Goal: Transaction & Acquisition: Purchase product/service

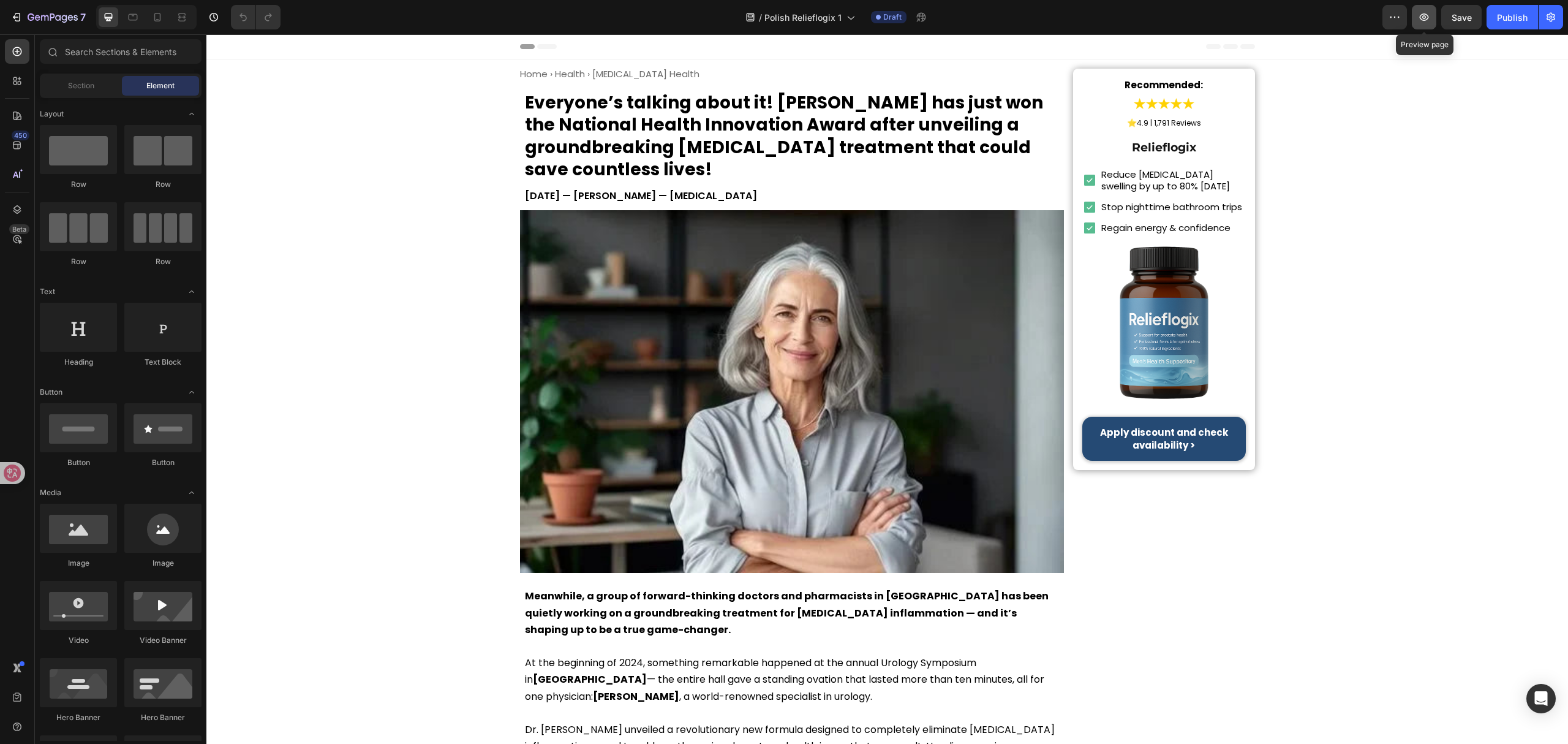
click at [1421, 9] on button "button" at bounding box center [1424, 17] width 24 height 24
click at [618, 70] on h1 "Home › Health › Prostate Health" at bounding box center [792, 74] width 545 height 11
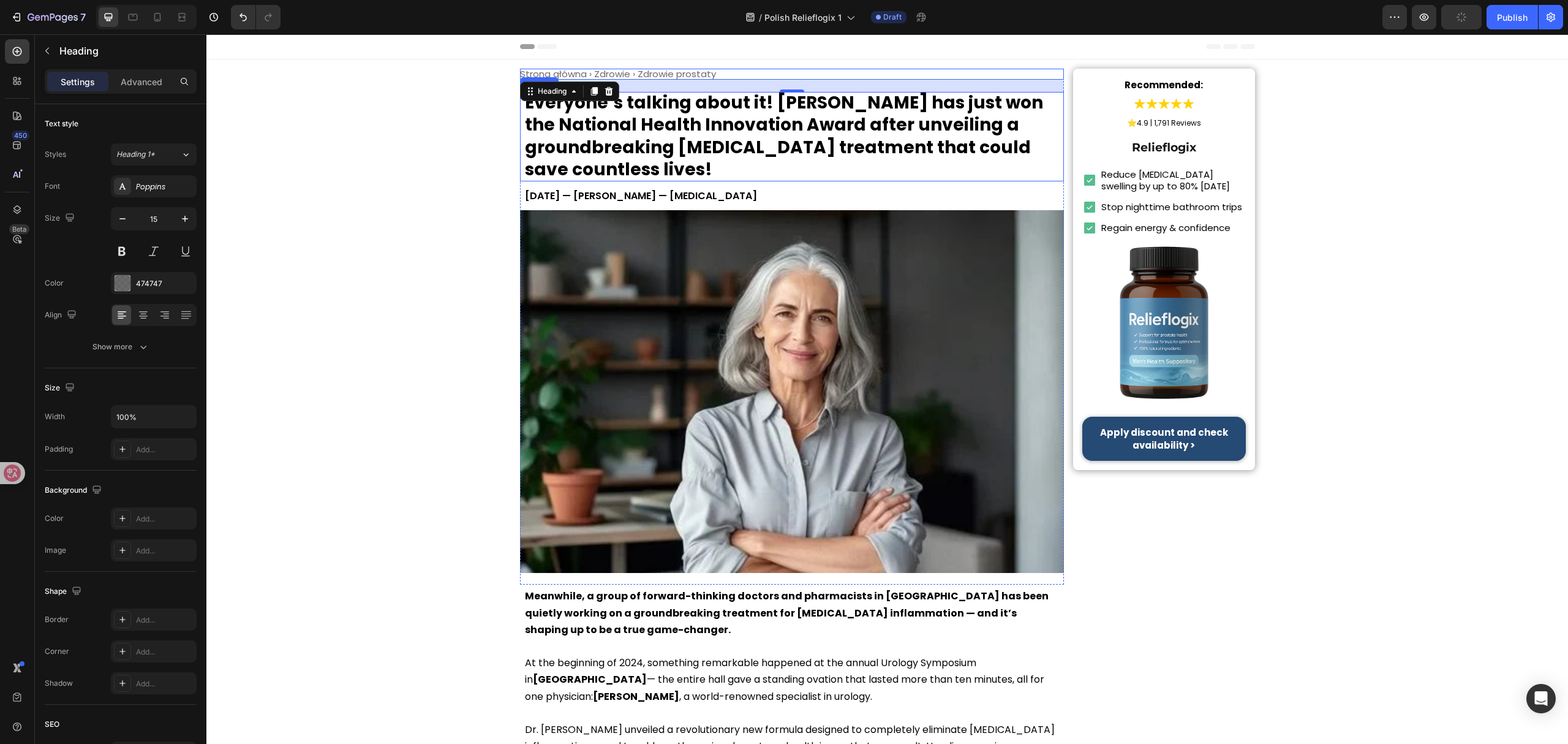
click at [829, 168] on h1 "Everyone’s talking about it! Dr. Lauren McKay has just won the National Health …" at bounding box center [792, 136] width 545 height 90
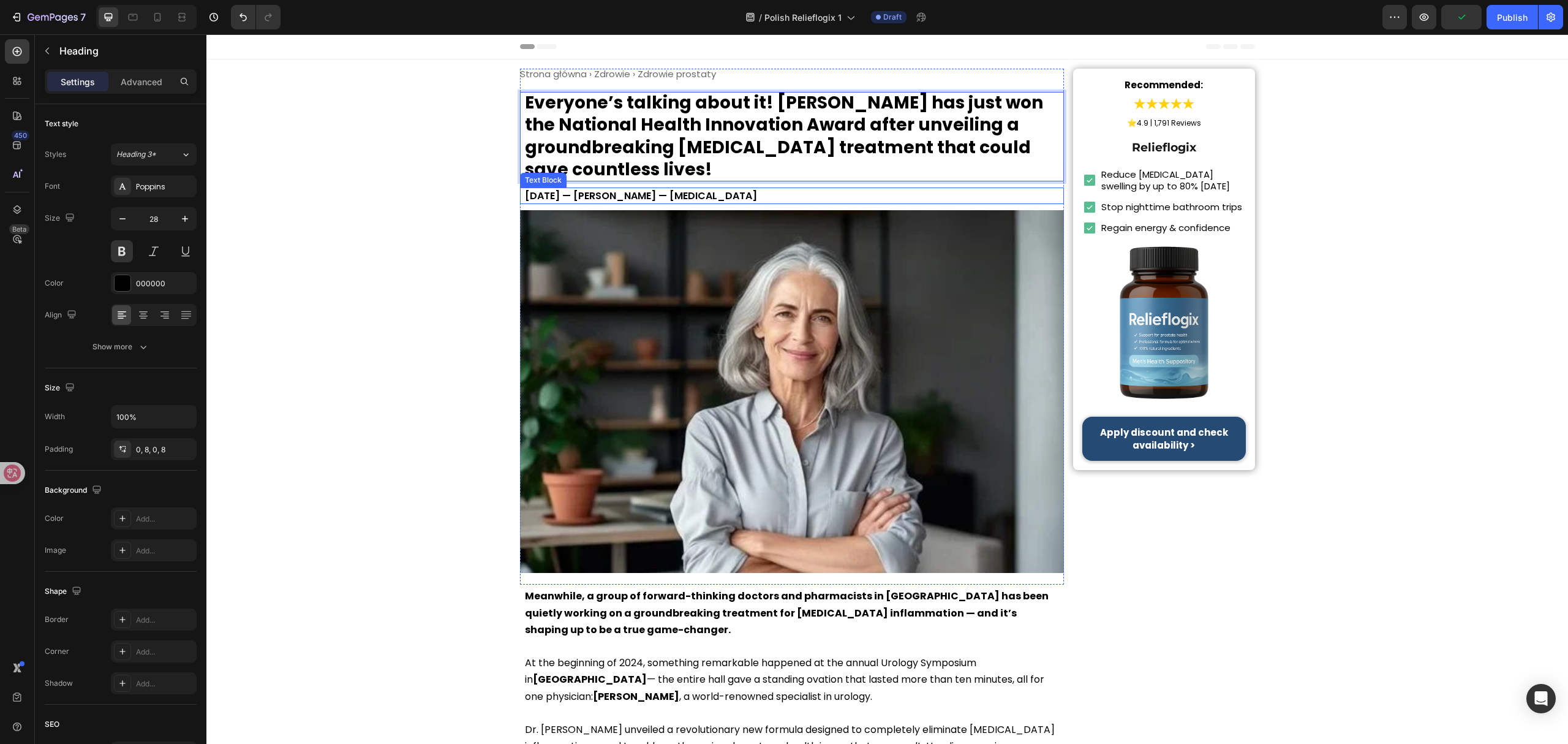
scroll to position [1, 0]
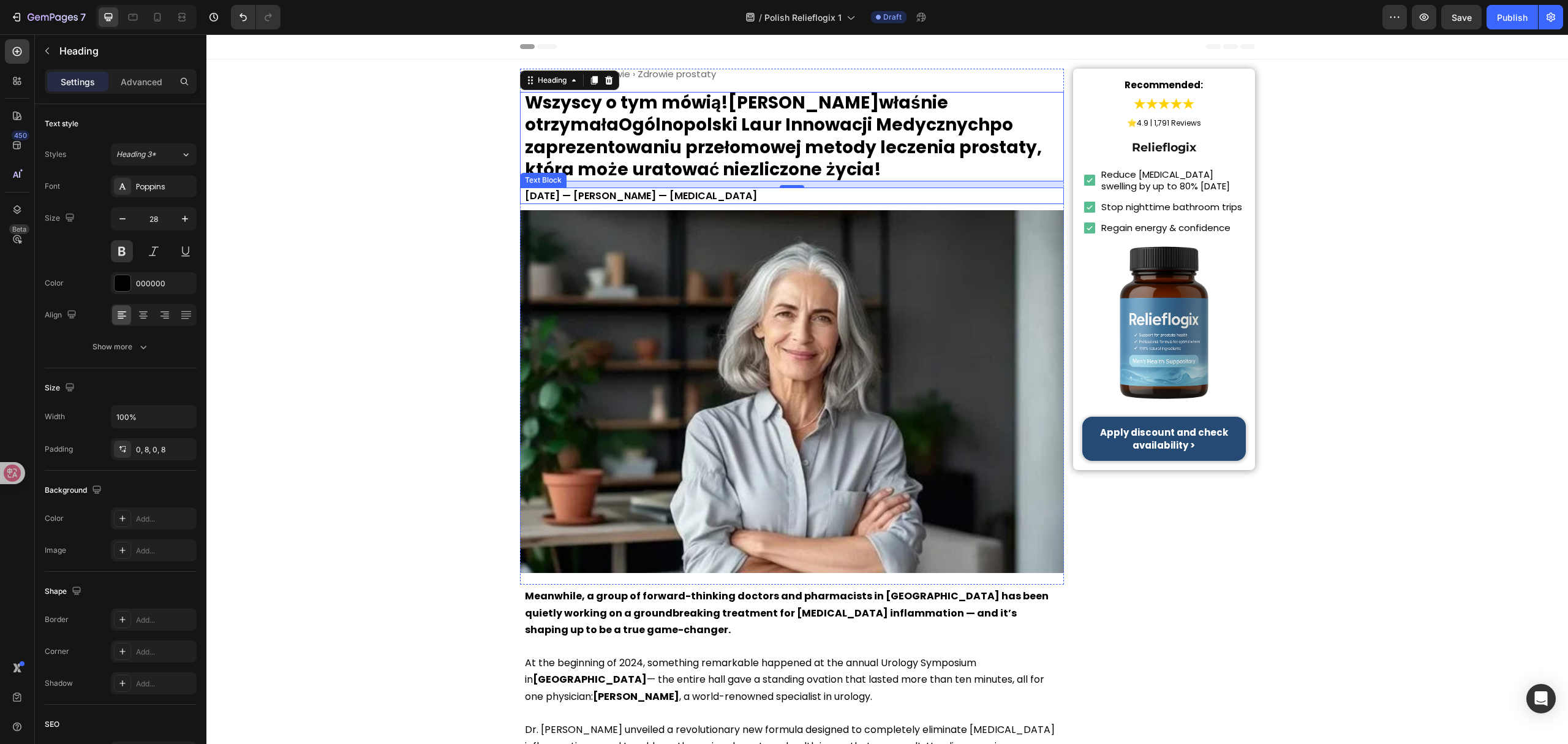
click at [703, 194] on p "June 8, 2025 — Dr. Lauren McKay — Urologist" at bounding box center [791, 196] width 534 height 17
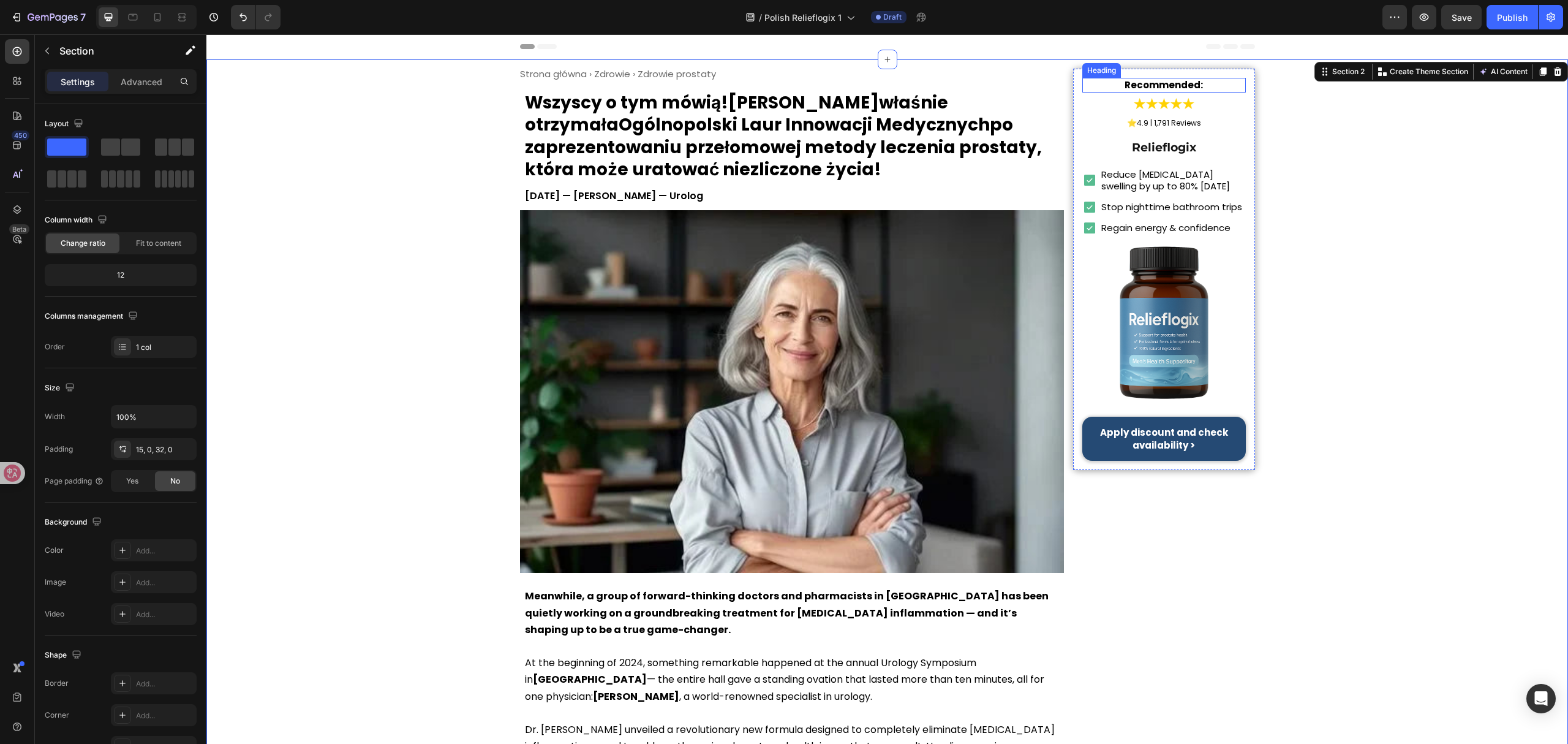
click at [1164, 82] on strong "Recommended:" at bounding box center [1163, 84] width 78 height 13
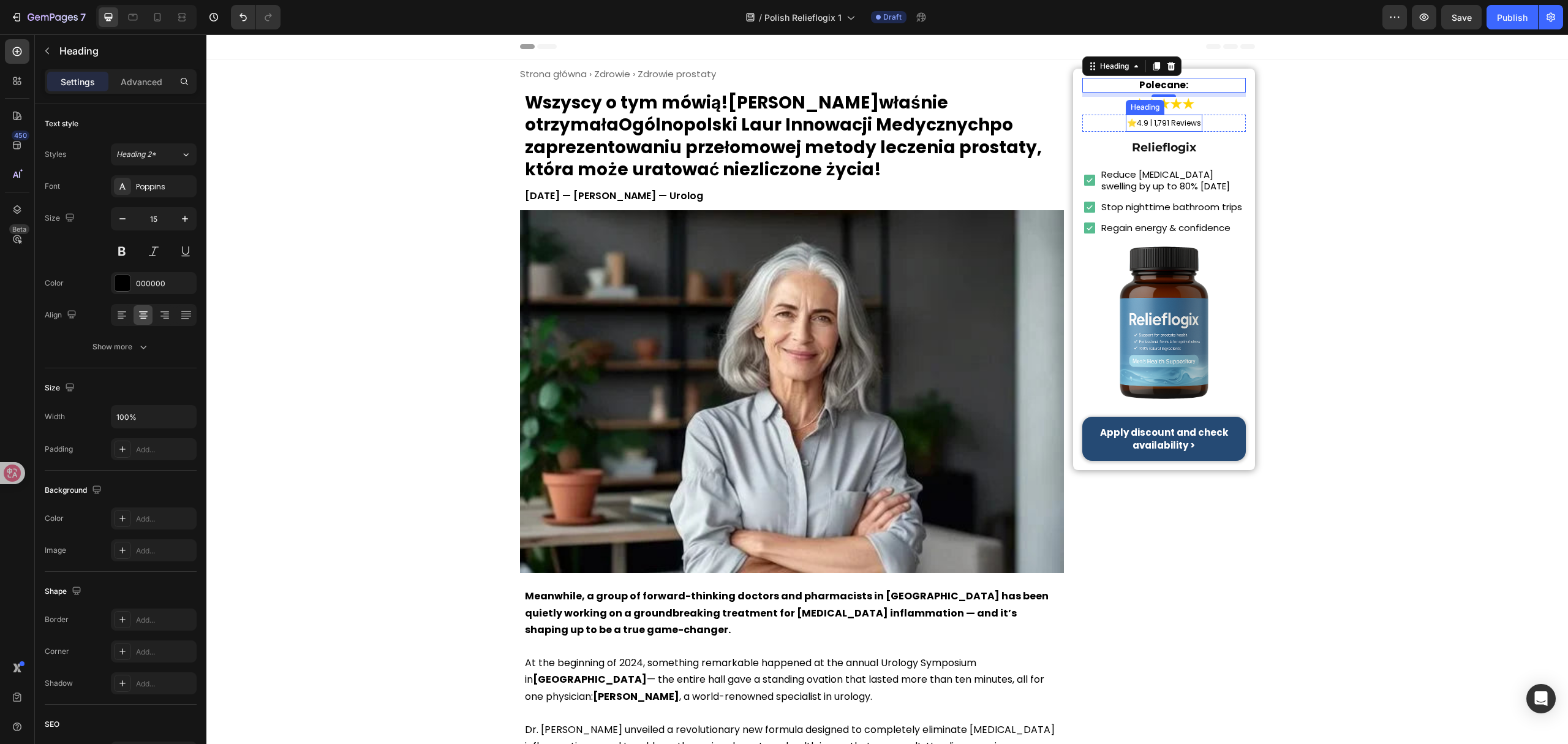
click at [1166, 129] on h2 "⭐ 4.9 | 1,791 Reviews" at bounding box center [1164, 123] width 76 height 12
drag, startPoint x: 1132, startPoint y: 121, endPoint x: 1255, endPoint y: 128, distance: 123.2
click at [1149, 182] on h2 "Reduce prostate swelling by up to 80% in 7 days" at bounding box center [1172, 180] width 145 height 26
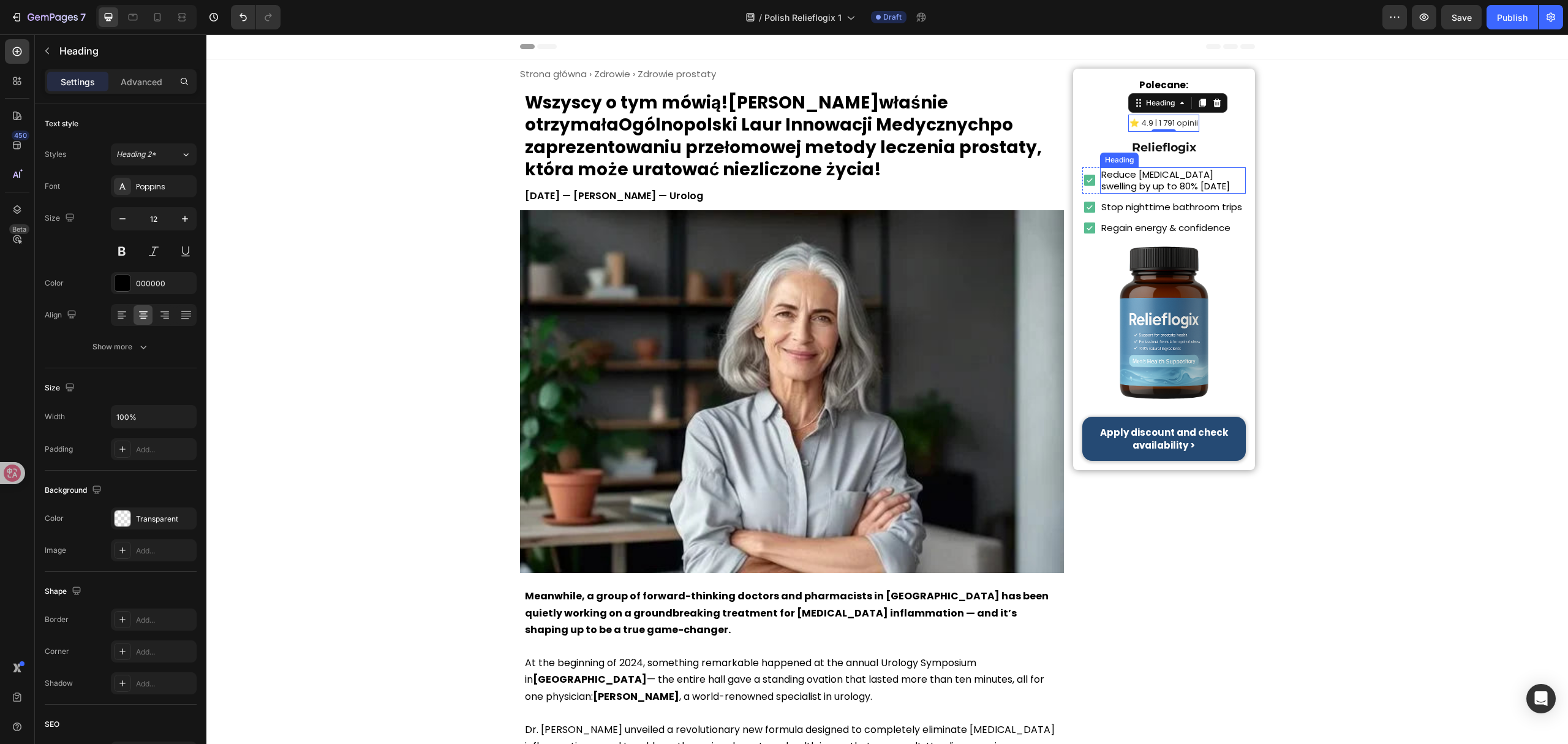
click at [1149, 182] on h2 "Reduce prostate swelling by up to 80% in 7 days" at bounding box center [1172, 180] width 145 height 26
click at [1198, 203] on h2 "Stop nighttime bathroom trips" at bounding box center [1171, 207] width 143 height 15
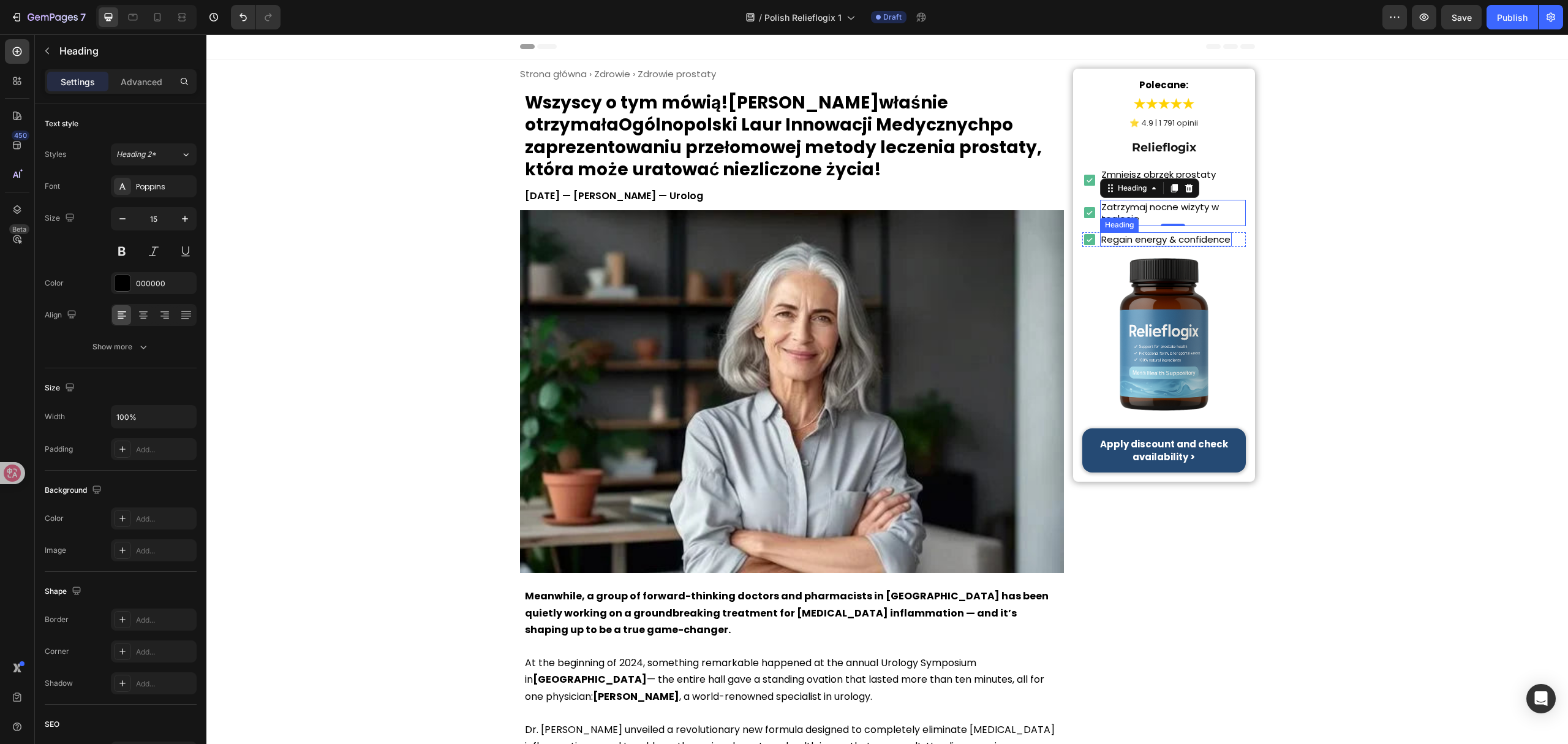
click at [1195, 241] on h2 "Regain energy & confidence" at bounding box center [1166, 239] width 132 height 15
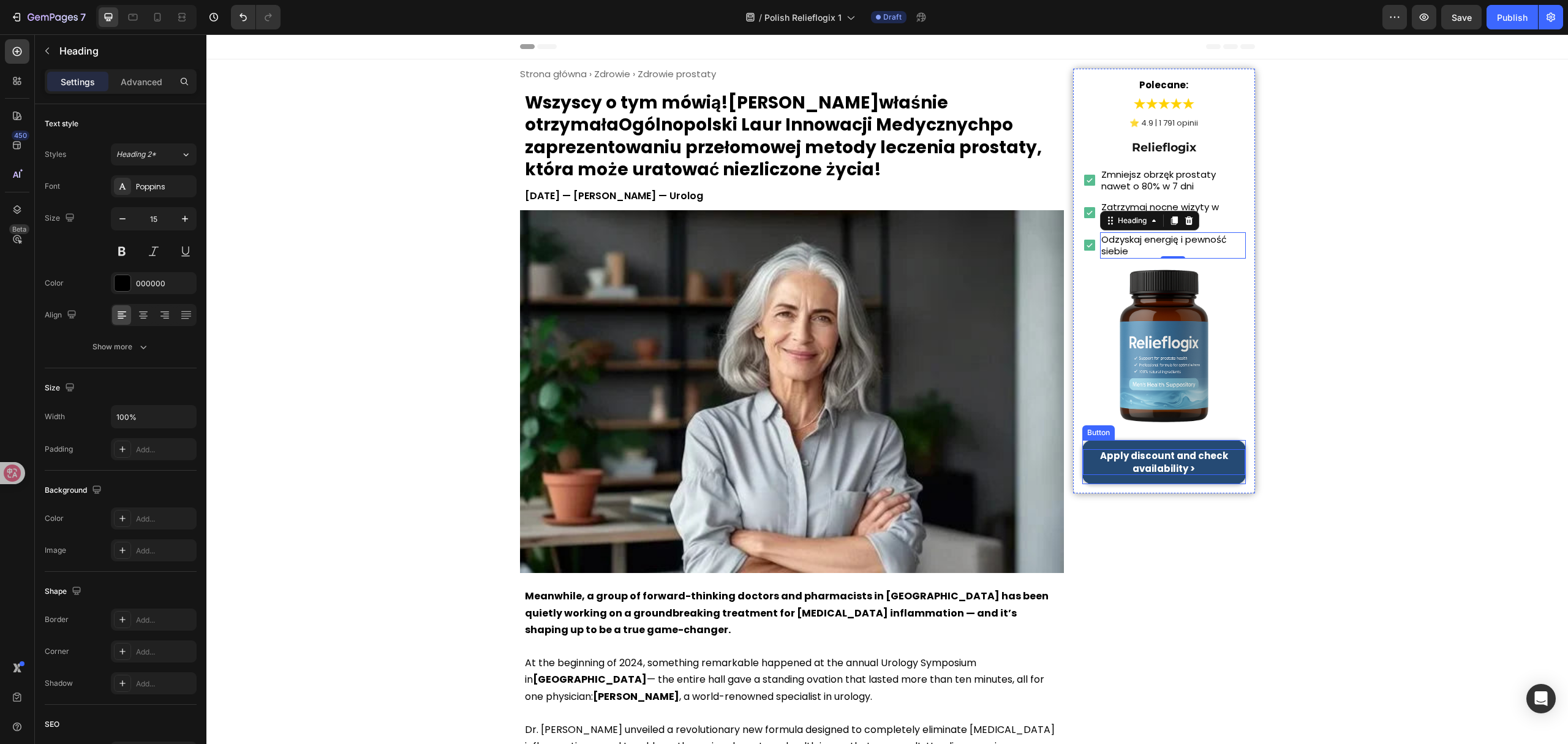
click at [1133, 472] on strong "Apply discount and check availability >" at bounding box center [1163, 462] width 128 height 26
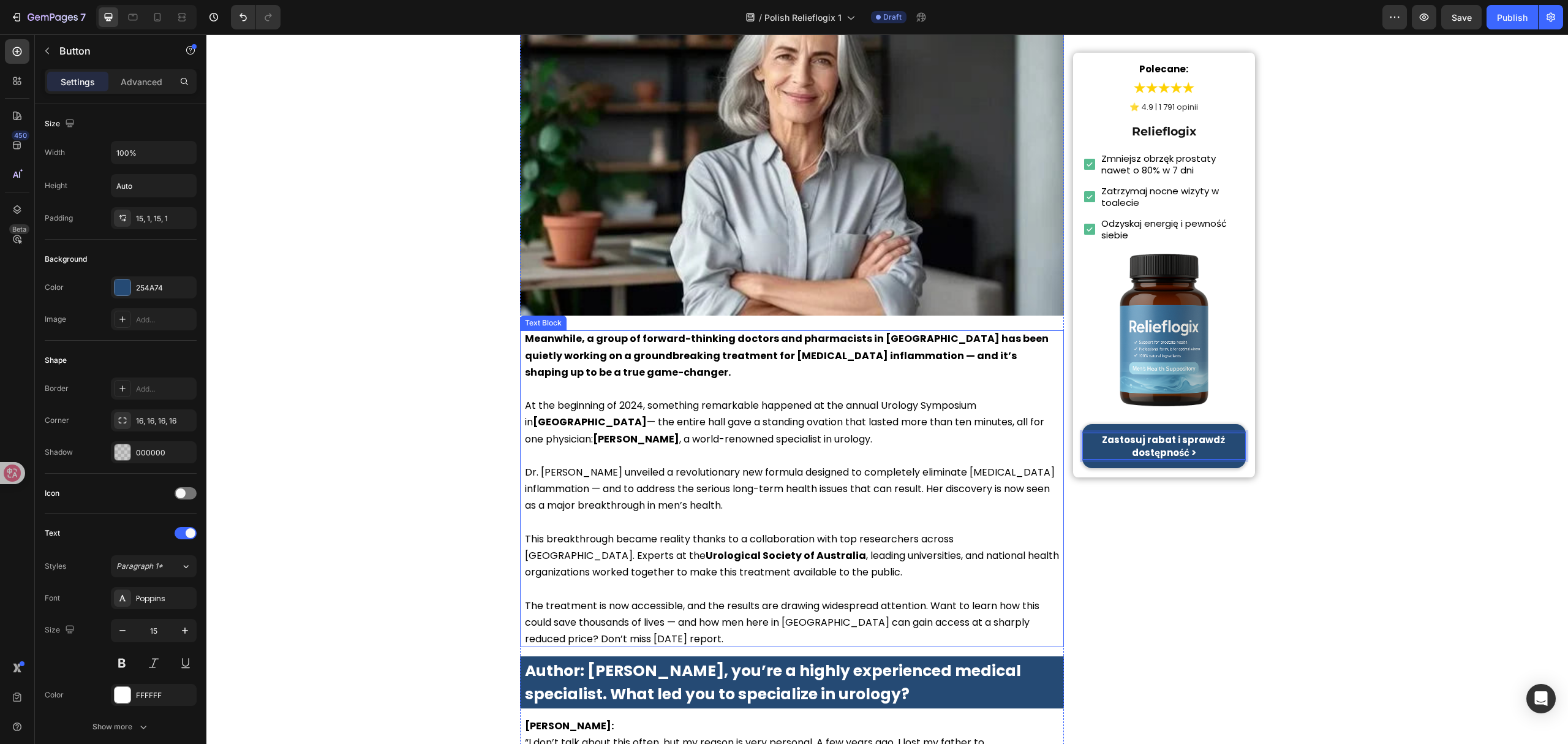
scroll to position [409, 0]
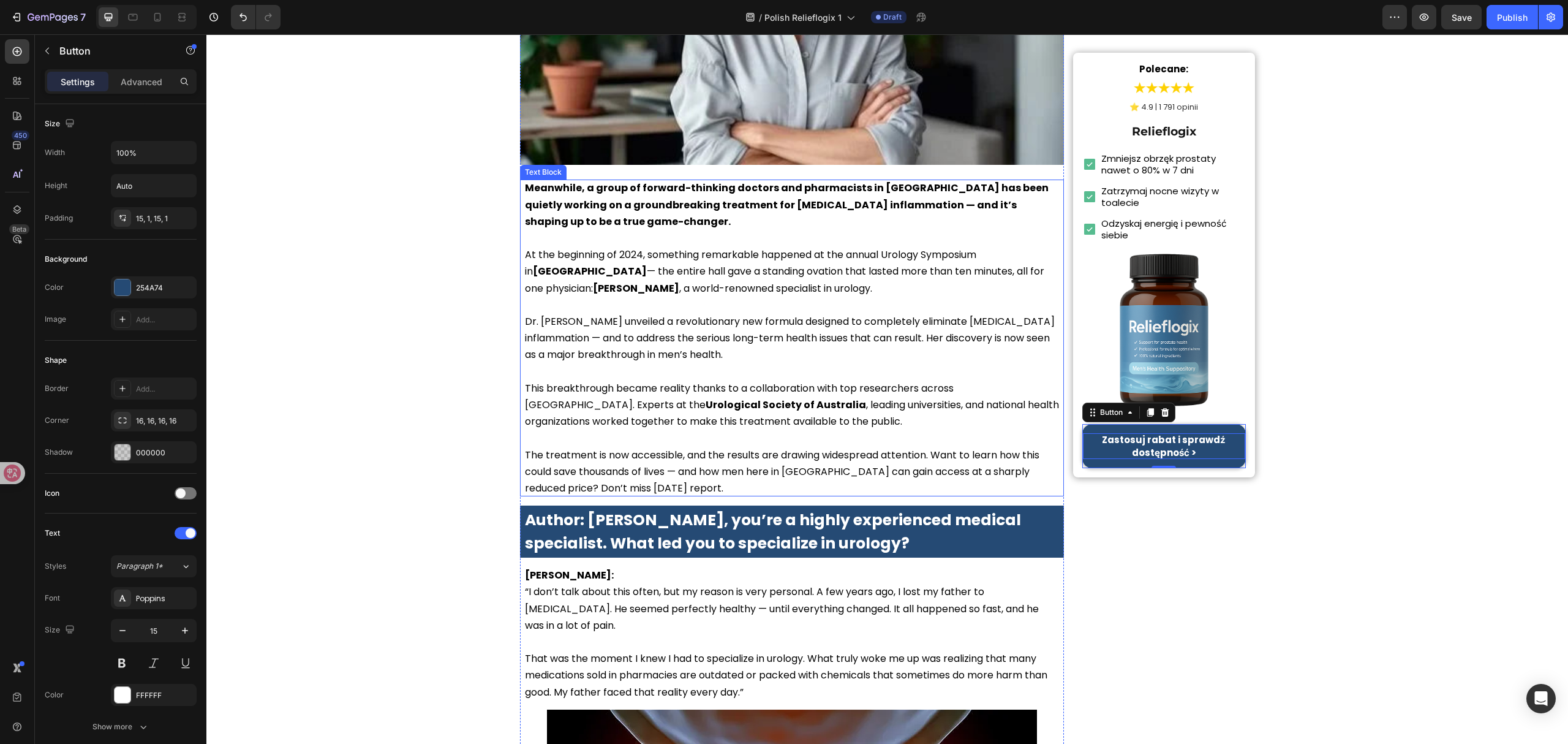
click at [875, 365] on p at bounding box center [791, 371] width 534 height 17
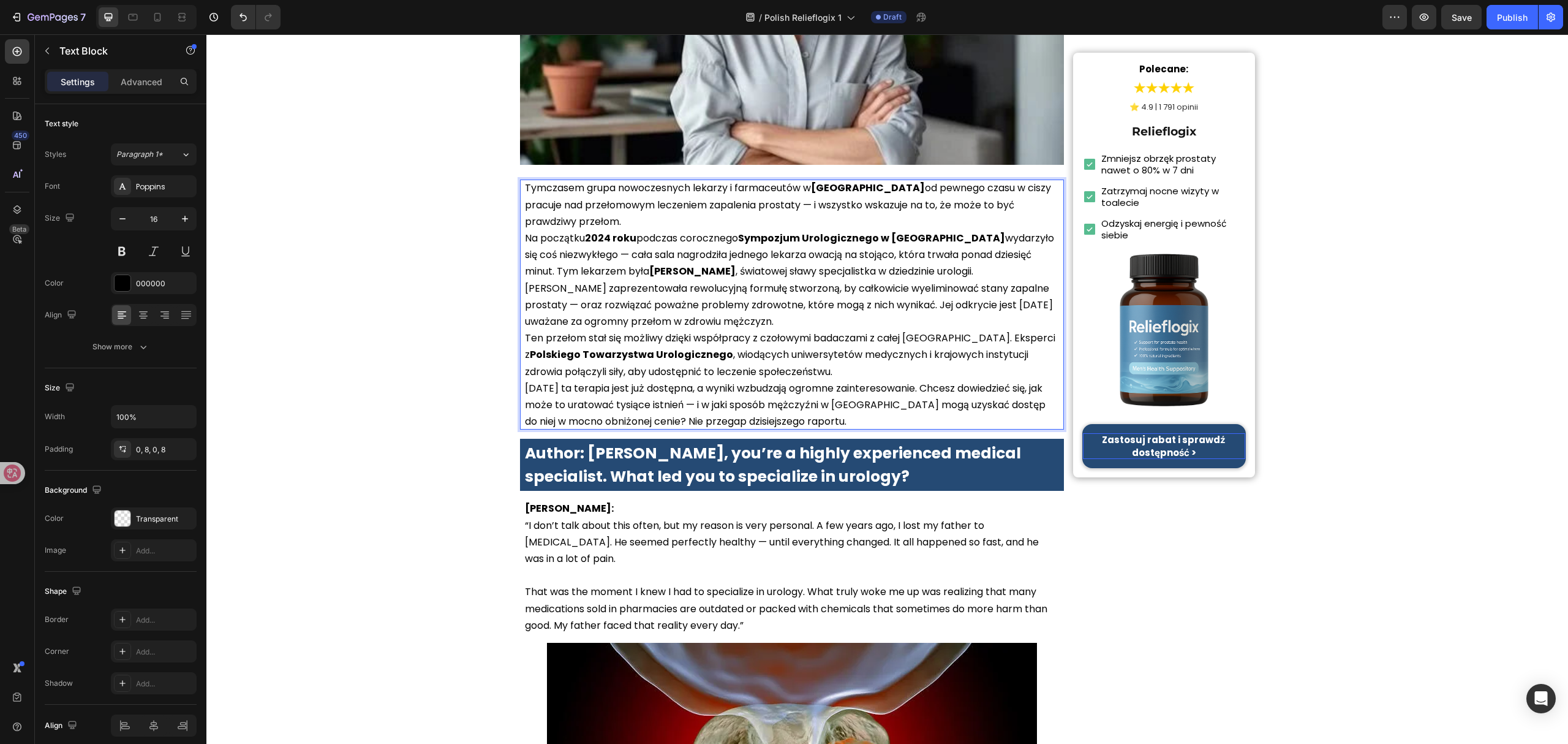
click at [1051, 207] on p "Tymczasem grupa nowoczesnych lekarzy i farmaceutów w Polsce od pewnego czasu w …" at bounding box center [791, 205] width 534 height 50
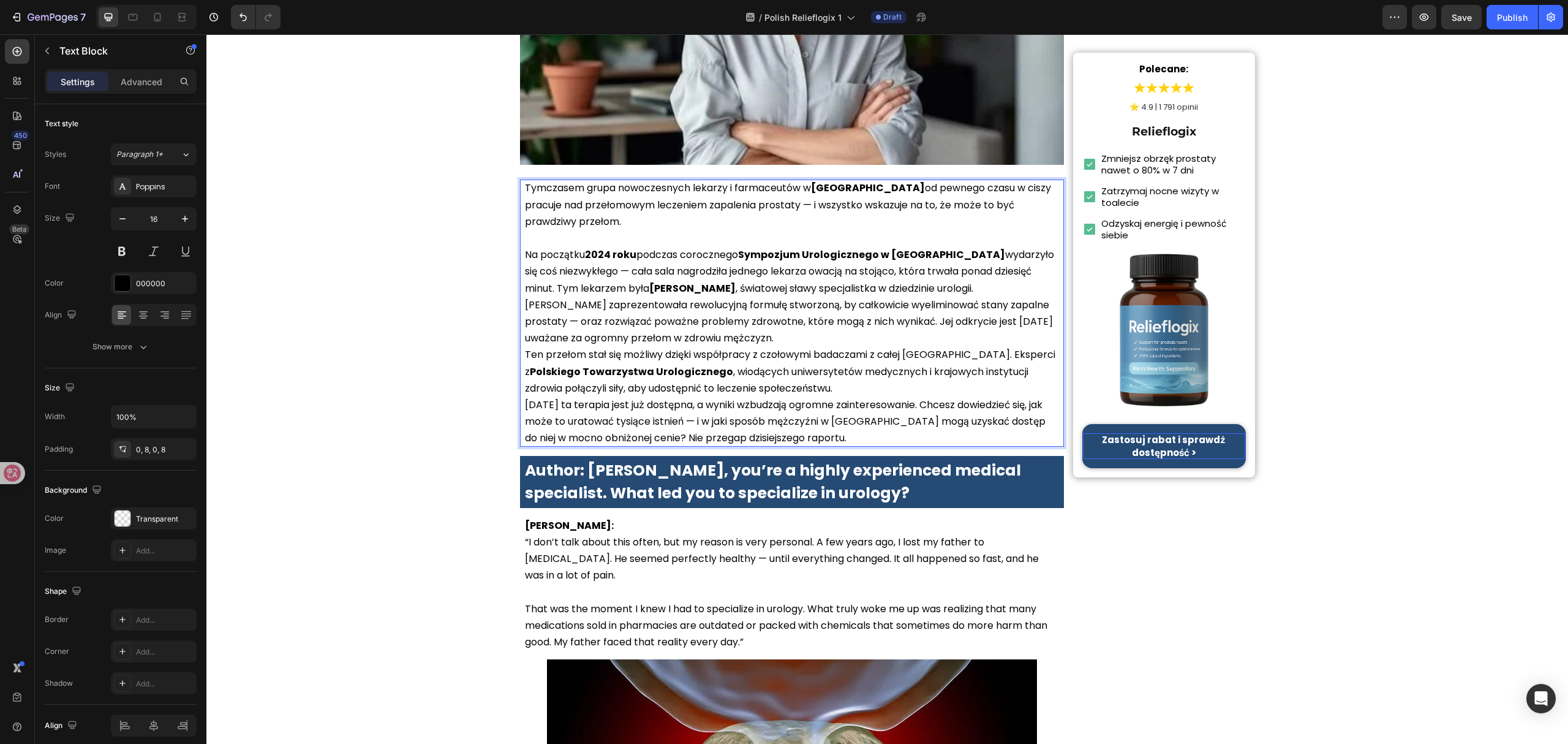
click at [1003, 270] on p "Na początku 2024 roku podczas corocznego Sympozjum Urologicznego w Warszawie wy…" at bounding box center [791, 271] width 534 height 50
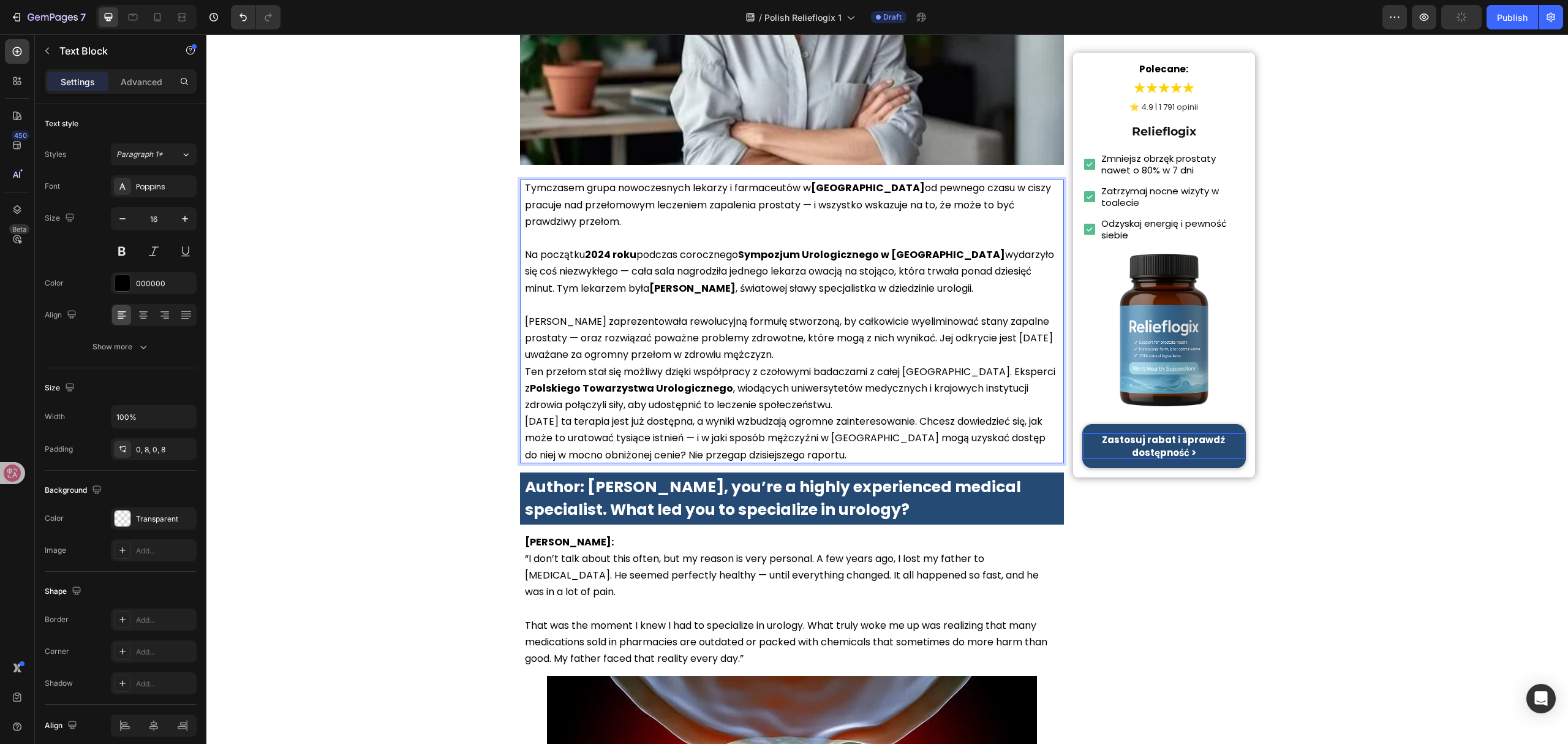
click at [875, 335] on p "Dr Kowalska zaprezentowała rewolucyjną formułę stworzoną, by całkowicie wyelimi…" at bounding box center [791, 338] width 534 height 50
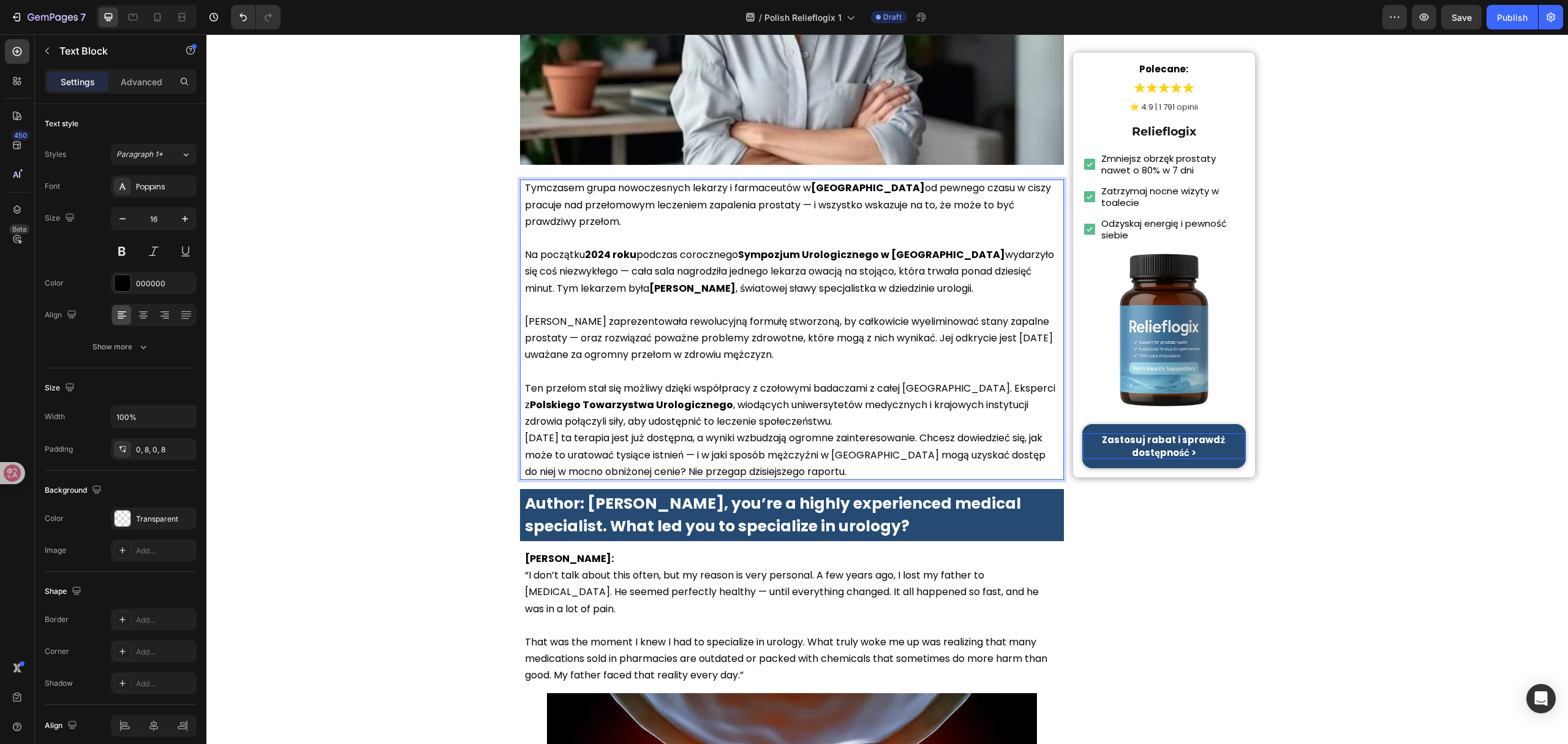
click at [797, 405] on p "Ten przełom stał się możliwy dzięki współpracy z czołowymi badaczami z całej Po…" at bounding box center [791, 405] width 534 height 50
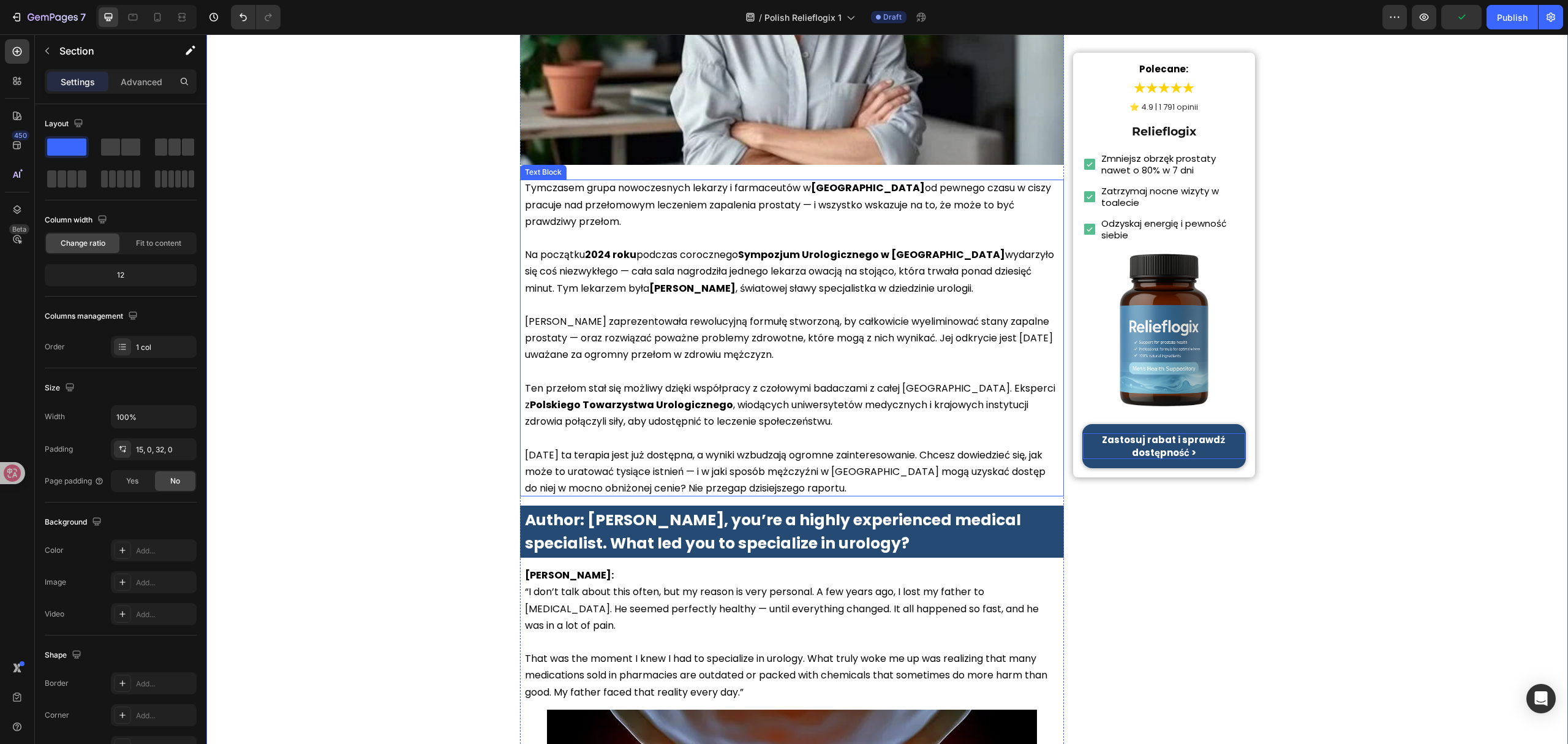
click at [1044, 206] on p "Tymczasem grupa nowoczesnych lekarzy i farmaceutów w Polsce od pewnego czasu w …" at bounding box center [791, 205] width 534 height 50
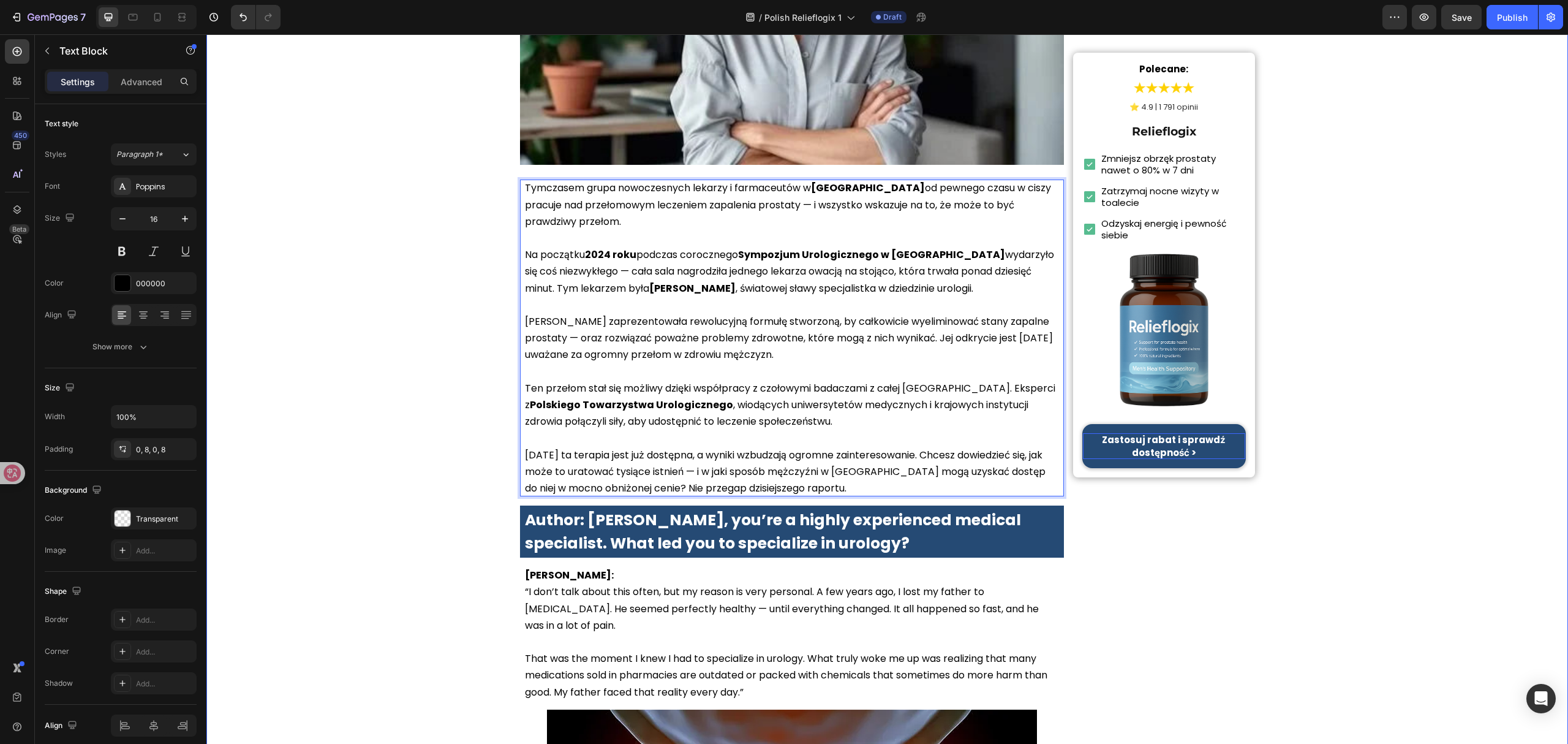
drag, startPoint x: 1049, startPoint y: 204, endPoint x: 451, endPoint y: 160, distance: 599.6
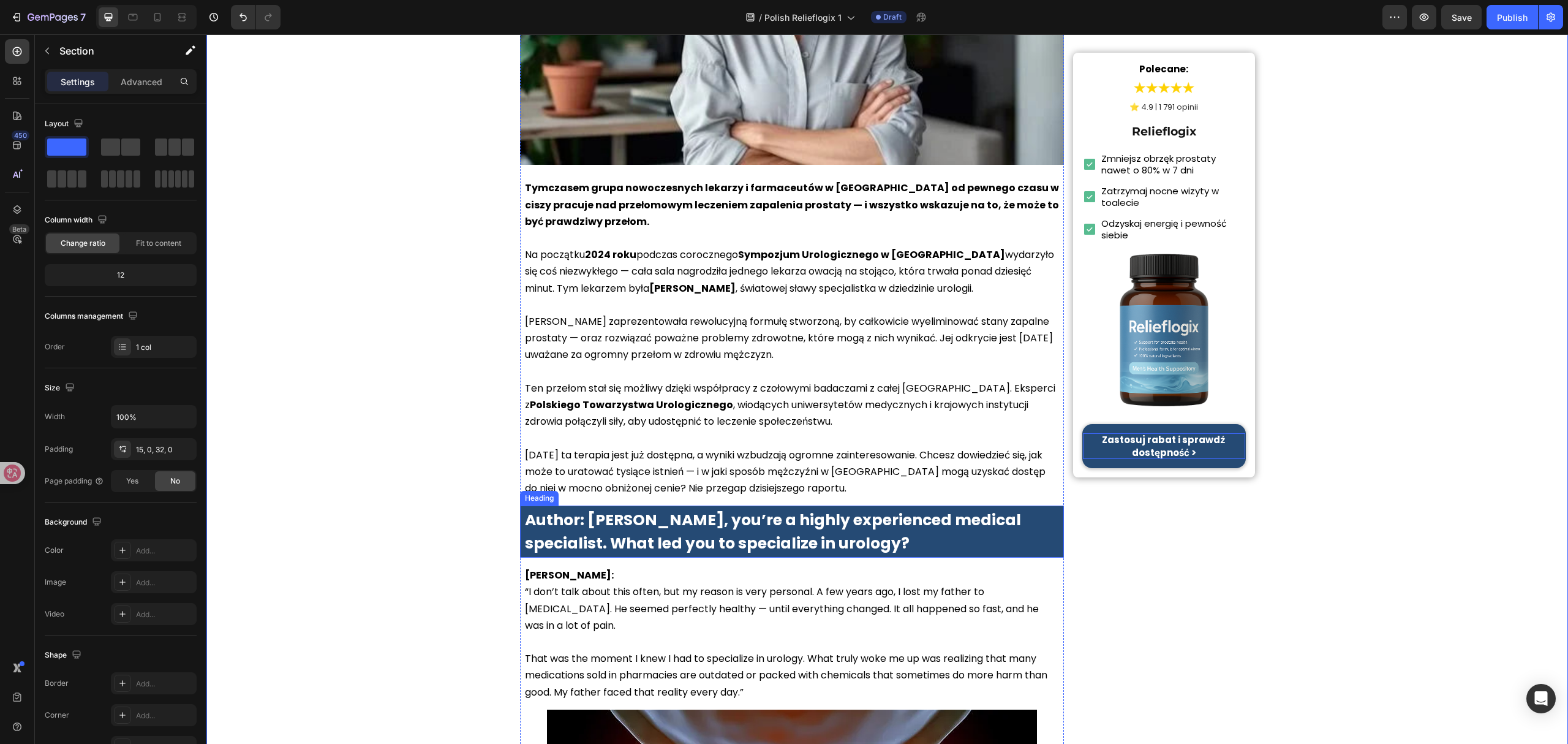
click at [789, 539] on strong "Author: Dr. Lauren McKay, you’re a highly experienced medical specialist. What …" at bounding box center [772, 531] width 496 height 44
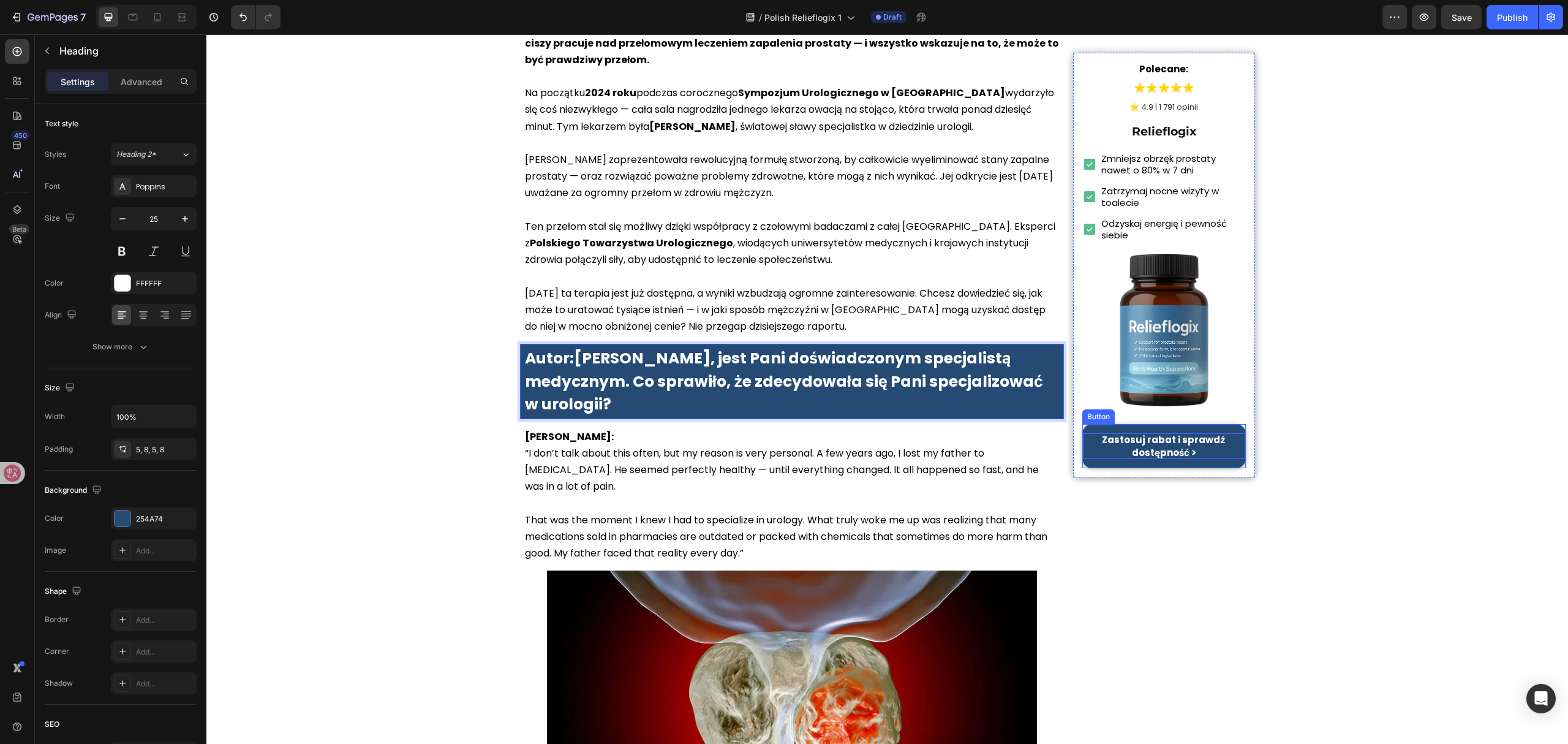
scroll to position [572, 0]
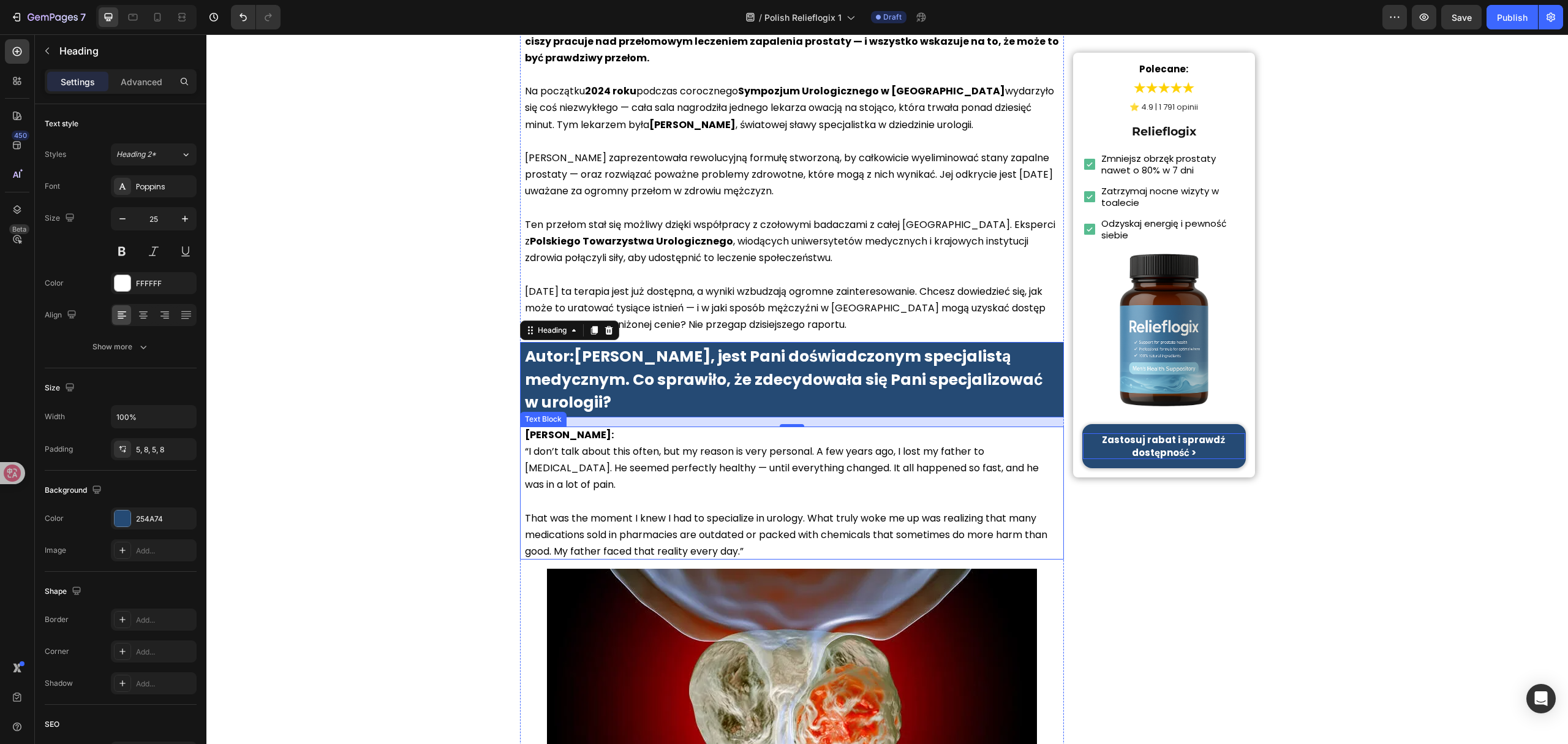
click at [825, 502] on p at bounding box center [791, 501] width 534 height 17
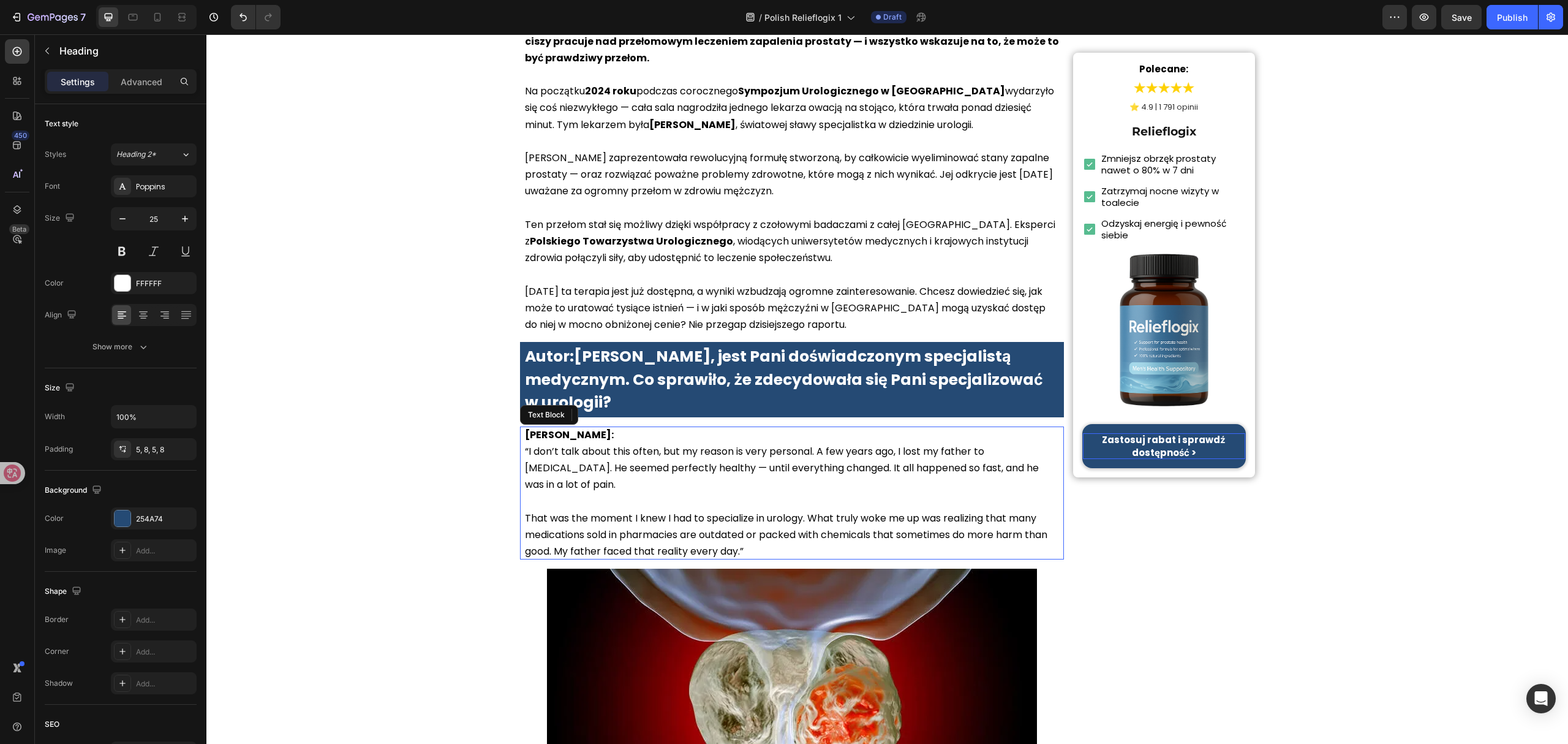
click at [825, 502] on p "Rich Text Editor. Editing area: main" at bounding box center [791, 501] width 534 height 17
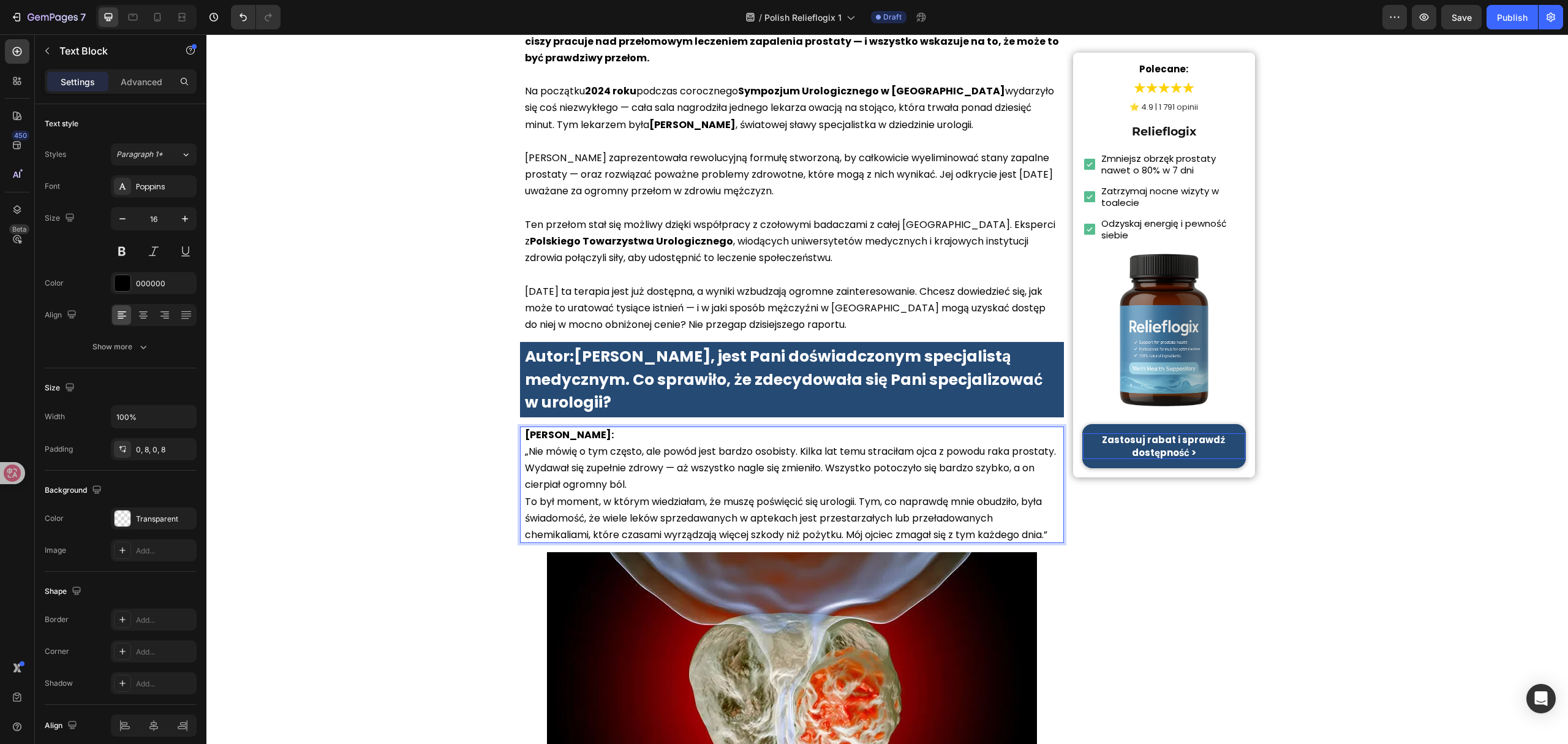
click at [833, 488] on p "Dr Anna Kowalska: „Nie mówię o tym często, ale powód jest bardzo osobisty. Kilk…" at bounding box center [791, 460] width 534 height 67
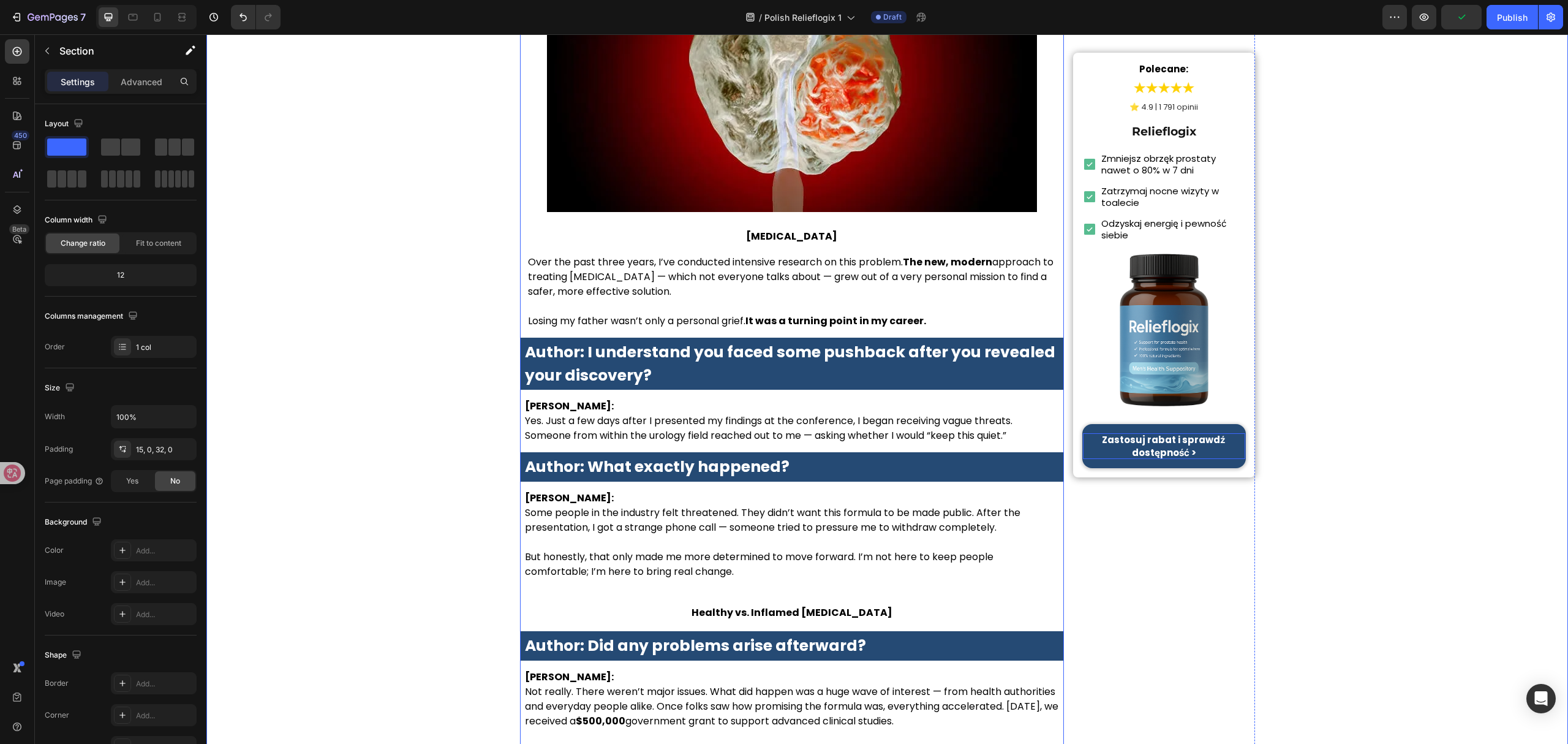
scroll to position [1307, 0]
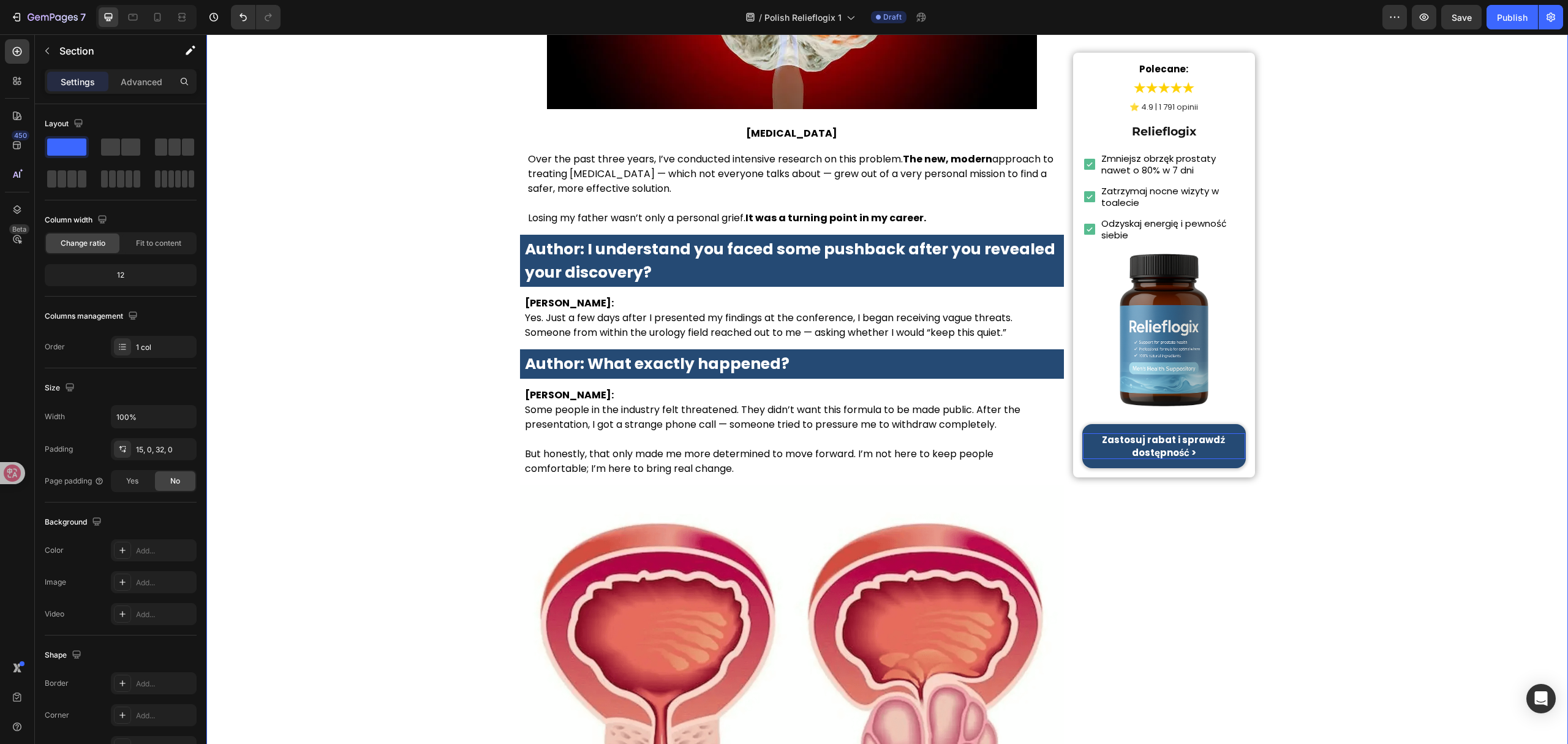
click at [767, 142] on p "Prostate Cancer" at bounding box center [792, 133] width 542 height 17
click at [768, 142] on p "Prostate Cancer" at bounding box center [792, 133] width 542 height 17
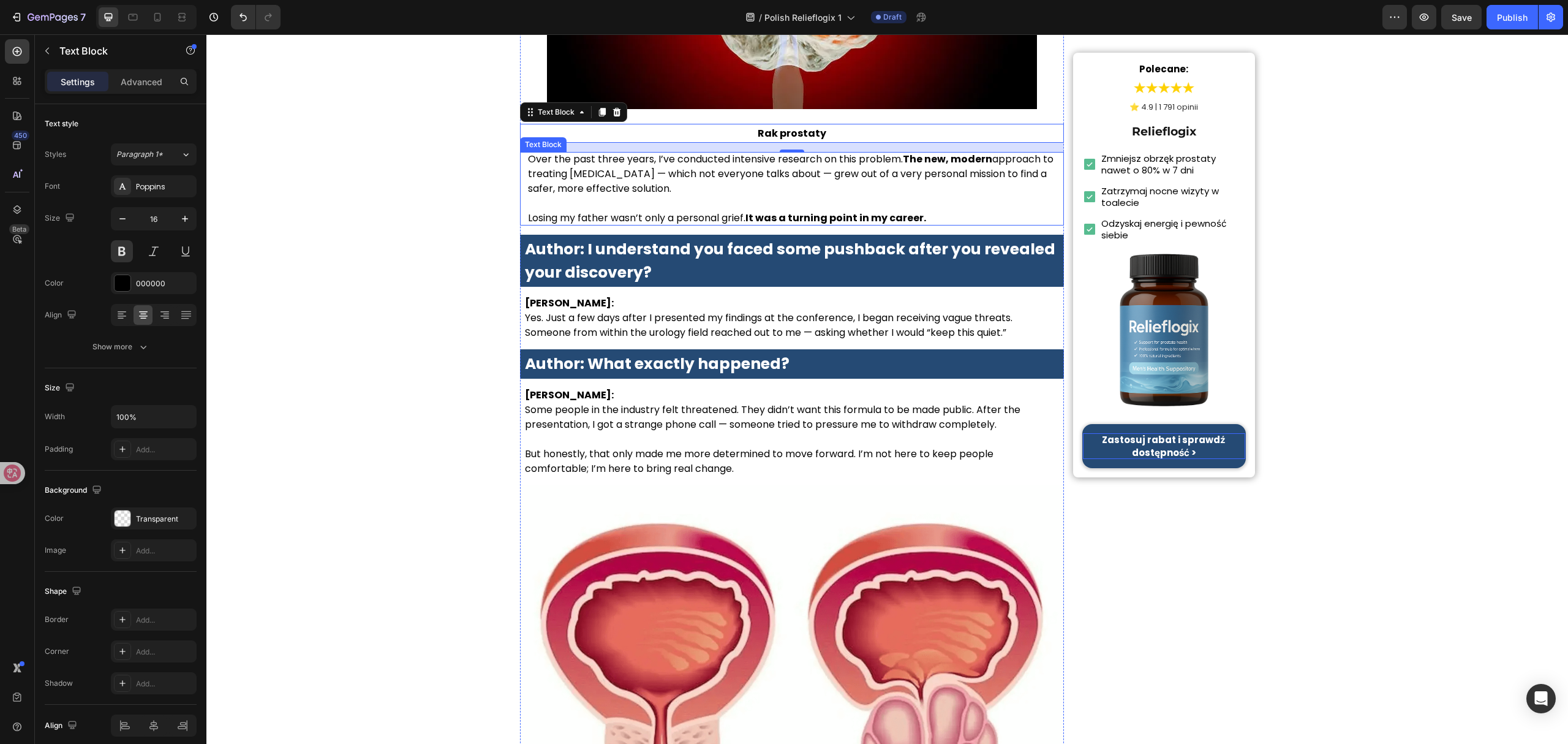
click at [724, 196] on p "Over the past three years, I’ve conducted intensive research on this problem. T…" at bounding box center [794, 174] width 532 height 44
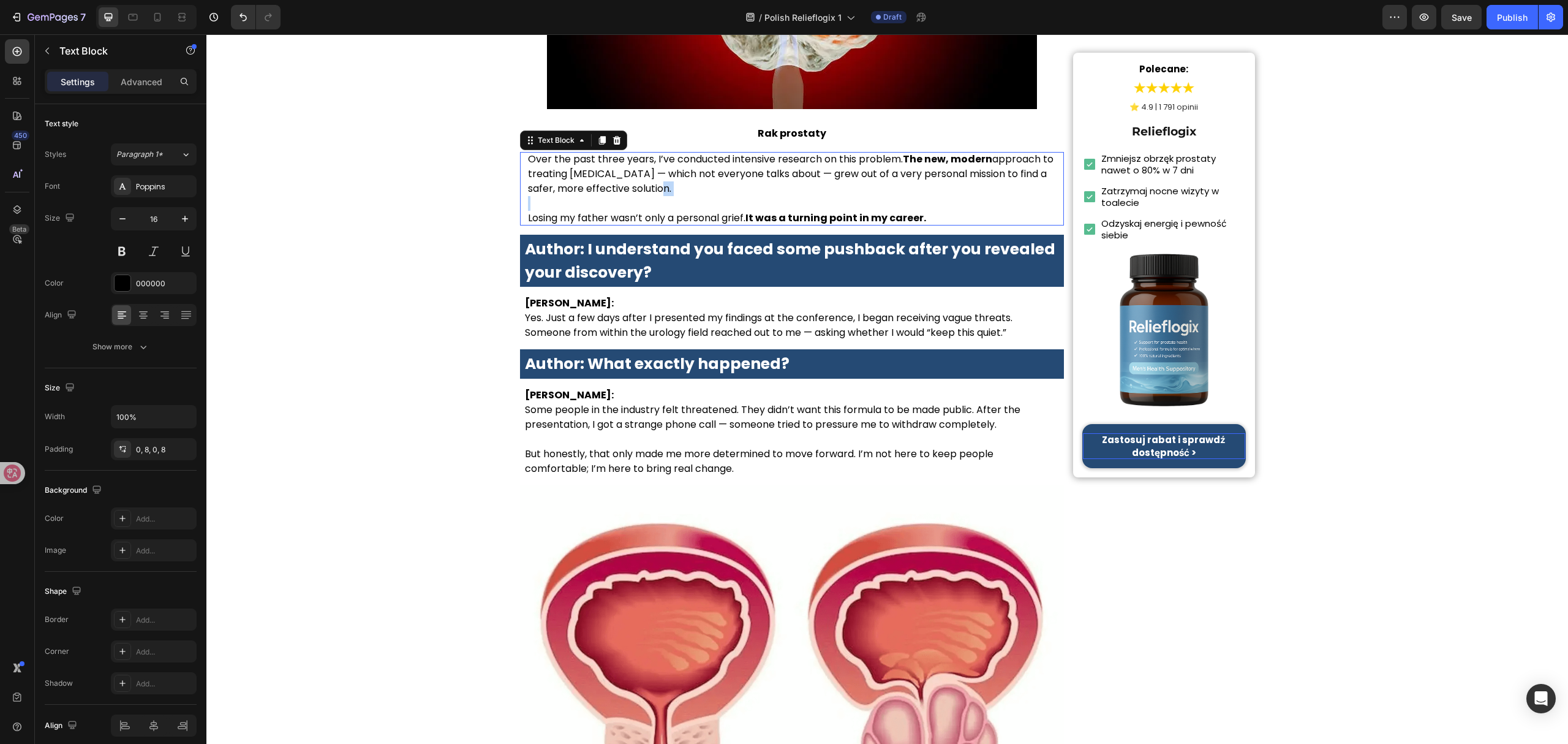
click at [724, 196] on p "Over the past three years, I’ve conducted intensive research on this problem. T…" at bounding box center [794, 174] width 532 height 44
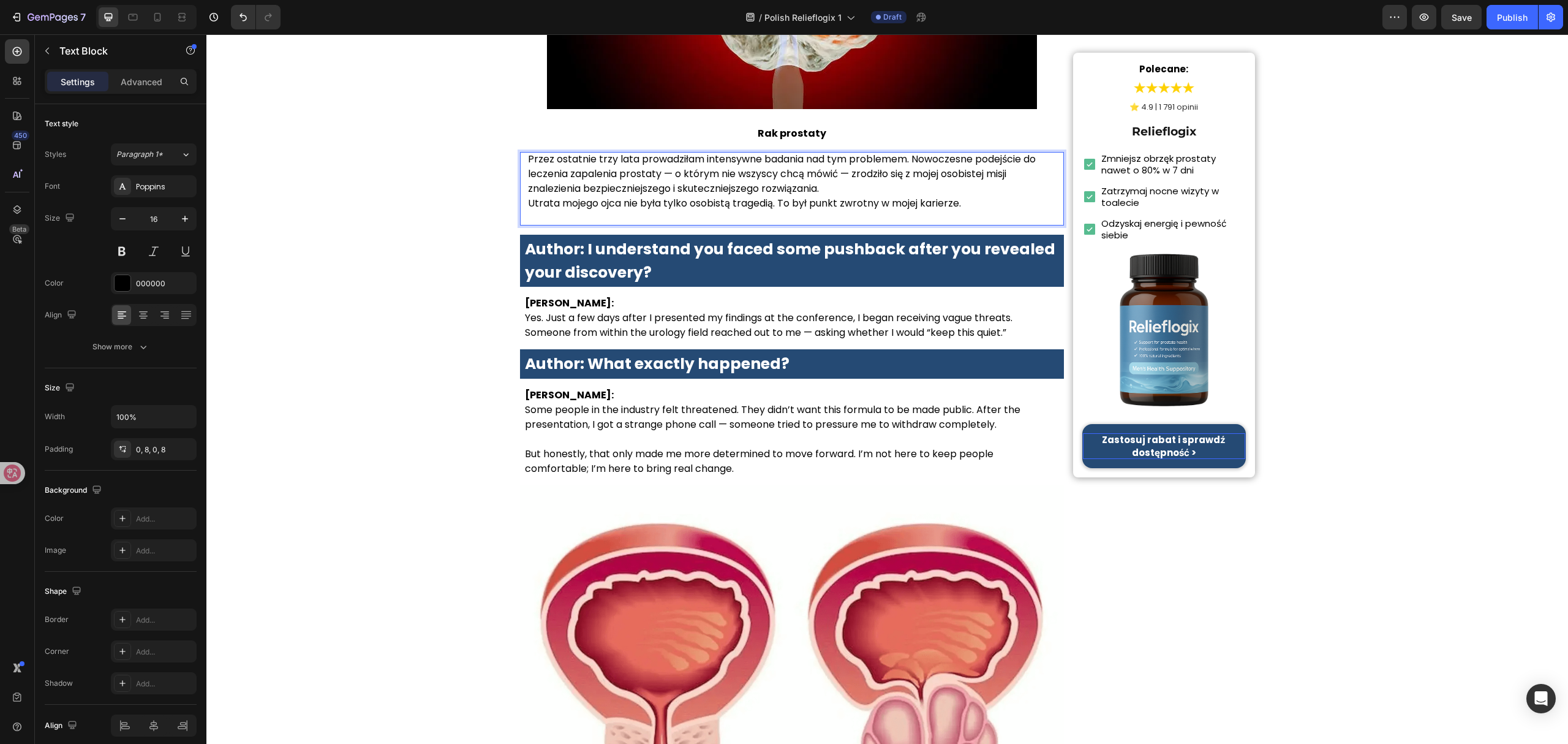
click at [860, 196] on p "Przez ostatnie trzy lata prowadziłam intensywne badania nad tym problemem. Nowo…" at bounding box center [794, 174] width 532 height 44
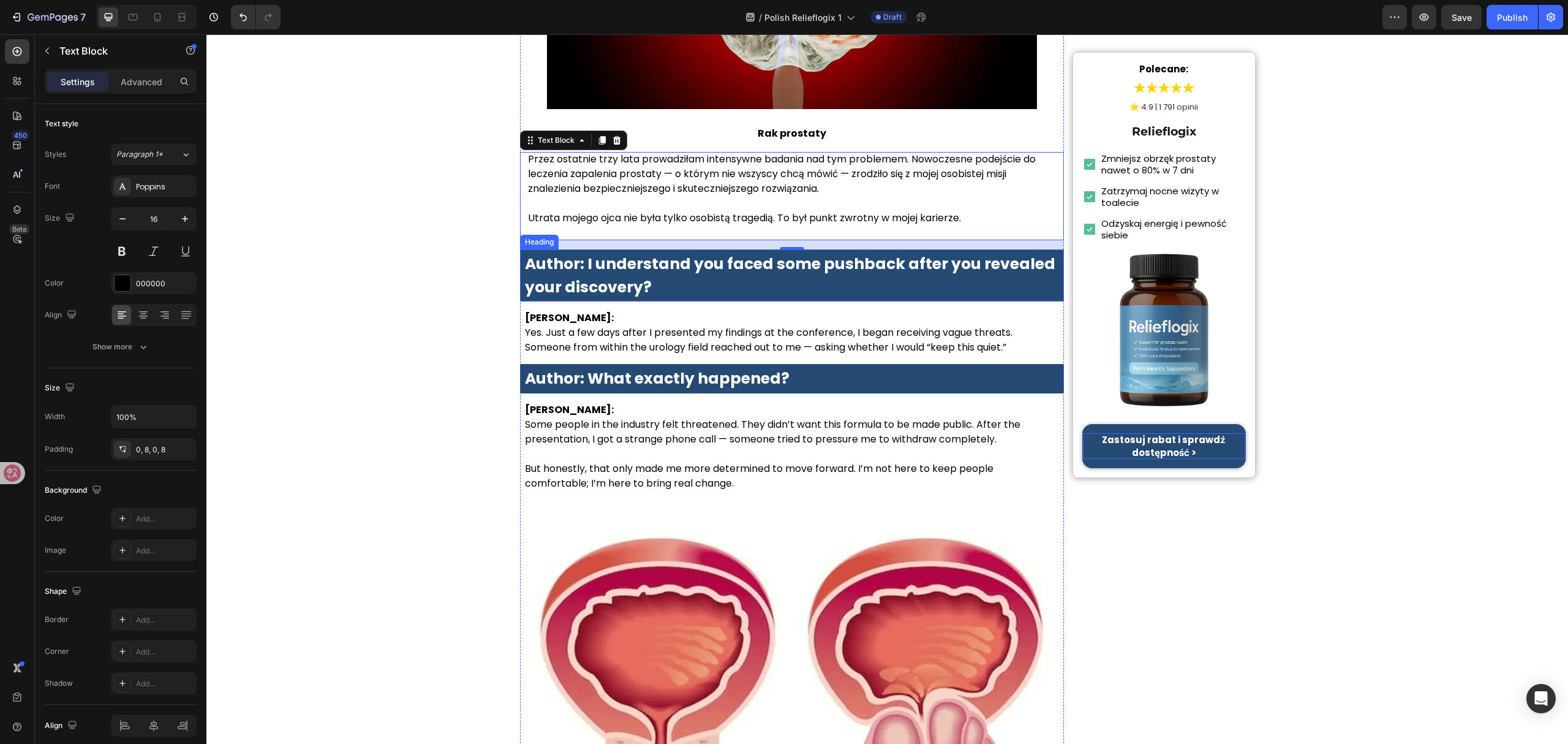
click at [785, 264] on div "15" at bounding box center [791, 259] width 12 height 10
click at [773, 281] on strong "Author: I understand you faced some pushback after you revealed your discovery?" at bounding box center [790, 275] width 530 height 44
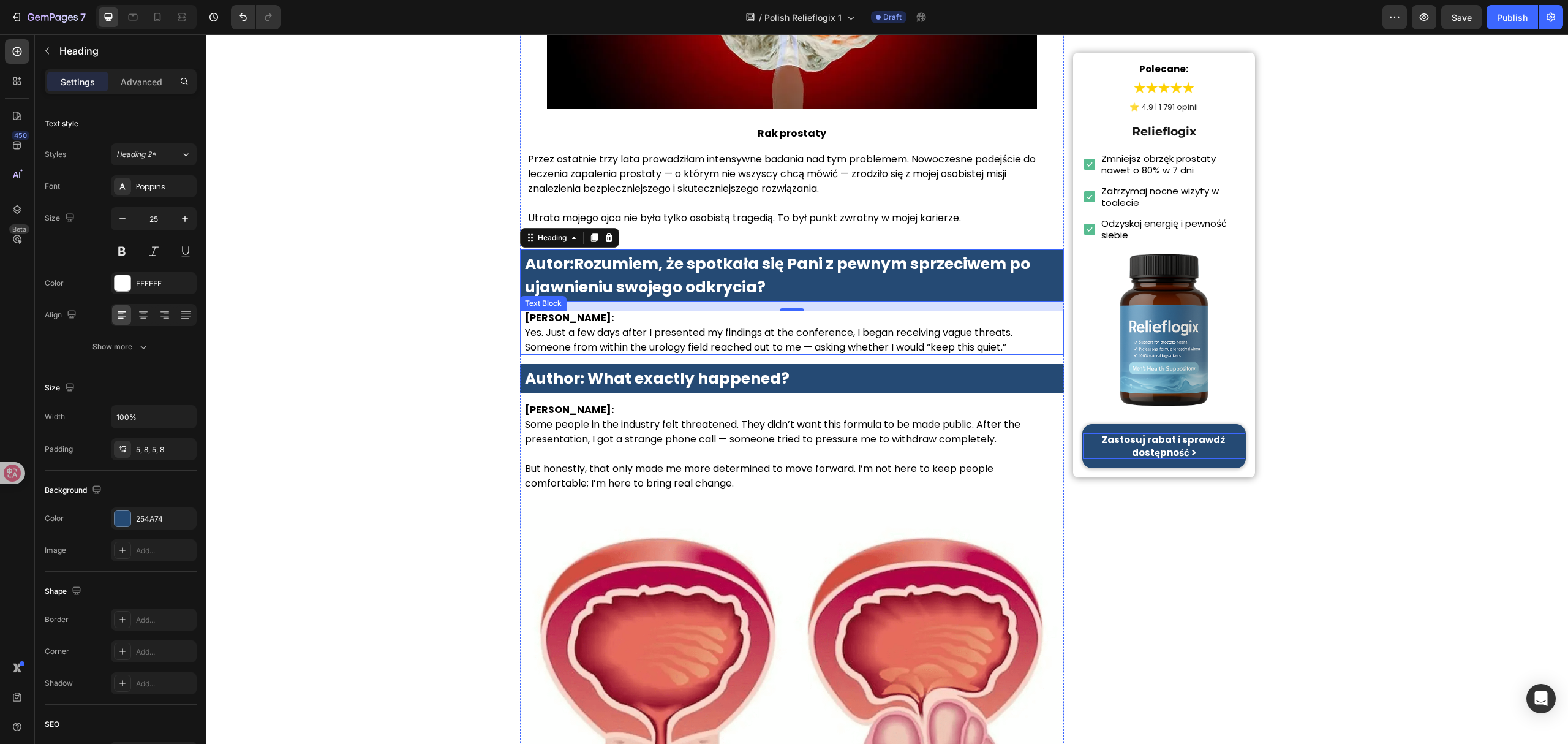
click at [670, 343] on p "Dr. Lauren McKay: Yes. Just a few days after I presented my findings at the con…" at bounding box center [791, 332] width 534 height 44
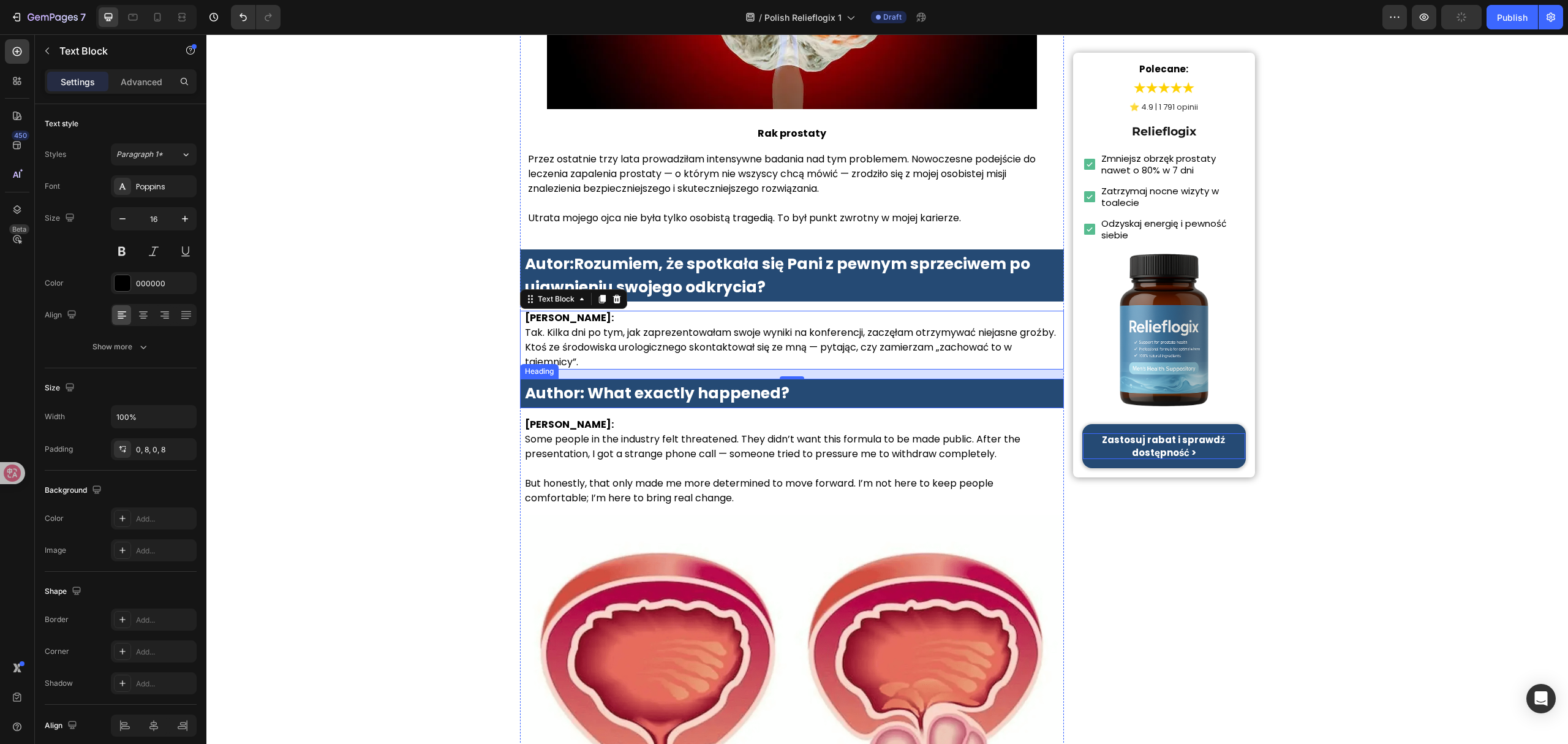
click at [603, 404] on strong "Author: What exactly happened?" at bounding box center [657, 393] width 265 height 22
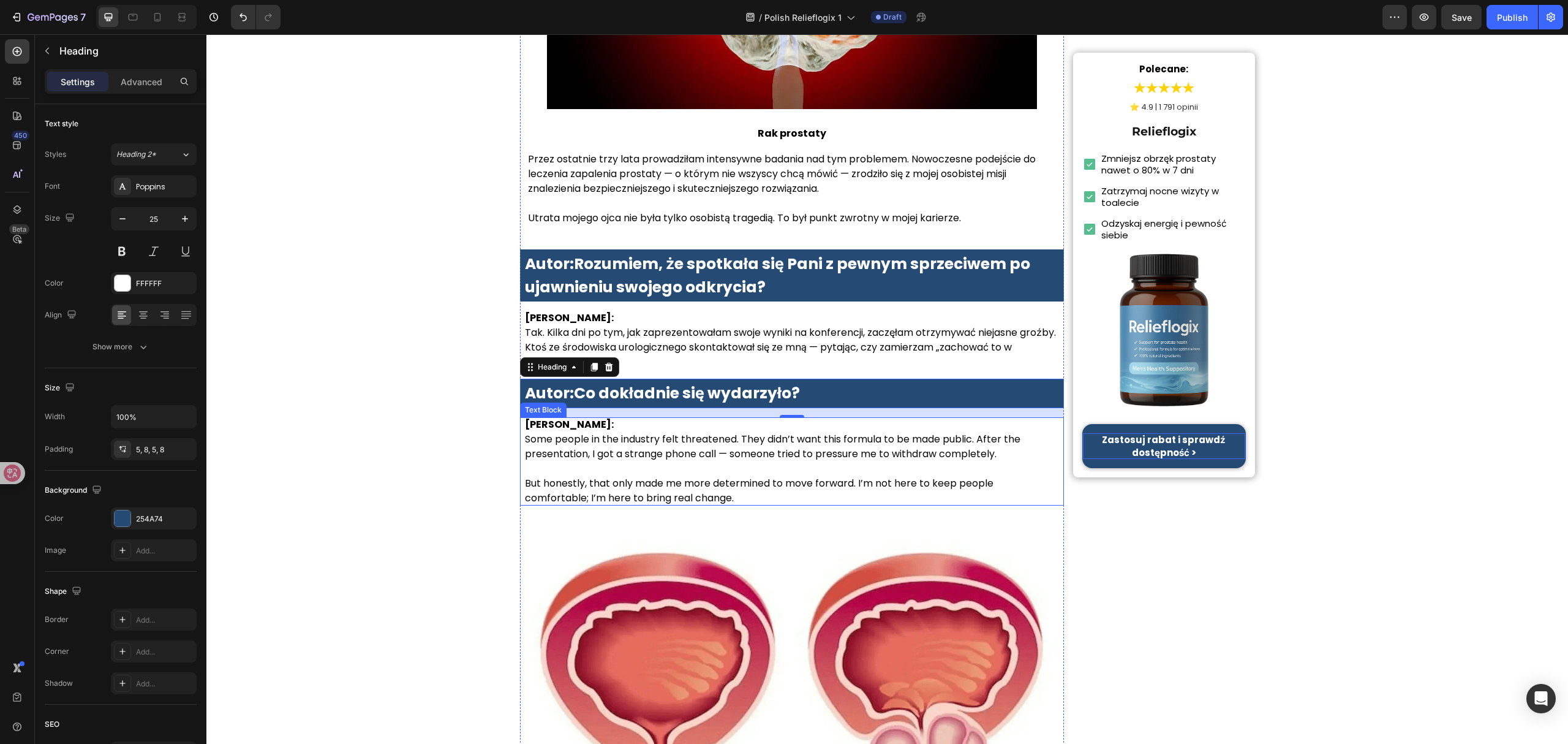
click at [708, 462] on p "Dr. Lauren McKay: Some people in the industry felt threatened. They didn’t want…" at bounding box center [791, 439] width 534 height 44
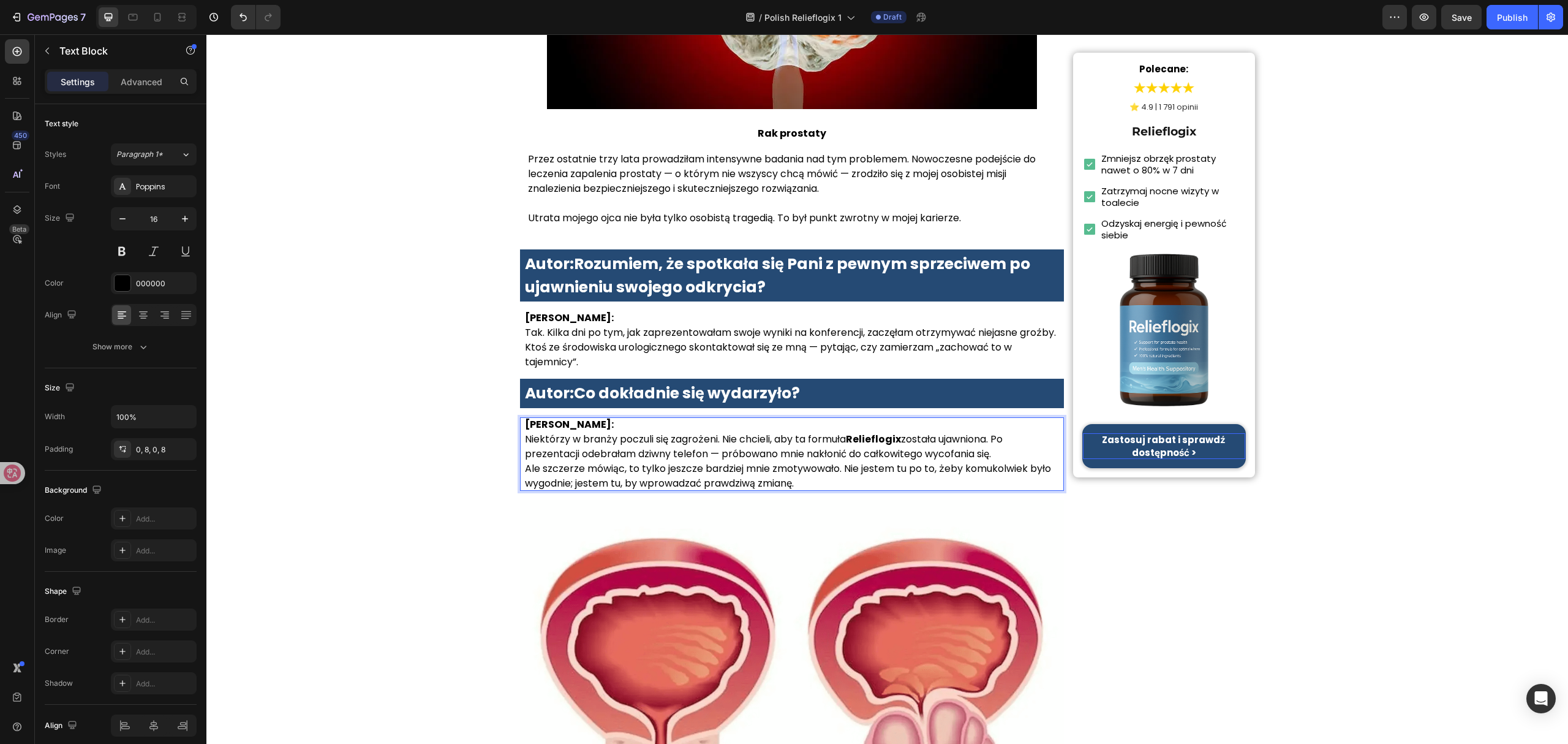
click at [1012, 462] on p "Dr Anna Kowalska: Niektórzy w branży poczuli się zagrożeni. Nie chcieli, aby ta…" at bounding box center [791, 439] width 534 height 44
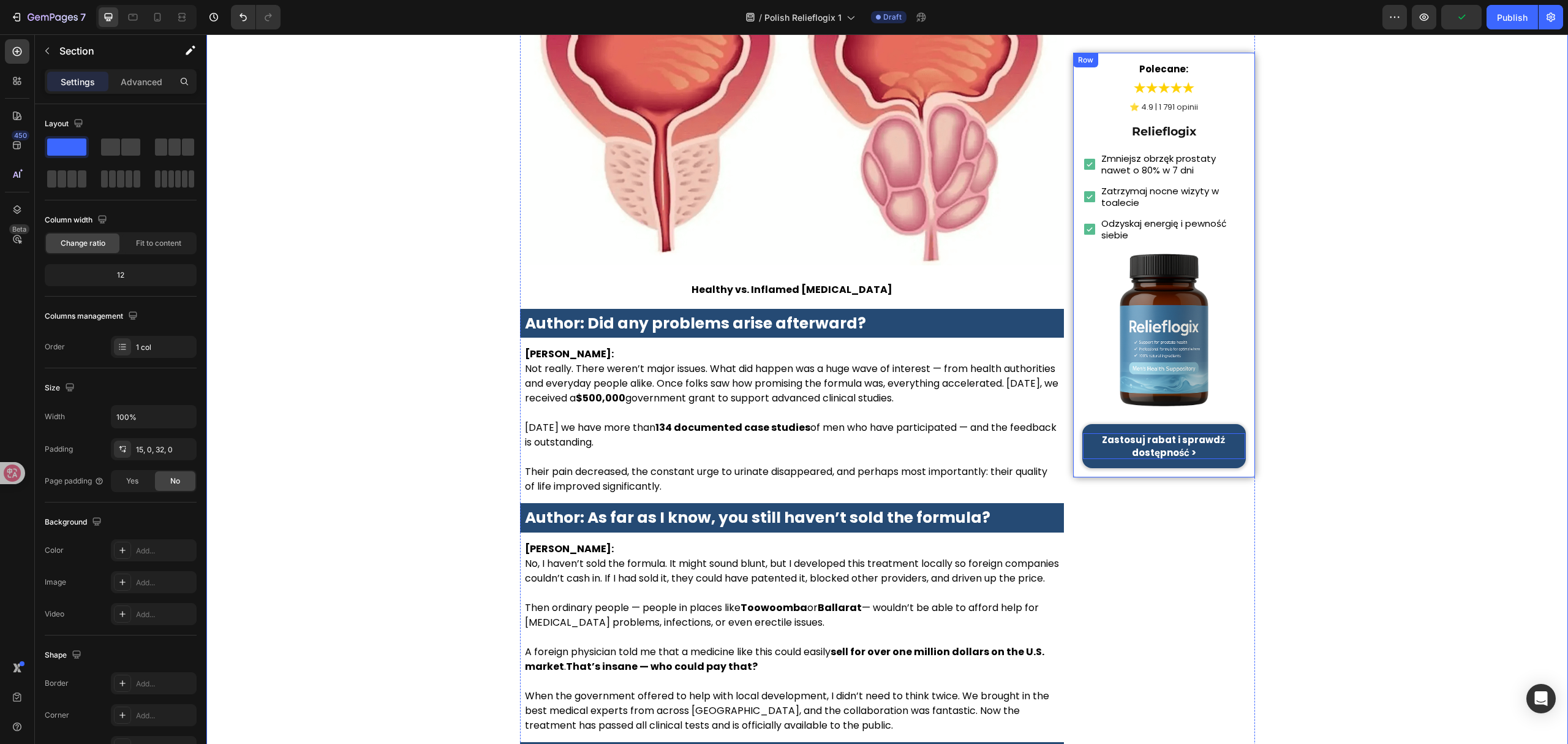
scroll to position [2043, 0]
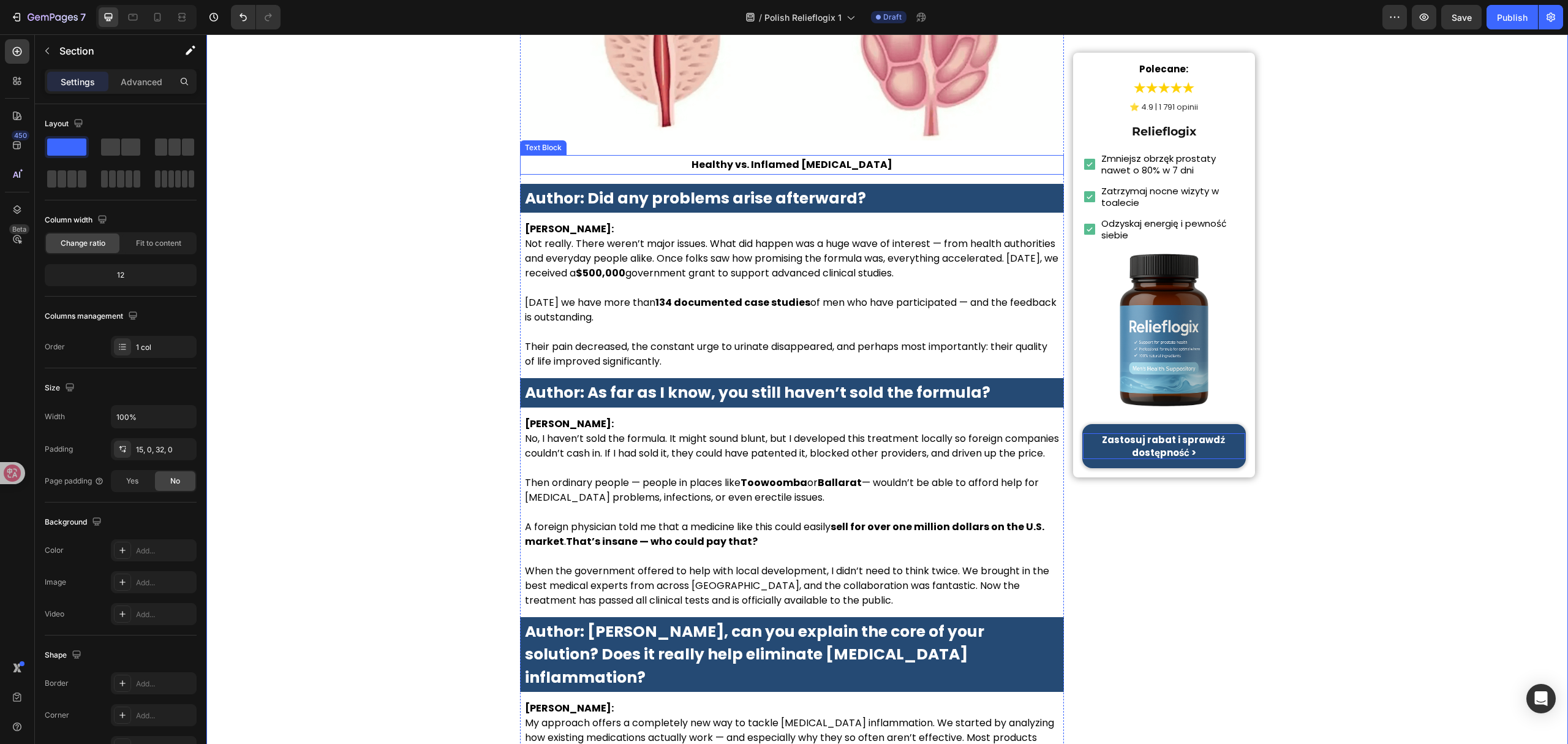
click at [824, 173] on p "Healthy vs. Inflamed Prostate" at bounding box center [792, 164] width 542 height 17
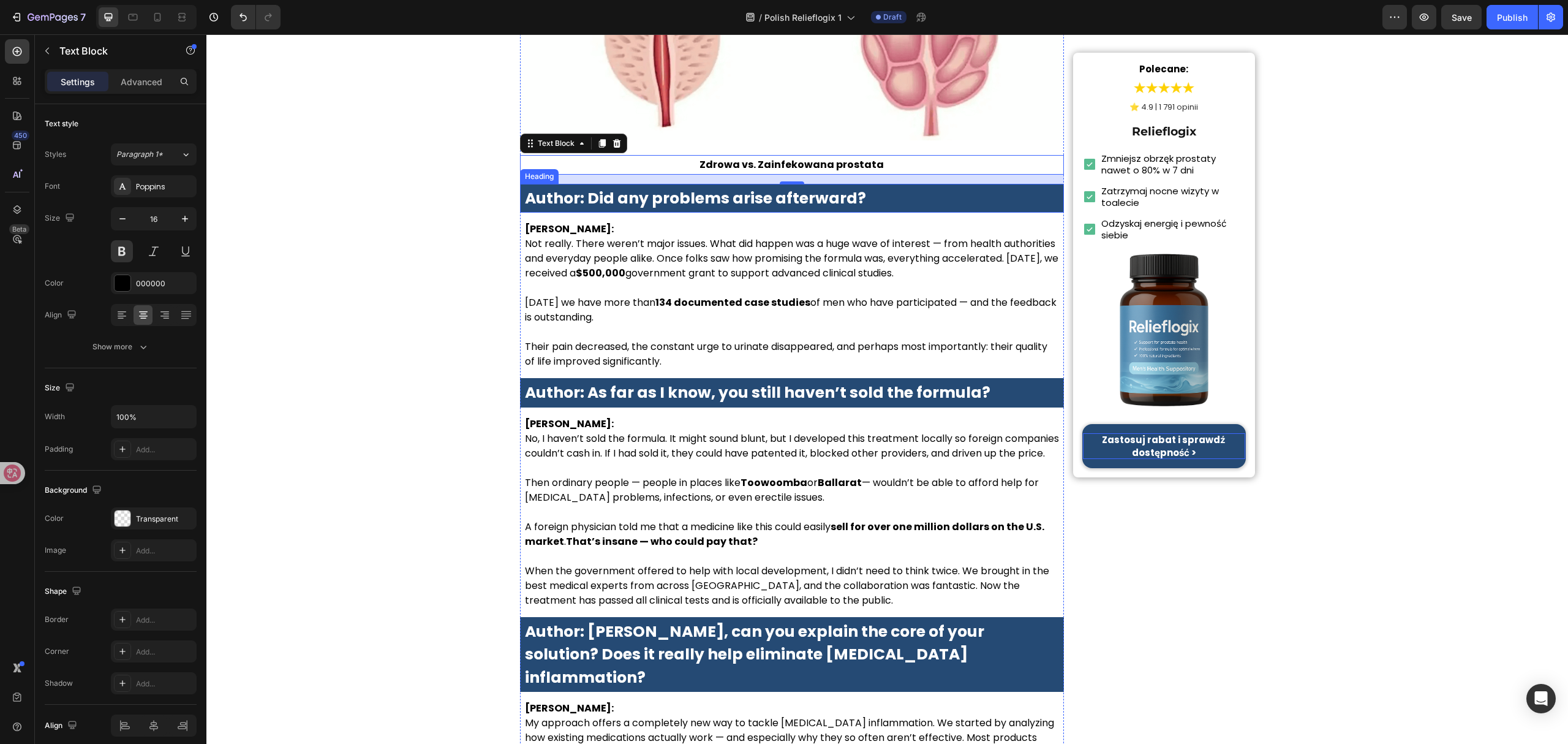
click at [697, 209] on strong "Author: Did any problems arise afterward?" at bounding box center [695, 198] width 341 height 22
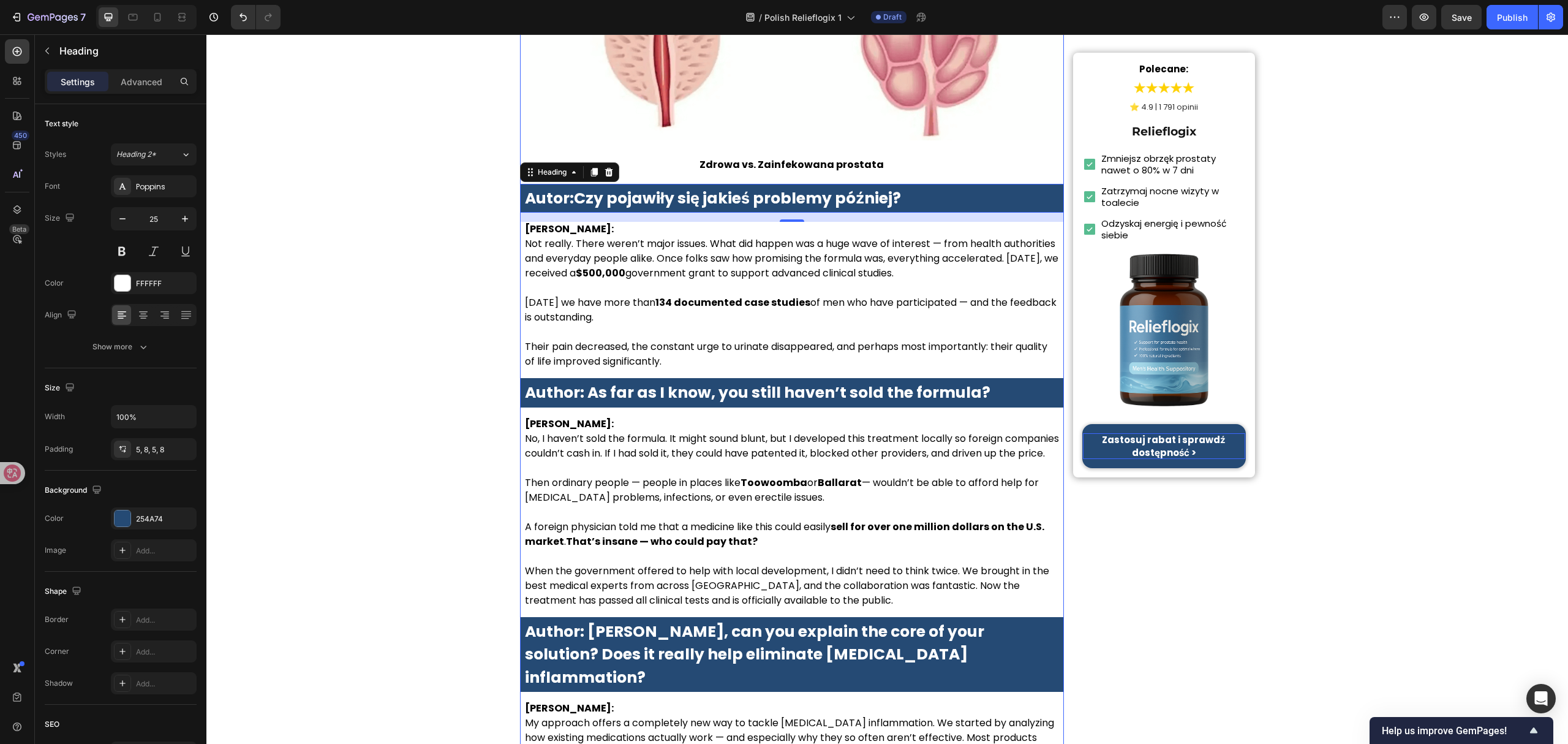
click at [790, 296] on p at bounding box center [791, 288] width 534 height 15
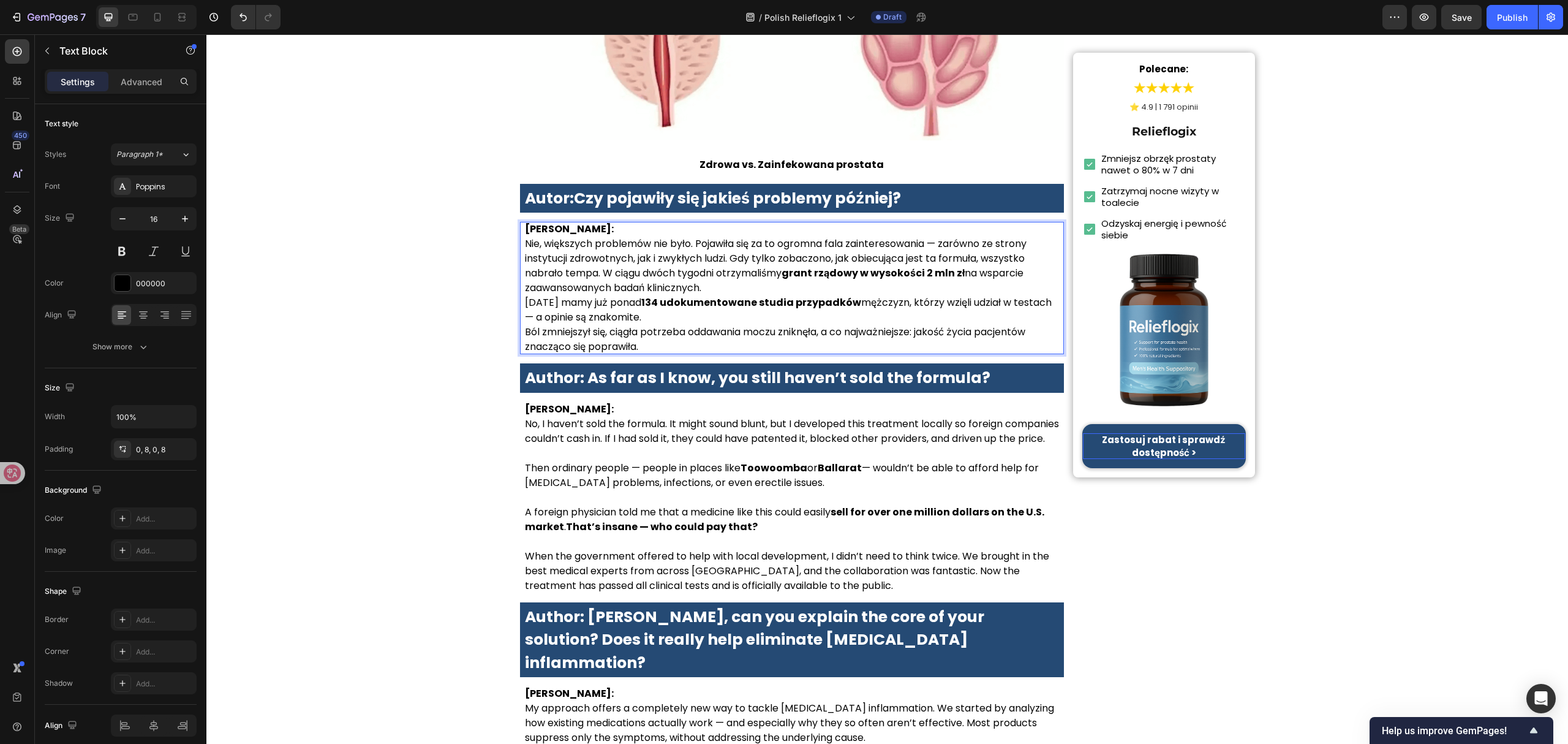
click at [747, 296] on p "Dr Anna Kowalska: Nie, większych problemów nie było. Pojawiła się za to ogromna…" at bounding box center [791, 258] width 534 height 74
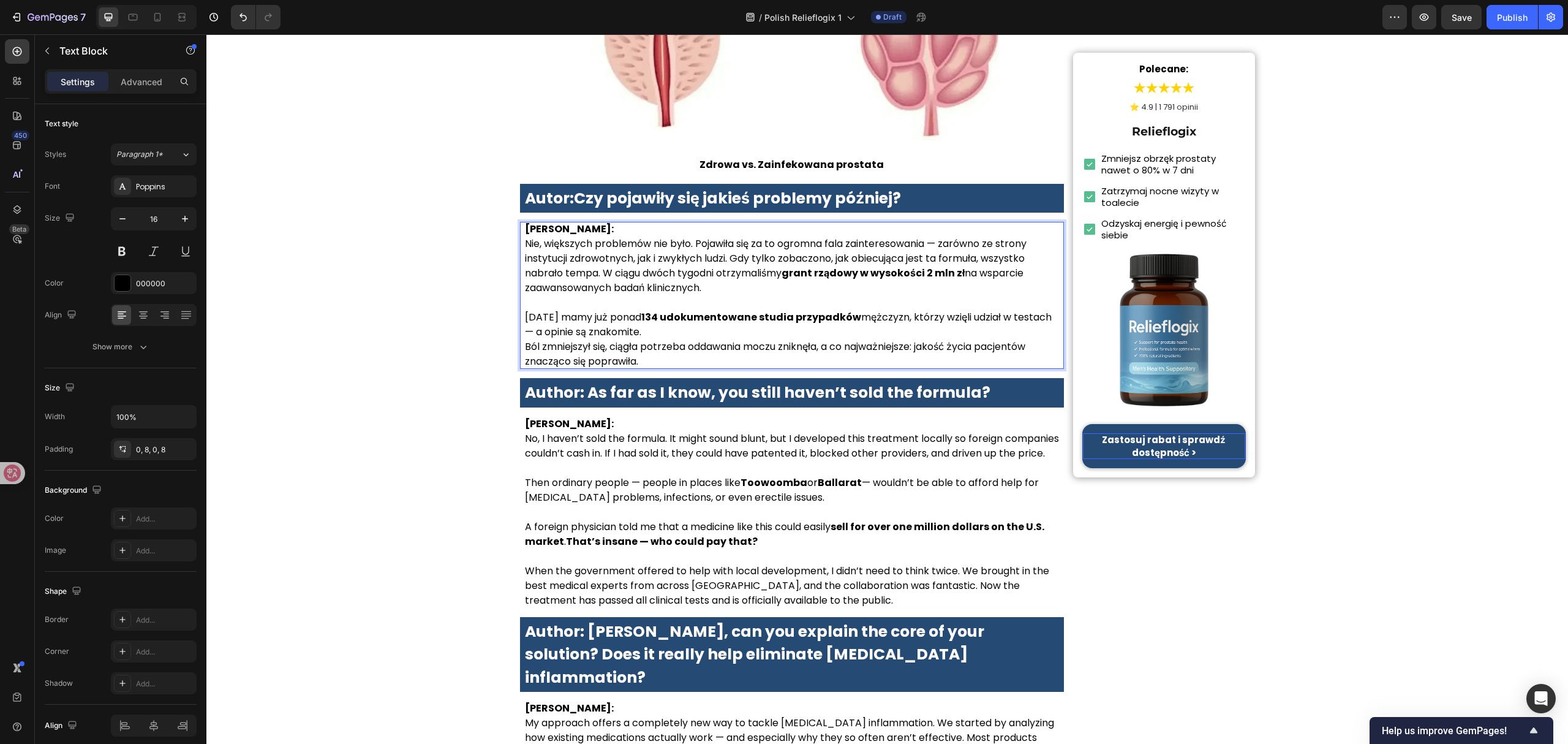
click at [691, 340] on p "Dziś mamy już ponad 134 udokumentowane studia przypadków mężczyzn, którzy wzięl…" at bounding box center [791, 325] width 534 height 30
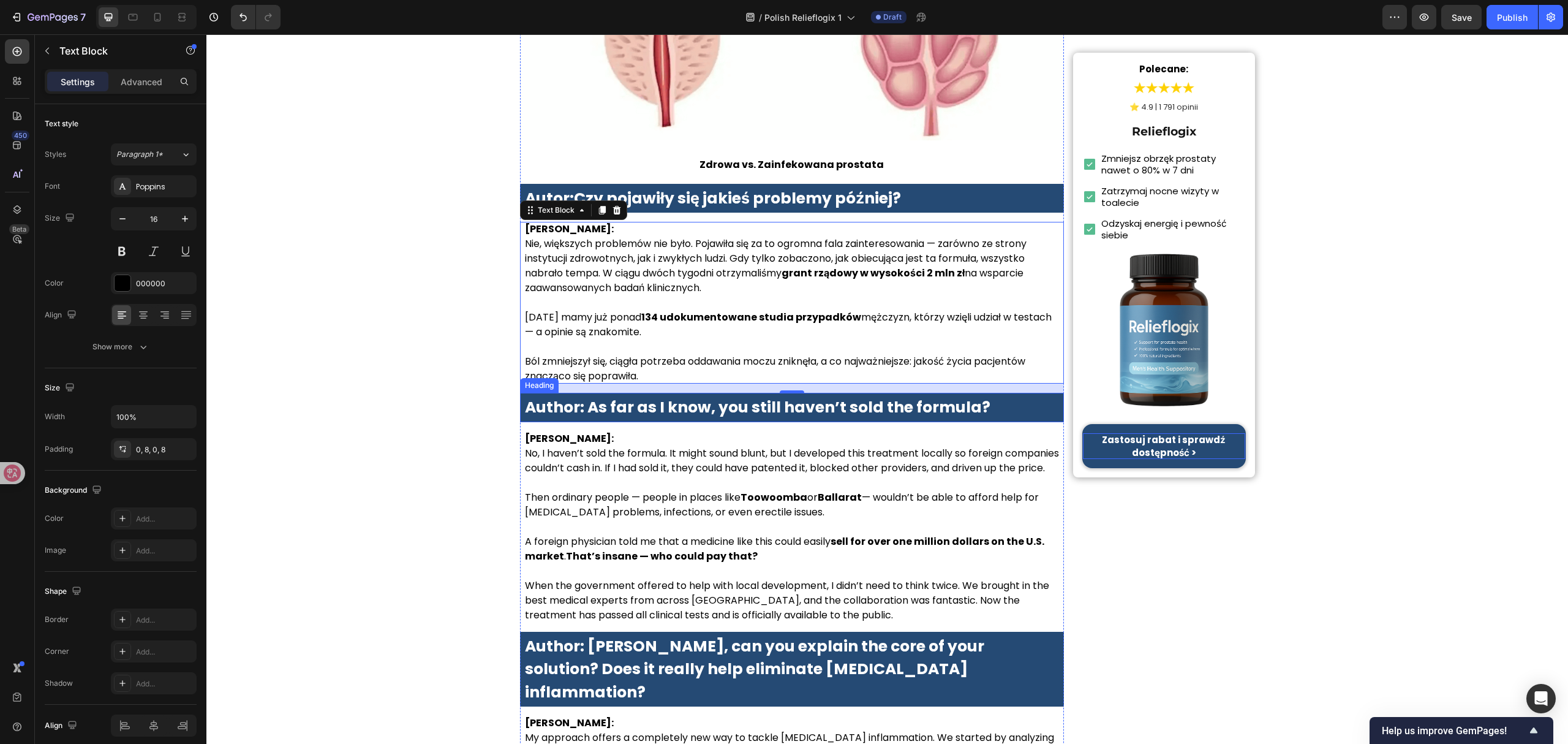
click at [767, 418] on strong "Author: As far as I know, you still haven’t sold the formula?" at bounding box center [758, 407] width 466 height 22
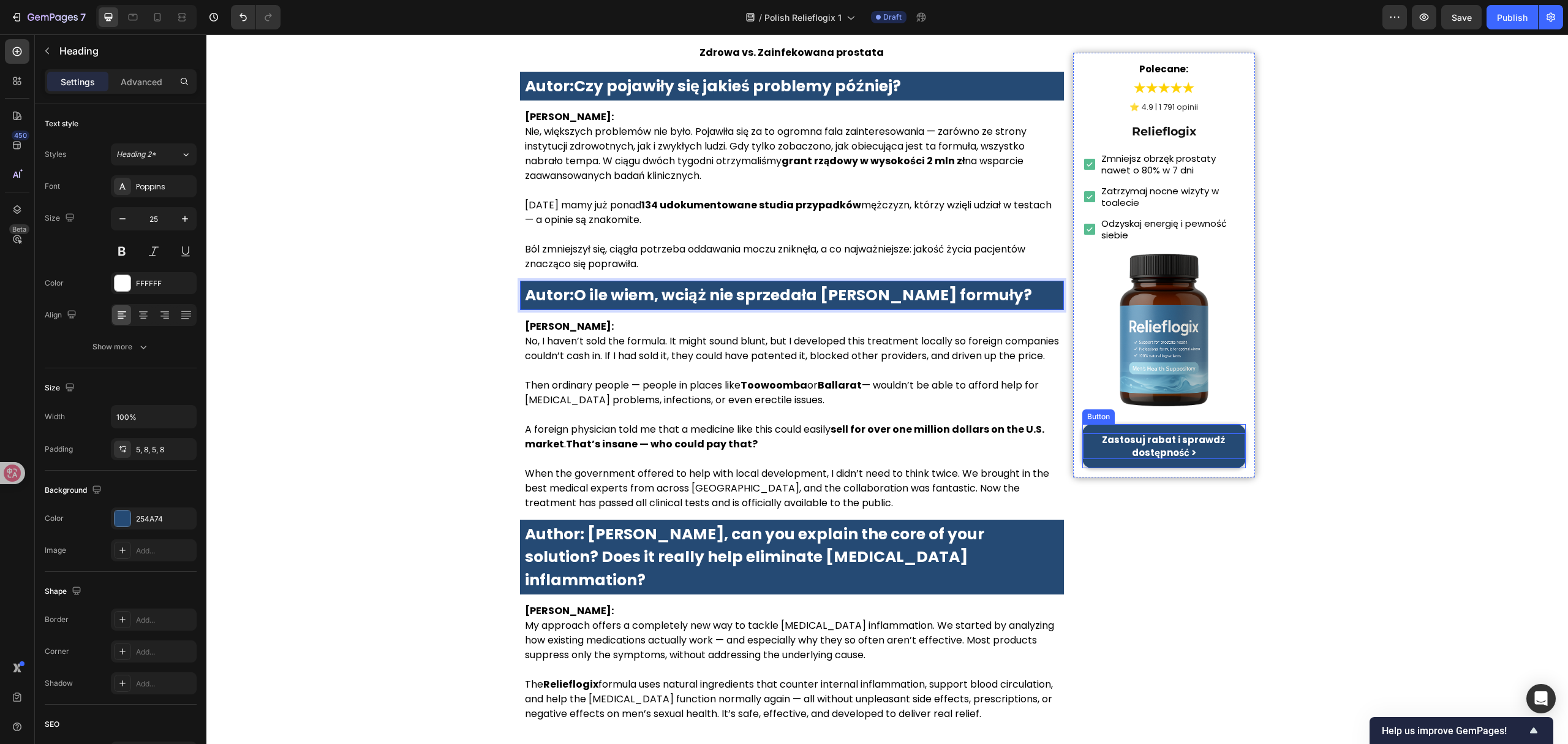
scroll to position [2206, 0]
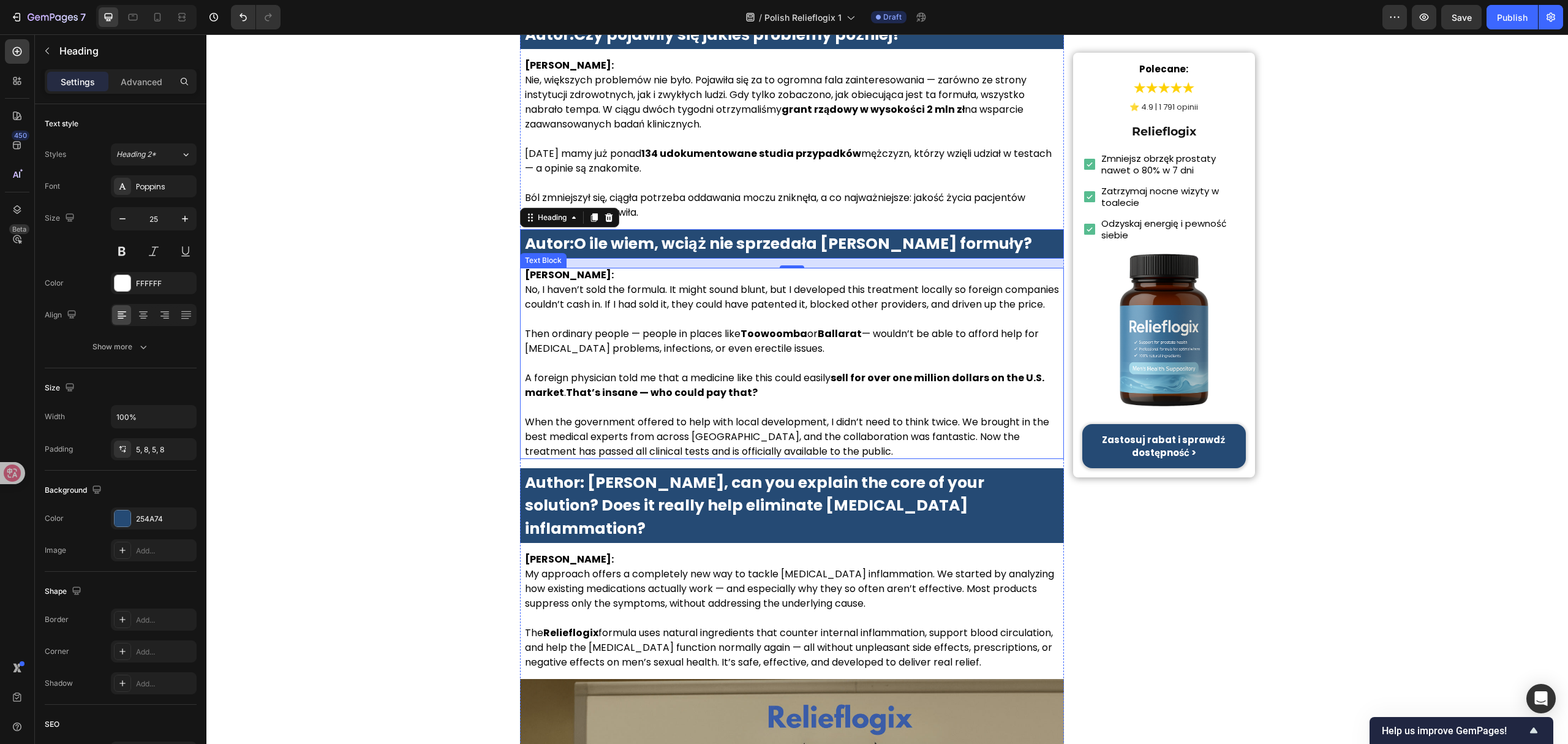
click at [875, 356] on p "Then ordinary people — people in places like Toowoomba or Ballarat — wouldn’t b…" at bounding box center [791, 342] width 534 height 30
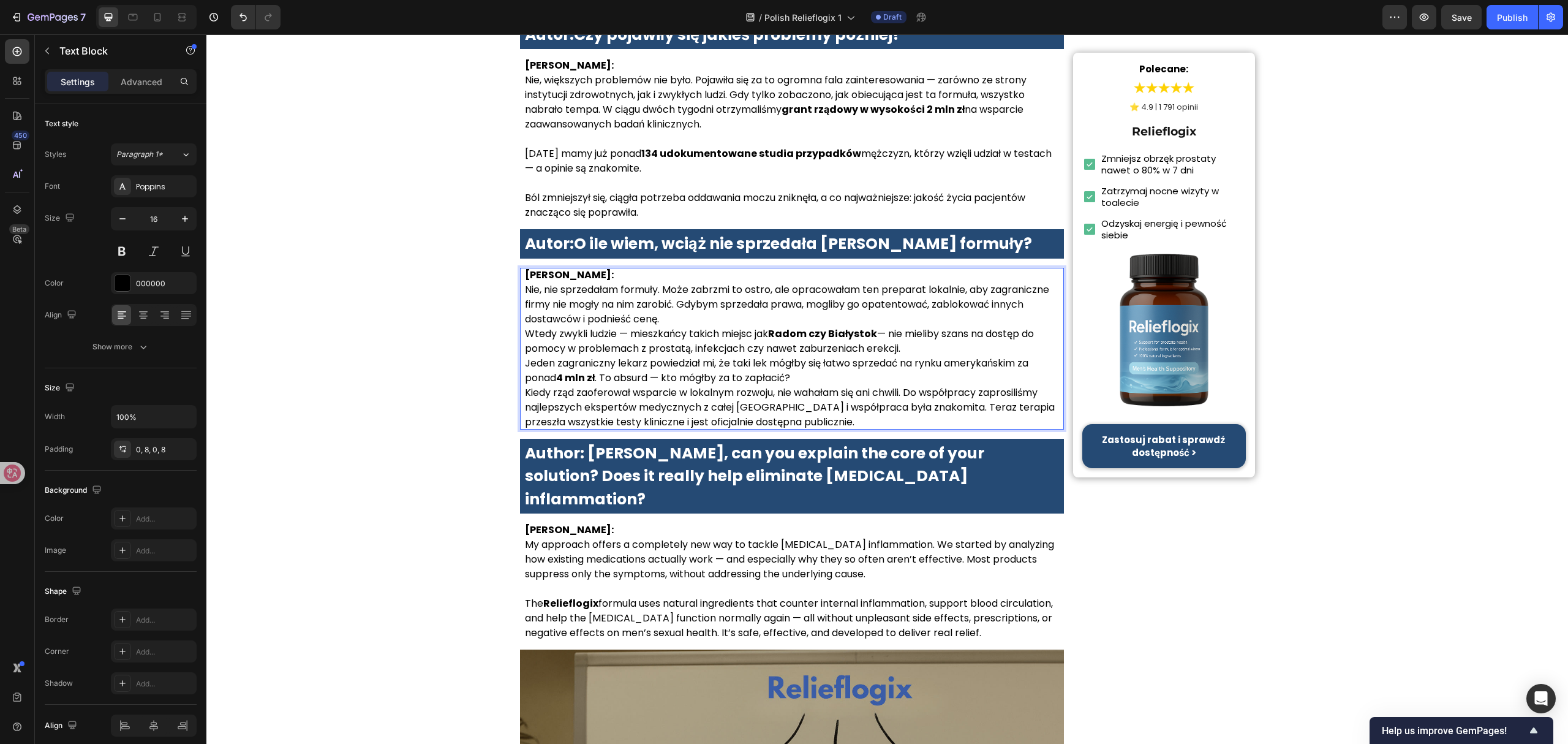
click at [707, 327] on p "Dr Anna Kowalska: Nie, nie sprzedałam formuły. Może zabrzmi to ostro, ale oprac…" at bounding box center [791, 297] width 534 height 59
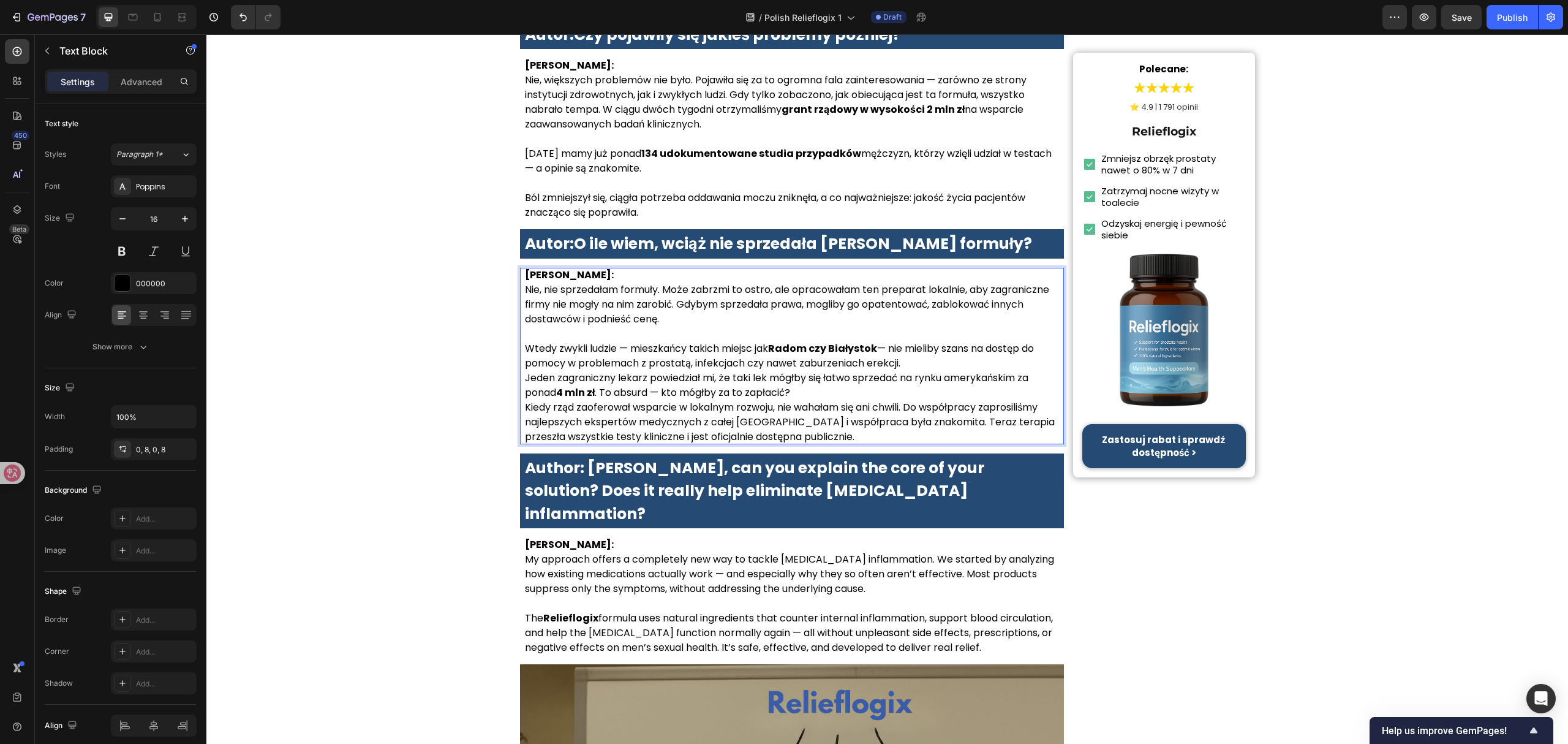
click at [948, 371] on p "Wtedy zwykli ludzie — mieszkańcy takich miejsc jak Radom czy Białystok — nie mi…" at bounding box center [791, 356] width 534 height 30
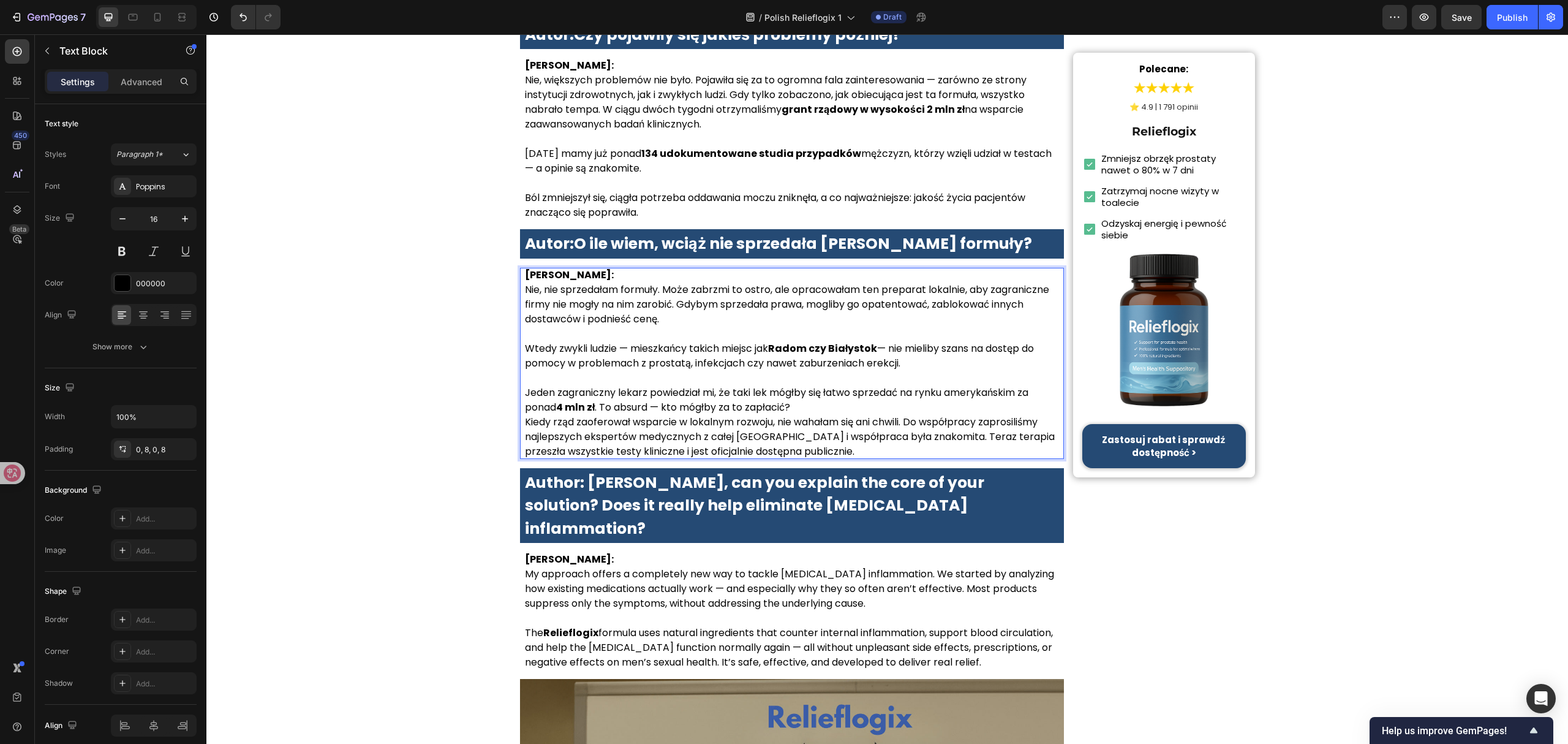
click at [837, 415] on p "Jeden zagraniczny lekarz powiedział mi, że taki lek mógłby się łatwo sprzedać n…" at bounding box center [791, 400] width 534 height 30
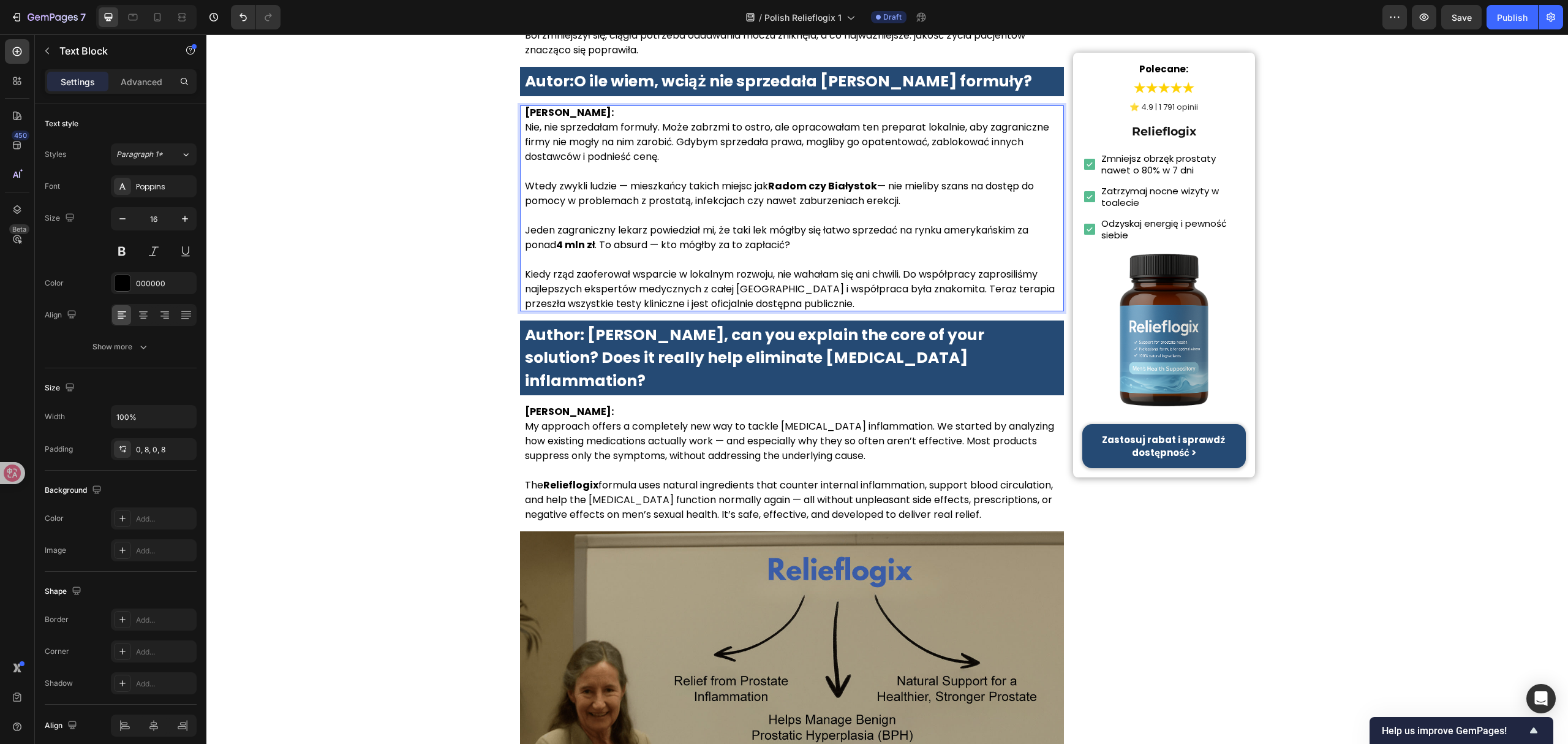
scroll to position [2368, 0]
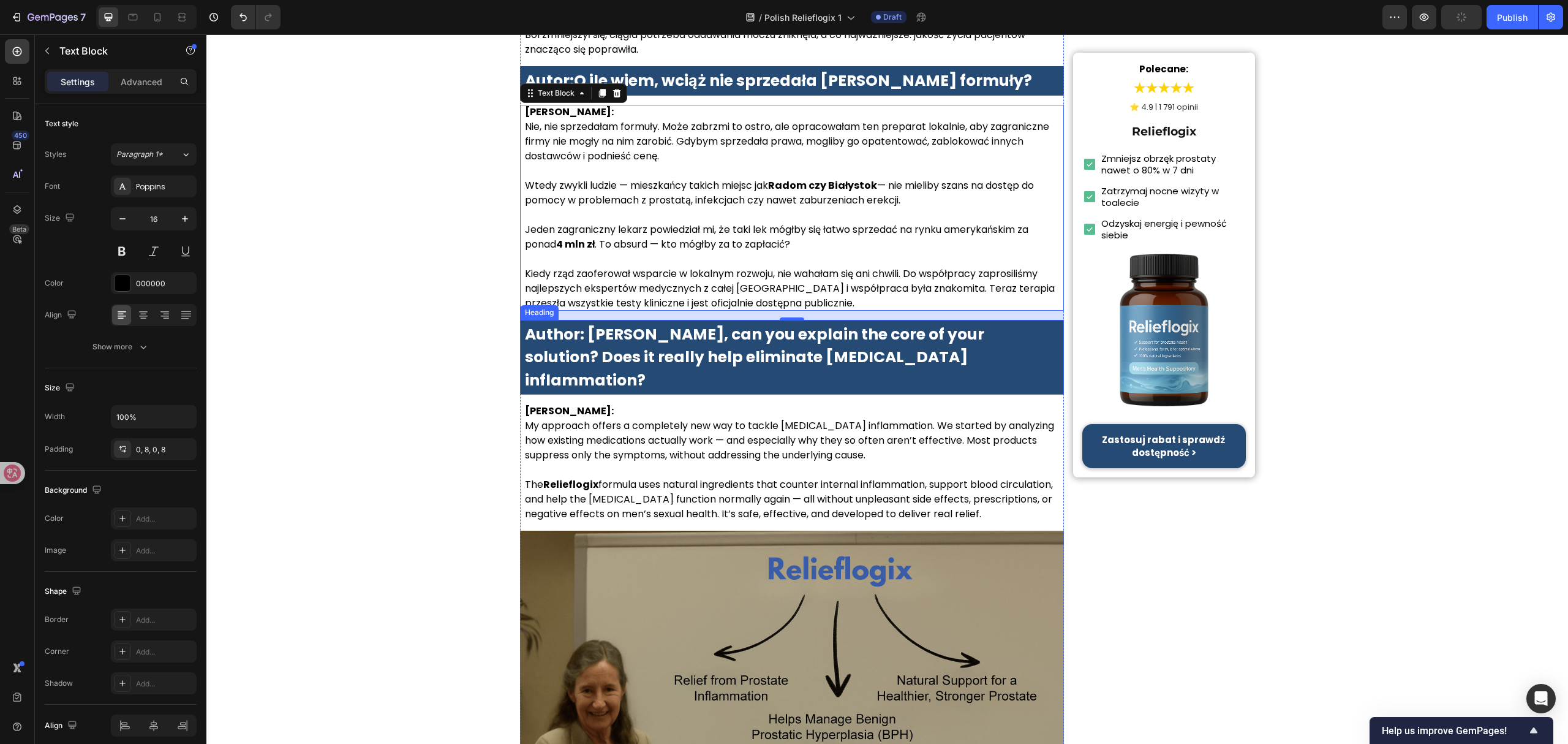
click at [848, 320] on div "15" at bounding box center [792, 315] width 545 height 10
drag, startPoint x: 848, startPoint y: 329, endPoint x: 843, endPoint y: 347, distance: 18.7
click at [848, 320] on div "15" at bounding box center [792, 315] width 545 height 10
click at [843, 347] on strong "Author: Dr. Lauren McKay, can you explain the core of your solution? Does it re…" at bounding box center [754, 357] width 460 height 68
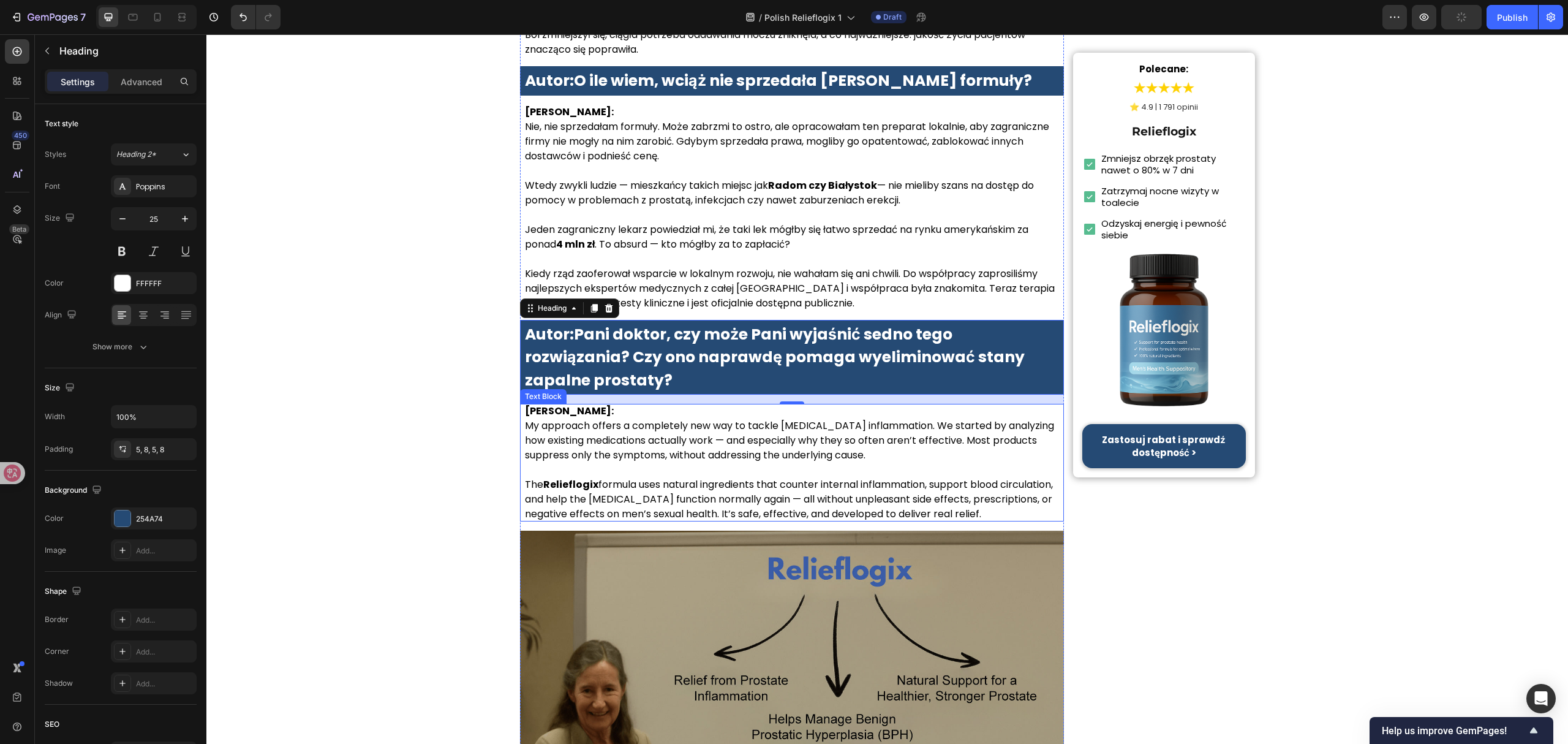
click at [879, 437] on p "Dr. Lauren McKay: My approach offers a completely new way to tackle prostate in…" at bounding box center [791, 434] width 534 height 59
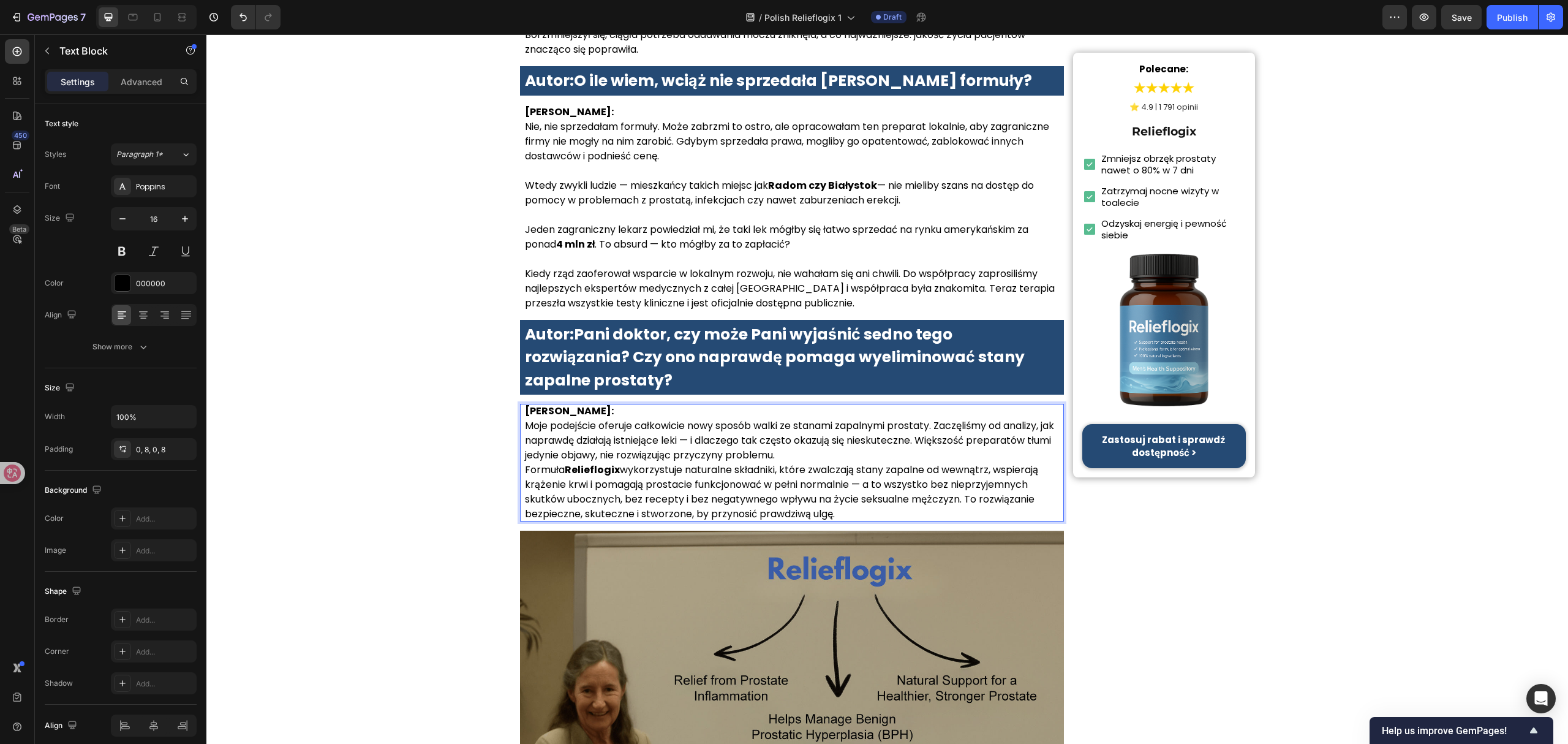
click at [849, 448] on p "Dr Anna Kowalska: Moje podejście oferuje całkowicie nowy sposób walki ze stanam…" at bounding box center [791, 434] width 534 height 59
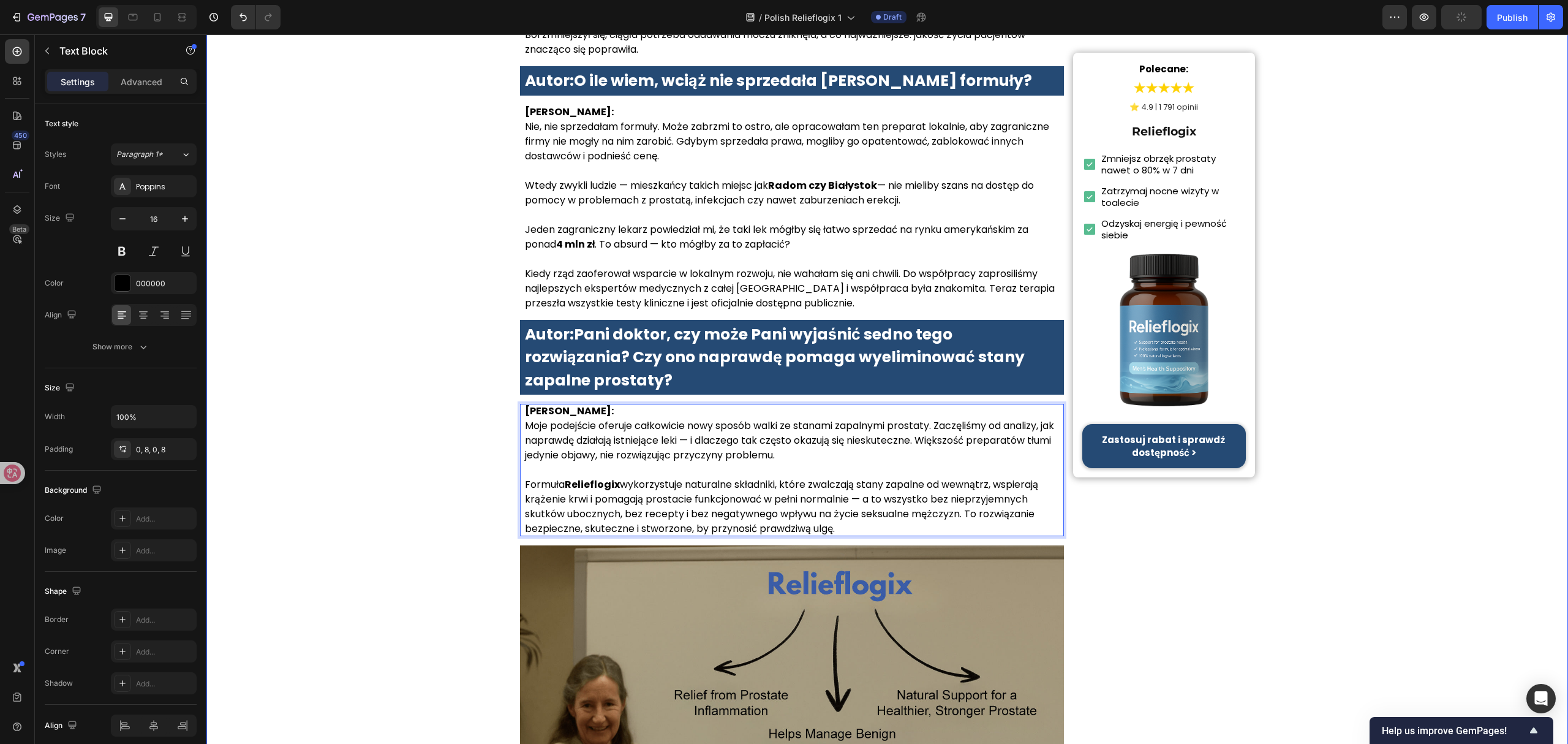
click at [440, 463] on div "Strona główna › Zdrowie › Zdrowie prostaty Heading Wszyscy o tym mówią! Dr Anna…" at bounding box center [887, 650] width 1361 height 5900
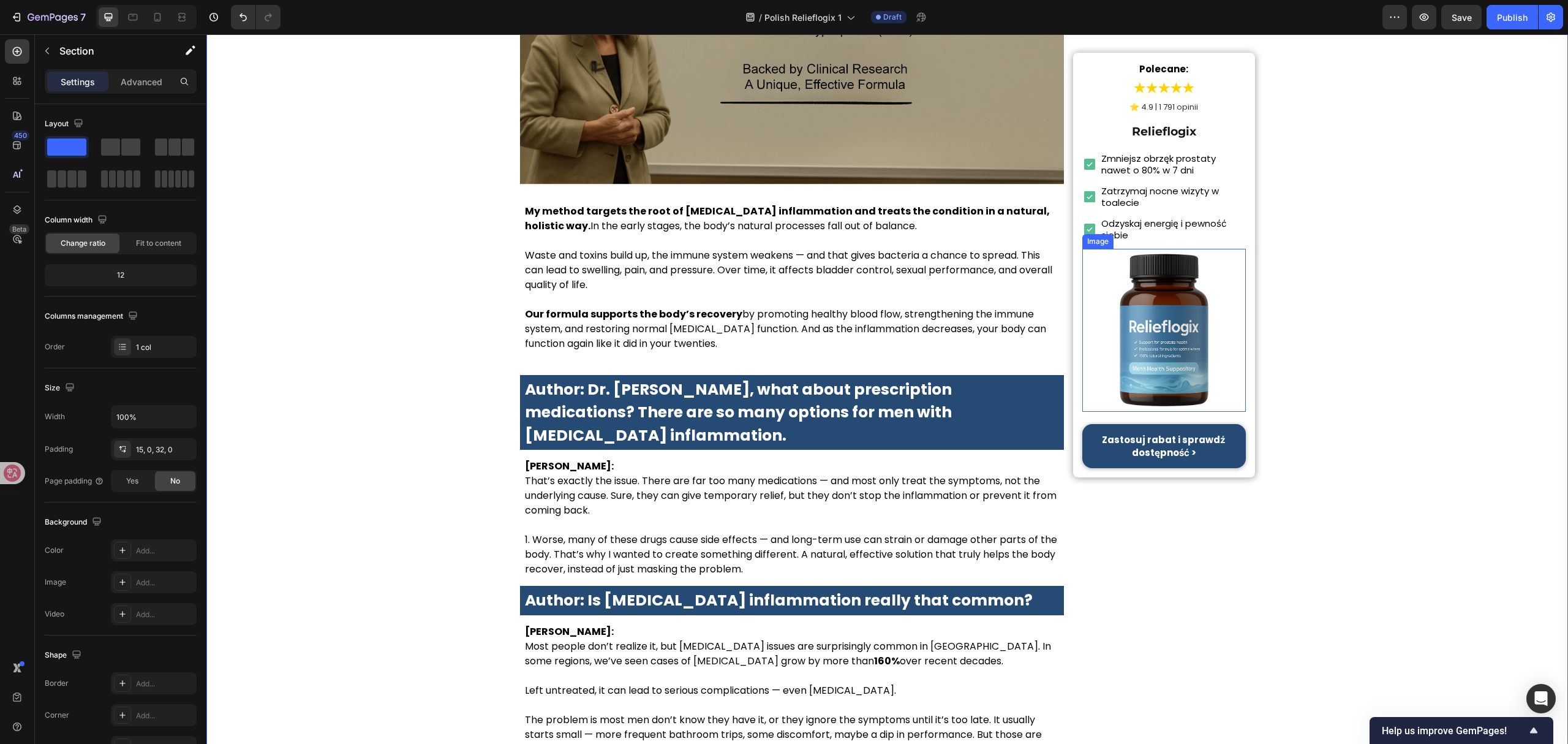
scroll to position [3104, 0]
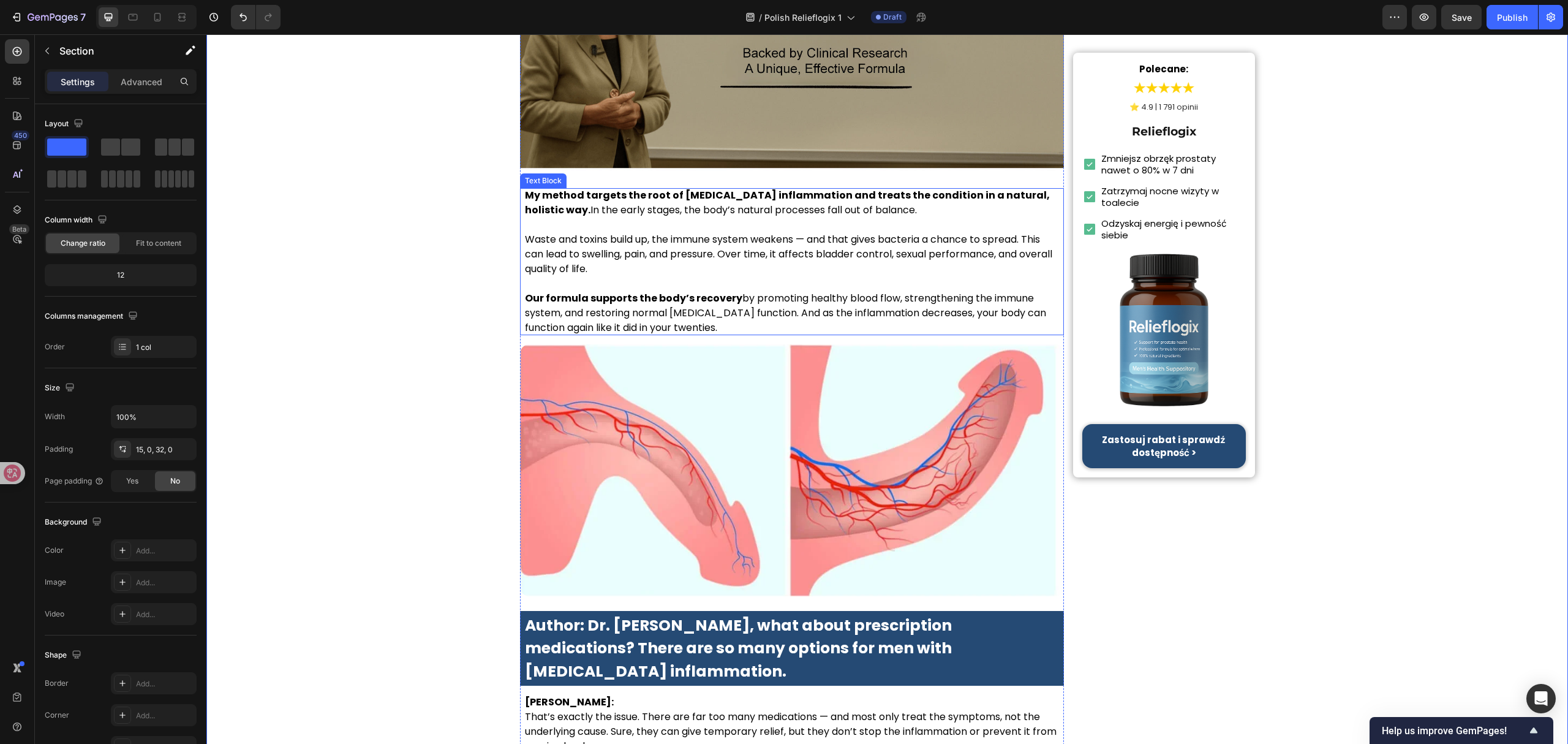
click at [755, 232] on p "Waste and toxins build up, the immune system weakens — and that gives bacteria …" at bounding box center [791, 254] width 534 height 44
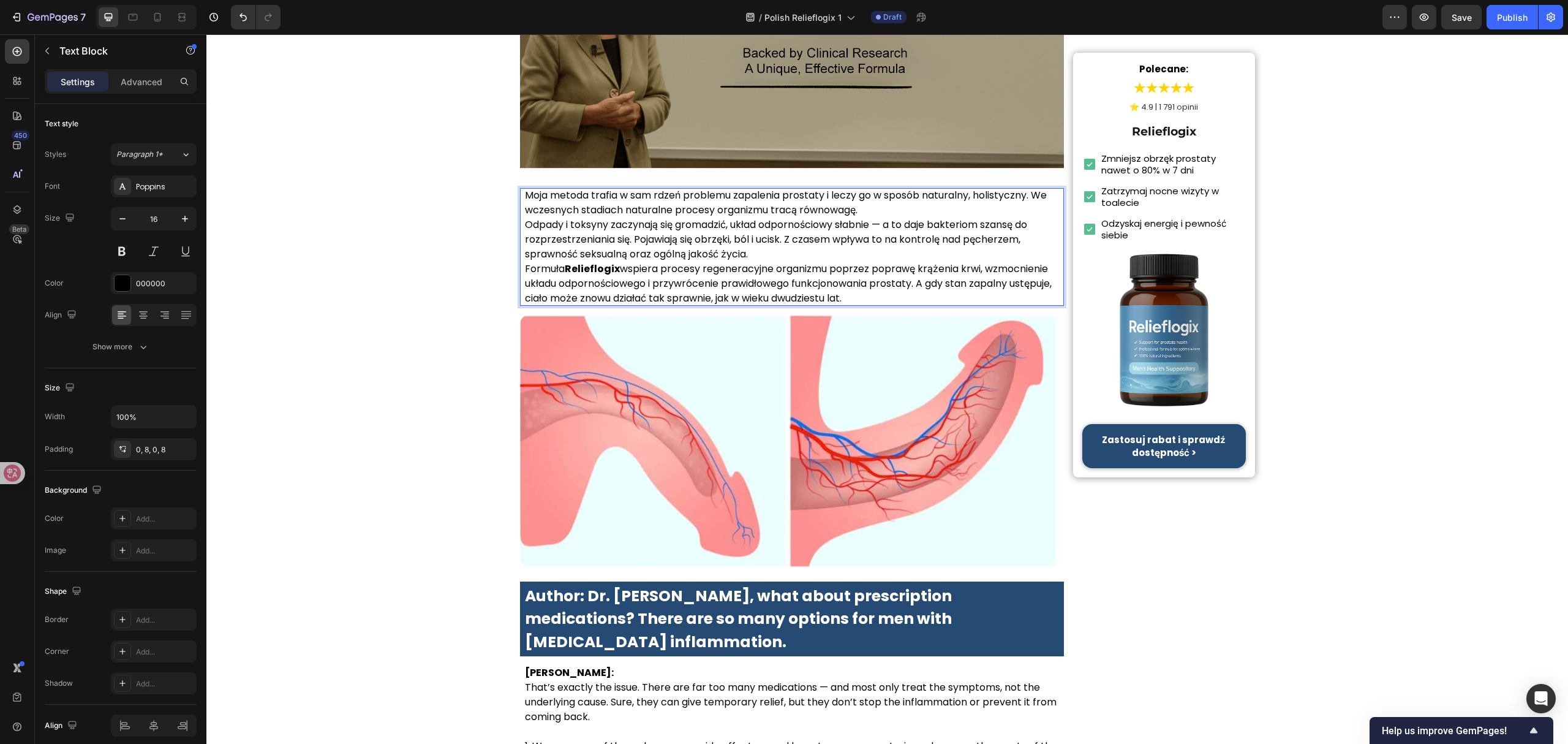
click at [870, 209] on p "Moja metoda trafia w sam rdzeń problemu zapalenia prostaty i leczy go w sposób …" at bounding box center [791, 203] width 534 height 30
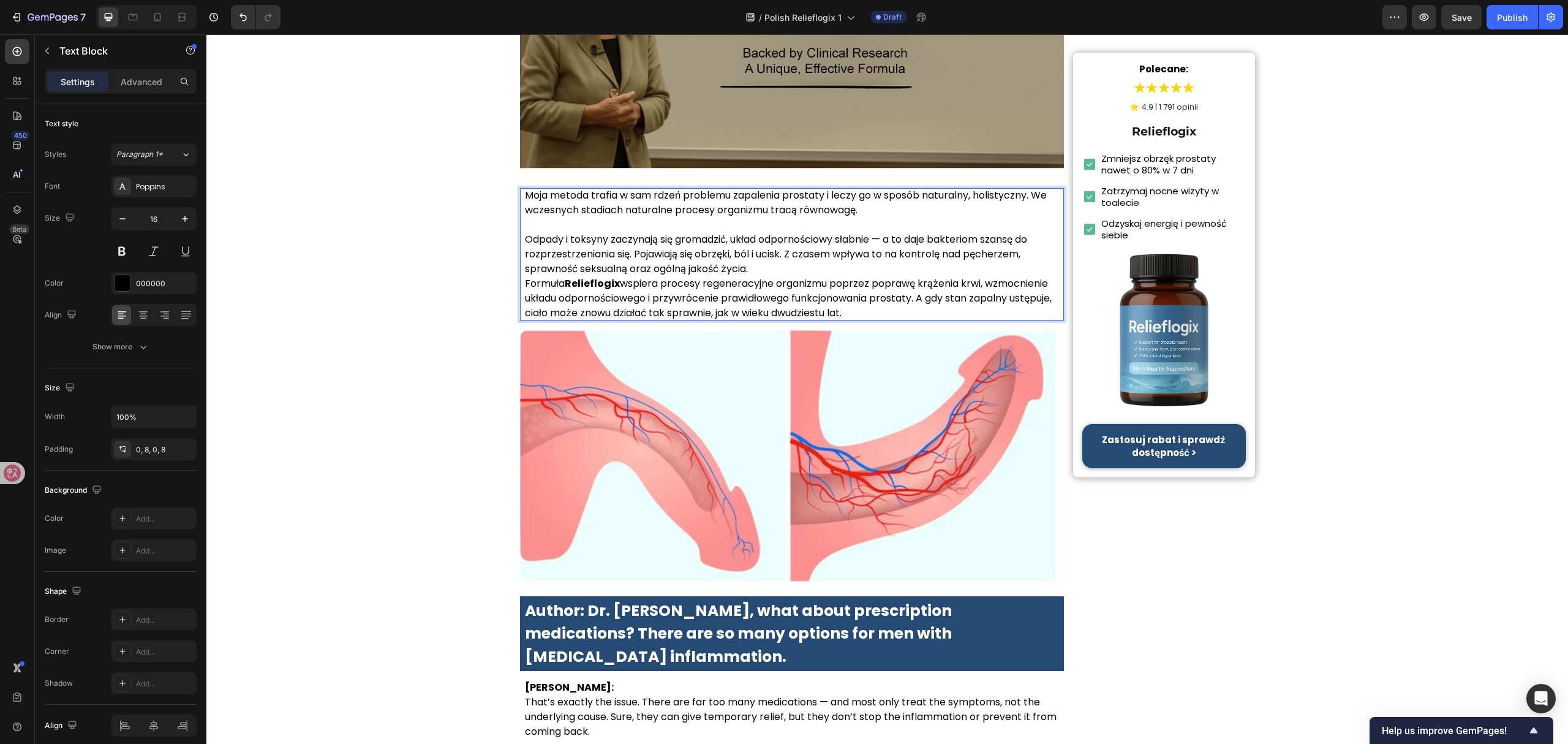
click at [809, 258] on p "Odpady i toksyny zaczynają się gromadzić, układ odpornościowy słabnie — a to da…" at bounding box center [791, 254] width 534 height 44
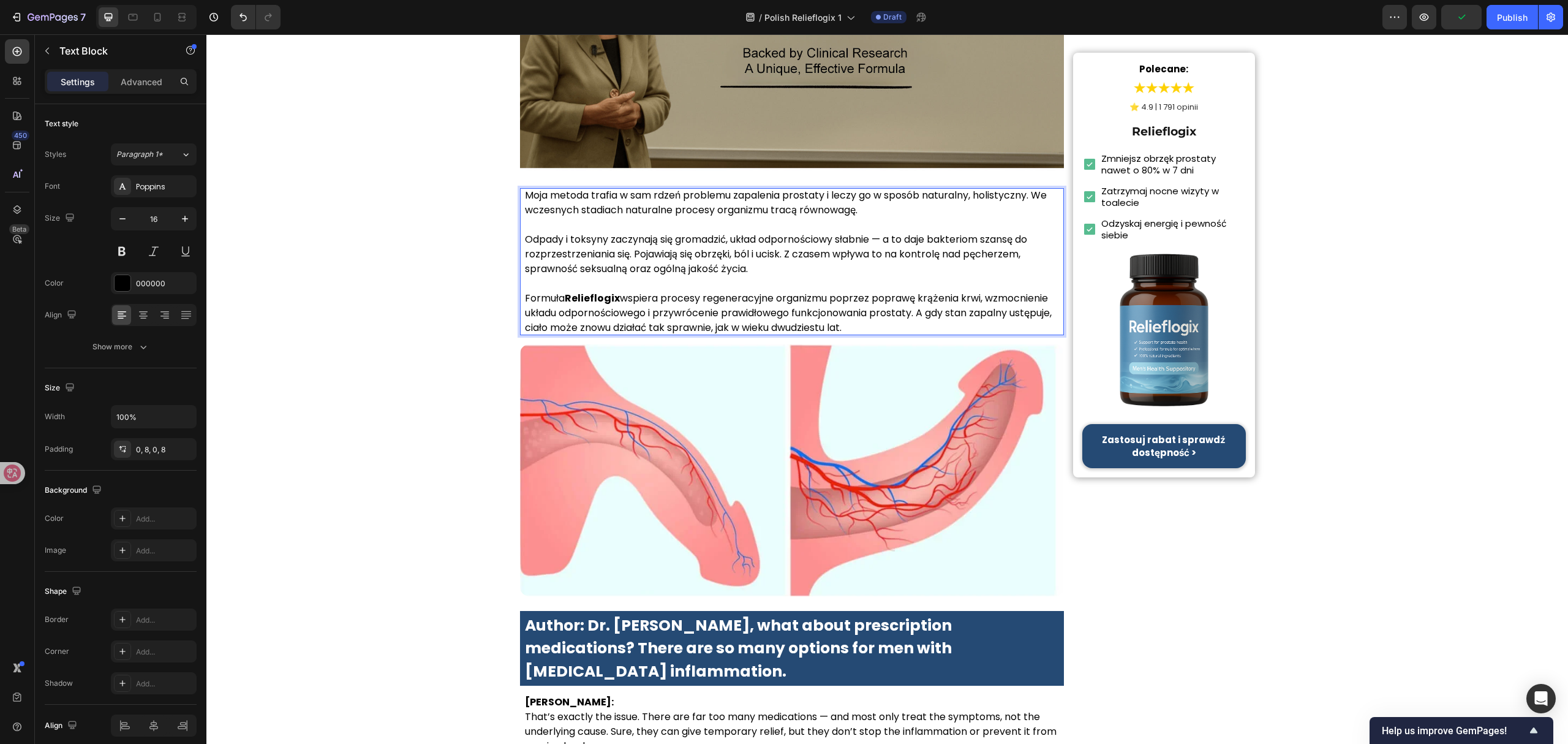
click at [882, 203] on p "Moja metoda trafia w sam rdzeń problemu zapalenia prostaty i leczy go w sposób …" at bounding box center [791, 203] width 534 height 30
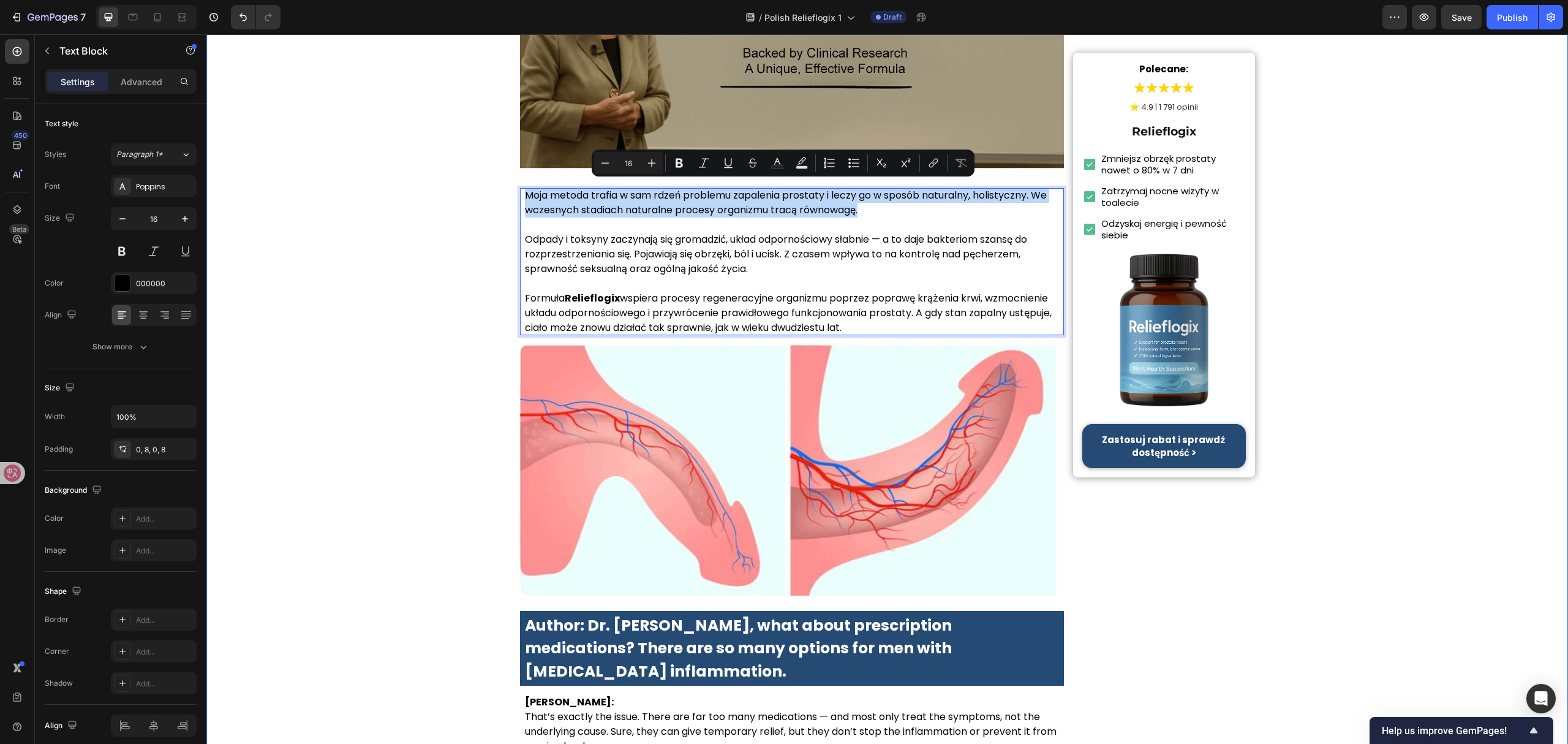
drag, startPoint x: 866, startPoint y: 207, endPoint x: 500, endPoint y: 186, distance: 366.6
click at [500, 186] on div "Strona główna › Zdrowie › Zdrowie prostaty Heading Wszyscy o tym mówią! Dr Anna…" at bounding box center [887, 41] width 1361 height 6152
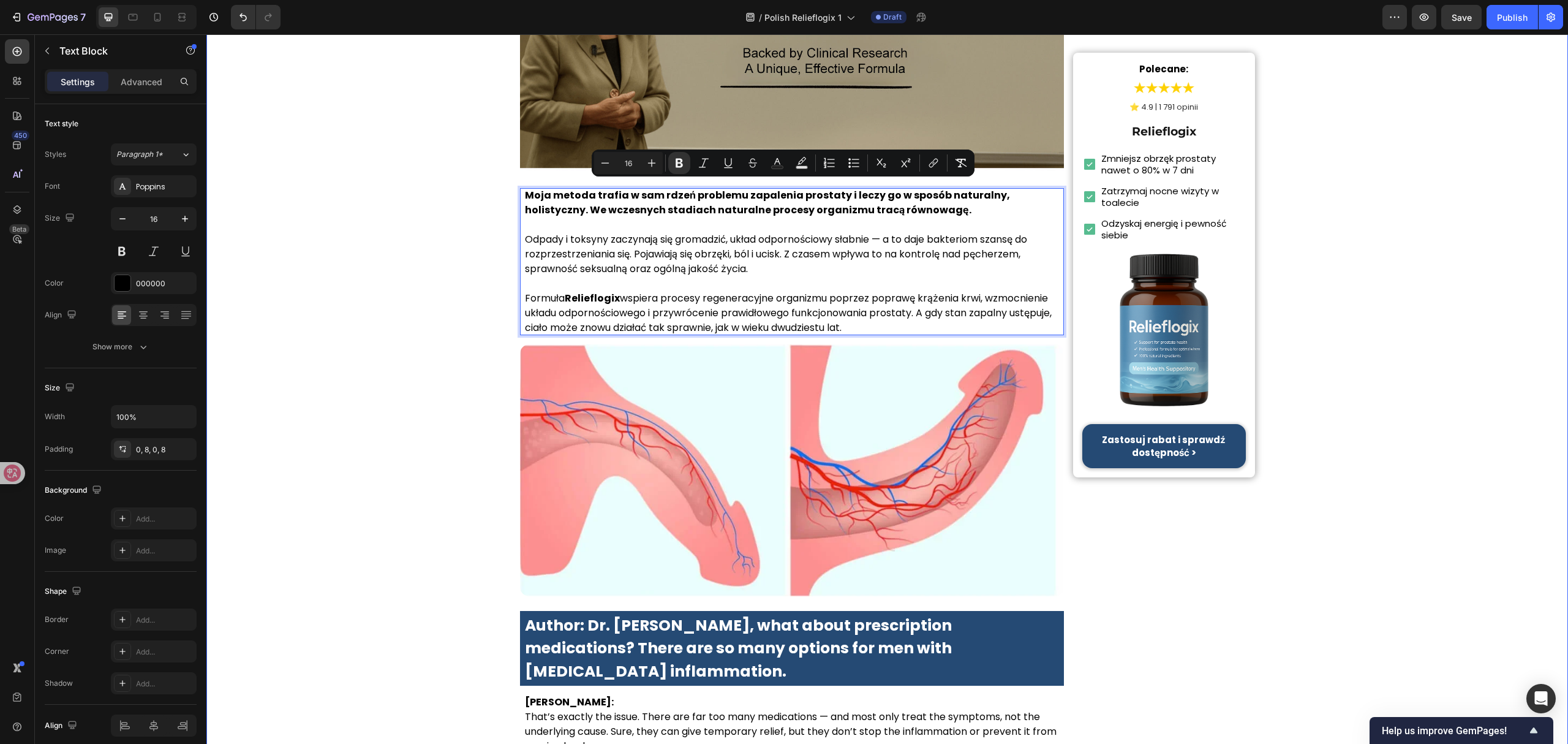
click at [424, 350] on div "Strona główna › Zdrowie › Zdrowie prostaty Heading Wszyscy o tym mówią! Dr Anna…" at bounding box center [887, 41] width 1361 height 6152
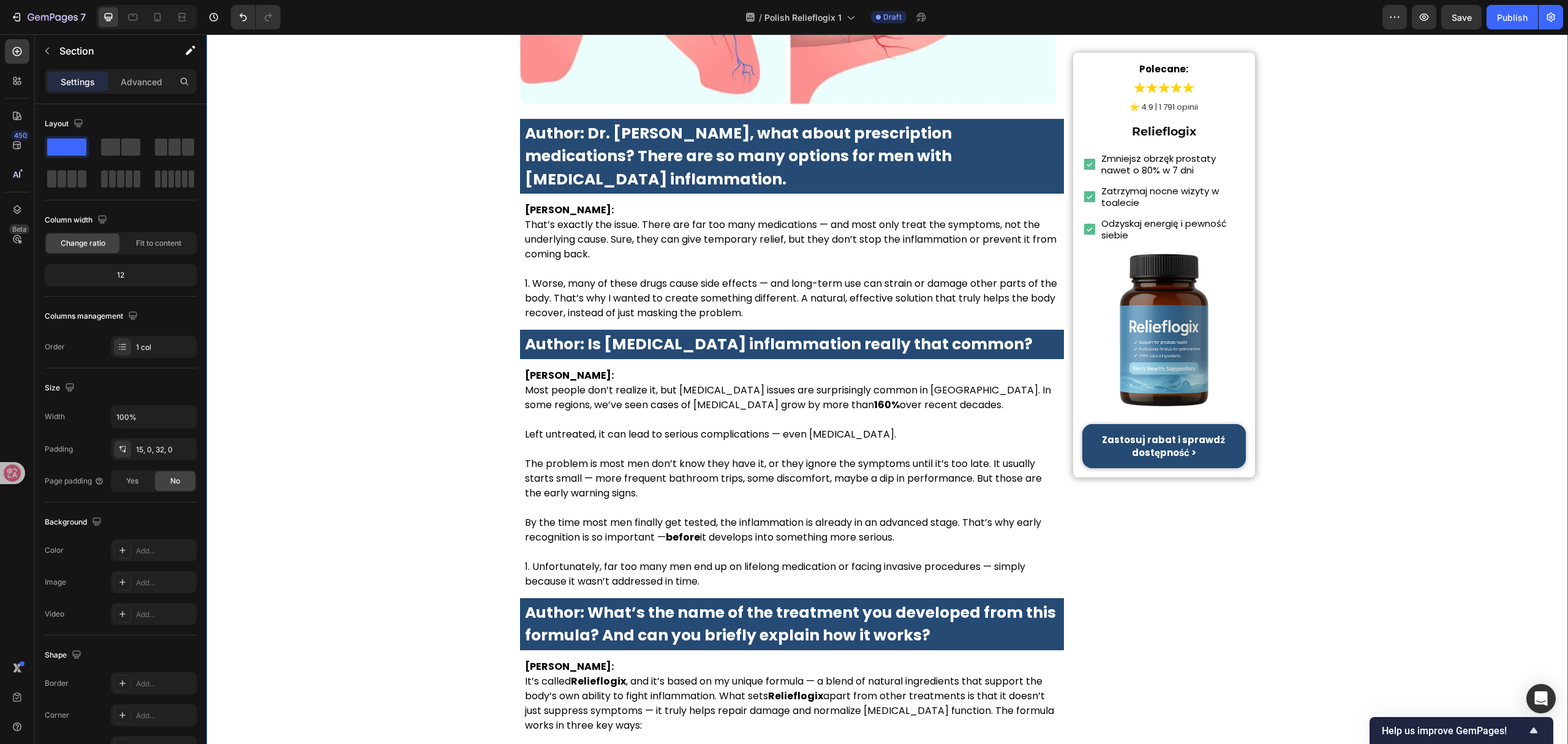
scroll to position [3594, 0]
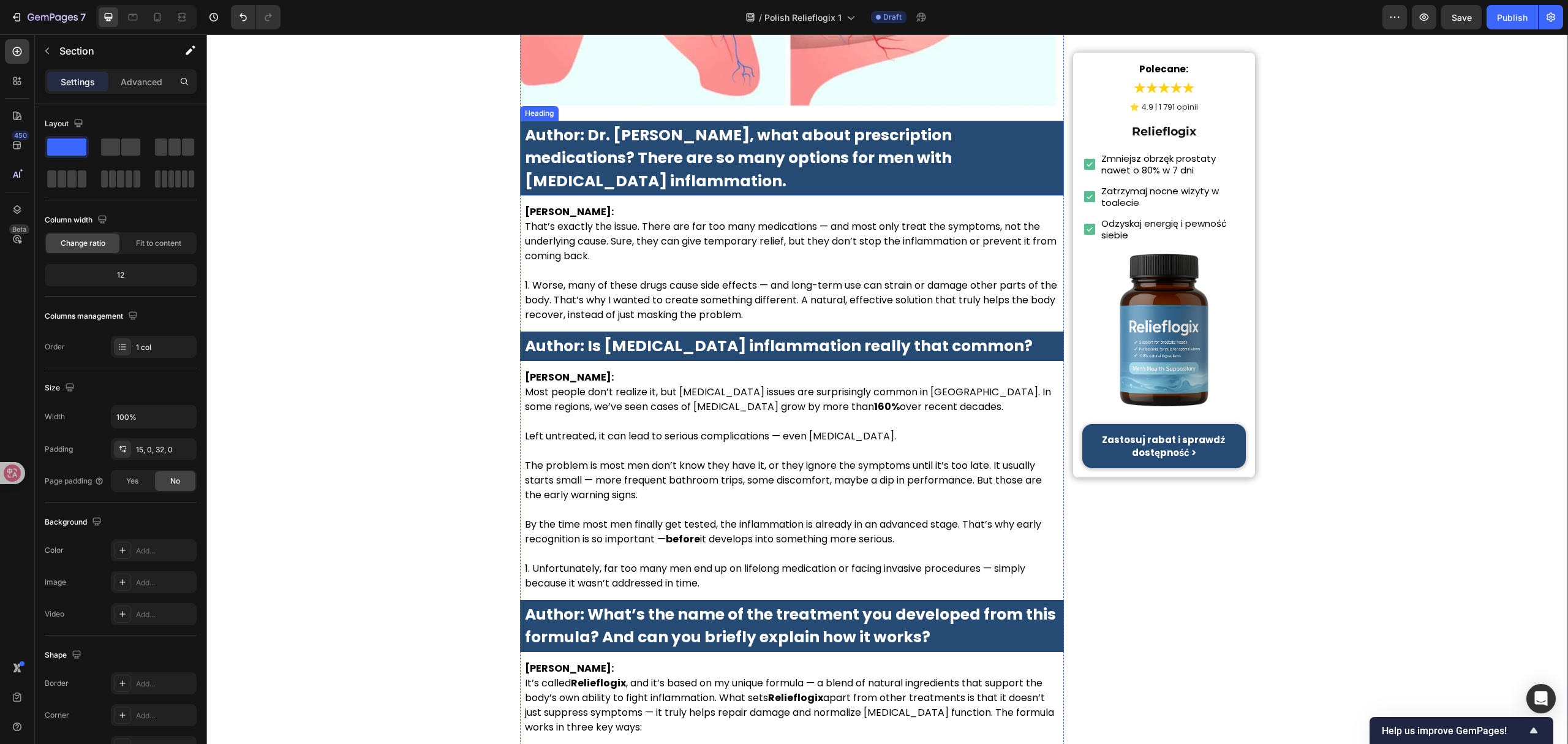
click at [810, 133] on strong "Author: Dr. McKay, what about prescription medications? There are so many optio…" at bounding box center [738, 158] width 427 height 68
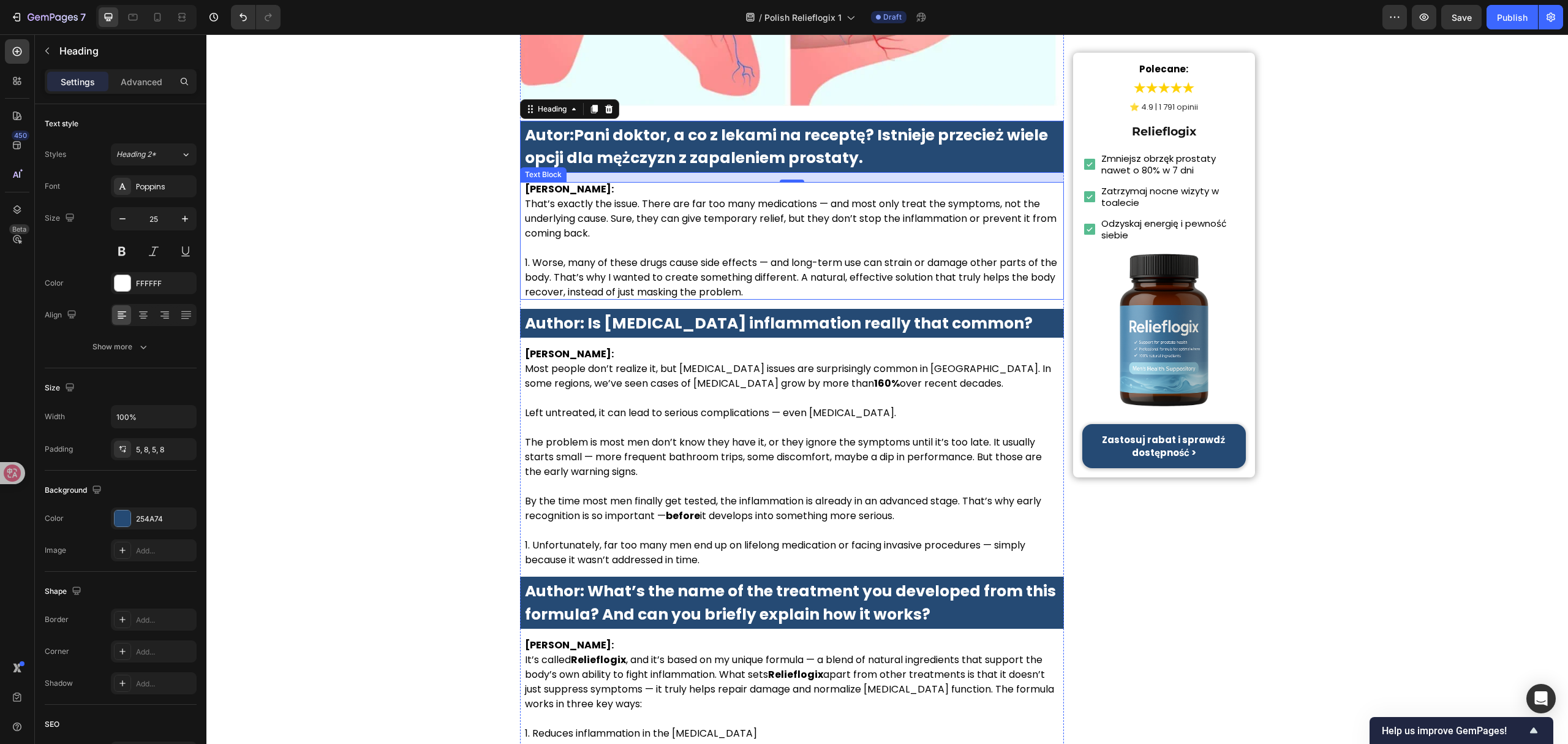
click at [623, 246] on p at bounding box center [791, 248] width 534 height 15
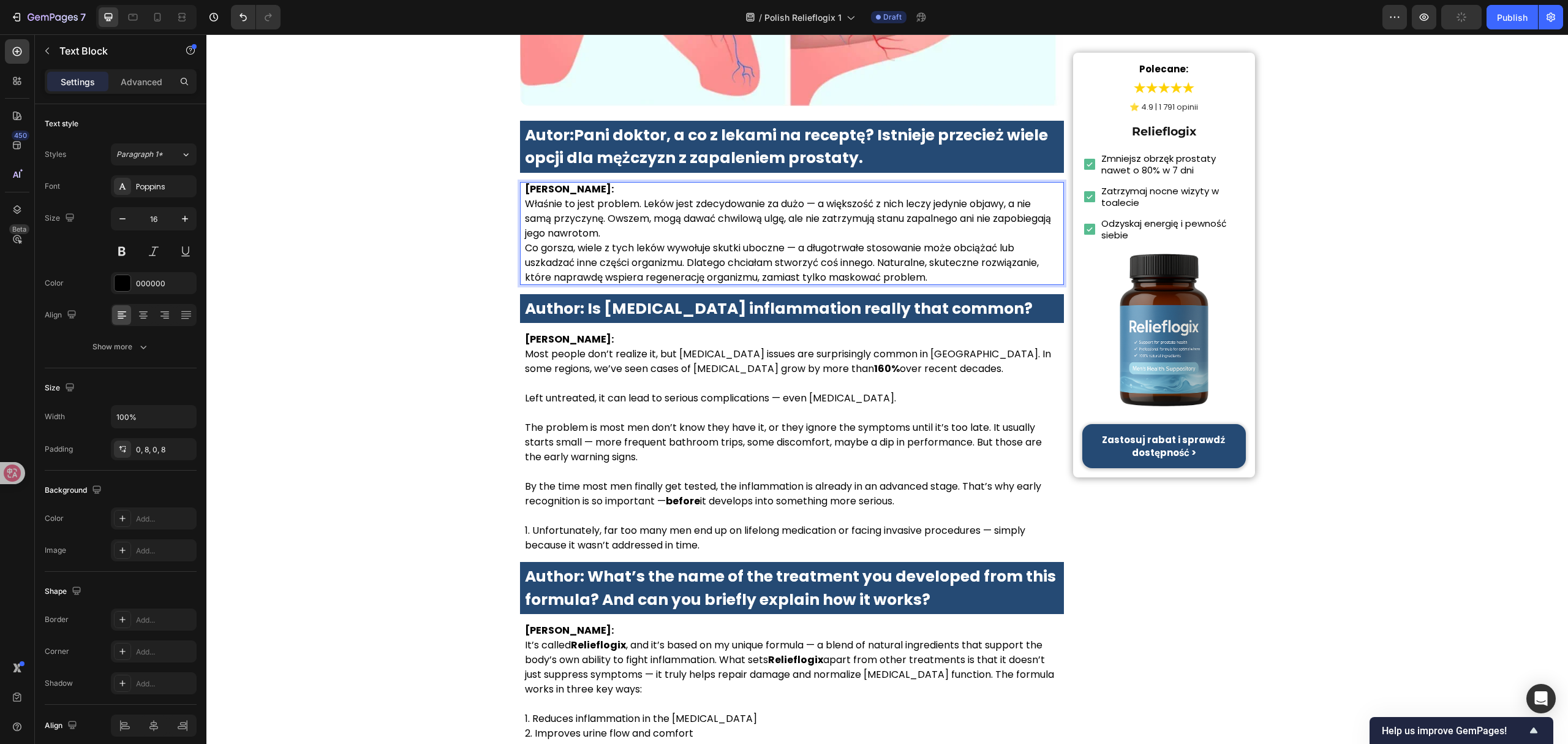
click at [755, 229] on p "Dr Anna Kowalska: Właśnie to jest problem. Leków jest zdecydowanie za dużo — a …" at bounding box center [791, 211] width 534 height 59
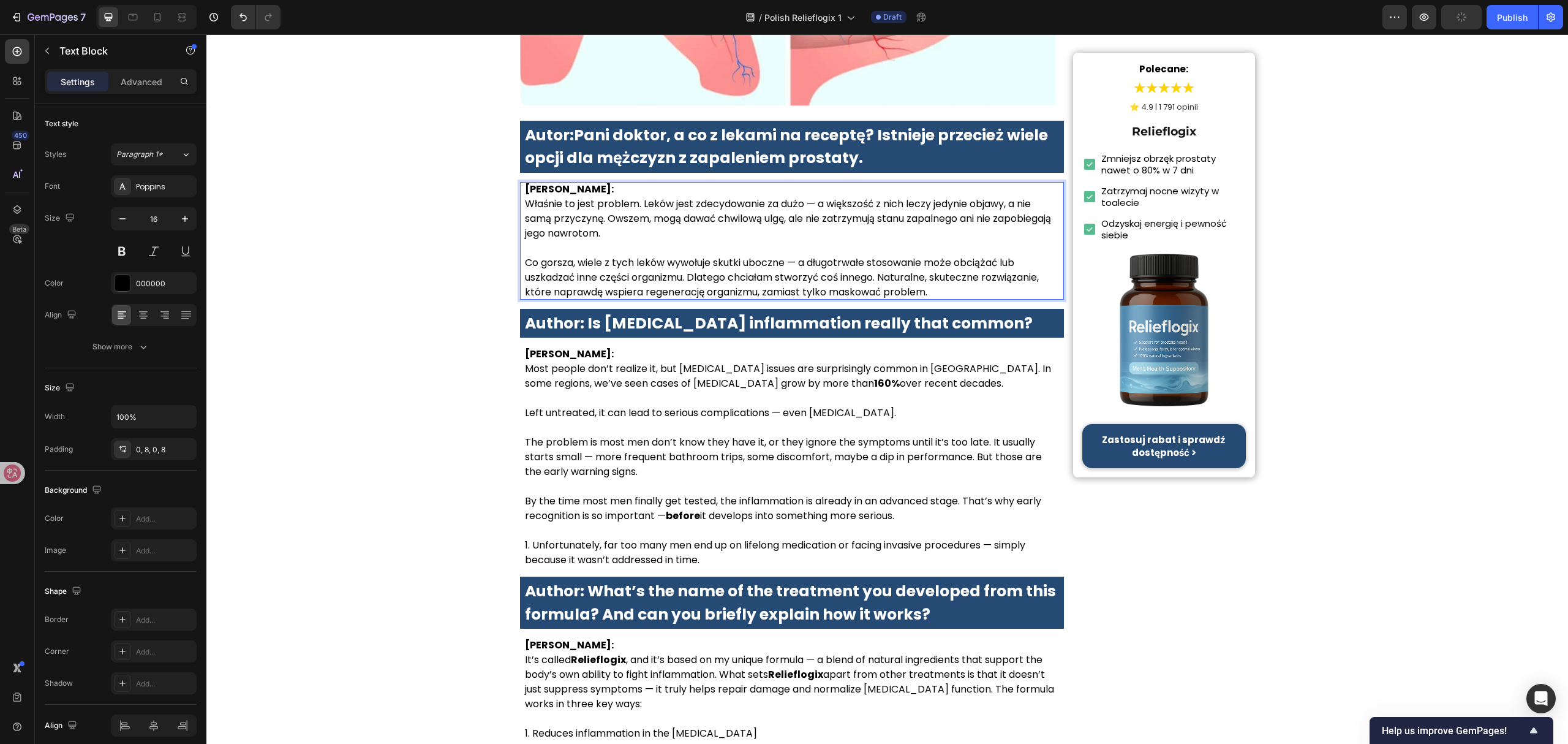
click at [525, 256] on p "Co gorsza, wiele z tych leków wywołuje skutki uboczne — a długotrwałe stosowani…" at bounding box center [791, 277] width 534 height 44
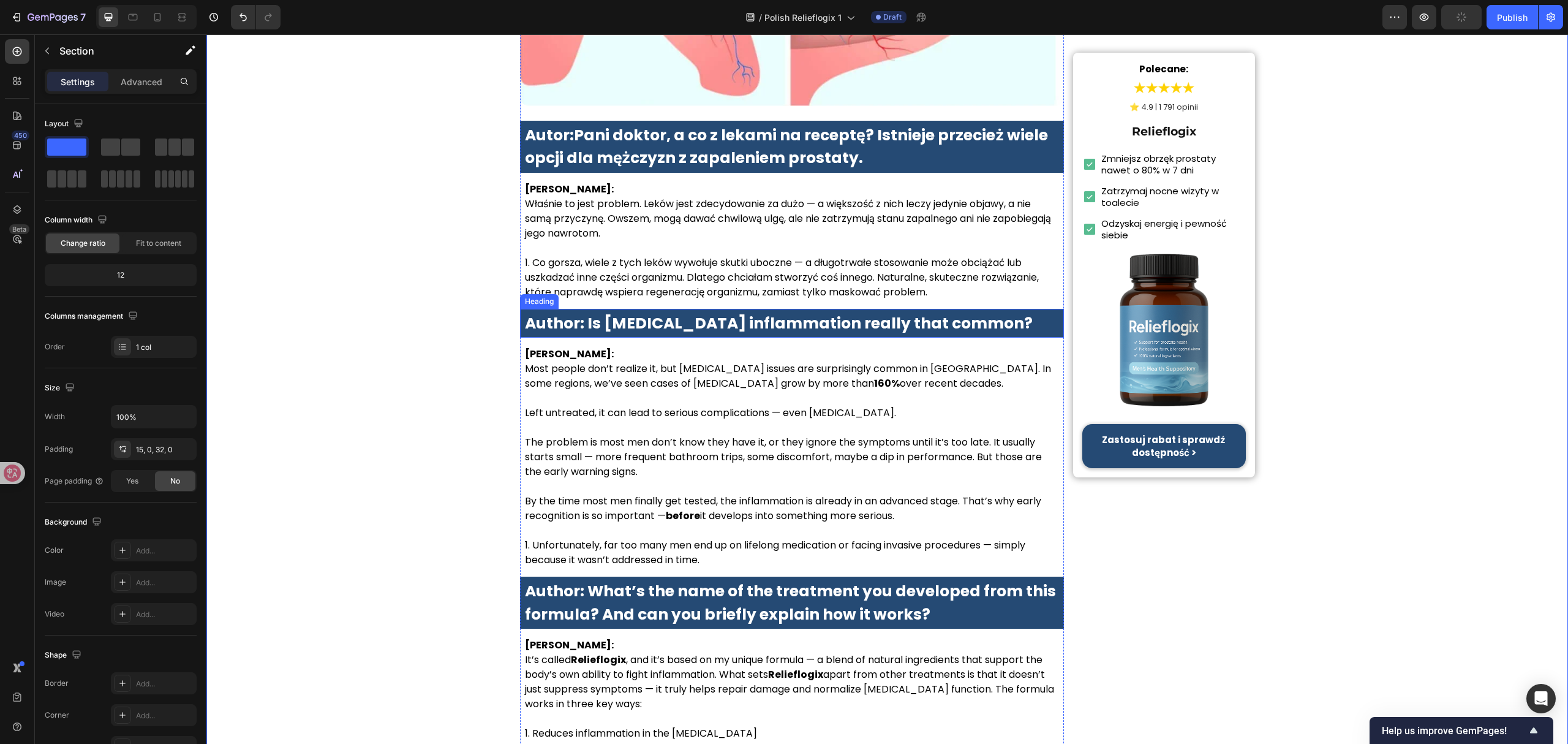
click at [630, 313] on strong "Author: Is prostate inflammation really that common?" at bounding box center [778, 323] width 507 height 22
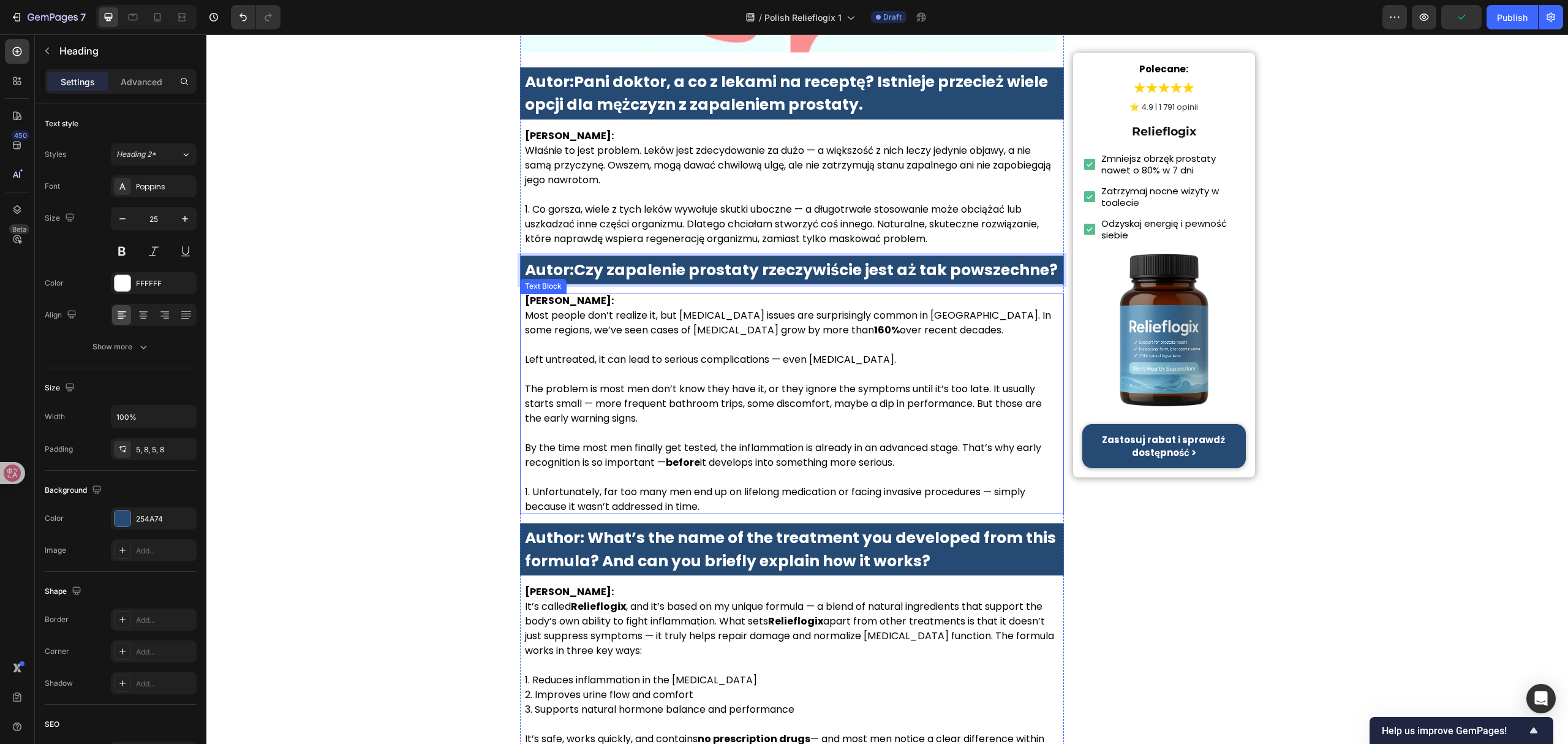
scroll to position [3677, 0]
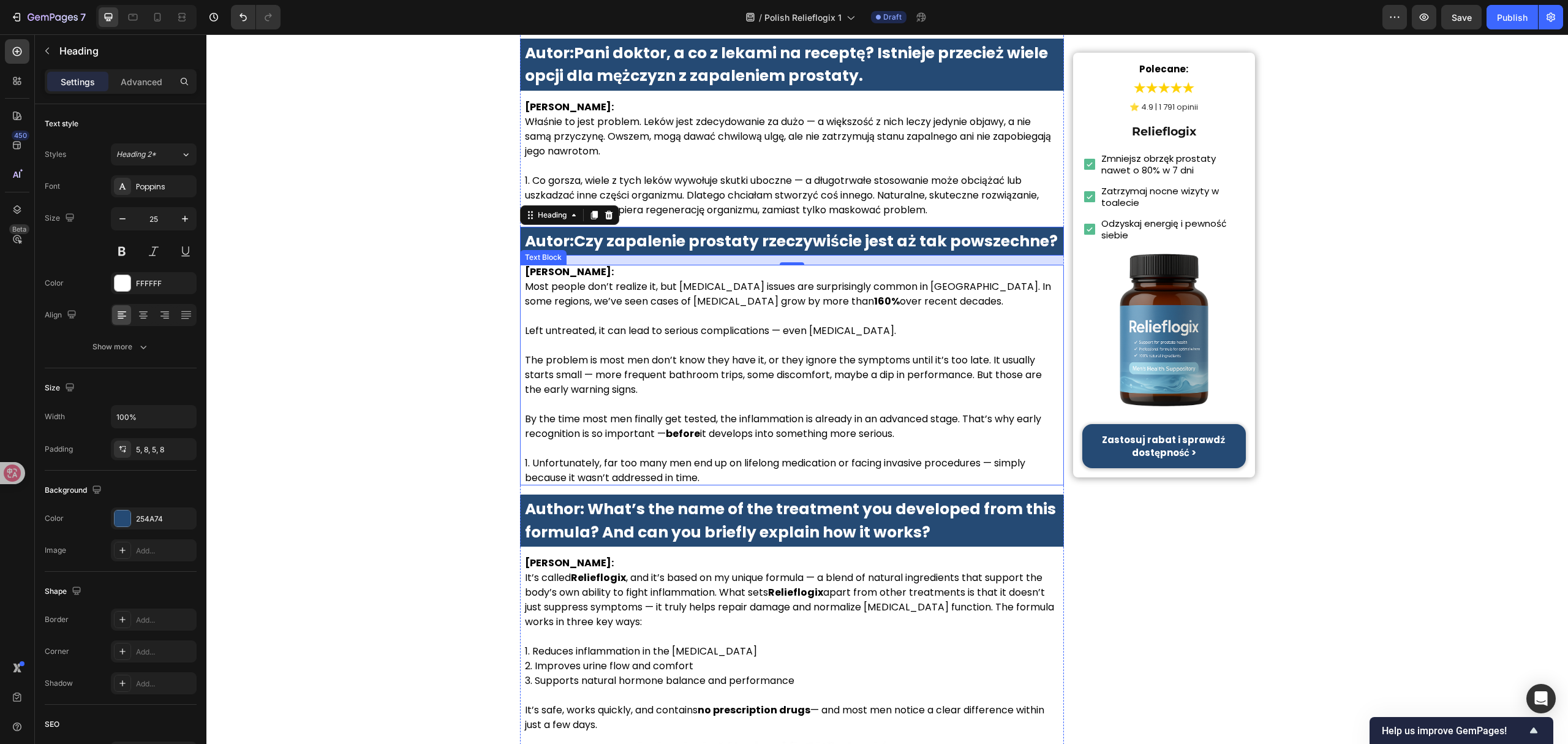
click at [669, 427] on strong "before" at bounding box center [682, 434] width 34 height 14
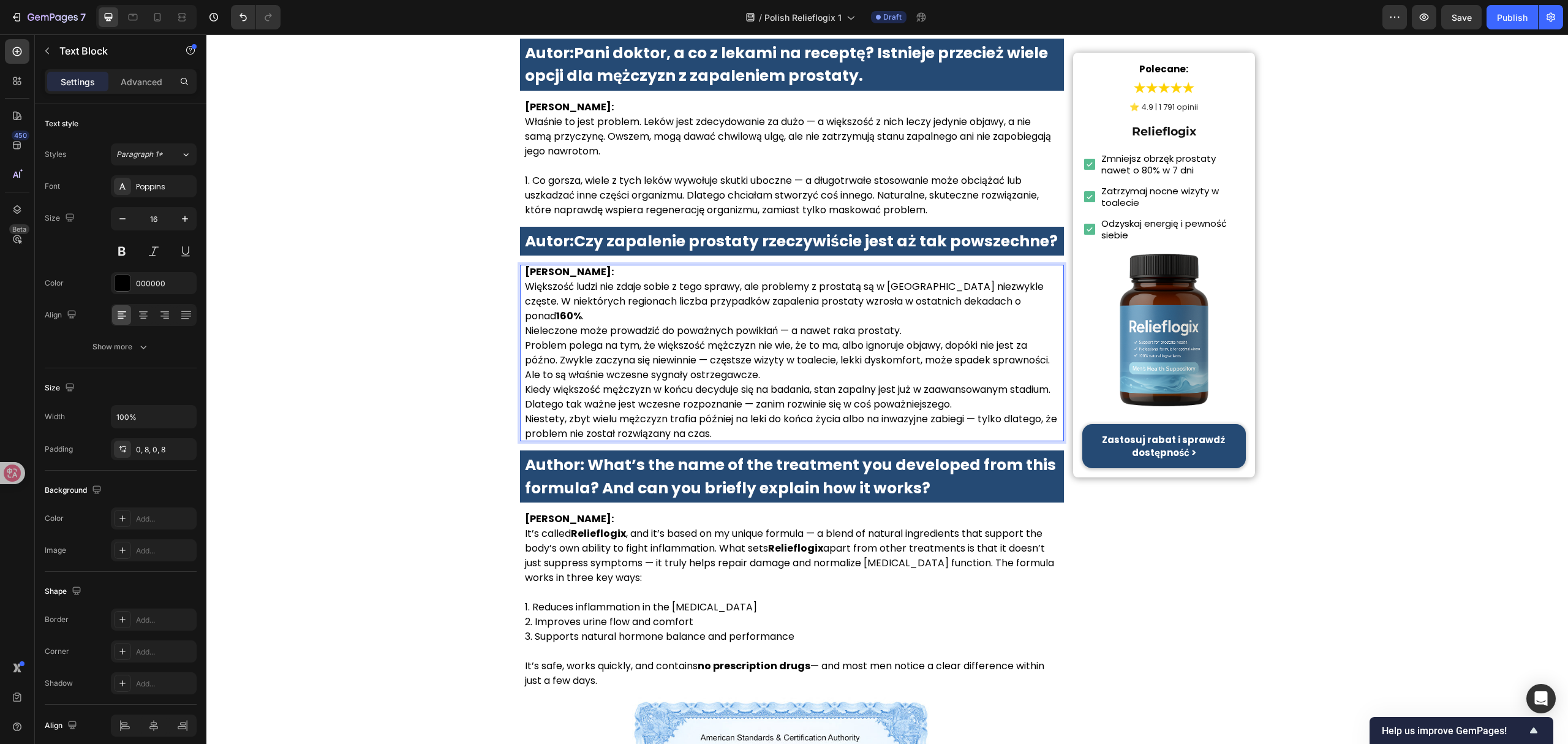
click at [1045, 297] on p "Dr Anna Kowalska: Większość ludzi nie zdaje sobie z tego sprawy, ale problemy z…" at bounding box center [791, 295] width 534 height 59
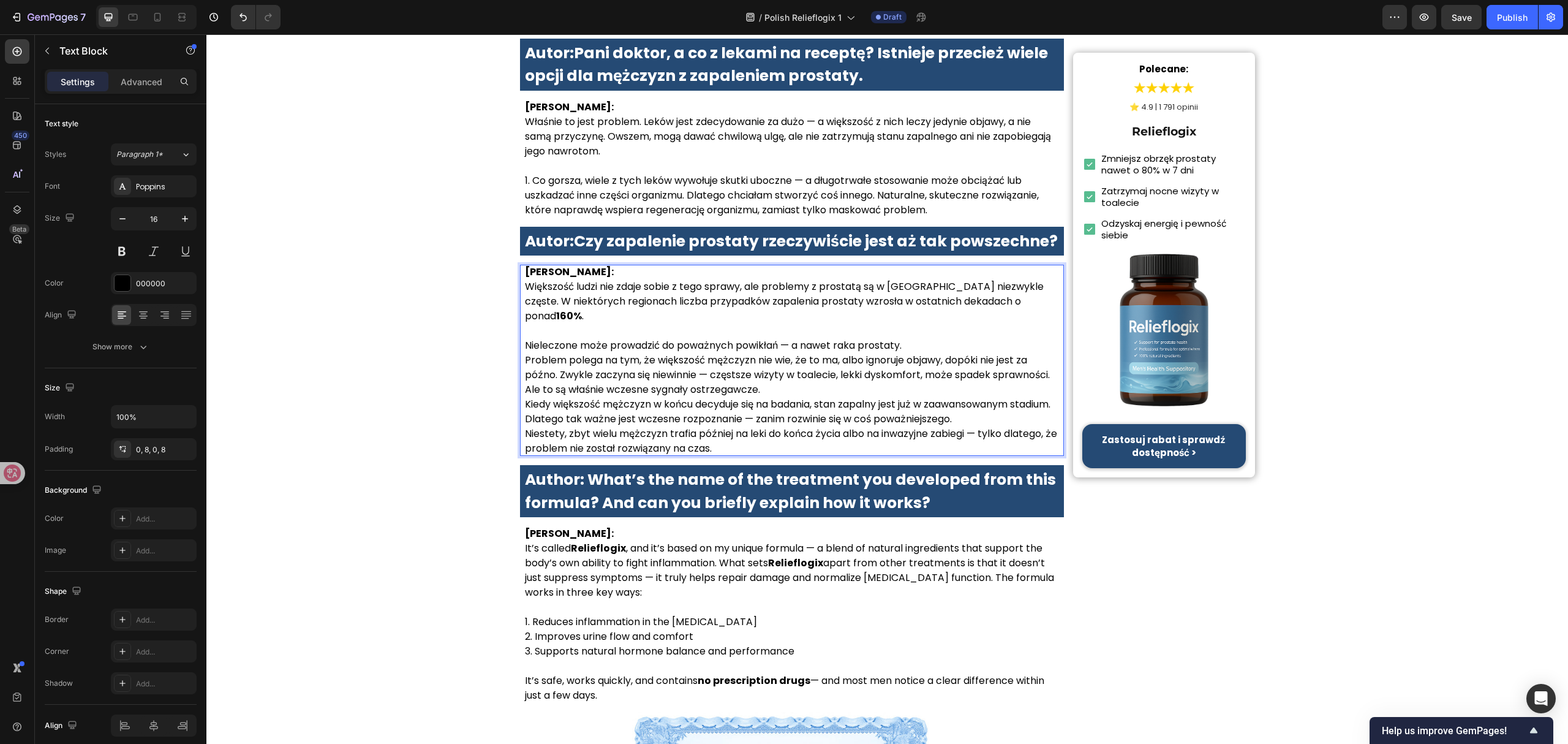
click at [961, 338] on p "Nieleczone może prowadzić do poważnych powikłań — a nawet raka prostaty." at bounding box center [791, 345] width 534 height 15
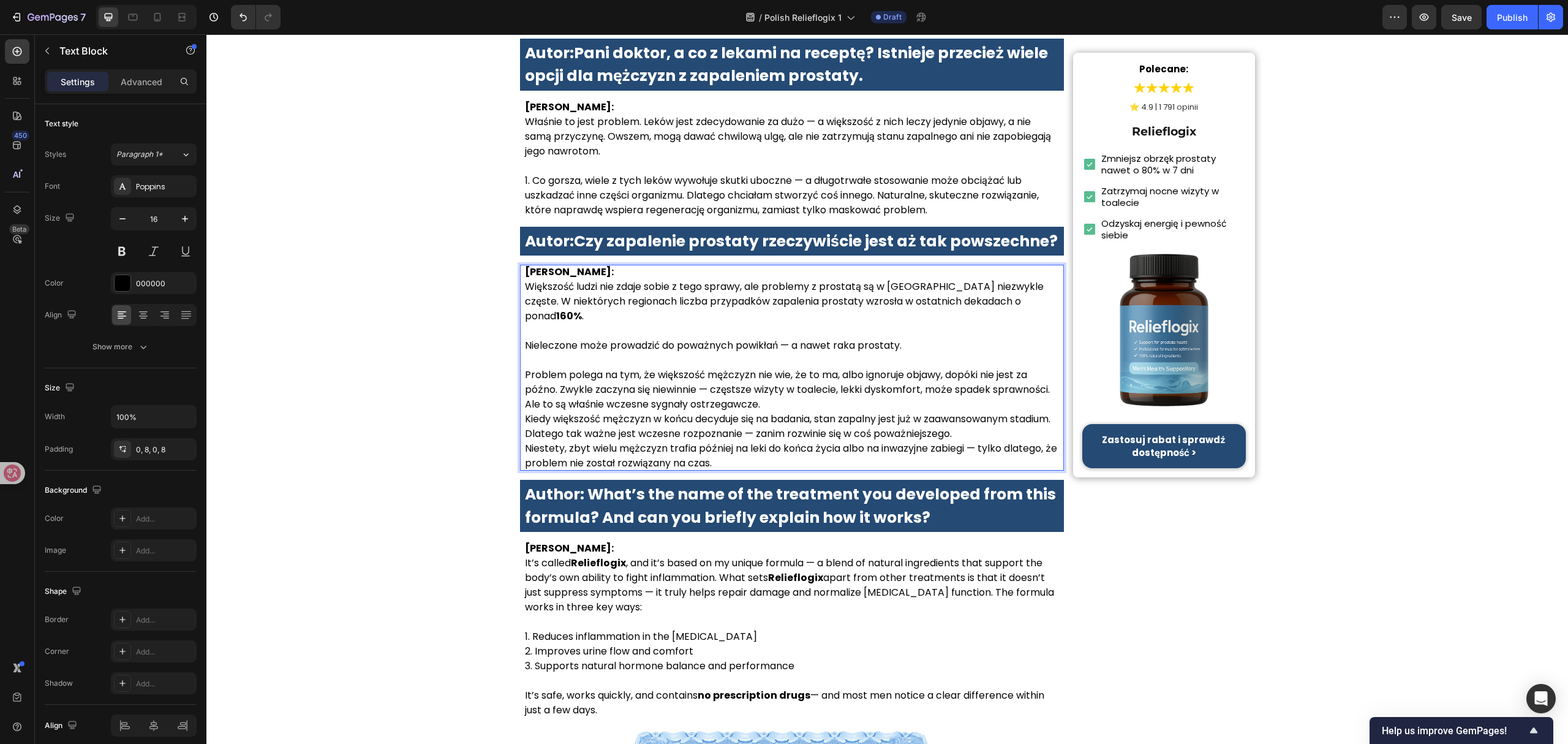
click at [885, 386] on p "Problem polega na tym, że większość mężczyzn nie wie, że to ma, albo ignoruje o…" at bounding box center [791, 389] width 534 height 44
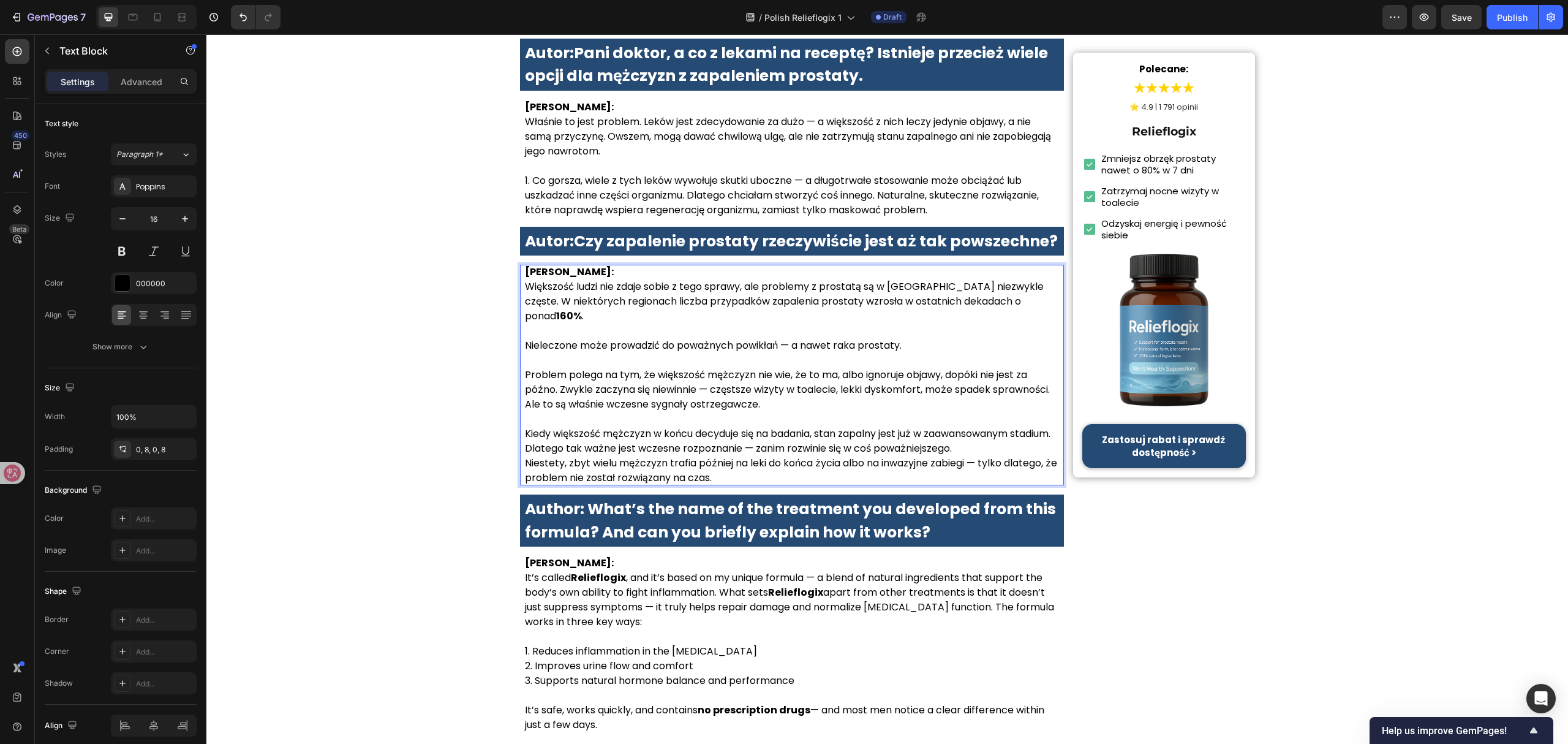
click at [1014, 428] on p "Kiedy większość mężczyzn w końcu decyduje się na badania, stan zapalny jest już…" at bounding box center [791, 442] width 534 height 30
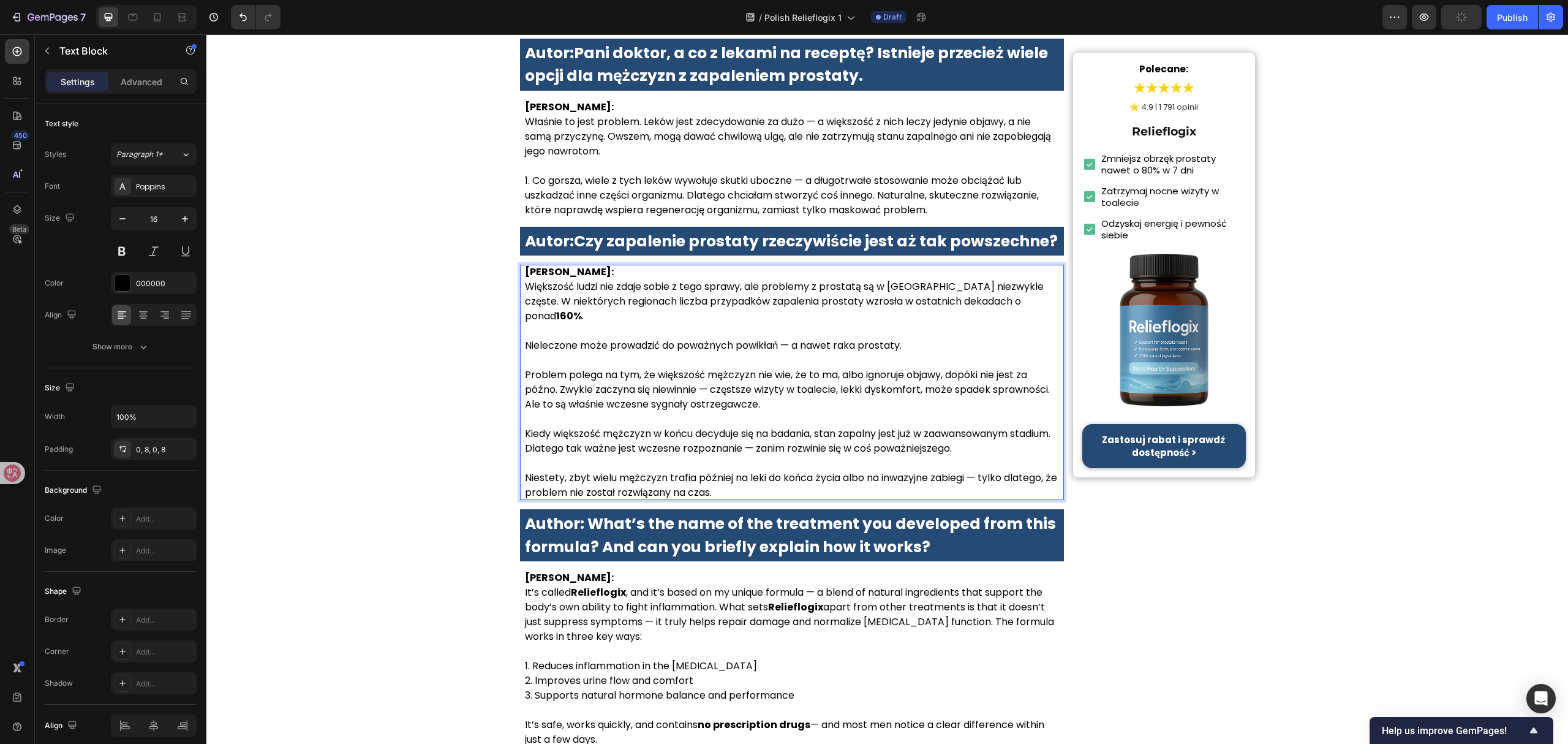
click at [525, 470] on p "Niestety, zbyt wielu mężczyzn trafia później na leki do końca życia albo na inw…" at bounding box center [791, 485] width 534 height 30
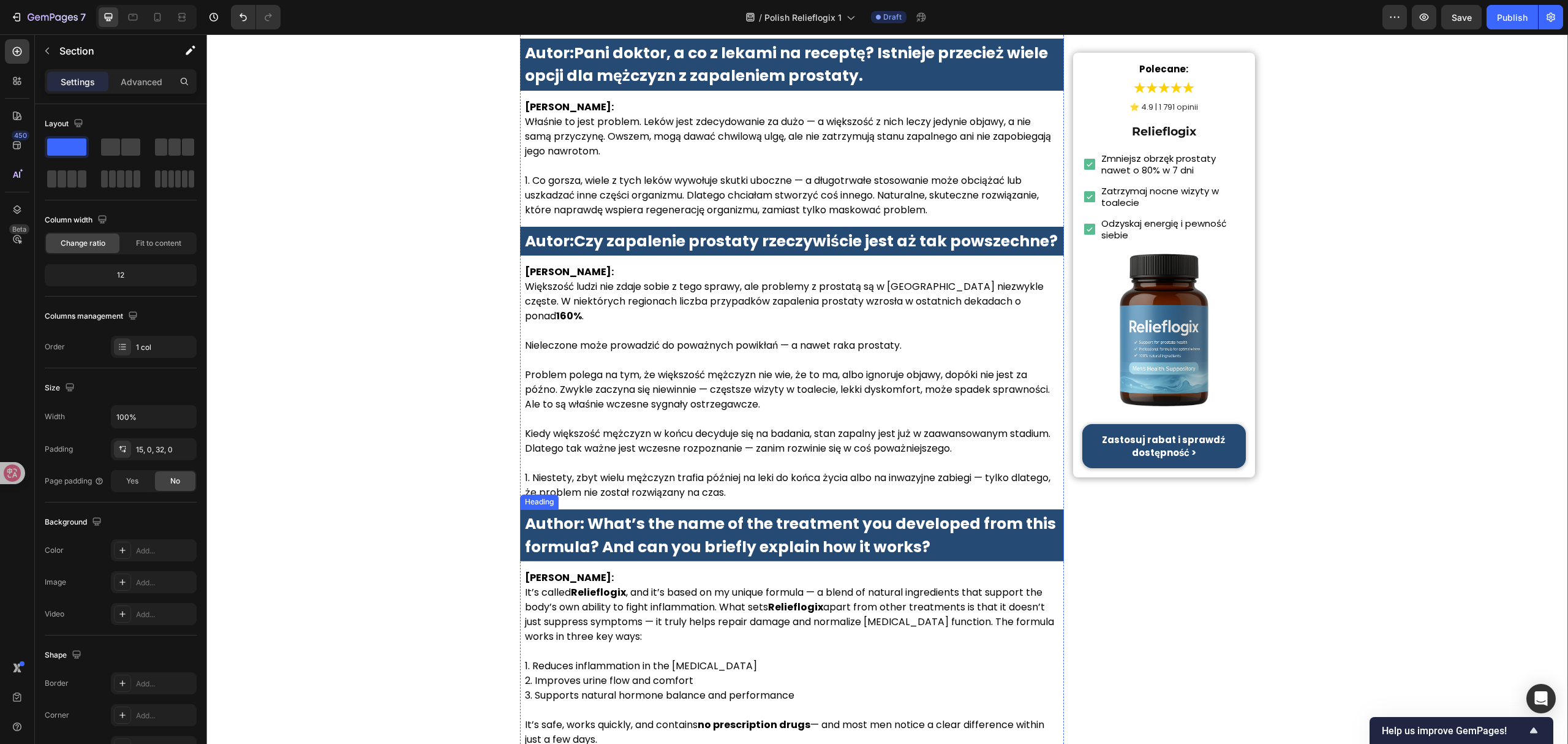
click at [600, 515] on strong "Author: What’s the name of the treatment you developed from this formula? And c…" at bounding box center [790, 535] width 531 height 44
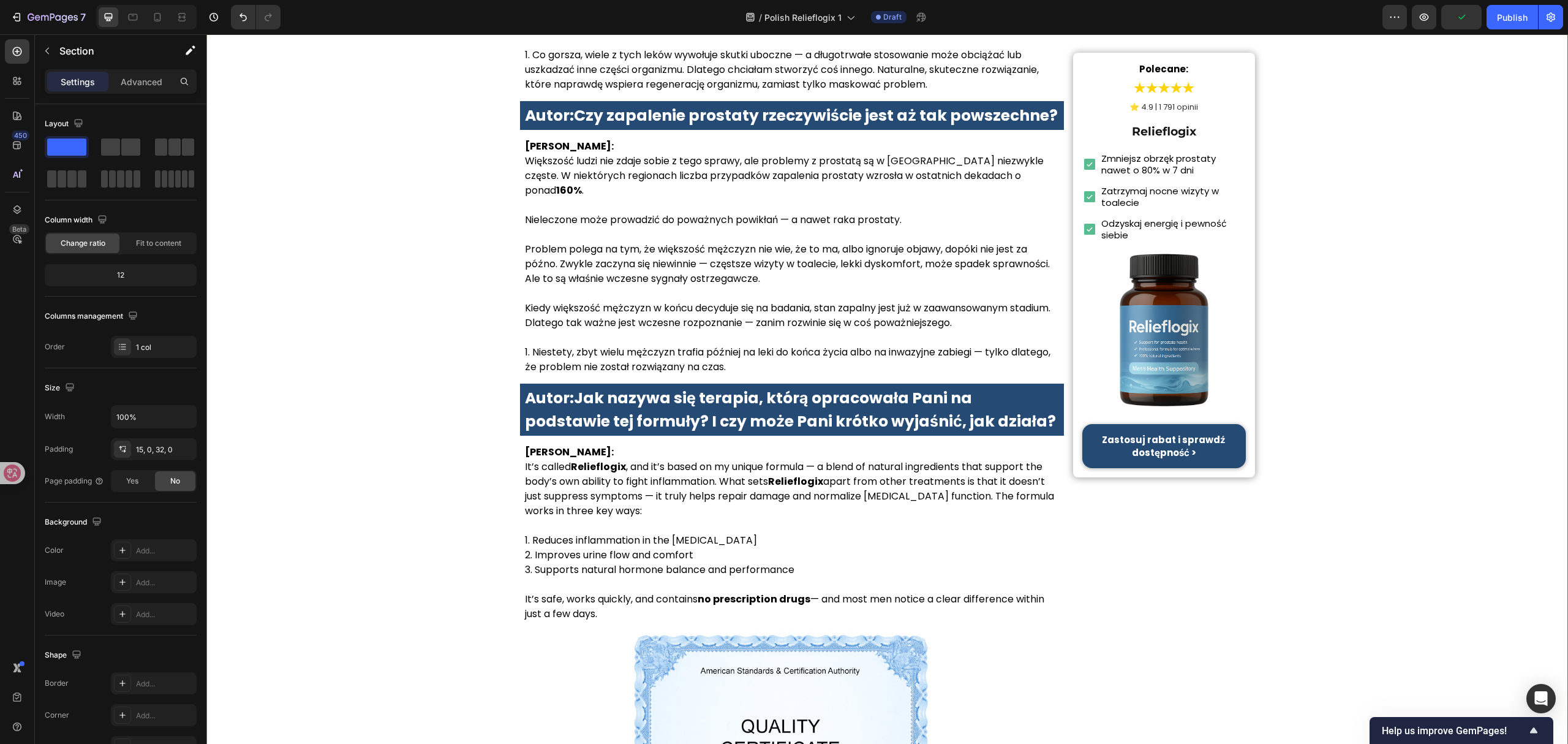
scroll to position [3839, 0]
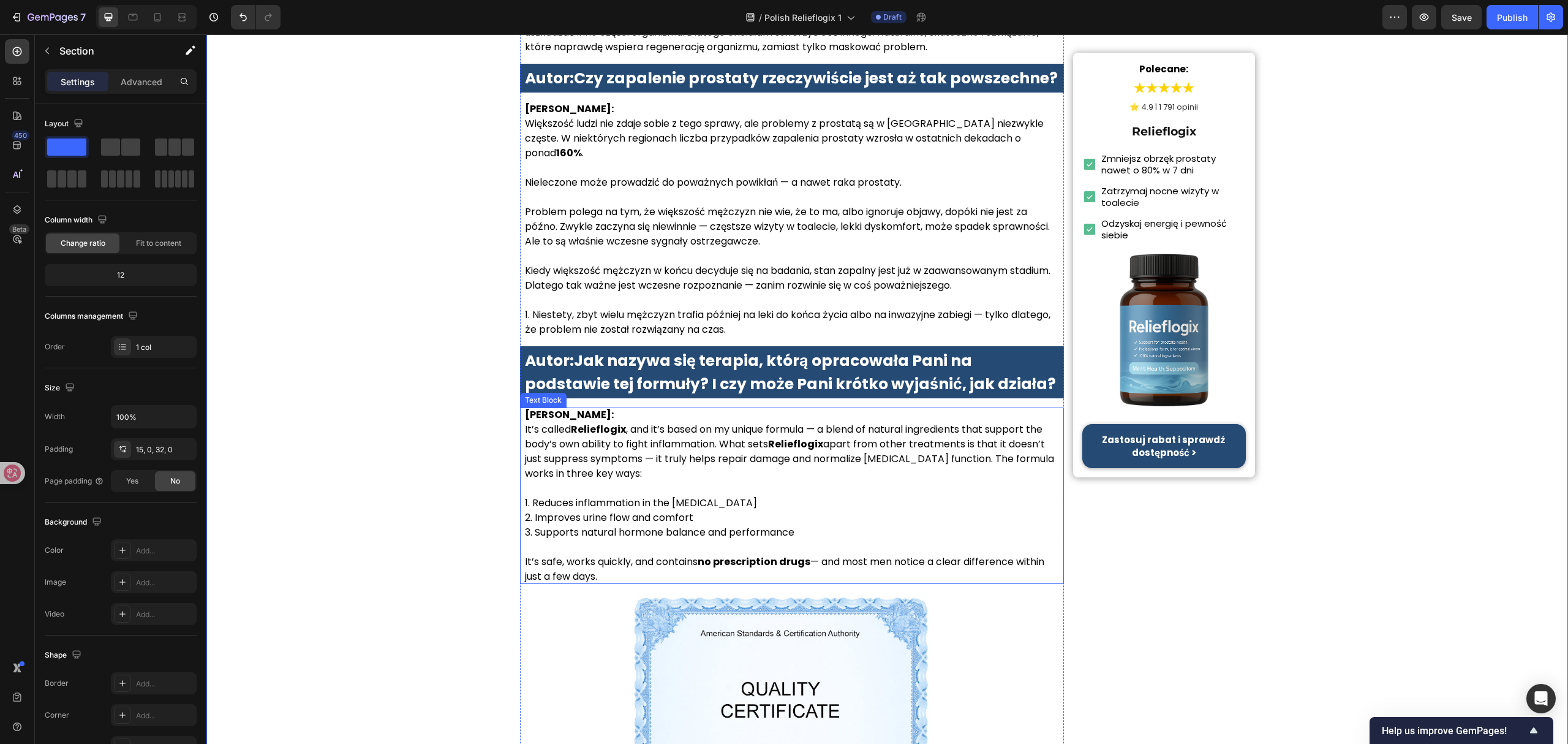
click at [628, 449] on p "Dr. Lauren McKay: It’s called Relieflogix , and it’s based on my unique formula…" at bounding box center [791, 444] width 534 height 74
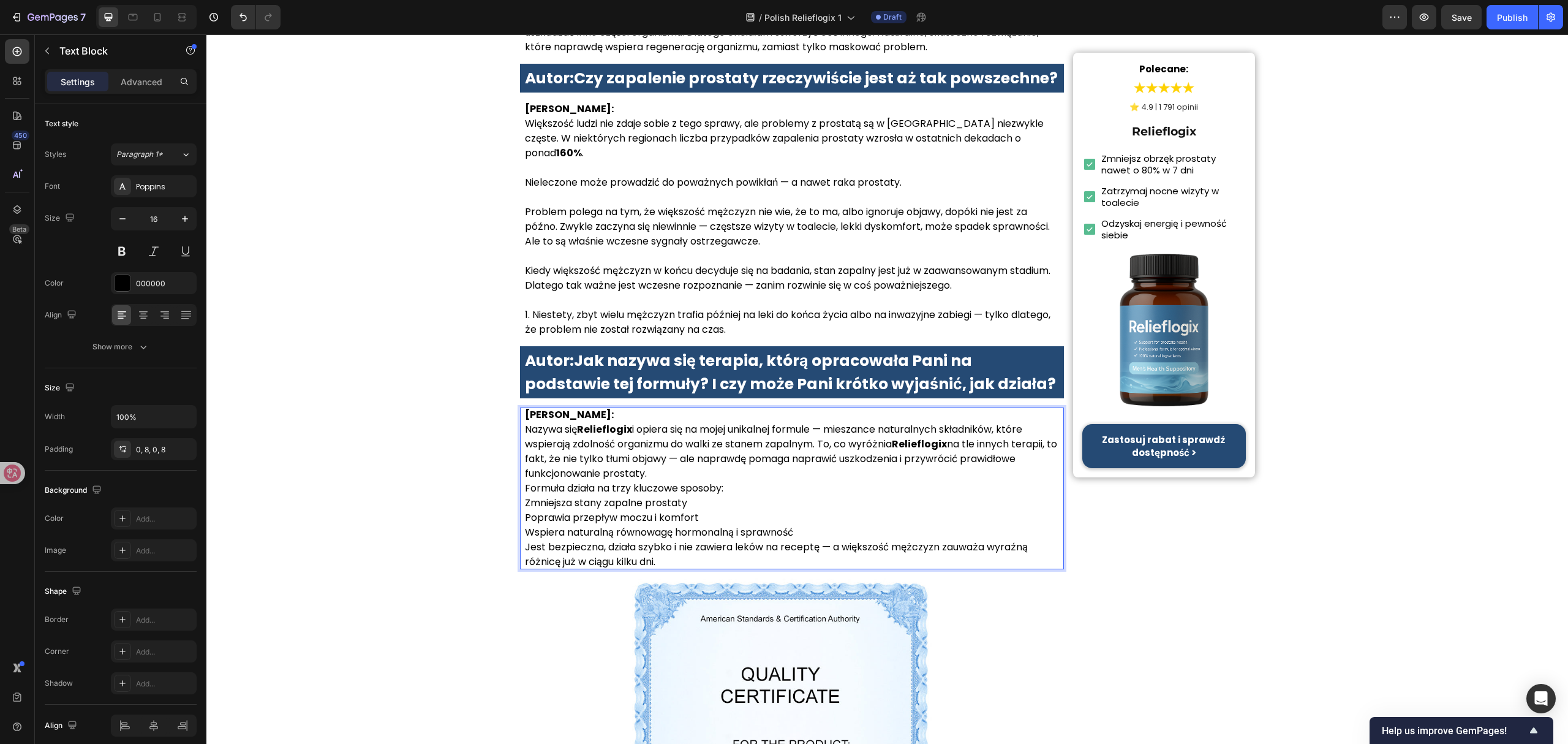
click at [652, 448] on p "Dr Anna Kowalska: Nazywa się Relieflogix i opiera się na mojej unikalnej formul…" at bounding box center [791, 444] width 534 height 74
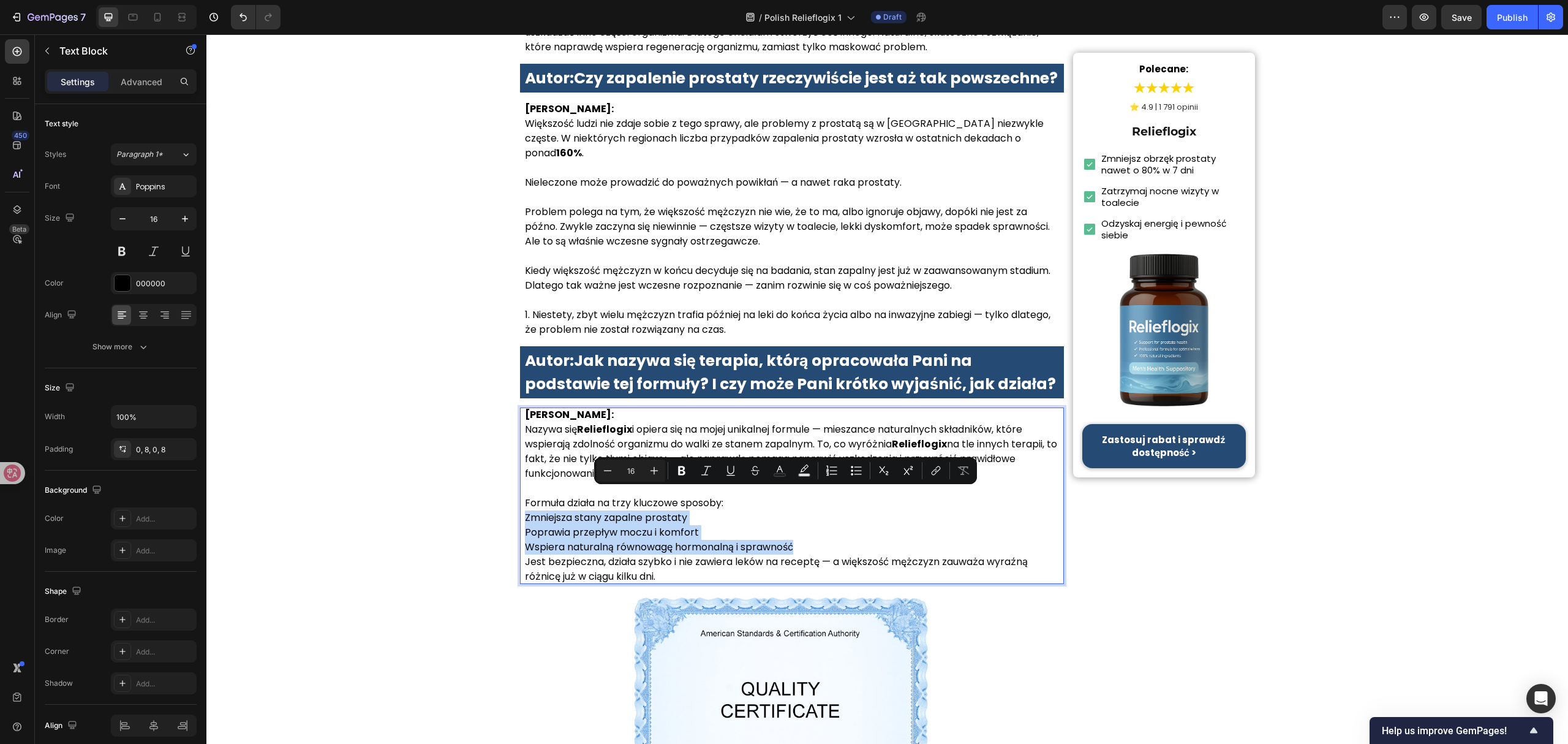
drag, startPoint x: 517, startPoint y: 491, endPoint x: 823, endPoint y: 524, distance: 307.8
click at [823, 524] on div "Dr Anna Kowalska: Nazywa się Relieflogix i opiera się na mojej unikalnej formul…" at bounding box center [792, 495] width 545 height 176
click at [836, 471] on icon "Editor contextual toolbar" at bounding box center [831, 470] width 12 height 12
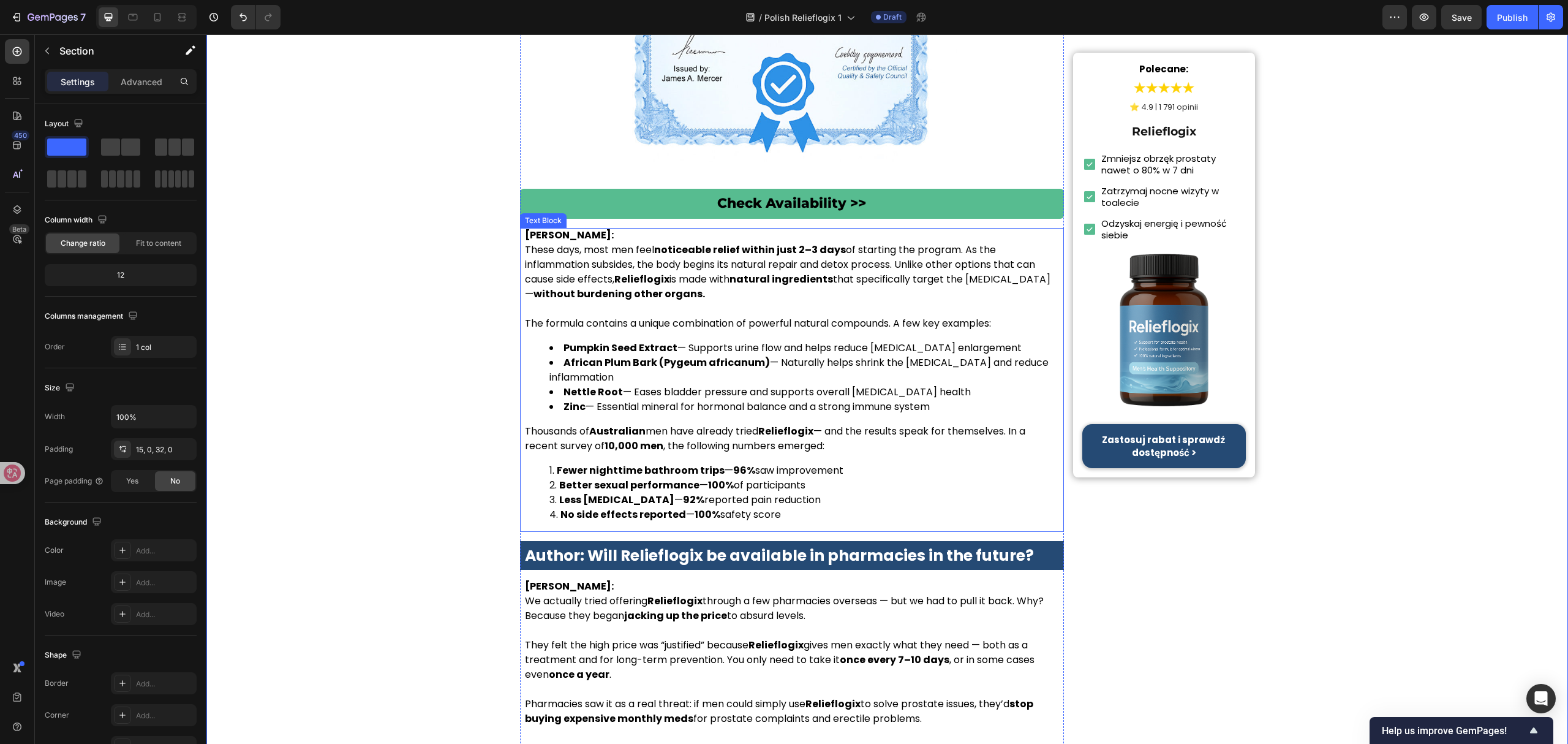
scroll to position [4819, 0]
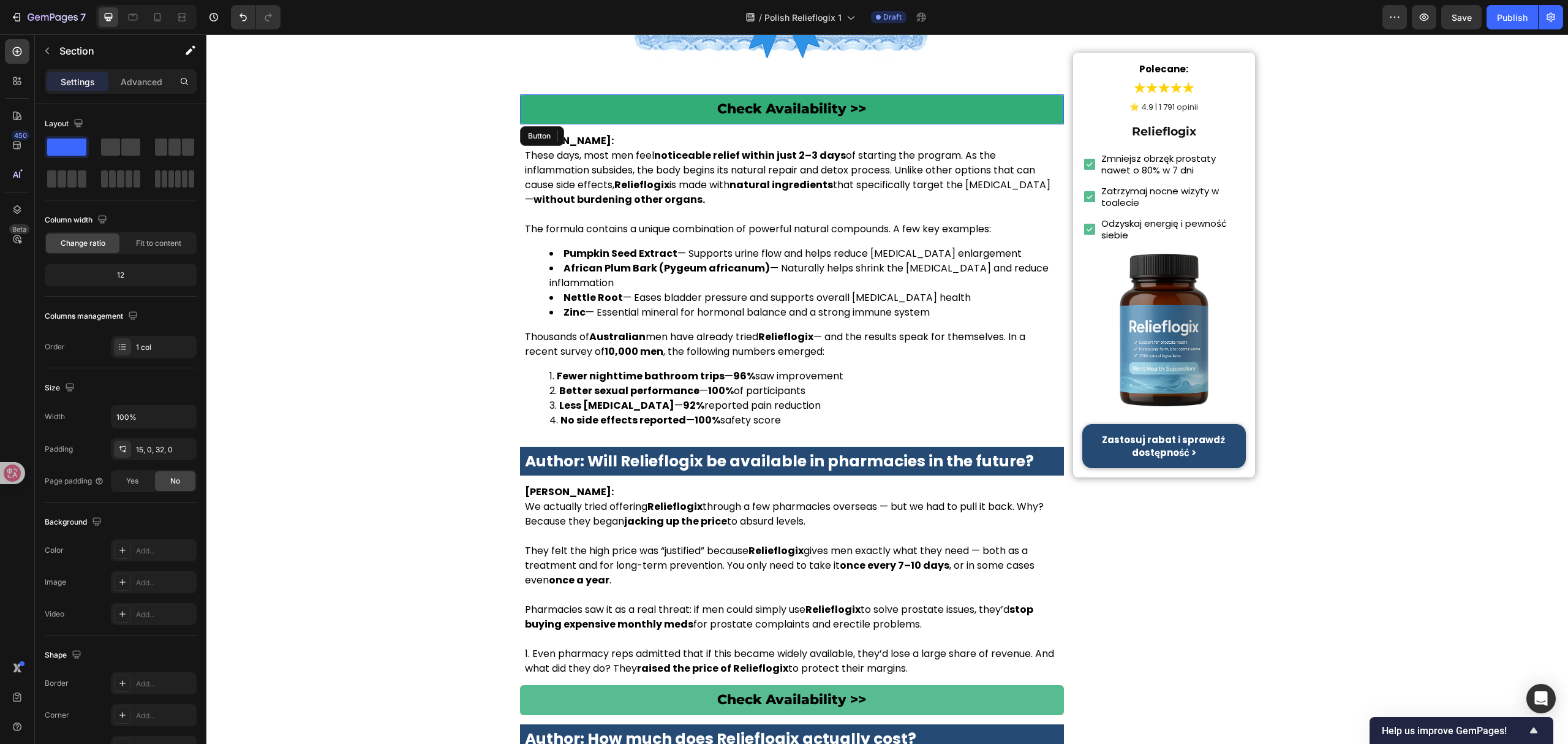
click at [779, 95] on link "Check Availability >>" at bounding box center [792, 110] width 545 height 30
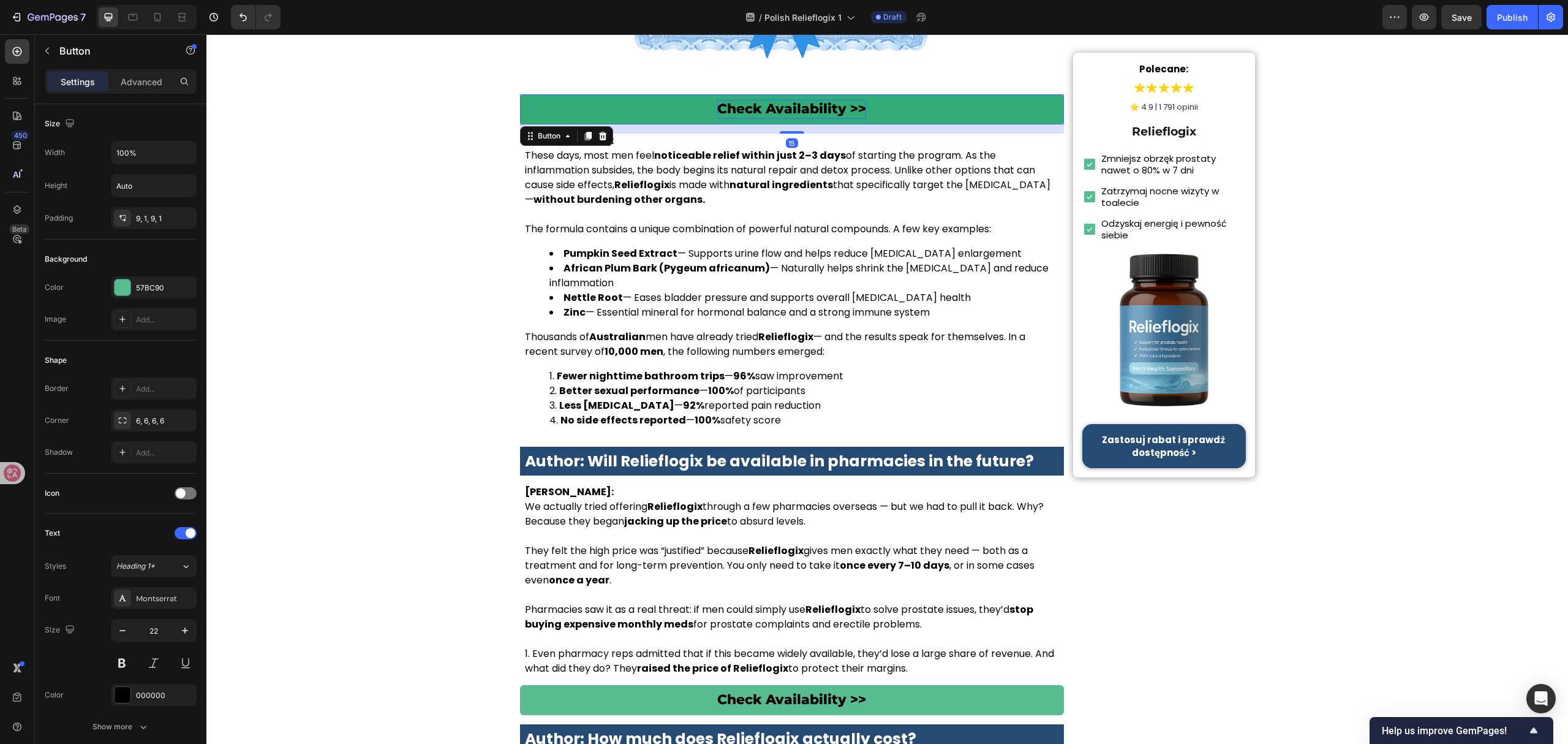
click at [779, 100] on p "Check Availability >>" at bounding box center [791, 110] width 149 height 19
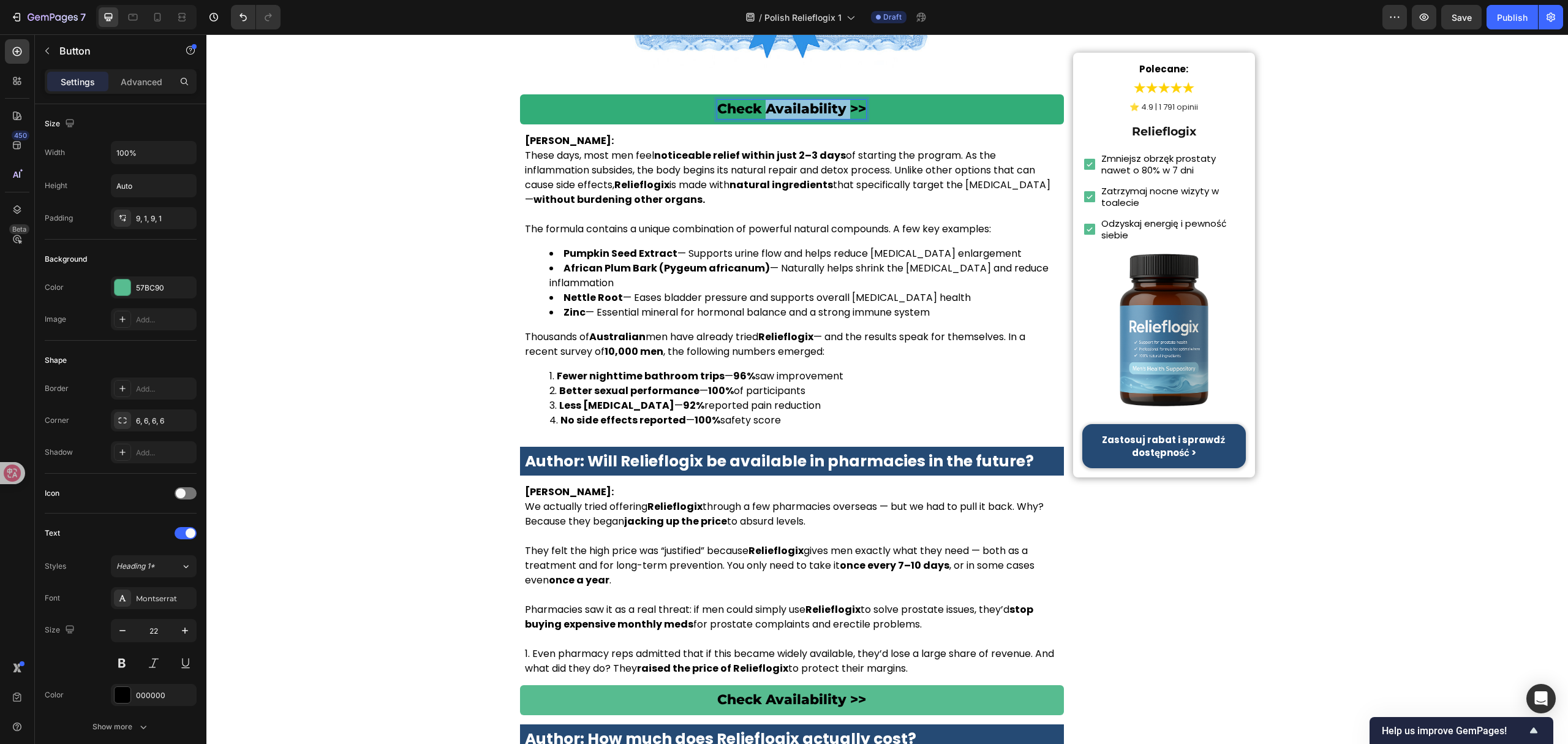
click at [779, 100] on p "Check Availability >>" at bounding box center [791, 110] width 149 height 19
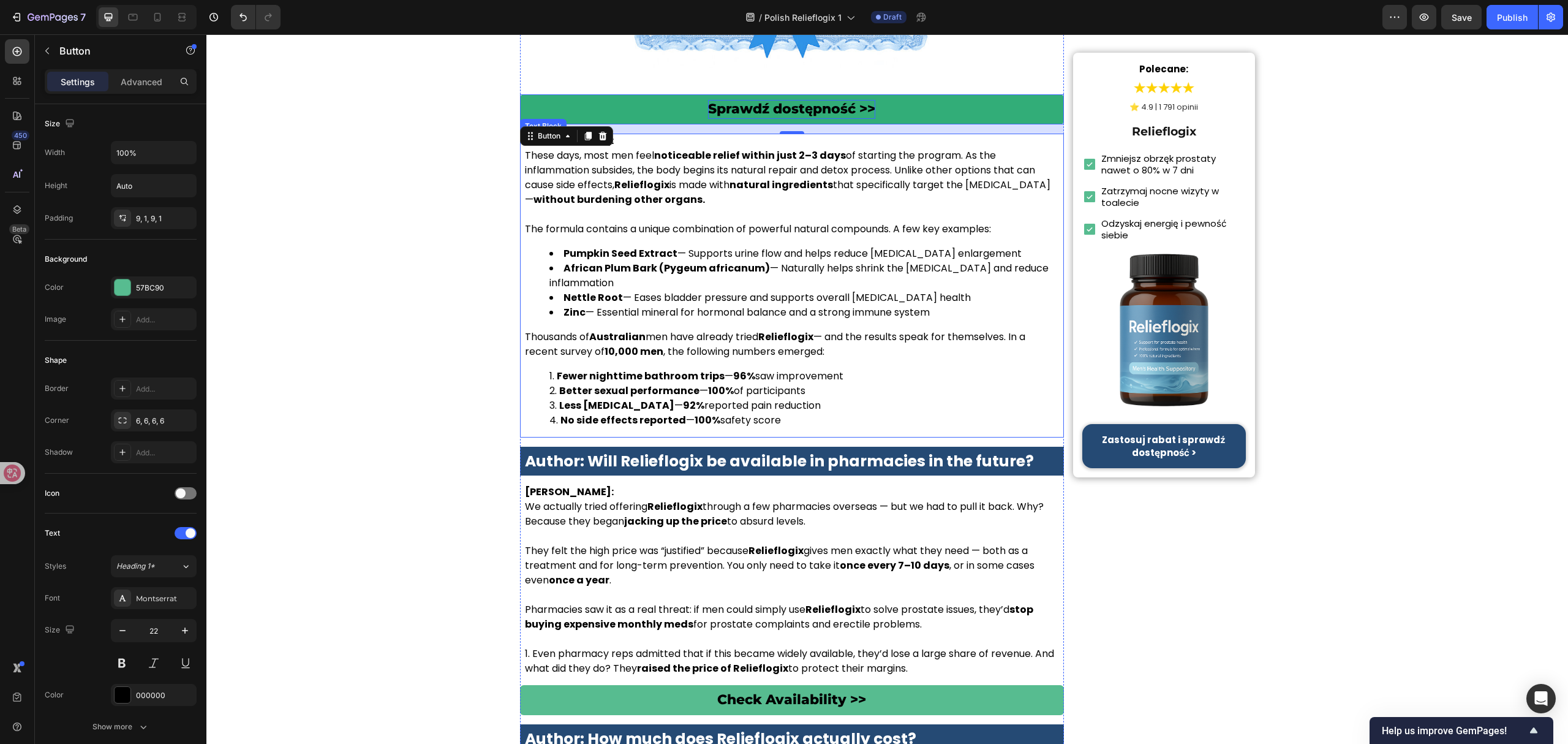
click at [723, 304] on div "Dr. Lauren McKay: These days, most men feel noticeable relief within just 2–3 d…" at bounding box center [792, 286] width 545 height 304
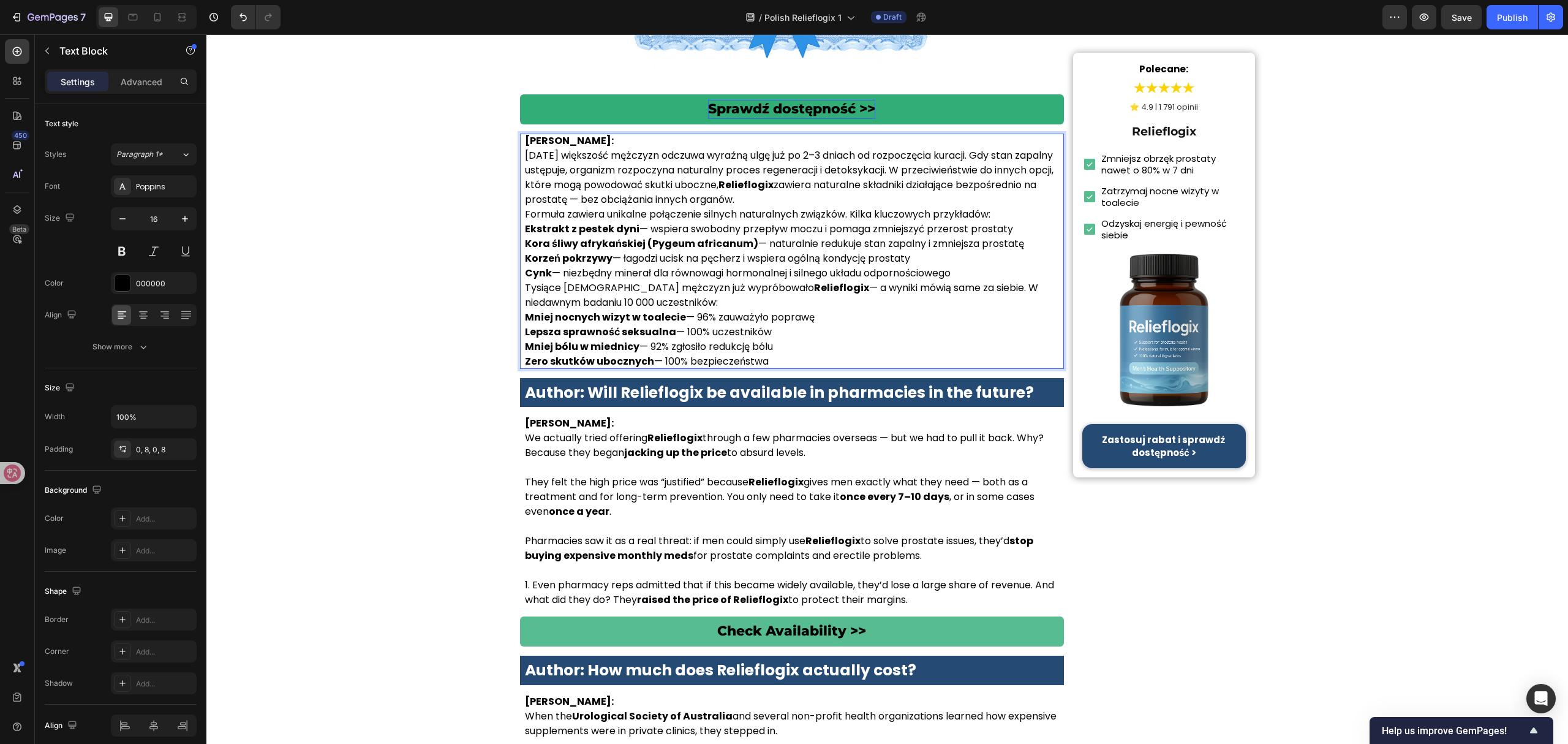
click at [846, 169] on p "Dr Anna Kowalska: Dziś większość mężczyzn odczuwa wyraźną ulgę już po 2–3 dniac…" at bounding box center [791, 170] width 534 height 74
click at [844, 179] on p "Dr Anna Kowalska: Dziś większość mężczyzn odczuwa wyraźną ulgę już po 2–3 dniac…" at bounding box center [791, 170] width 534 height 74
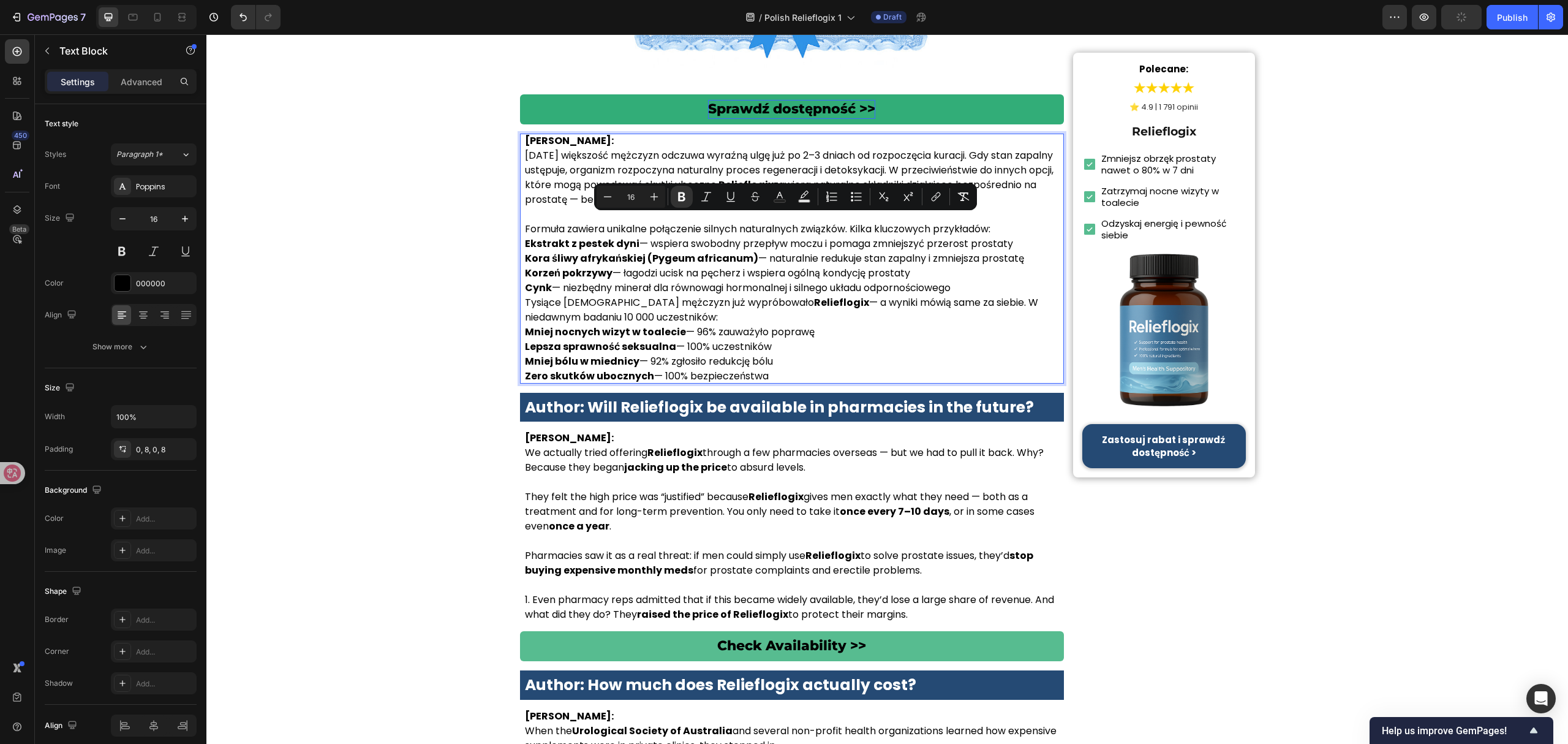
drag, startPoint x: 519, startPoint y: 221, endPoint x: 989, endPoint y: 269, distance: 472.4
click at [853, 191] on icon "Editor contextual toolbar" at bounding box center [856, 196] width 12 height 12
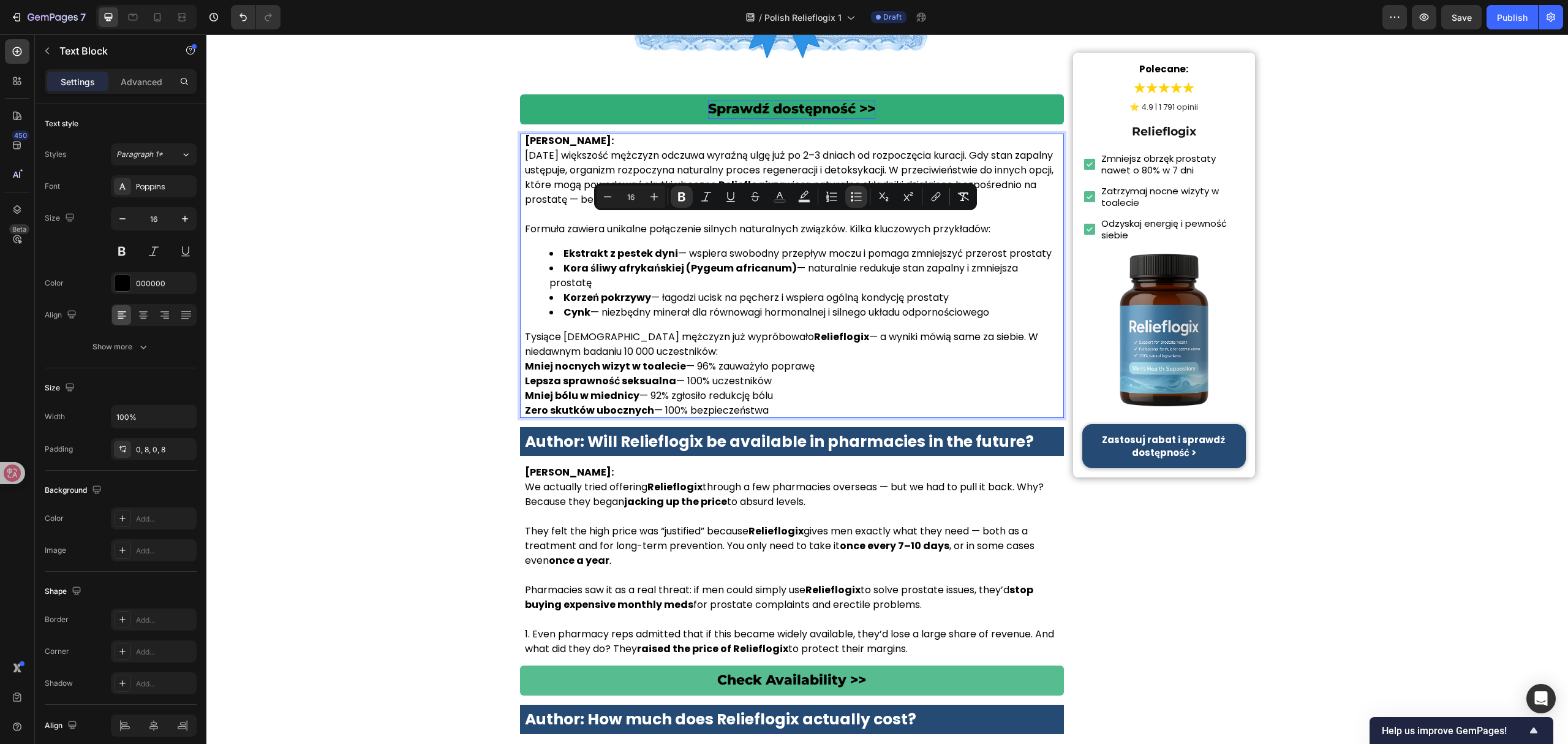
click at [526, 359] on strong "Mniej nocnych wizyt w toalecie" at bounding box center [605, 366] width 161 height 14
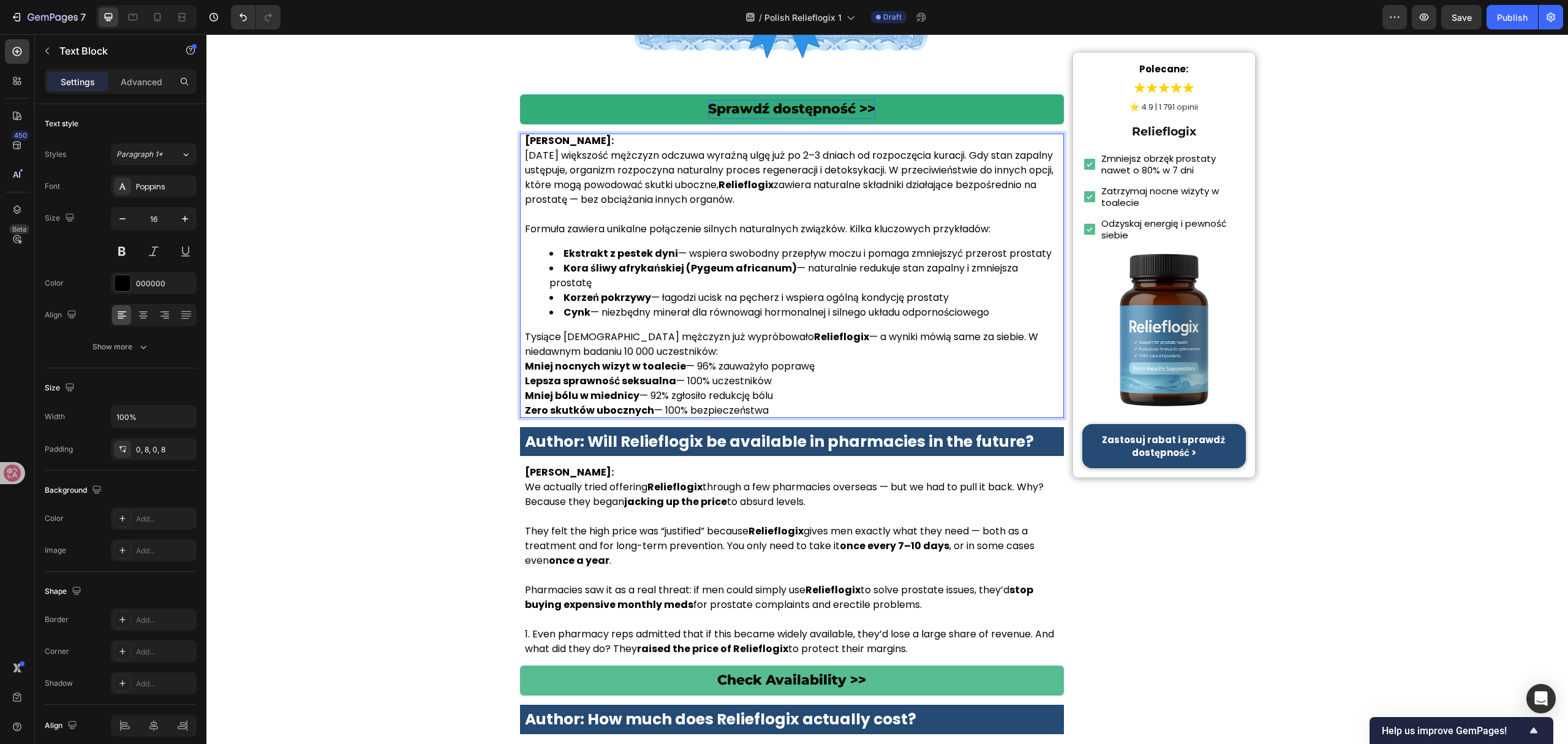
drag, startPoint x: 520, startPoint y: 342, endPoint x: 801, endPoint y: 385, distance: 284.3
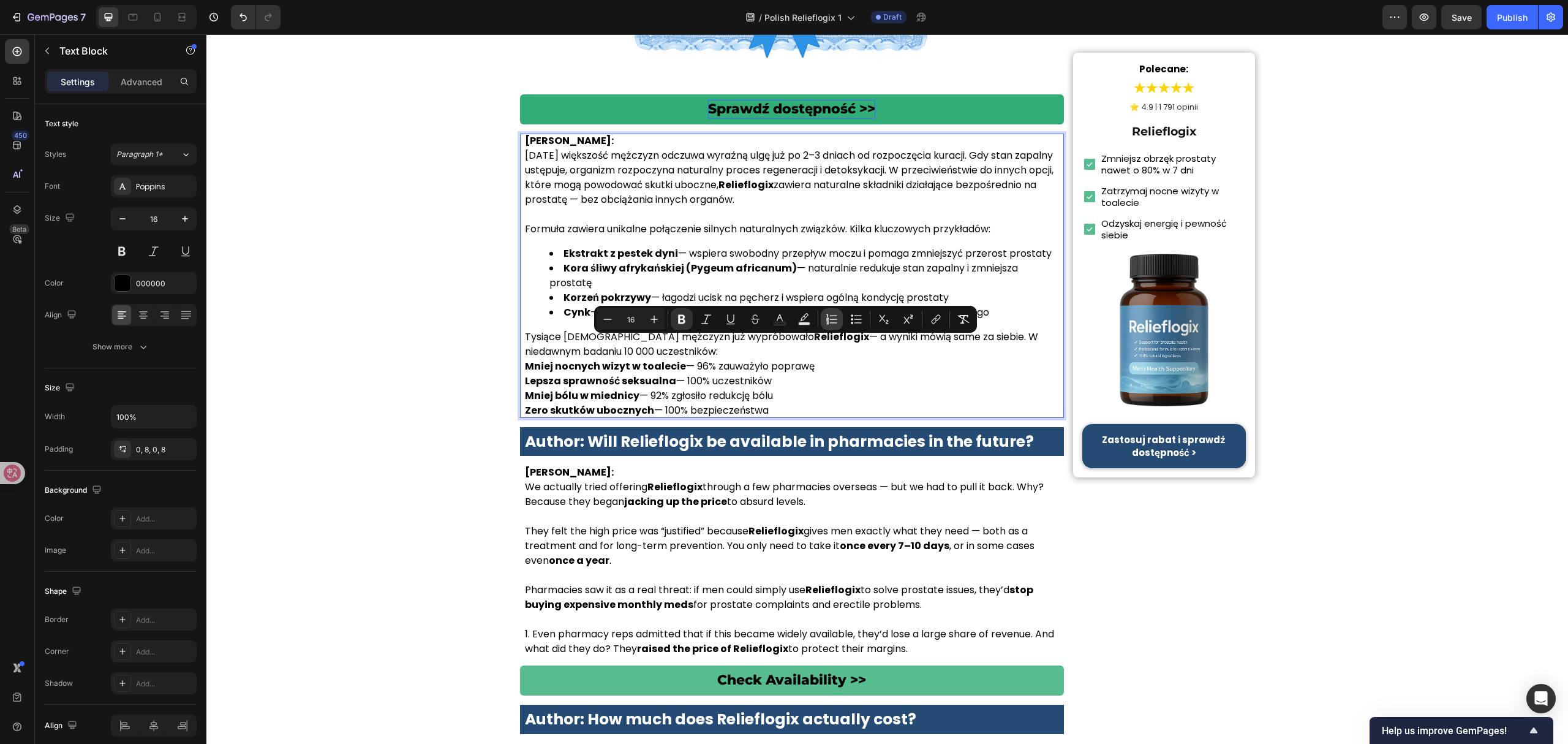
click at [831, 314] on icon "Editor contextual toolbar" at bounding box center [831, 319] width 12 height 12
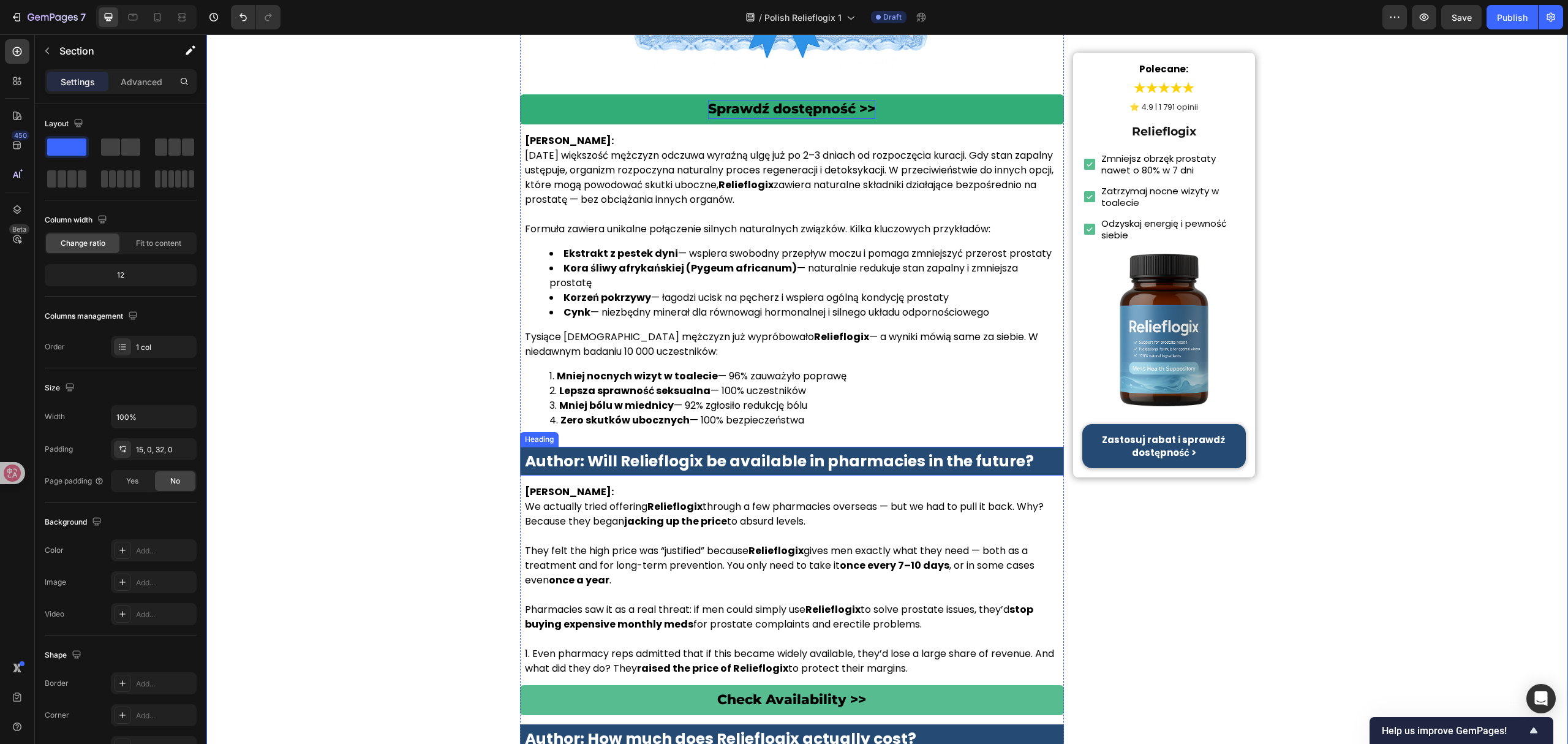
click at [864, 450] on strong "Author: Will Relieflogix be available in pharmacies in the future?" at bounding box center [779, 461] width 509 height 22
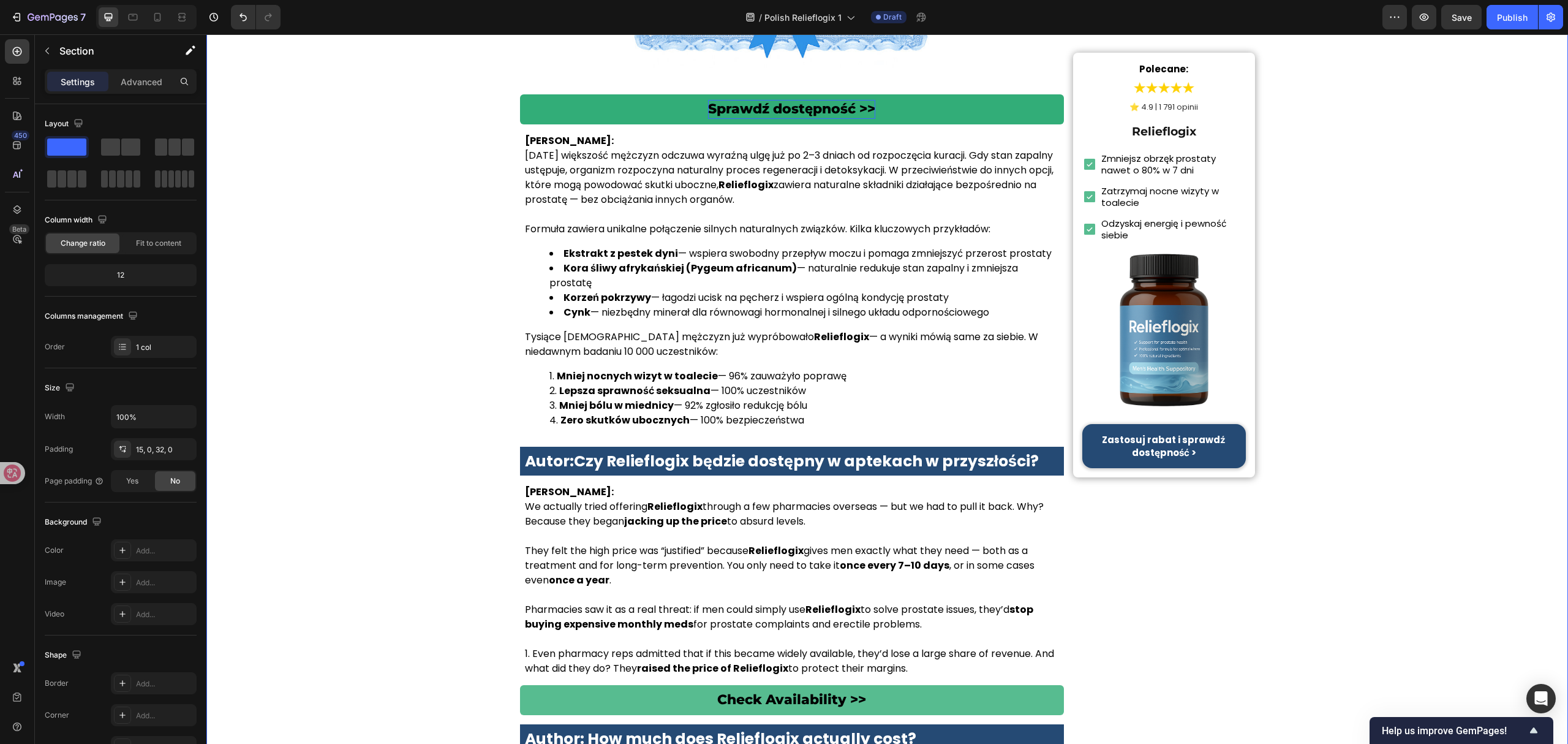
scroll to position [4983, 0]
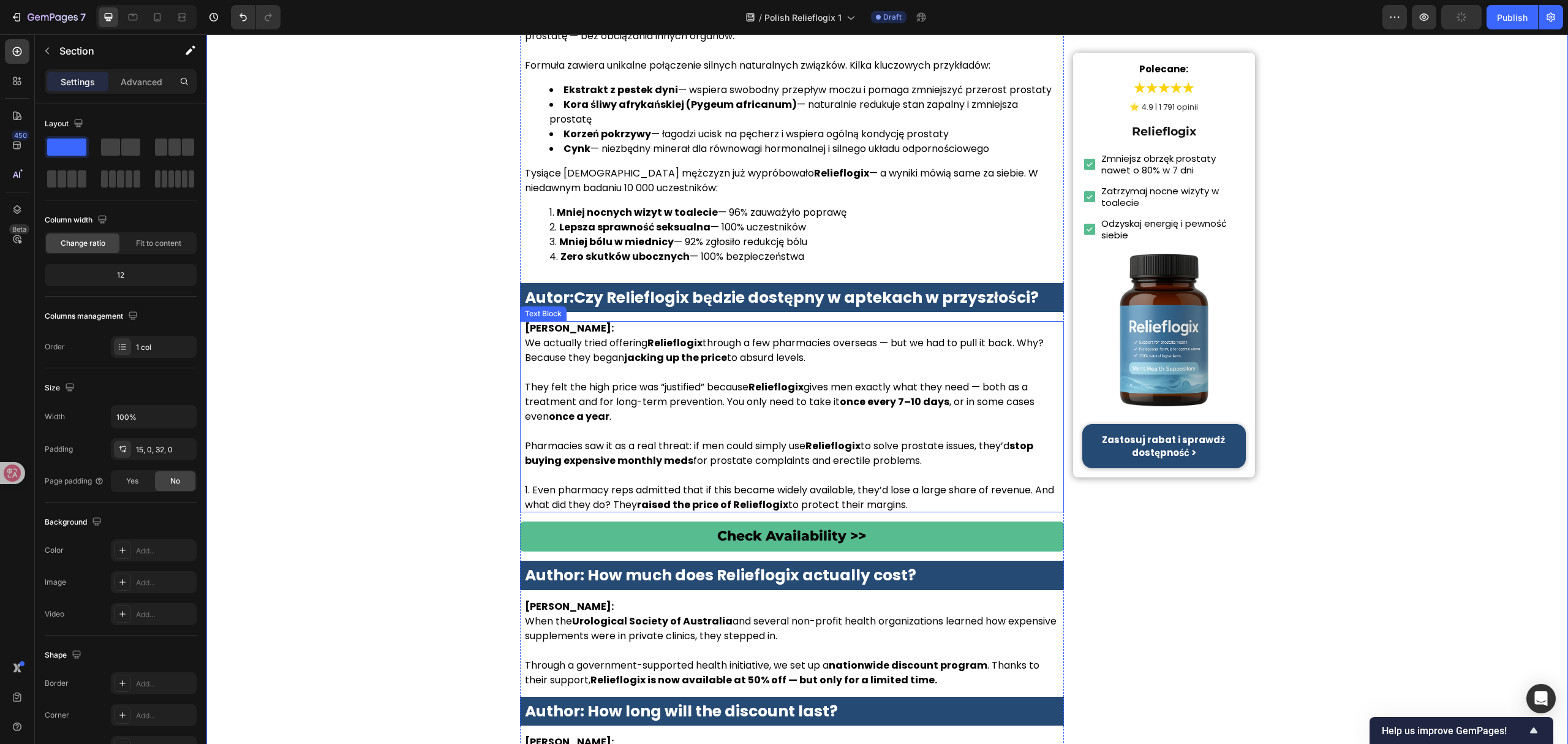
click at [826, 365] on p at bounding box center [791, 372] width 534 height 15
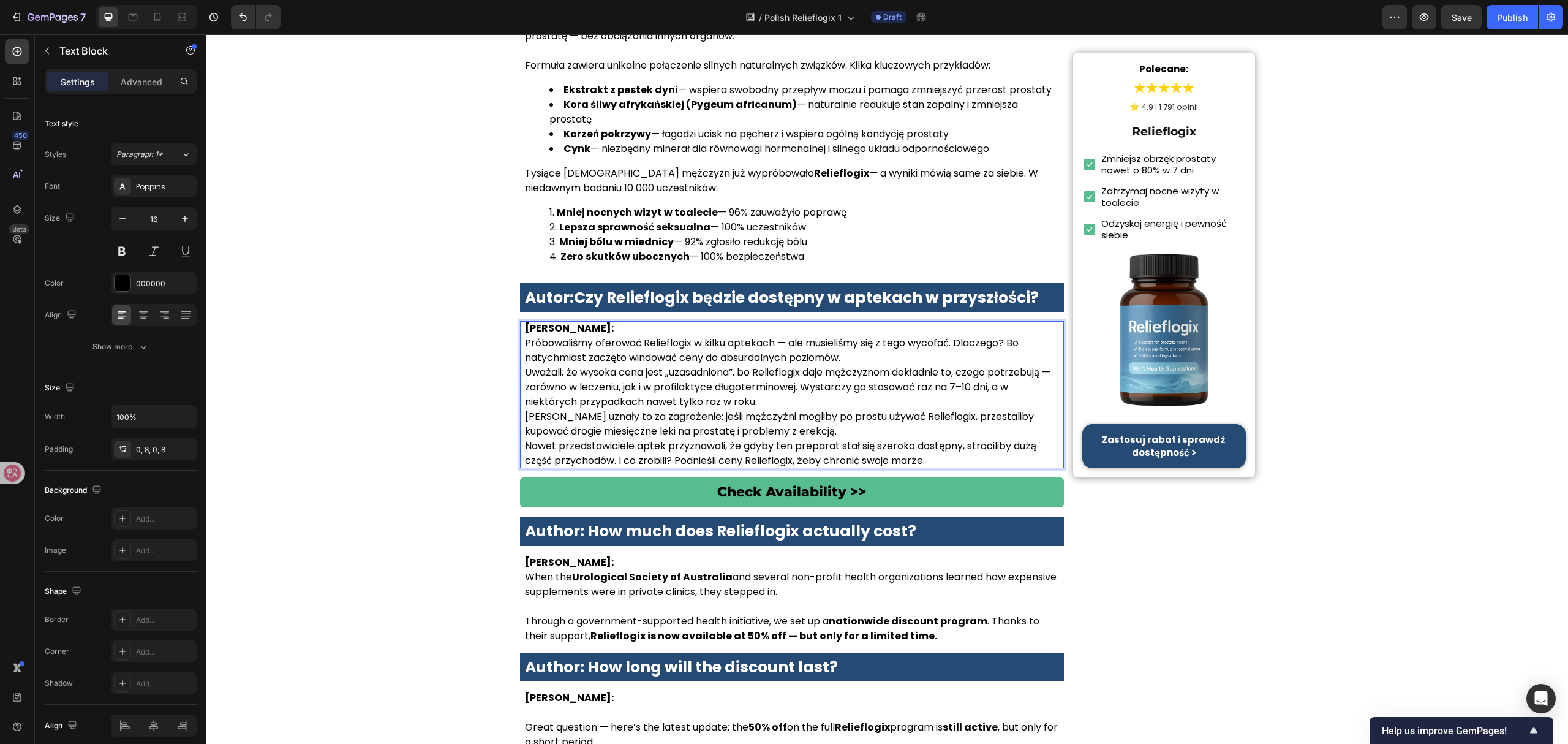
click at [850, 335] on p "Dr Anna Kowalska: Próbowaliśmy oferować Relieflogix w kilku aptekach — ale musi…" at bounding box center [791, 342] width 534 height 44
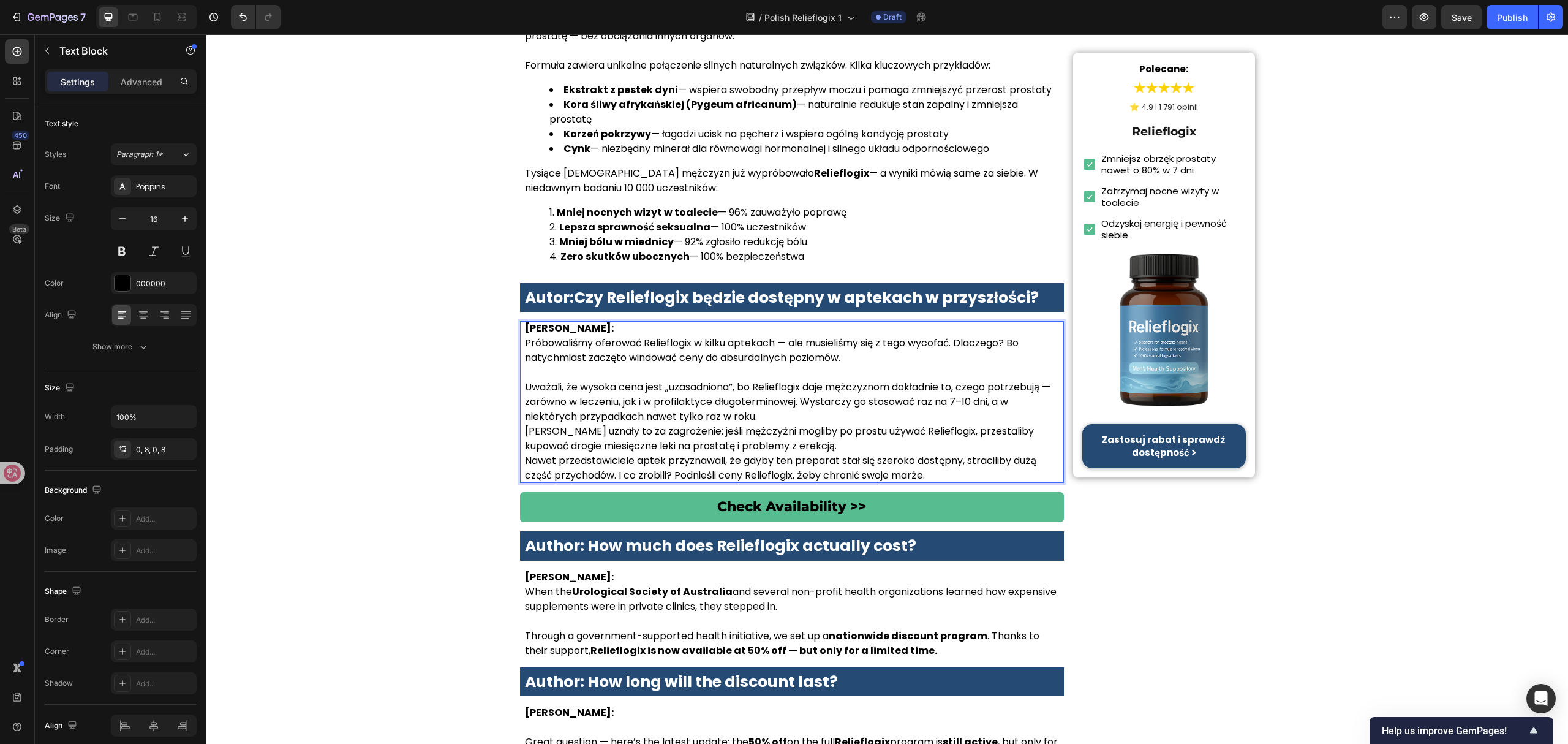
click at [791, 395] on p "Uważali, że wysoka cena jest „uzasadniona”, bo Relieflogix daje mężczyznom dokł…" at bounding box center [791, 402] width 534 height 44
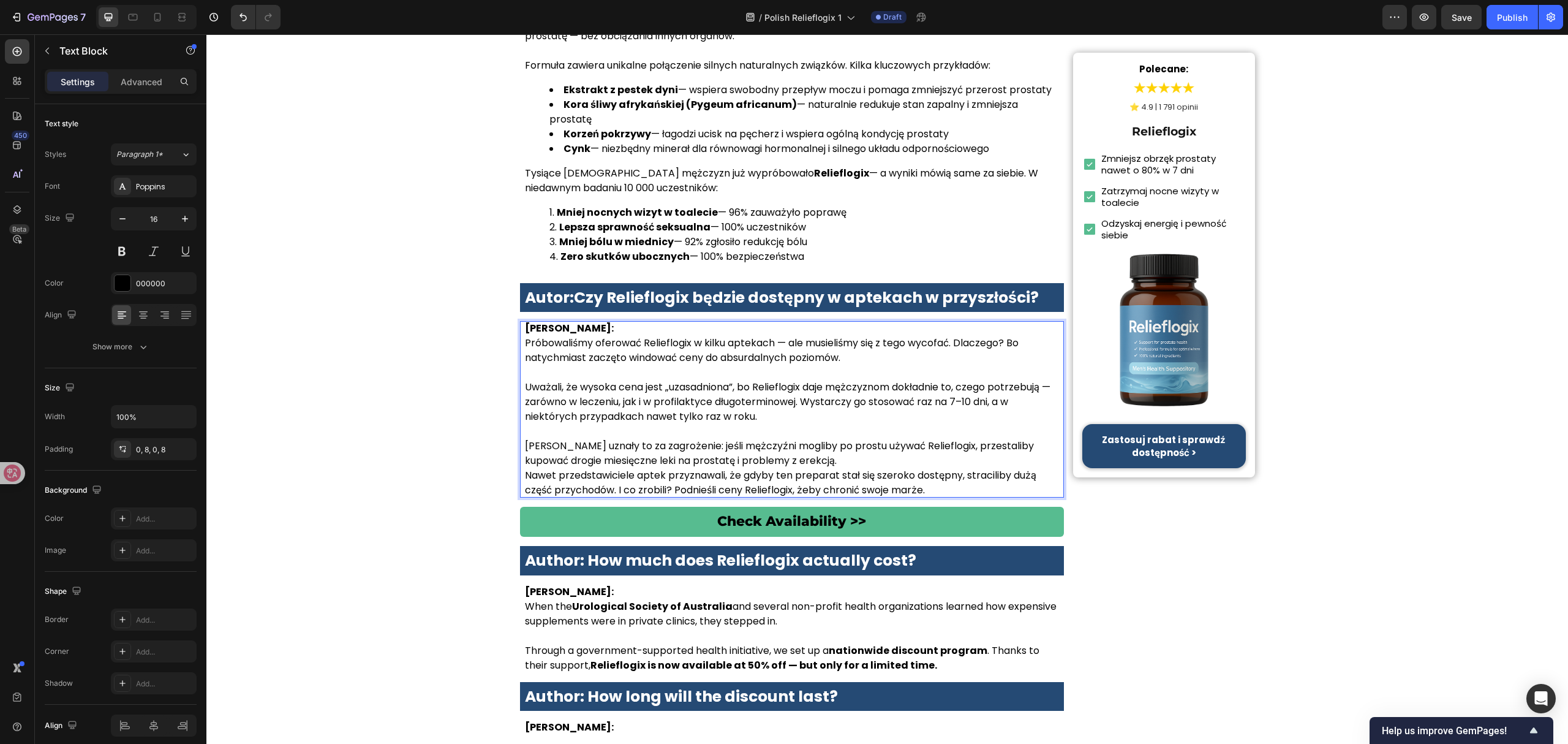
click at [815, 439] on p "Apteki uznały to za zagrożenie: jeśli mężczyźni mogliby po prostu używać Relief…" at bounding box center [791, 454] width 534 height 30
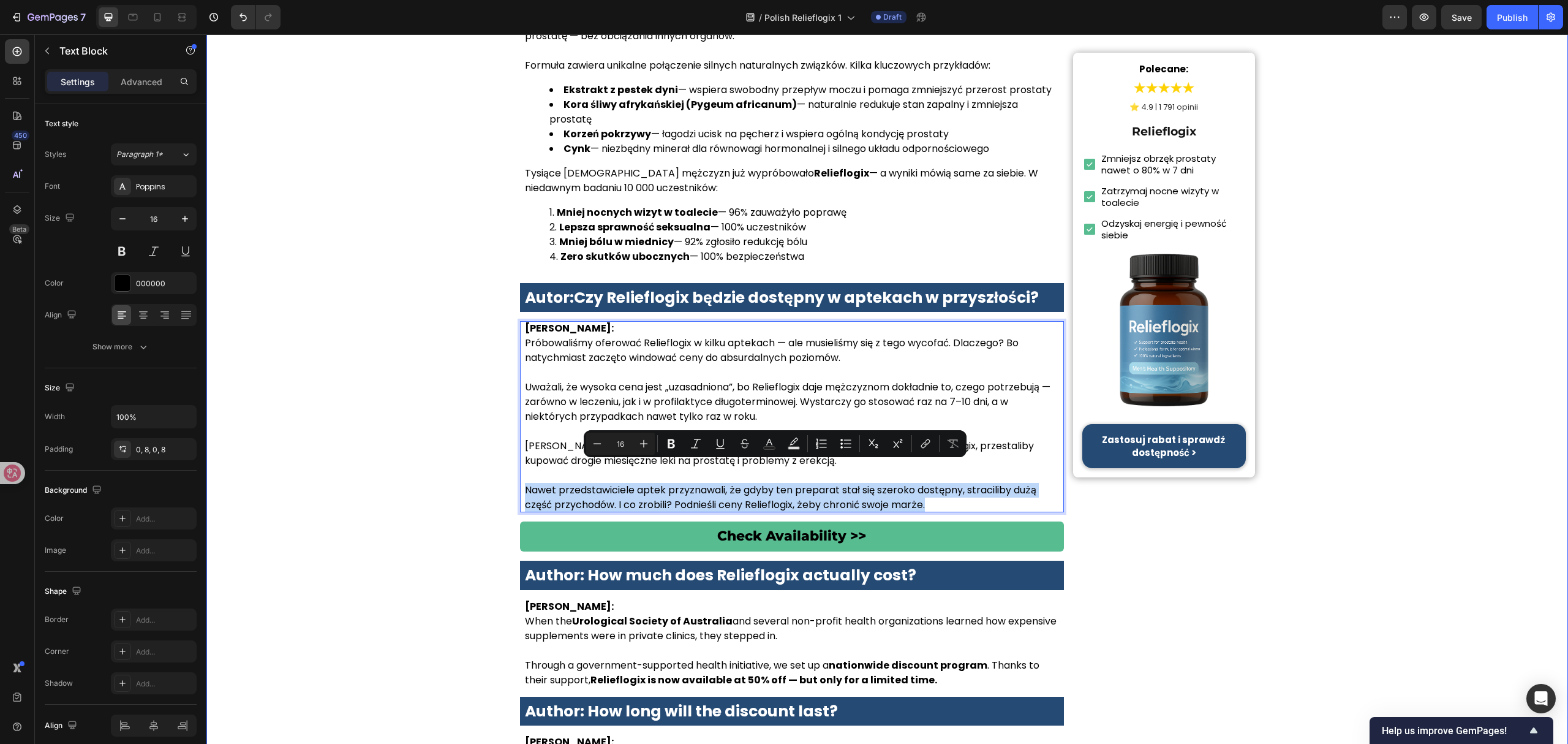
drag, startPoint x: 937, startPoint y: 484, endPoint x: 496, endPoint y: 468, distance: 441.3
click at [817, 442] on icon "Editor contextual toolbar" at bounding box center [817, 441] width 2 height 3
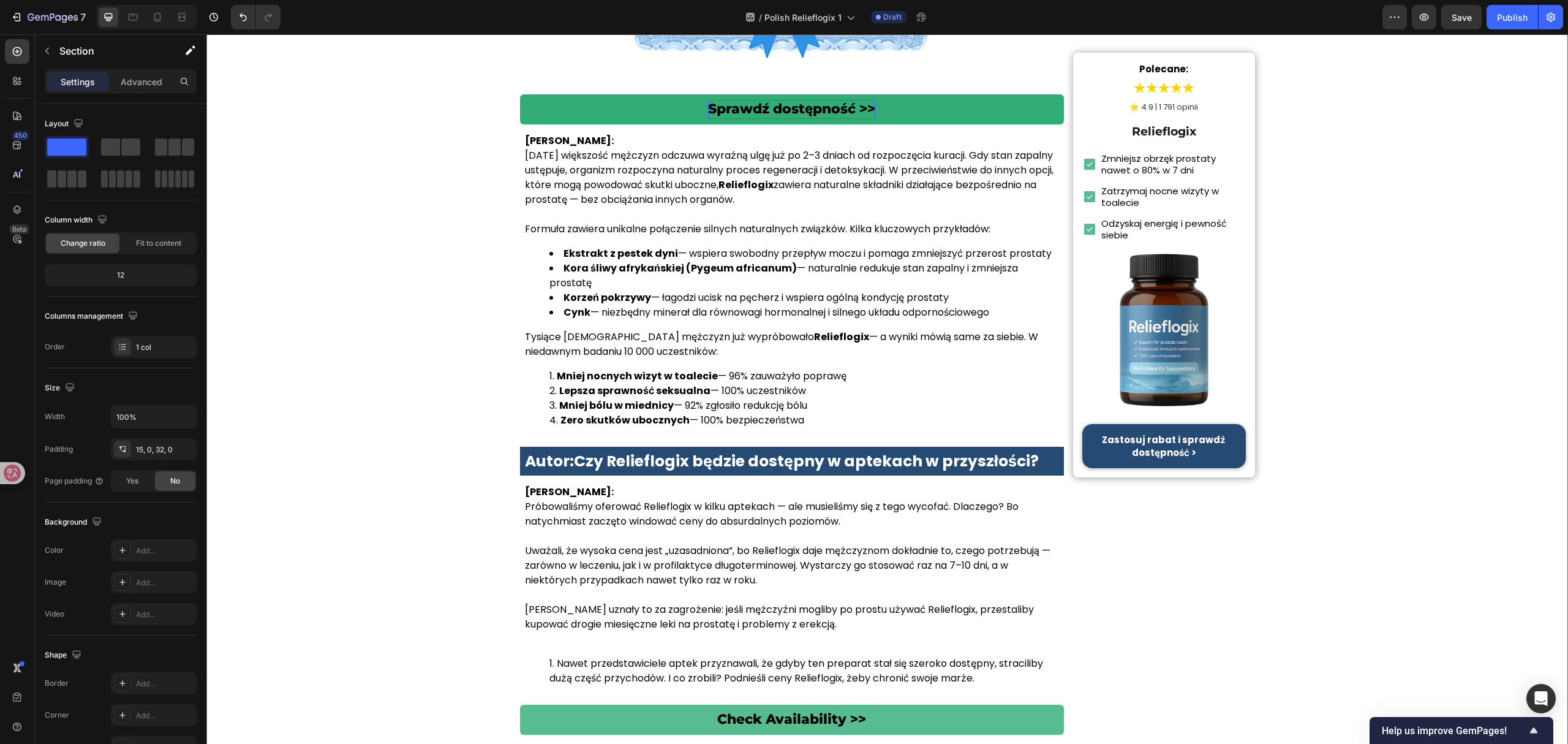
scroll to position [5147, 0]
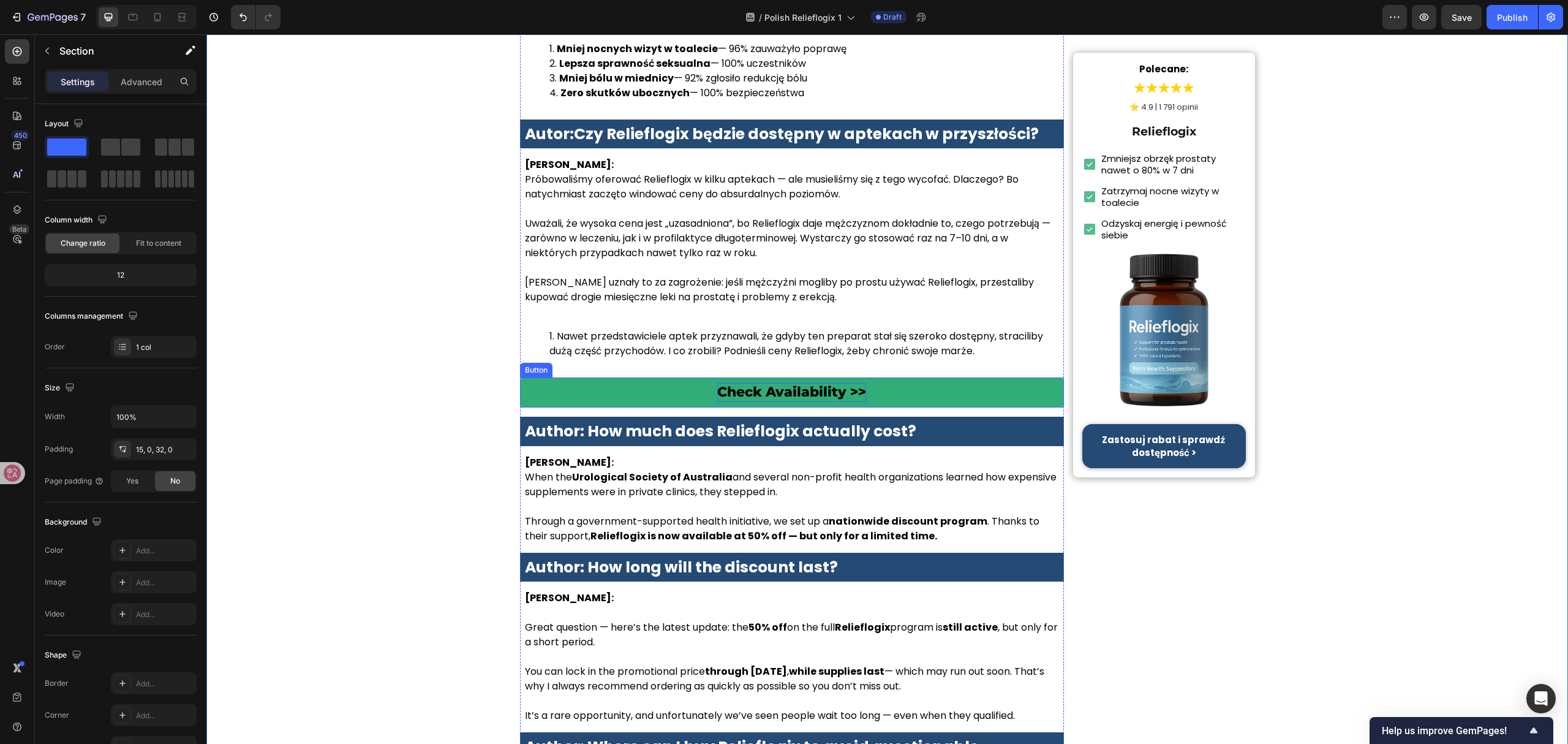
click at [771, 383] on p "Check Availability >>" at bounding box center [791, 393] width 149 height 19
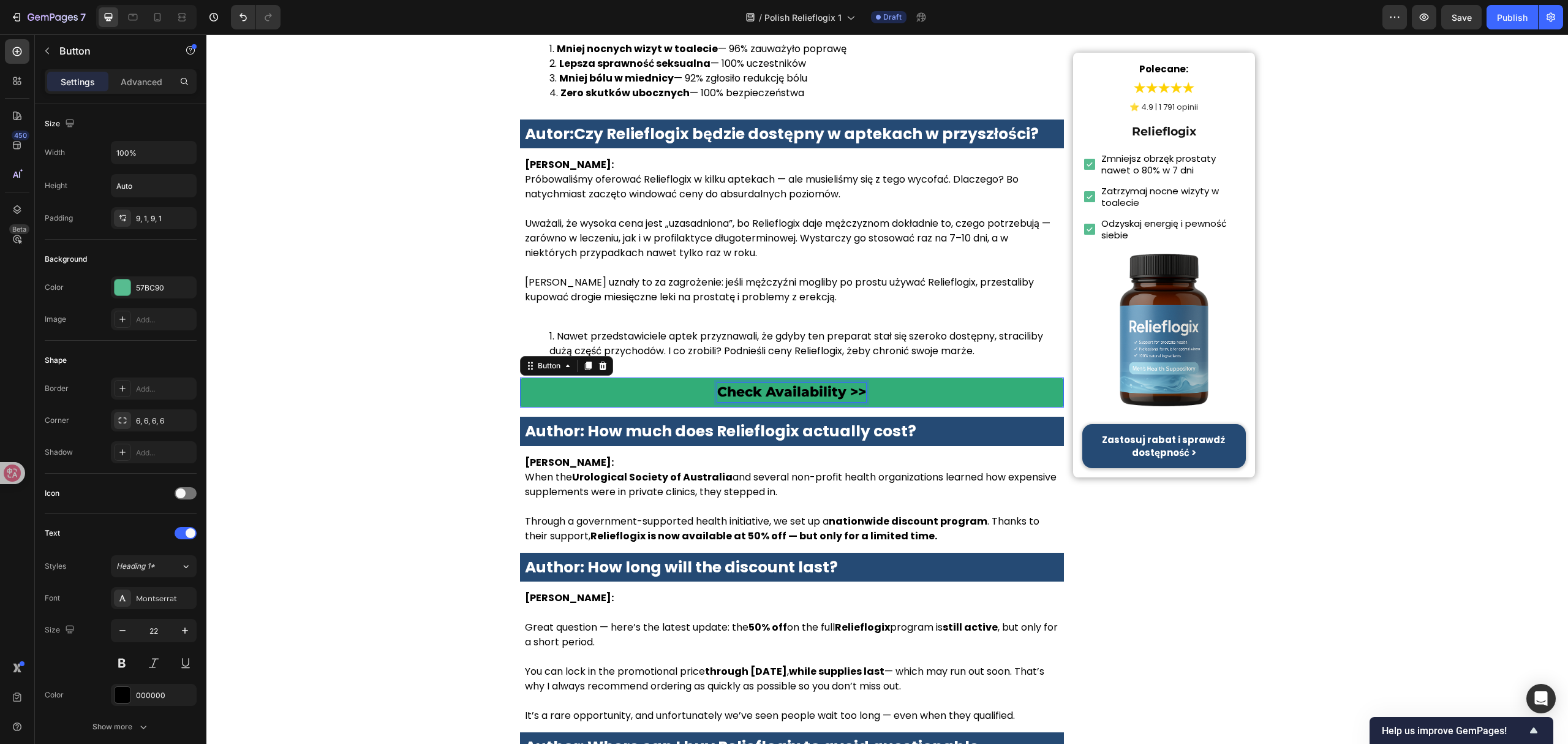
click at [771, 383] on p "Check Availability >>" at bounding box center [791, 393] width 149 height 19
click at [743, 421] on strong "Author: How much does Relieflogix actually cost?" at bounding box center [720, 431] width 391 height 22
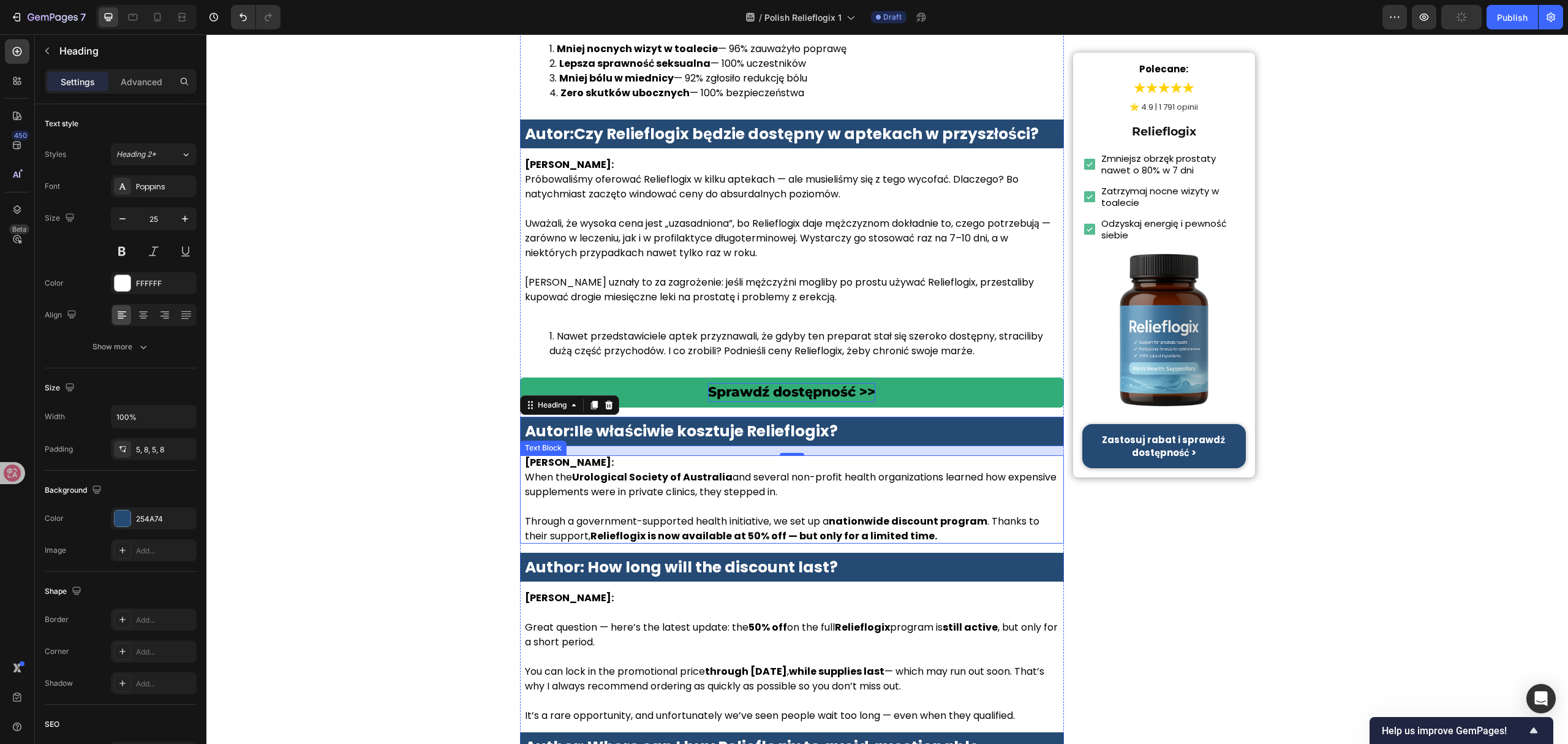
click at [769, 500] on p at bounding box center [791, 507] width 534 height 15
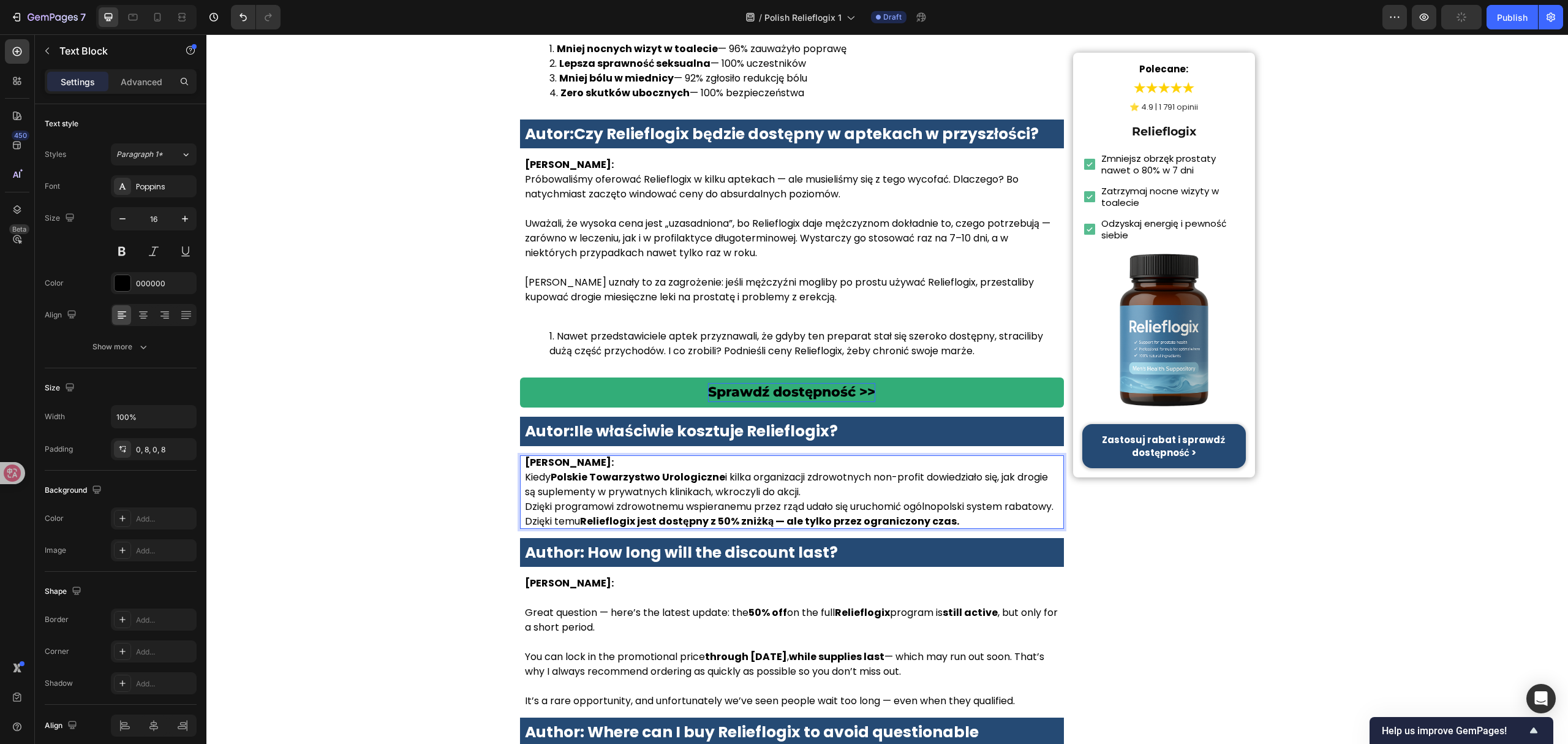
click at [844, 470] on p "Dr Anna Kowalska: Kiedy Polskie Towarzystwo Urologiczne i kilka organizacji zdr…" at bounding box center [791, 477] width 534 height 44
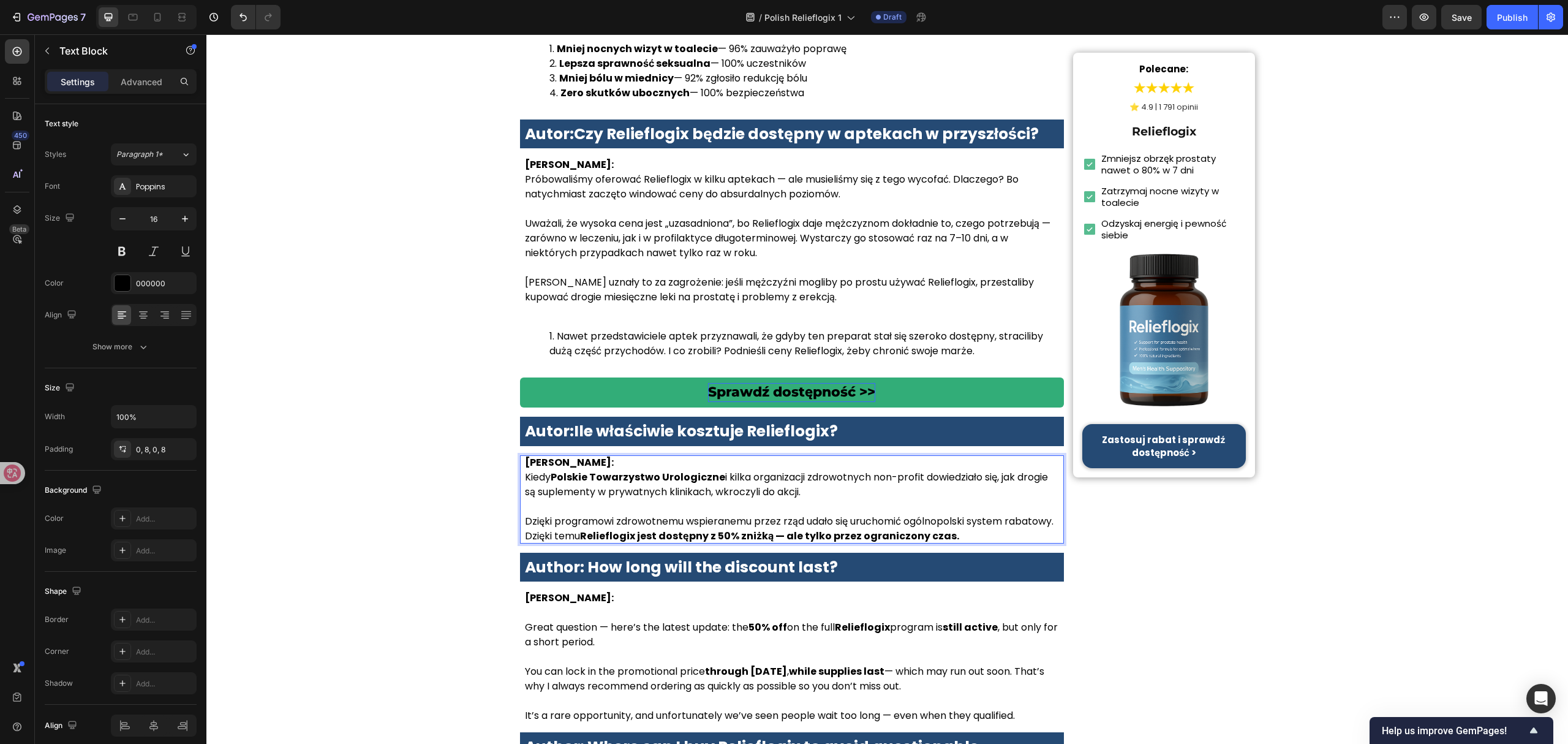
scroll to position [5310, 0]
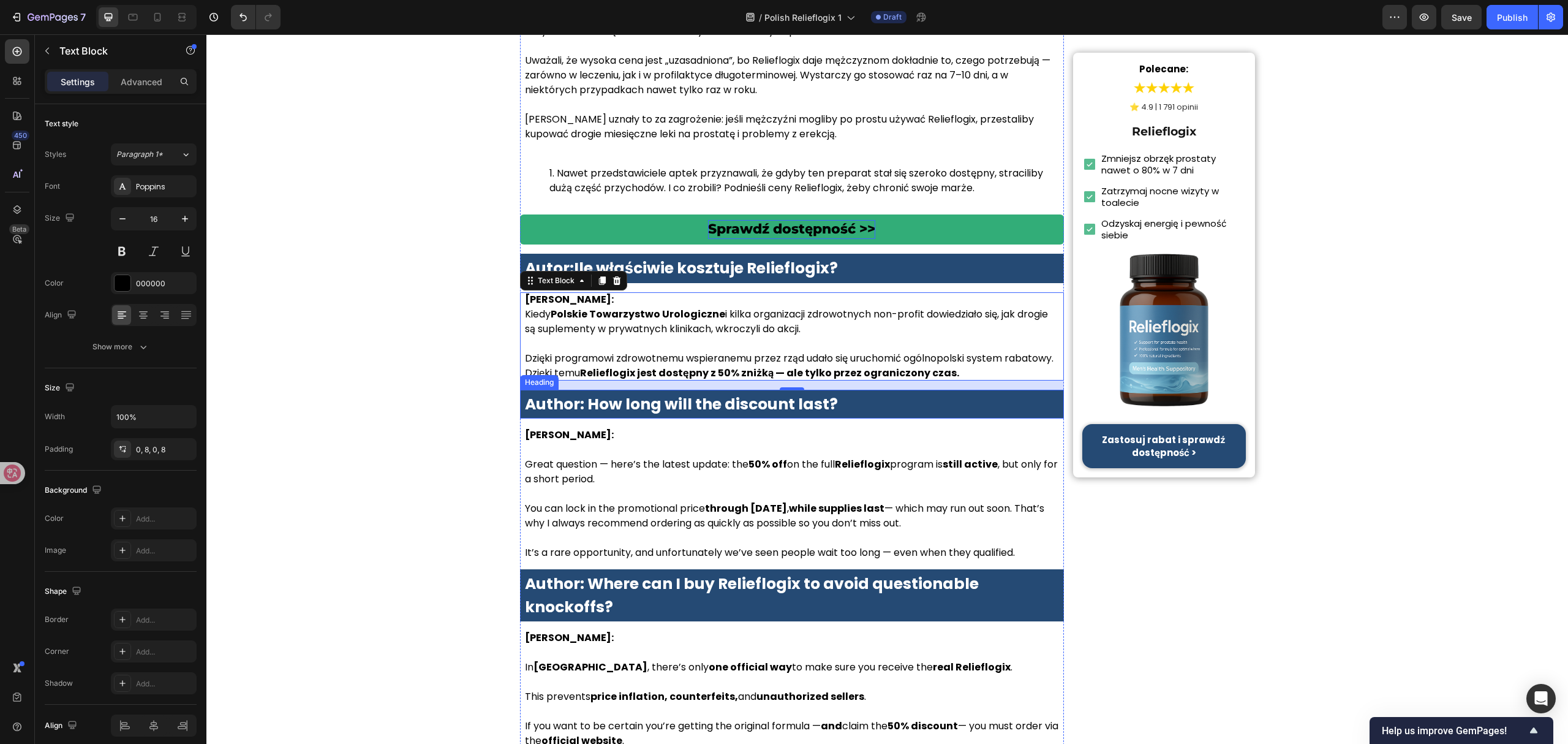
click at [755, 394] on strong "Author: How long will the discount last?" at bounding box center [681, 404] width 313 height 22
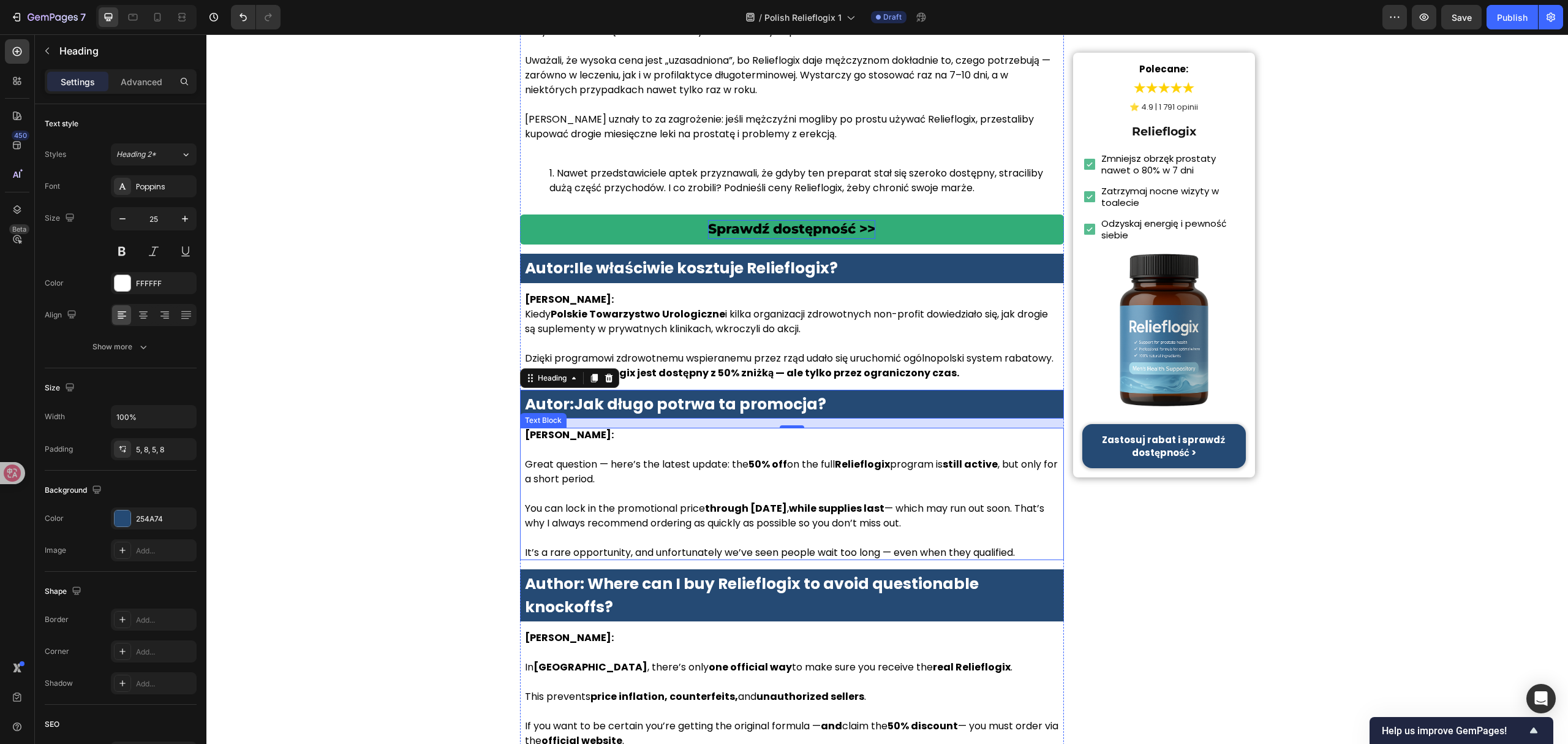
click at [665, 502] on p "You can lock in the promotional price through July 1, 2025 , while supplies las…" at bounding box center [791, 516] width 534 height 30
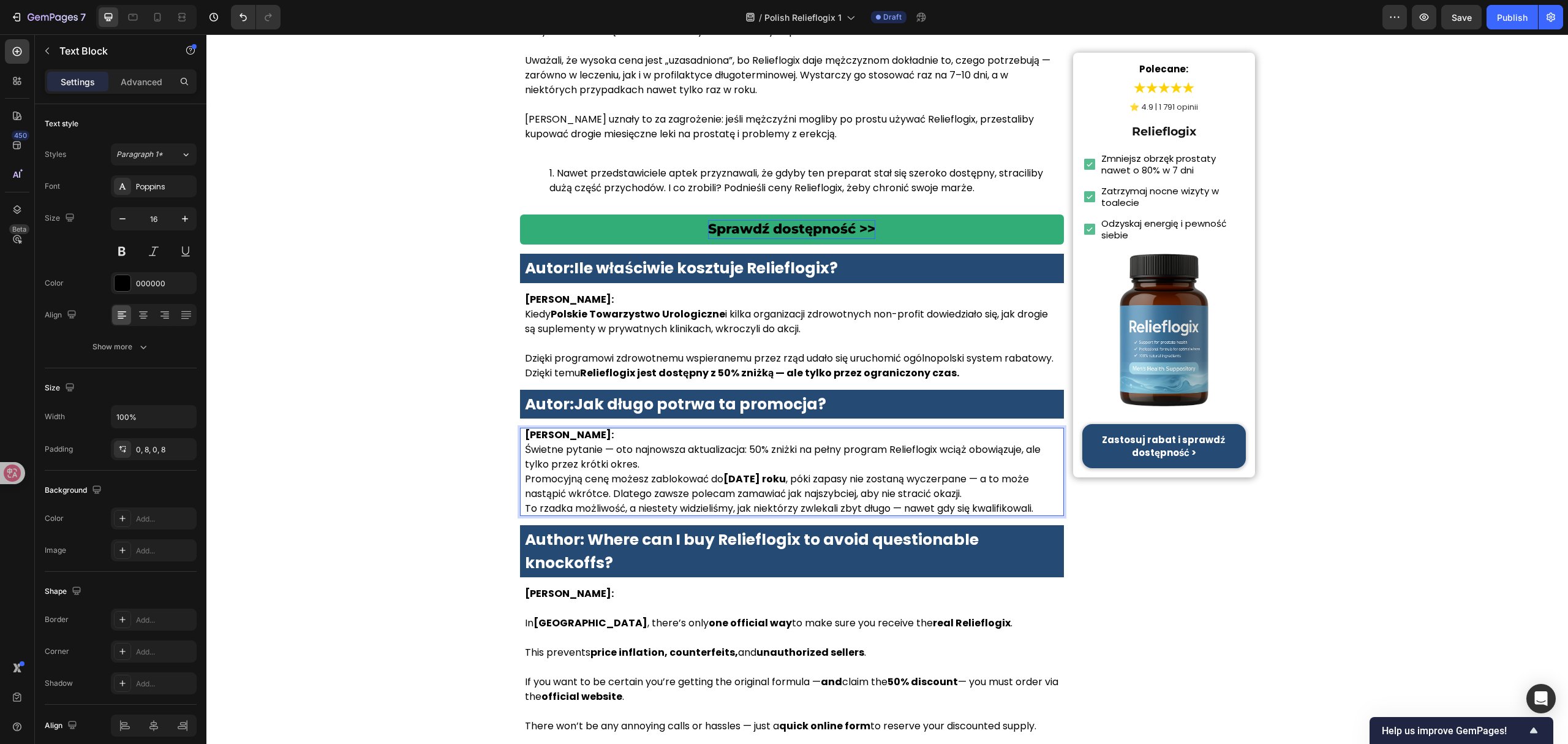
click at [632, 428] on p "Dr Anna Kowalska: Świetne pytanie — oto najnowsza aktualizacja: 50% zniżki na p…" at bounding box center [791, 449] width 534 height 44
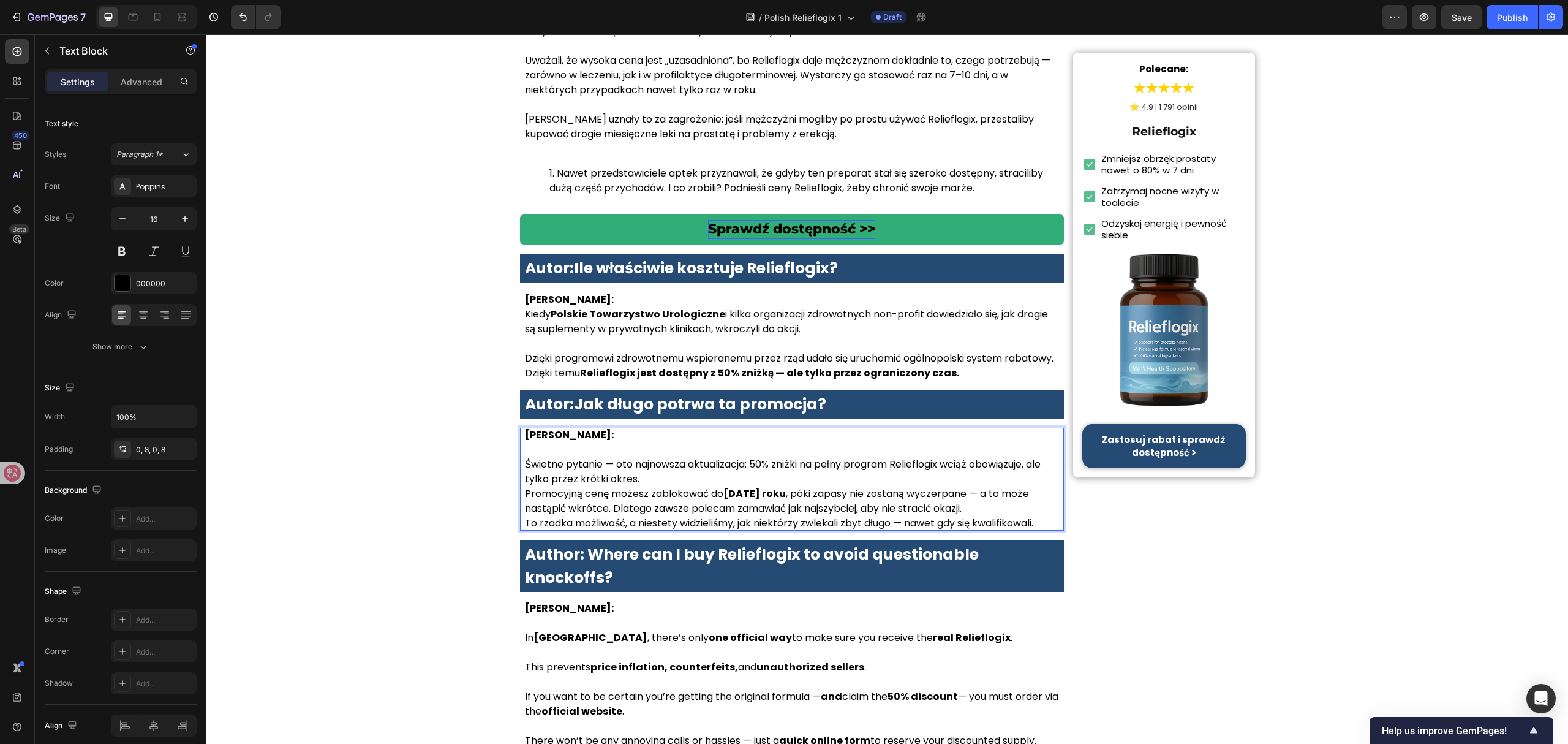
click at [640, 449] on p "Świetne pytanie — oto najnowsza aktualizacja: 50% zniżki na pełny program Relie…" at bounding box center [791, 464] width 534 height 44
click at [672, 454] on p "Świetne pytanie — oto najnowsza aktualizacja: 50% zniżki na pełny program Relie…" at bounding box center [791, 464] width 534 height 44
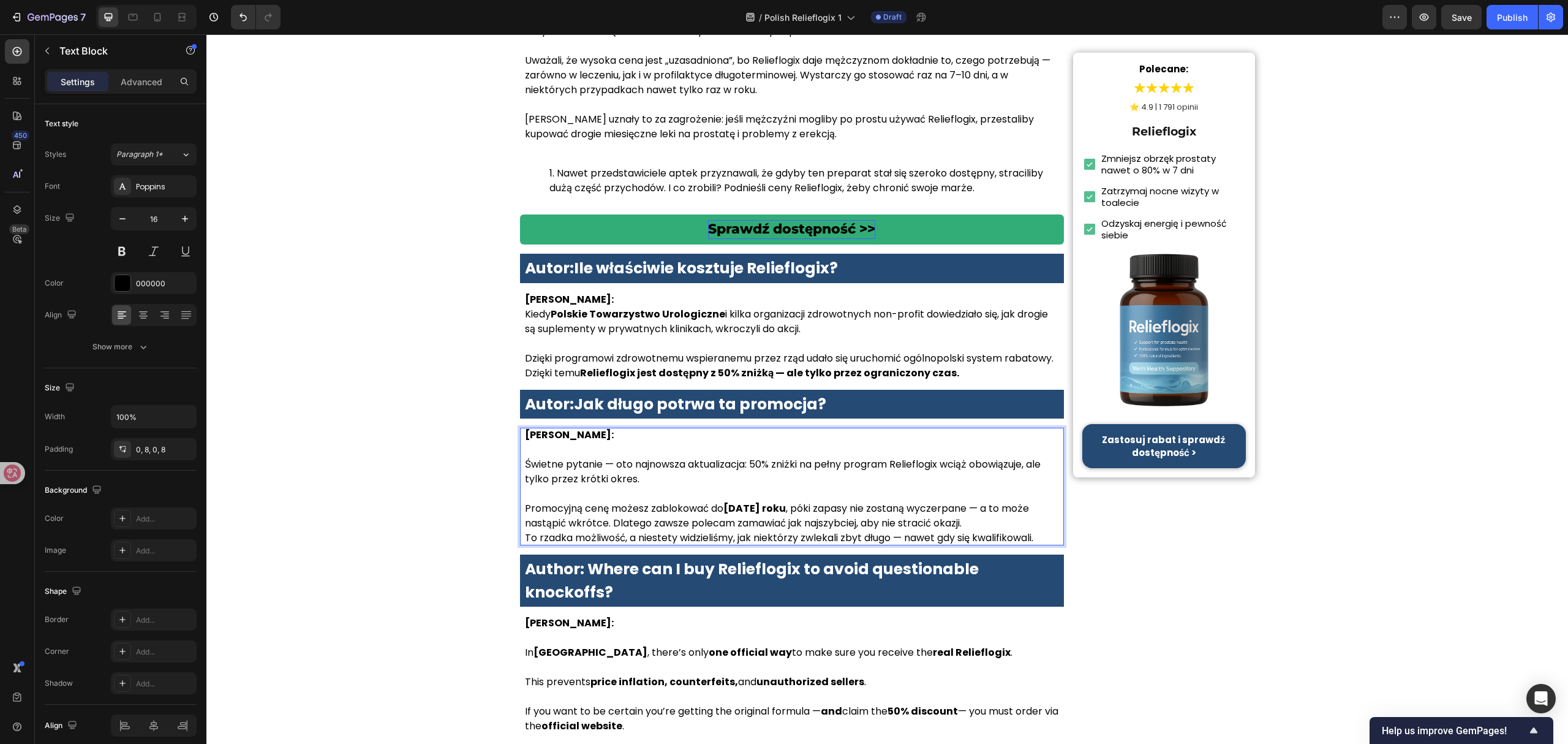
click at [1006, 502] on p "Promocyjną cenę możesz zablokować do 1 lipca 2025 roku , póki zapasy nie zostan…" at bounding box center [791, 516] width 534 height 30
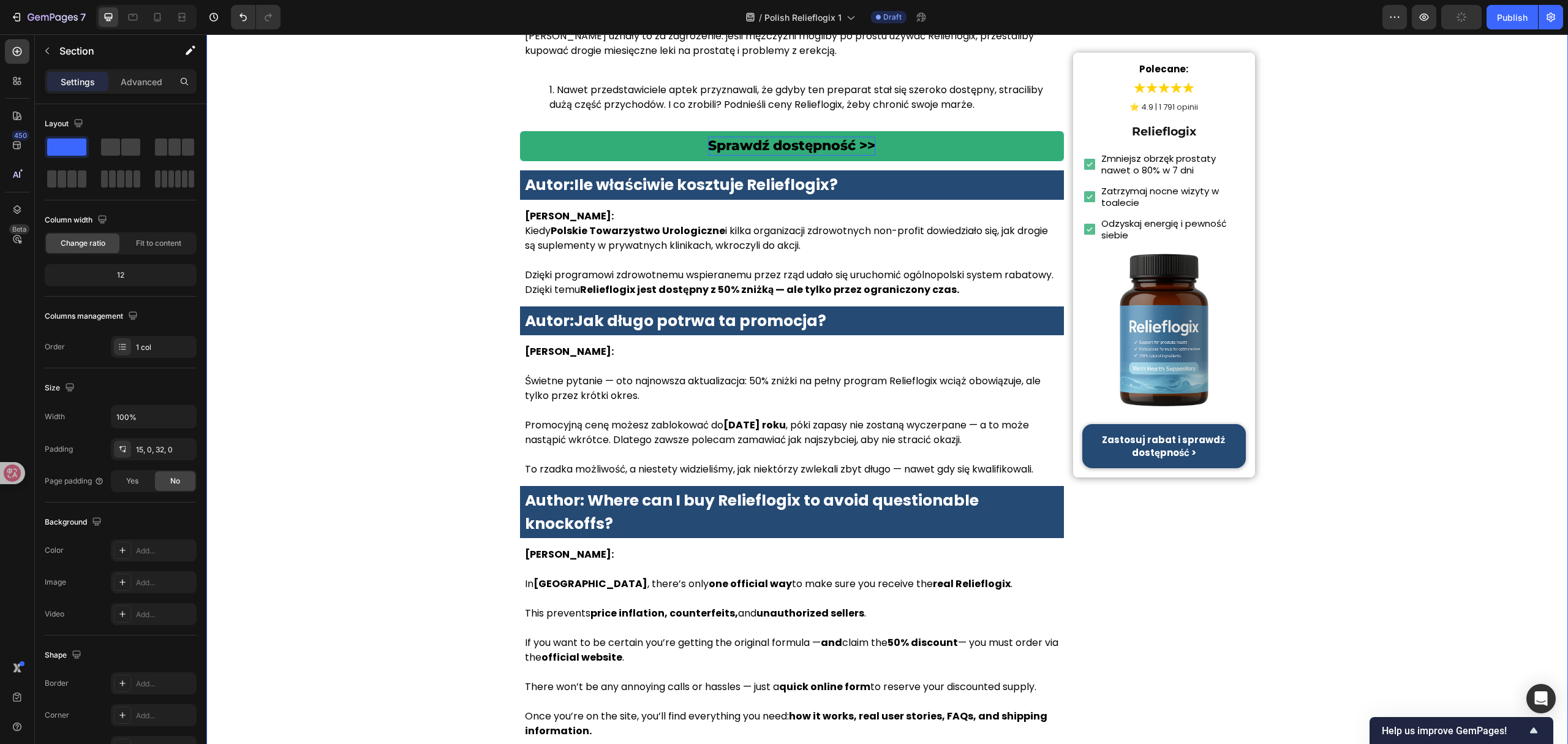
scroll to position [5392, 0]
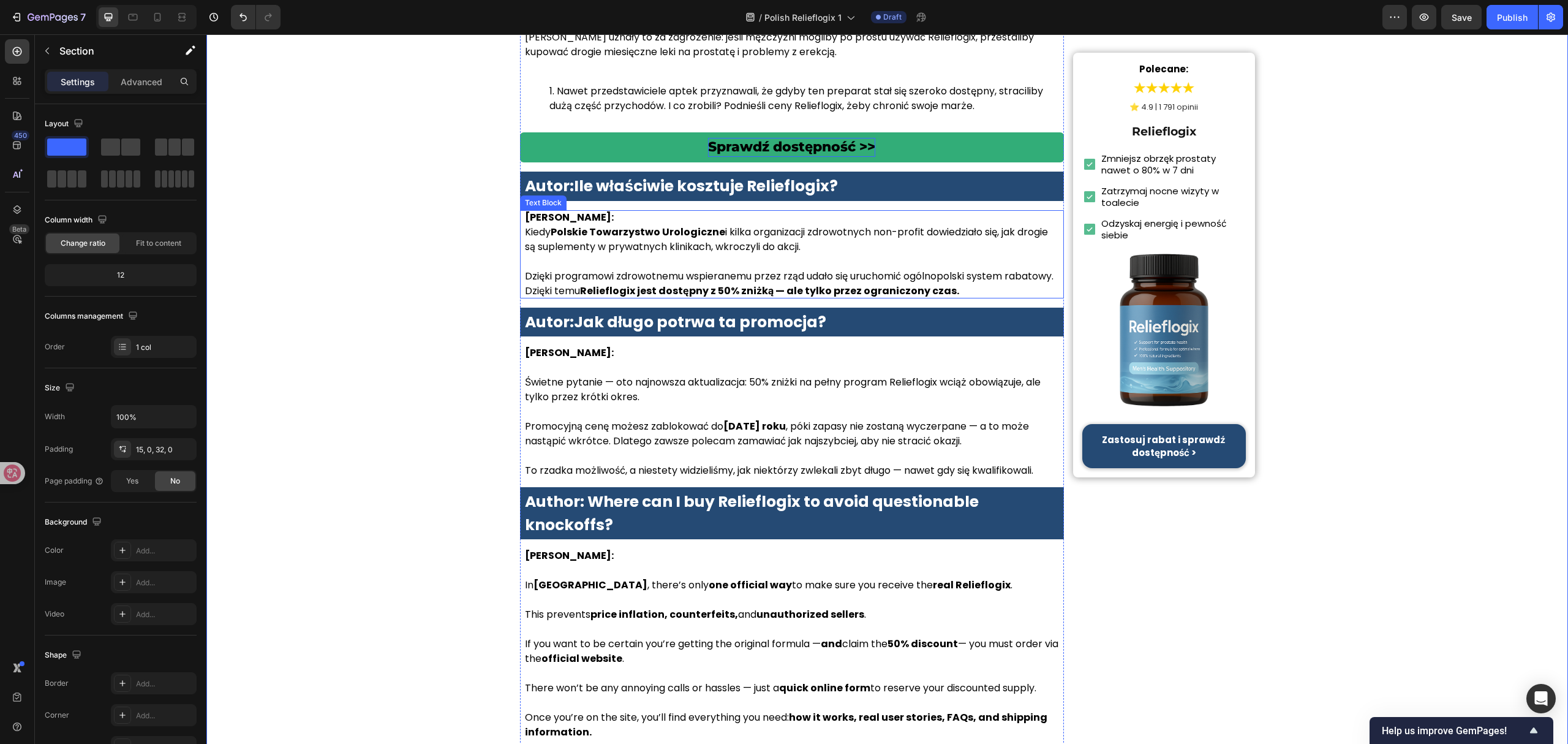
click at [643, 210] on p "Dr Anna Kowalska: Kiedy Polskie Towarzystwo Urologiczne i kilka organizacji zdr…" at bounding box center [791, 232] width 534 height 44
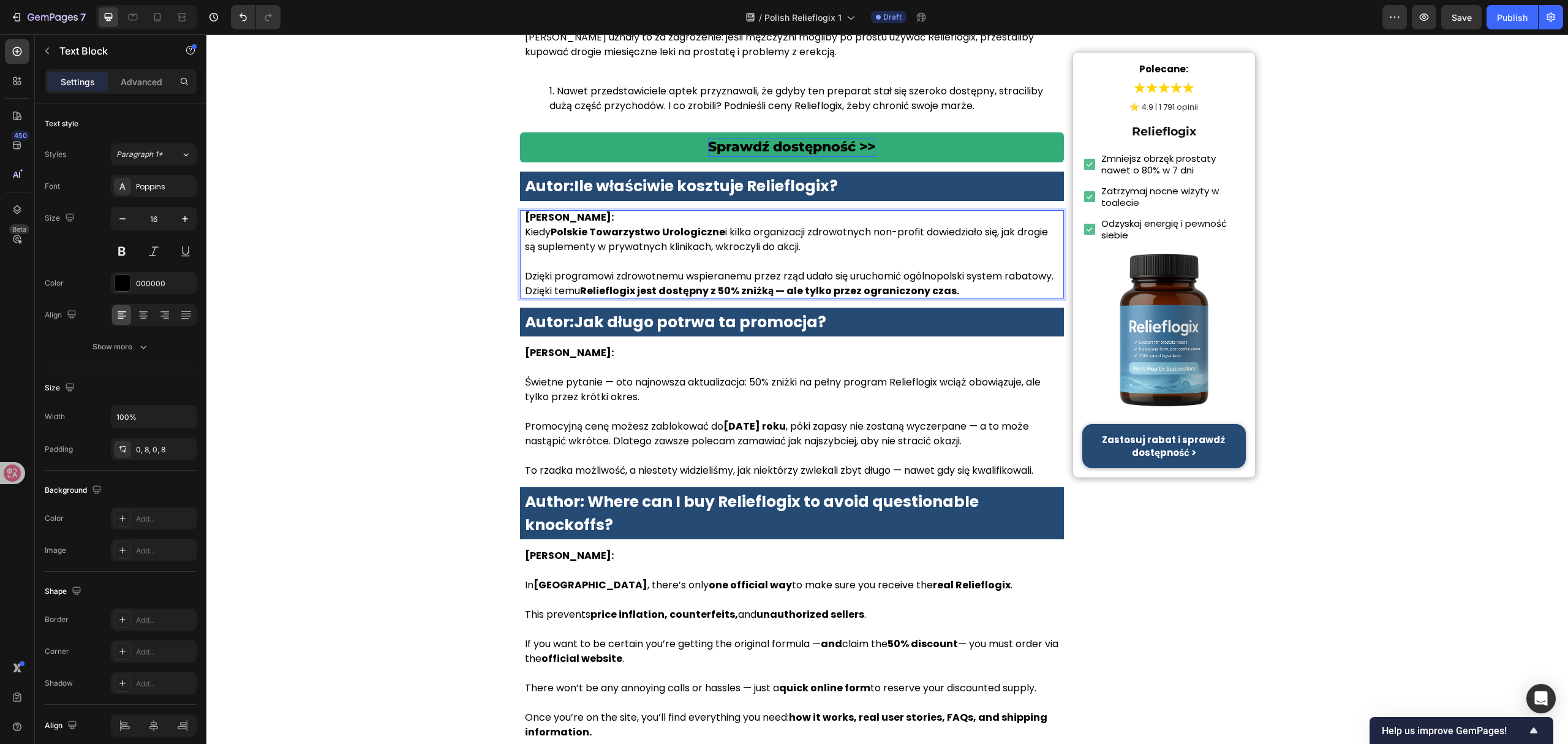
click at [642, 210] on p "Dr Anna Kowalska:" at bounding box center [791, 217] width 534 height 15
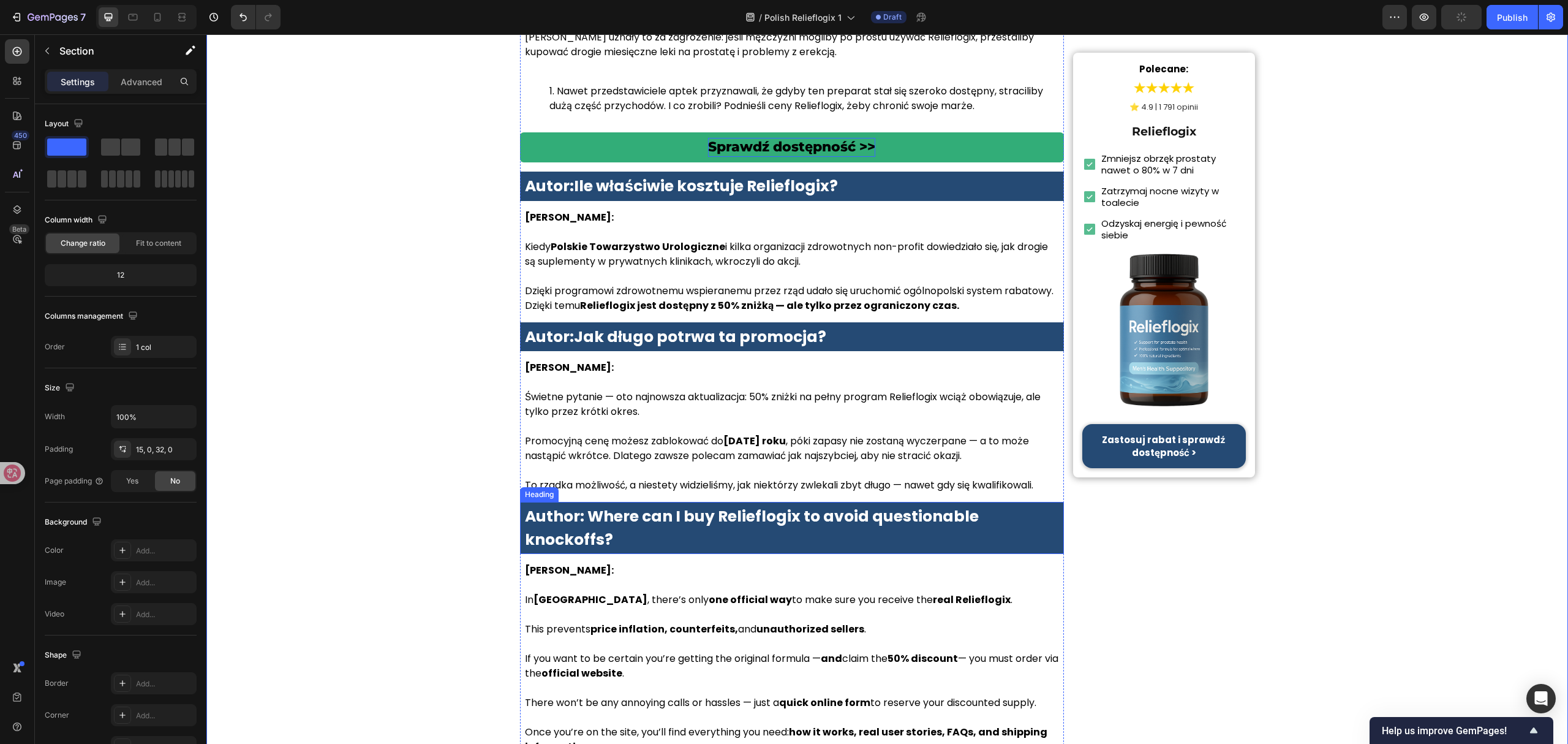
click at [736, 506] on strong "Author: Where can I buy Relieflogix to avoid questionable knockoffs?" at bounding box center [751, 528] width 453 height 44
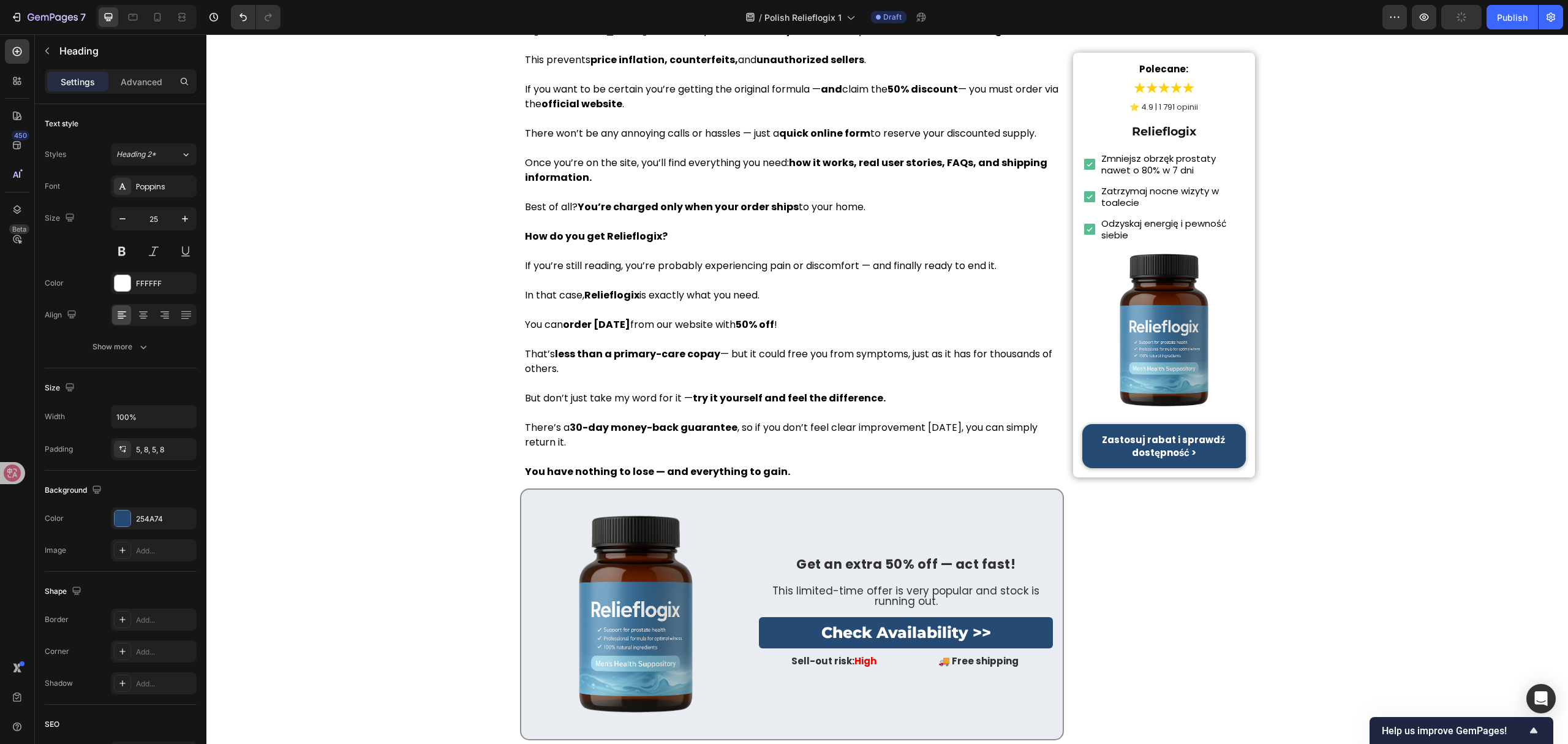
scroll to position [5800, 0]
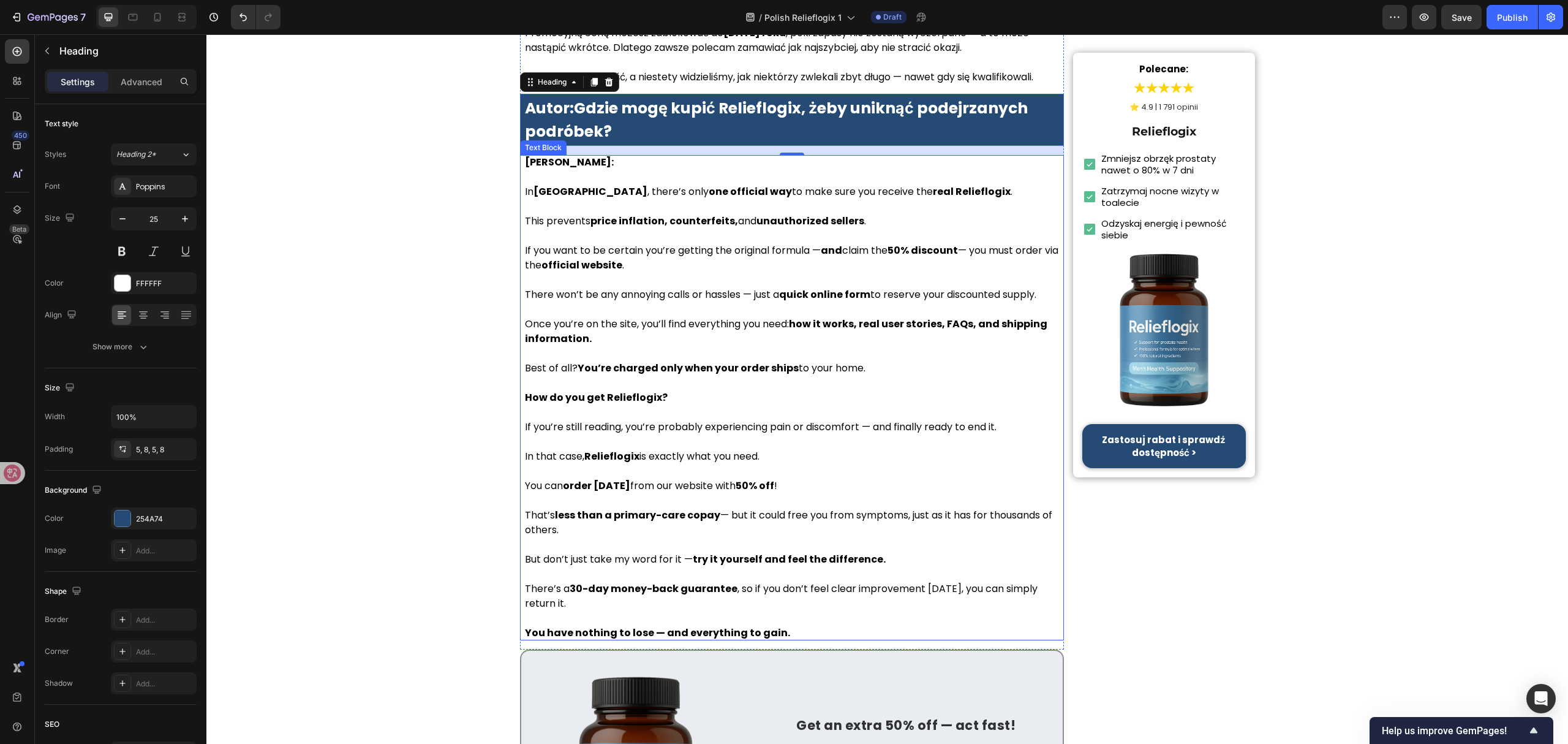
click at [687, 390] on p "How do you get Relieflogix?" at bounding box center [791, 397] width 534 height 15
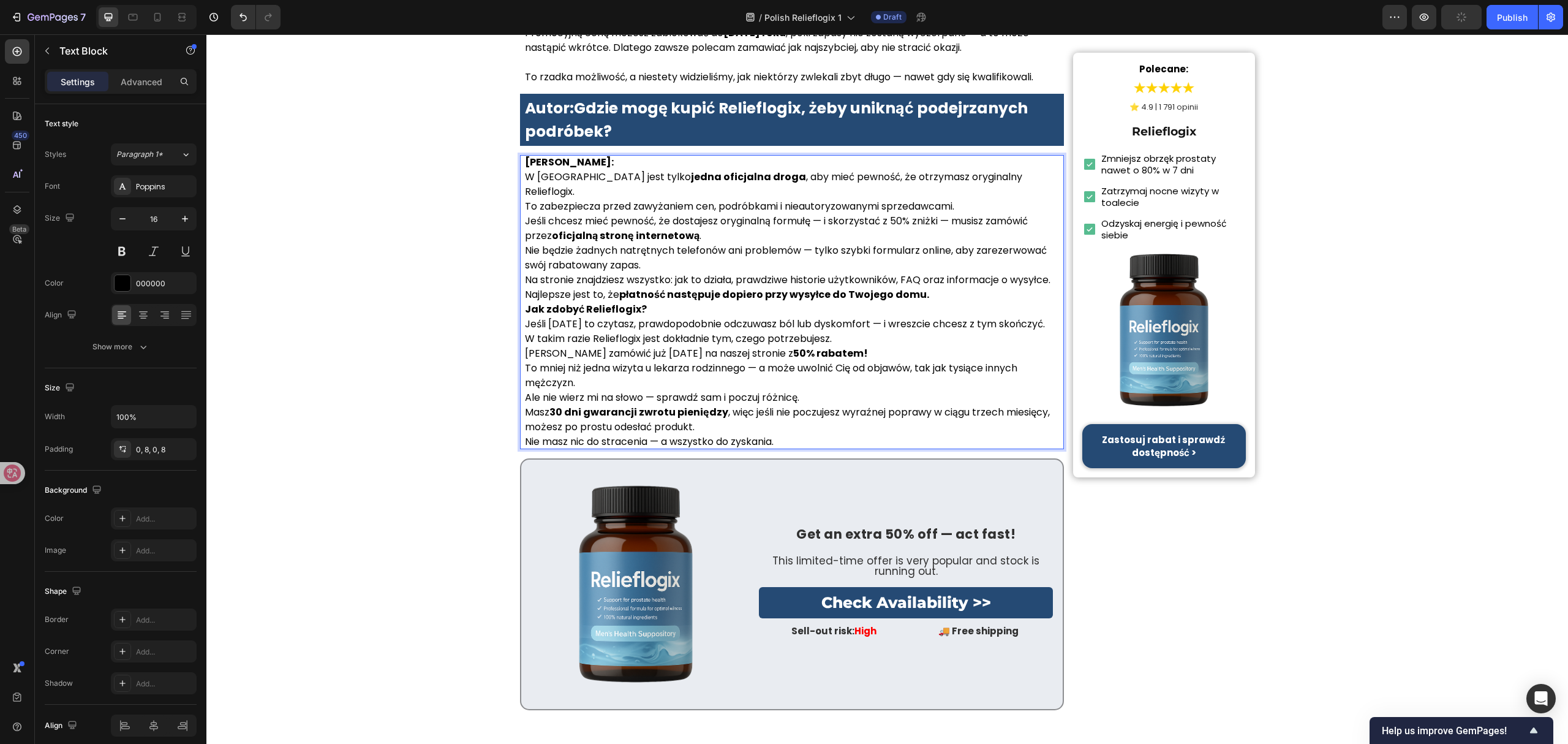
click at [675, 155] on p "Dr Anna Kowalska: W Polsce jest tylko jedna oficjalna droga , aby mieć pewność,…" at bounding box center [791, 176] width 534 height 44
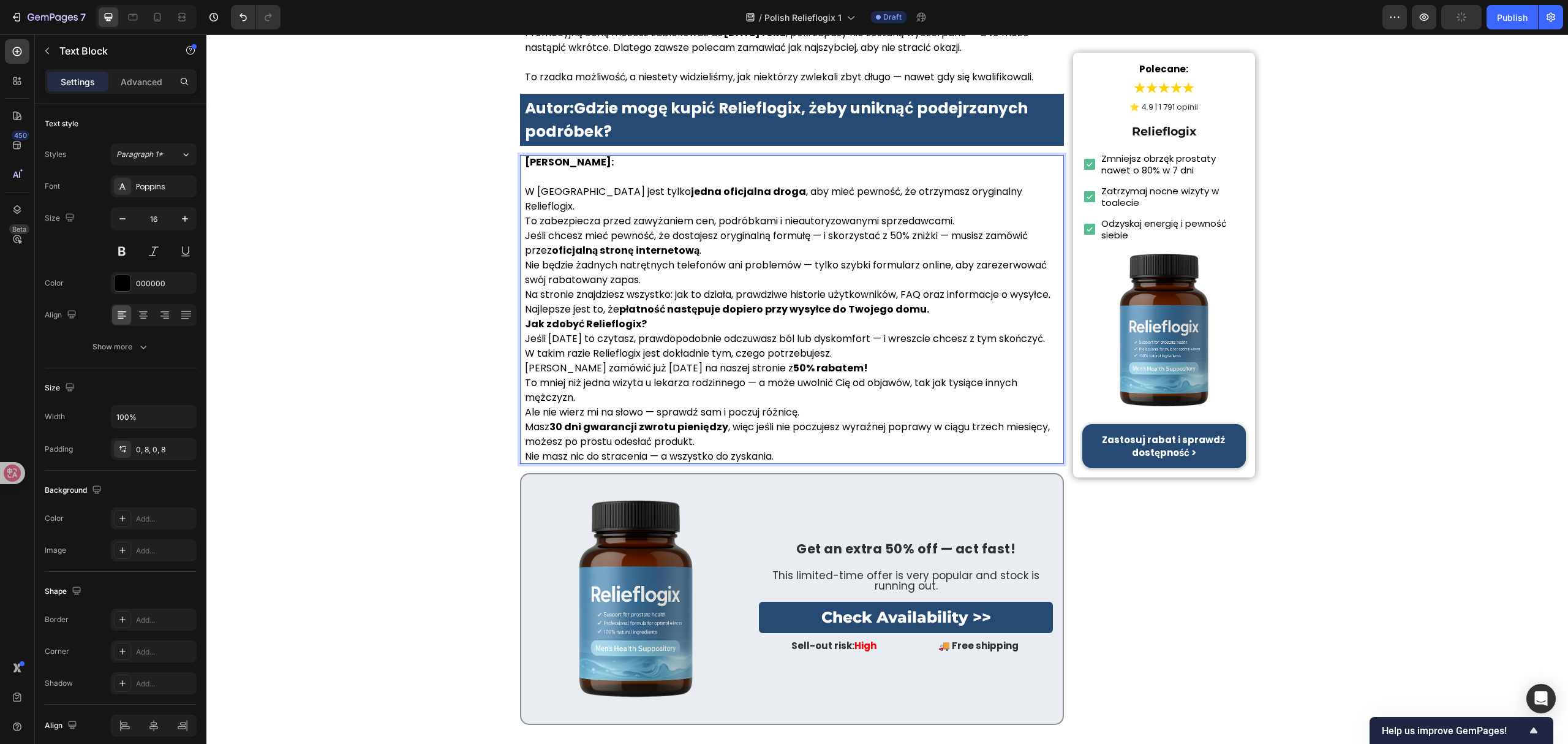
click at [1008, 169] on p "W Polsce jest tylko jedna oficjalna droga , aby mieć pewność, że otrzymasz oryg…" at bounding box center [791, 191] width 534 height 44
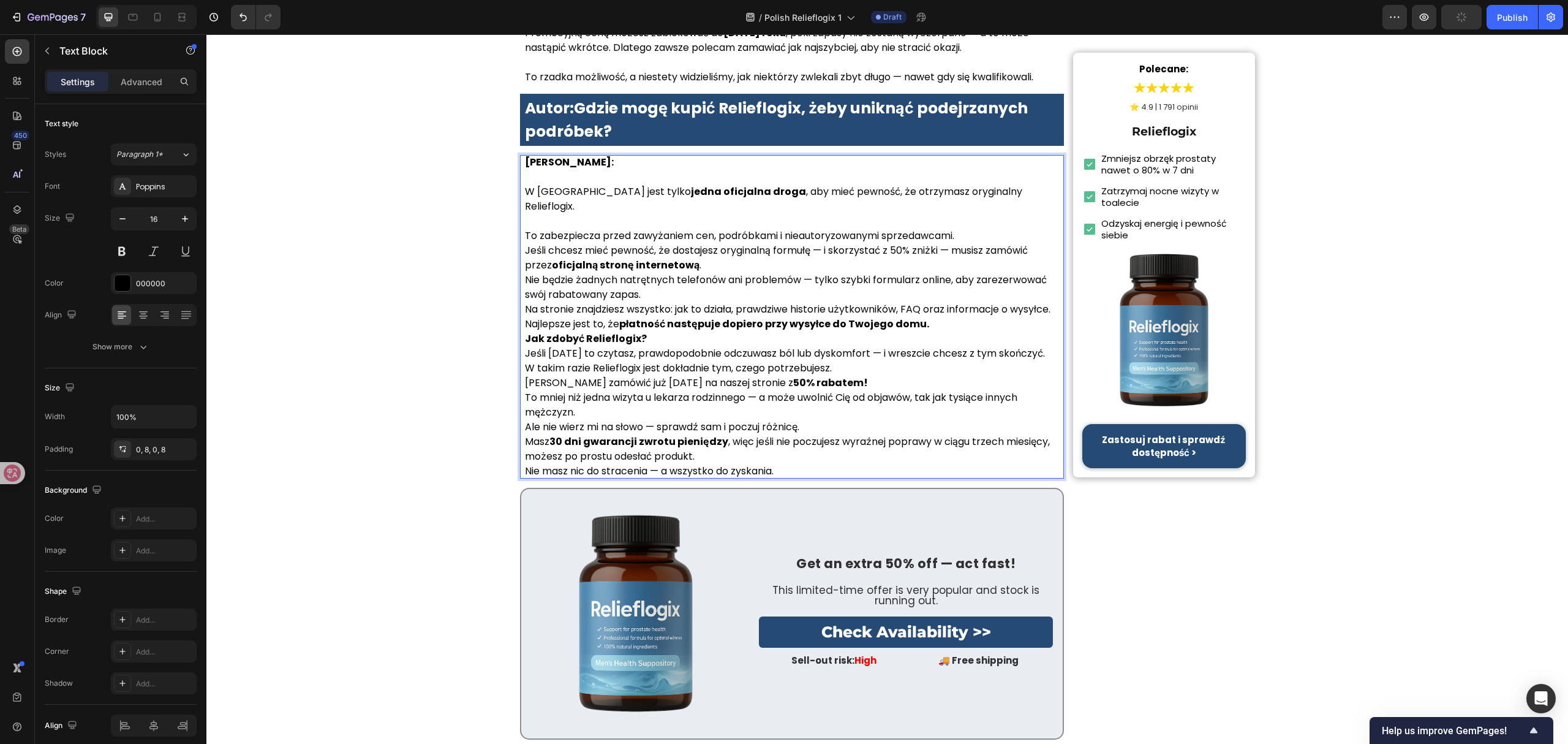
click at [981, 229] on p "To zabezpiecza przed zawyżaniem cen, podróbkami i nieautoryzowanymi sprzedawcam…" at bounding box center [791, 236] width 534 height 15
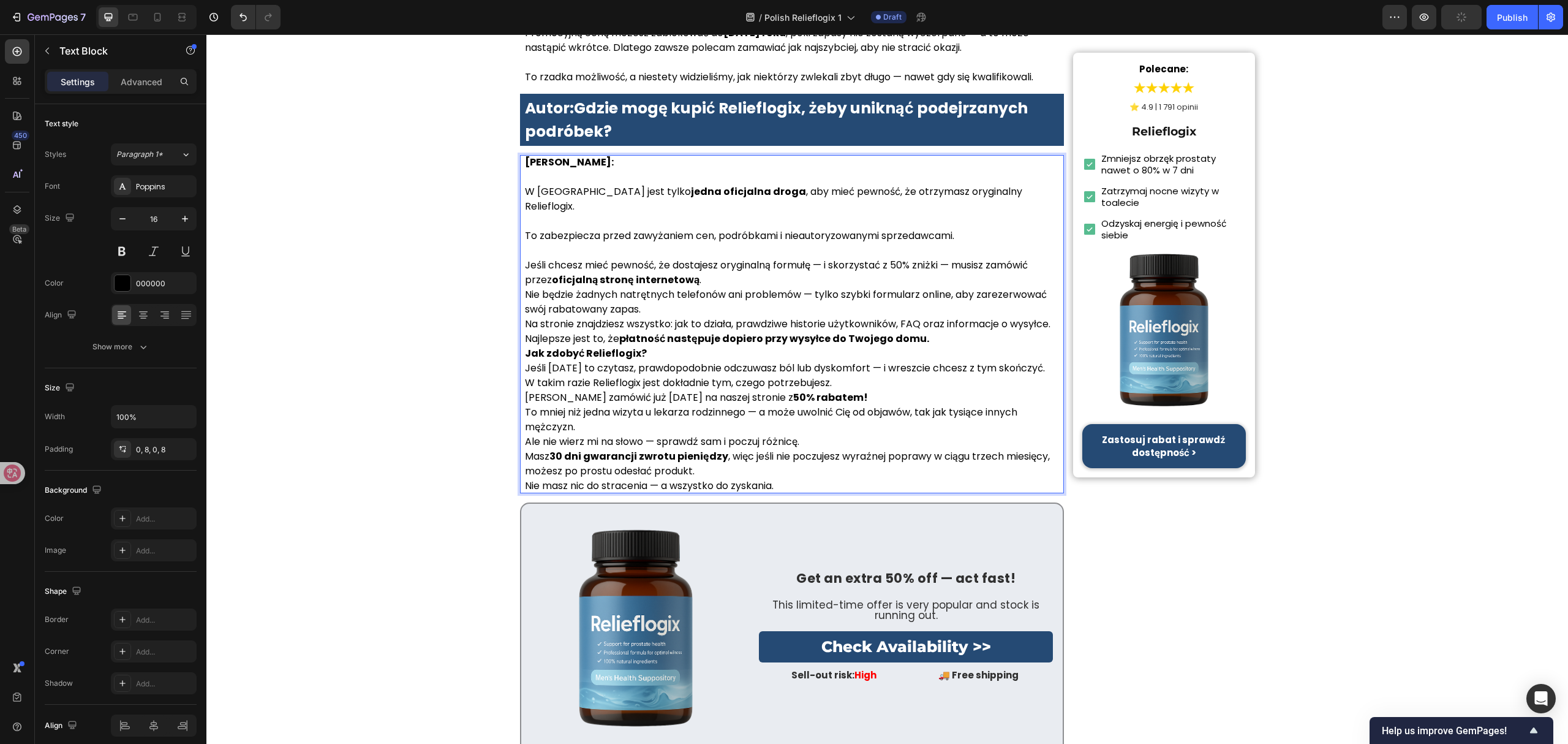
click at [738, 258] on p "Jeśli chcesz mieć pewność, że dostajesz oryginalną formułę — i skorzystać z 50%…" at bounding box center [791, 273] width 534 height 30
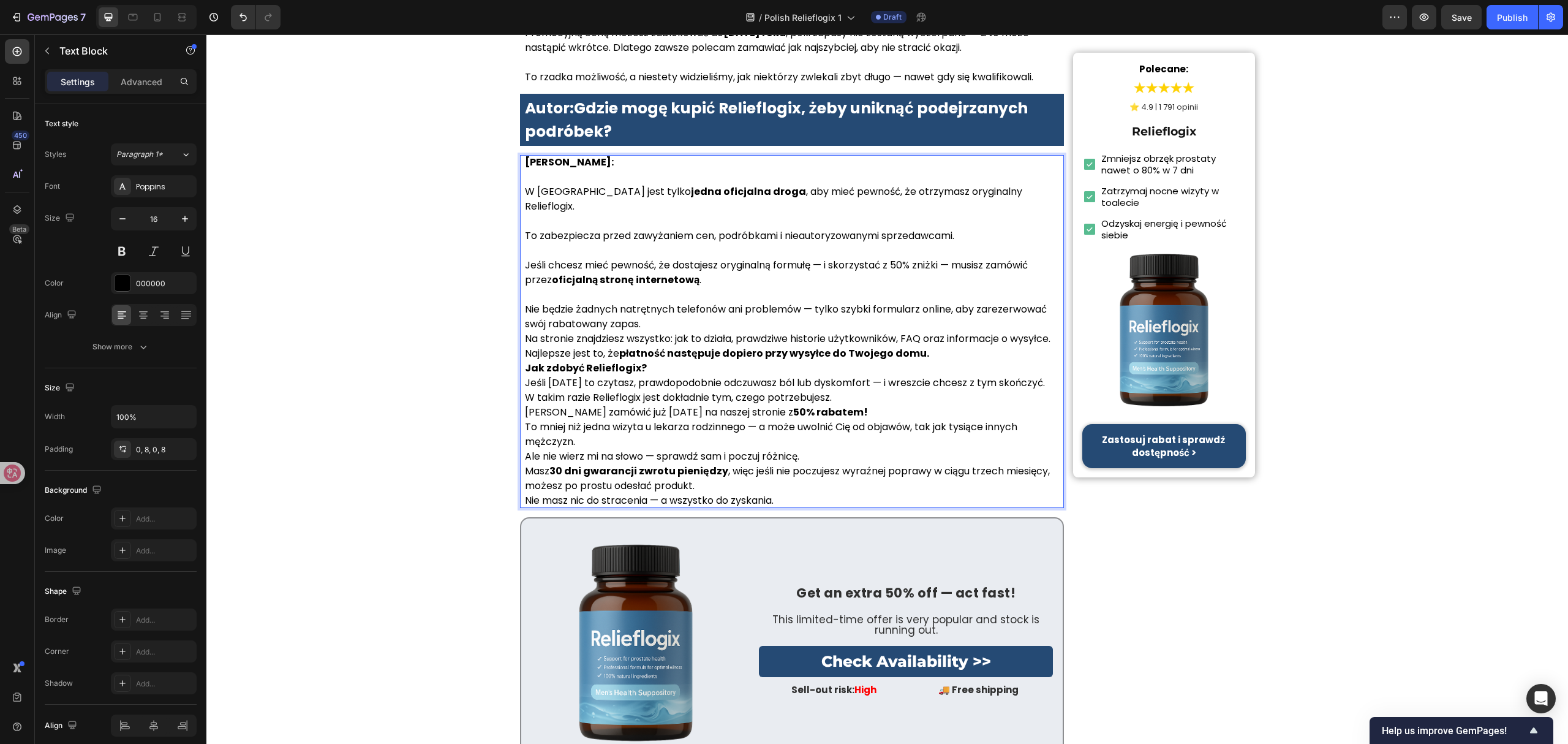
click at [715, 302] on p "Nie będzie żadnych natrętnych telefonów ani problemów — tylko szybki formularz …" at bounding box center [791, 317] width 534 height 30
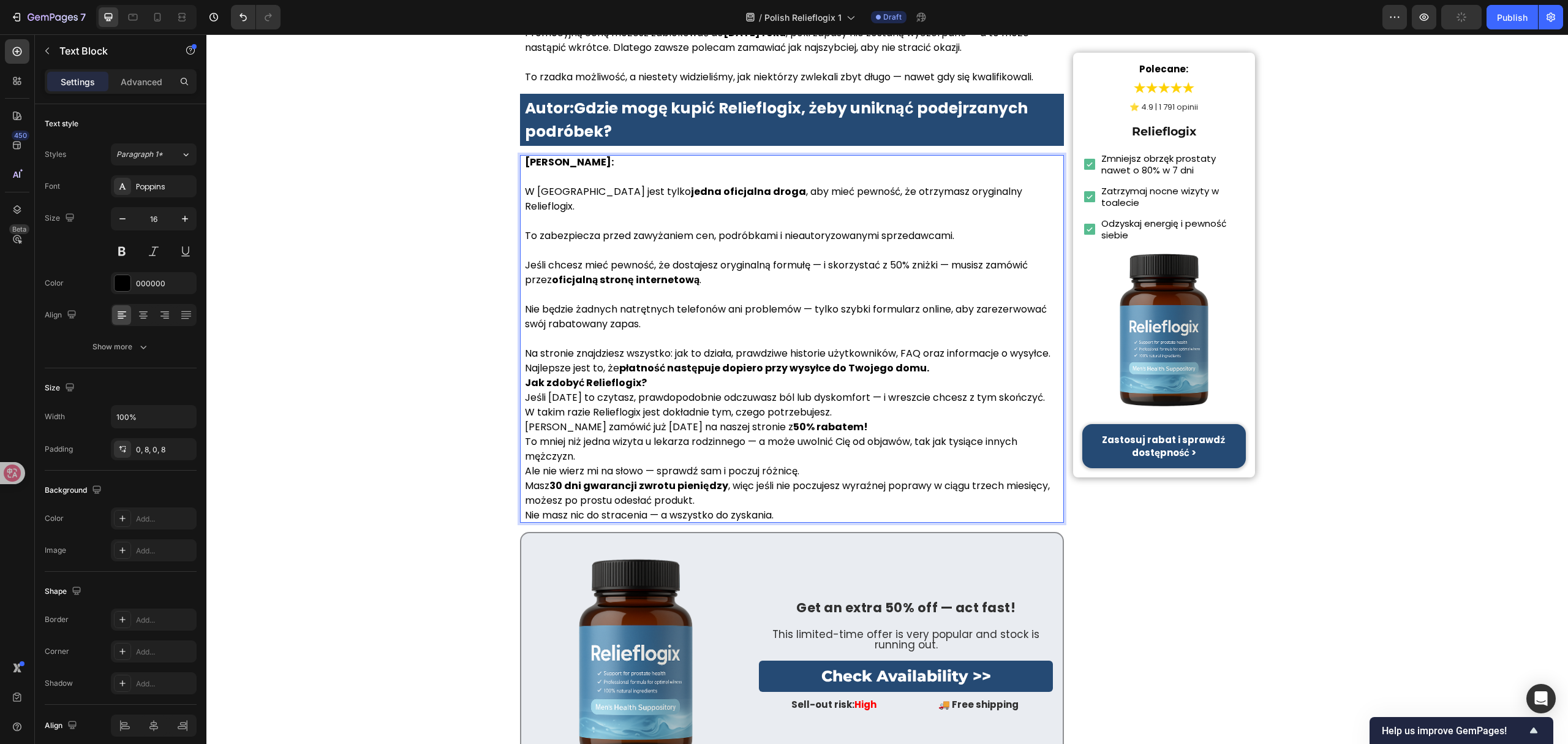
click at [1052, 346] on p "Na stronie znajdziesz wszystko: jak to działa, prawdziwe historie użytkowników,…" at bounding box center [791, 353] width 534 height 15
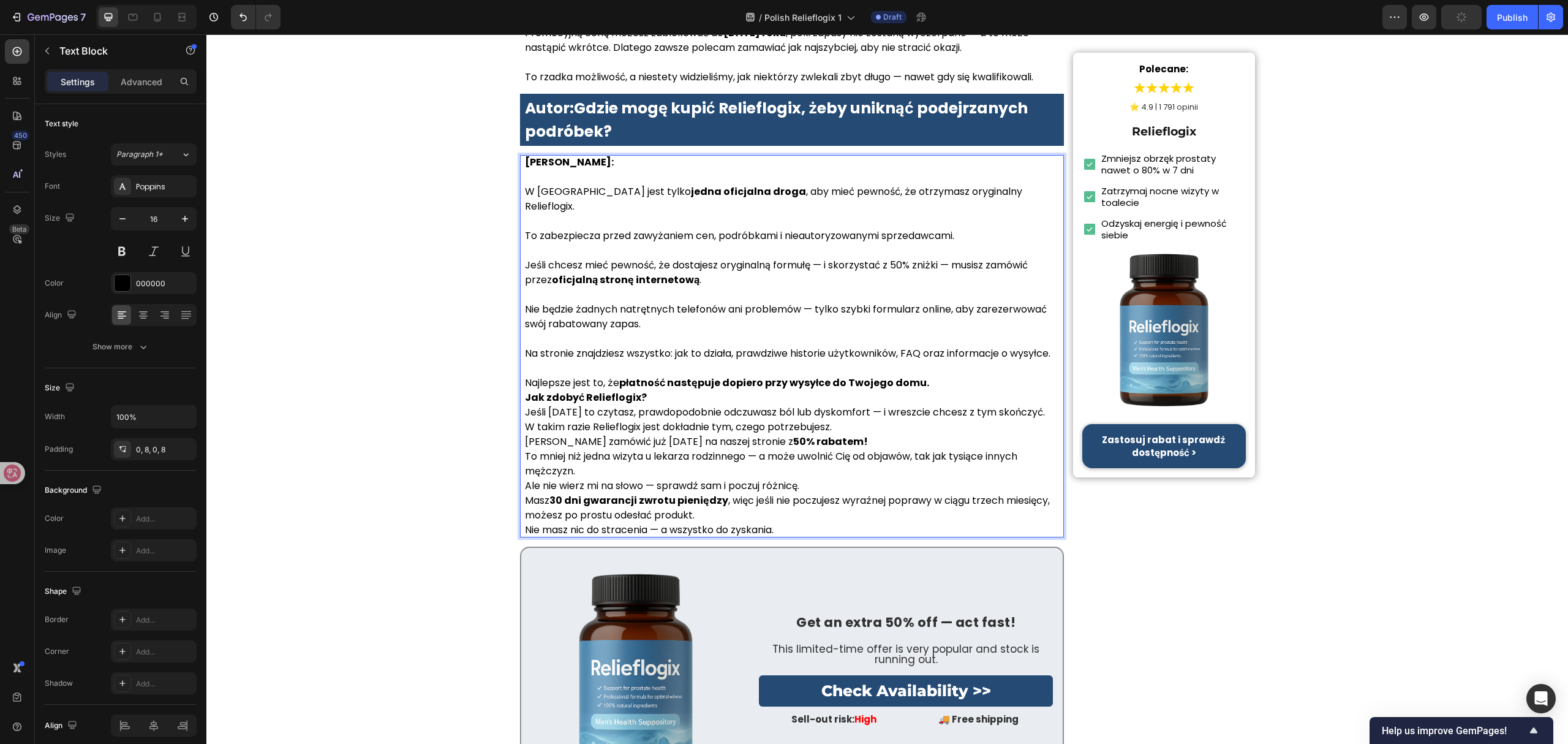
click at [958, 375] on p "Najlepsze jest to, że płatność następuje dopiero przy wysyłce do Twojego domu." at bounding box center [791, 382] width 534 height 15
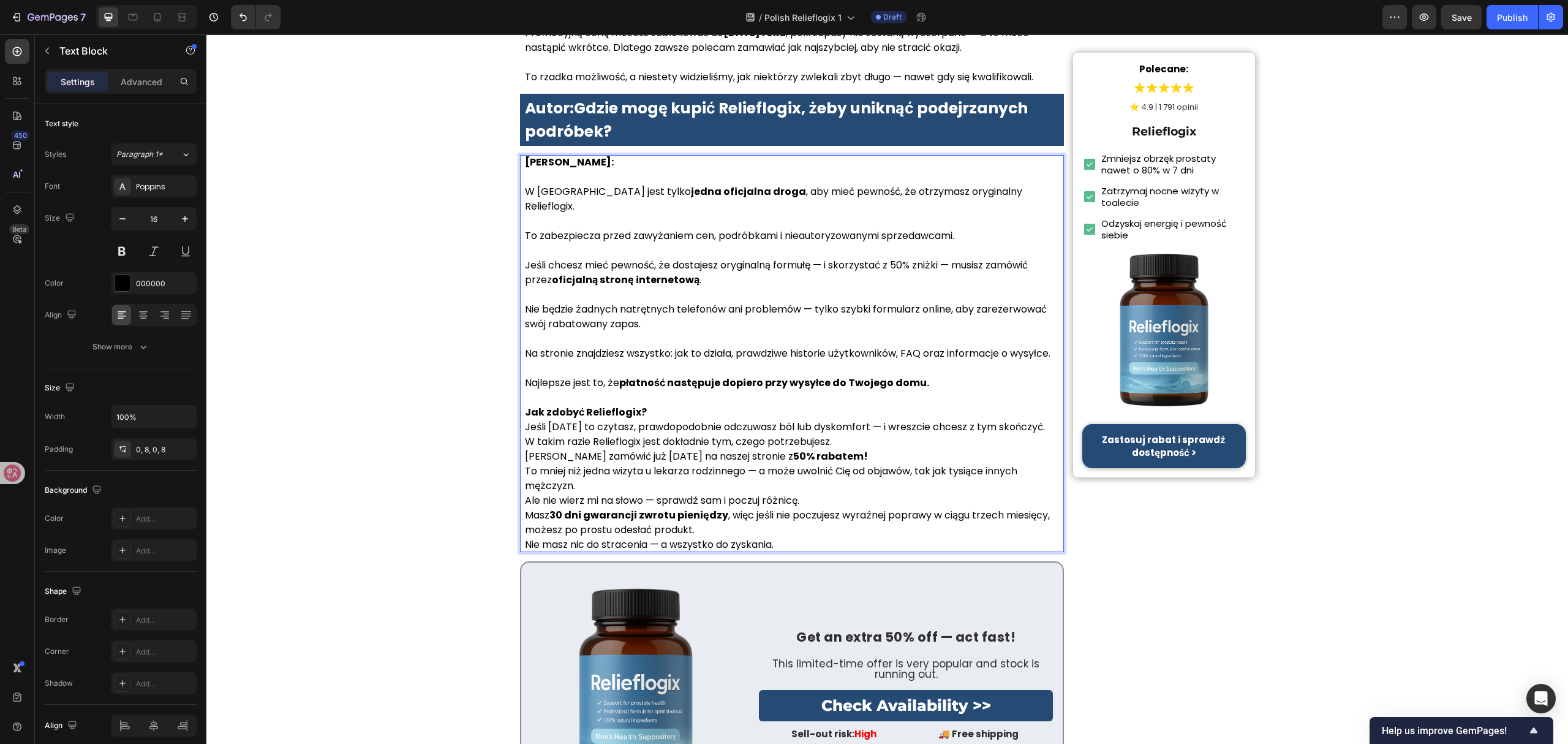
click at [672, 405] on p "Jak zdobyć Relieflogix?" at bounding box center [791, 412] width 534 height 15
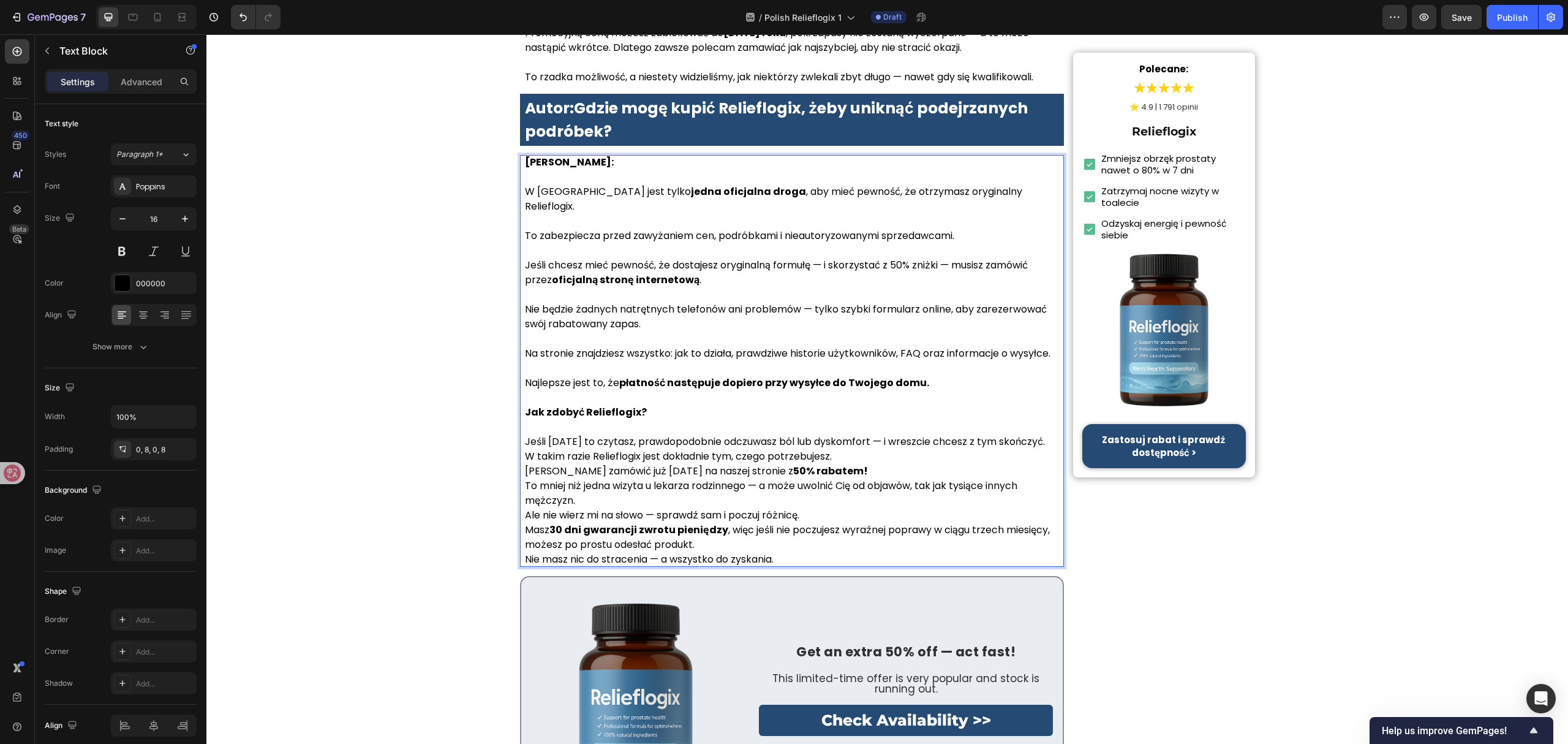
click at [1036, 435] on p "Jeśli nadal to czytasz, prawdopodobnie odczuwasz ból lub dyskomfort — i wreszci…" at bounding box center [791, 442] width 534 height 15
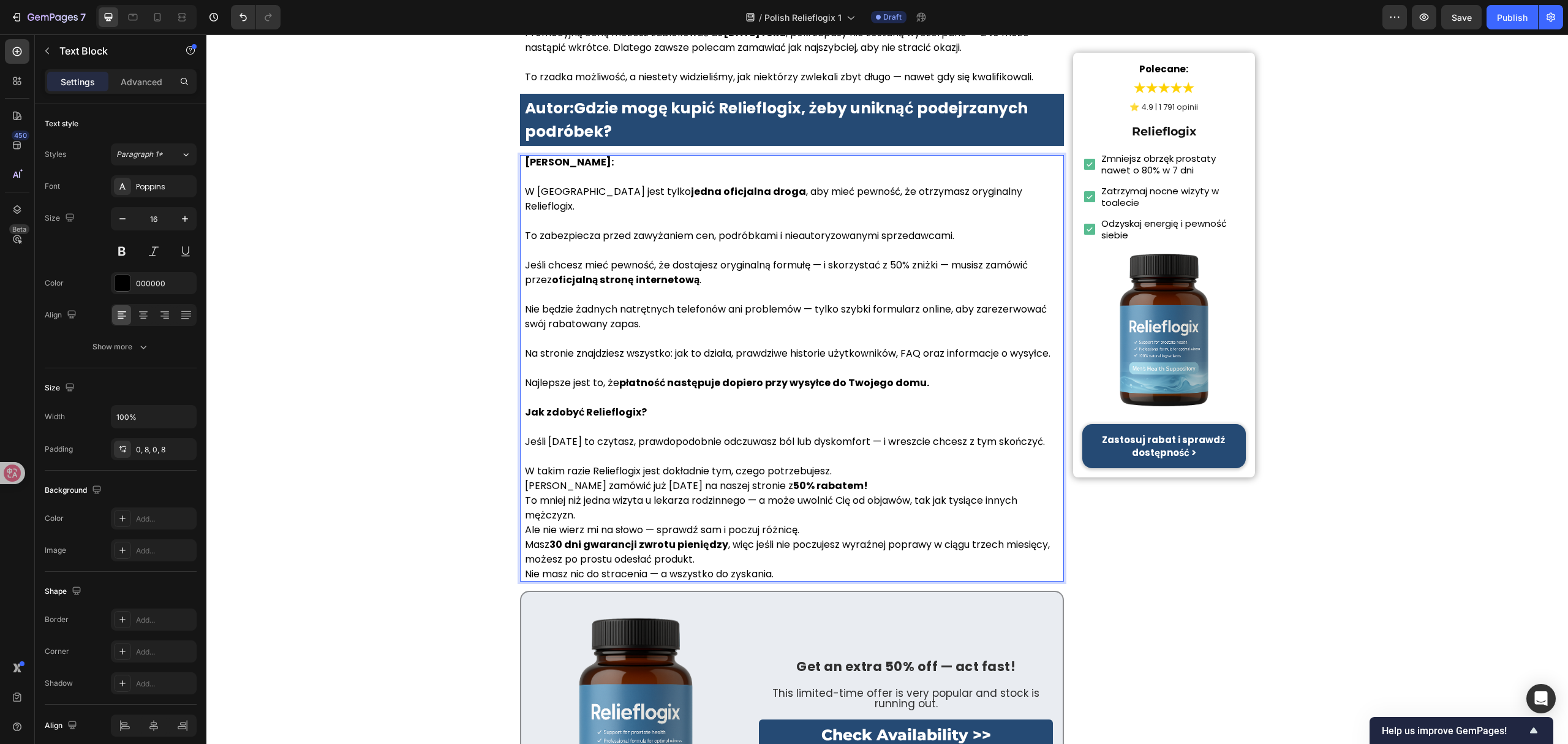
click at [838, 464] on p "W takim razie Relieflogix jest dokładnie tym, czego potrzebujesz." at bounding box center [791, 471] width 534 height 15
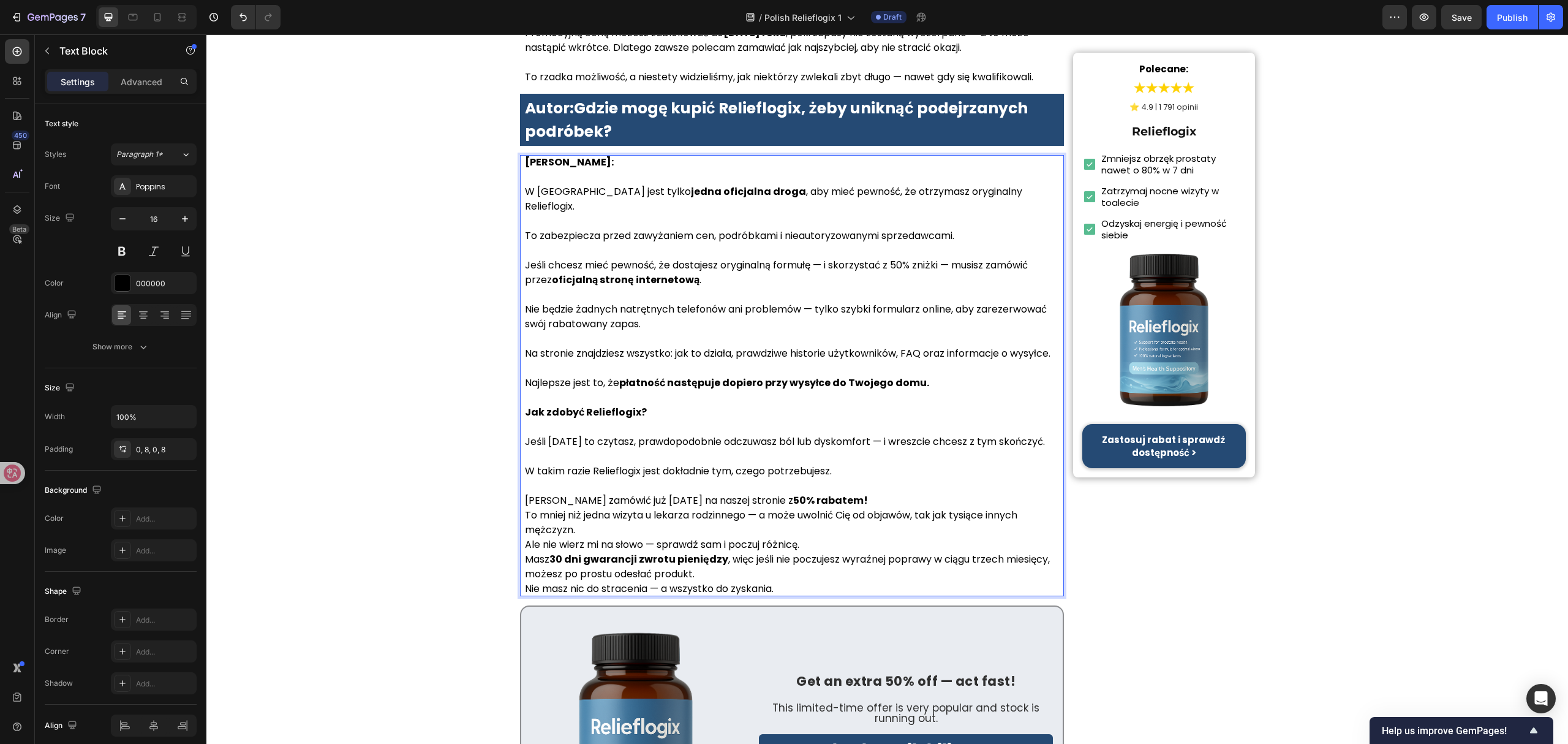
click at [819, 493] on p "Możesz zamówić już dziś na naszej stronie z 50% rabatem!" at bounding box center [791, 500] width 534 height 15
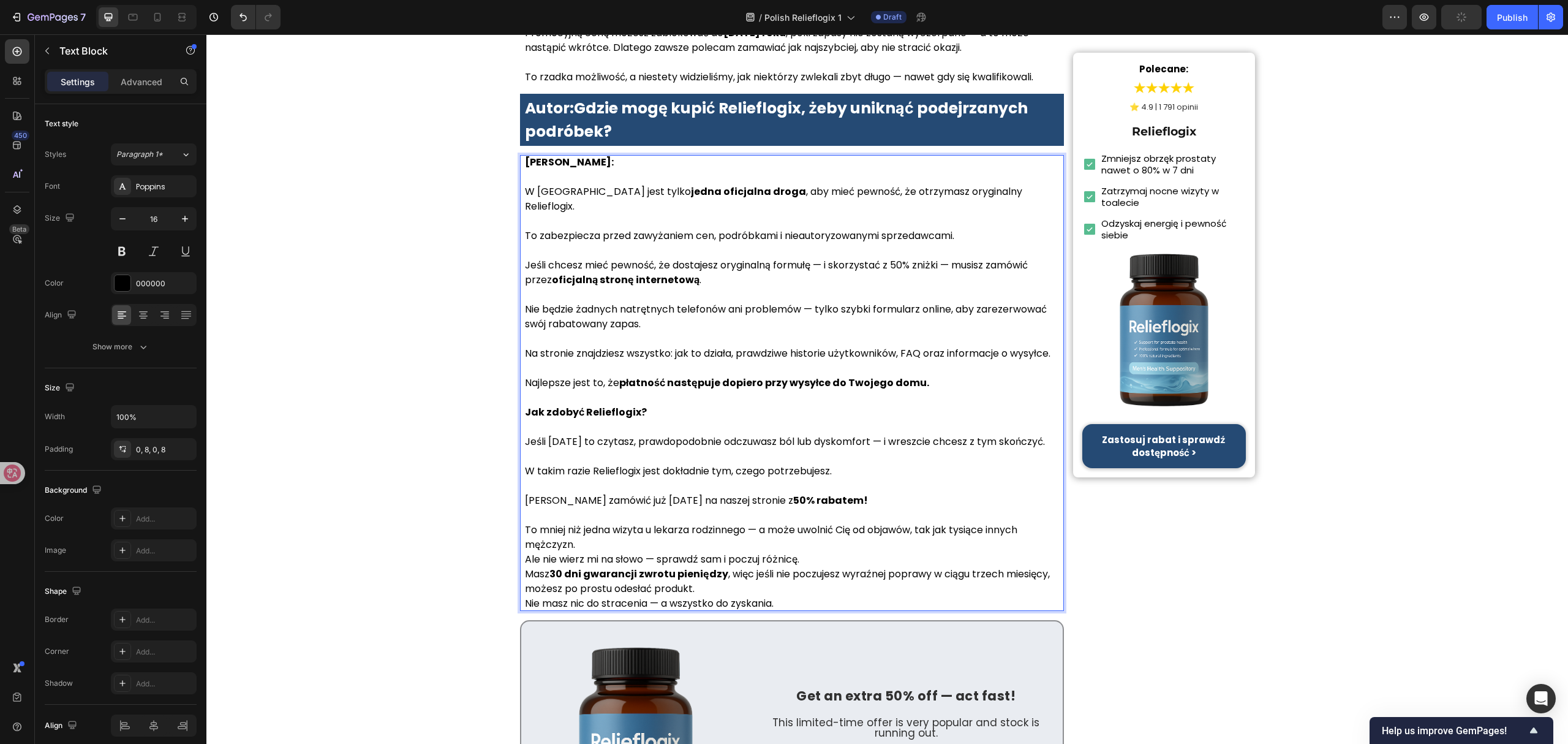
click at [667, 522] on p "To mniej niż jedna wizyta u lekarza rodzinnego — a może uwolnić Cię od objawów,…" at bounding box center [791, 537] width 534 height 30
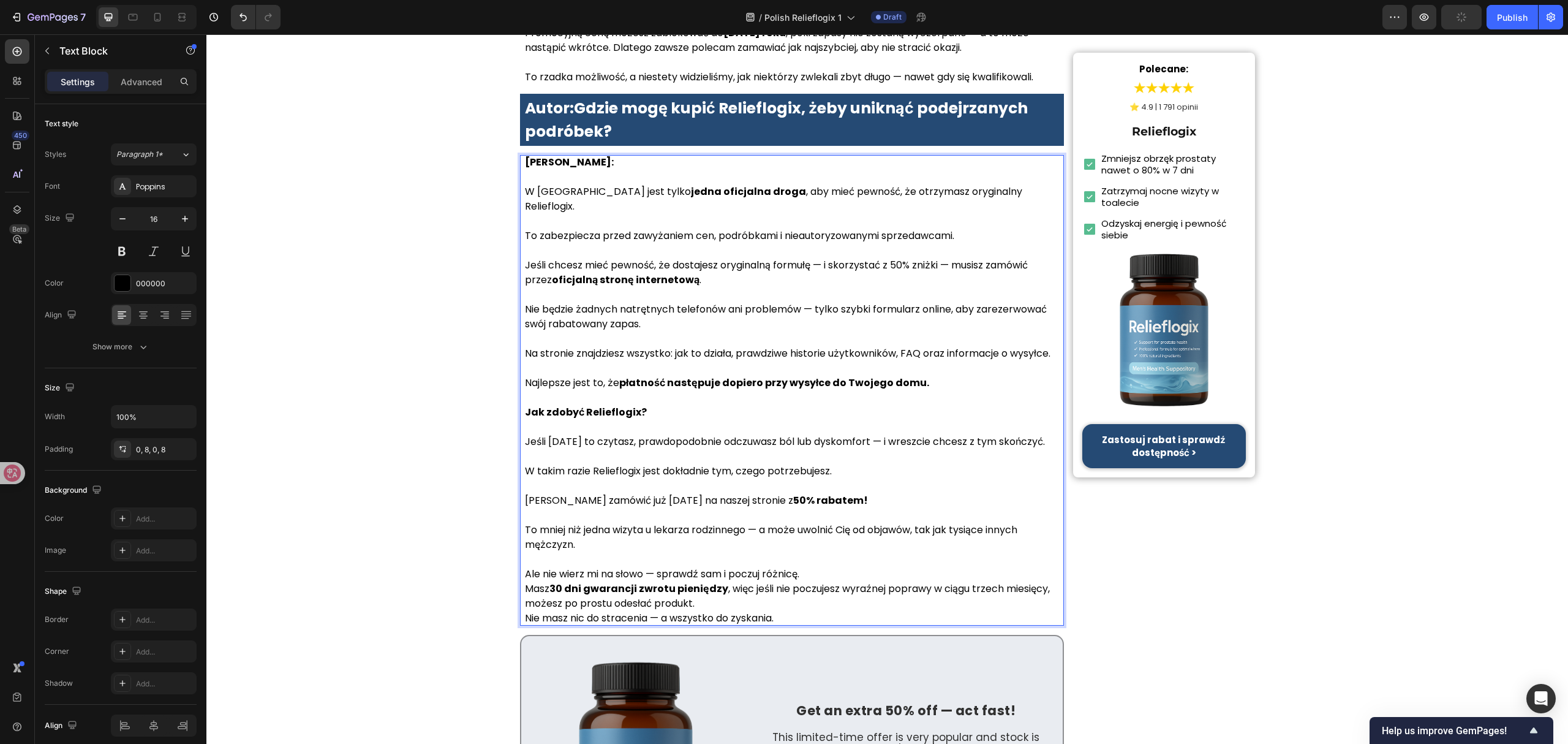
drag, startPoint x: 811, startPoint y: 530, endPoint x: 836, endPoint y: 528, distance: 25.1
click at [811, 567] on p "Ale nie wierz mi na słowo — sprawdź sam i poczuj różnicę." at bounding box center [791, 574] width 534 height 15
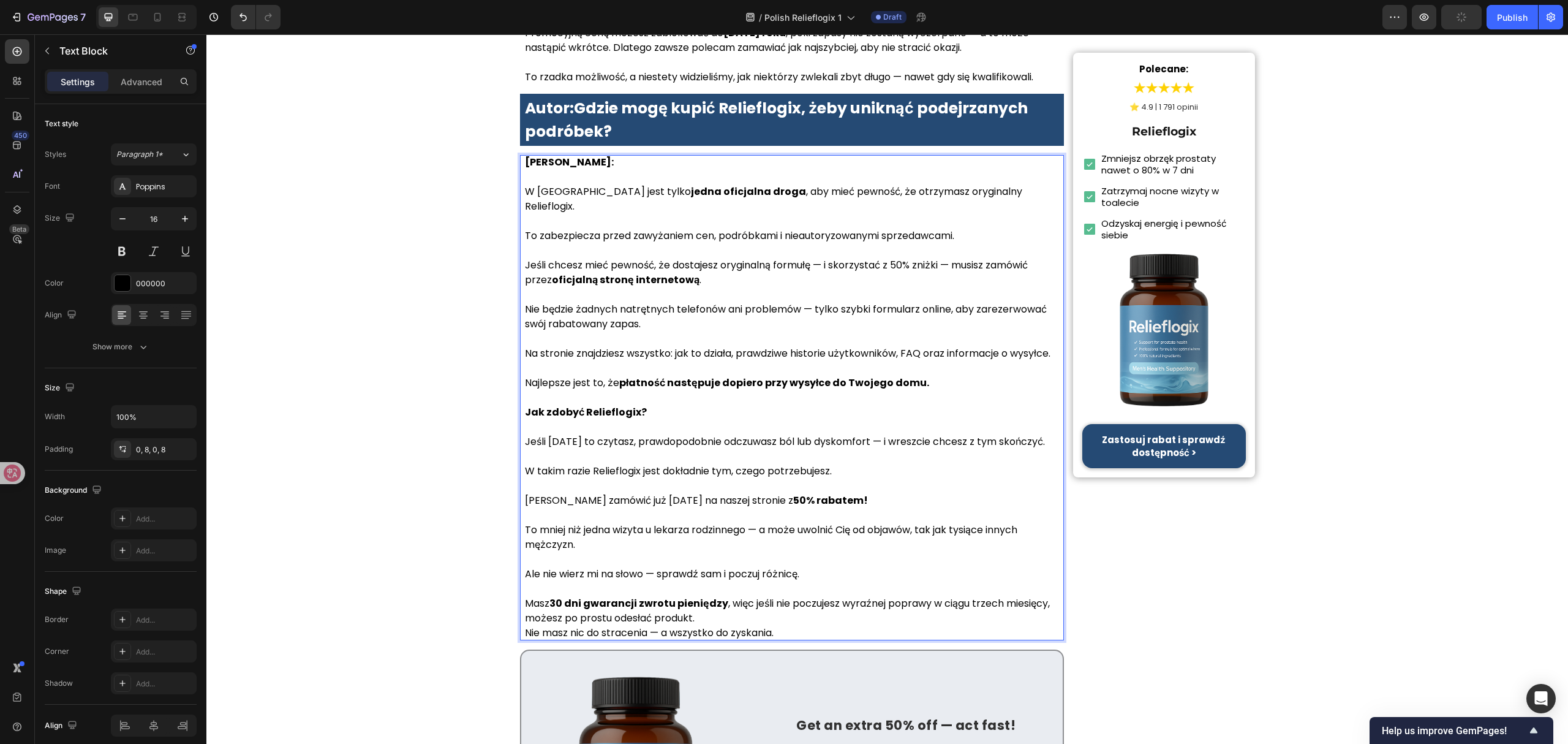
click at [767, 596] on p "Masz 30 dni gwarancji zwrotu pieniędzy , więc jeśli nie poczujesz wyraźnej popr…" at bounding box center [791, 611] width 534 height 30
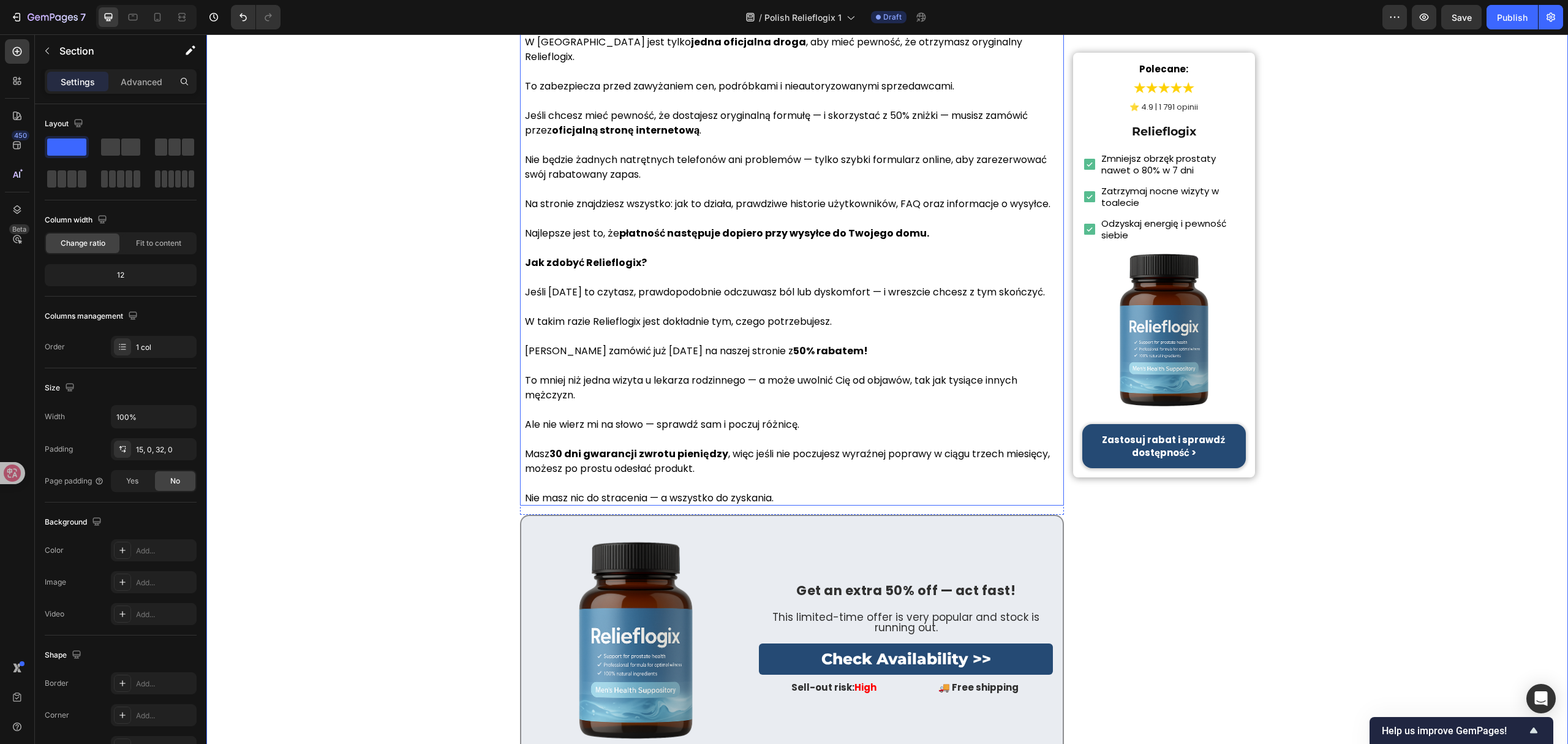
scroll to position [6045, 0]
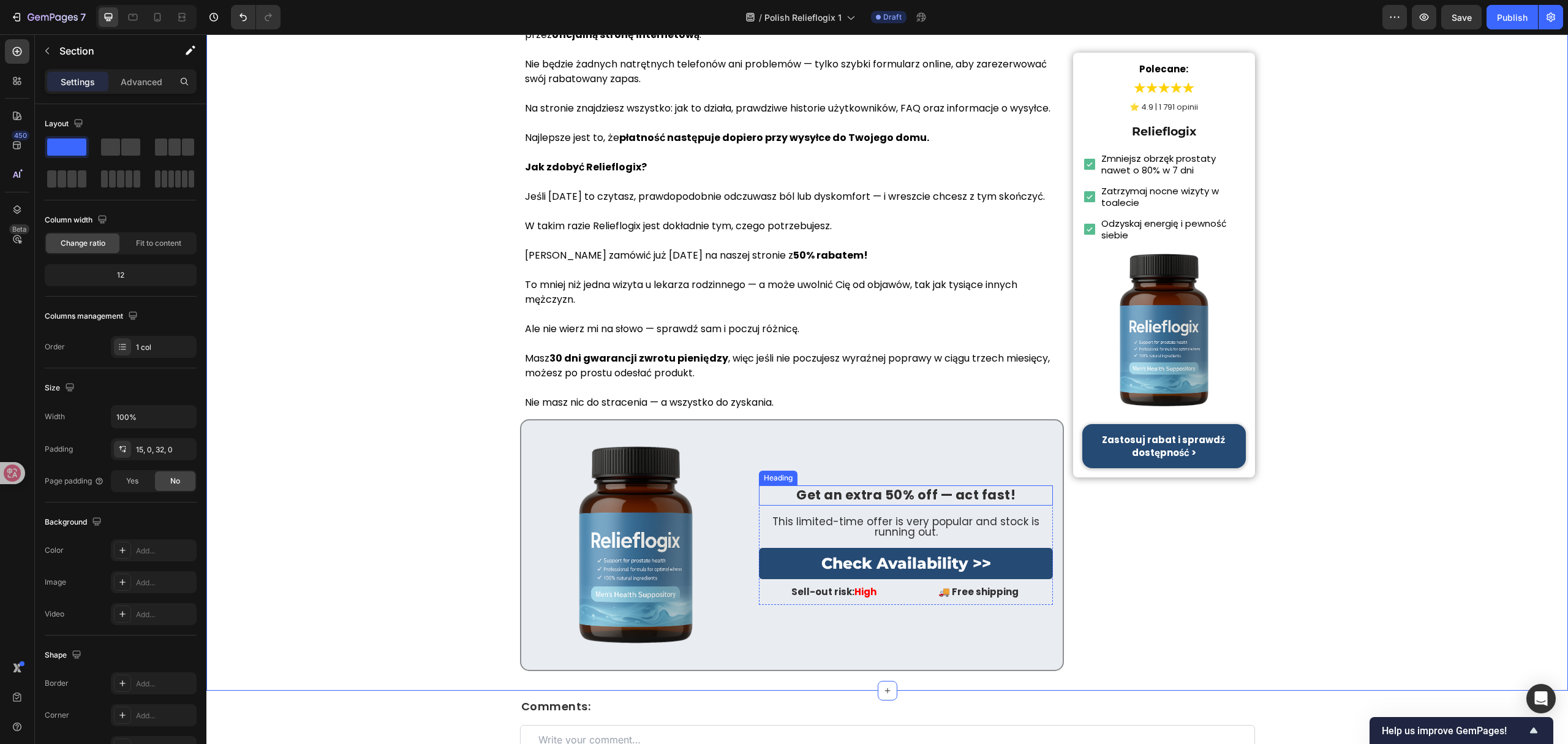
click at [933, 486] on strong "Get an extra 50% off — act fast!" at bounding box center [905, 495] width 219 height 17
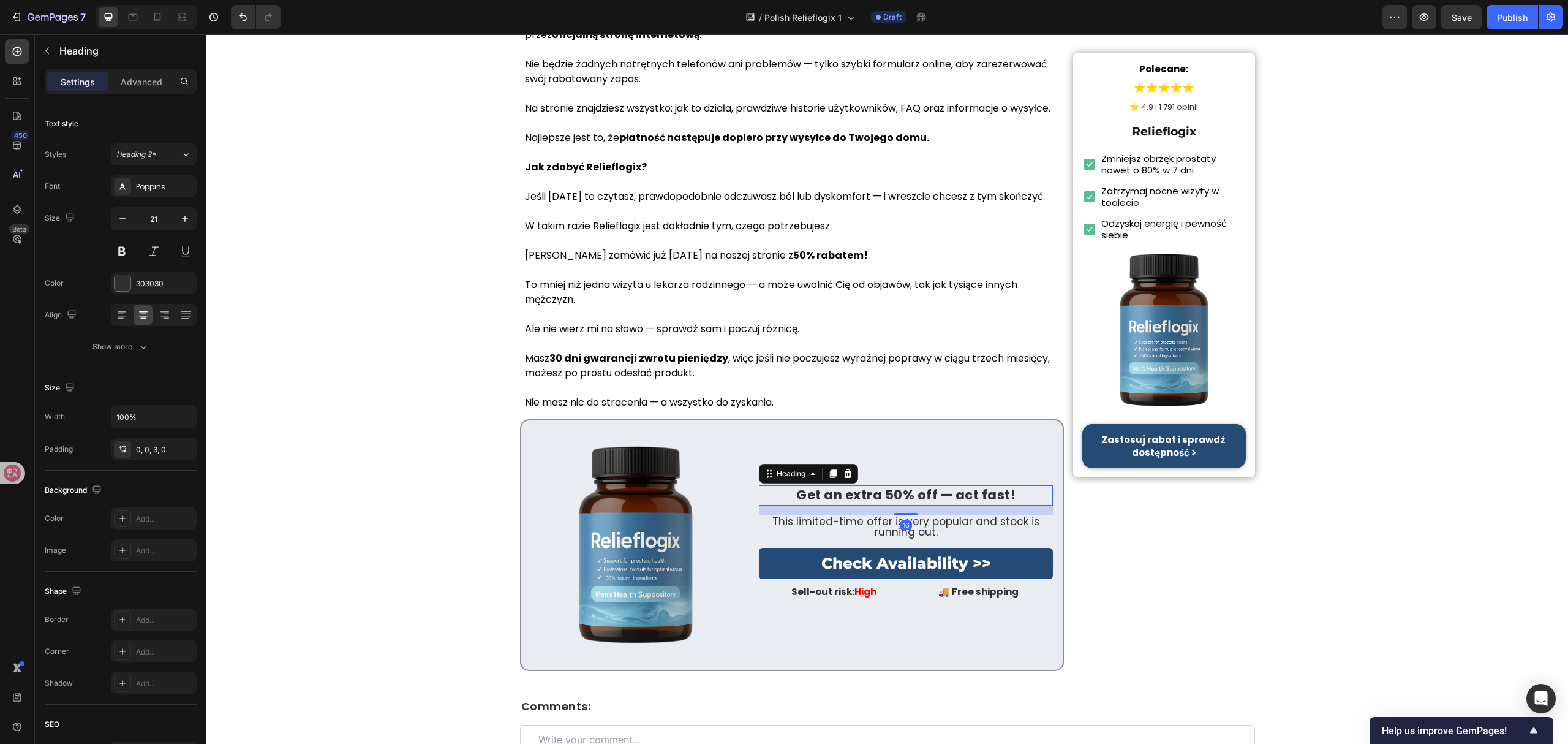
click at [933, 506] on div "16" at bounding box center [905, 510] width 294 height 10
click at [938, 486] on strong "Get an extra 50% off — act fast!" at bounding box center [905, 495] width 219 height 17
click at [958, 485] on h2 "Get an extra 50% off — act fast!" at bounding box center [905, 495] width 294 height 20
click at [963, 516] on p "This limited-time offer is very popular and stock is running out." at bounding box center [906, 527] width 292 height 21
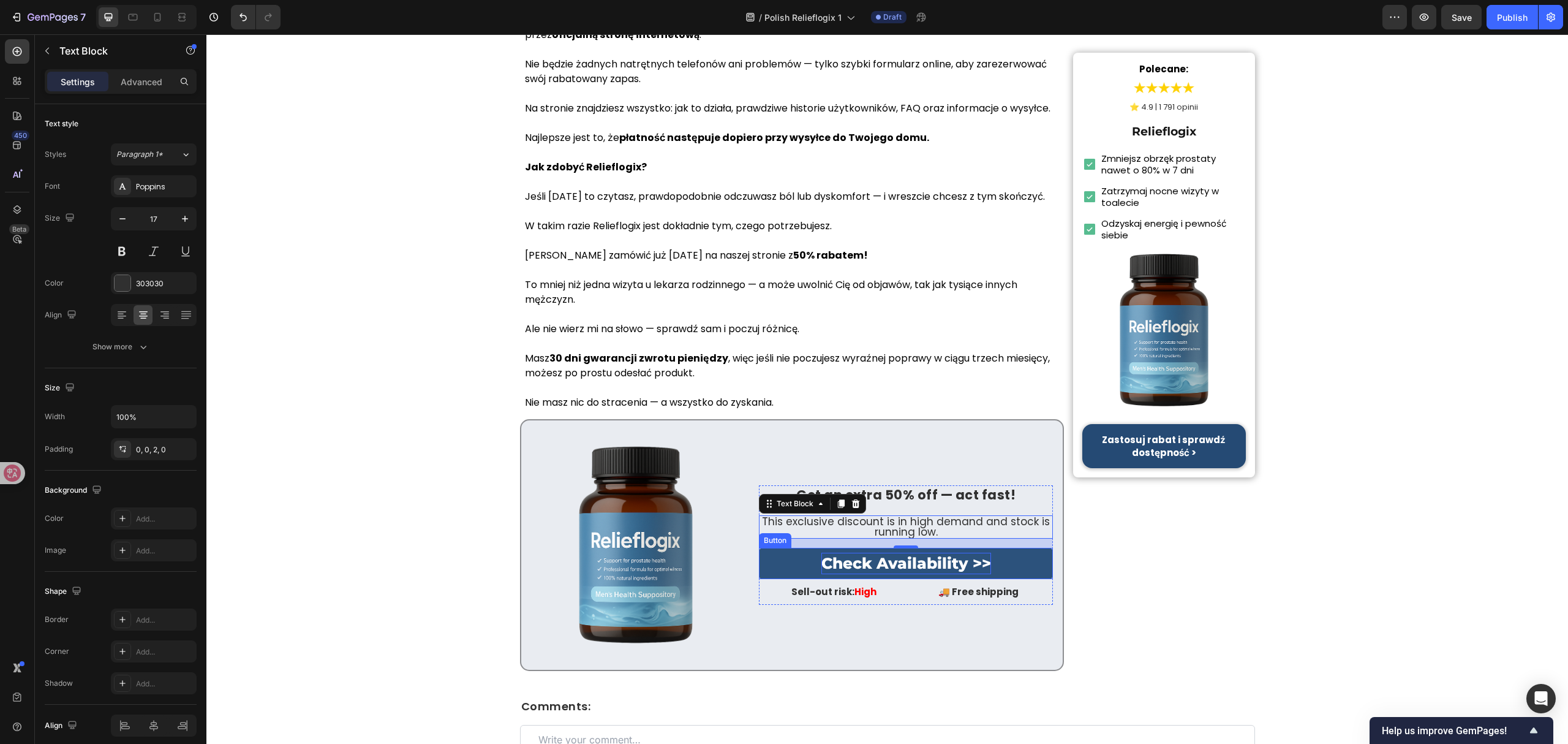
click at [918, 553] on p "Check Availability >>" at bounding box center [905, 563] width 169 height 22
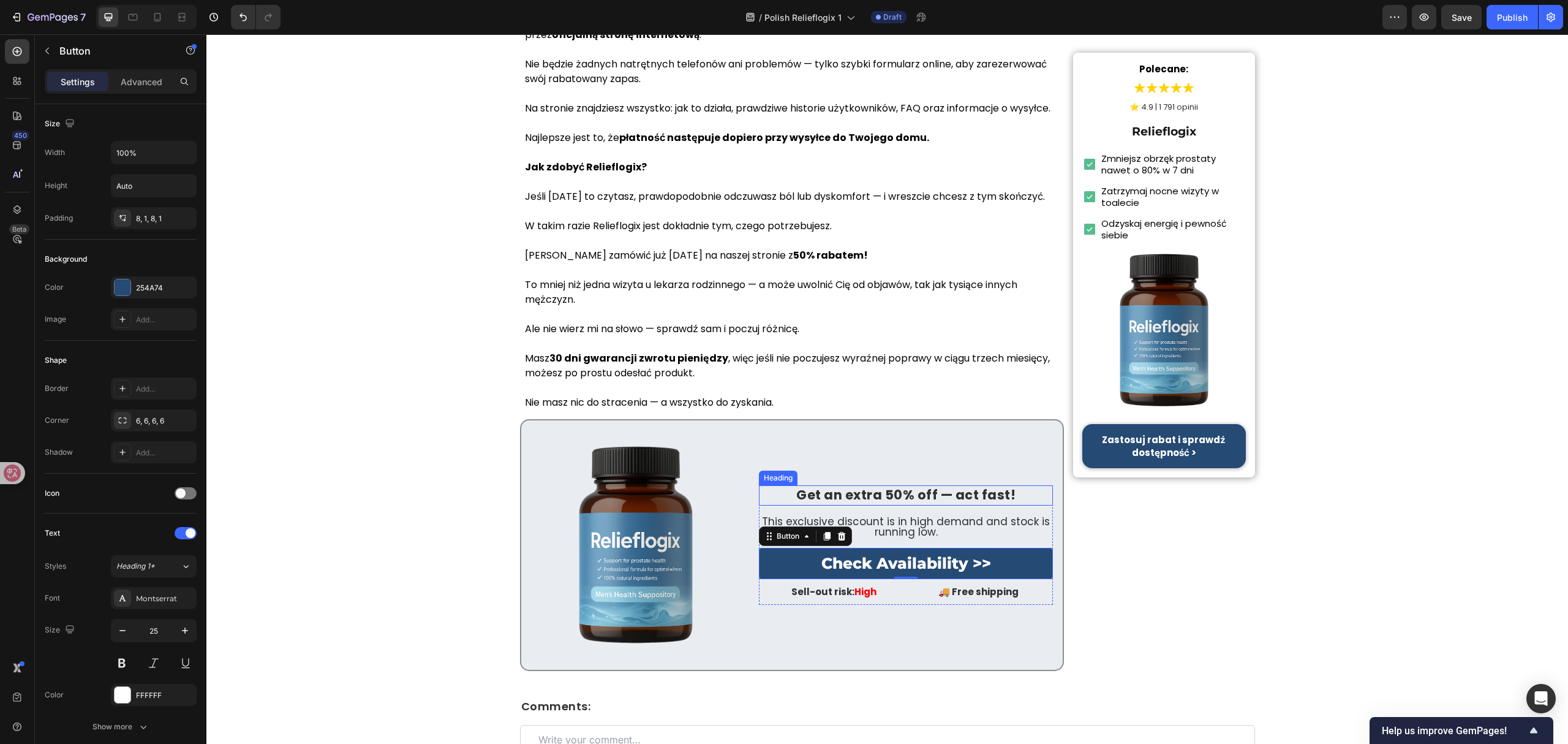
click at [964, 486] on strong "Get an extra 50% off — act fast!" at bounding box center [905, 495] width 219 height 17
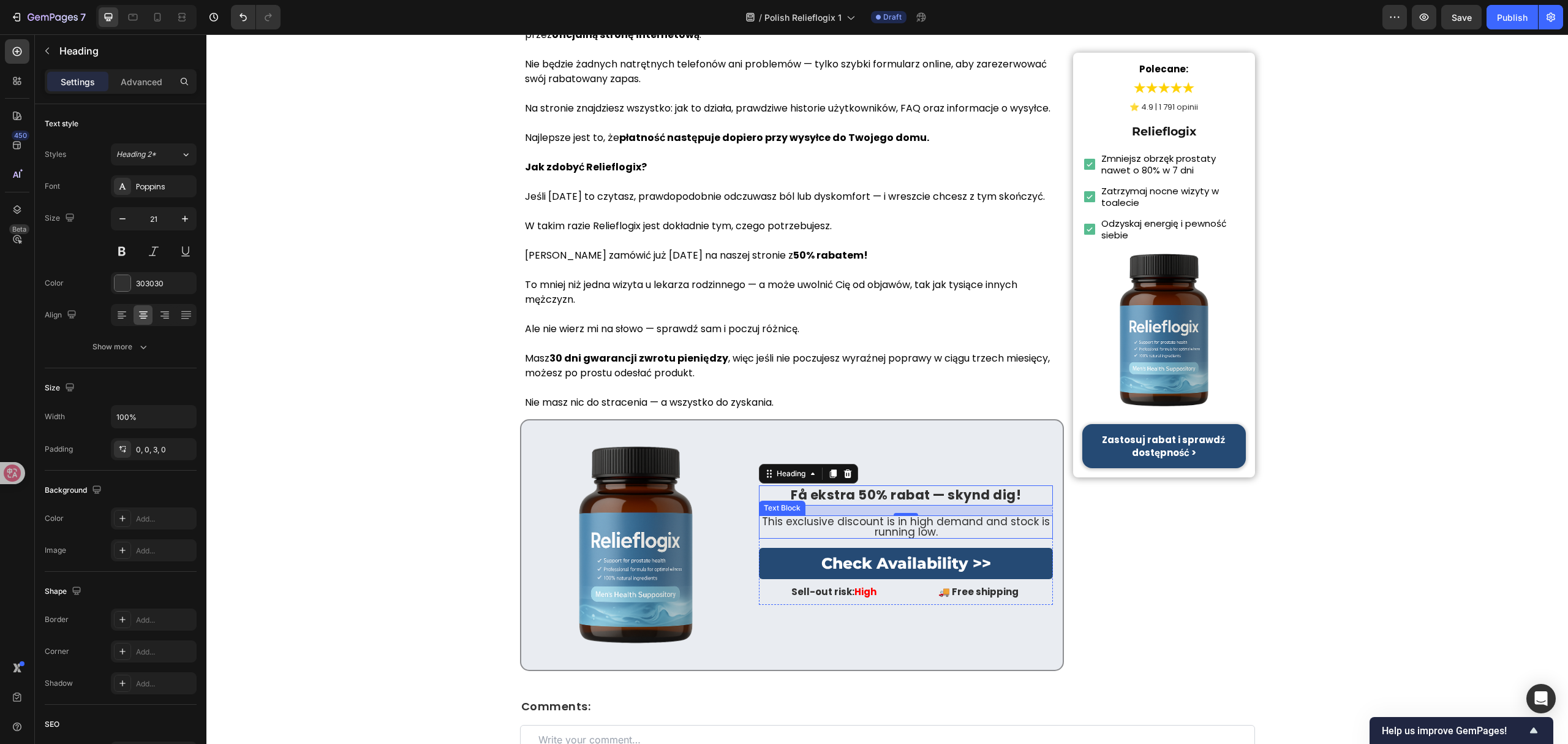
click at [949, 516] on p "This exclusive discount is in high demand and stock is running low." at bounding box center [906, 527] width 292 height 21
click at [948, 516] on p "This exclusive discount is in high demand and stock is running low." at bounding box center [906, 527] width 292 height 21
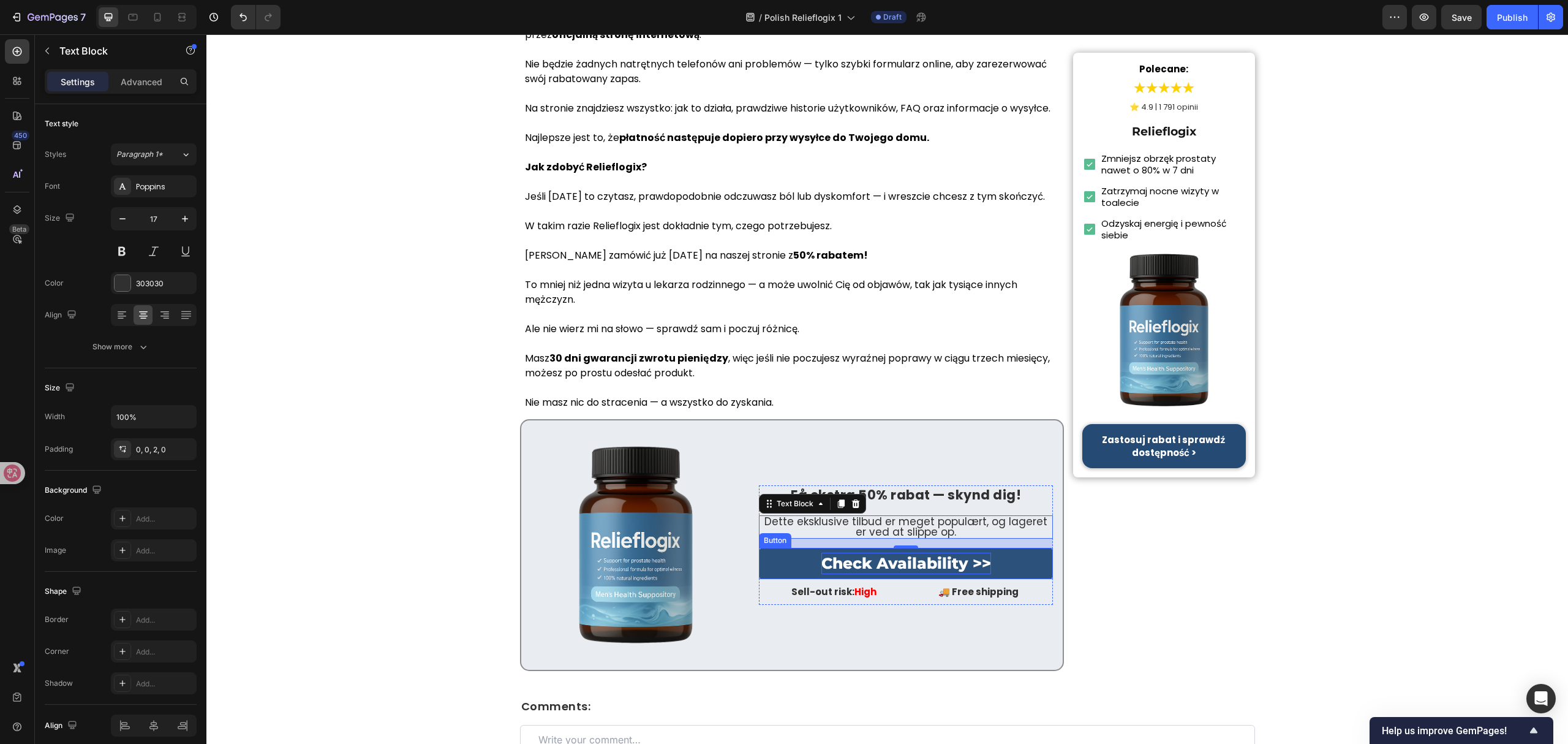
click at [908, 553] on p "Check Availability >>" at bounding box center [905, 563] width 169 height 22
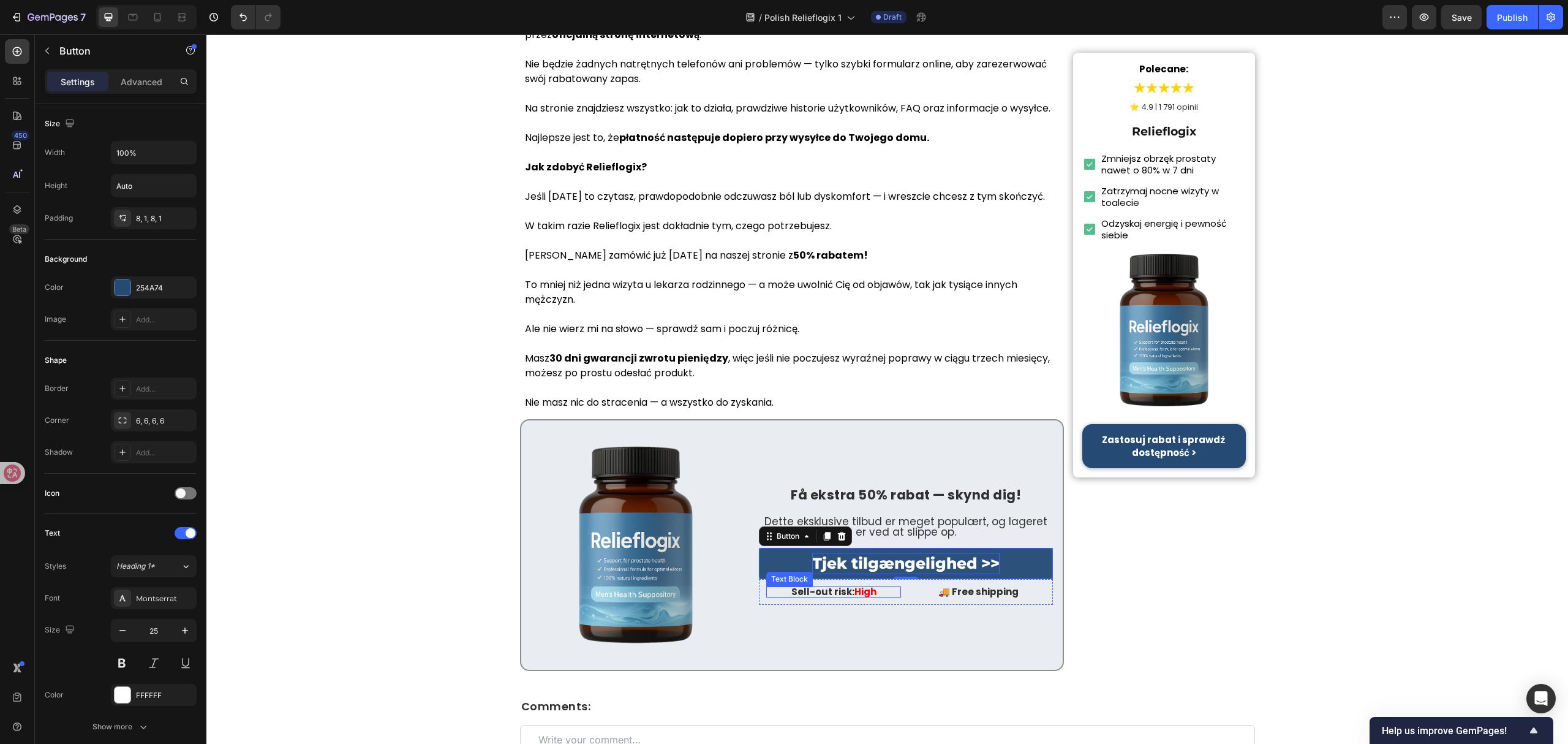
click at [838, 587] on p "Sell-out risk: High" at bounding box center [833, 592] width 135 height 11
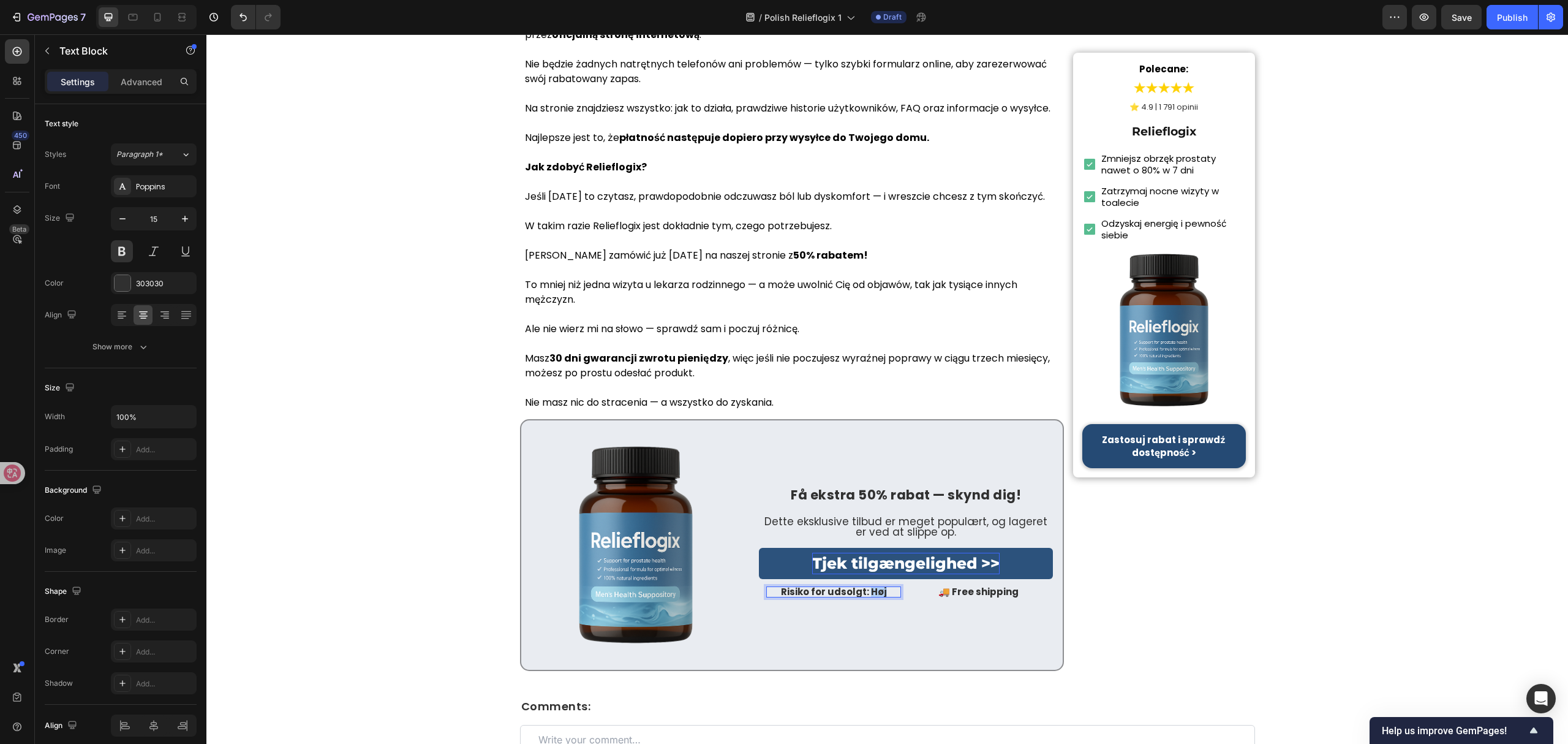
drag, startPoint x: 863, startPoint y: 550, endPoint x: 879, endPoint y: 553, distance: 16.3
click at [879, 587] on p "Risiko for udsolgt: Høj" at bounding box center [833, 592] width 135 height 11
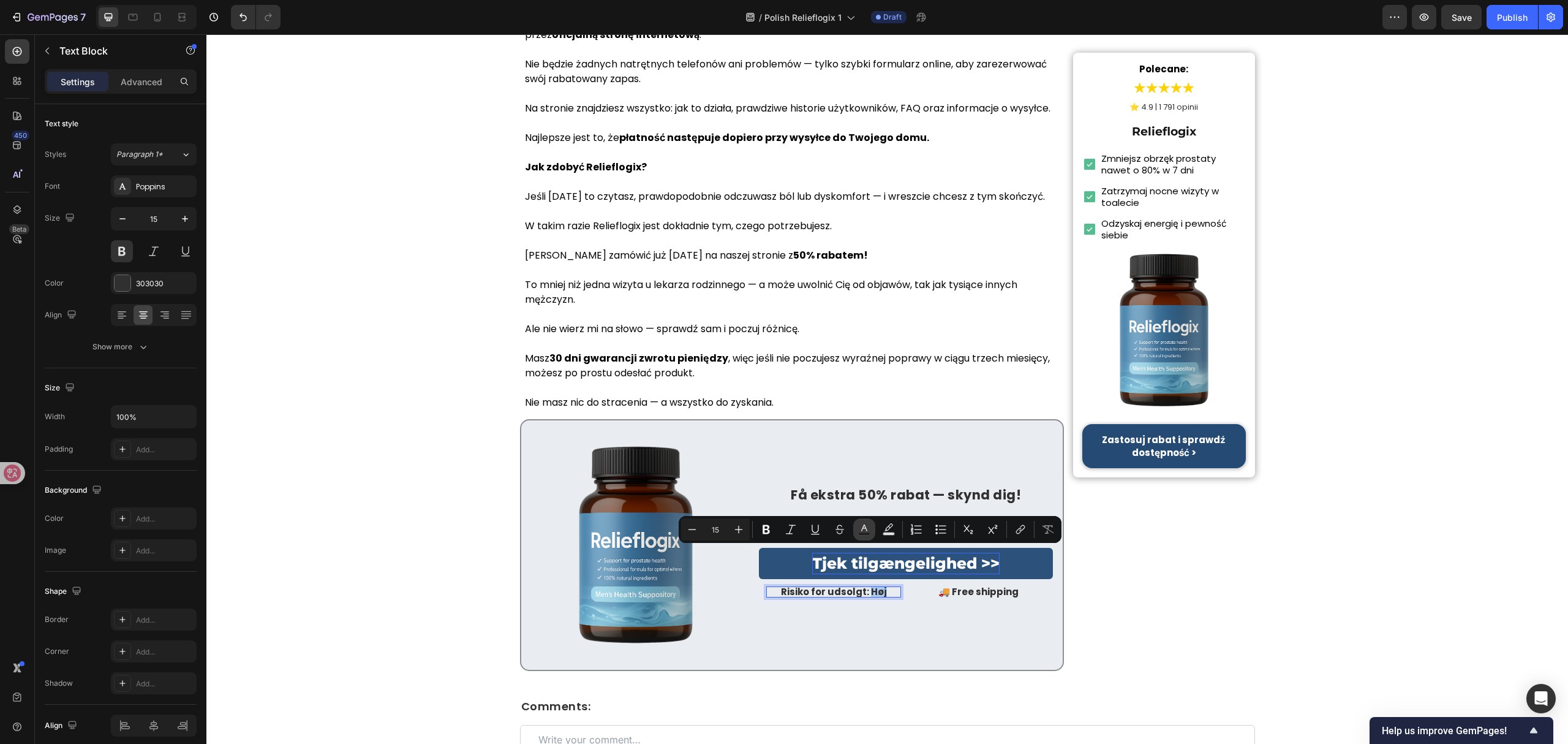
click at [863, 532] on icon "Editor contextual toolbar" at bounding box center [864, 529] width 12 height 12
type input "303030"
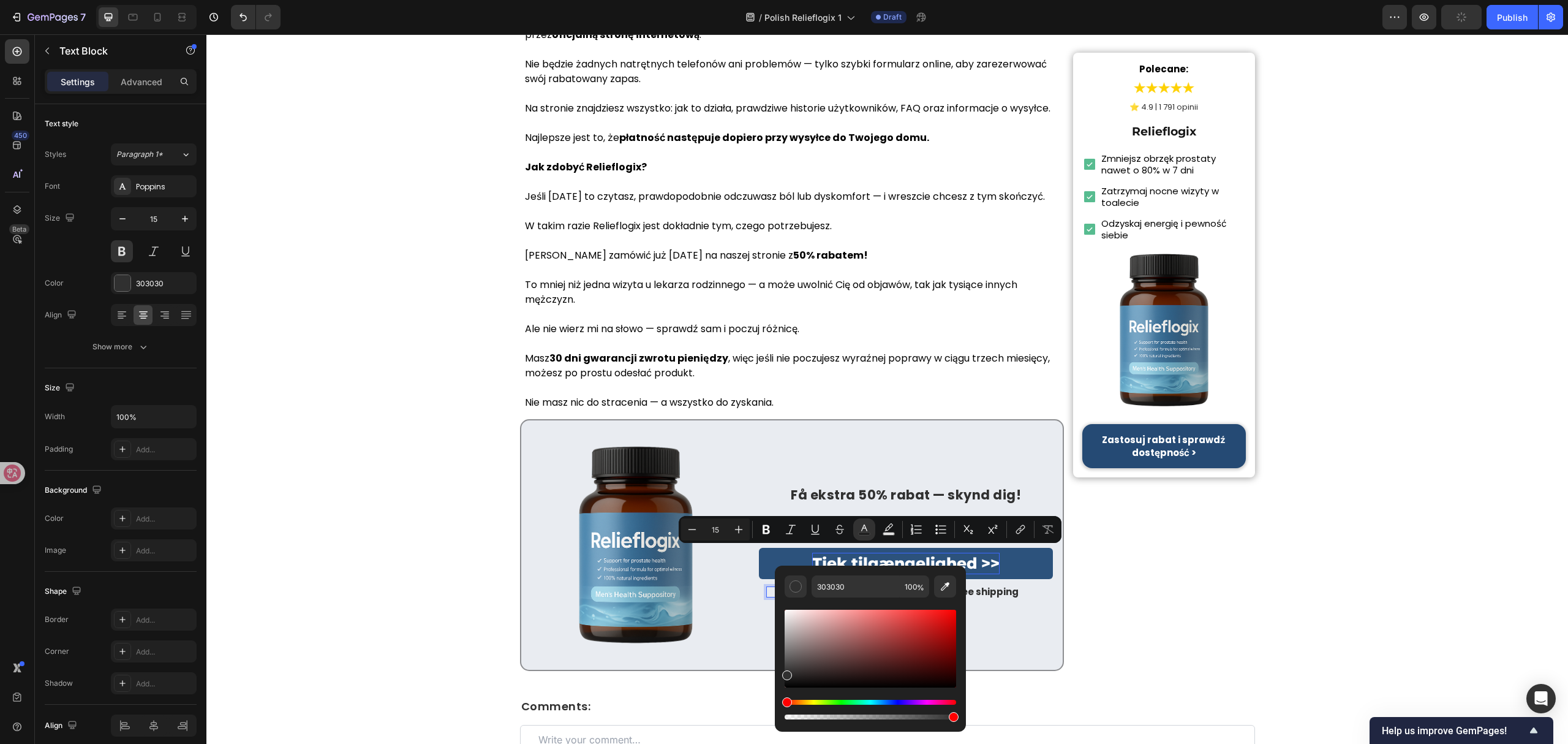
click at [943, 621] on div "Editor contextual toolbar" at bounding box center [870, 648] width 171 height 78
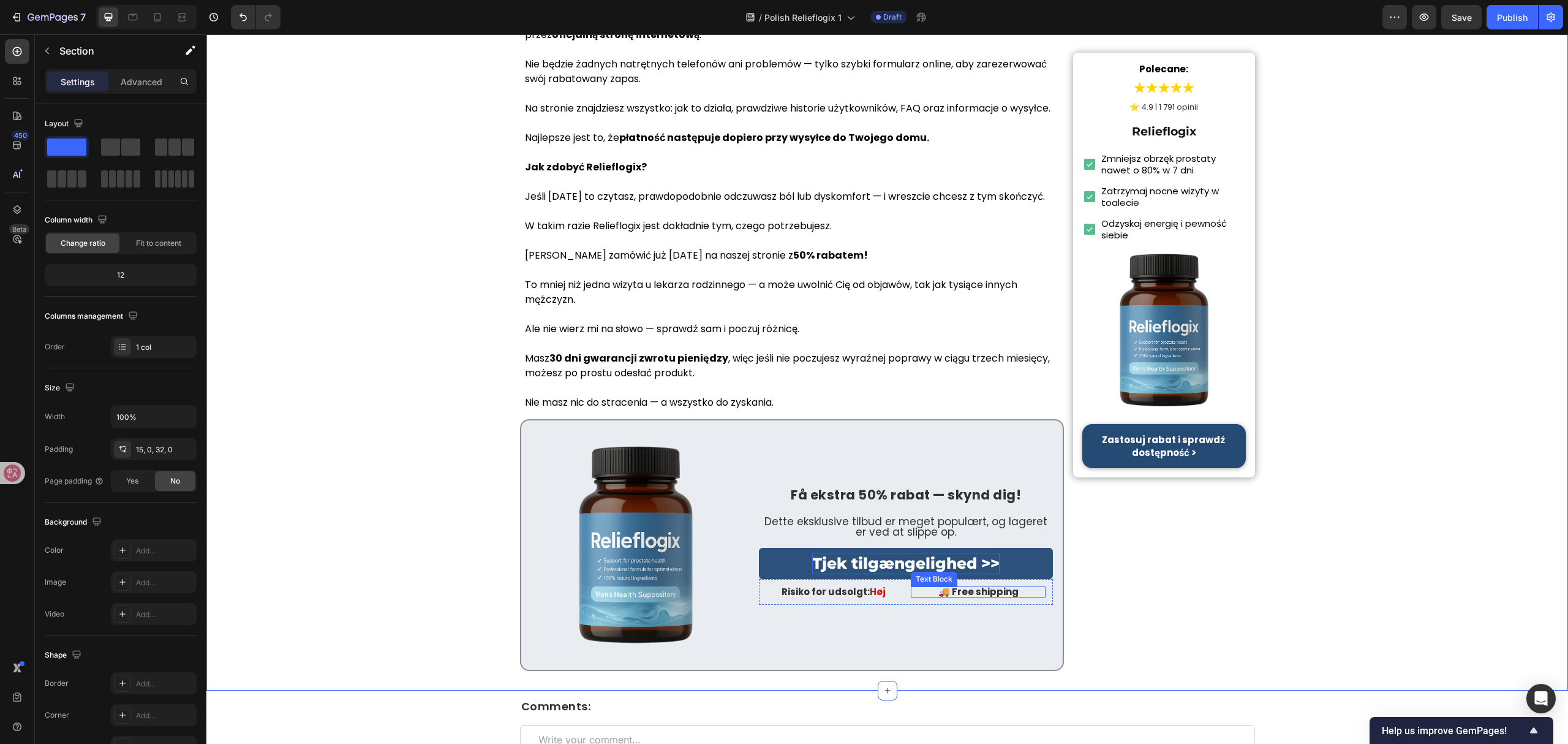
click at [969, 587] on p "🚚 Free shipping" at bounding box center [977, 592] width 135 height 11
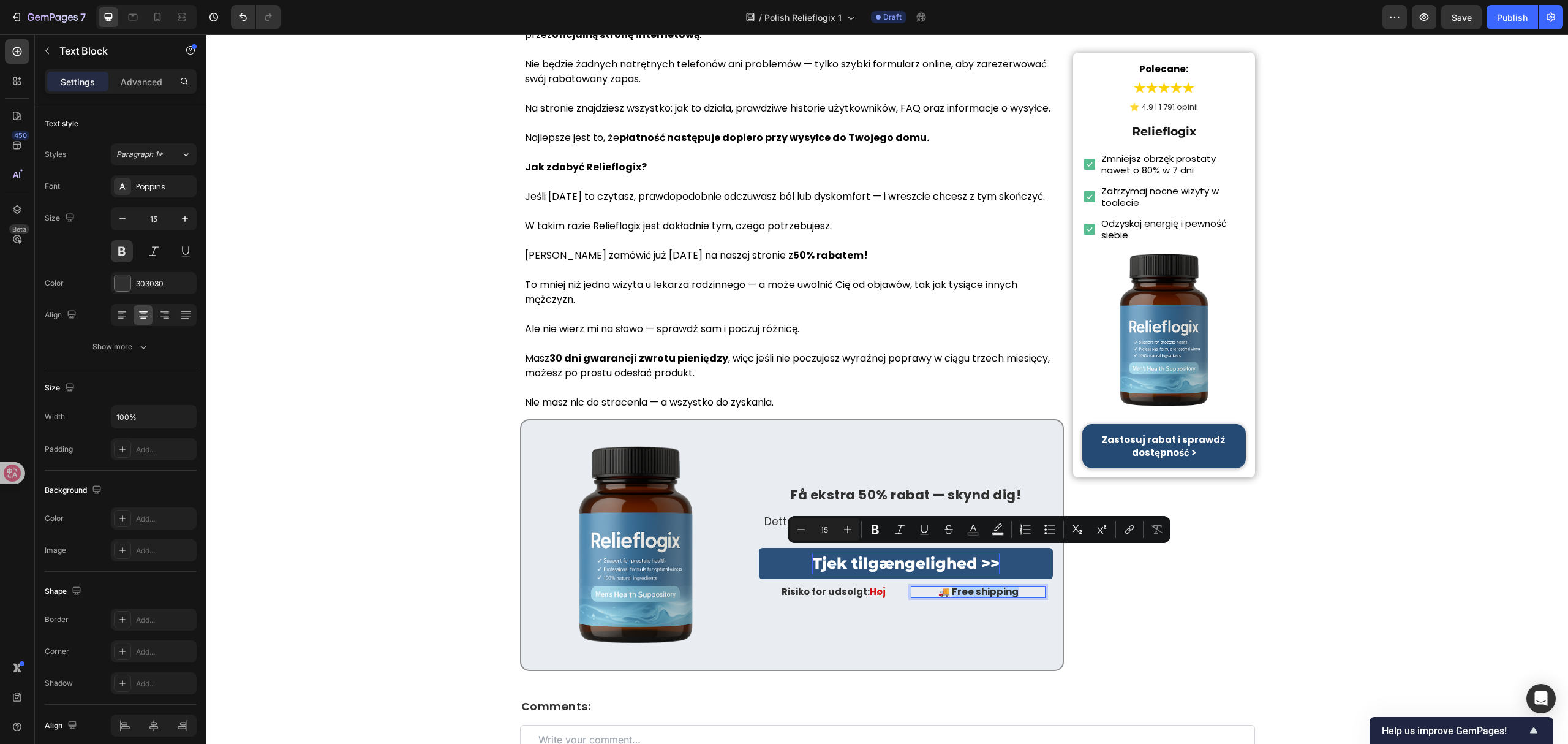
drag, startPoint x: 949, startPoint y: 553, endPoint x: 1015, endPoint y: 551, distance: 66.0
click at [1015, 587] on p "🚚 Free shipping" at bounding box center [977, 592] width 135 height 11
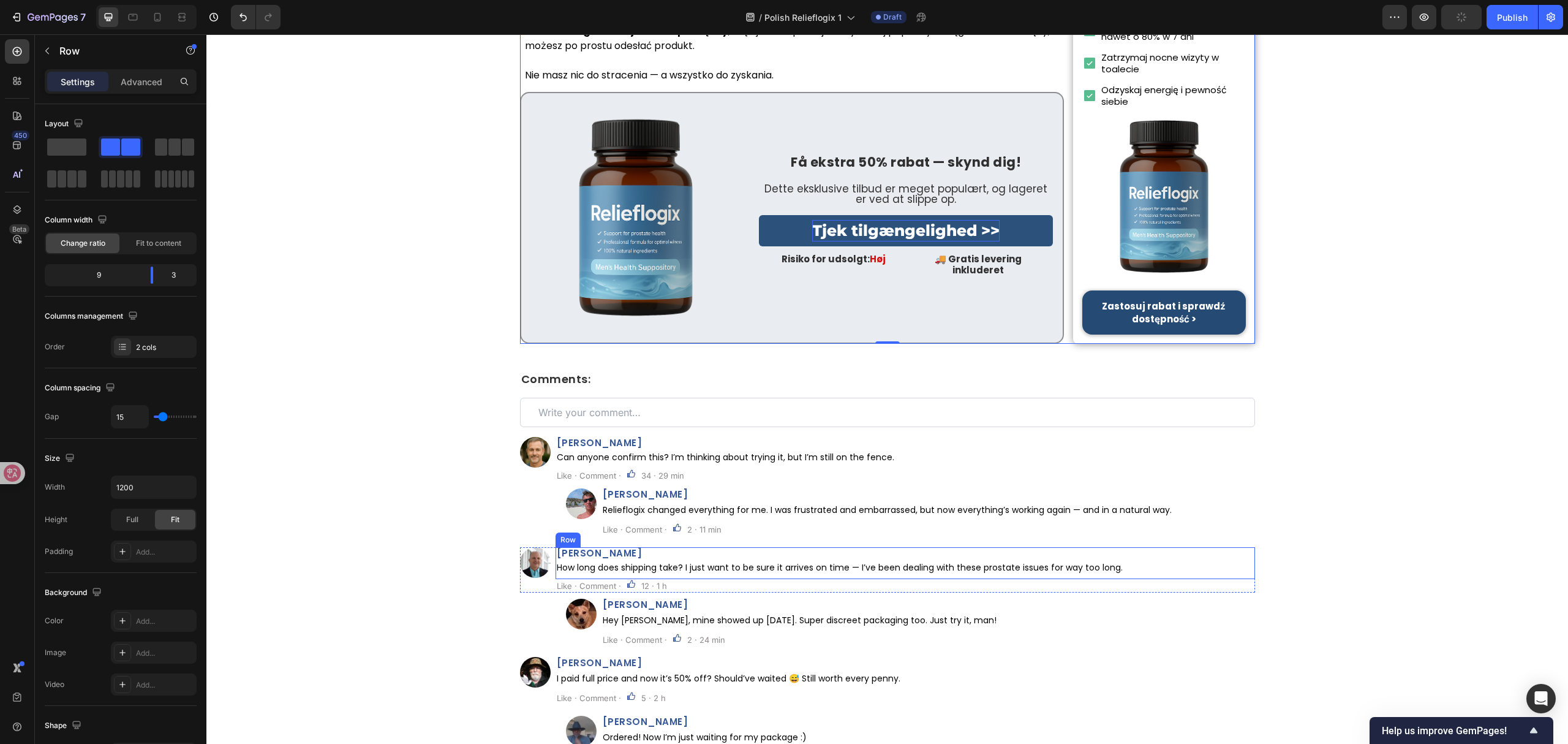
scroll to position [6535, 0]
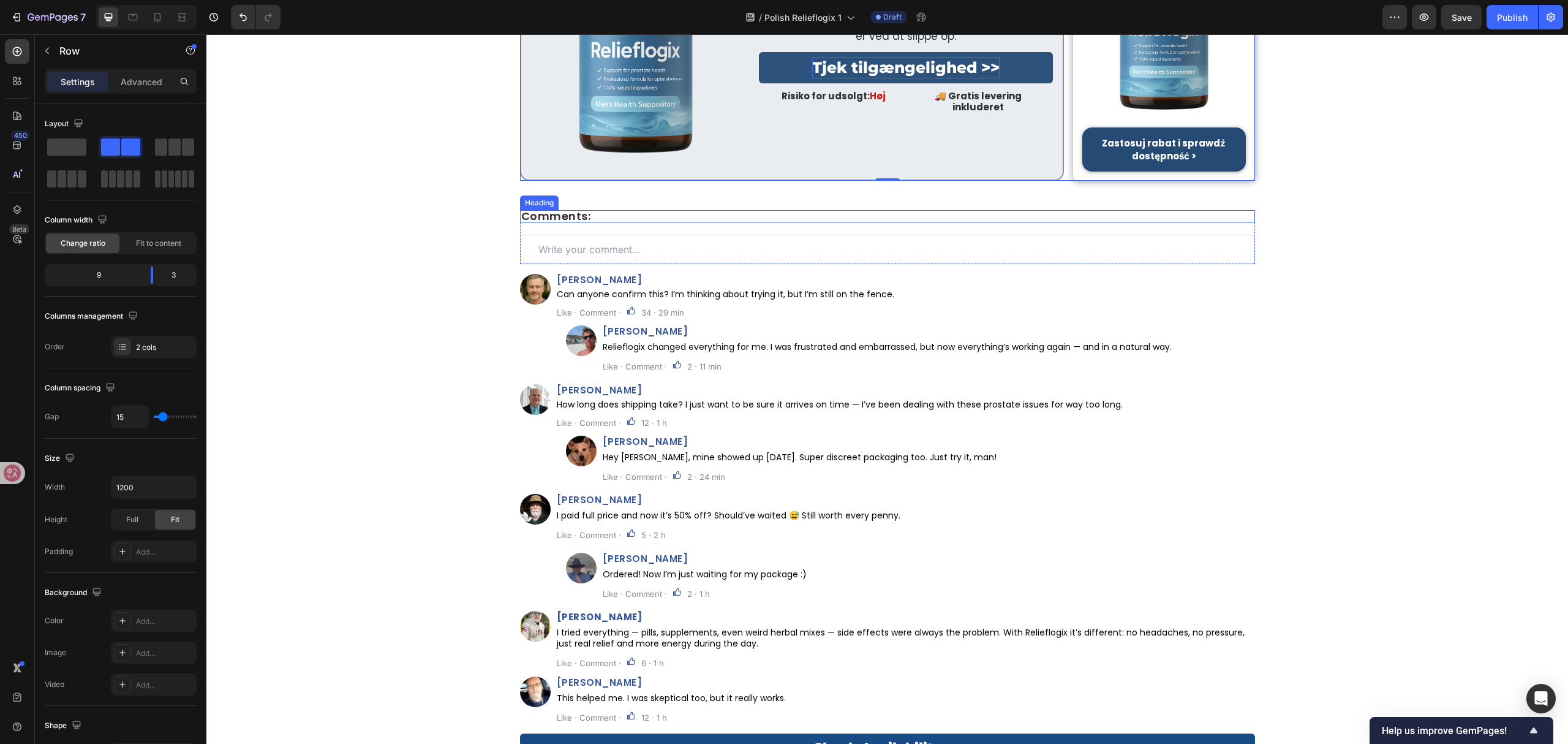
click at [542, 209] on span "Comments:" at bounding box center [556, 216] width 69 height 16
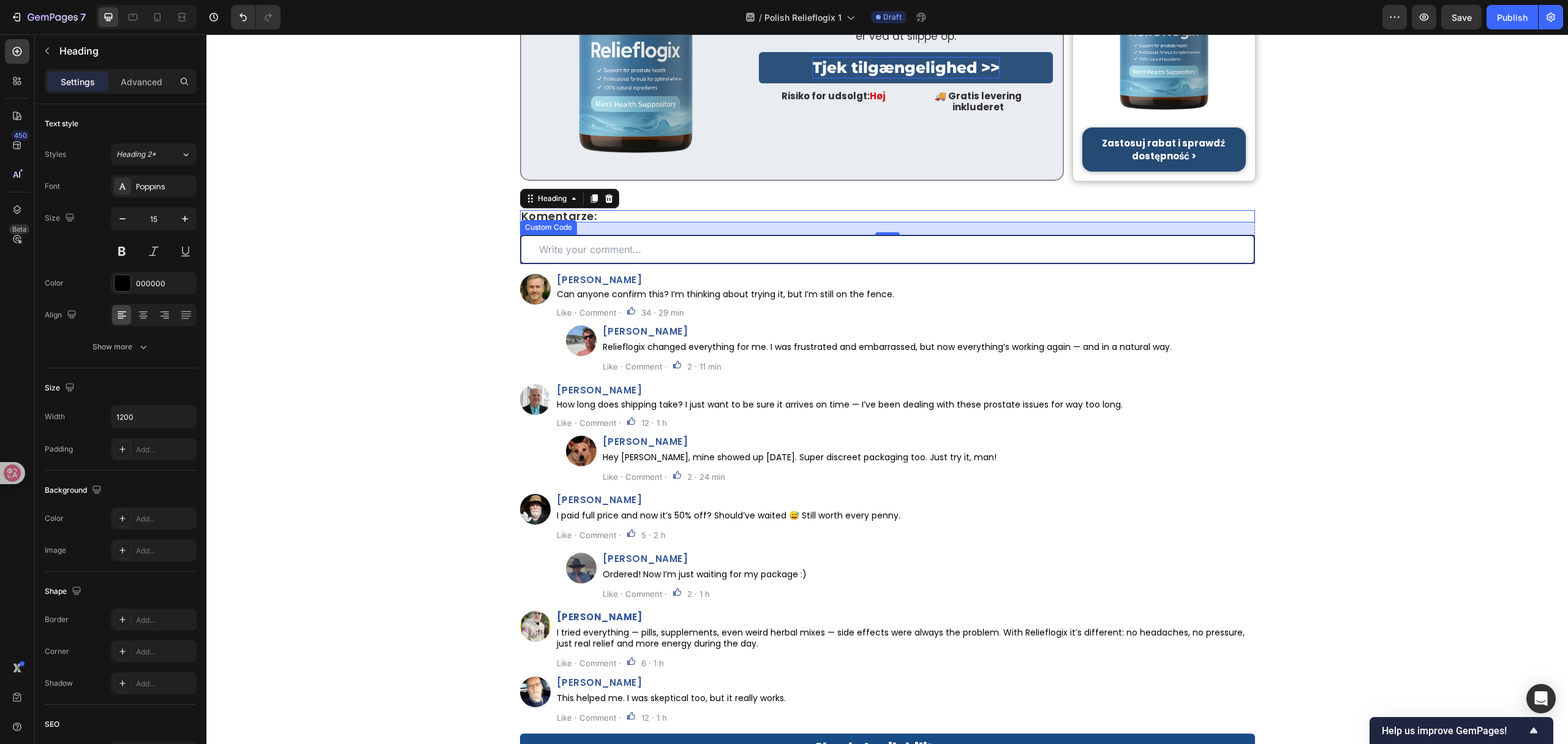
click at [609, 235] on input "text" at bounding box center [888, 249] width 735 height 30
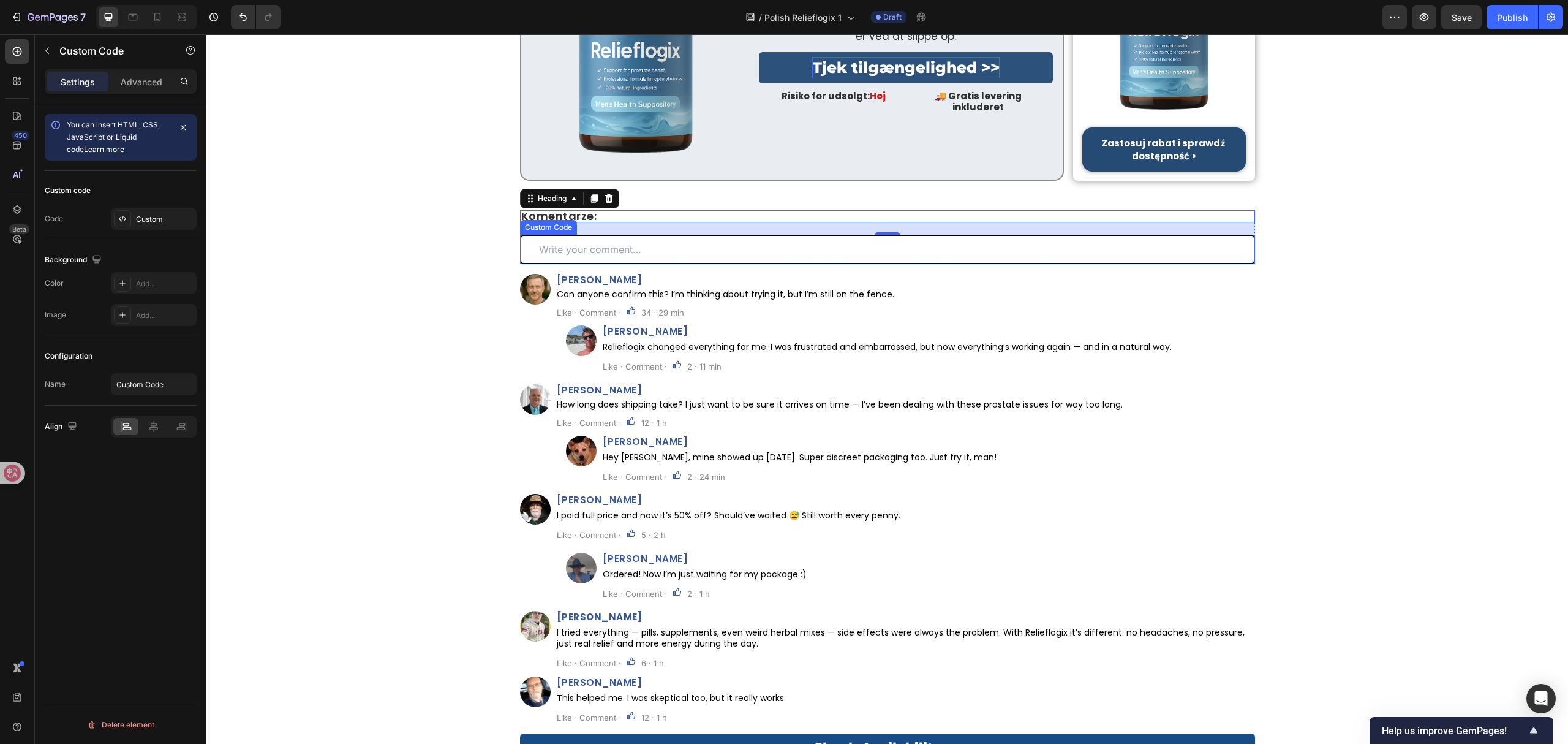
click at [609, 235] on input "text" at bounding box center [888, 249] width 735 height 30
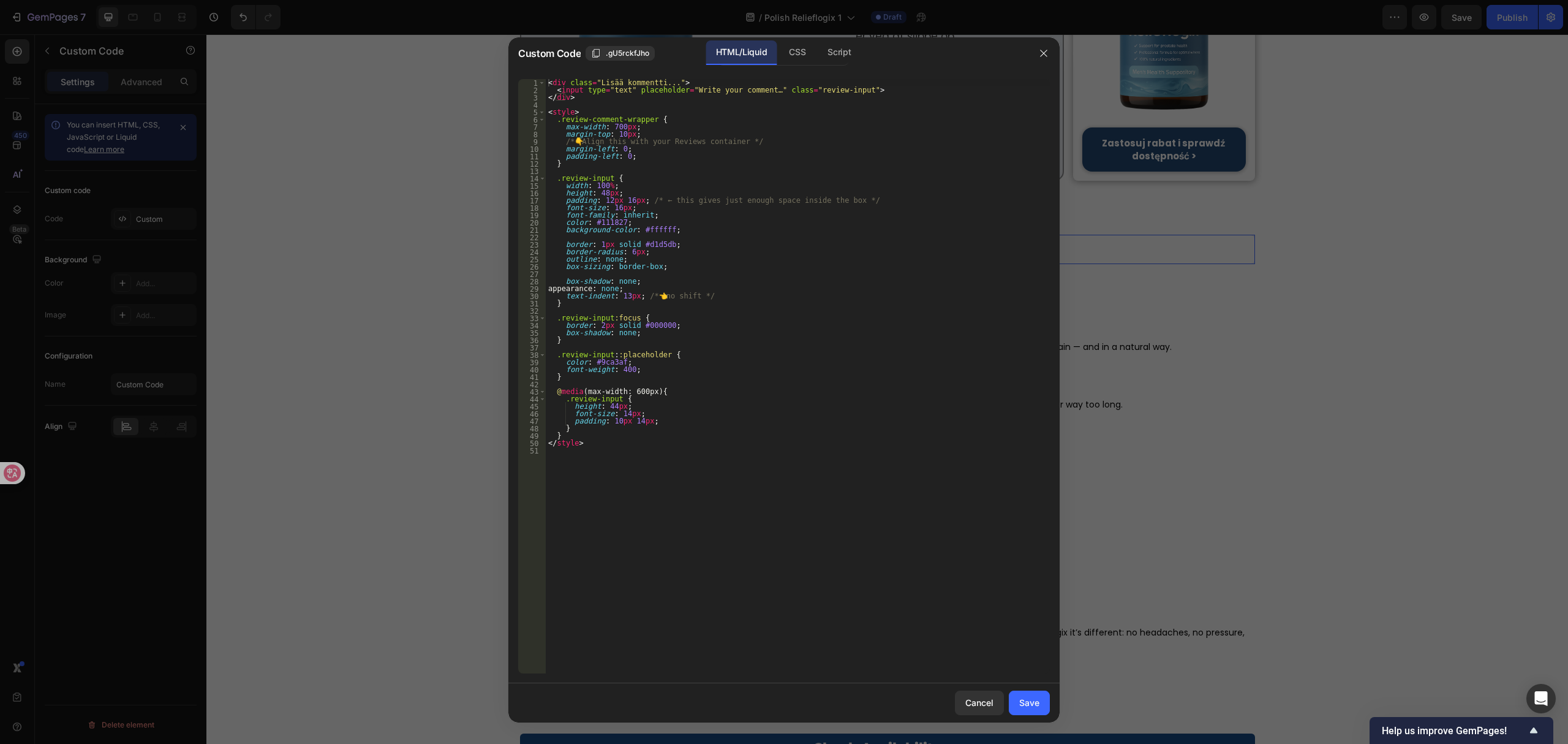
click at [609, 213] on div "< div class = "Lisää kommentti..." > < input type = "text" placeholder = "Write…" at bounding box center [797, 383] width 504 height 609
drag, startPoint x: 672, startPoint y: 87, endPoint x: 743, endPoint y: 89, distance: 71.0
click at [743, 89] on div "< div class = "Lisää kommentti..." > < input type = "text" placeholder = "Write…" at bounding box center [797, 383] width 504 height 609
paste textarea "Napisz swój komentarz"
type textarea "<input type="text" placeholder="Napisz swój komentarz…" class="review-input">"
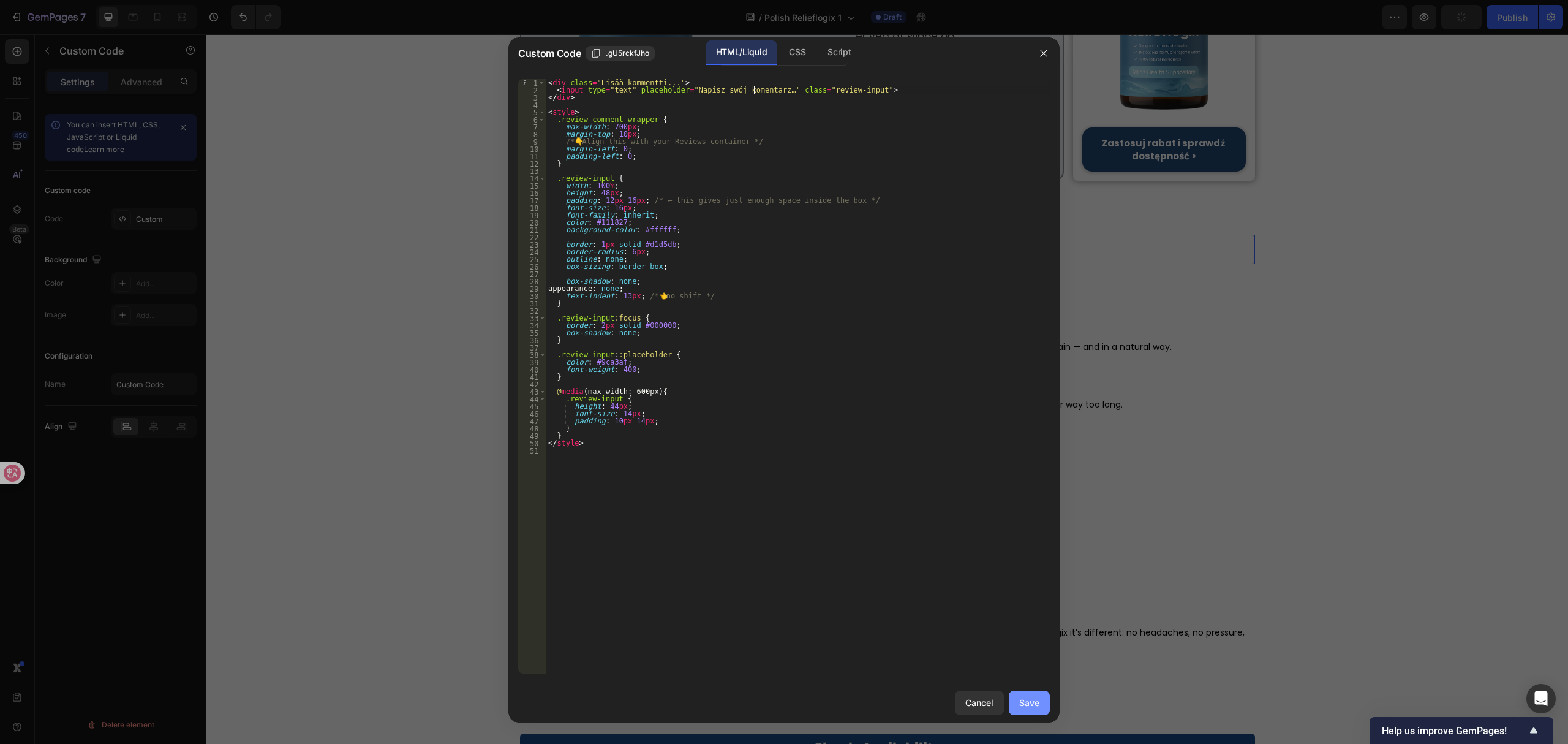
click at [1035, 704] on div "Save" at bounding box center [1029, 702] width 20 height 13
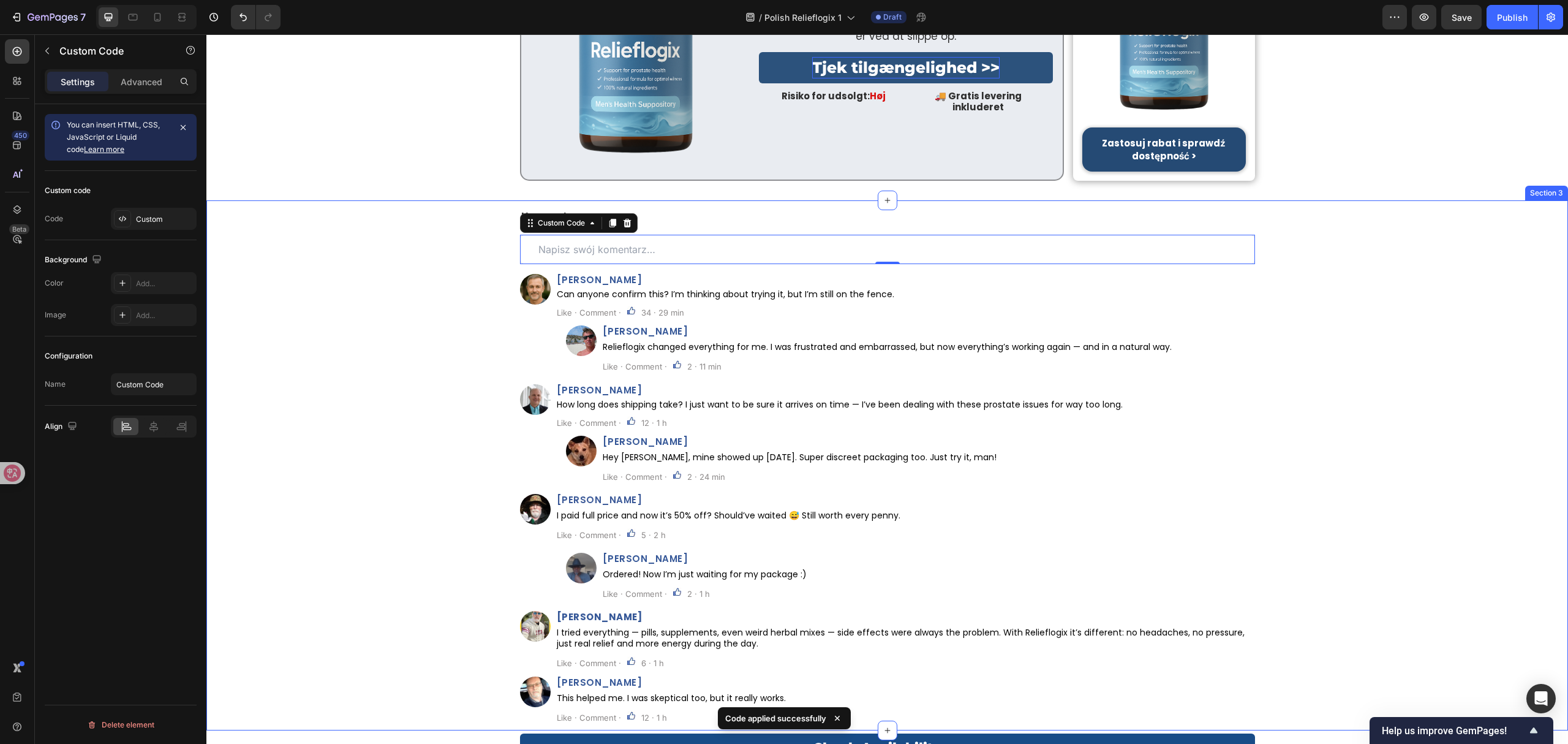
click at [1300, 401] on div "⁠⁠⁠⁠⁠⁠⁠ Komentarze: Heading Custom Code 0 Row Image Henry Reeves Heading Can an…" at bounding box center [887, 470] width 1361 height 521
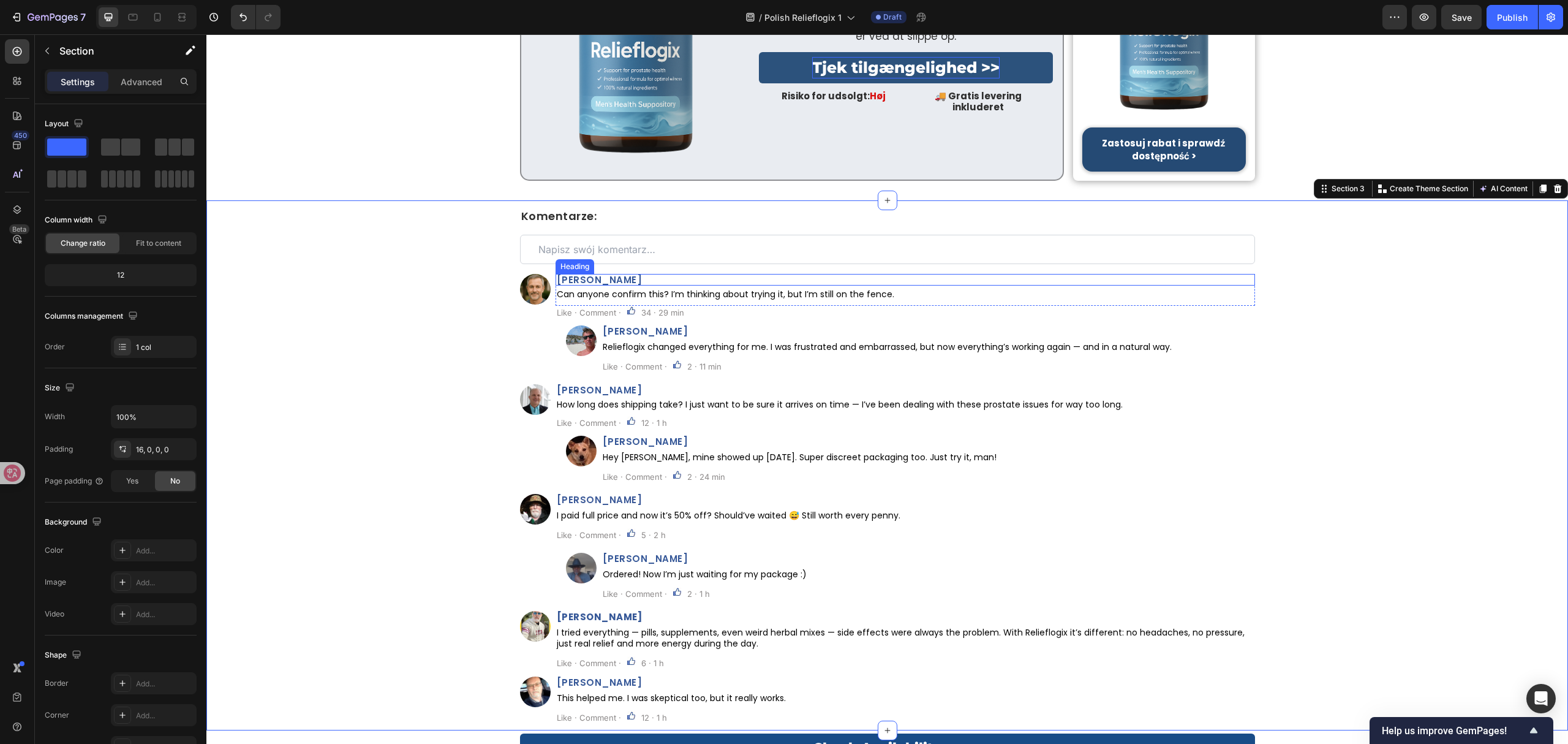
click at [595, 274] on h2 "Henry Reeves" at bounding box center [904, 279] width 699 height 11
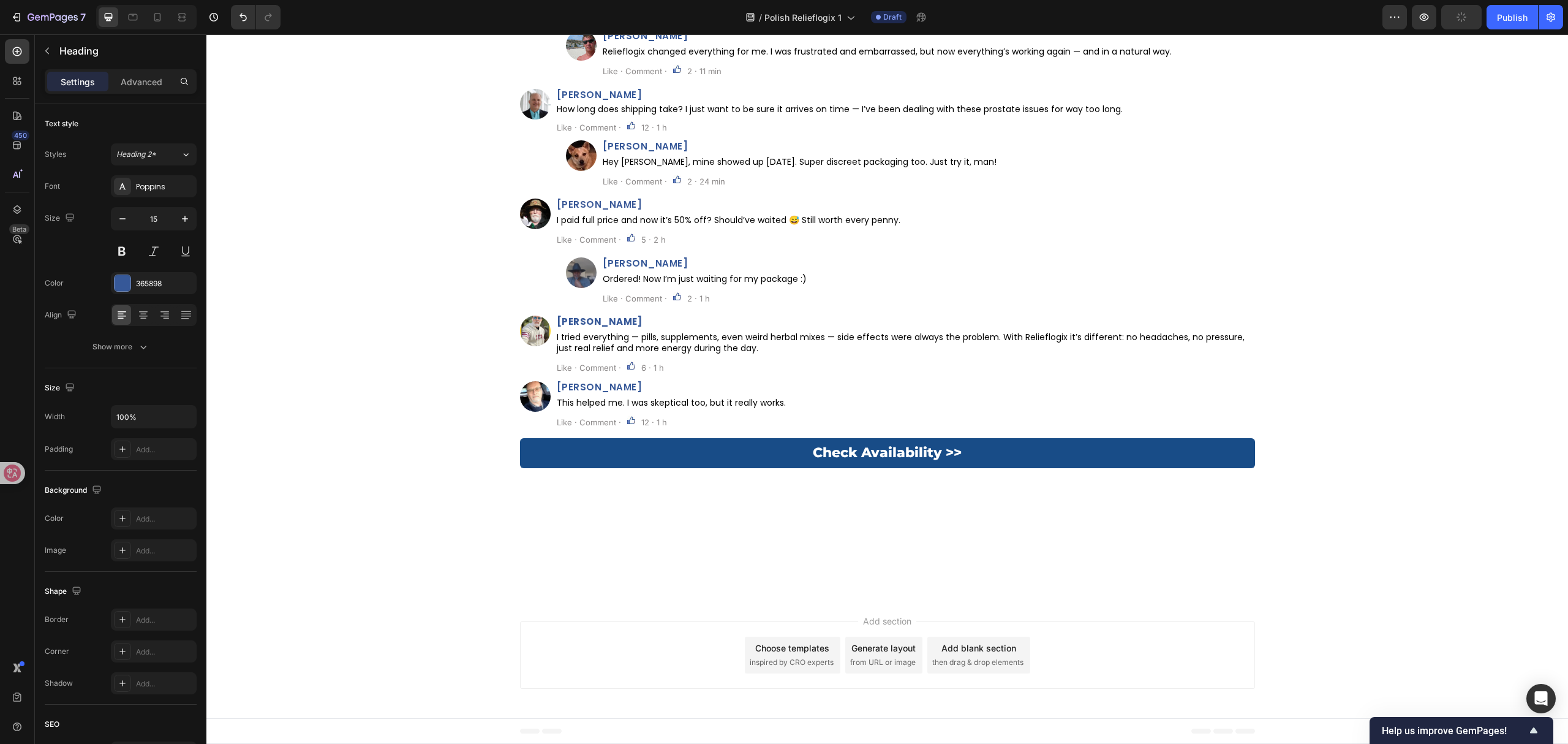
scroll to position [1, 0]
click at [592, 23] on p "Like · Comment ·" at bounding box center [589, 17] width 64 height 11
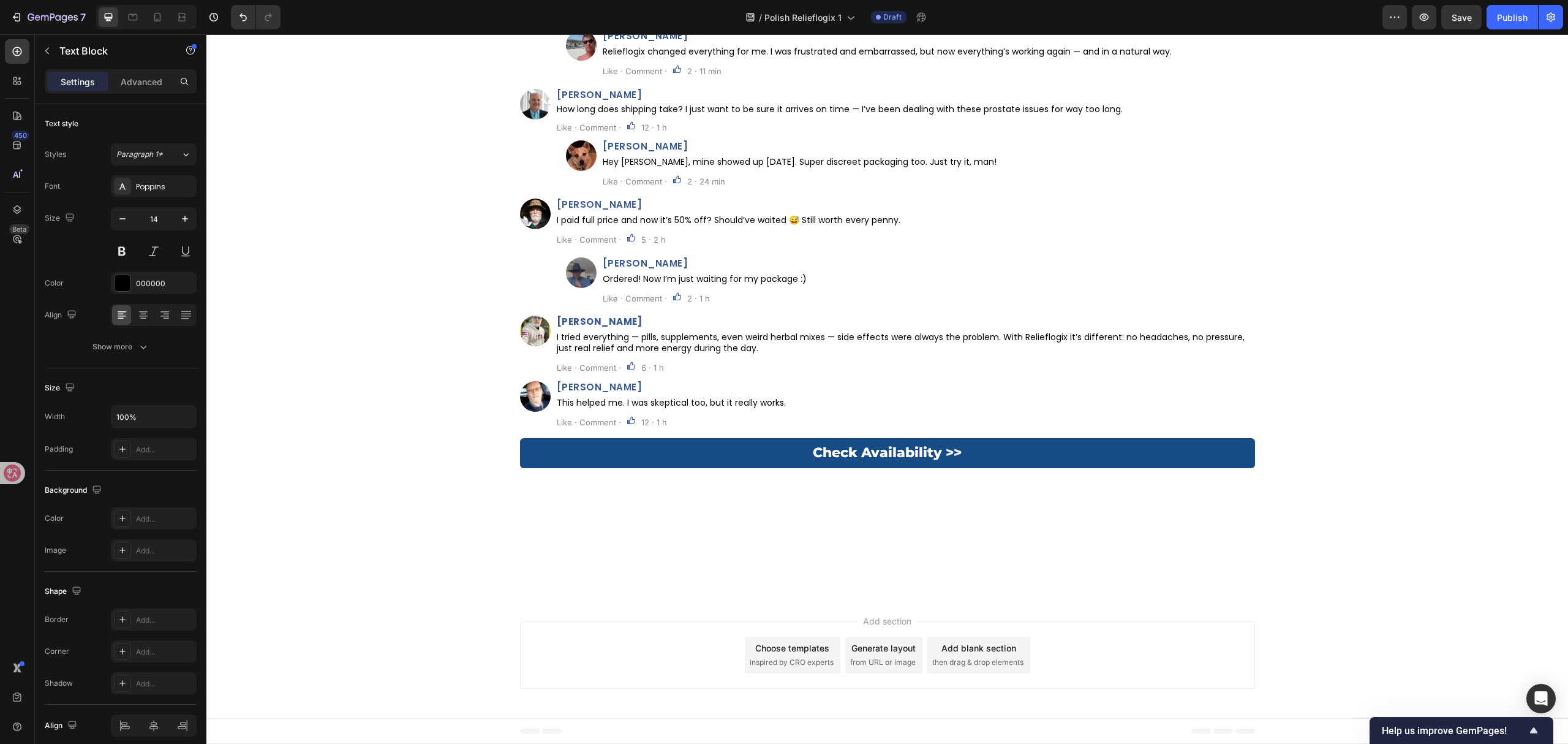
click at [592, 23] on p "Like · Comment ·" at bounding box center [589, 17] width 64 height 11
click at [645, 42] on h2 "John Bennett" at bounding box center [928, 36] width 653 height 11
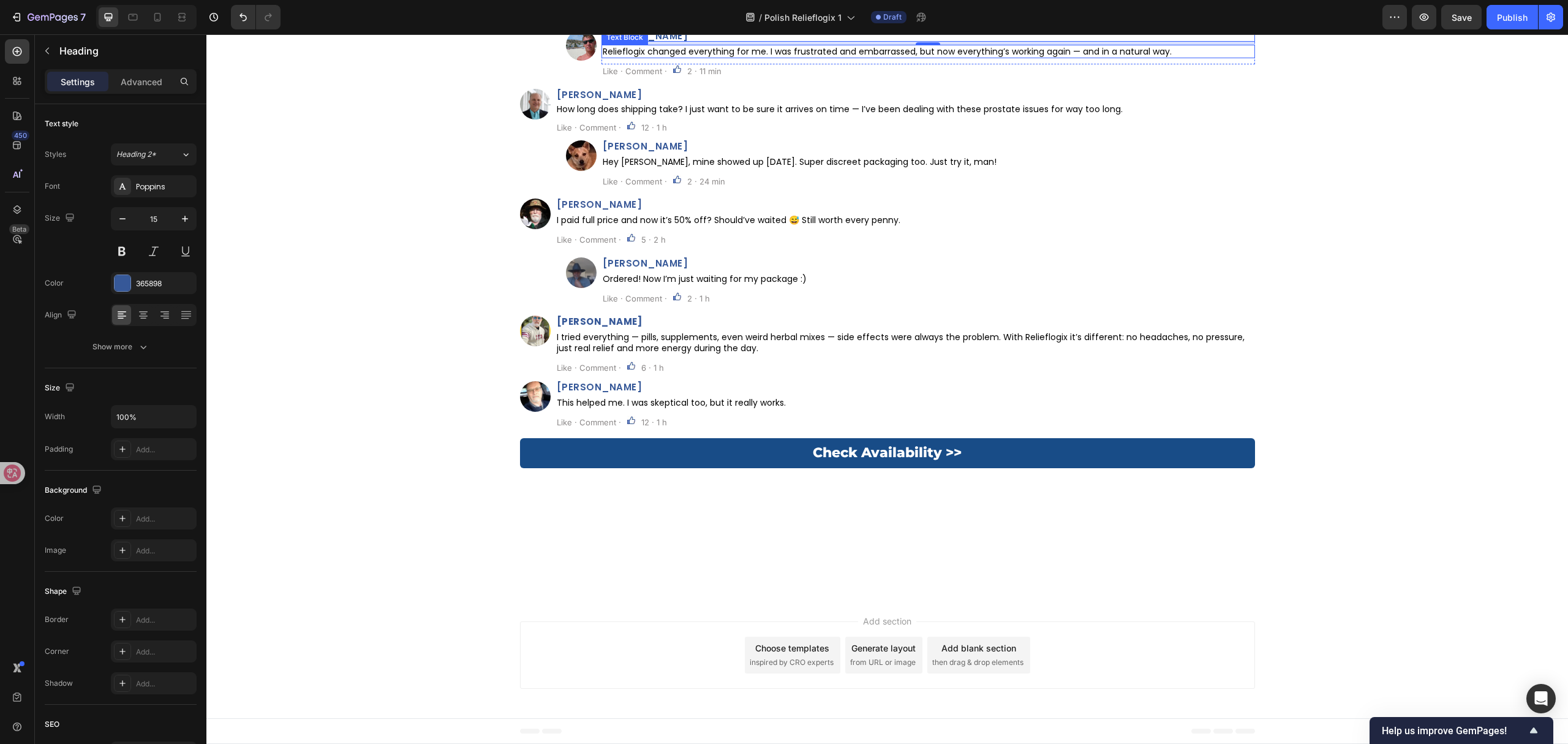
click at [788, 57] on p "Relieflogix changed everything for me. I was frustrated and embarrassed, but no…" at bounding box center [928, 51] width 651 height 11
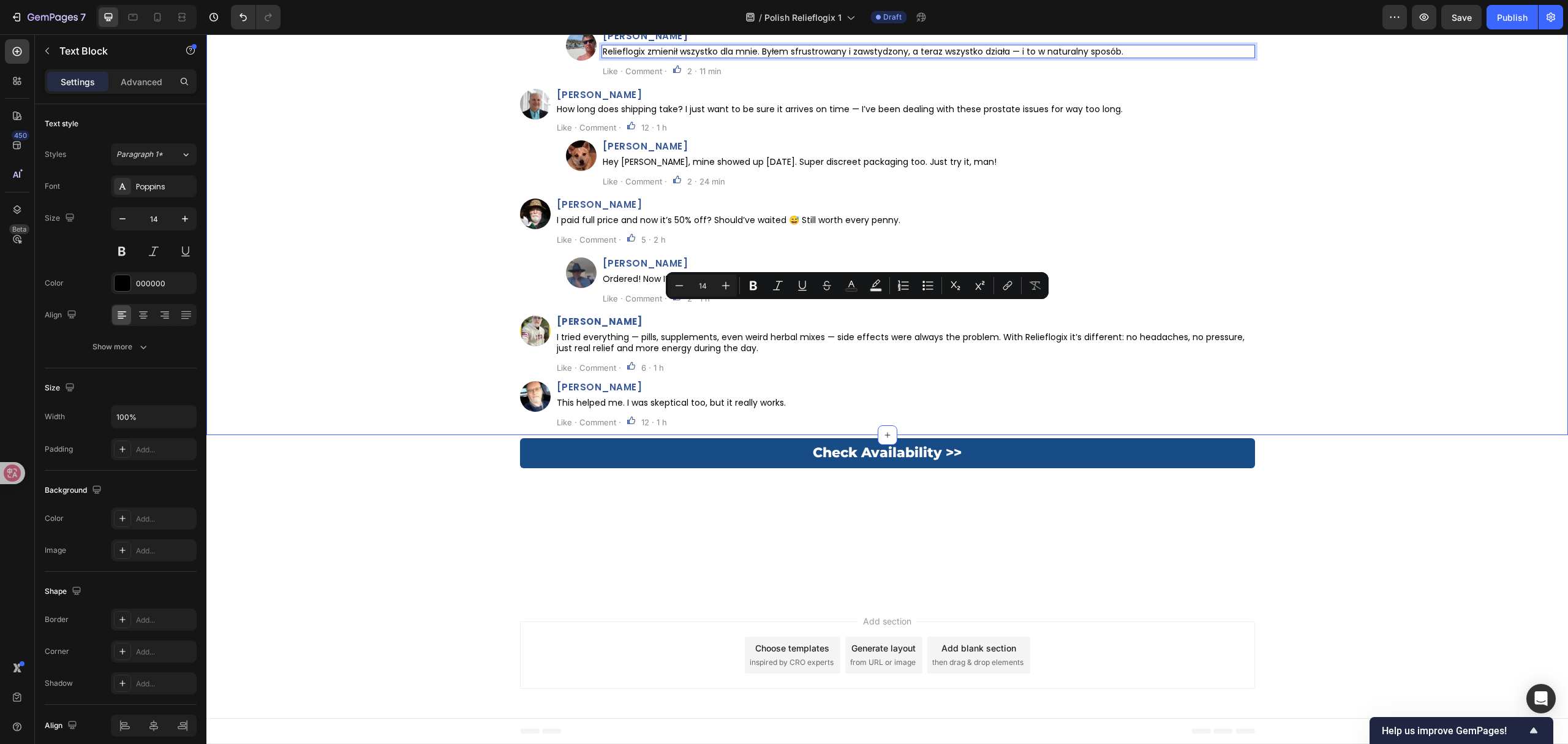
click at [1323, 365] on div "⁠⁠⁠⁠⁠⁠⁠ Komentarze: Heading Custom Code Row Image Henry Nowak Heading Czy ktoś …" at bounding box center [887, 175] width 1361 height 521
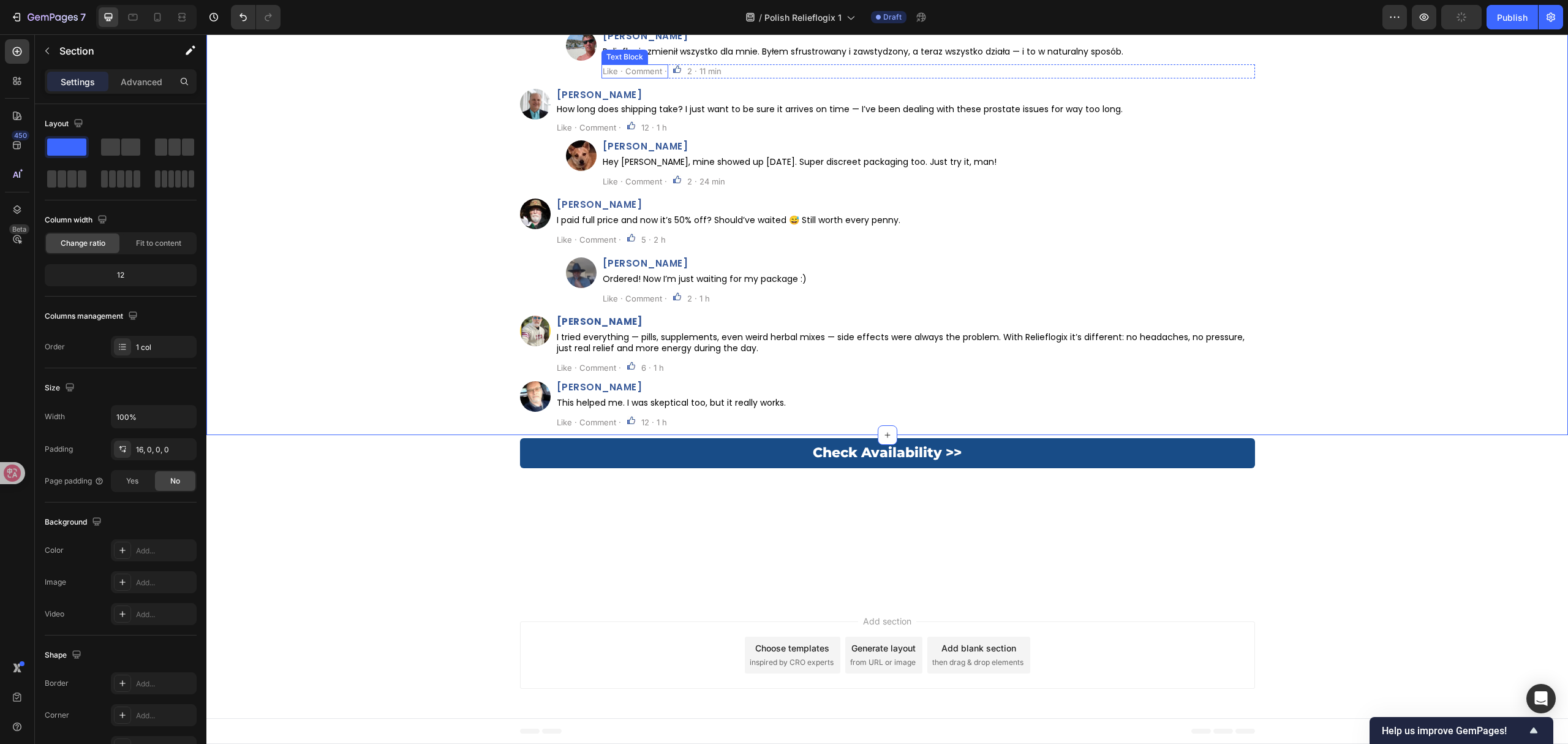
click at [638, 76] on p "Like · Comment ·" at bounding box center [635, 70] width 64 height 11
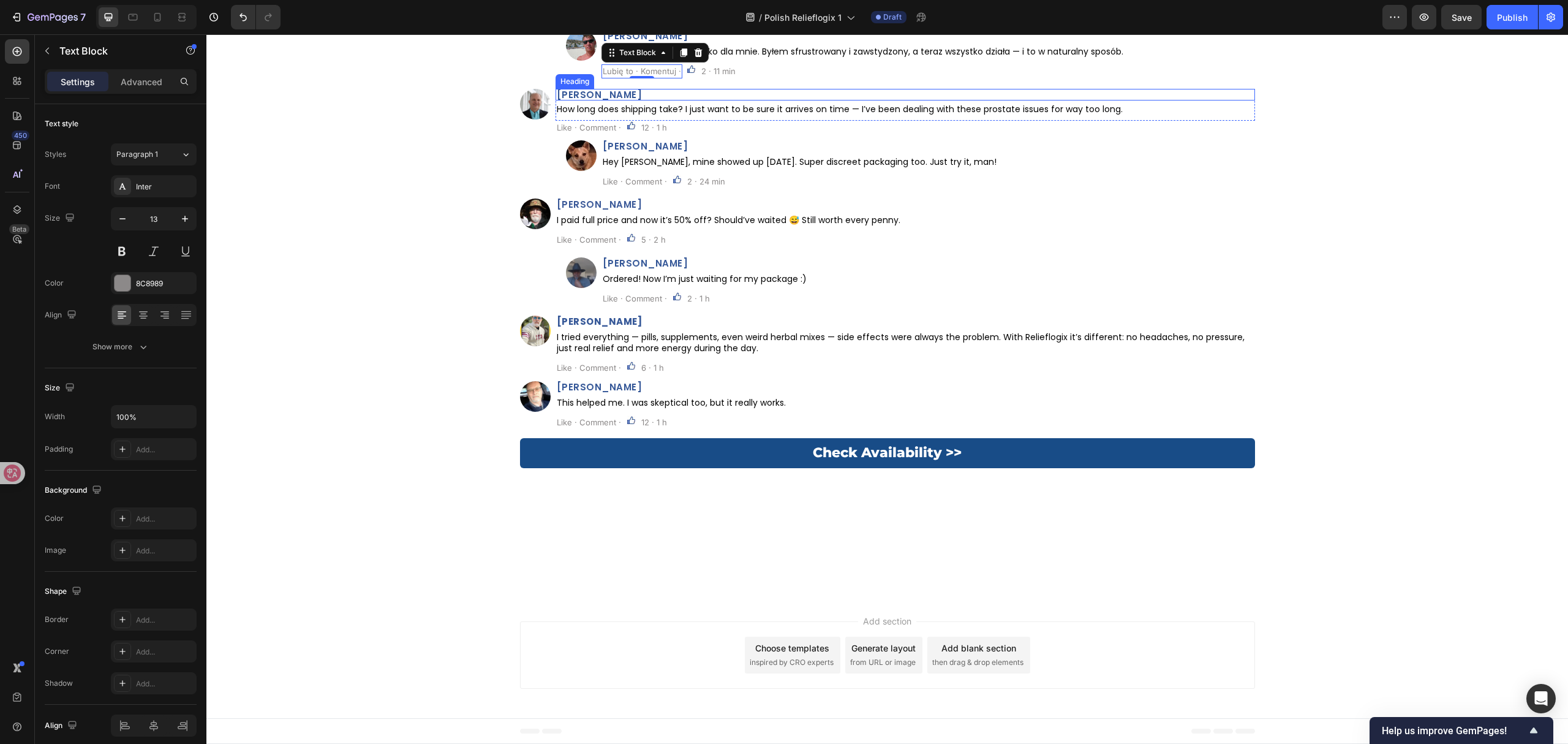
click at [608, 101] on h2 "Peter Jamison" at bounding box center [904, 94] width 699 height 11
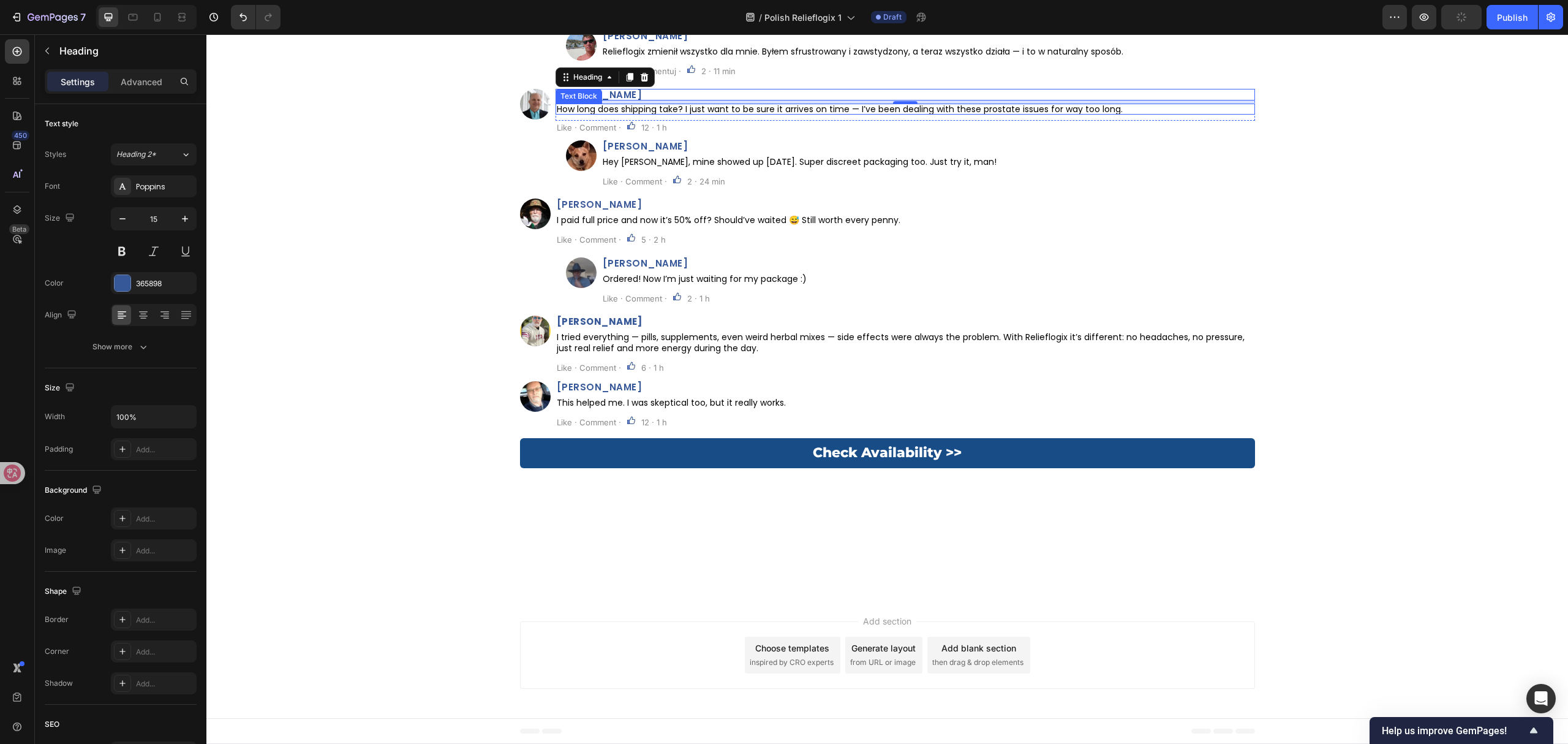
click at [918, 113] on p "How long does shipping take? I just want to be sure it arrives on time — I’ve b…" at bounding box center [905, 110] width 697 height 9
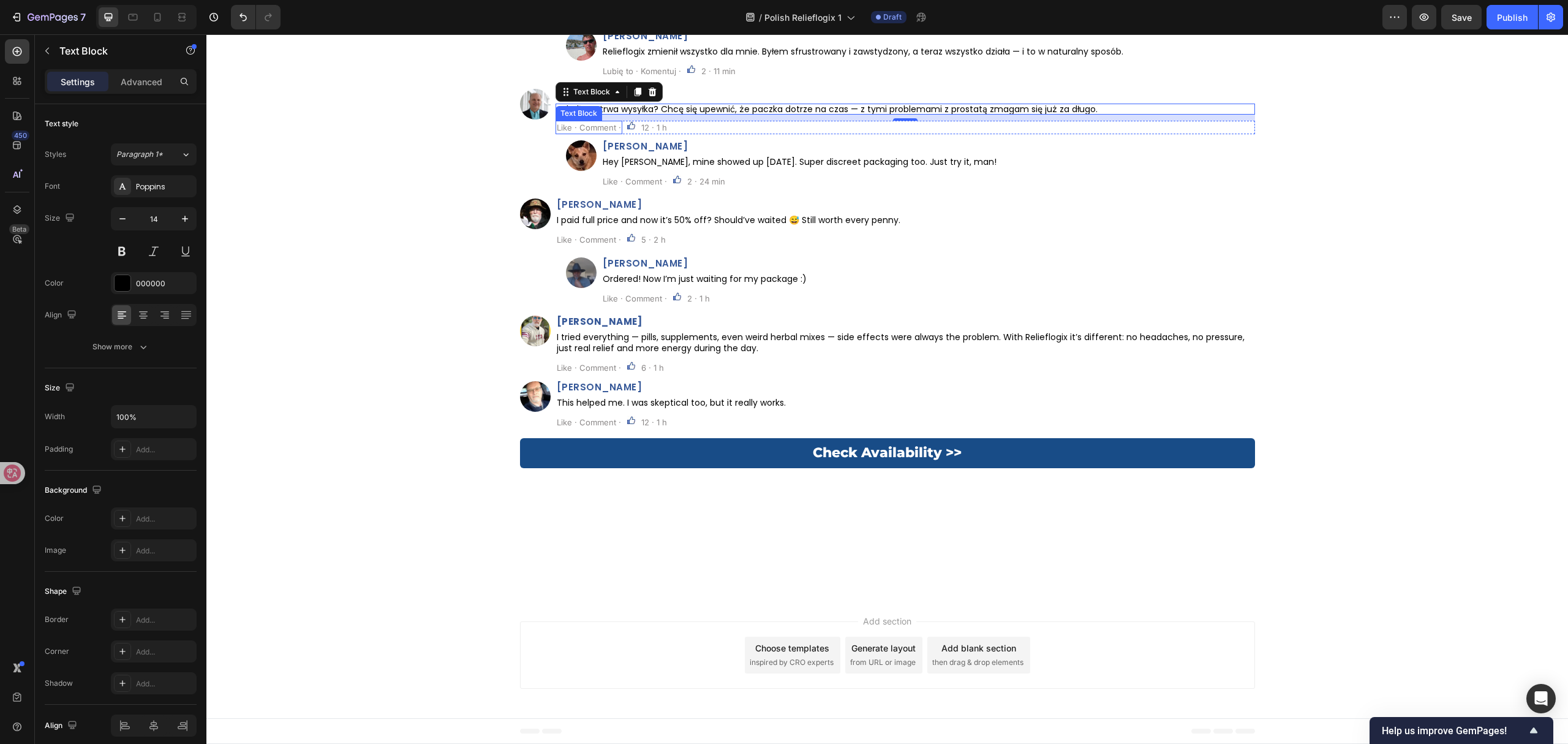
click at [579, 133] on p "Like · Comment ·" at bounding box center [589, 127] width 64 height 11
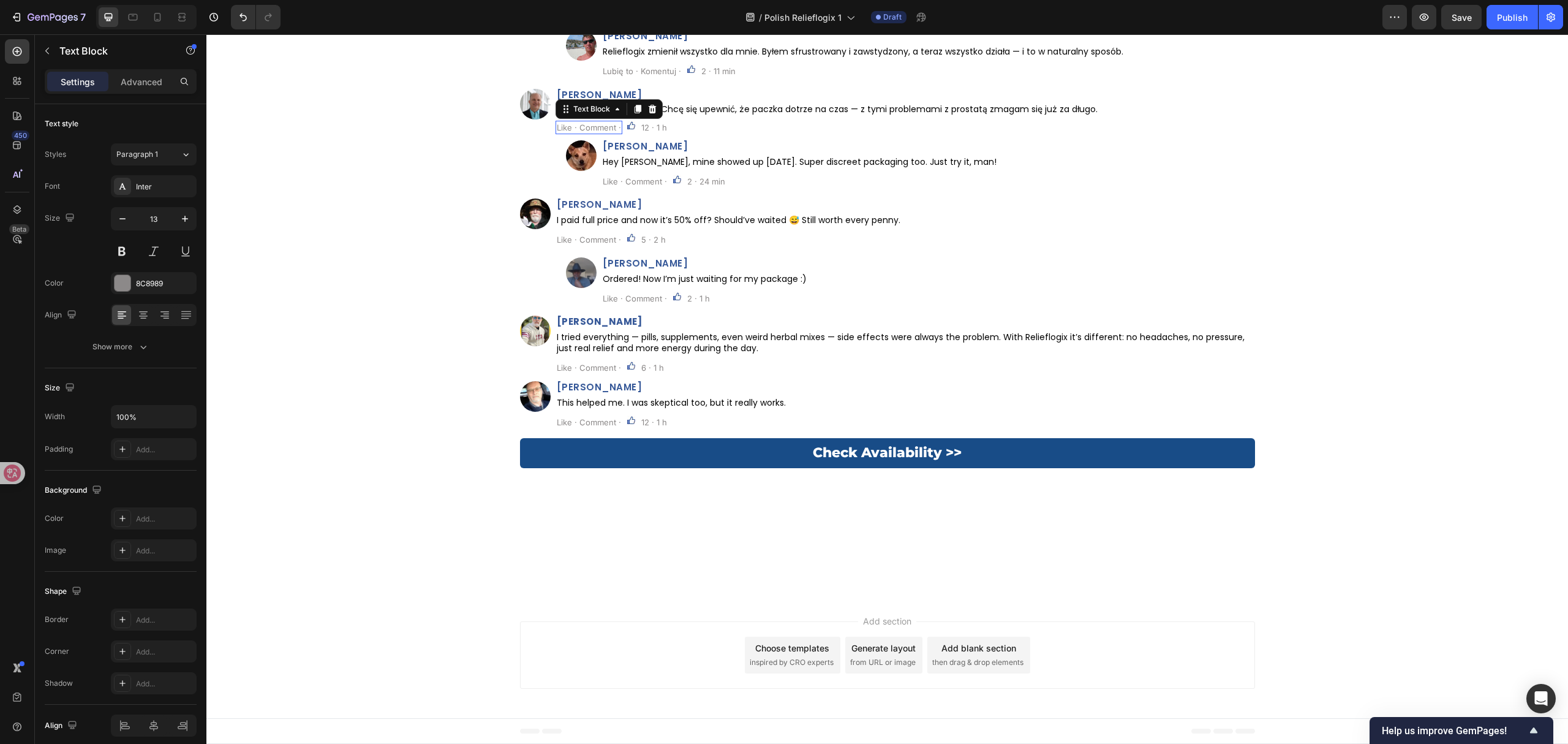
click at [579, 133] on p "Like · Comment ·" at bounding box center [589, 127] width 64 height 11
click at [665, 152] on h2 "Carlos Bautista" at bounding box center [928, 145] width 653 height 11
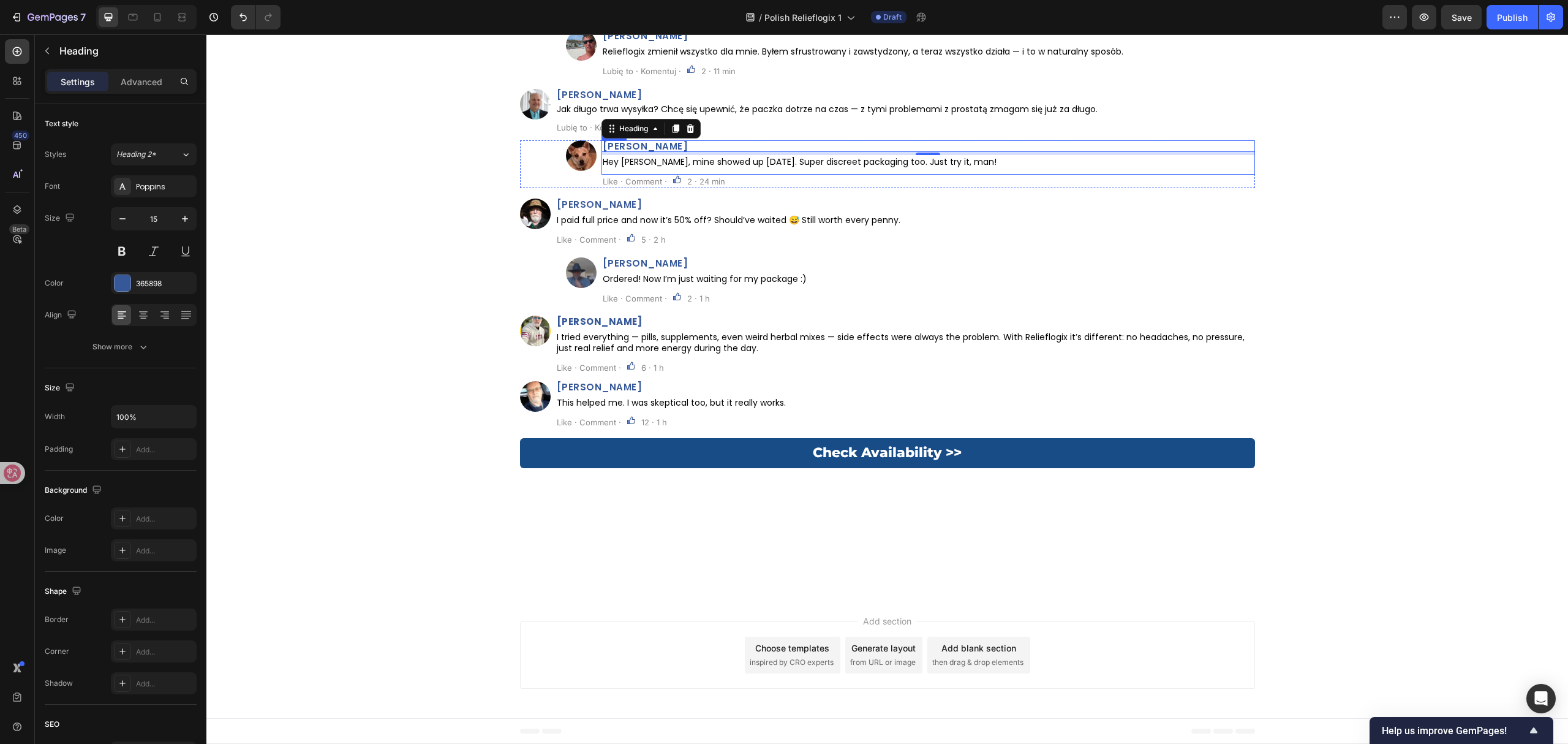
click at [878, 167] on p "Hey Peter, mine showed up in 4 days. Super discreet packaging too. Just try it,…" at bounding box center [928, 162] width 651 height 11
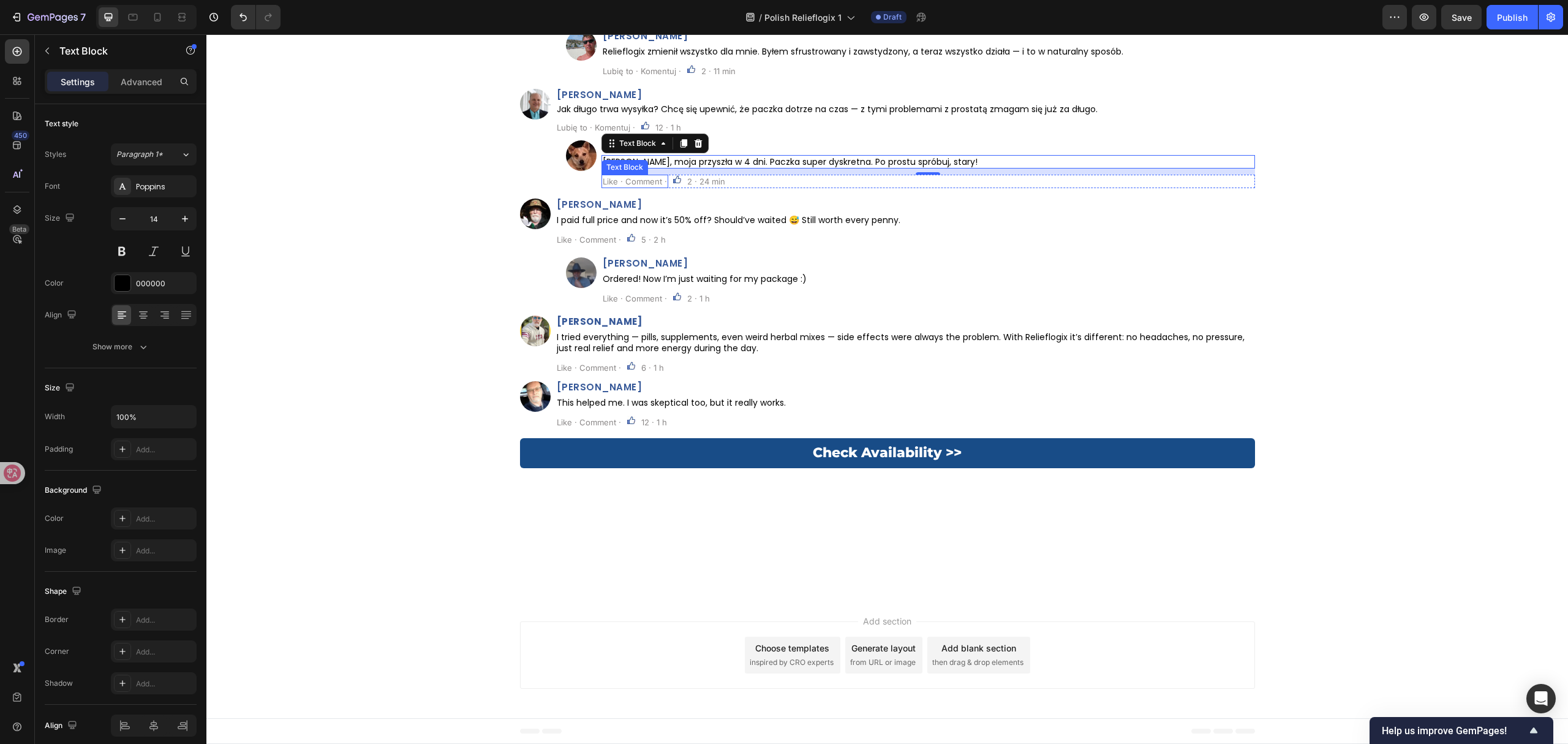
click at [652, 187] on p "Like · Comment ·" at bounding box center [635, 181] width 64 height 11
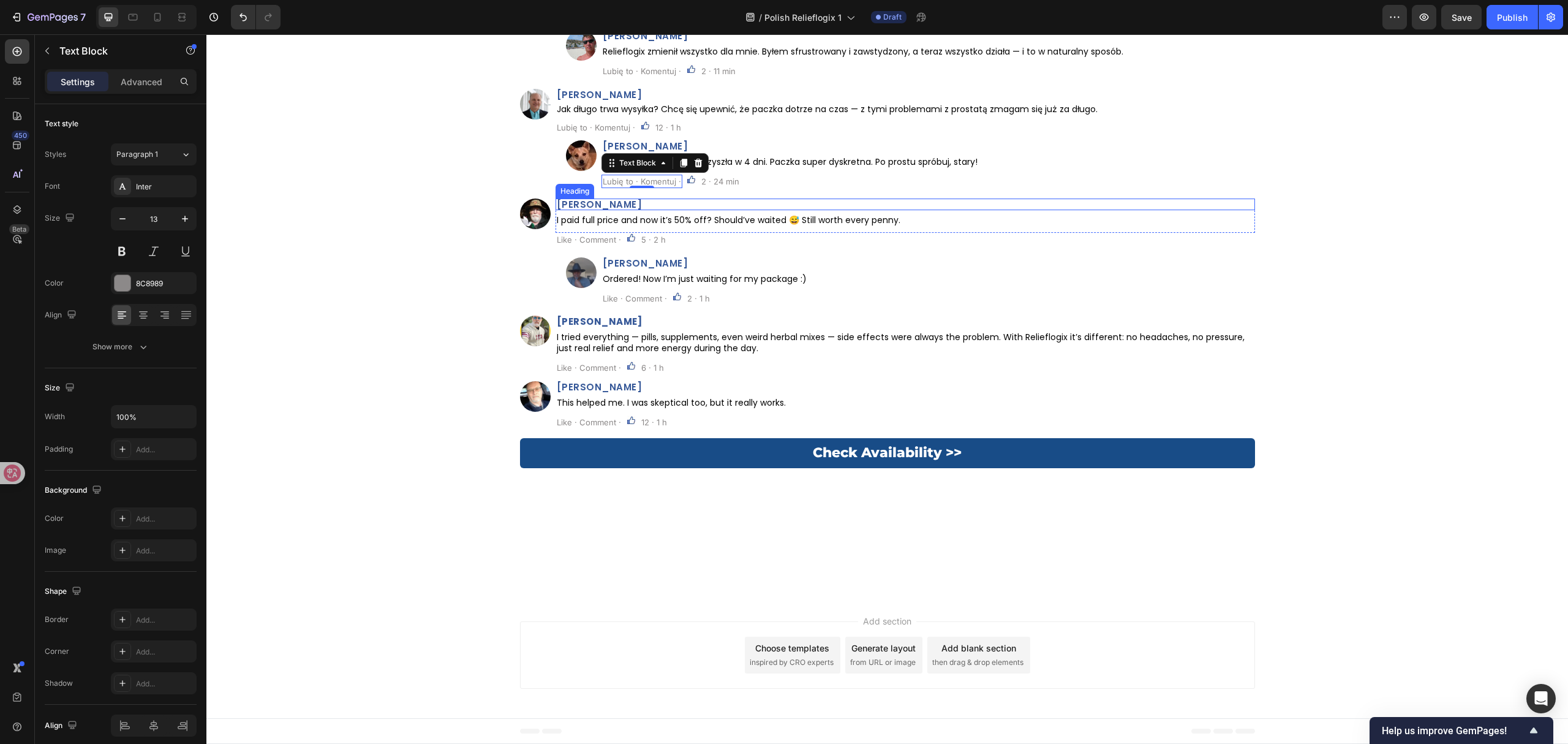
click at [606, 211] on span "William Davies" at bounding box center [599, 204] width 86 height 13
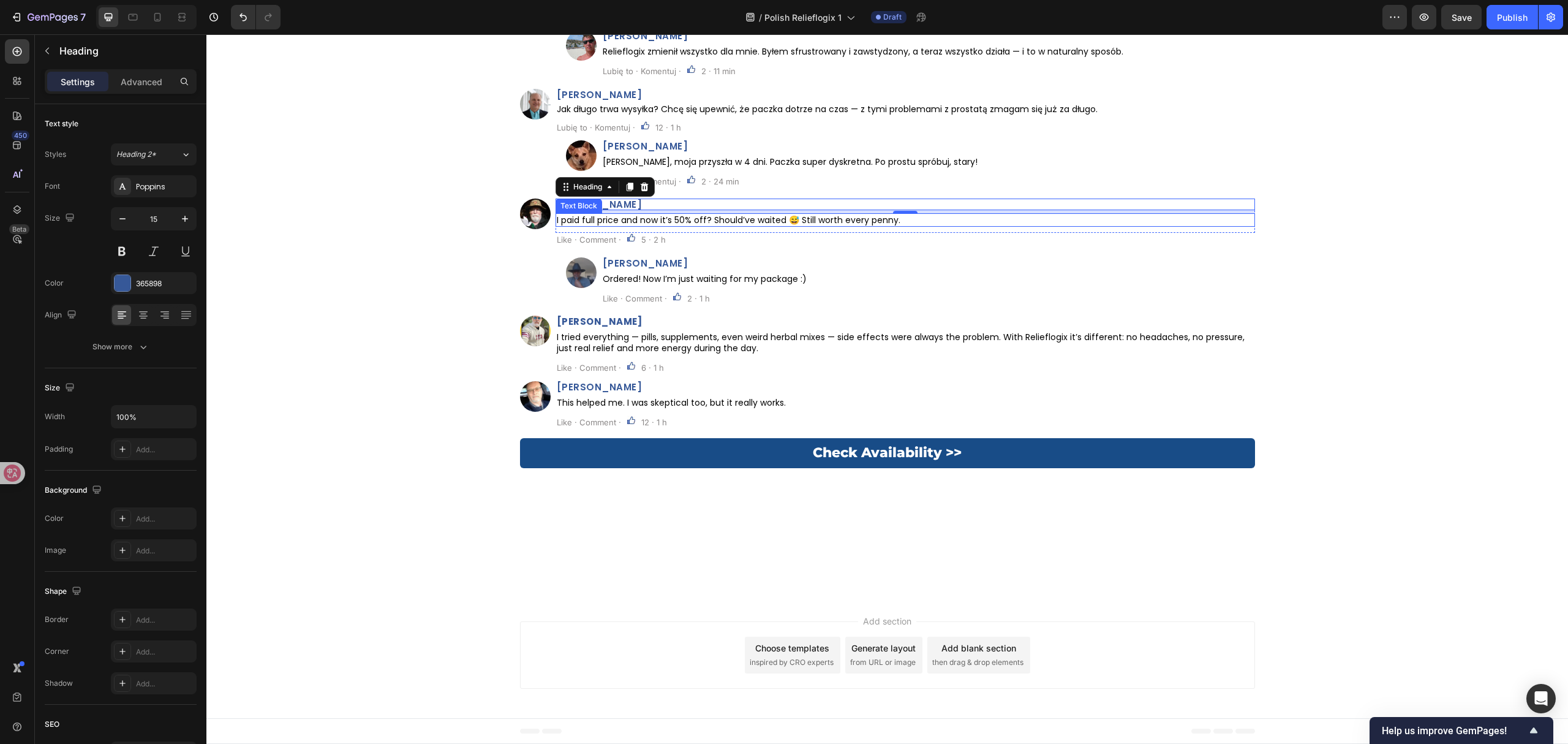
click at [700, 225] on p "I paid full price and now it’s 50% off? Should’ve waited 😅 Still worth every pe…" at bounding box center [905, 220] width 697 height 11
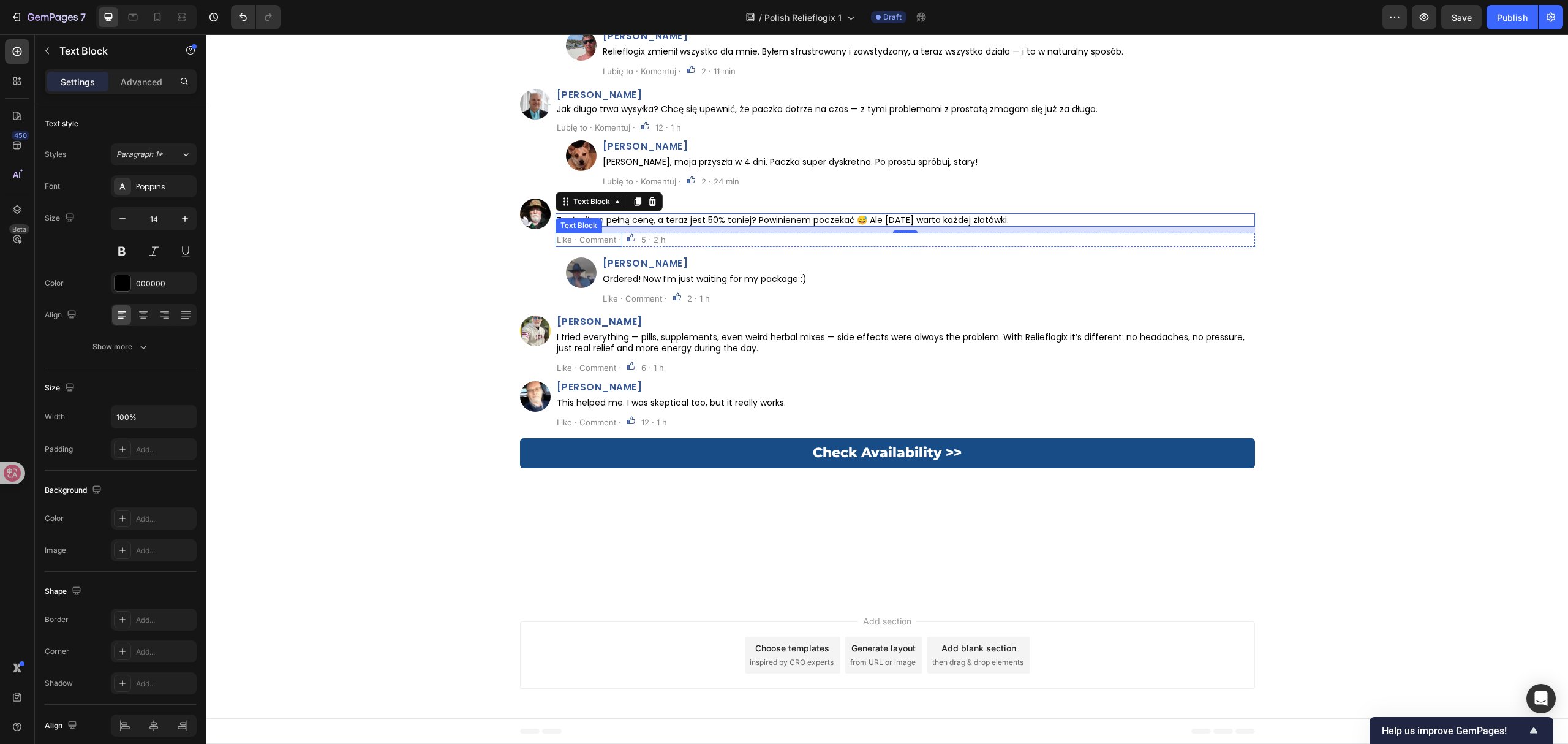
click at [607, 245] on p "Like · Comment ·" at bounding box center [589, 239] width 64 height 11
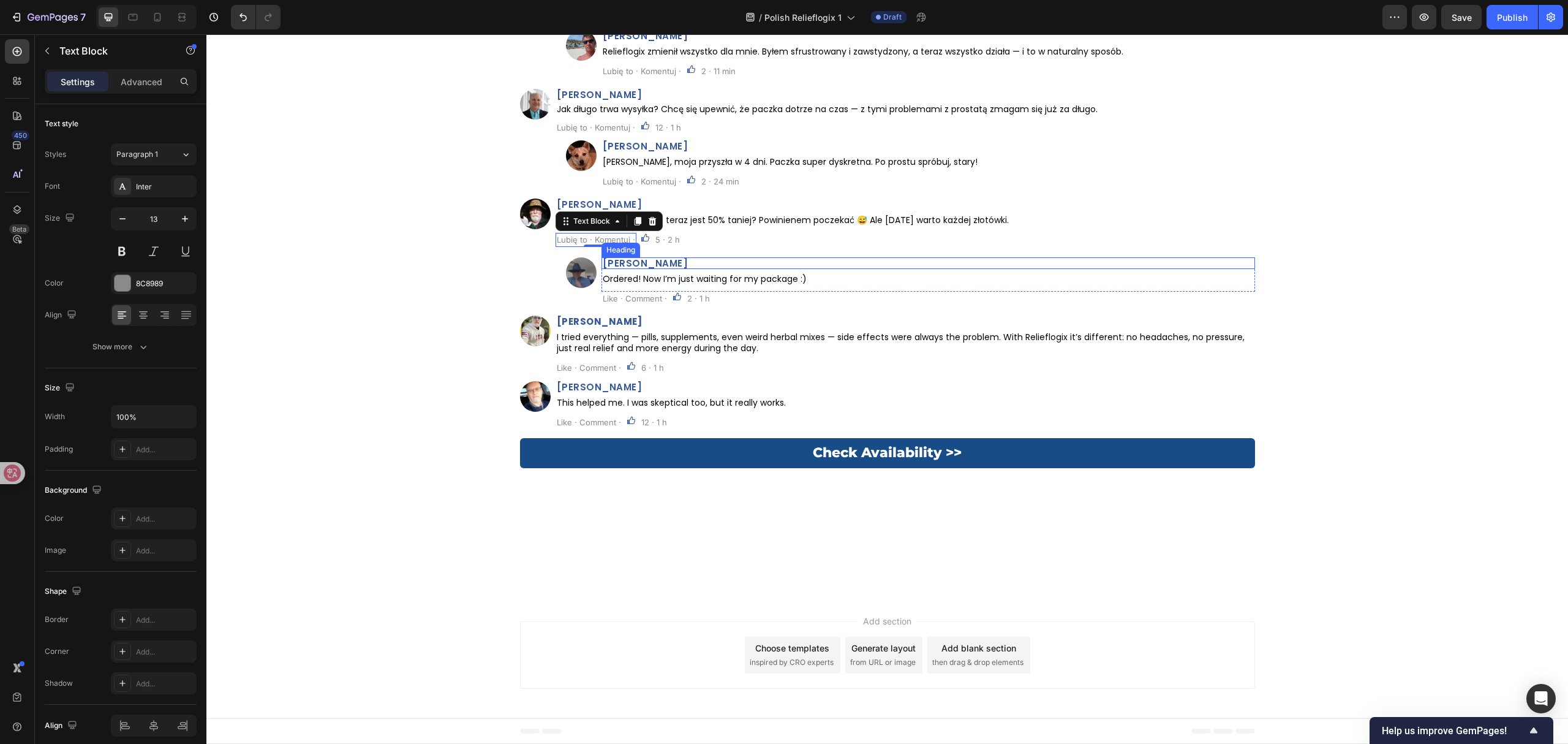
click at [619, 269] on h2 "Karl Vella" at bounding box center [928, 262] width 653 height 11
click at [619, 269] on h2 "Karl Vella" at bounding box center [928, 262] width 653 height 11
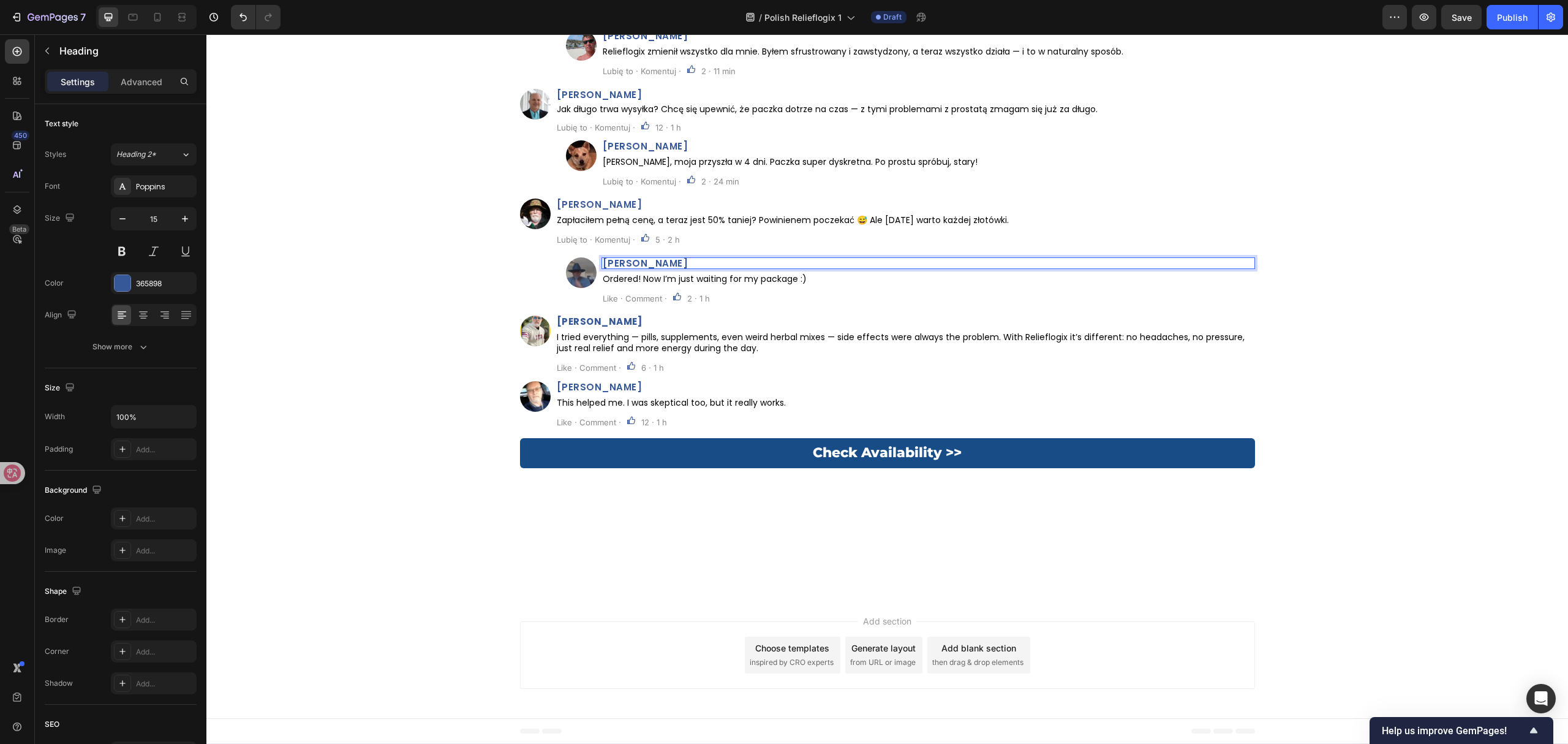
click at [619, 268] on p "Karl Vella" at bounding box center [928, 262] width 651 height 10
click at [771, 284] on p "Ordered! Now I’m just waiting for my package :)" at bounding box center [928, 278] width 651 height 11
click at [770, 284] on p "Ordered! Now I’m just waiting for my package :)" at bounding box center [928, 278] width 651 height 11
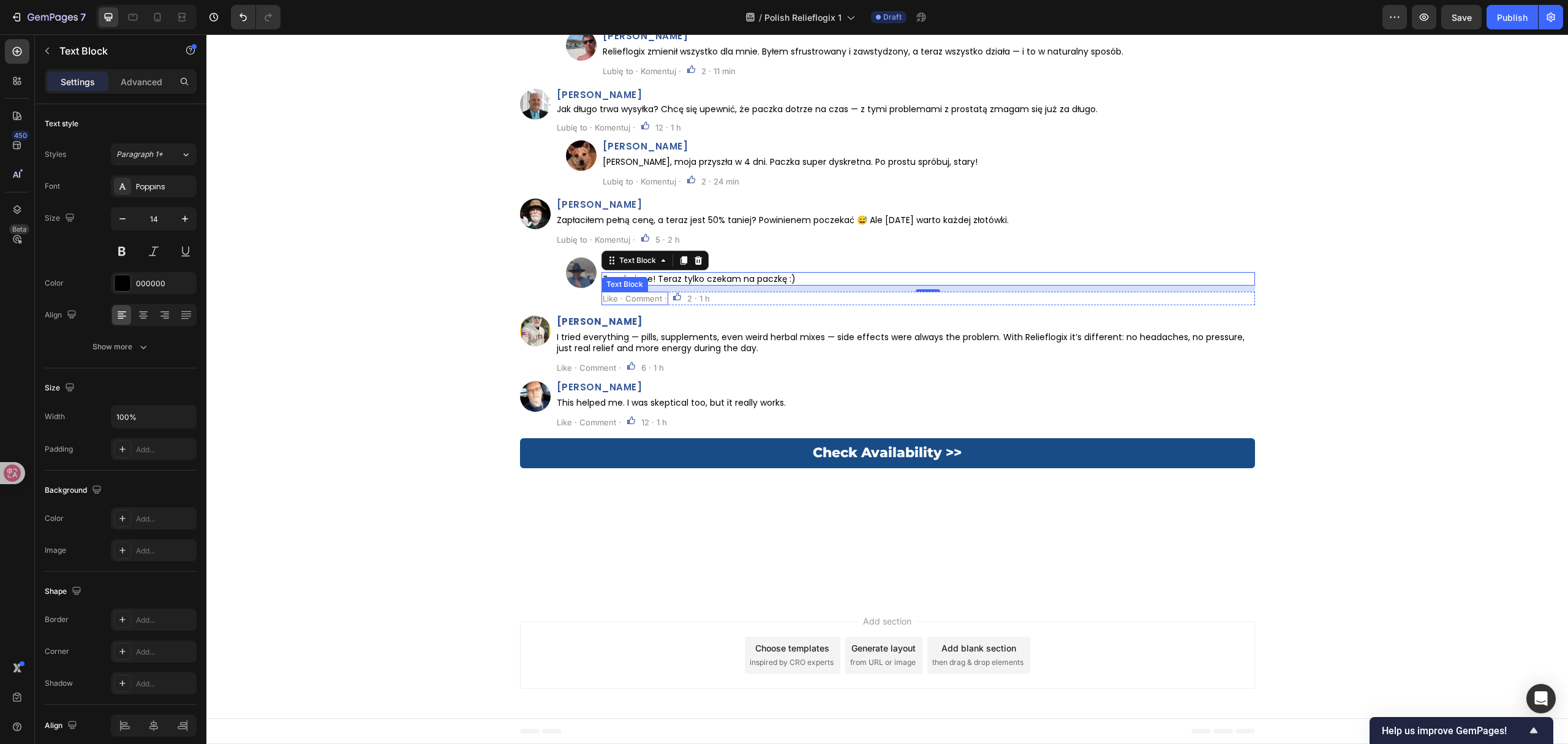
click at [635, 305] on div "Like · Comment · Text Block" at bounding box center [634, 299] width 67 height 14
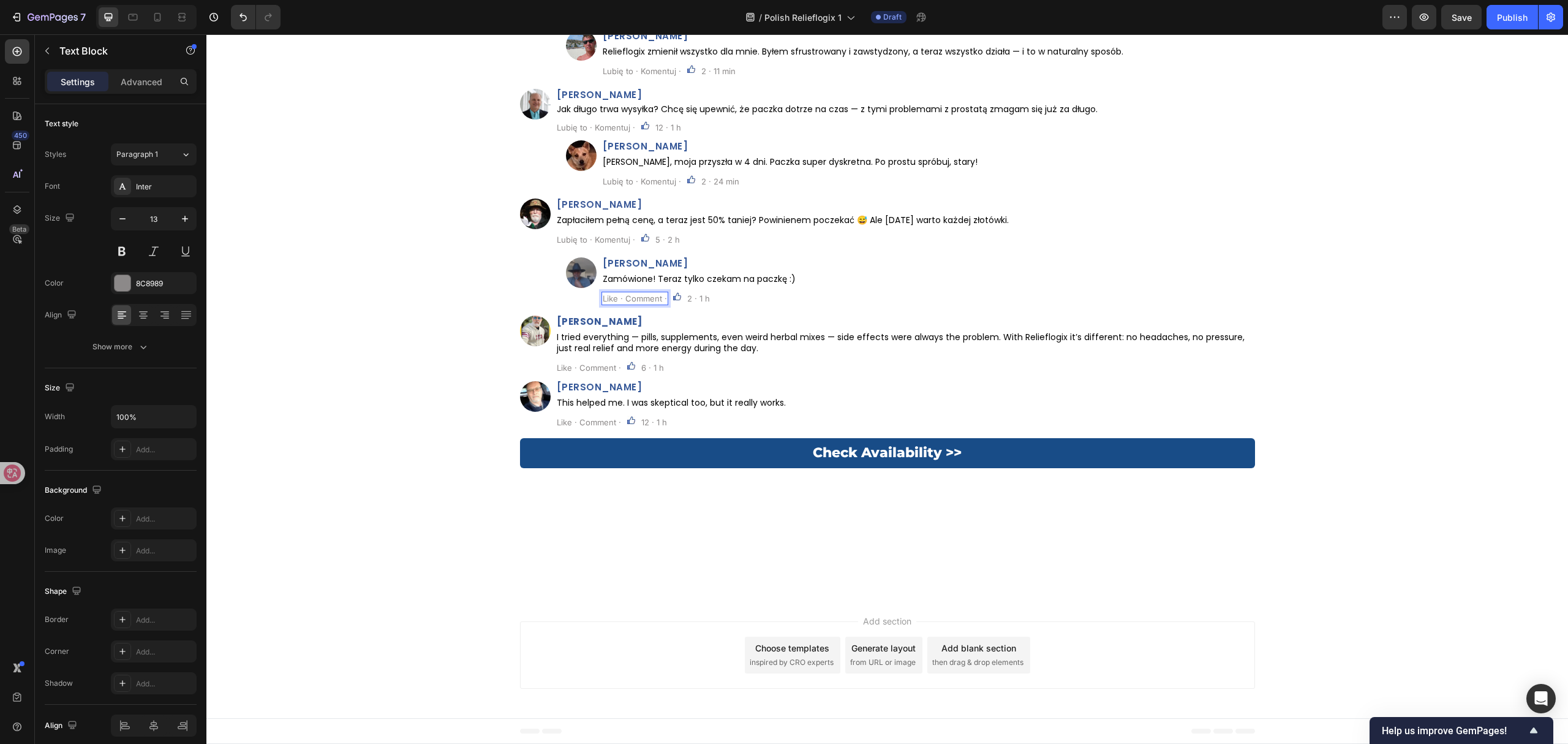
click at [633, 304] on p "Like · Comment ·" at bounding box center [635, 298] width 64 height 11
click at [632, 304] on p "Like · Comment ·" at bounding box center [635, 298] width 64 height 11
click at [591, 435] on div "⁠⁠⁠⁠⁠⁠⁠ Komentarze: Heading Custom Code Row Image Henry Nowak Heading Czy ktoś …" at bounding box center [888, 175] width 735 height 521
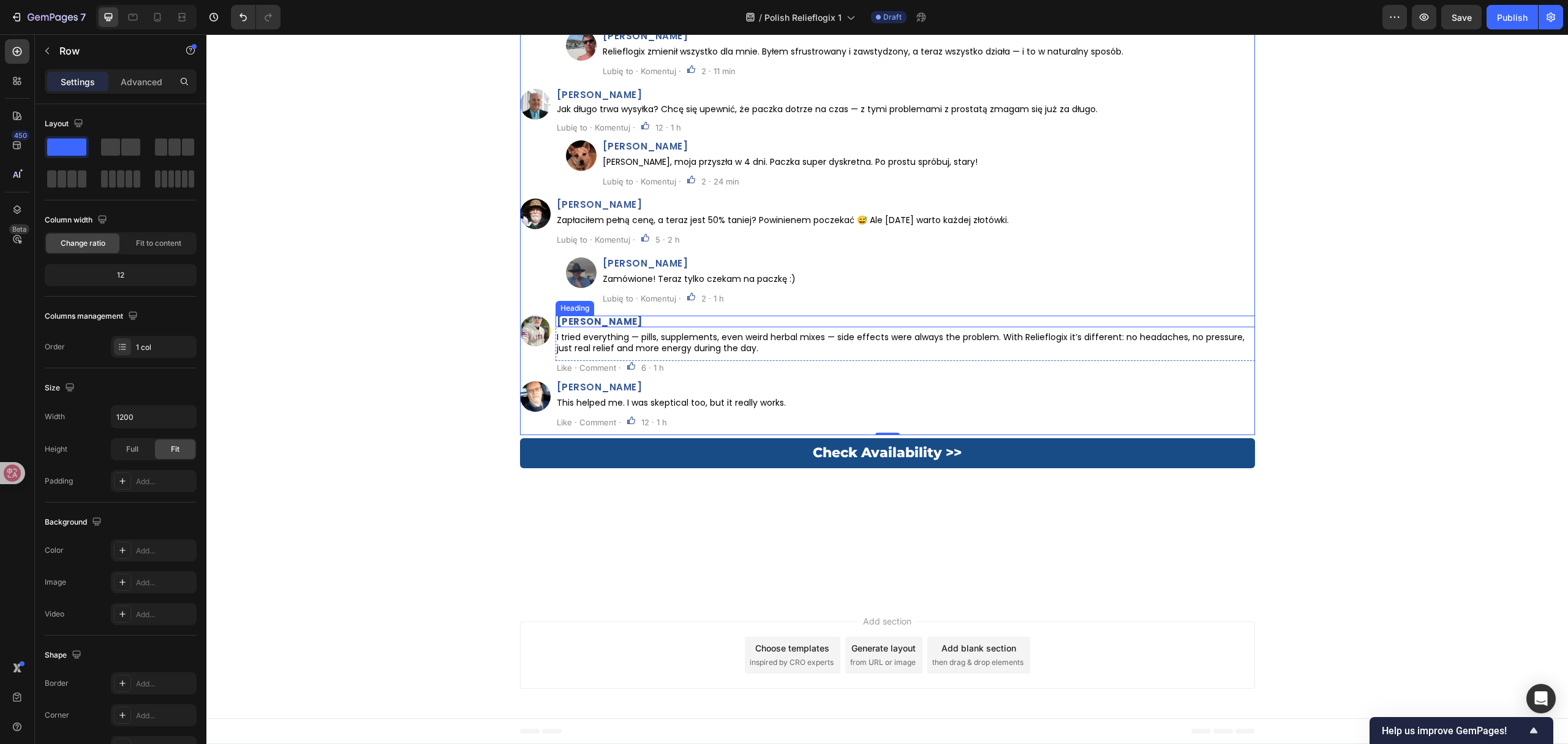
click at [592, 328] on strong "Derek Smith" at bounding box center [599, 321] width 86 height 13
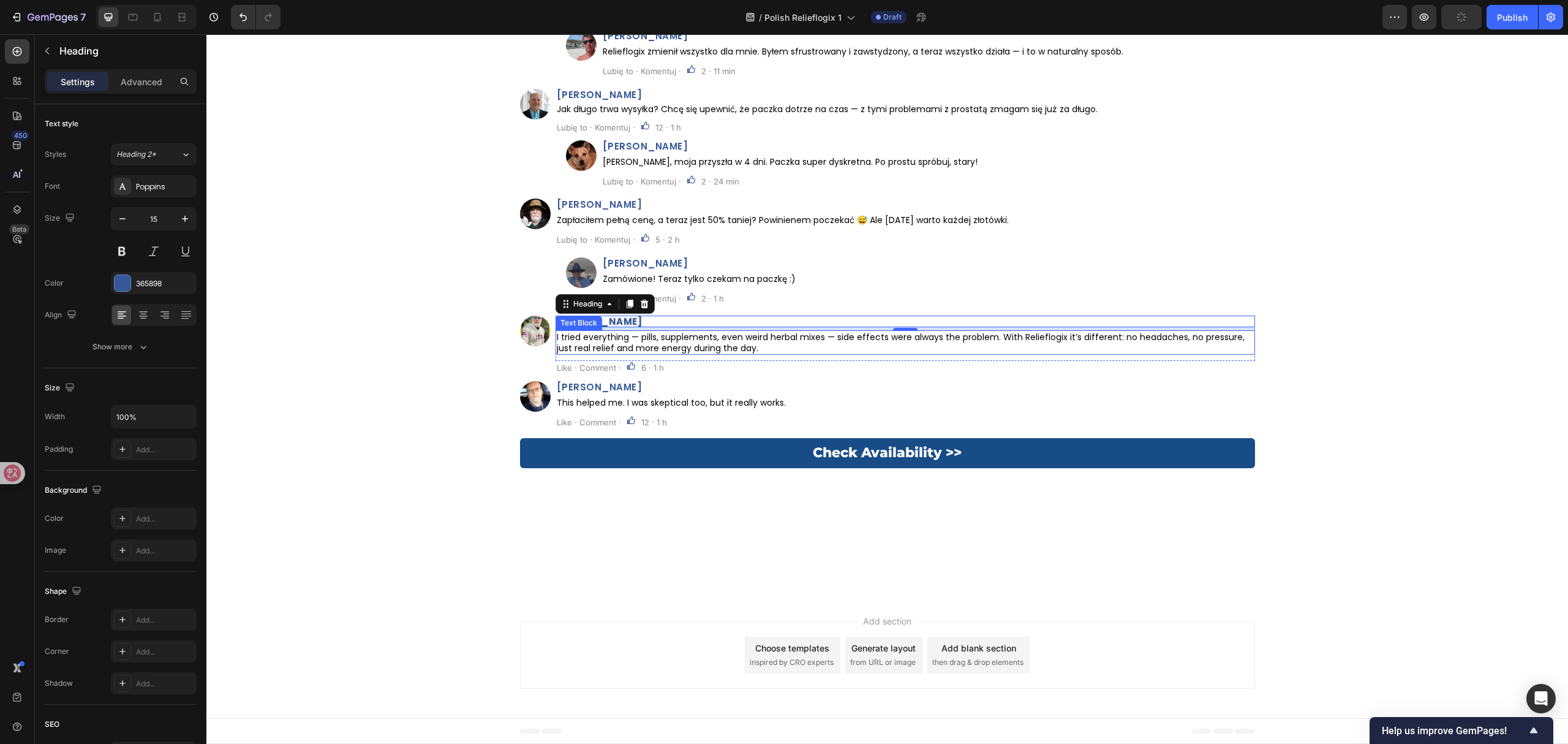
click at [723, 354] on p "I tried everything — pills, supplements, even weird herbal mixes — side effects…" at bounding box center [905, 342] width 697 height 22
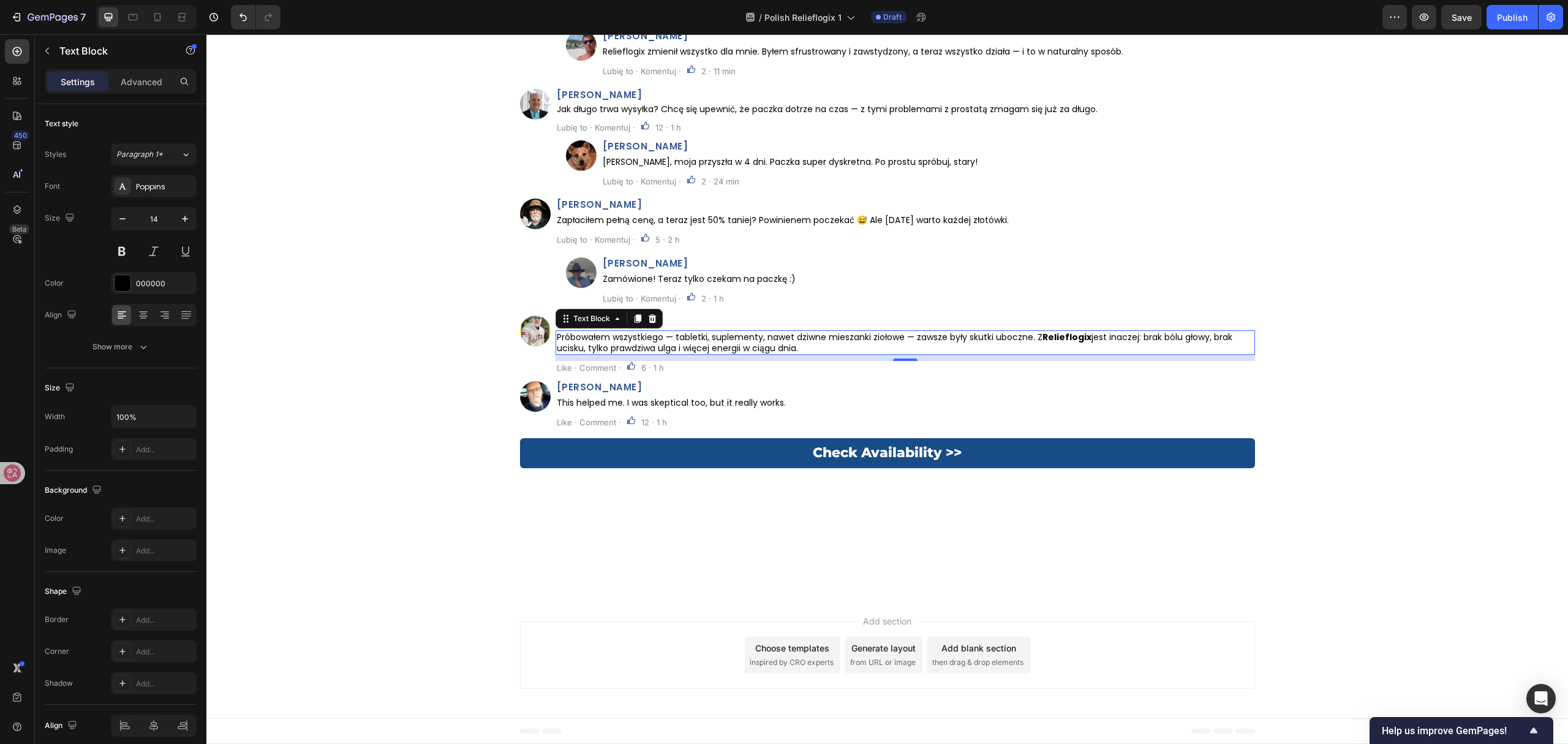
click at [600, 373] on p "Like · Comment ·" at bounding box center [589, 368] width 64 height 11
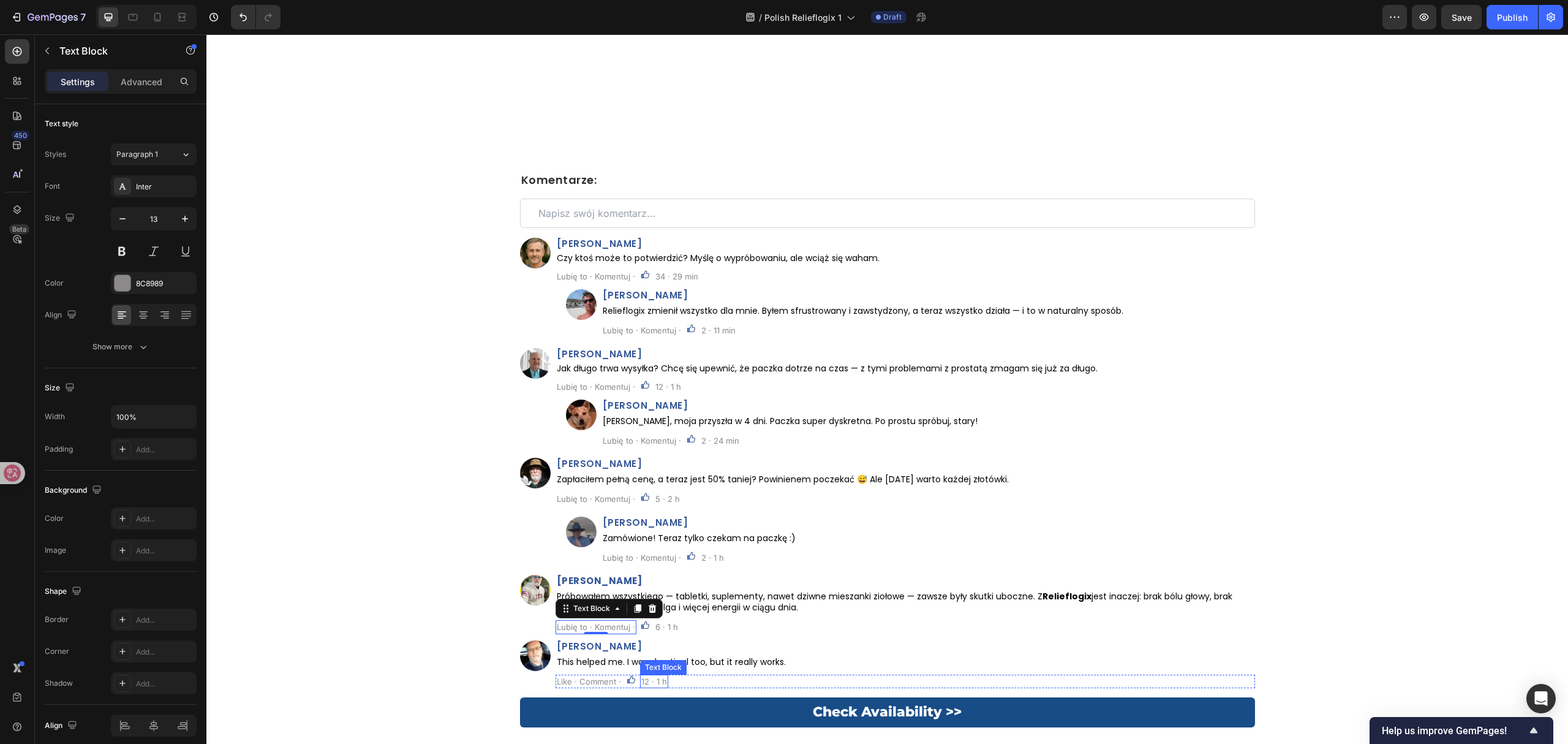
scroll to position [6699, 0]
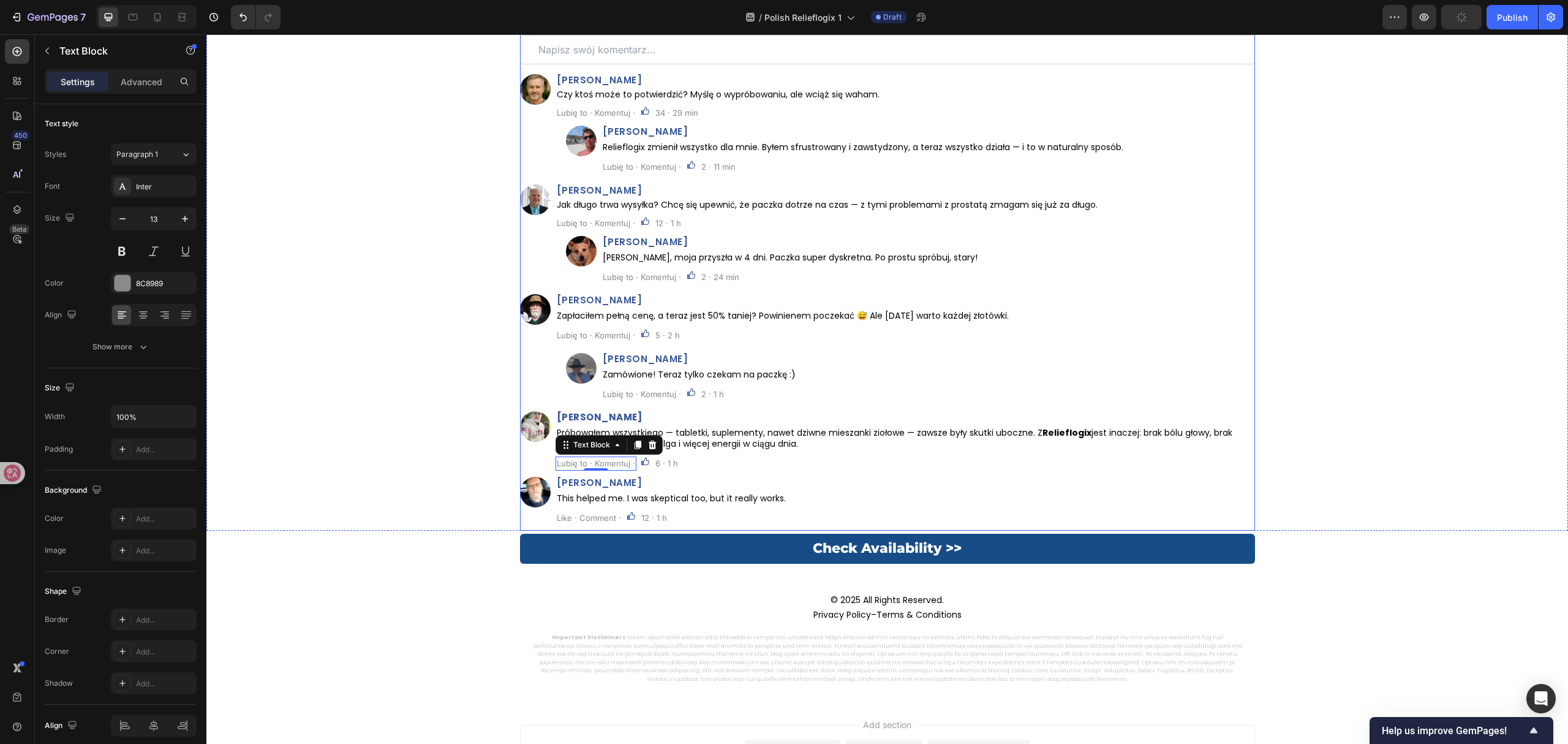
click at [605, 476] on h2 "Aaron Mitchell" at bounding box center [904, 482] width 699 height 11
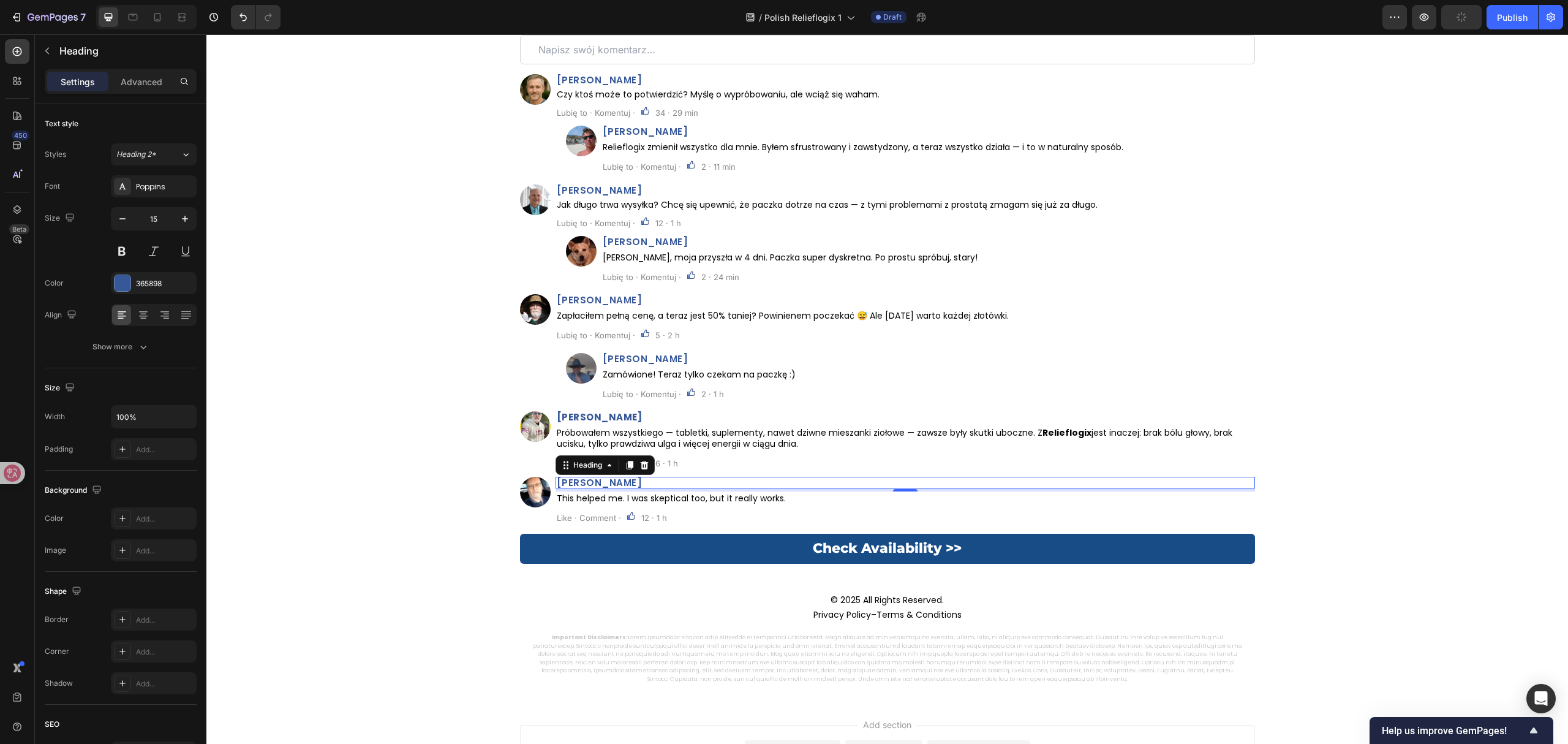
click at [598, 484] on p "Aaron Mitchel" at bounding box center [905, 482] width 697 height 10
click at [730, 499] on p "This helped me. I was skeptical too, but it really works." at bounding box center [905, 498] width 697 height 11
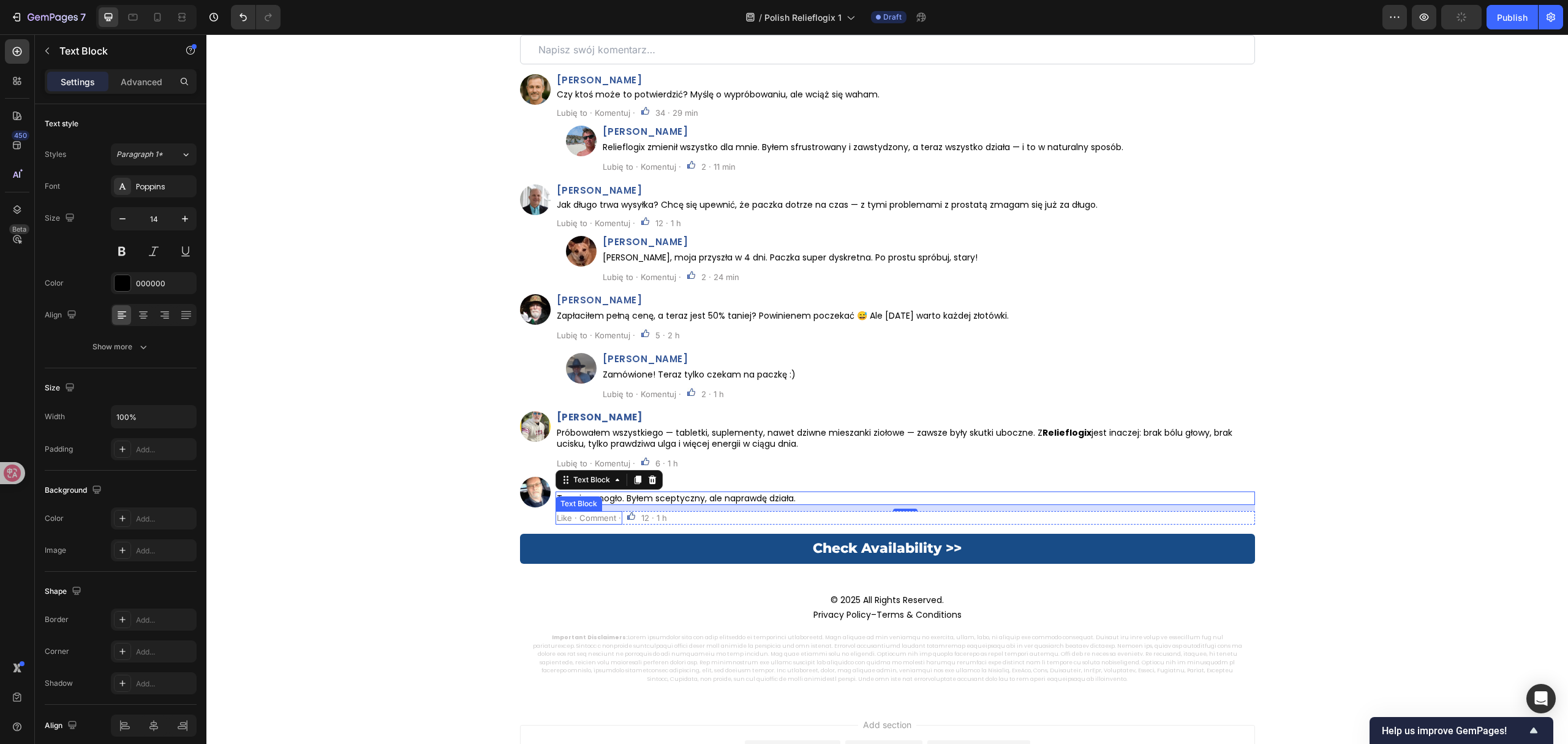
click at [588, 518] on p "Like · Comment ·" at bounding box center [589, 517] width 64 height 11
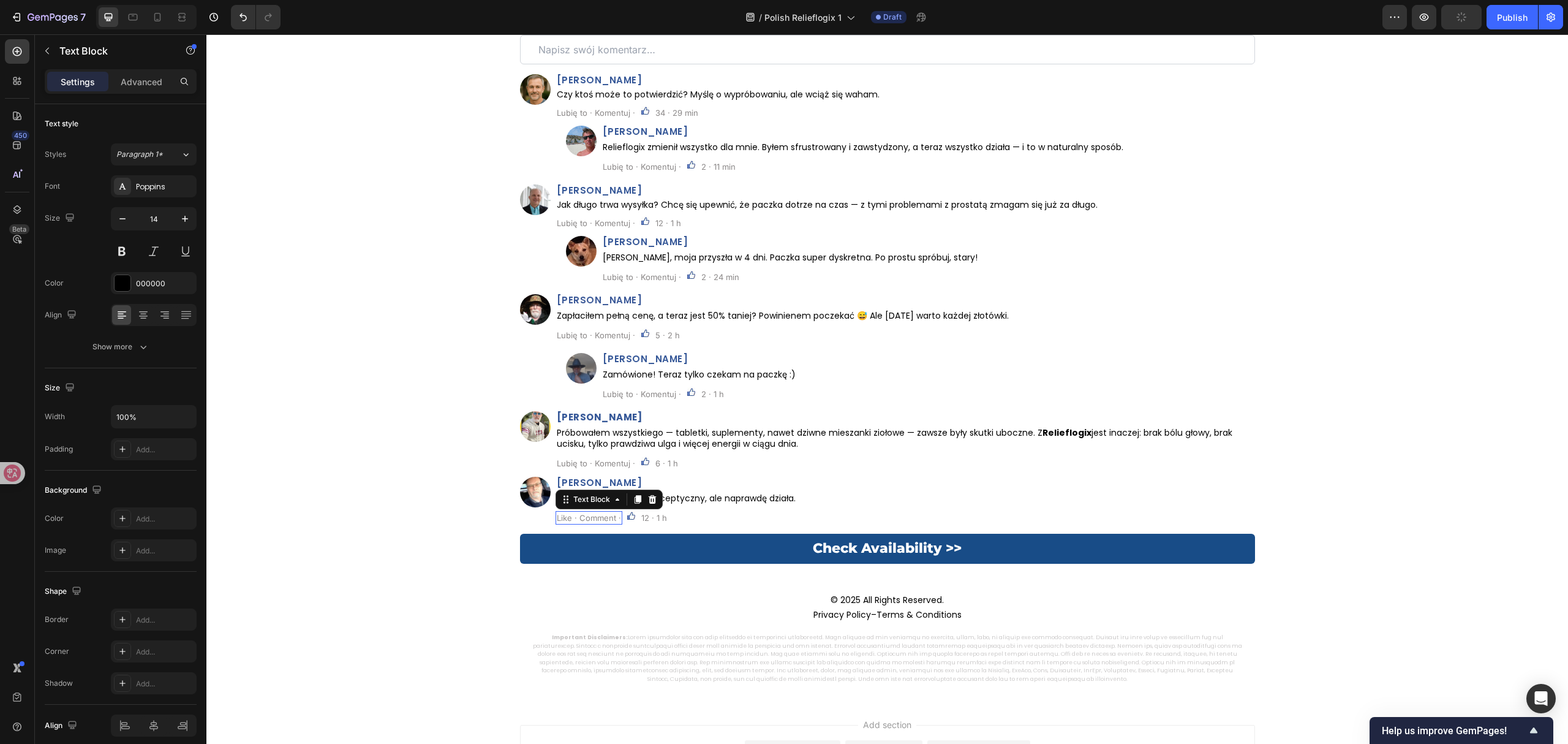
click at [588, 518] on p "Like · Comment ·" at bounding box center [589, 517] width 64 height 11
click at [675, 117] on p "34 · 29 min" at bounding box center [676, 112] width 43 height 11
copy p "34 · 29 min"
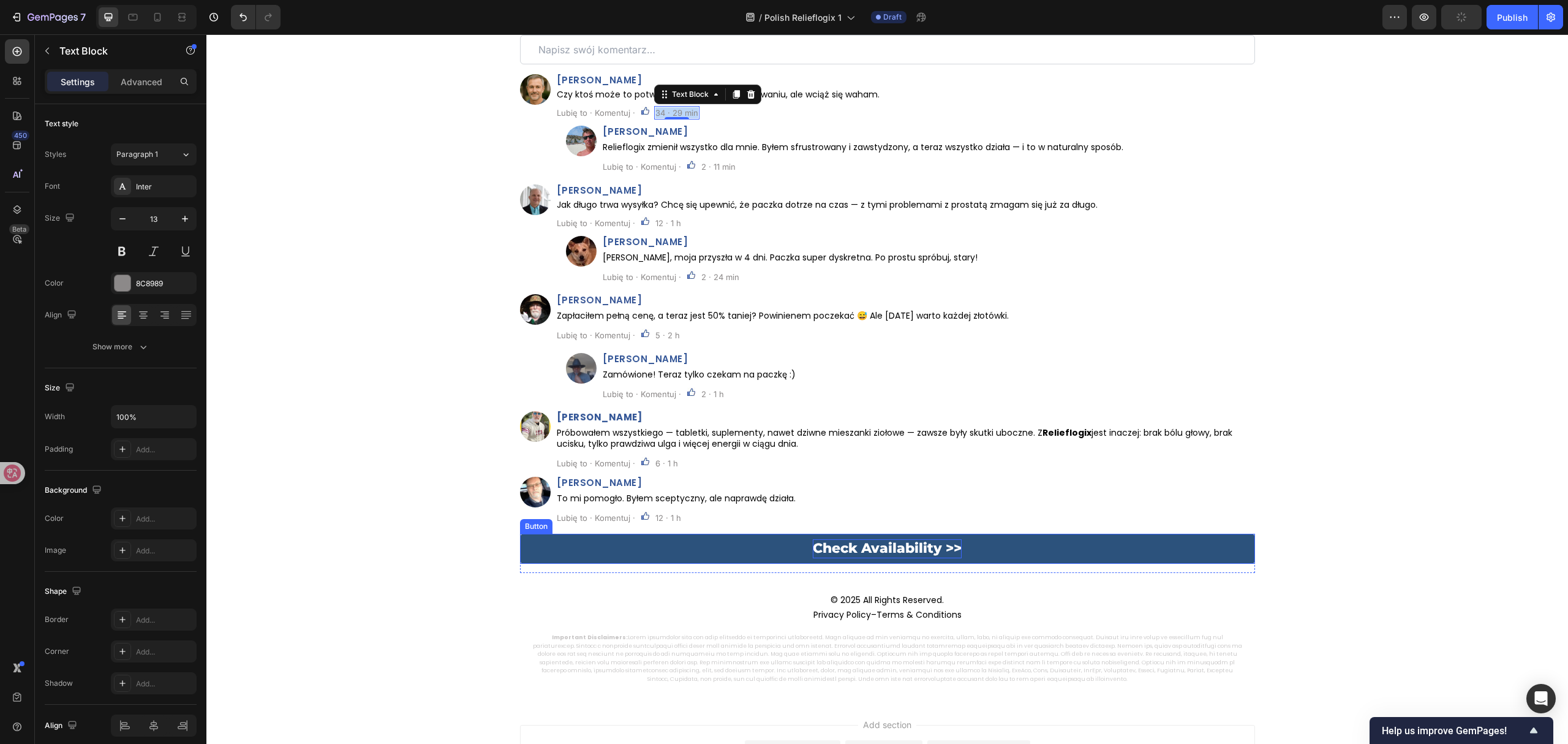
click at [853, 548] on p "Check Availability >>" at bounding box center [886, 548] width 149 height 19
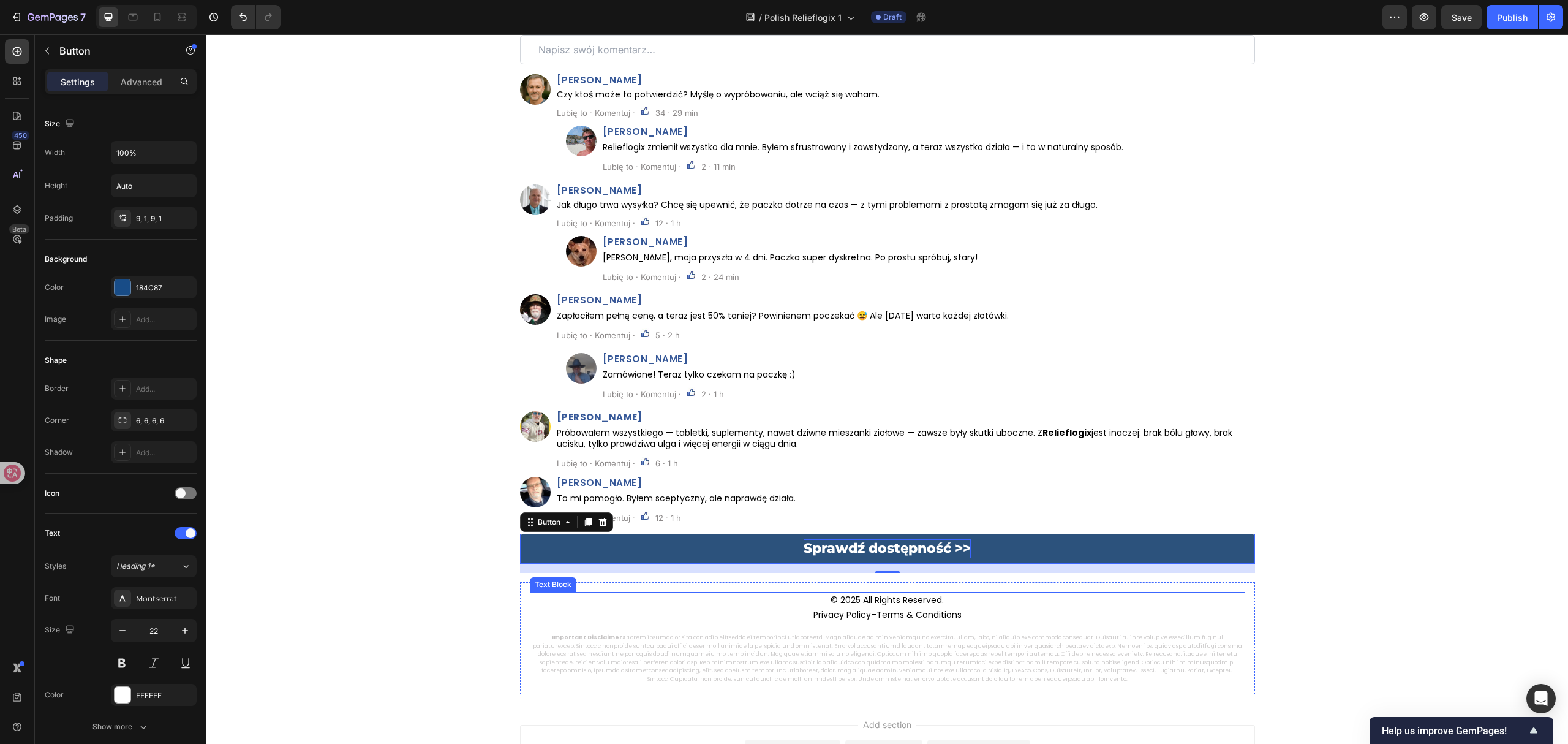
click at [890, 610] on link "Terms & Conditions" at bounding box center [919, 614] width 85 height 12
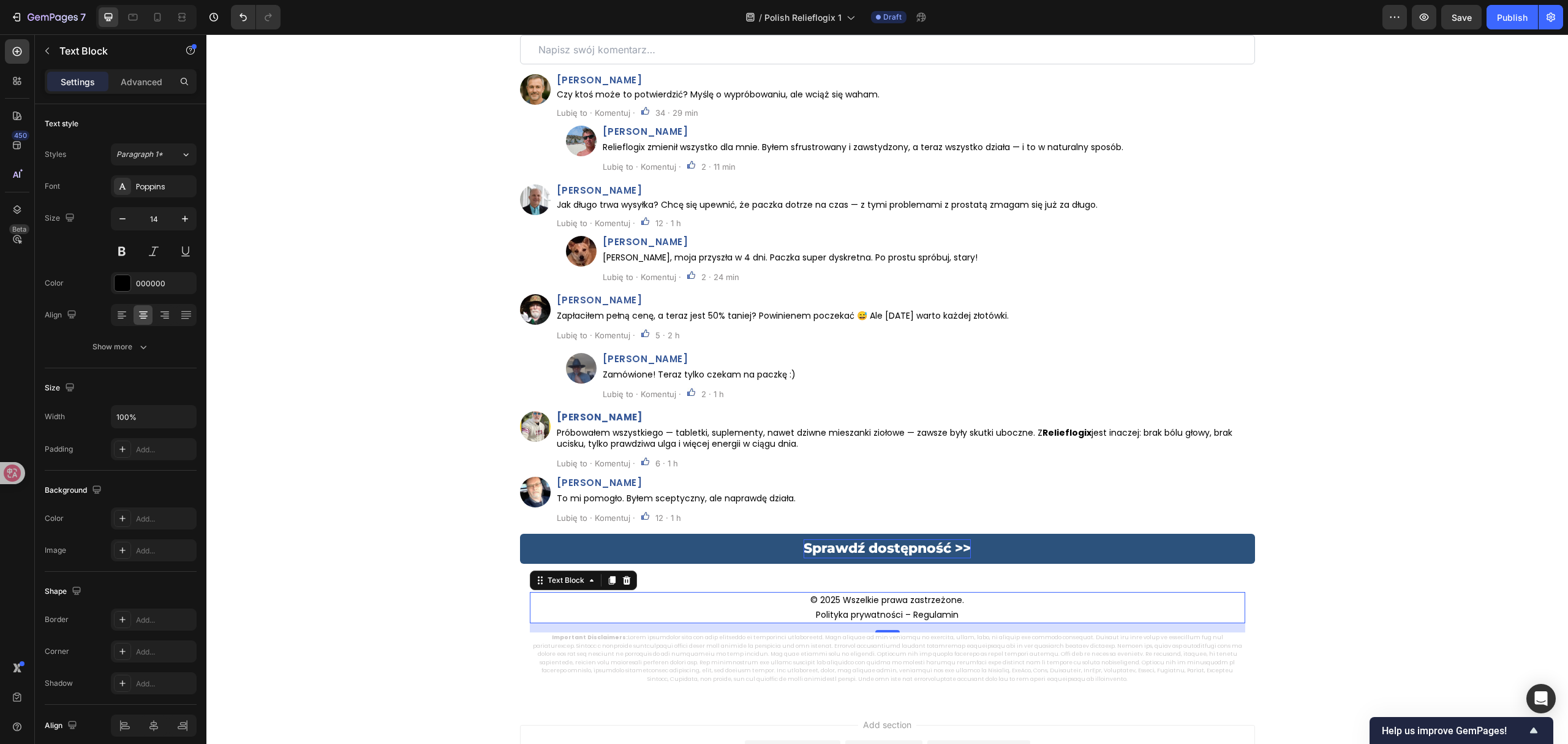
click at [1030, 648] on p "Important Disclaimers:" at bounding box center [887, 658] width 713 height 50
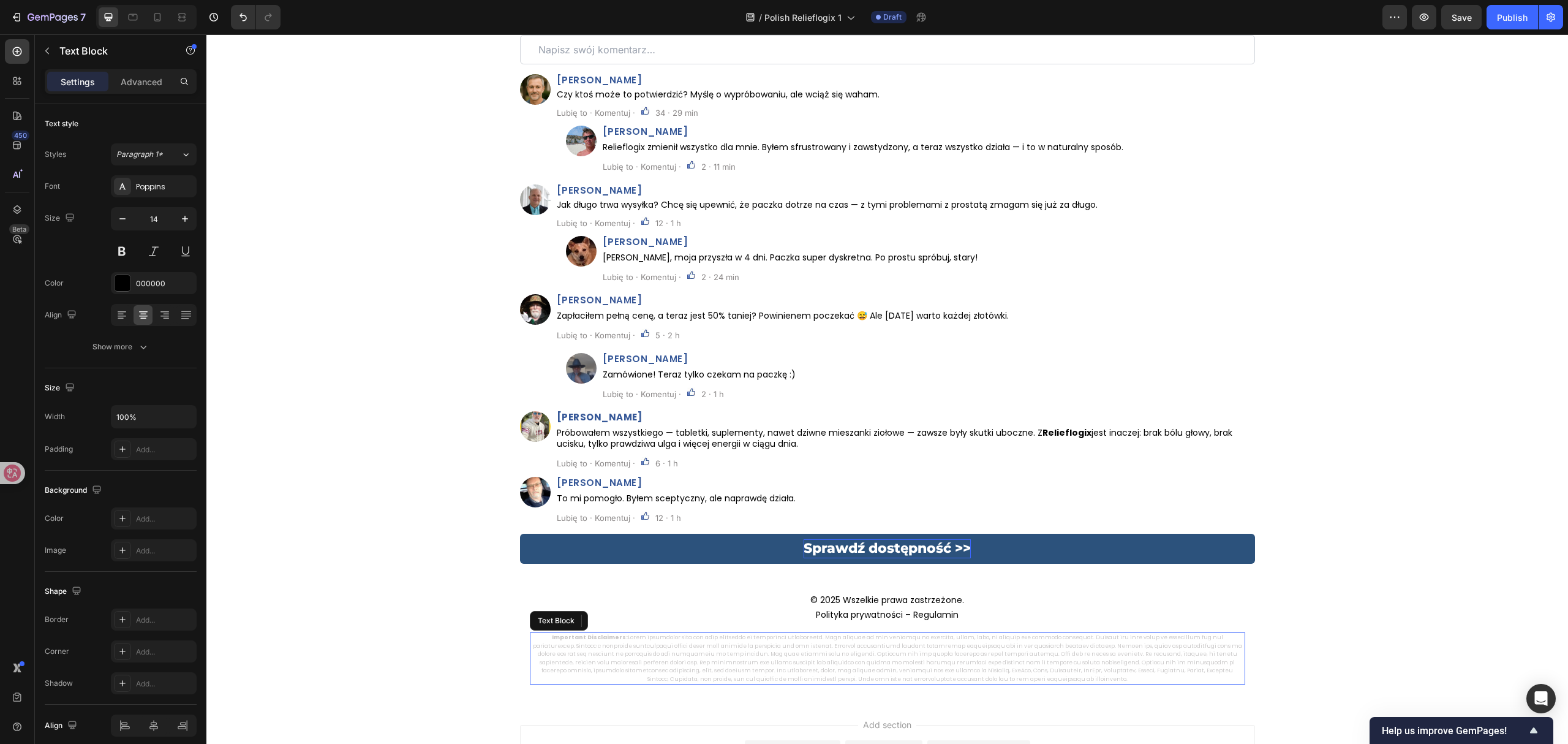
click at [1030, 648] on p "Important Disclaimers:" at bounding box center [887, 658] width 713 height 50
click at [1471, 14] on button "Save" at bounding box center [1461, 17] width 41 height 24
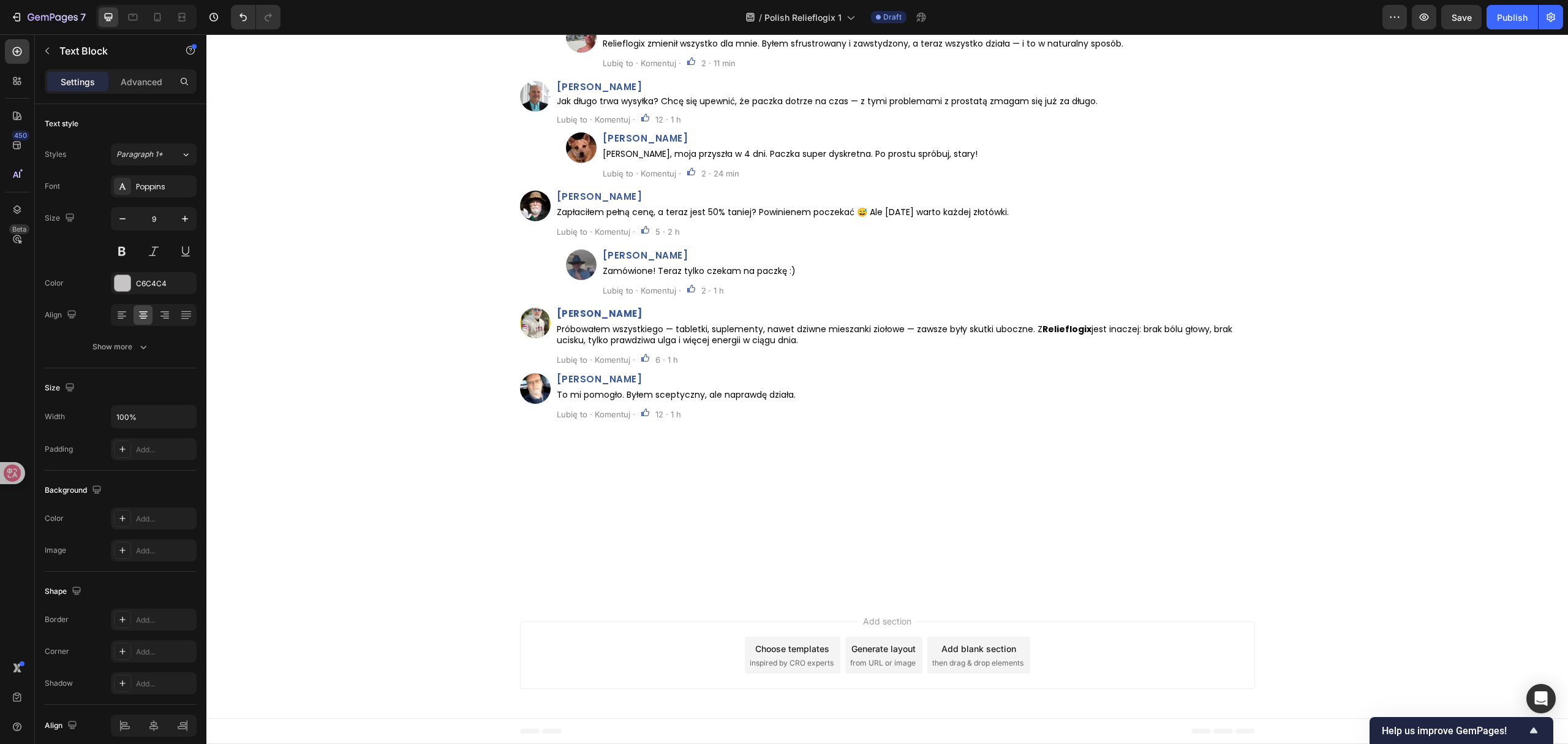
scroll to position [6128, 0]
click at [1456, 21] on span "Save" at bounding box center [1461, 17] width 20 height 10
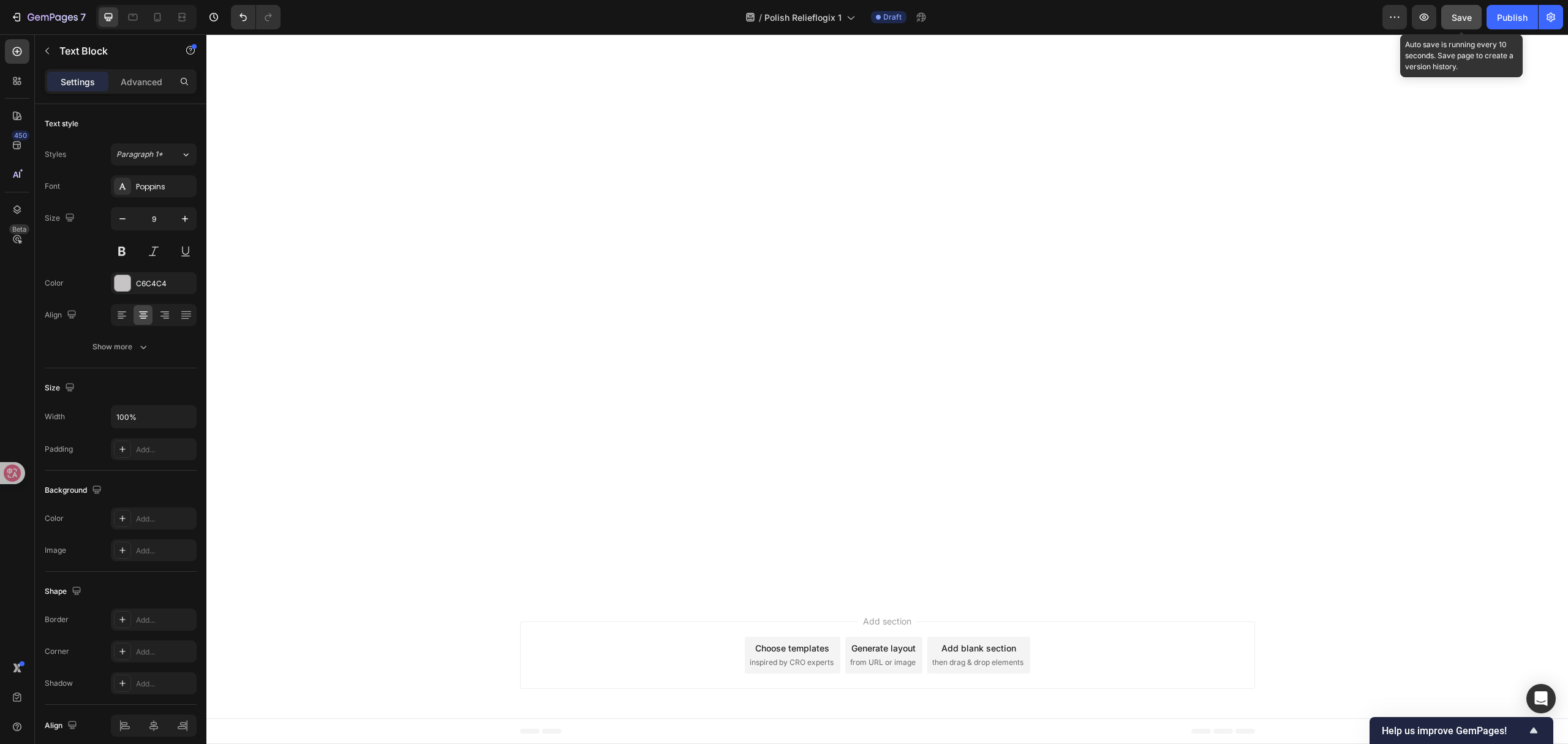
click at [1470, 9] on button "Save" at bounding box center [1461, 17] width 41 height 24
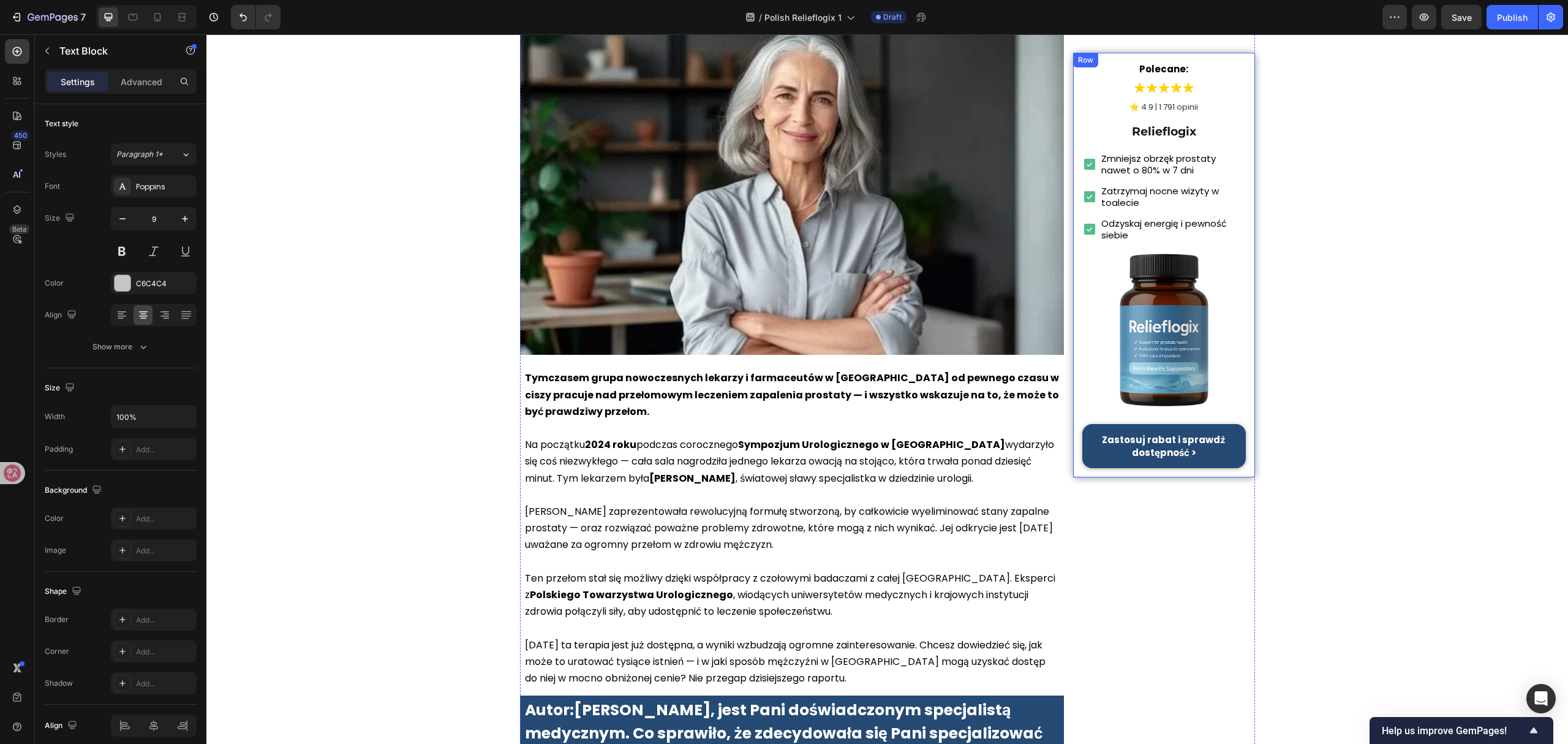
scroll to position [0, 0]
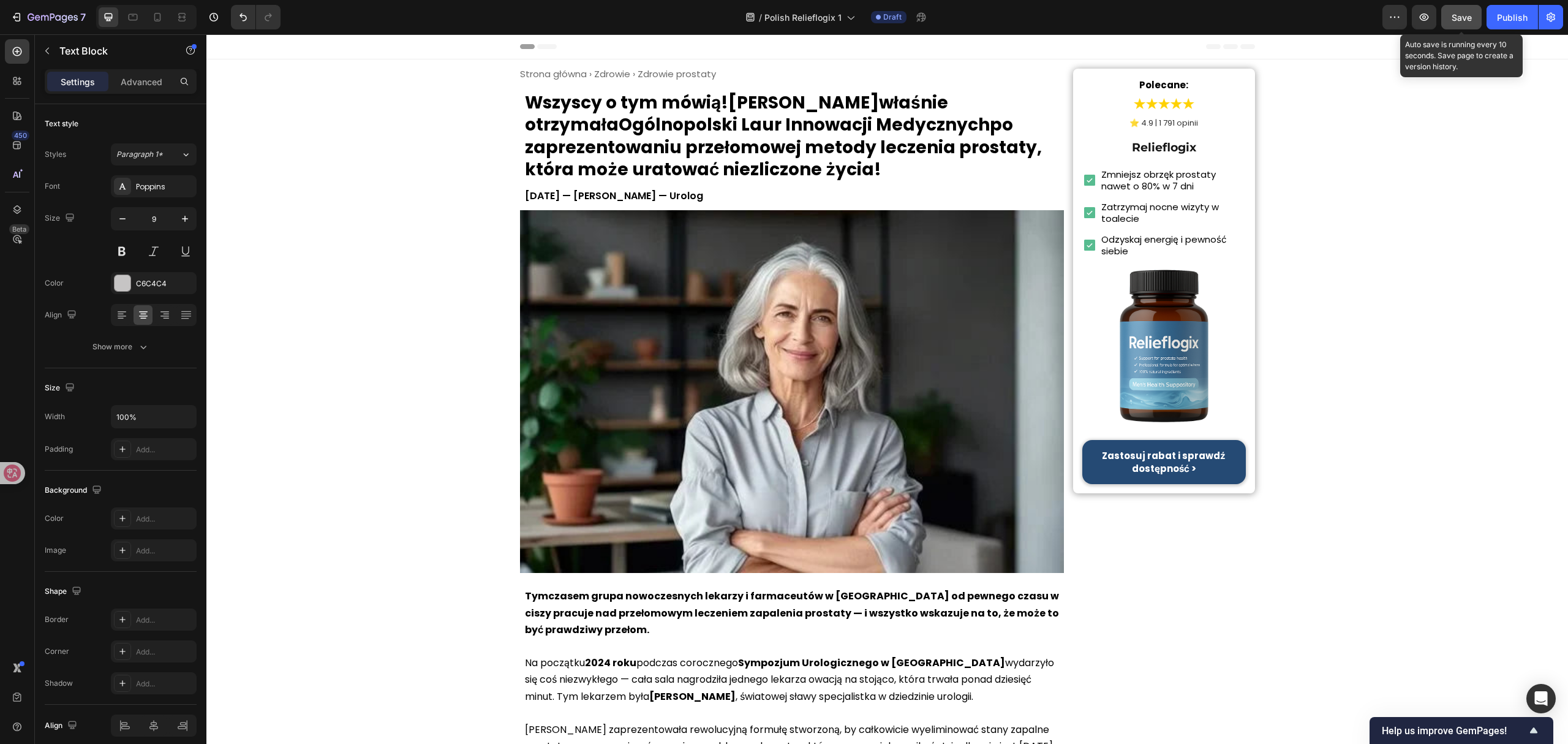
click at [1472, 15] on button "Save" at bounding box center [1461, 17] width 41 height 24
click at [1463, 5] on button "Save" at bounding box center [1461, 17] width 41 height 24
click at [1463, 21] on span "Save" at bounding box center [1461, 17] width 20 height 10
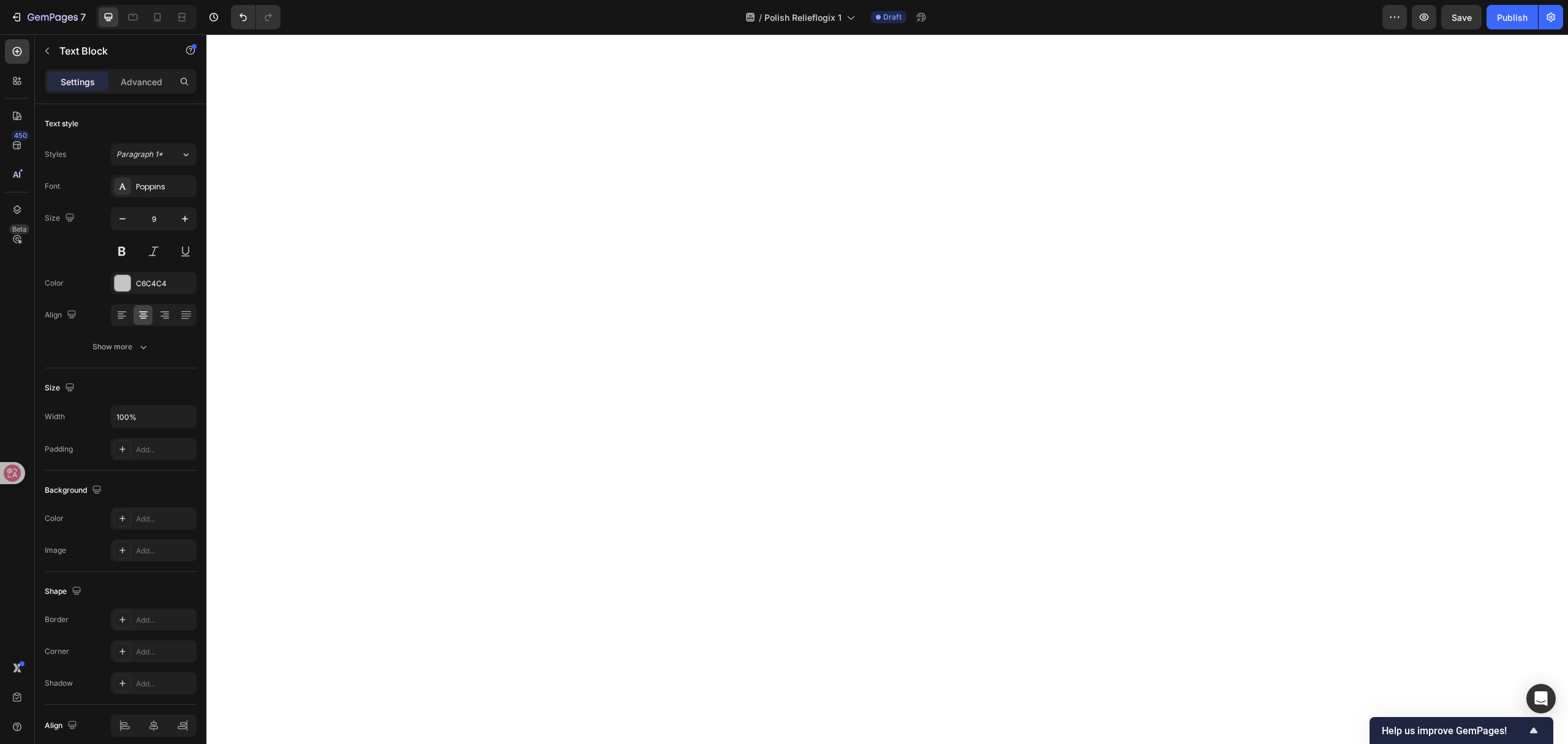
scroll to position [6804, 0]
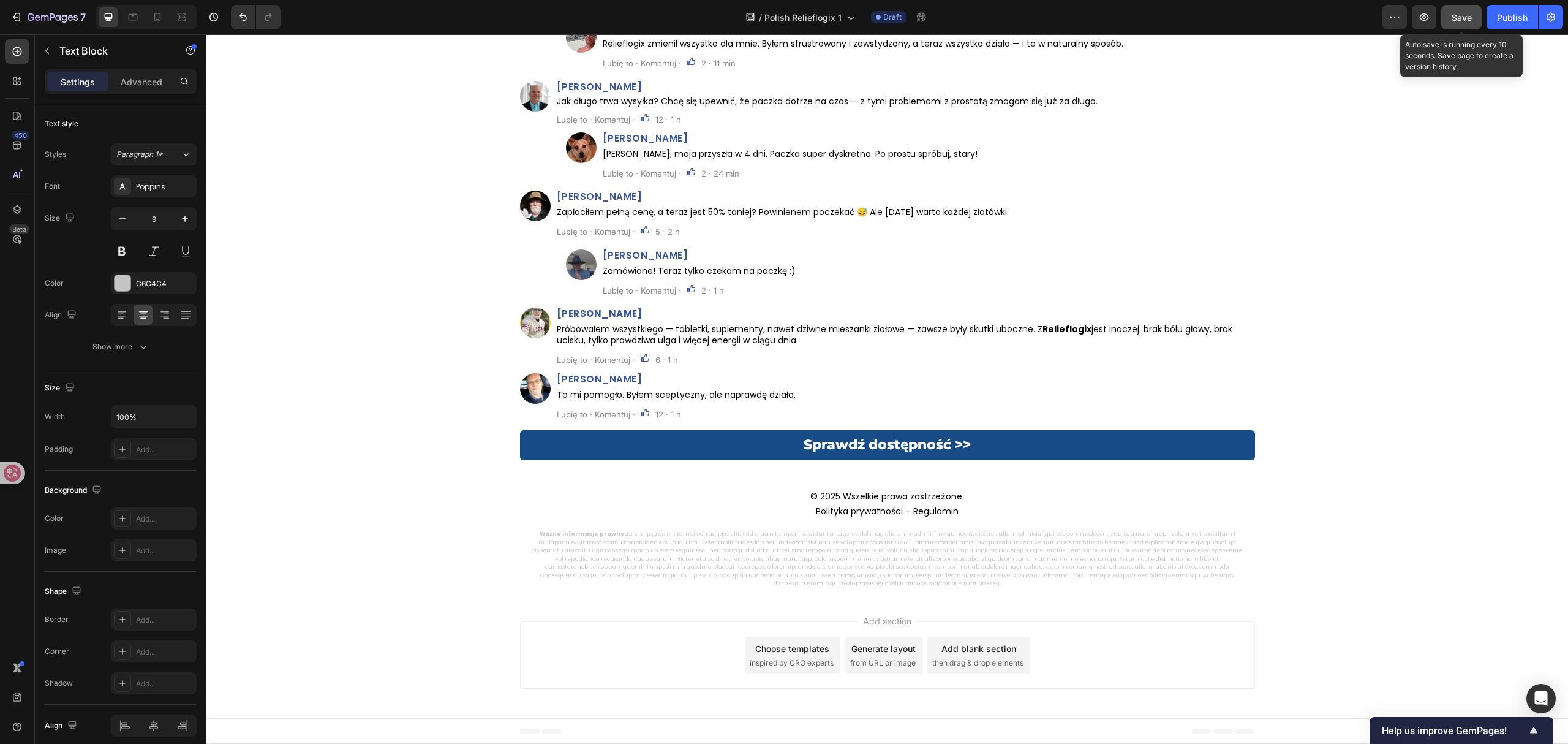
click at [1471, 16] on button "Save" at bounding box center [1461, 17] width 41 height 24
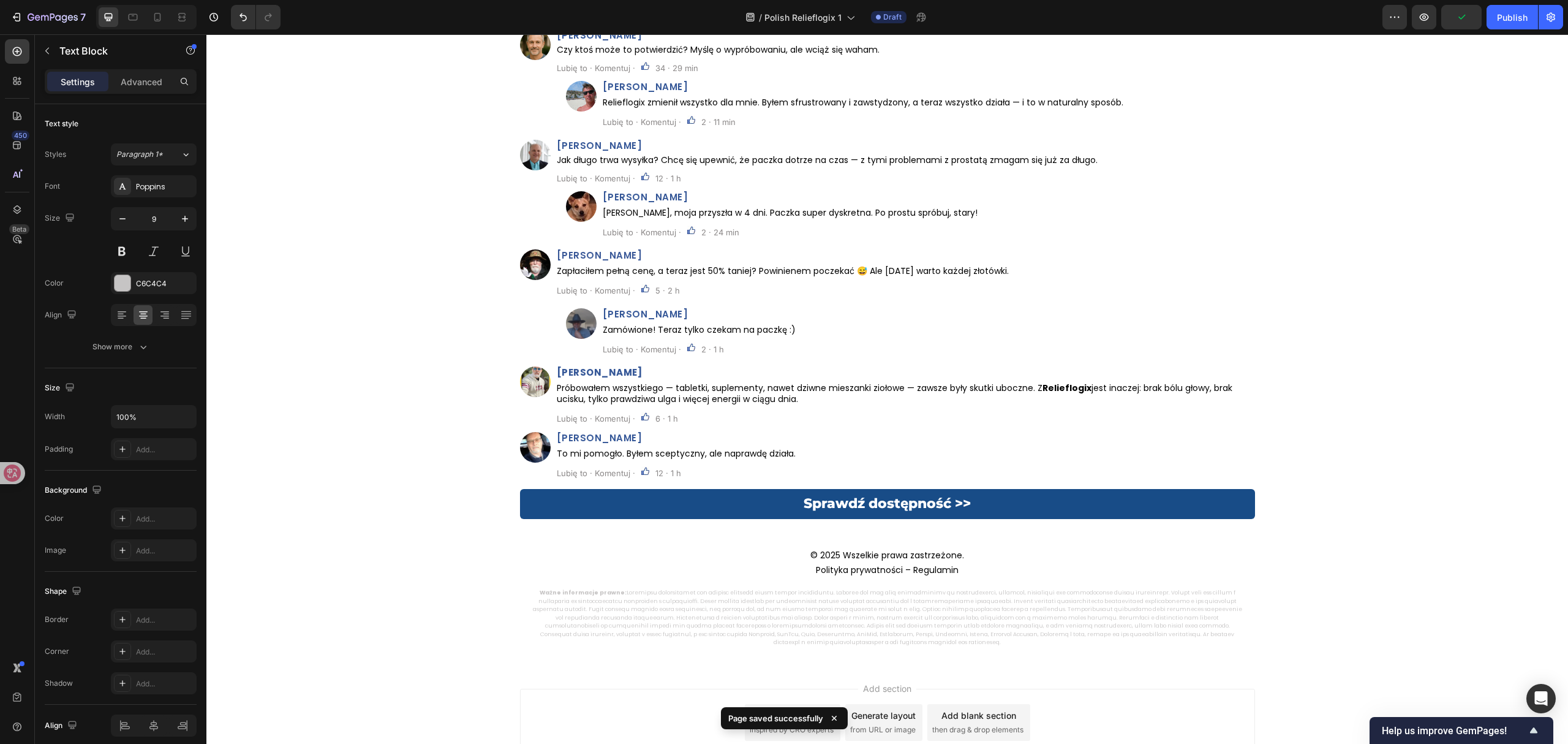
scroll to position [6559, 0]
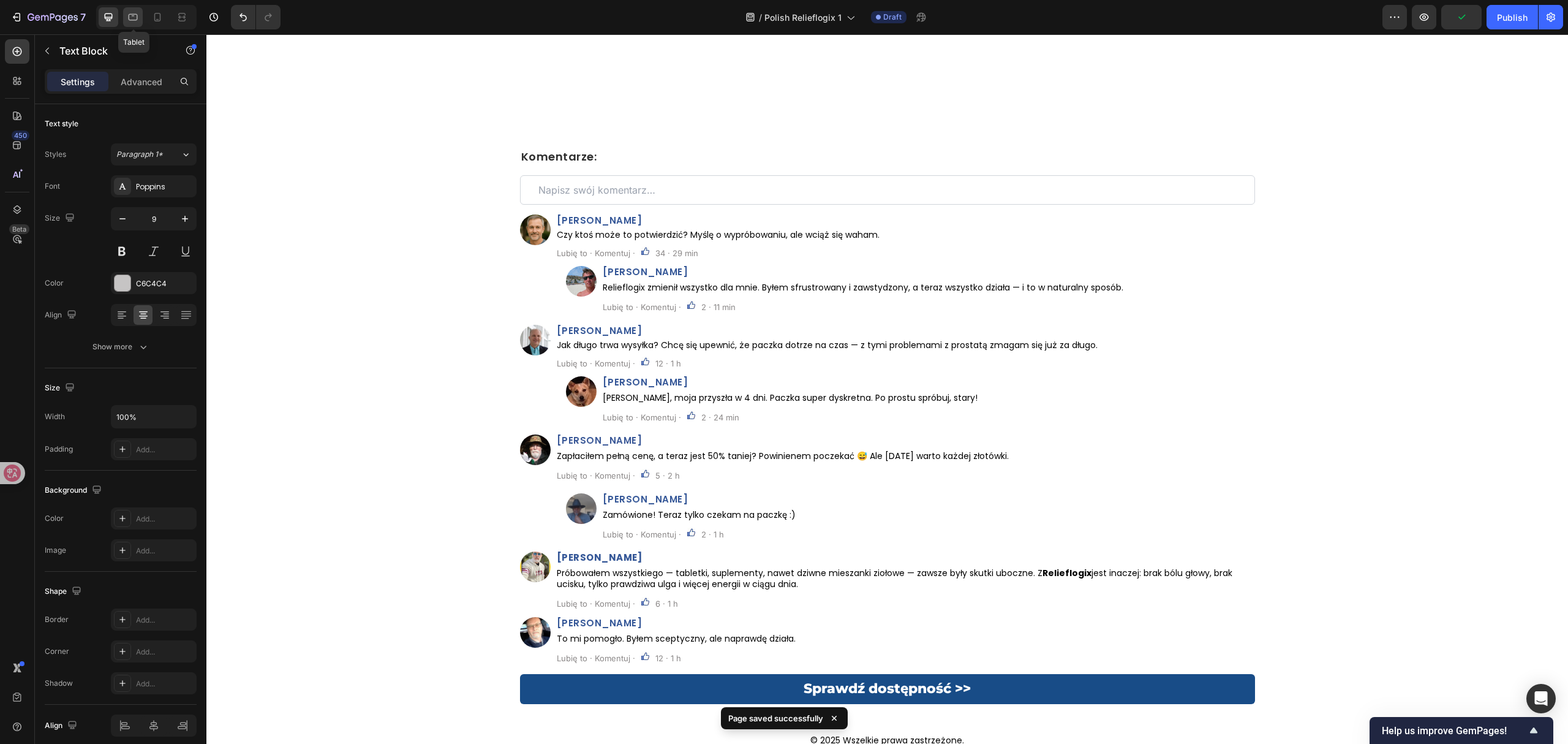
drag, startPoint x: 126, startPoint y: 10, endPoint x: 551, endPoint y: 96, distance: 433.6
click at [126, 10] on div at bounding box center [133, 17] width 20 height 20
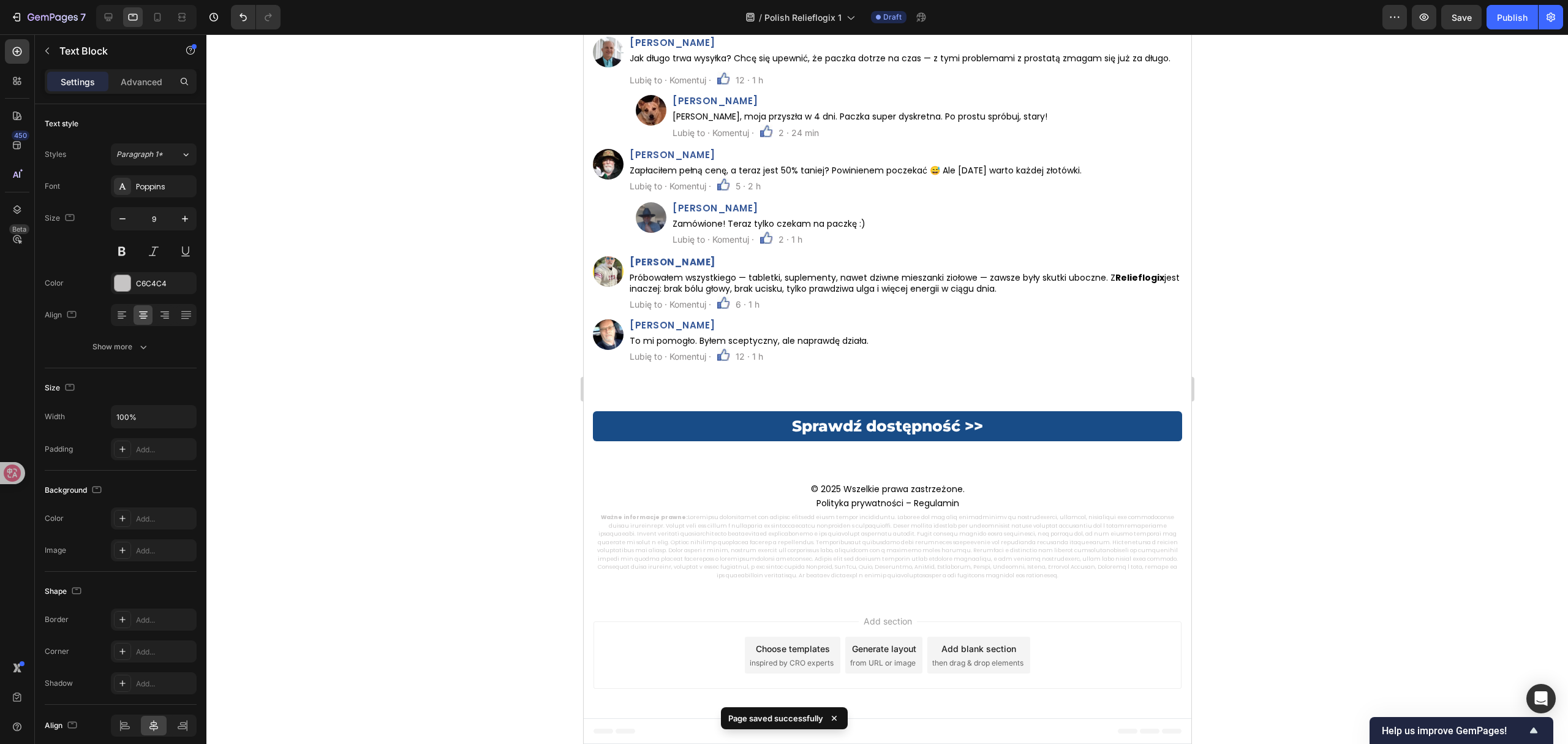
type input "Auto"
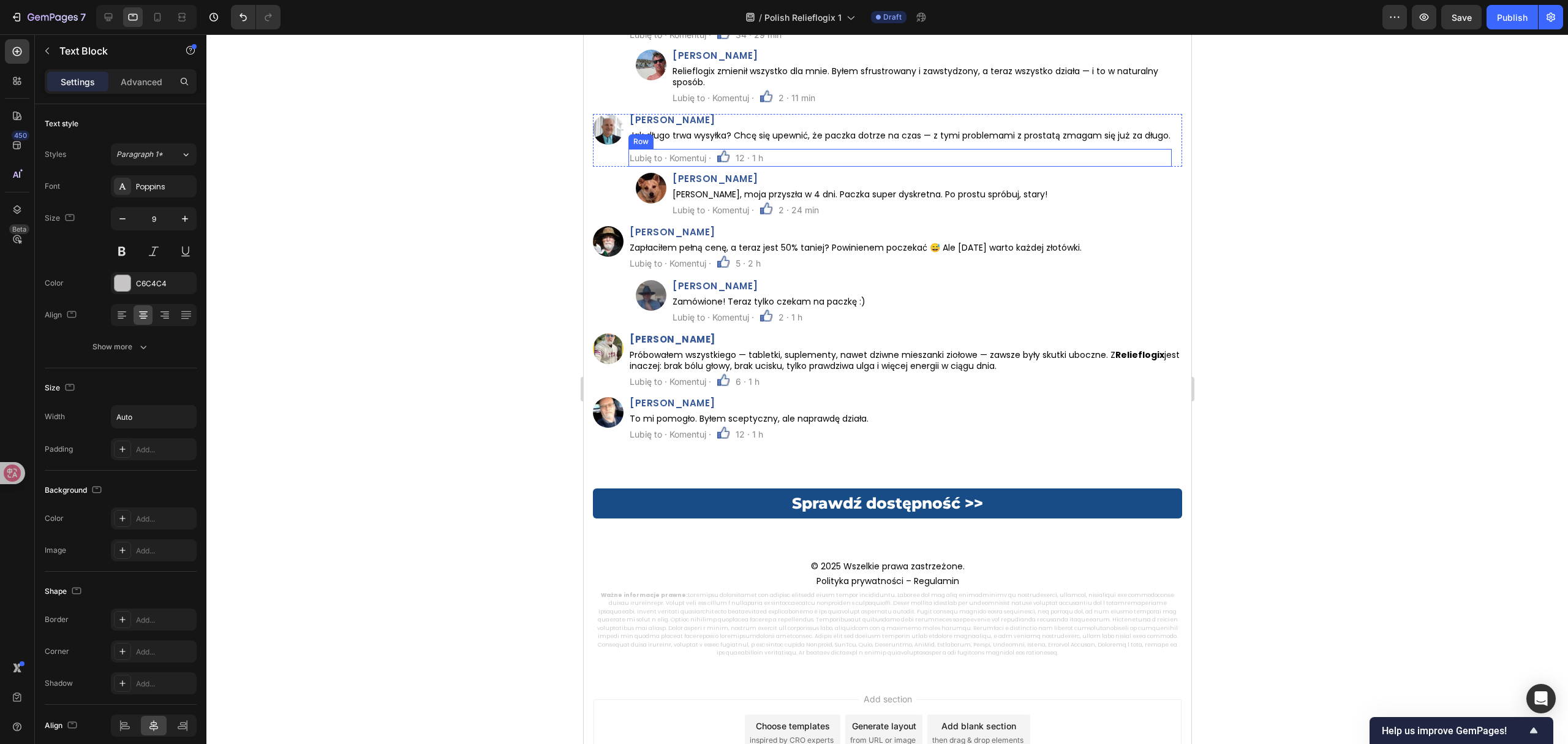
scroll to position [6716, 0]
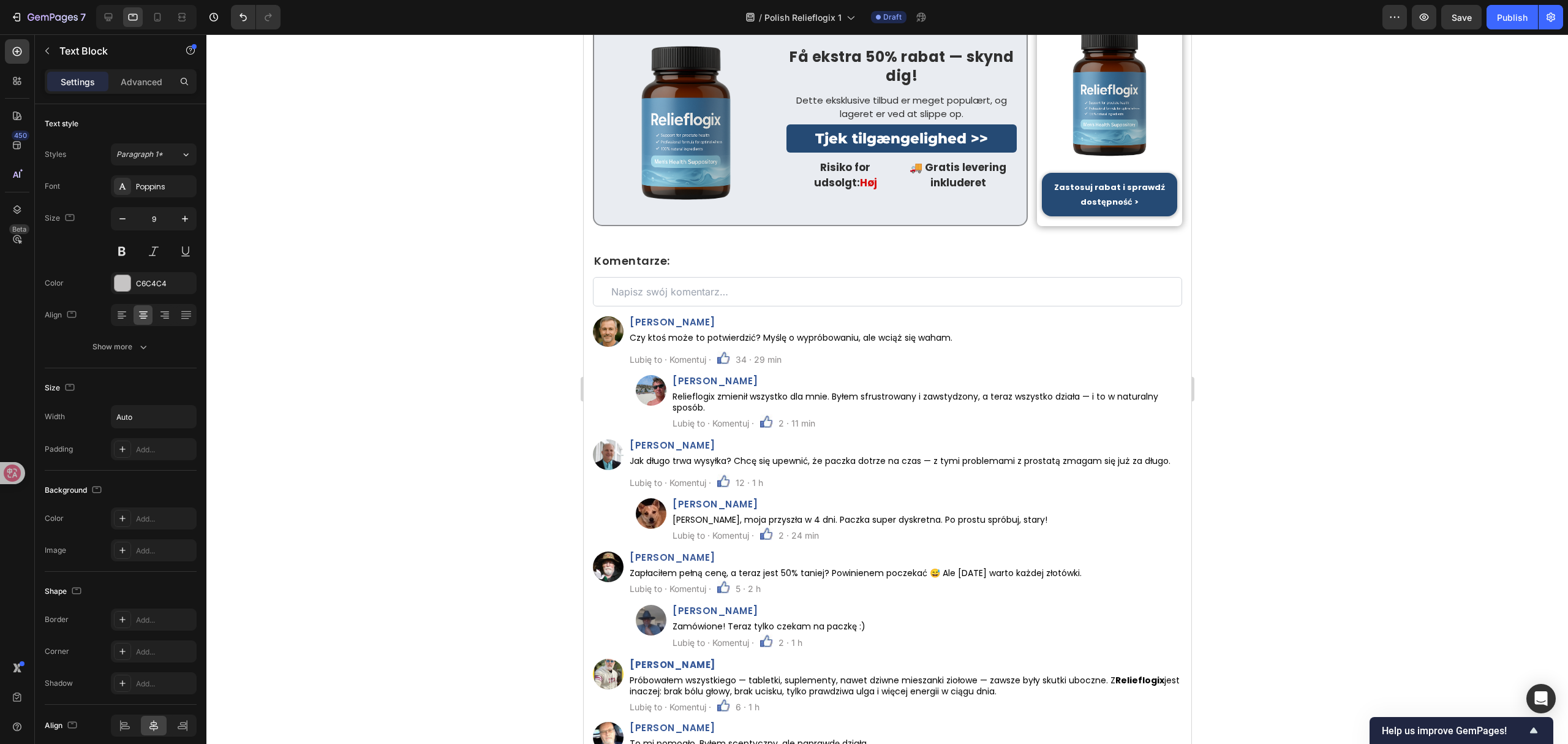
click at [1462, 18] on span "Save" at bounding box center [1461, 17] width 20 height 10
click at [156, 15] on icon at bounding box center [157, 17] width 12 height 12
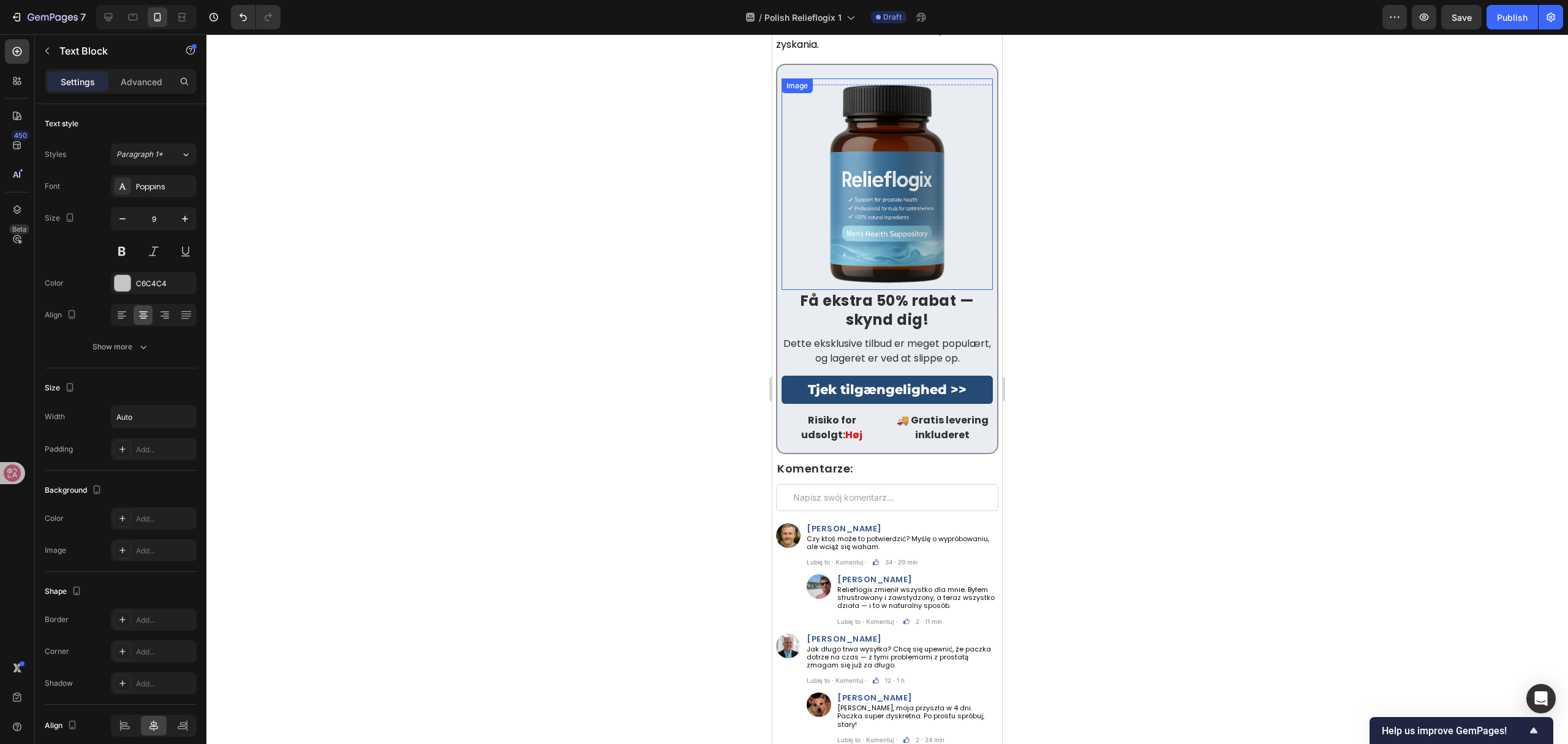
scroll to position [8770, 0]
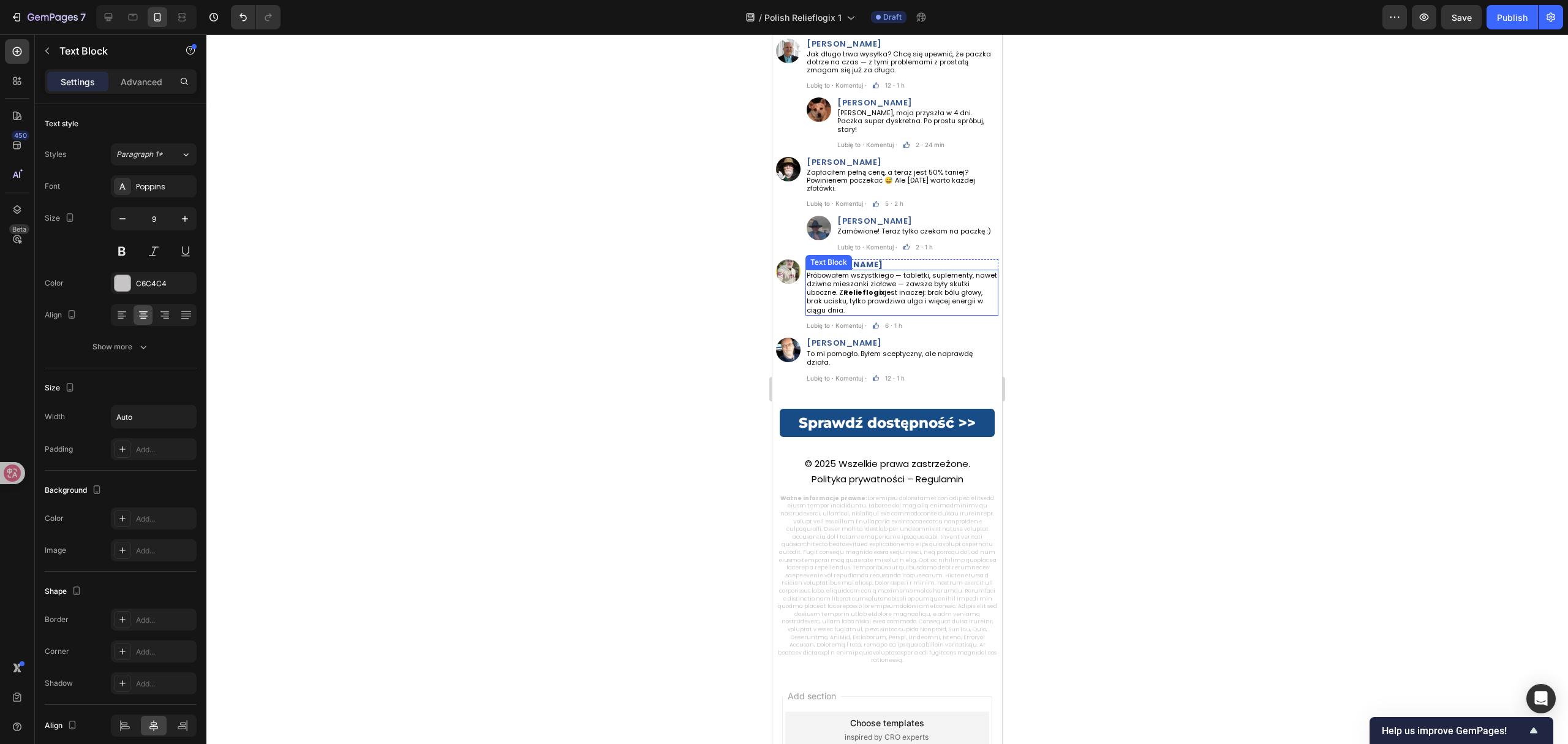
click at [857, 315] on p "Próbowałem wszystkiego — tabletki, suplementy, nawet dziwne mieszanki ziołowe —…" at bounding box center [901, 293] width 190 height 43
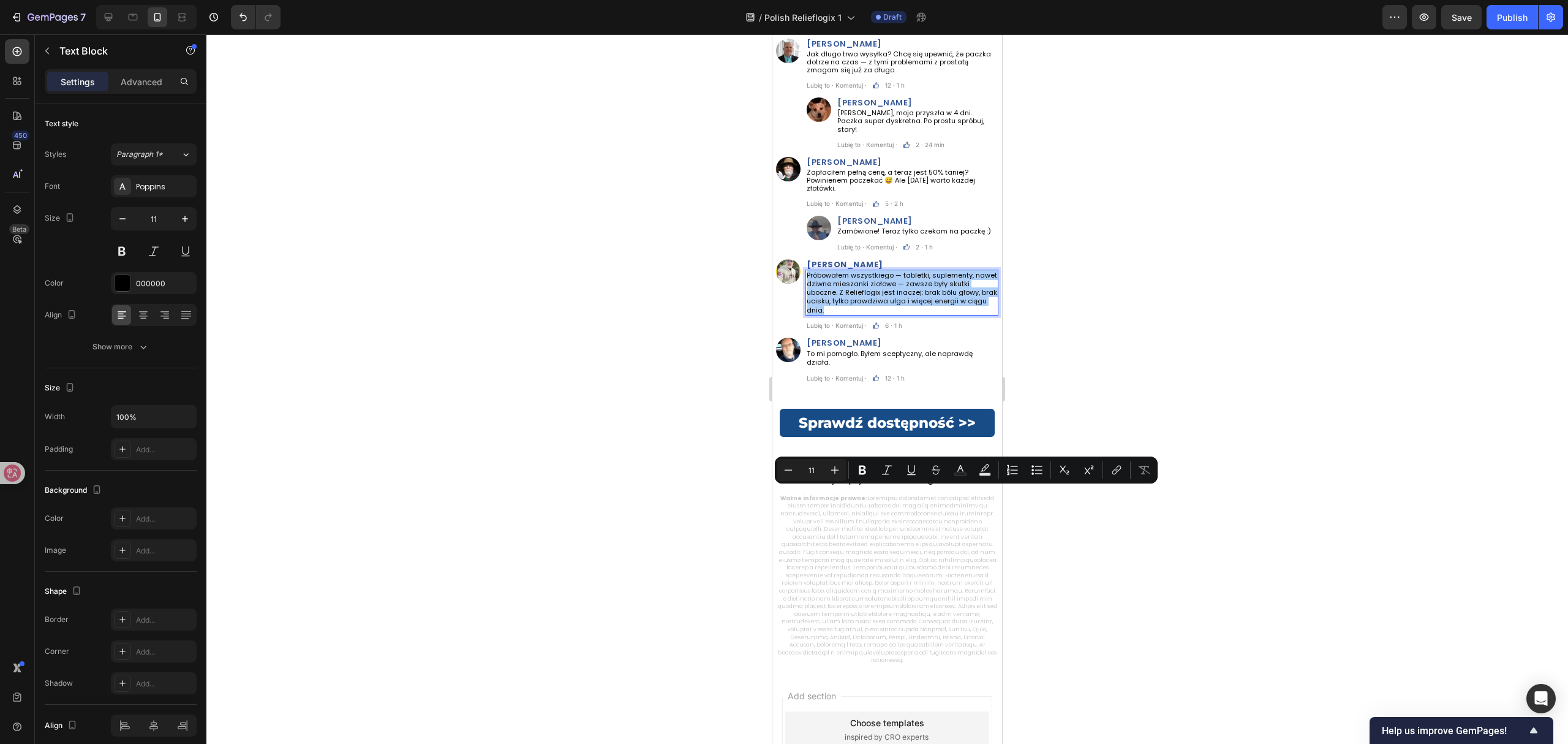
click at [1178, 320] on div at bounding box center [887, 389] width 1361 height 709
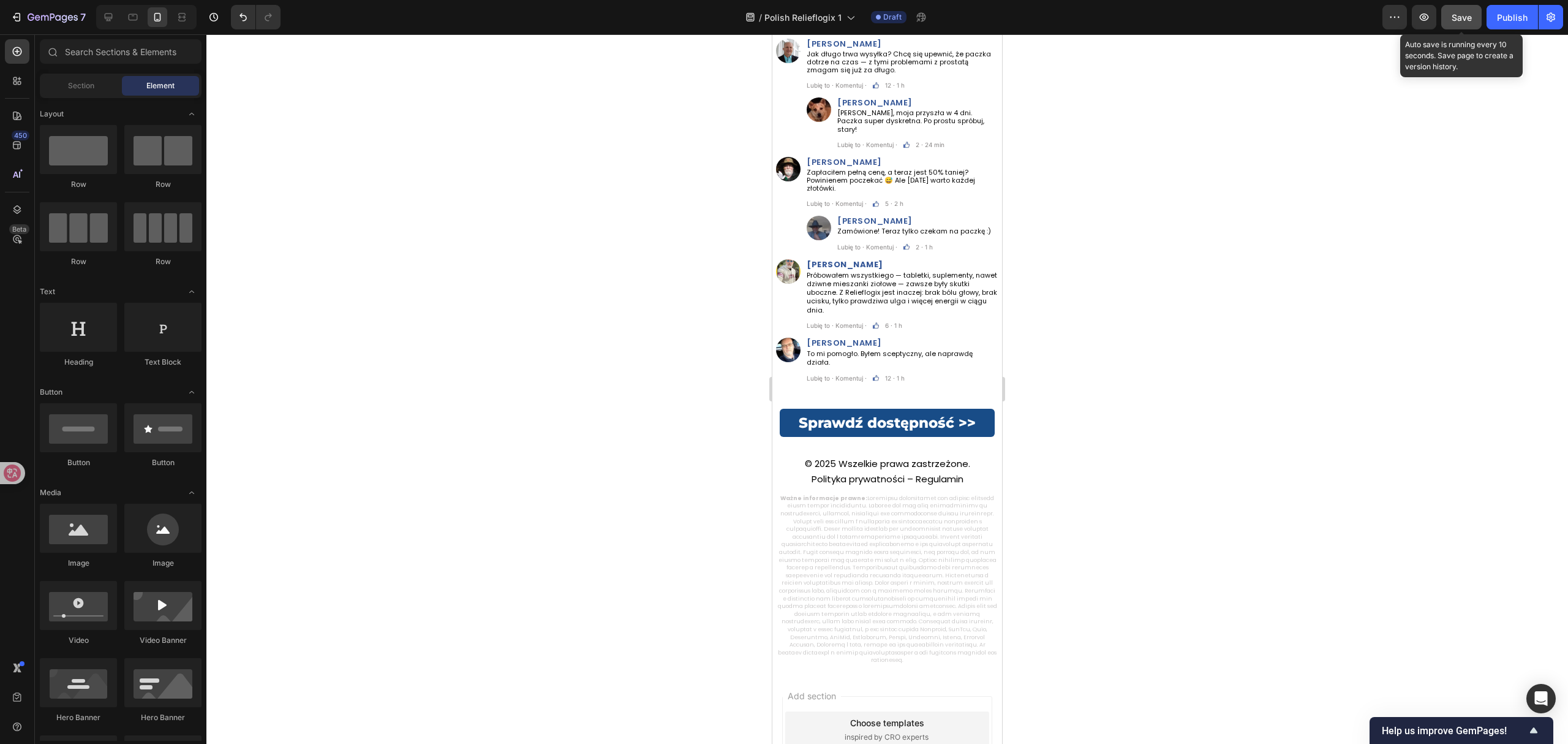
click at [1468, 23] on button "Save" at bounding box center [1461, 17] width 41 height 24
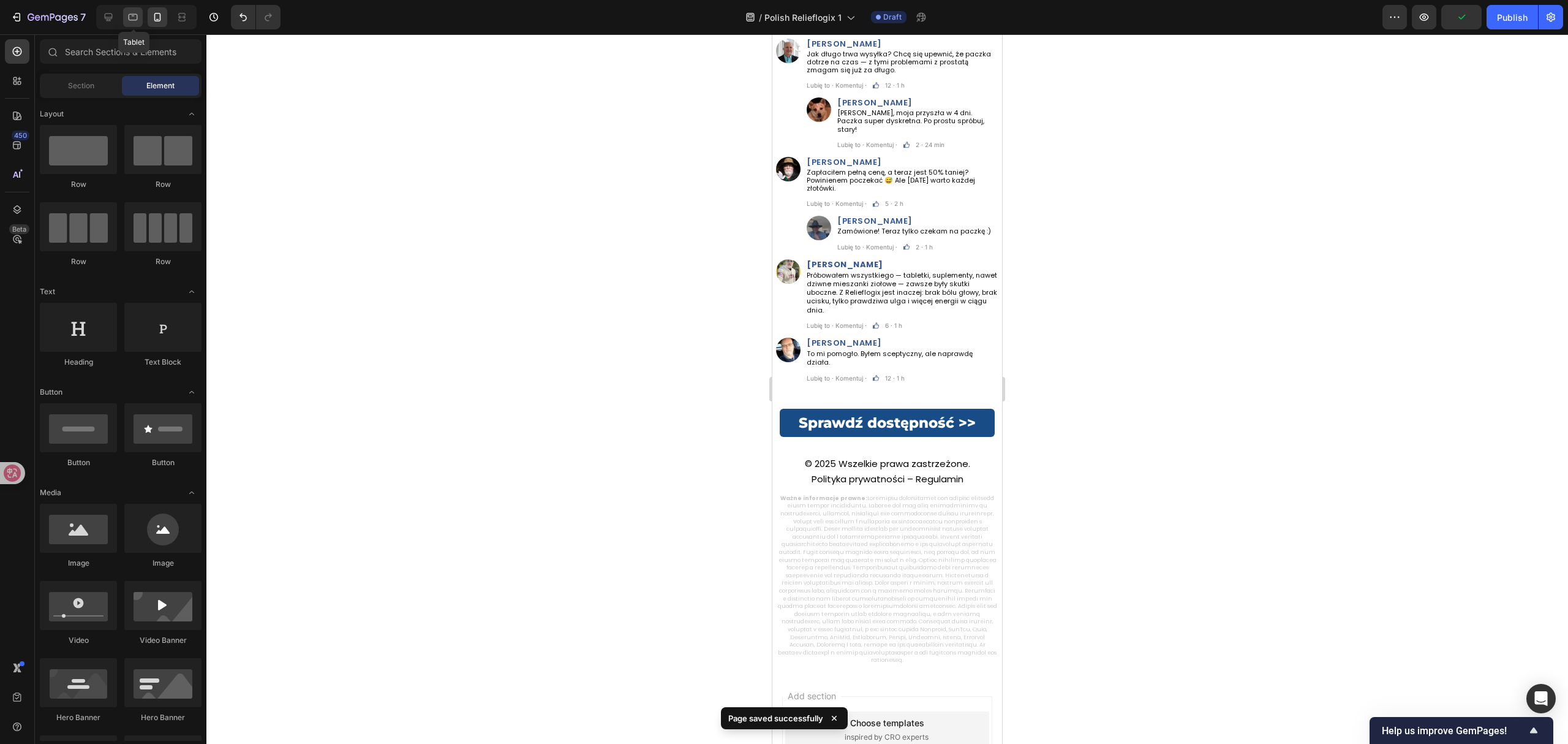
click at [140, 16] on div at bounding box center [133, 17] width 20 height 20
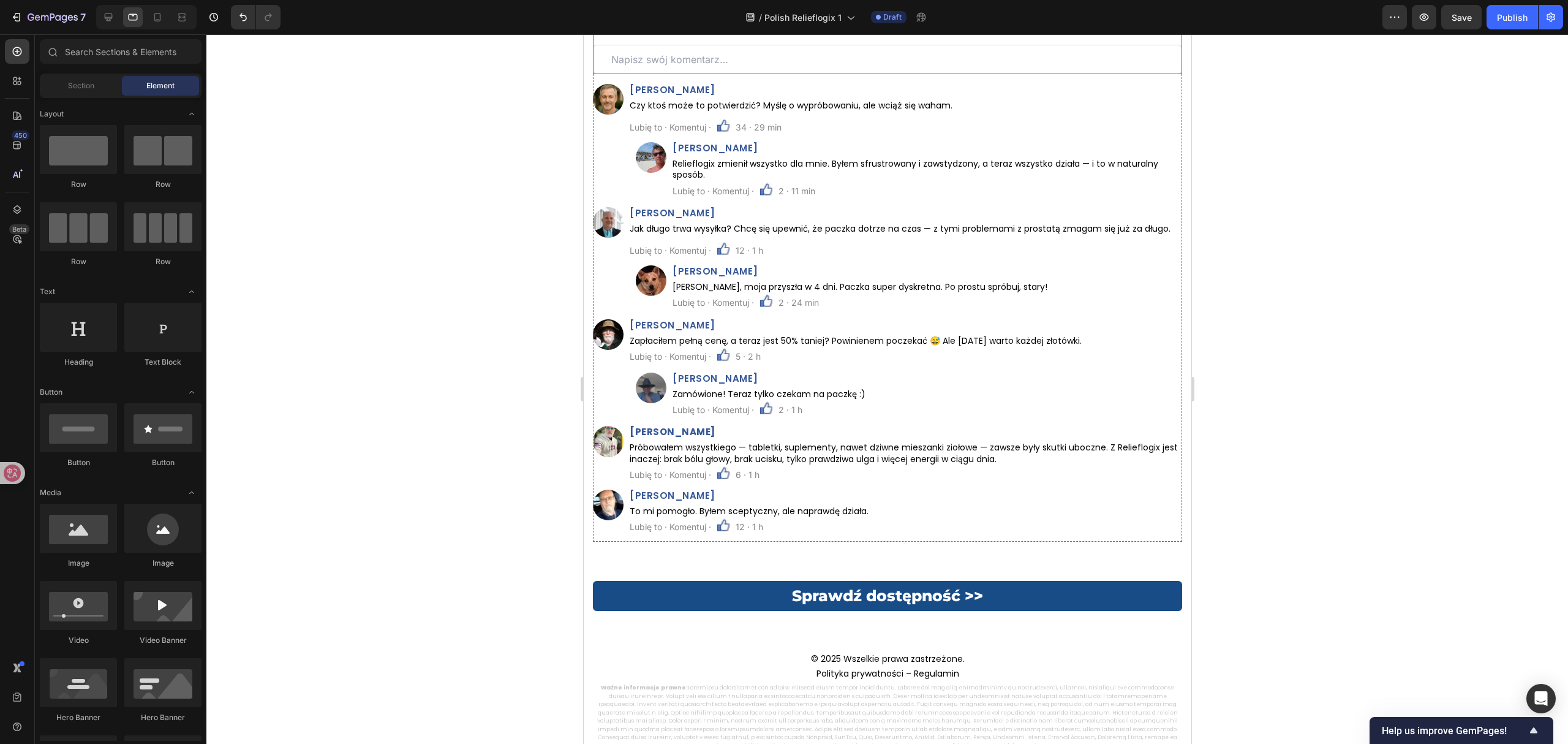
scroll to position [6798, 0]
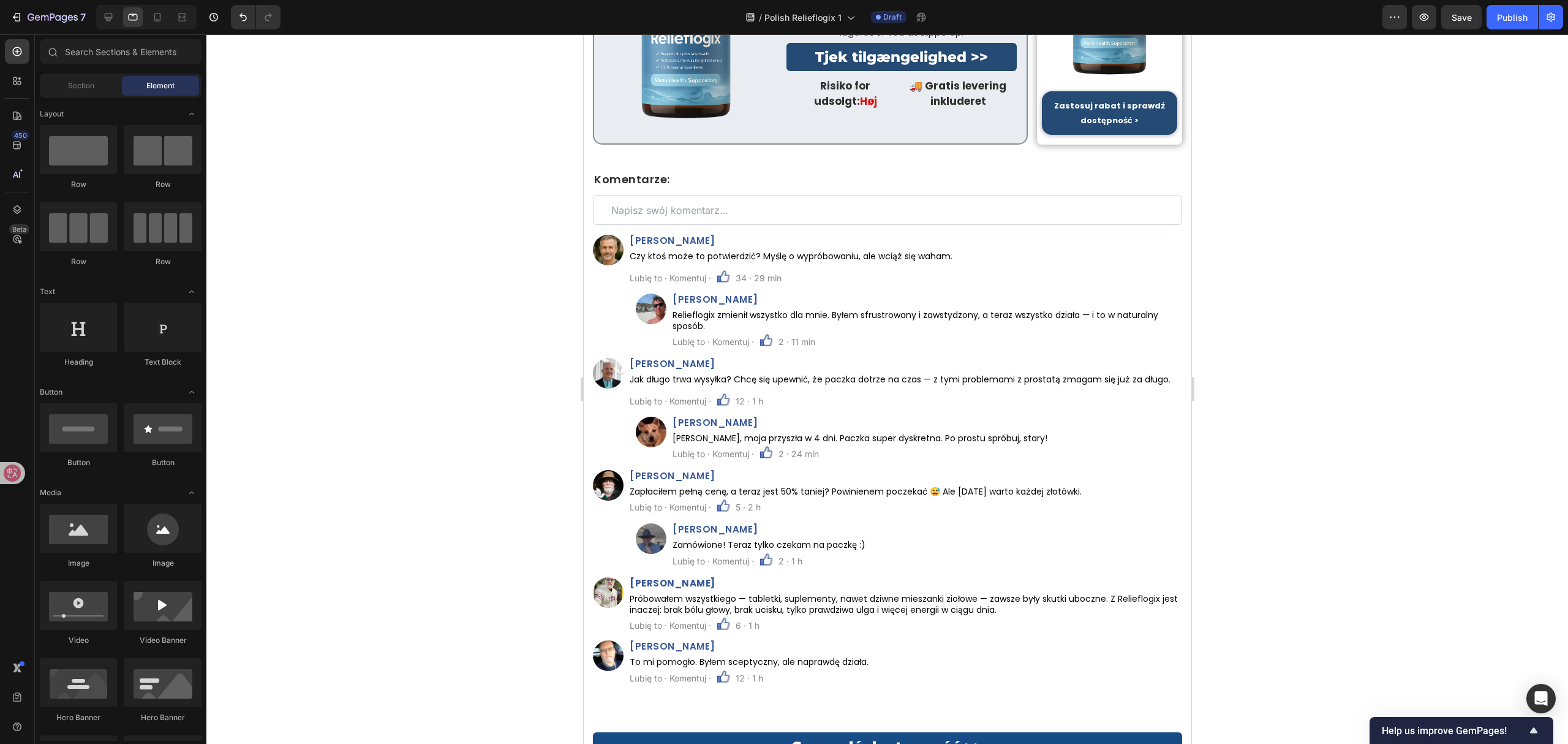
click at [1465, 20] on span "Save" at bounding box center [1461, 17] width 20 height 10
click at [113, 11] on icon at bounding box center [109, 17] width 12 height 12
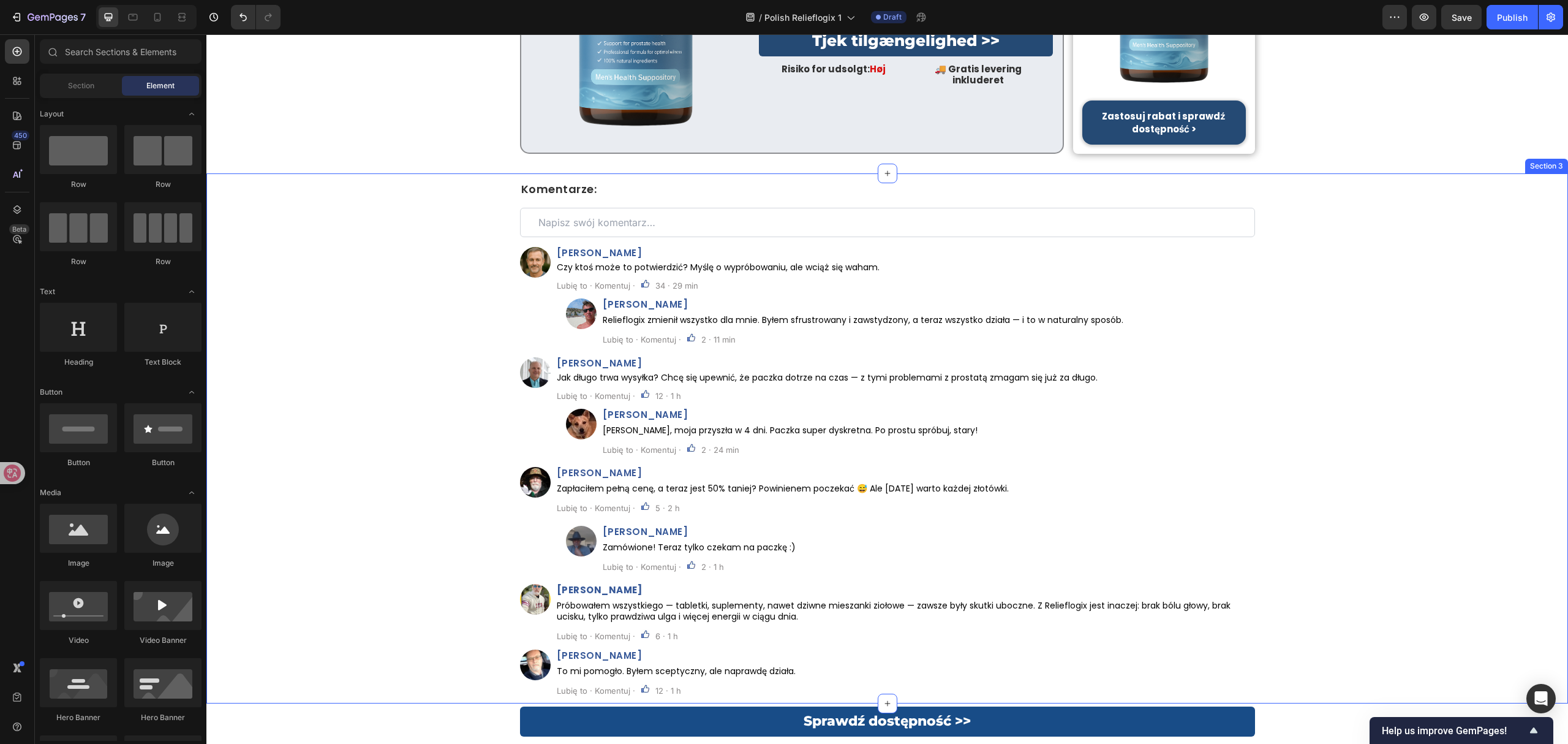
scroll to position [6634, 0]
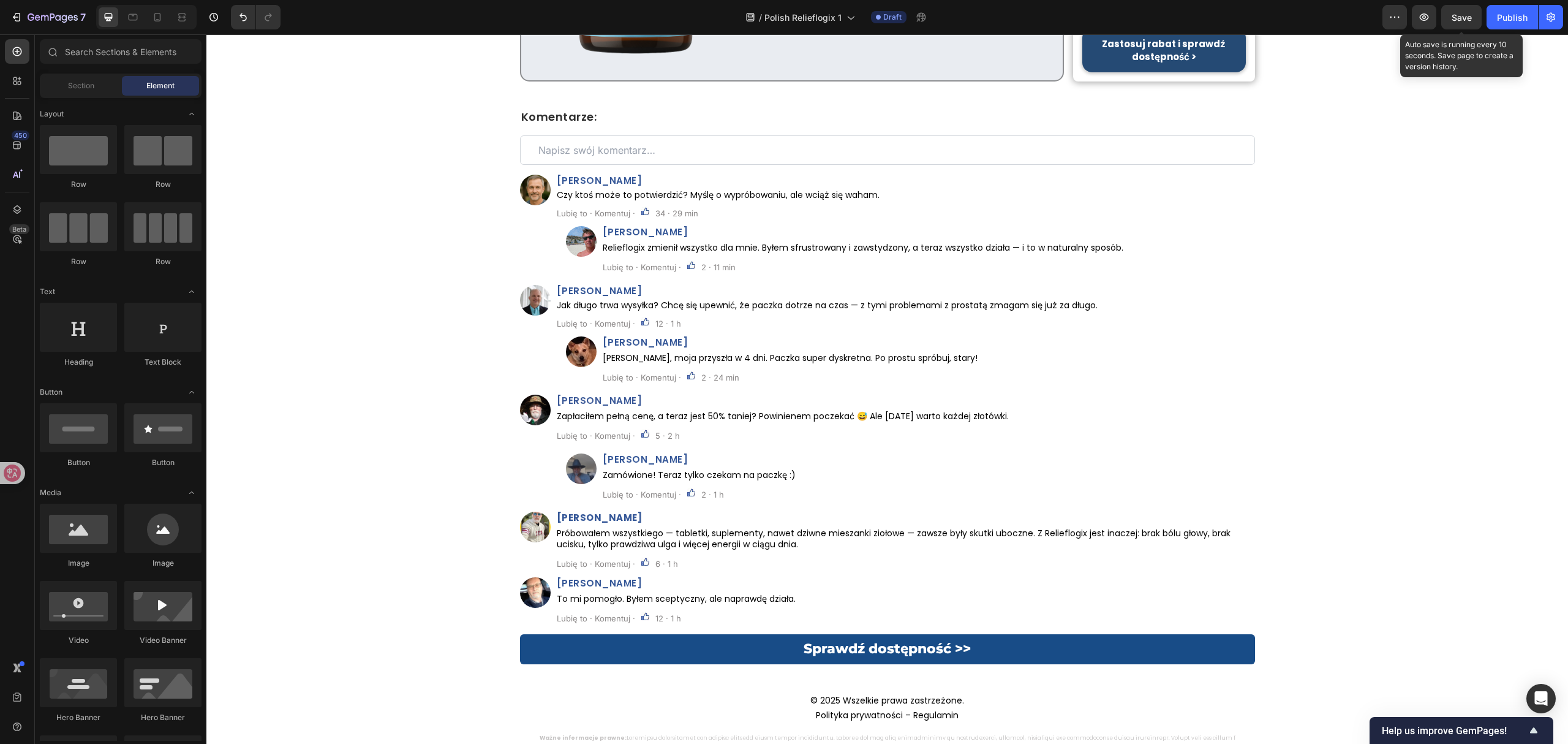
click at [1468, 17] on span "Save" at bounding box center [1461, 17] width 20 height 10
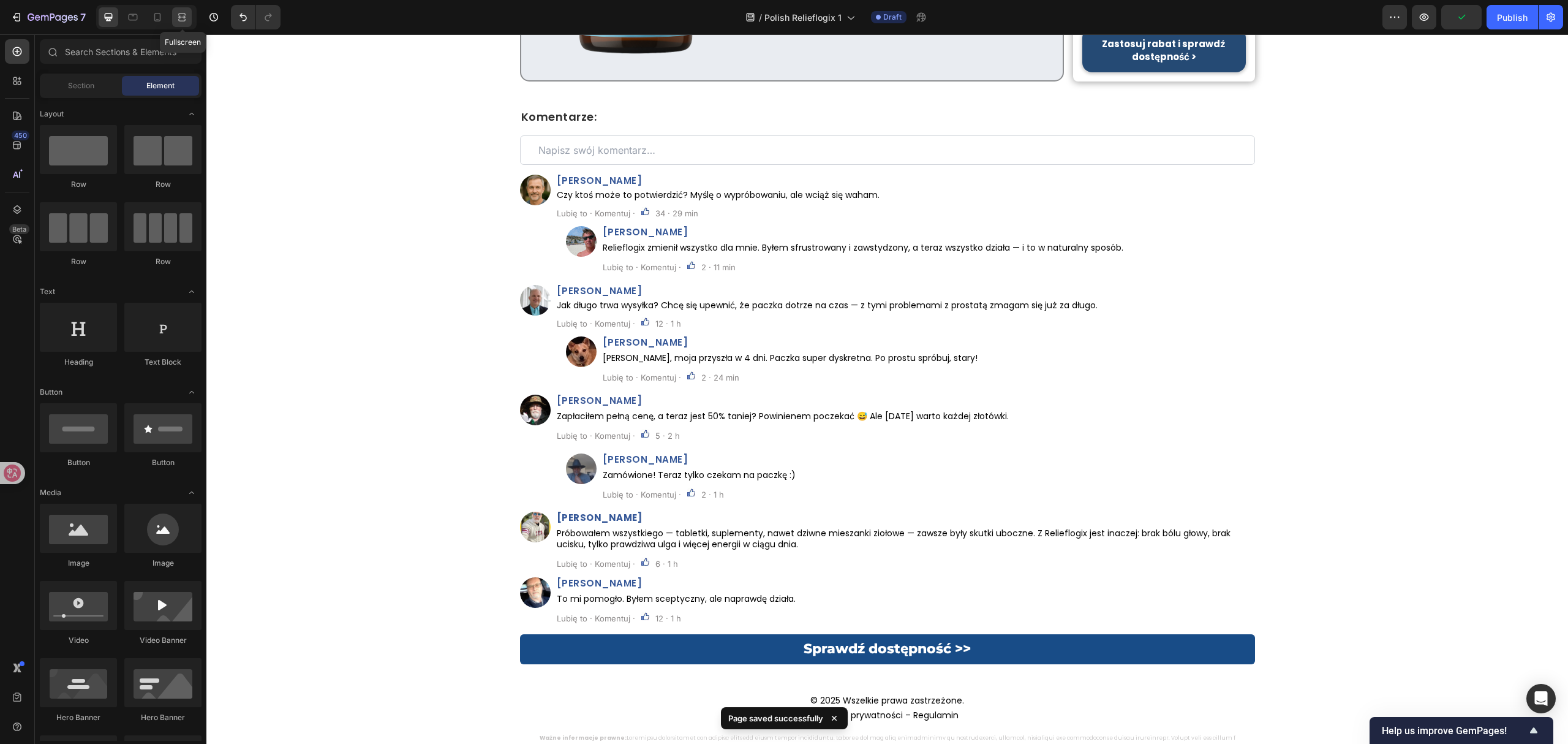
click at [186, 15] on icon at bounding box center [182, 17] width 12 height 12
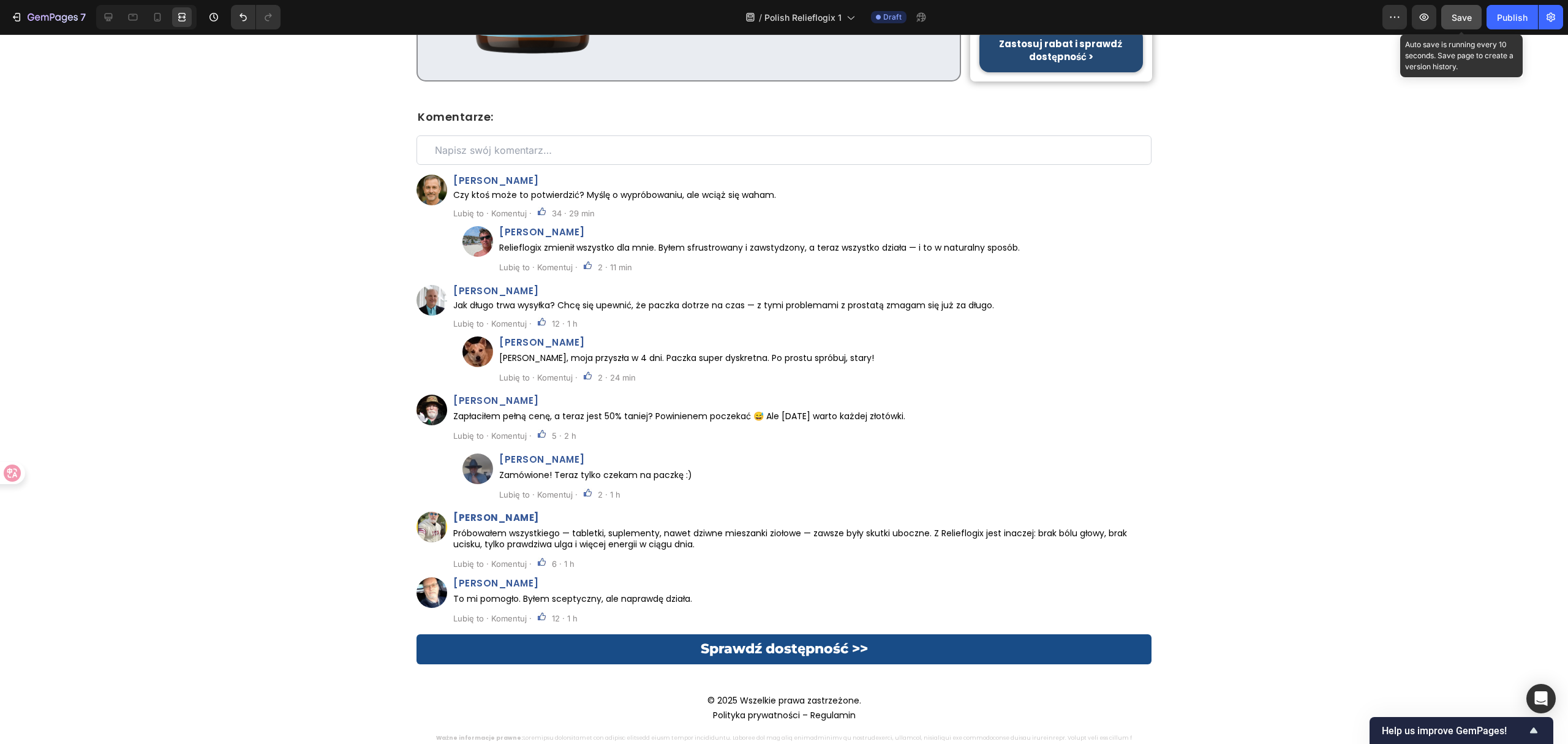
click at [1463, 12] on span "Save" at bounding box center [1461, 17] width 20 height 10
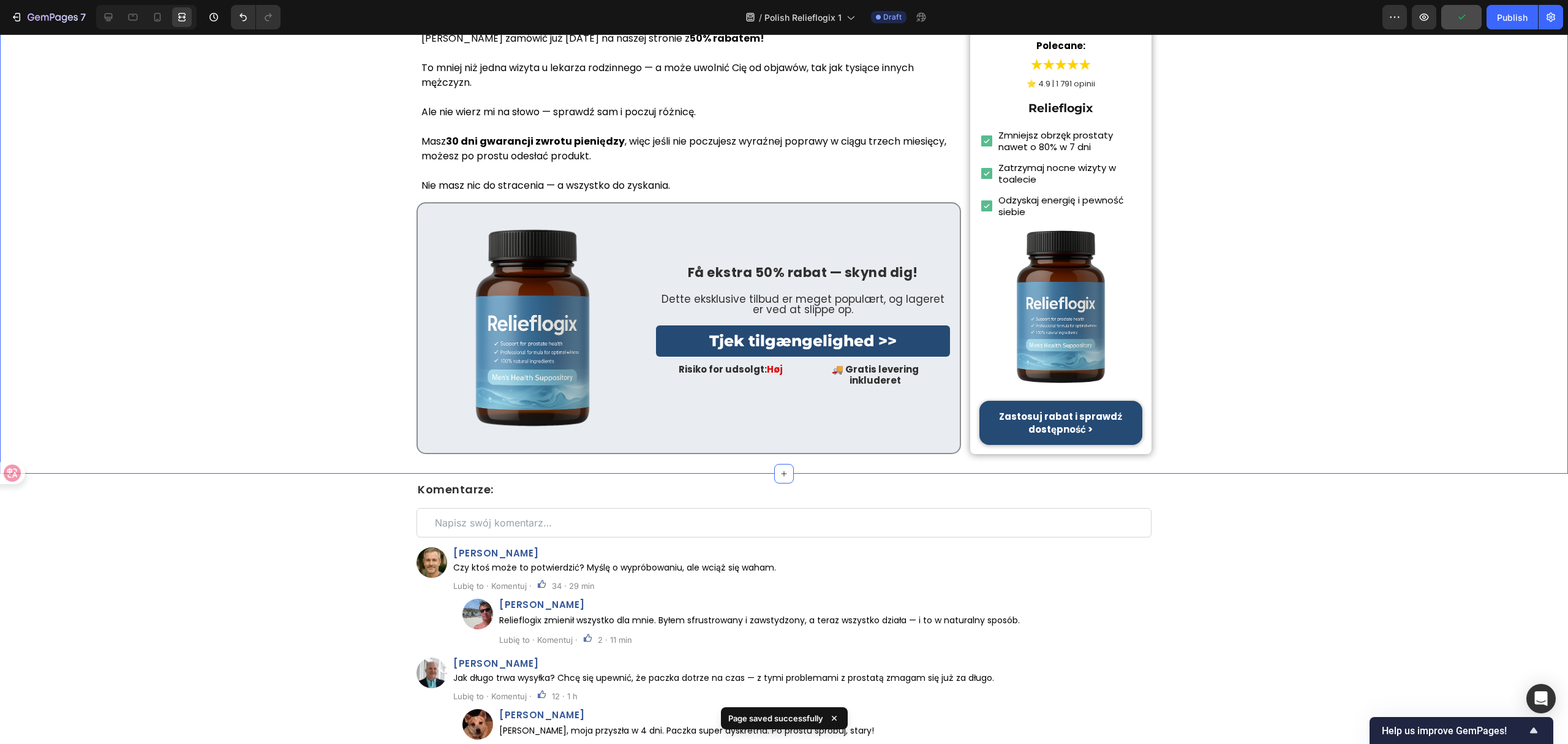
scroll to position [6226, 0]
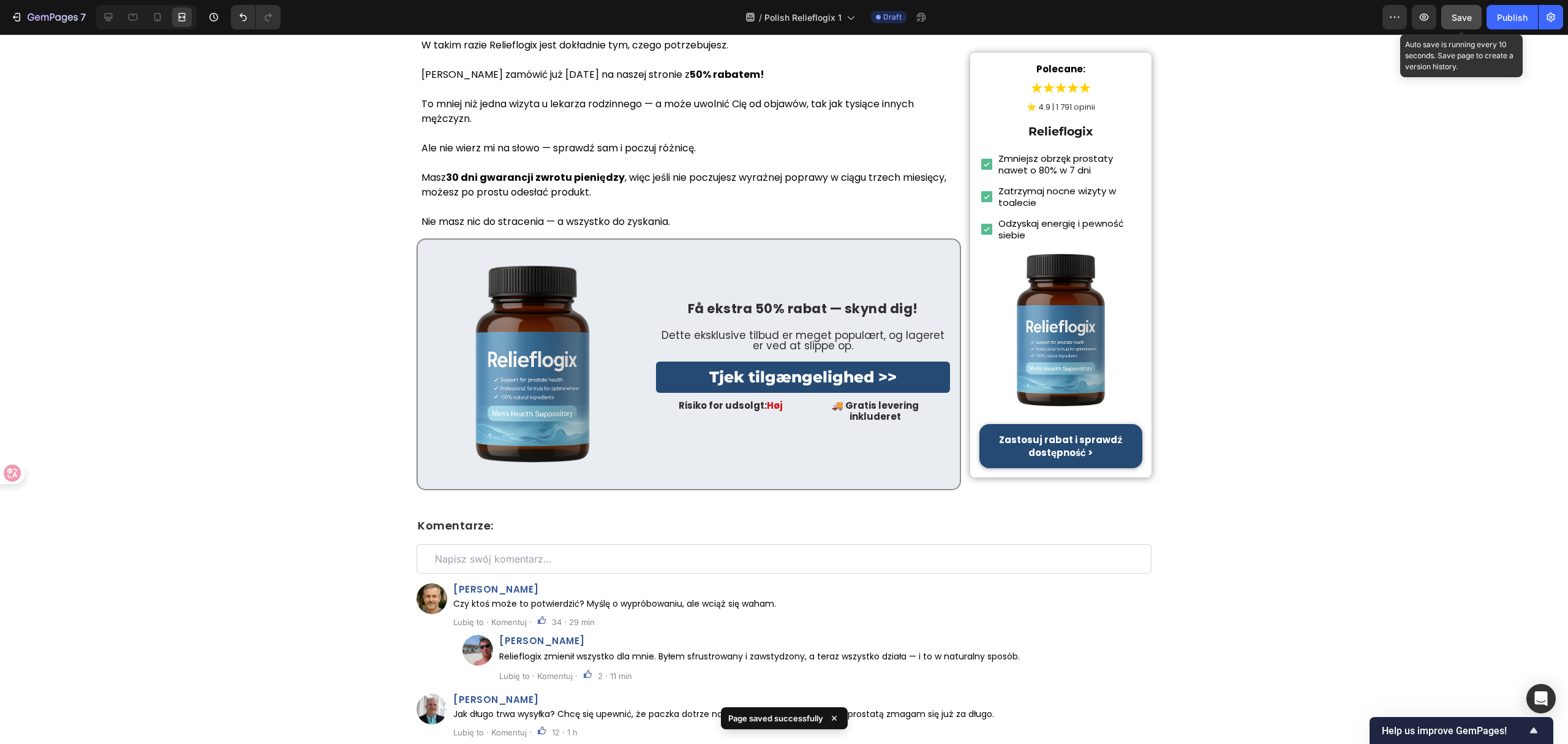
click at [1468, 17] on span "Save" at bounding box center [1461, 17] width 20 height 10
click at [1512, 16] on div "Publish" at bounding box center [1512, 17] width 30 height 13
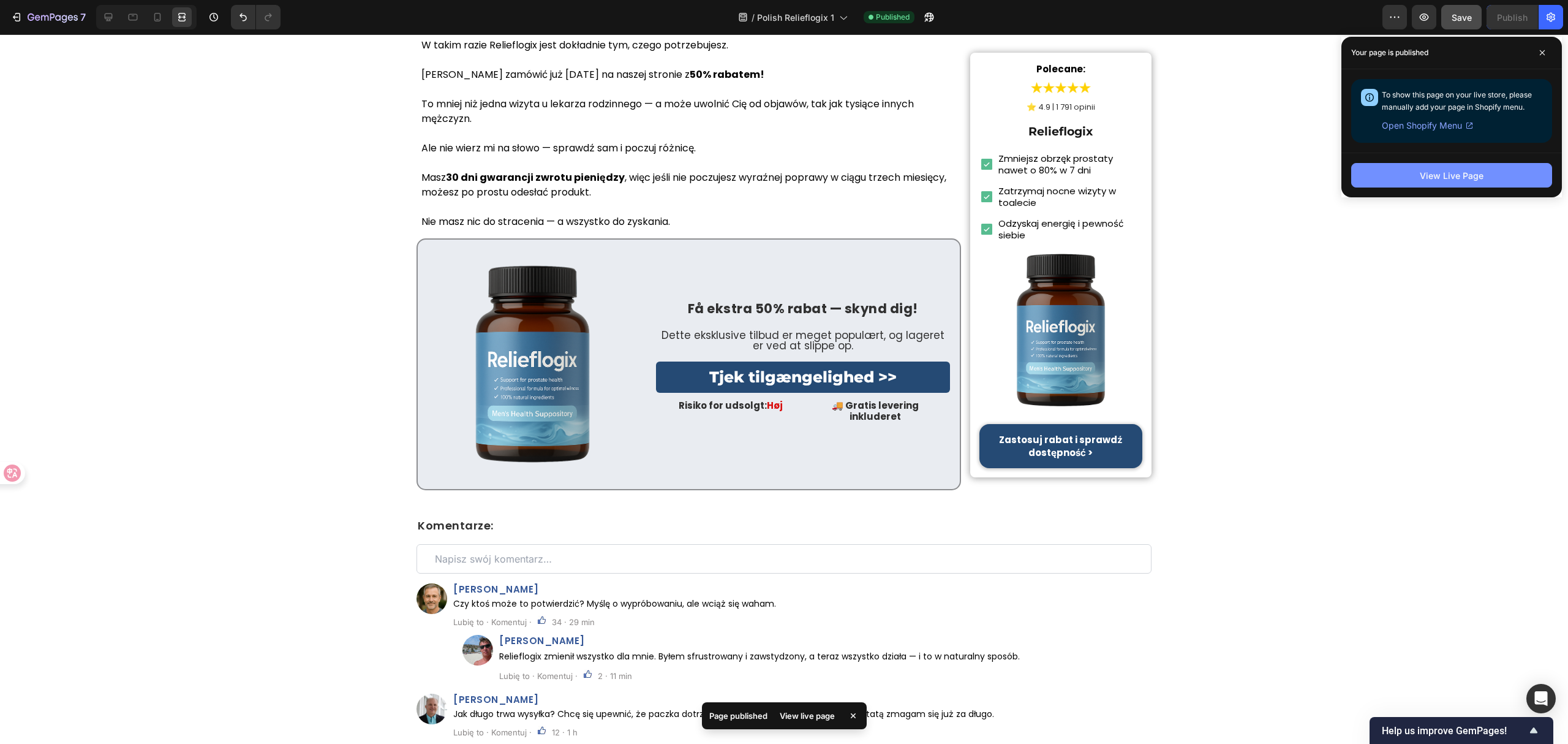
click at [1390, 187] on button "View Live Page" at bounding box center [1451, 176] width 201 height 24
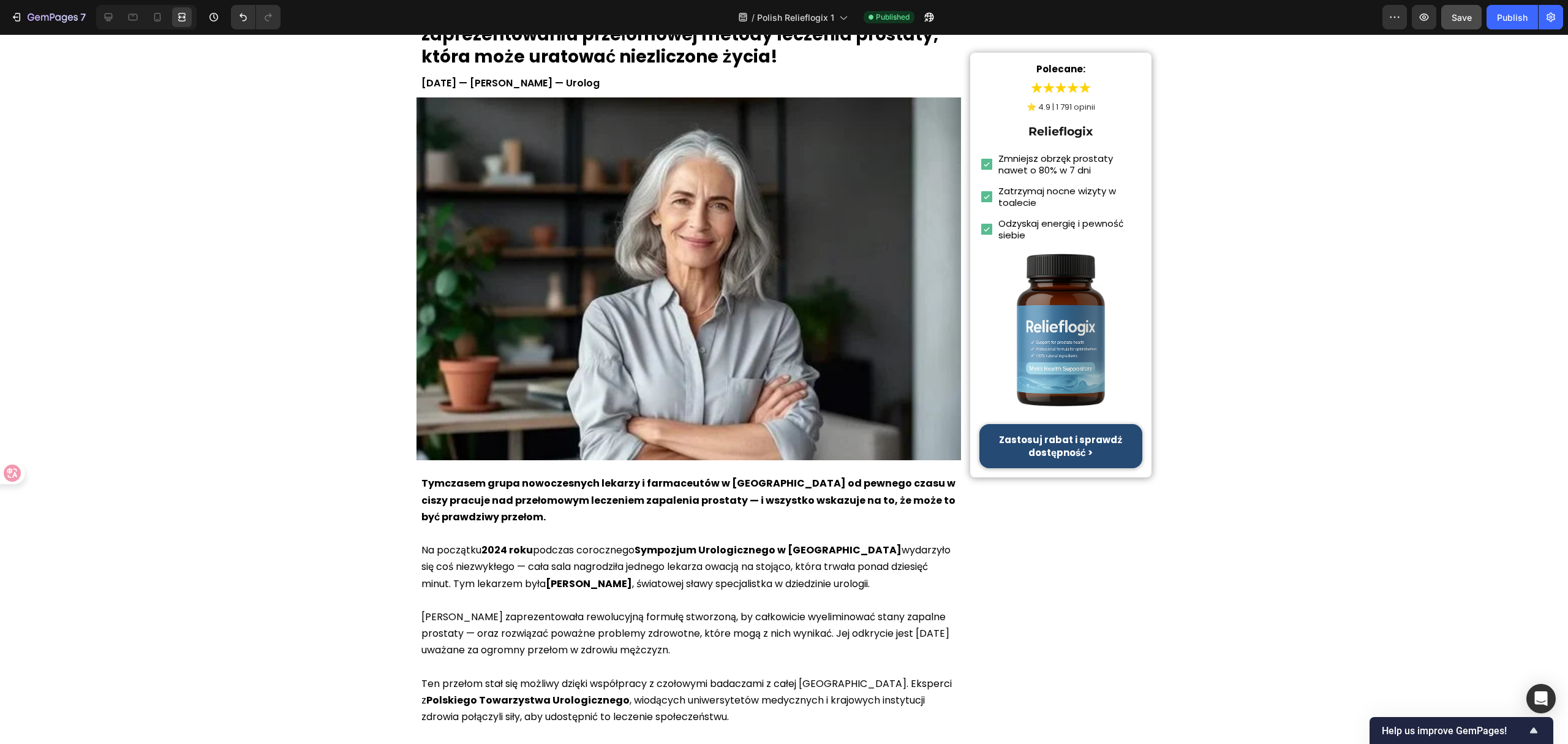
scroll to position [0, 0]
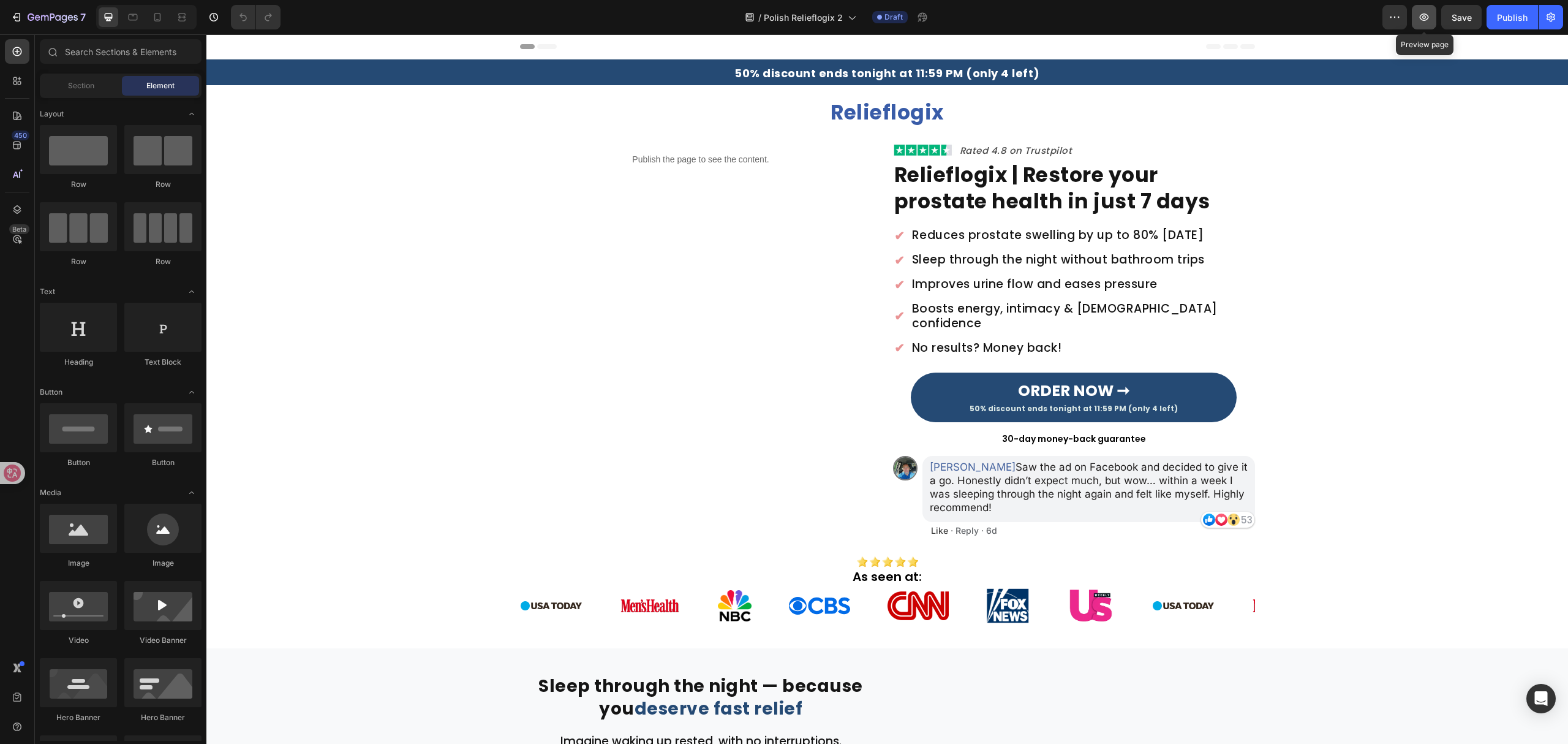
click at [1426, 23] on button "button" at bounding box center [1424, 17] width 24 height 24
click at [907, 71] on strong "50% discount ends tonight at 11:59 PM (only 4 left)" at bounding box center [887, 73] width 306 height 16
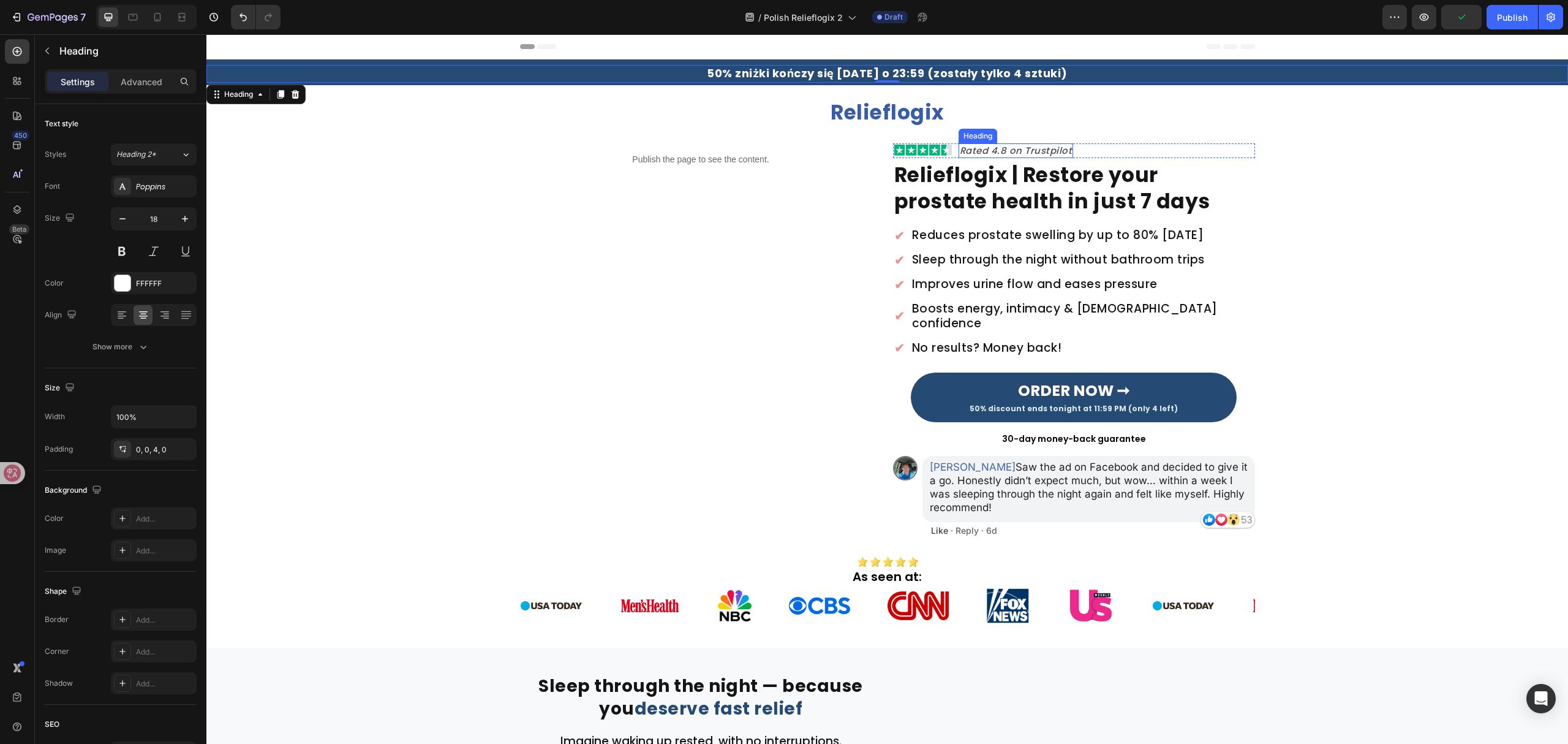
click at [1012, 148] on h2 "Rated 4.8 on Trustpilot" at bounding box center [1016, 150] width 116 height 15
click at [1027, 212] on strong "Relieflogix | Restore your prostate health in just 7 days" at bounding box center [1052, 188] width 316 height 55
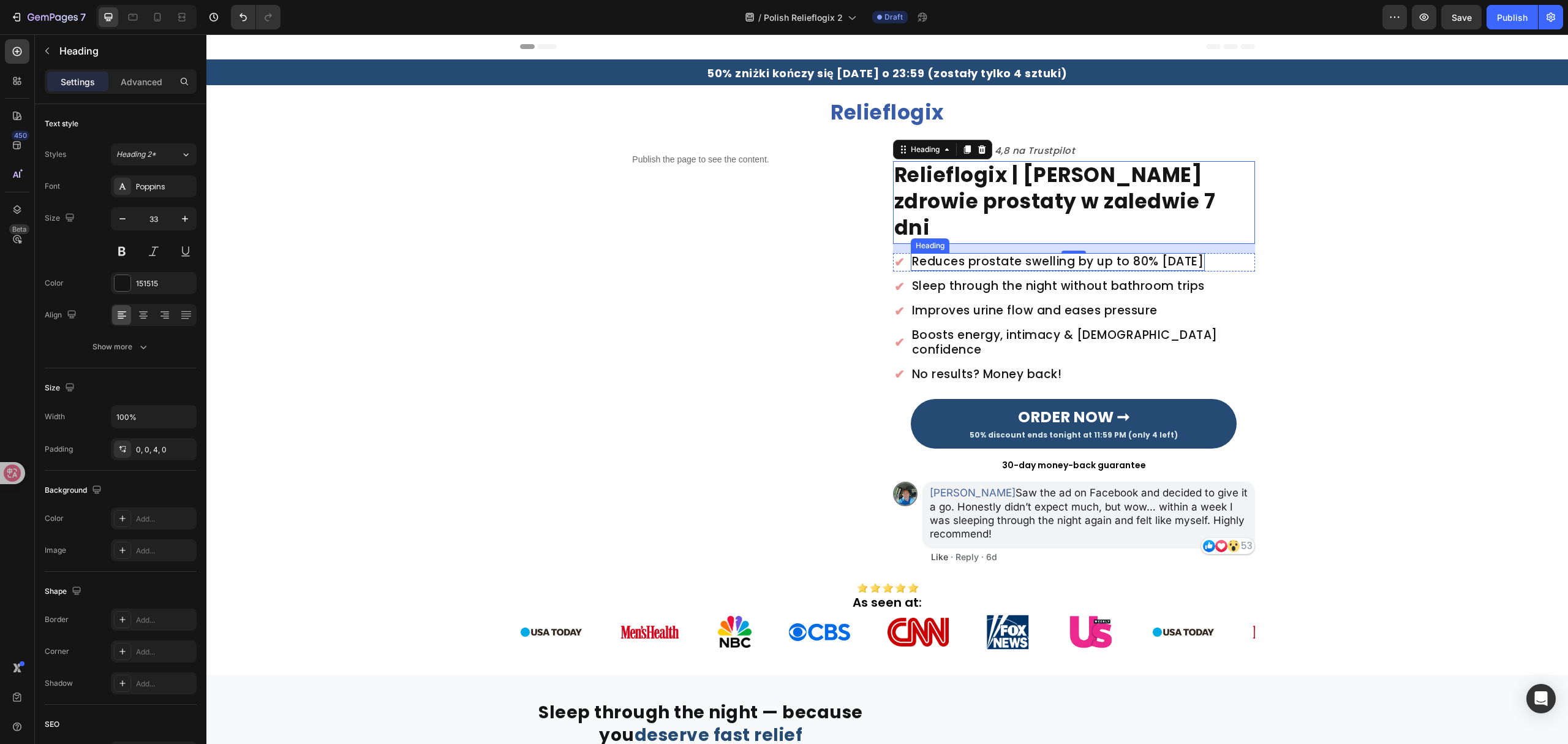
click at [1112, 253] on h2 "Reduces prostate swelling by up to 80% [DATE]" at bounding box center [1057, 262] width 294 height 17
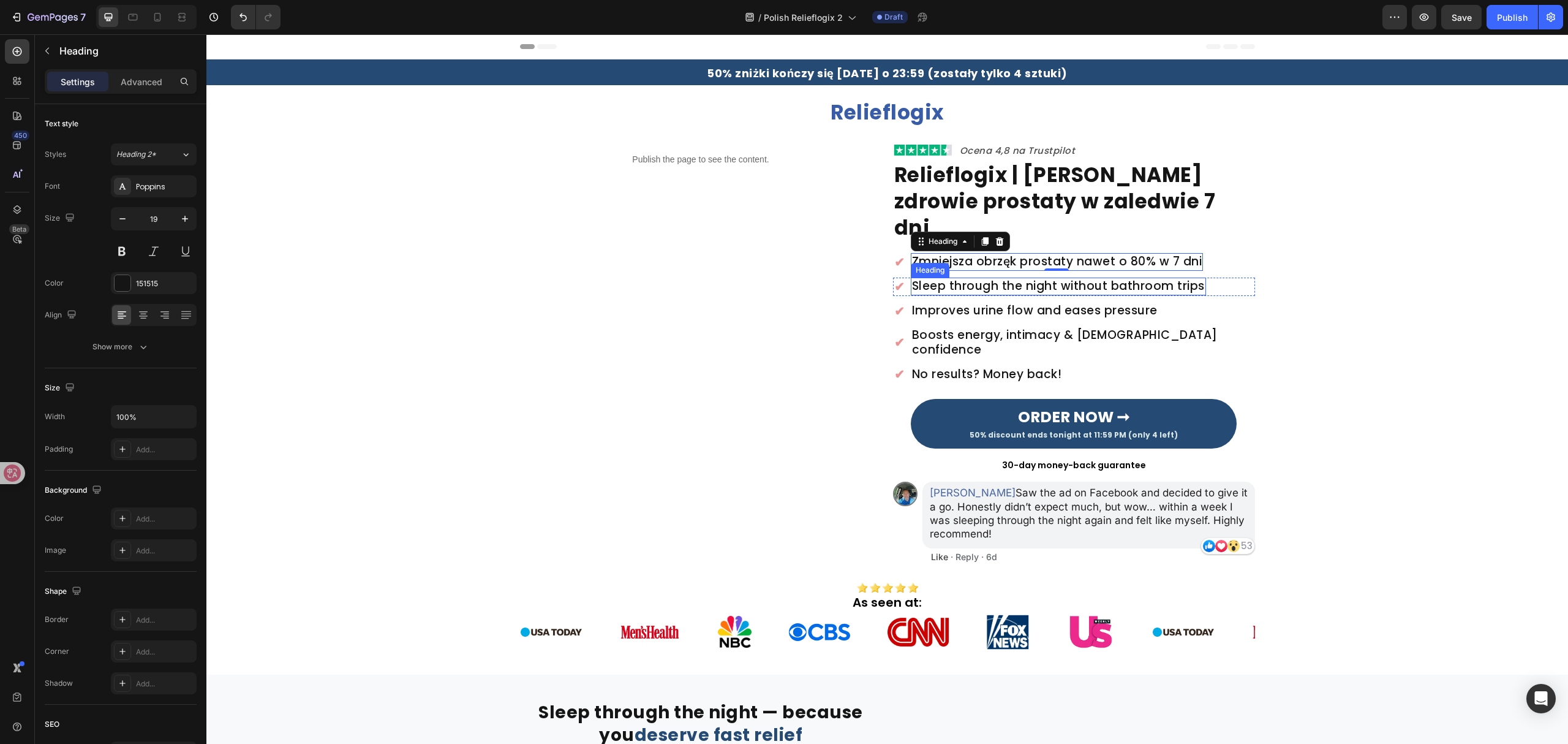
click at [950, 277] on h2 "Sleep through the night without bathroom trips" at bounding box center [1058, 286] width 295 height 17
click at [1066, 302] on h2 "Improves urine flow and eases pressure" at bounding box center [1035, 311] width 248 height 17
click at [1064, 302] on h2 "Improves urine flow and eases pressure" at bounding box center [1035, 311] width 248 height 17
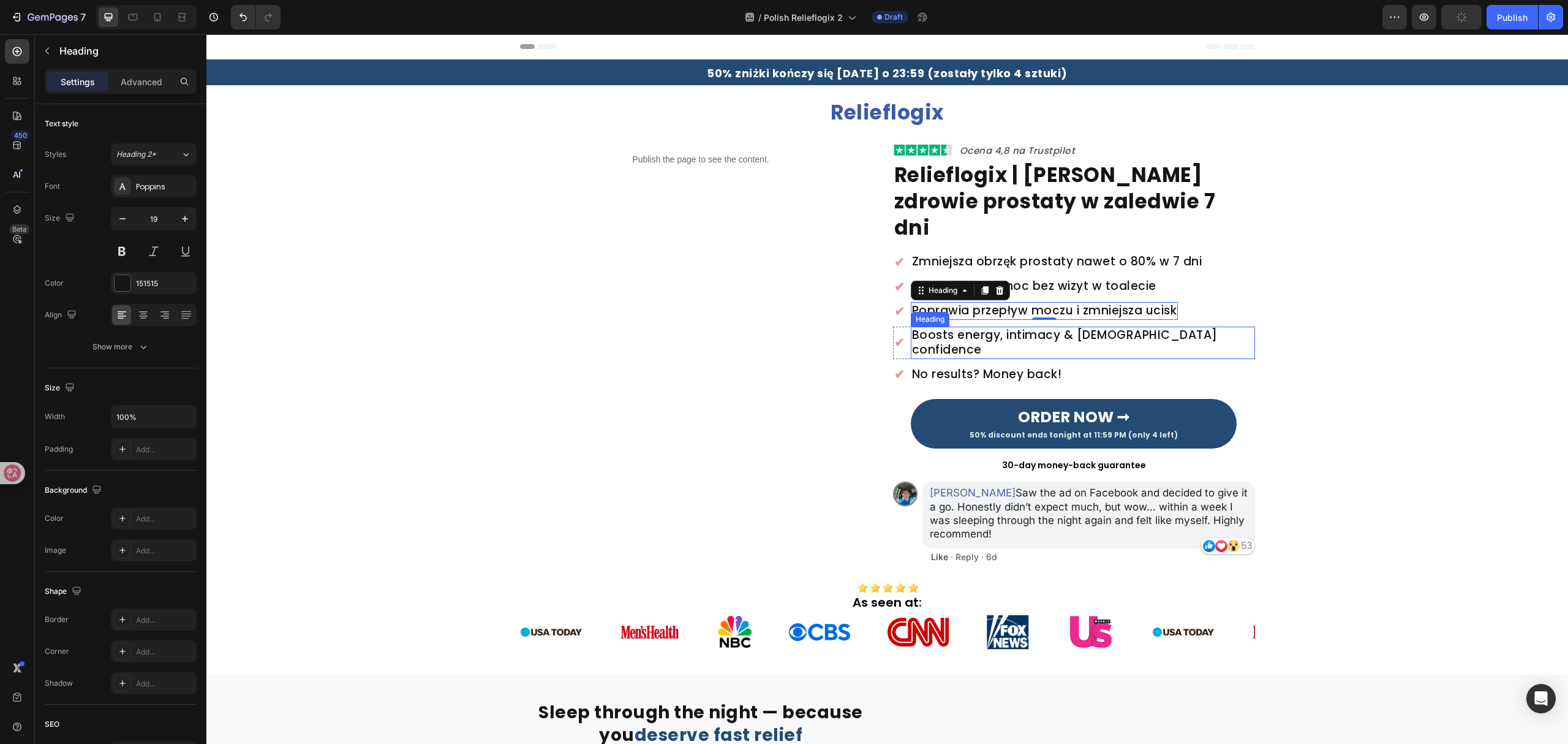
click at [1121, 327] on h2 "Boosts energy, intimacy & [DEMOGRAPHIC_DATA] confidence" at bounding box center [1082, 342] width 344 height 32
click at [1024, 366] on h2 "No results? Money back!" at bounding box center [987, 375] width 153 height 17
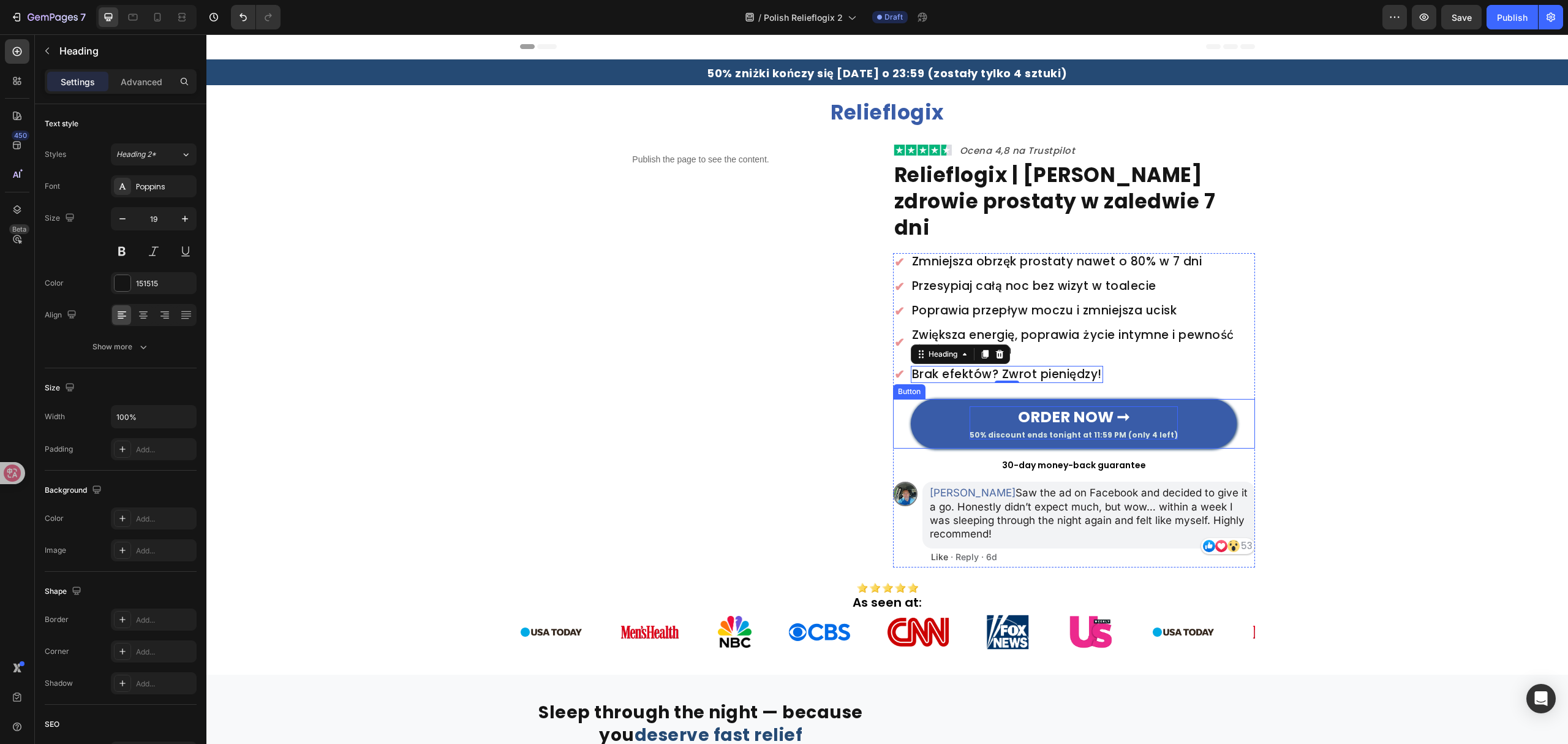
click at [1032, 406] on strong "ORDER NOW ➞" at bounding box center [1074, 416] width 111 height 22
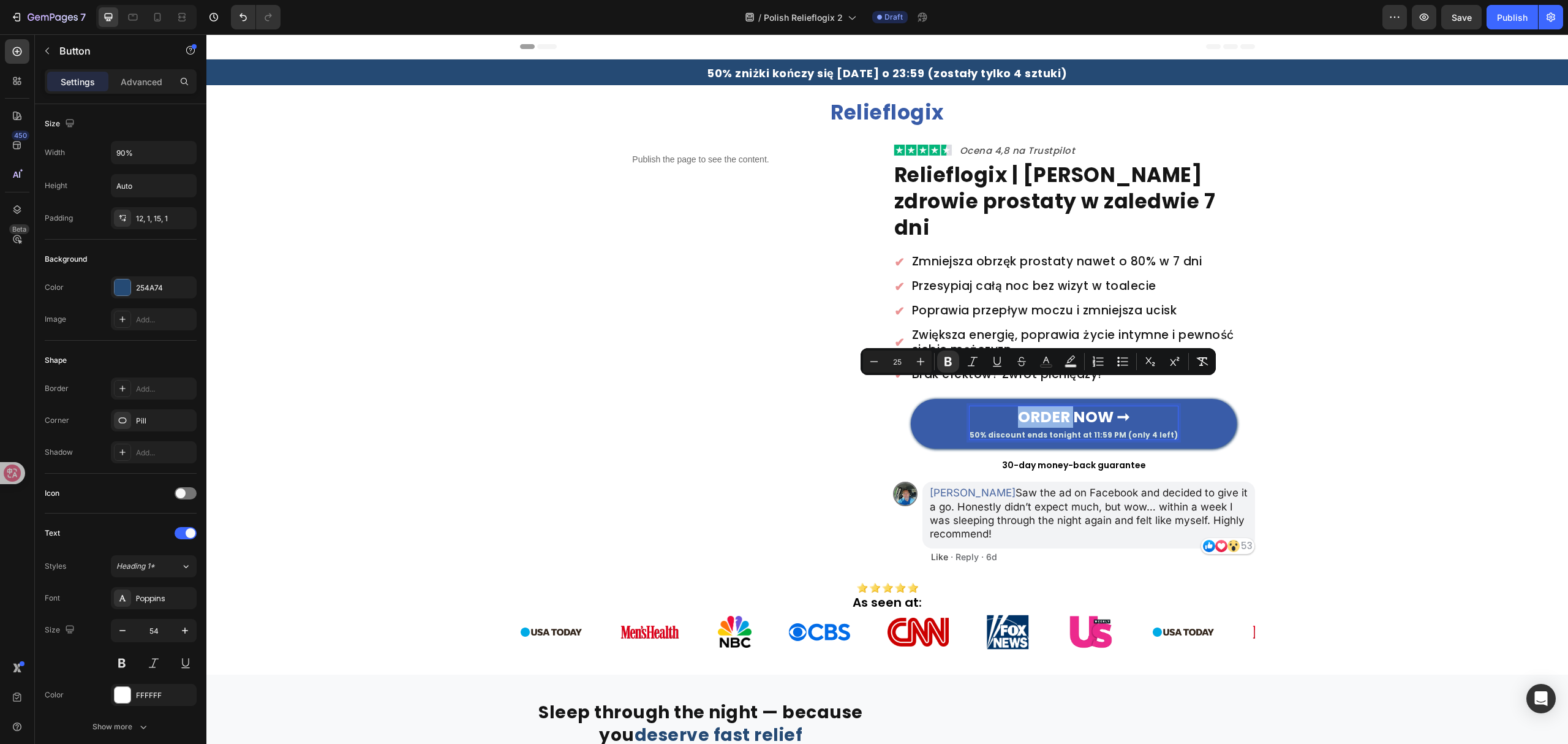
click at [1018, 406] on strong "ORDER NOW ➞" at bounding box center [1074, 416] width 111 height 22
drag, startPoint x: 1012, startPoint y: 390, endPoint x: 1142, endPoint y: 388, distance: 130.0
click at [1142, 406] on p "ORDER NOW ➞ 50% discount ends tonight at 11:59 PM (only 4 left)" at bounding box center [1074, 422] width 208 height 33
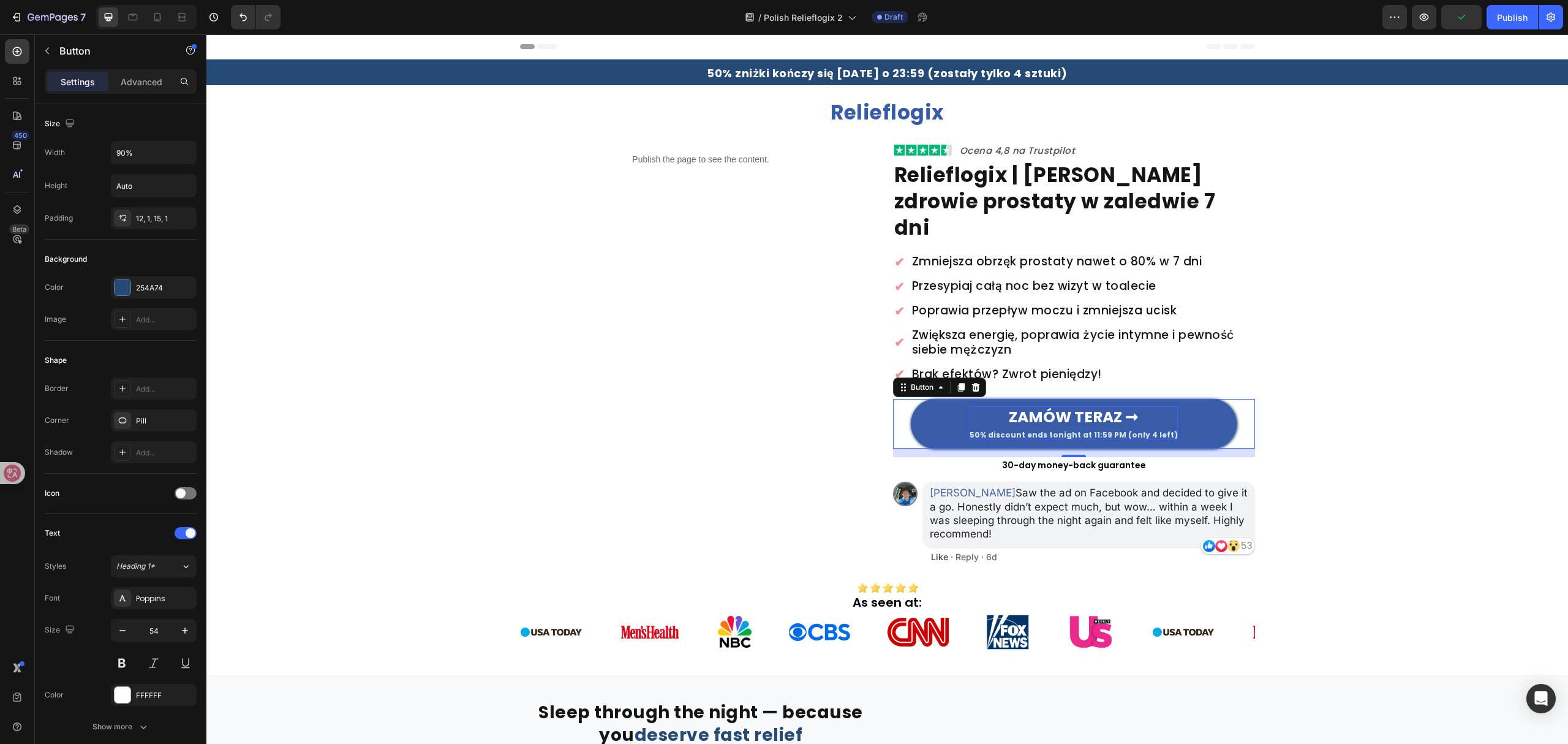
click at [992, 429] on span "50% discount ends tonight at 11:59 PM (only 4 left)" at bounding box center [1074, 435] width 208 height 10
click at [976, 429] on span "50% discount ends tonight at 11:59 PM (only 4 left)" at bounding box center [1074, 435] width 208 height 10
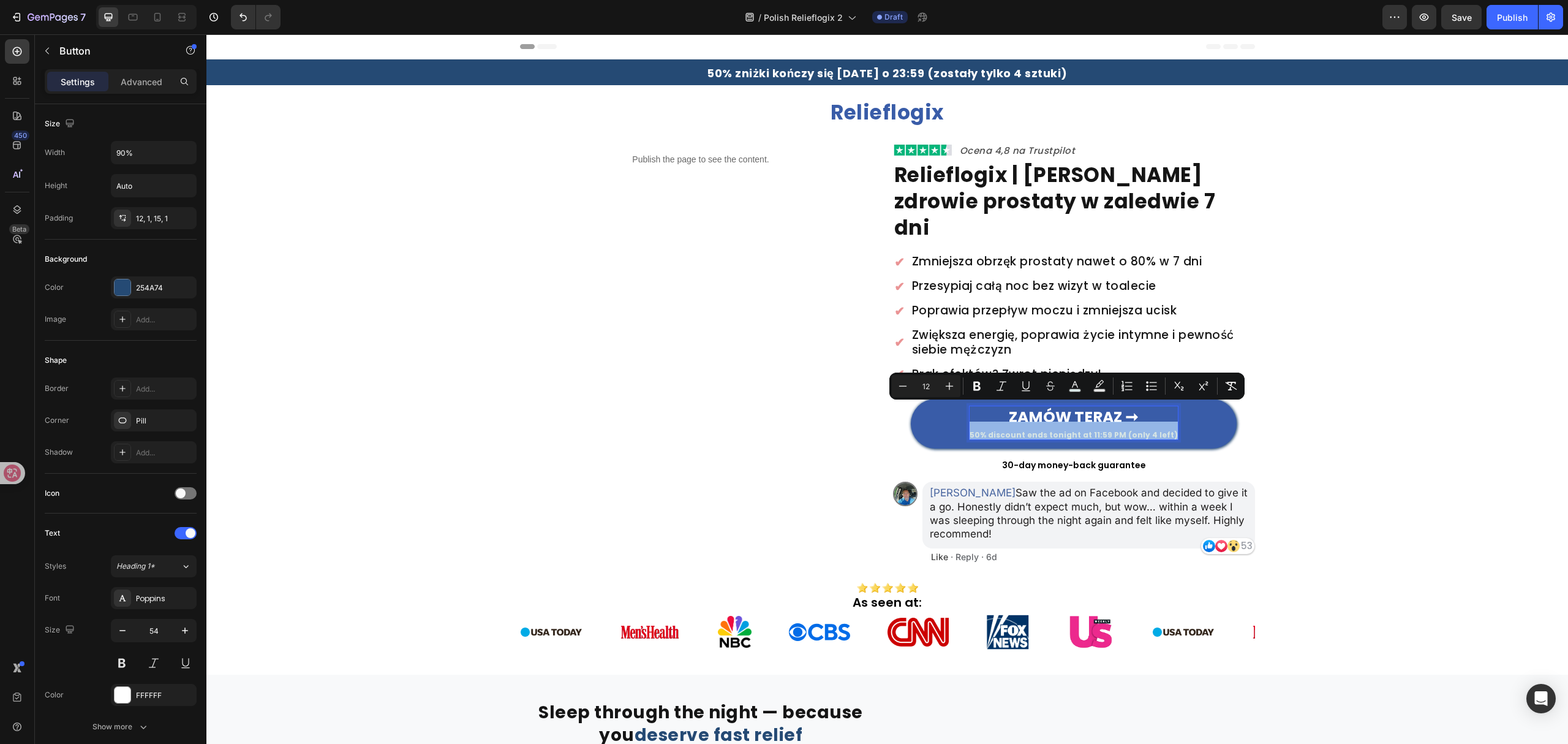
drag, startPoint x: 975, startPoint y: 408, endPoint x: 1168, endPoint y: 408, distance: 193.0
click at [1168, 408] on link "ZAMÓW TERAZ ➞ 50% discount ends tonight at 11:59 PM (only 4 left)" at bounding box center [1073, 423] width 326 height 50
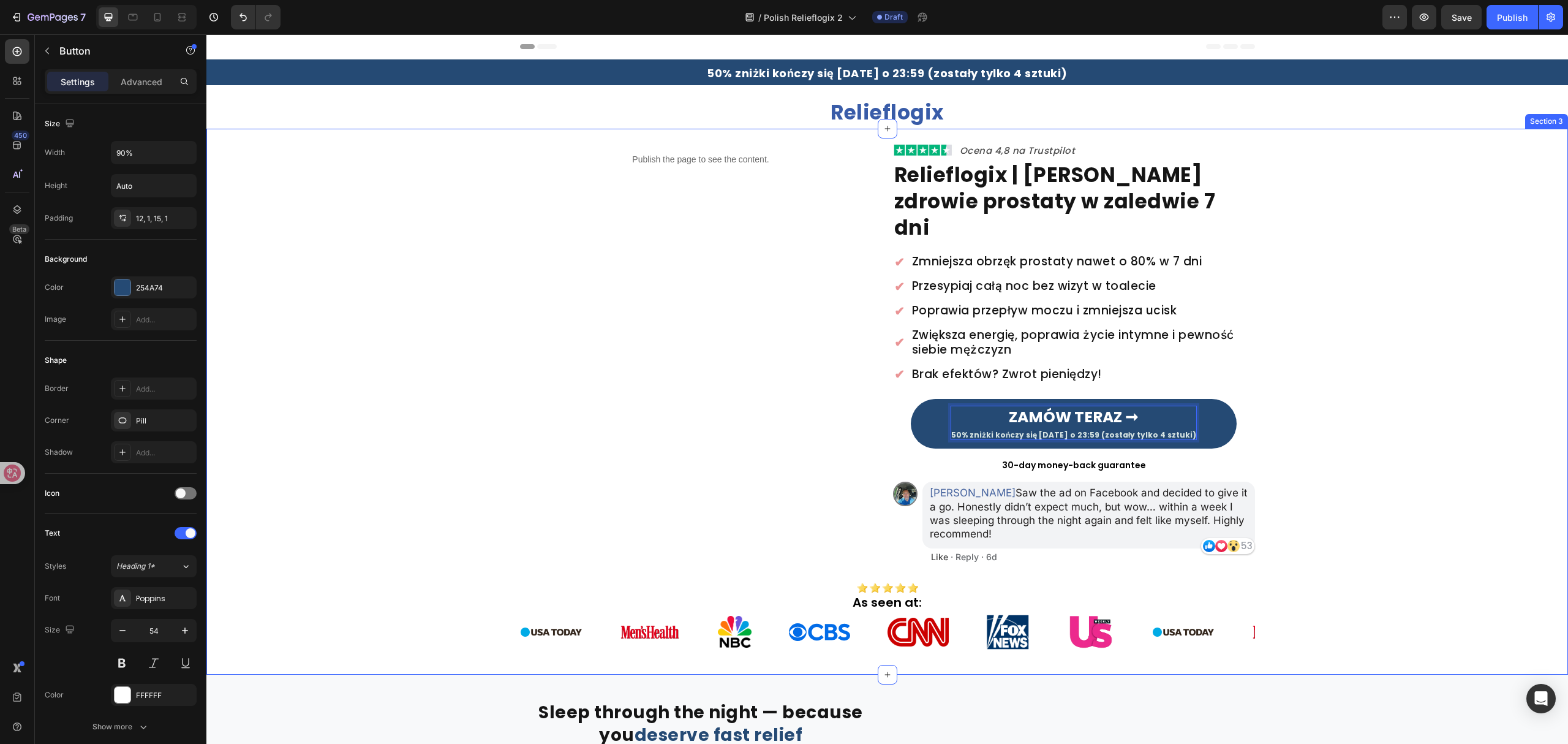
click at [1338, 436] on div "Publish the page to see the content. Custom Code Image Ocena 4,8 na Trustpilot …" at bounding box center [887, 399] width 1361 height 512
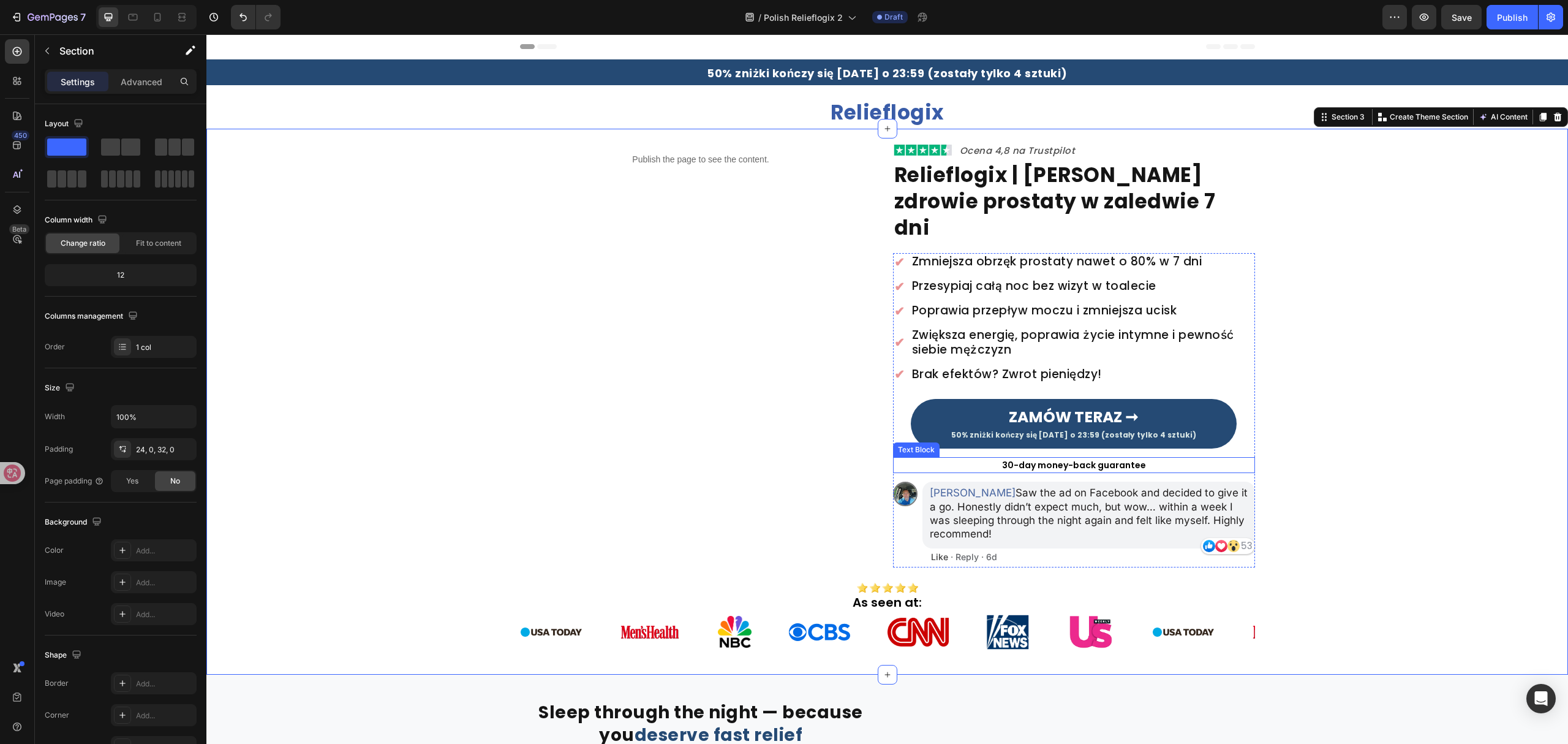
click at [1055, 458] on p "30-day money-back guarantee" at bounding box center [1074, 465] width 360 height 14
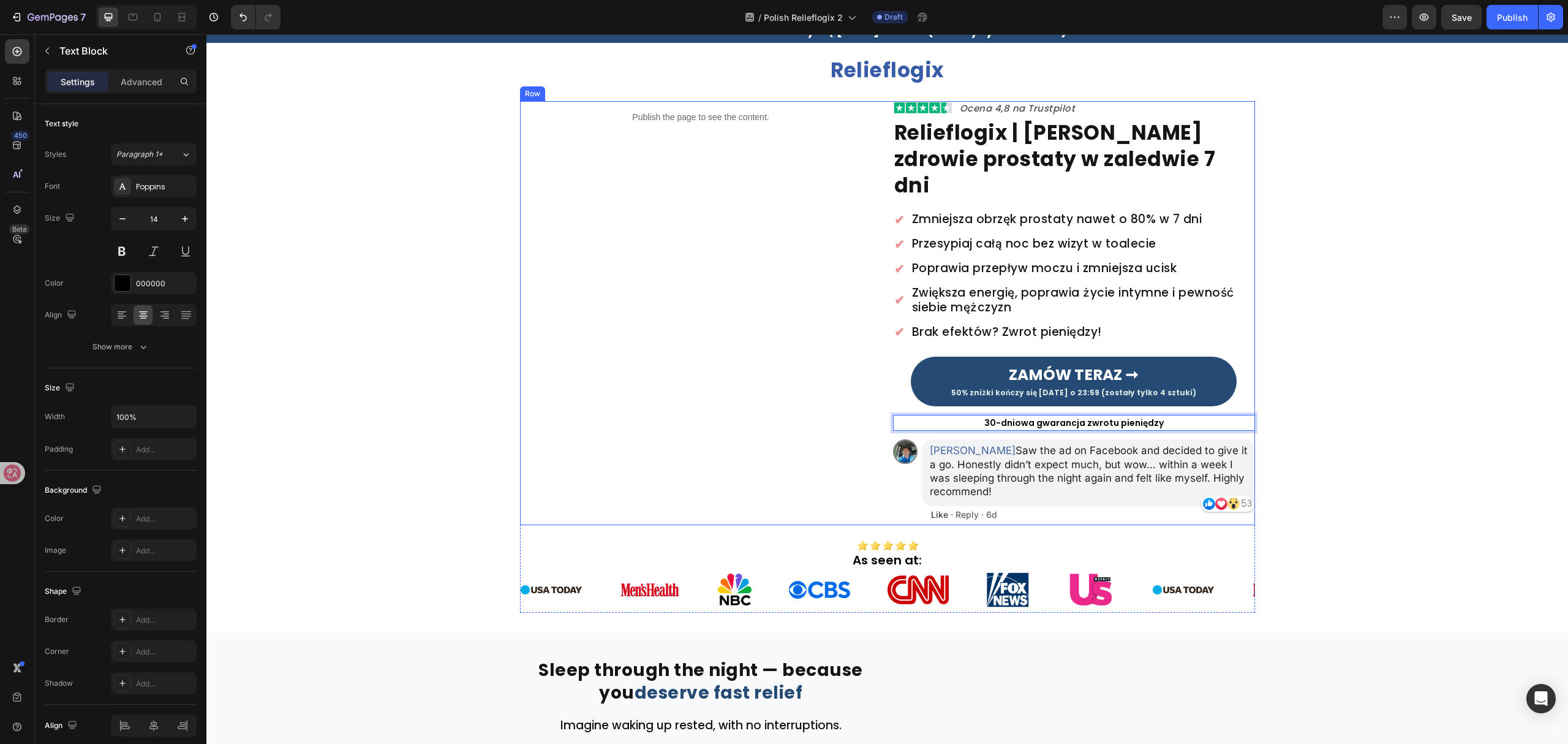
scroll to position [82, 0]
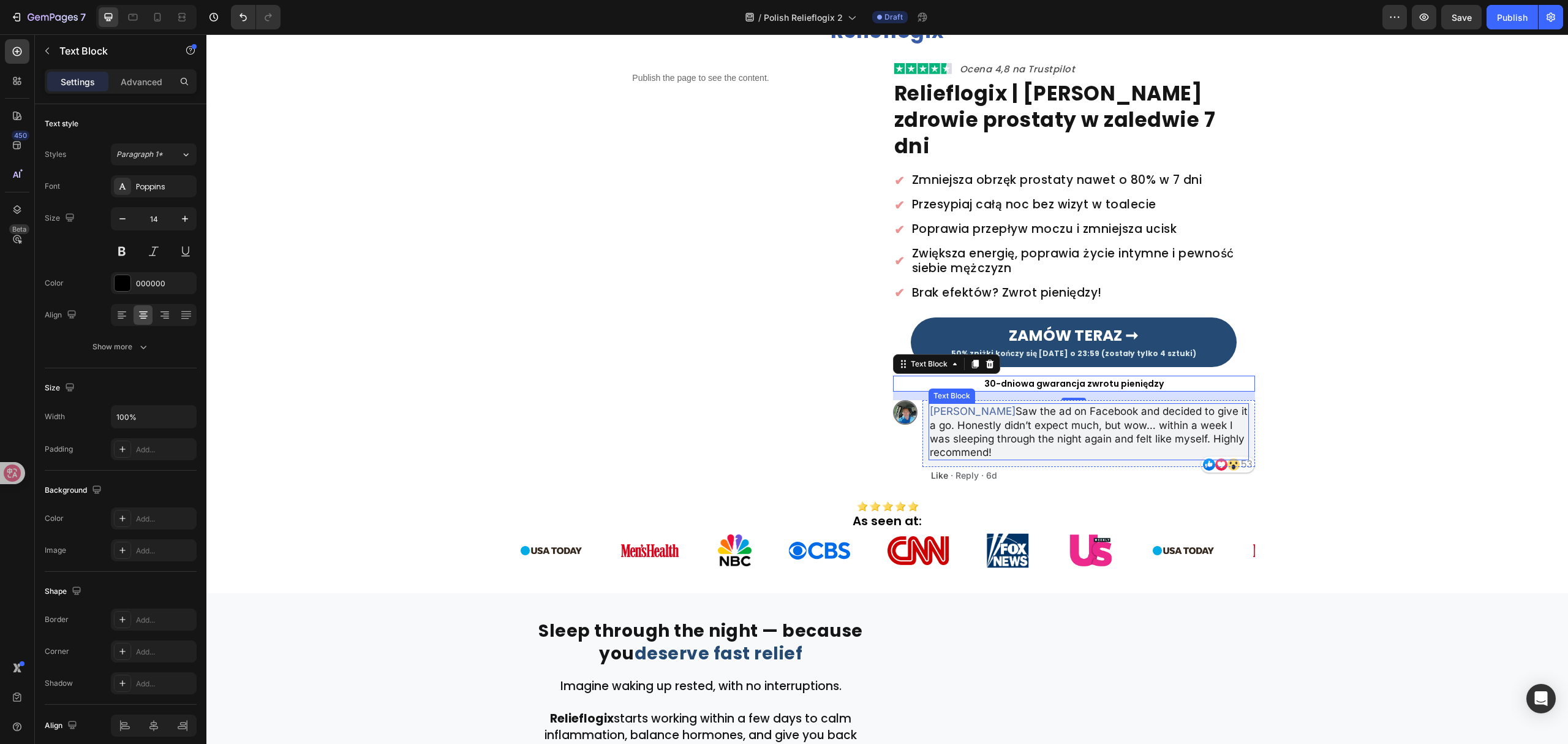
click at [1024, 409] on p "[PERSON_NAME] Saw the ad on Facebook and decided to give it a go. Honestly didn…" at bounding box center [1088, 431] width 318 height 54
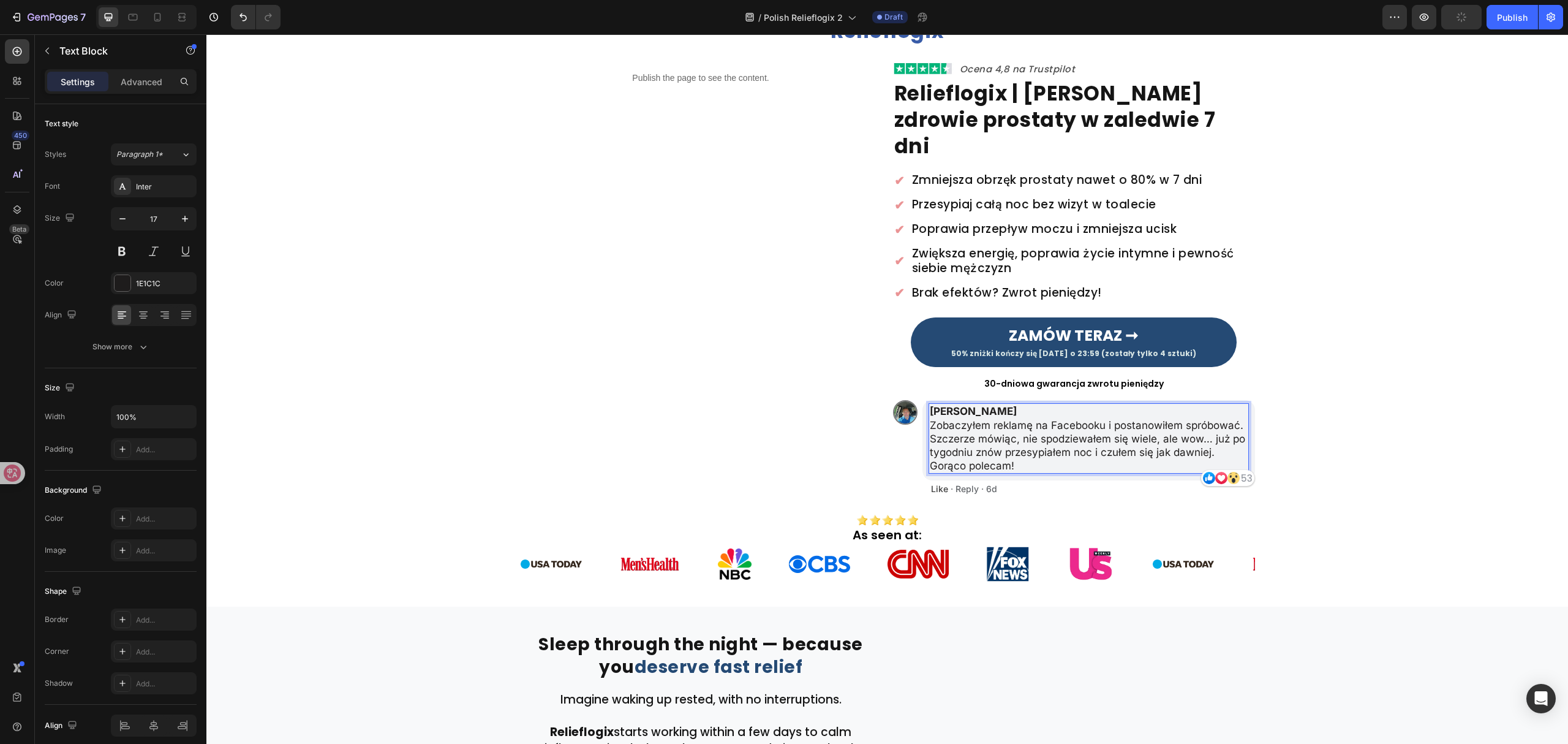
click at [930, 404] on p "[PERSON_NAME] Zobaczyłem reklamę na Facebooku i postanowiłem spróbować. Szczerz…" at bounding box center [1088, 438] width 318 height 68
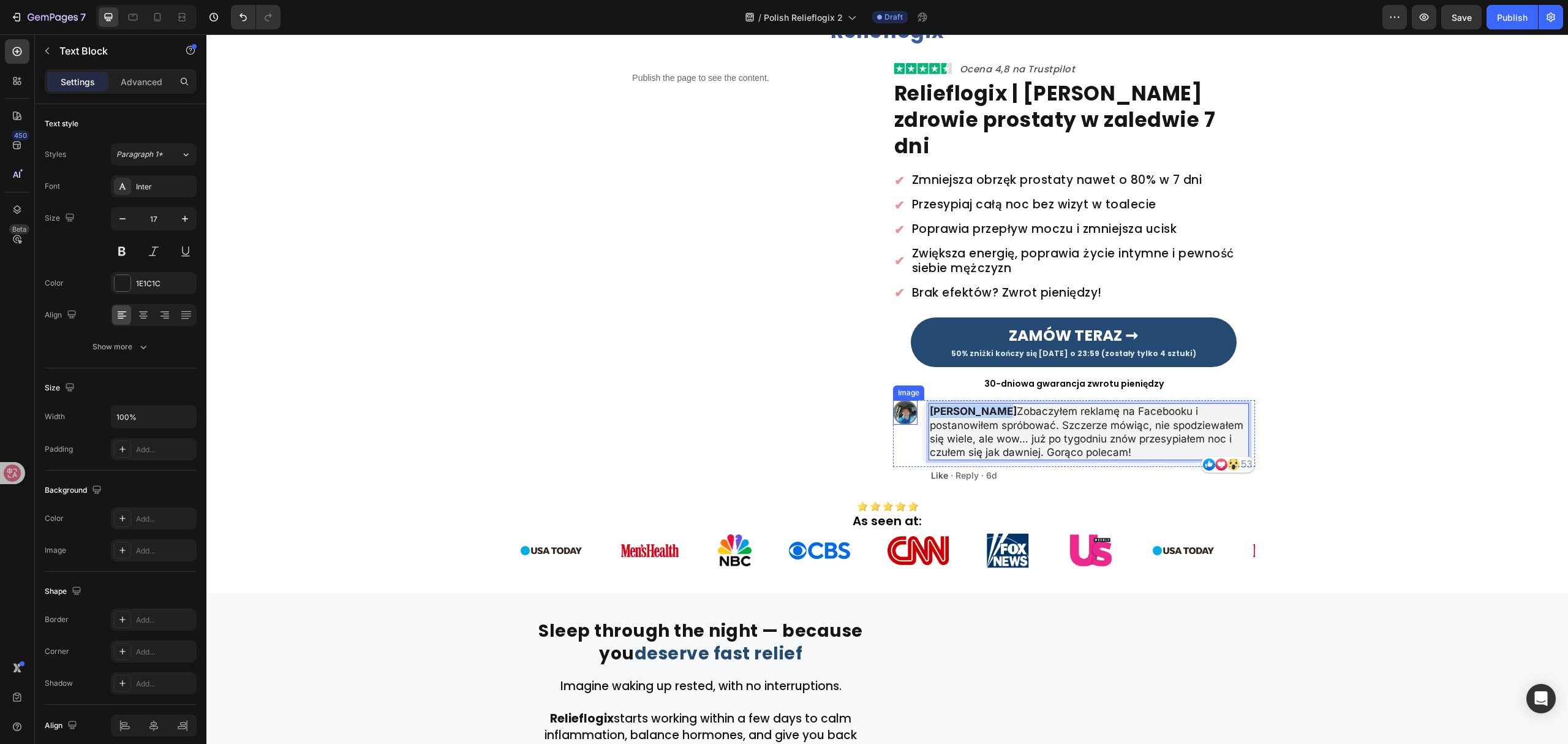
drag, startPoint x: 990, startPoint y: 388, endPoint x: 902, endPoint y: 383, distance: 88.1
click at [902, 400] on div "Image [PERSON_NAME] Zobaczyłem reklamę na Facebooku i postanowiłem spróbować. S…" at bounding box center [1074, 433] width 362 height 66
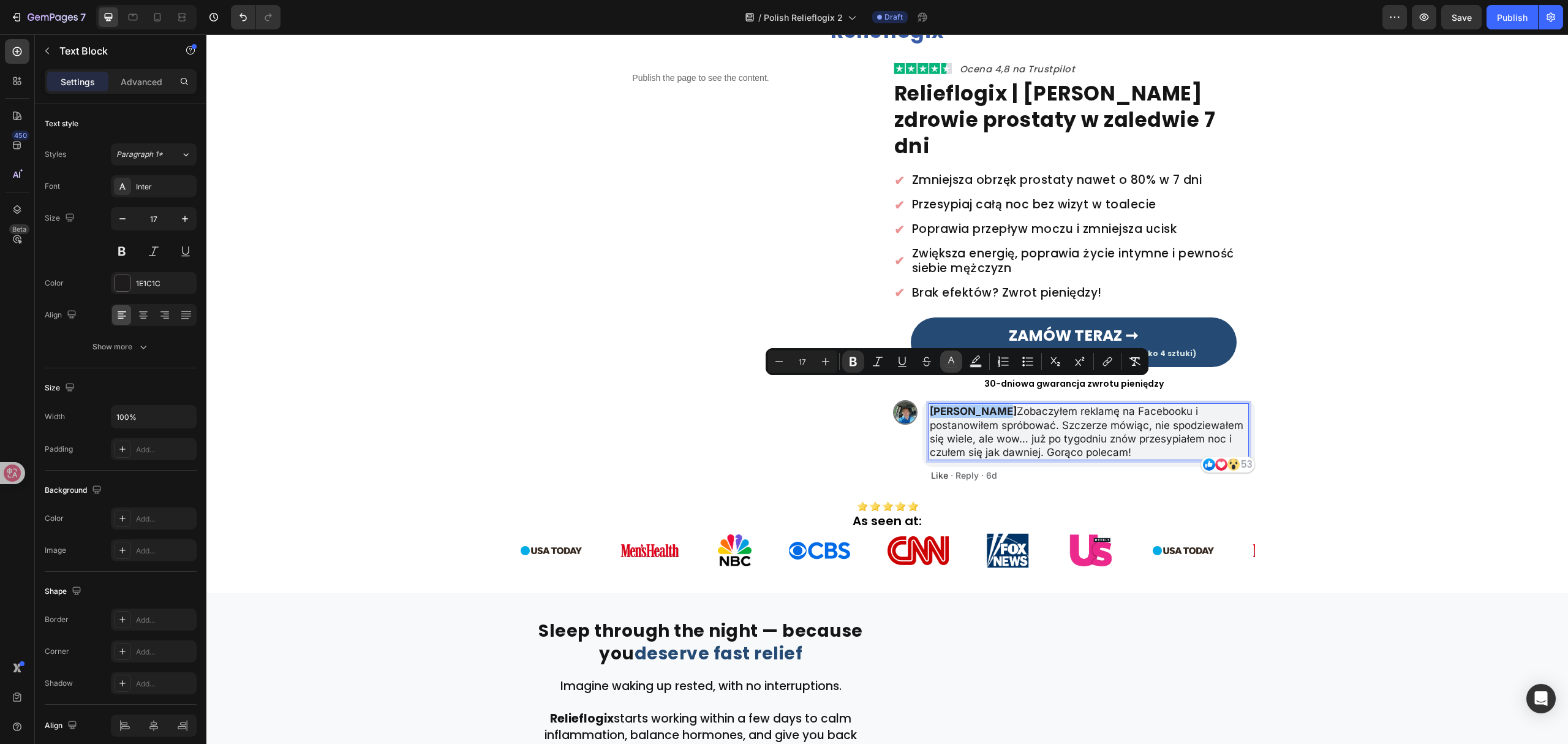
click at [958, 362] on button "color" at bounding box center [950, 361] width 22 height 22
type input "1E1C1C"
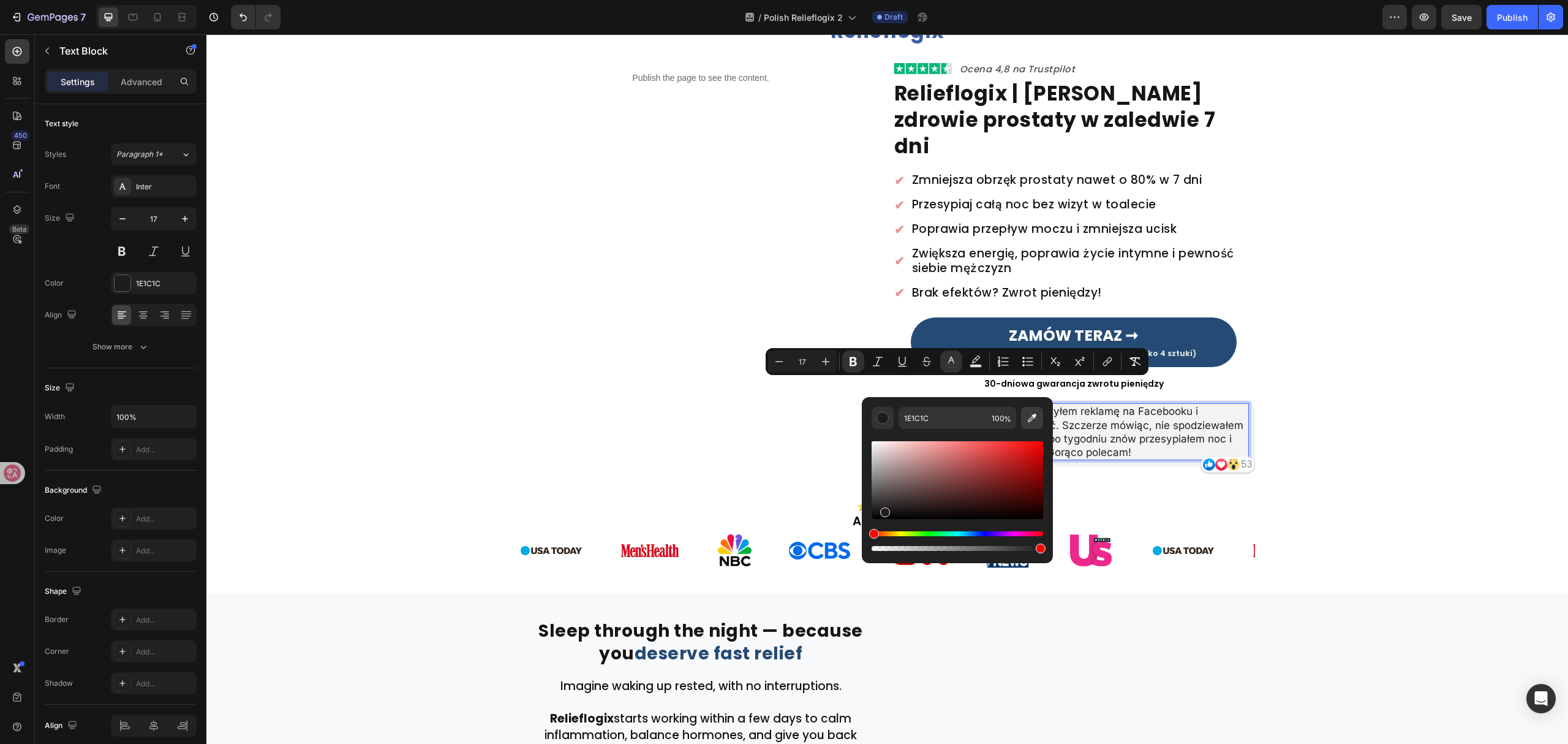
click at [1032, 421] on icon "Editor contextual toolbar" at bounding box center [1032, 418] width 12 height 12
type input "3C67FF"
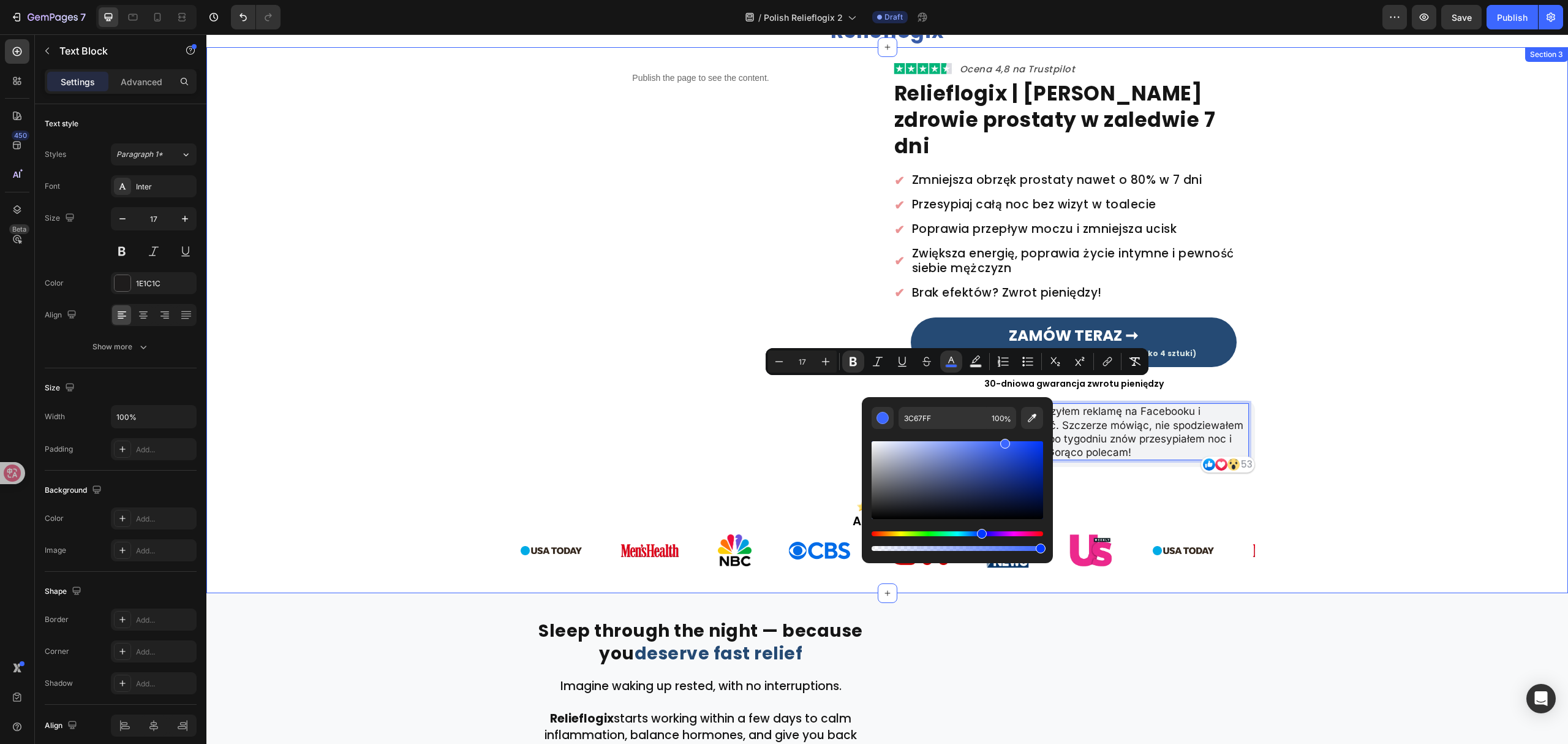
click at [1366, 407] on div "Publish the page to see the content. Custom Code Image Ocena 4,8 na Trustpilot …" at bounding box center [887, 317] width 1361 height 512
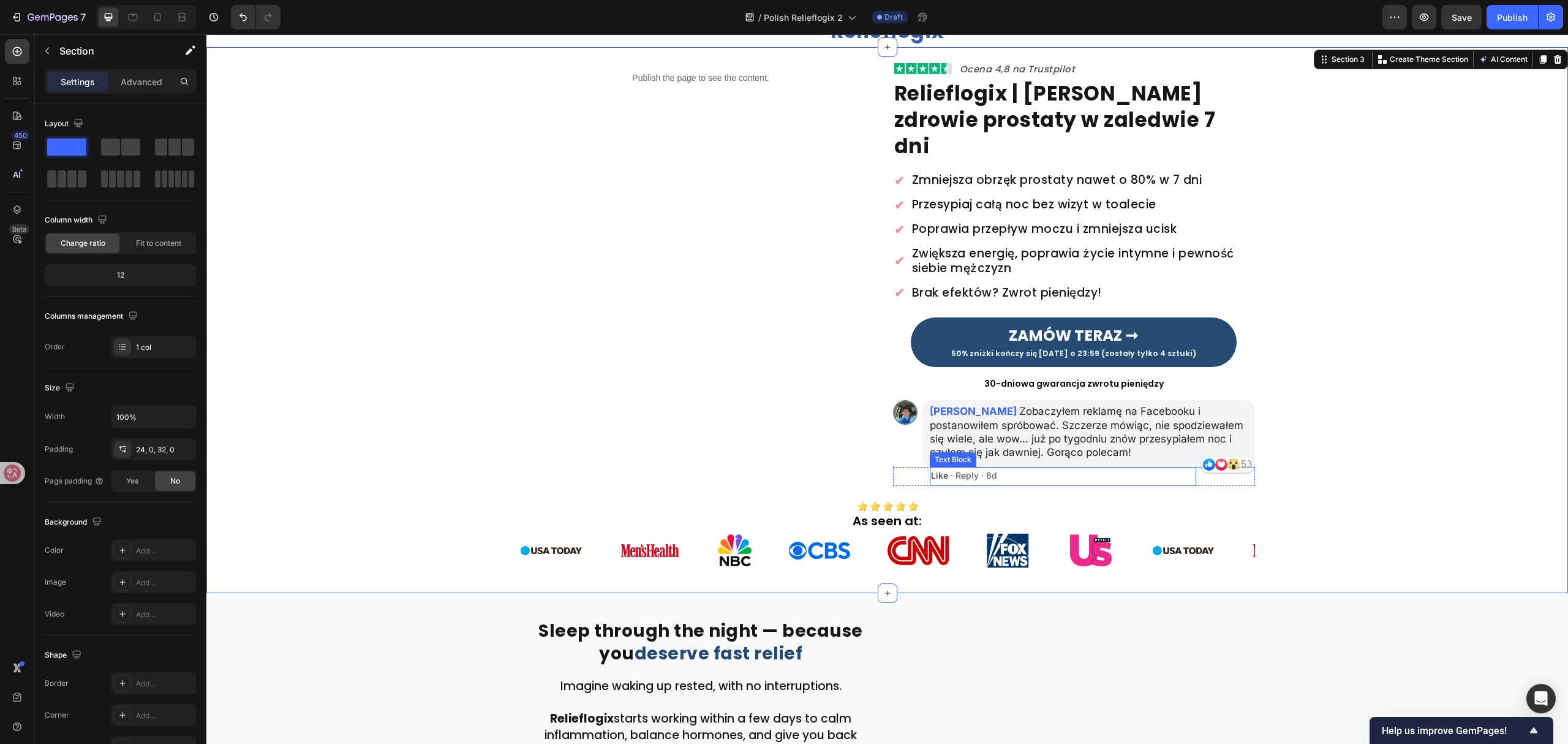
click at [960, 470] on p "Like · Reply · 6d" at bounding box center [1063, 475] width 265 height 10
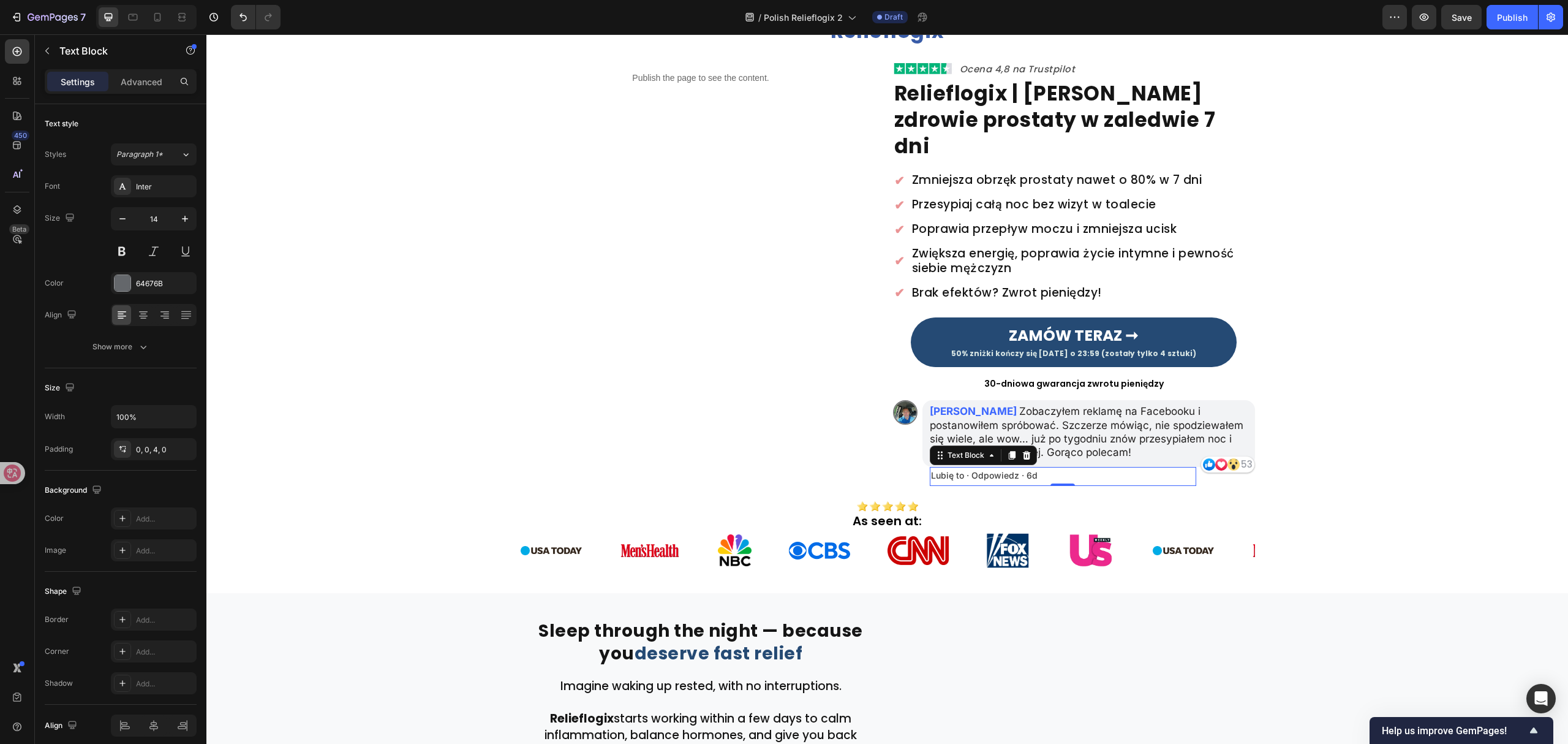
click at [993, 470] on span "Lubię to · Odpowiedz · 6d" at bounding box center [984, 475] width 107 height 10
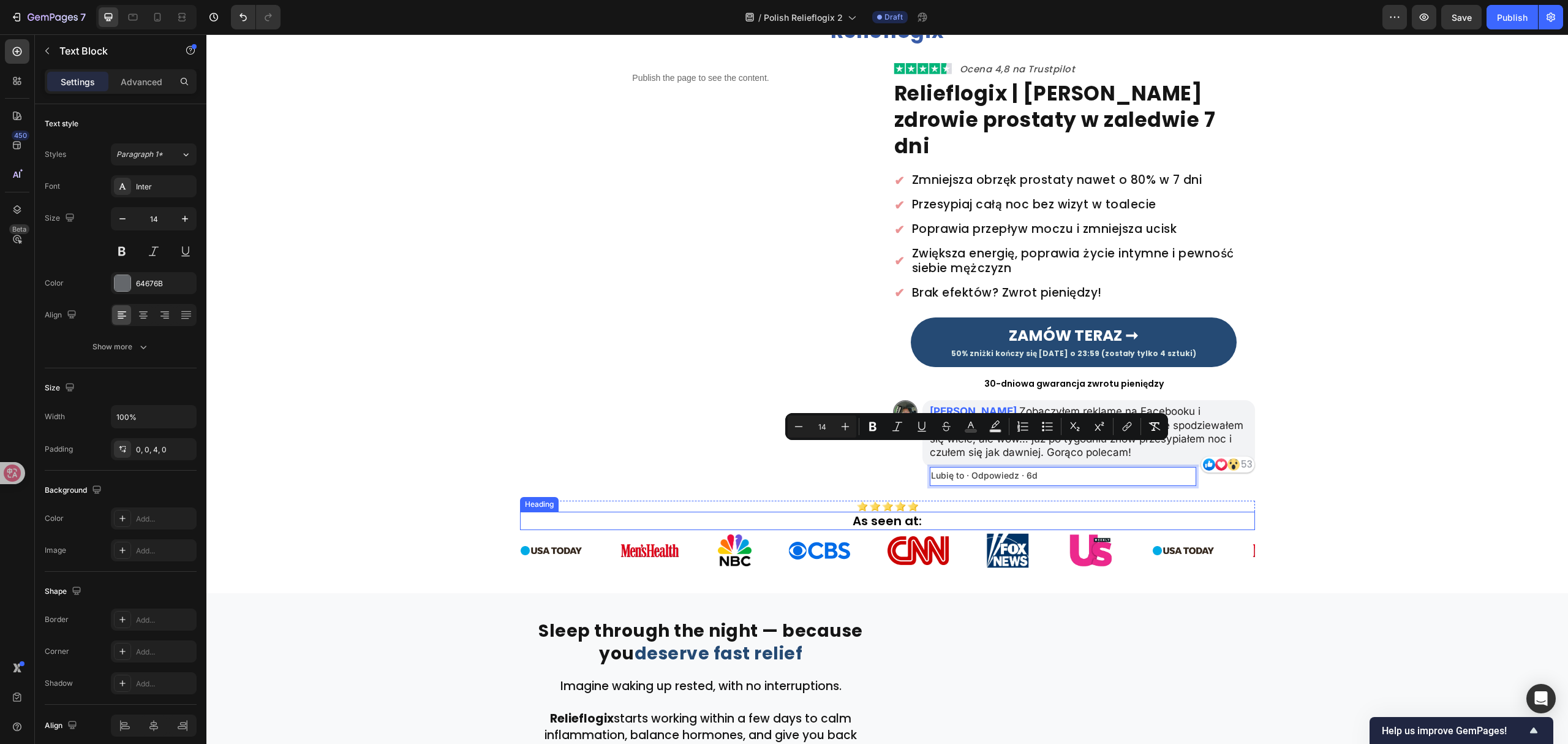
click at [876, 512] on h2 "As seen at:" at bounding box center [888, 521] width 735 height 18
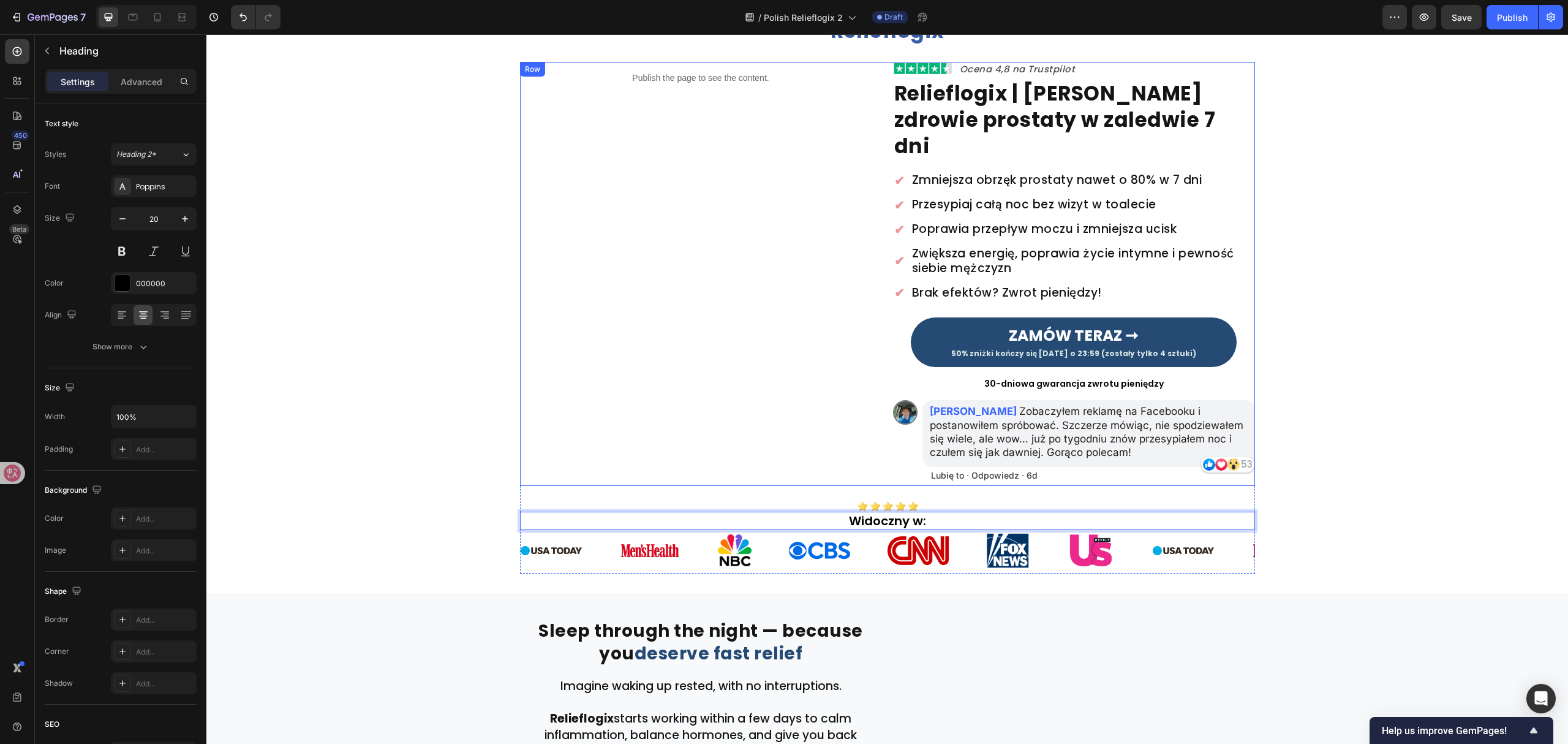
click at [700, 397] on div "Publish the page to see the content. Custom Code" at bounding box center [701, 273] width 362 height 423
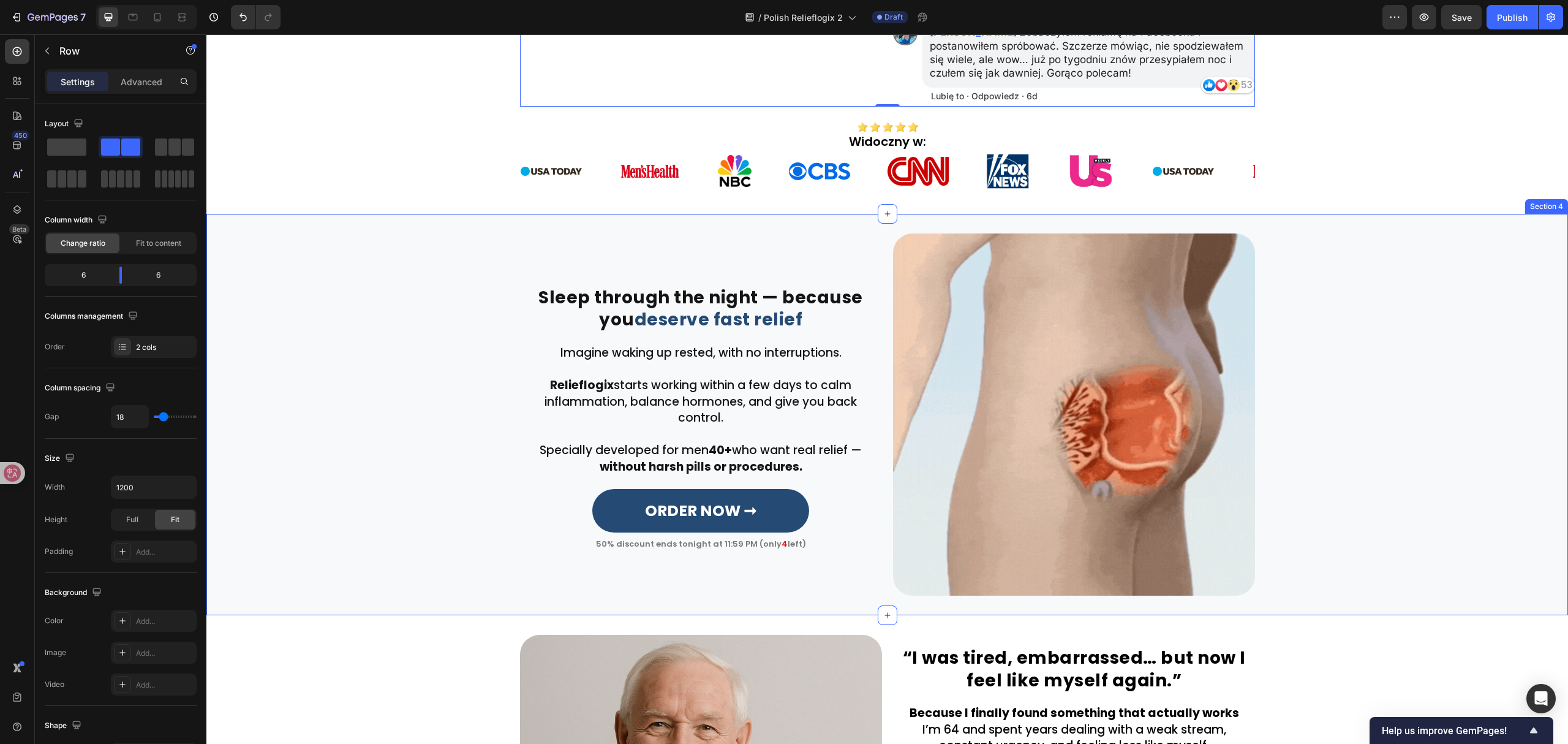
scroll to position [490, 0]
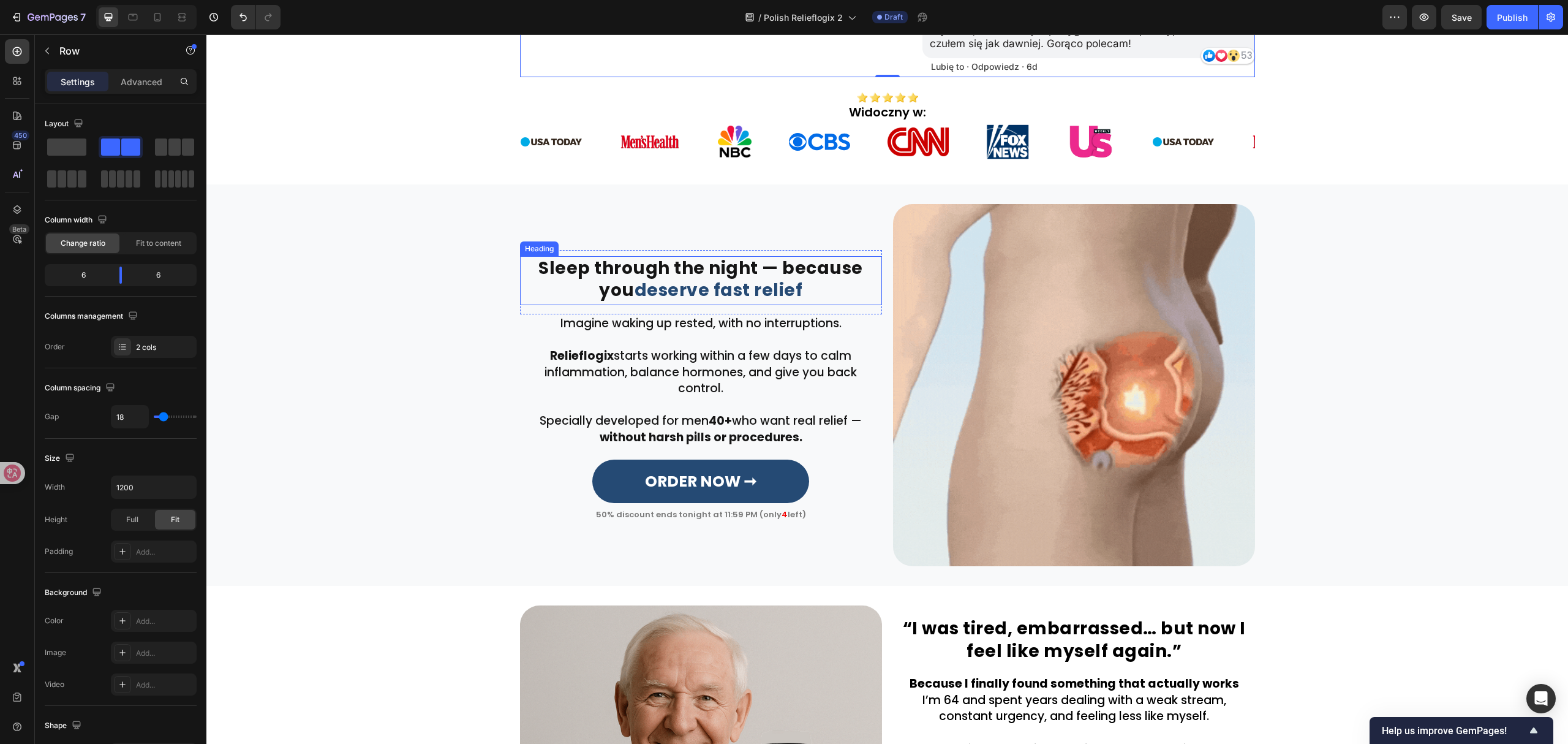
click at [684, 261] on strong "Sleep through the night — because you" at bounding box center [701, 279] width 325 height 46
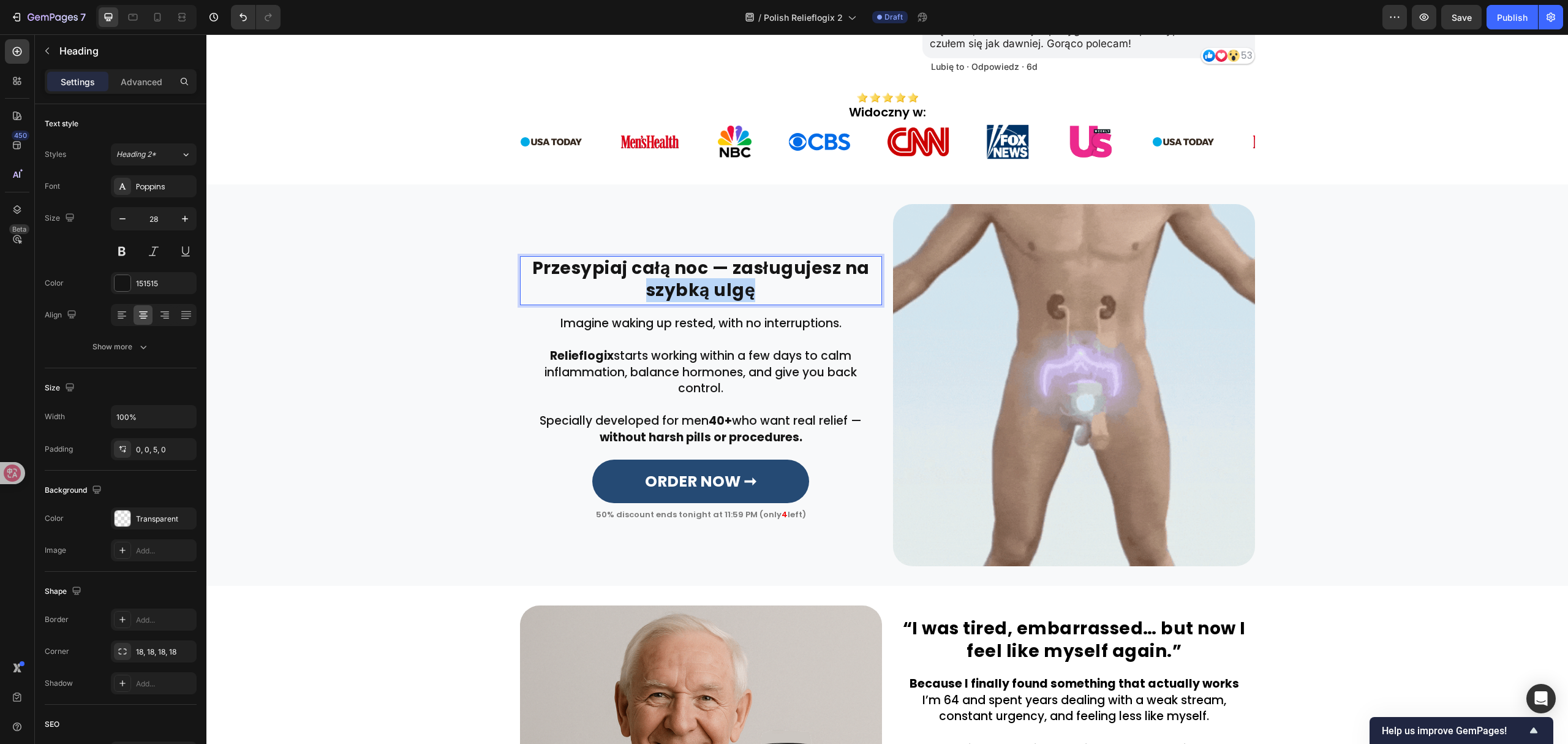
drag, startPoint x: 620, startPoint y: 271, endPoint x: 779, endPoint y: 273, distance: 159.0
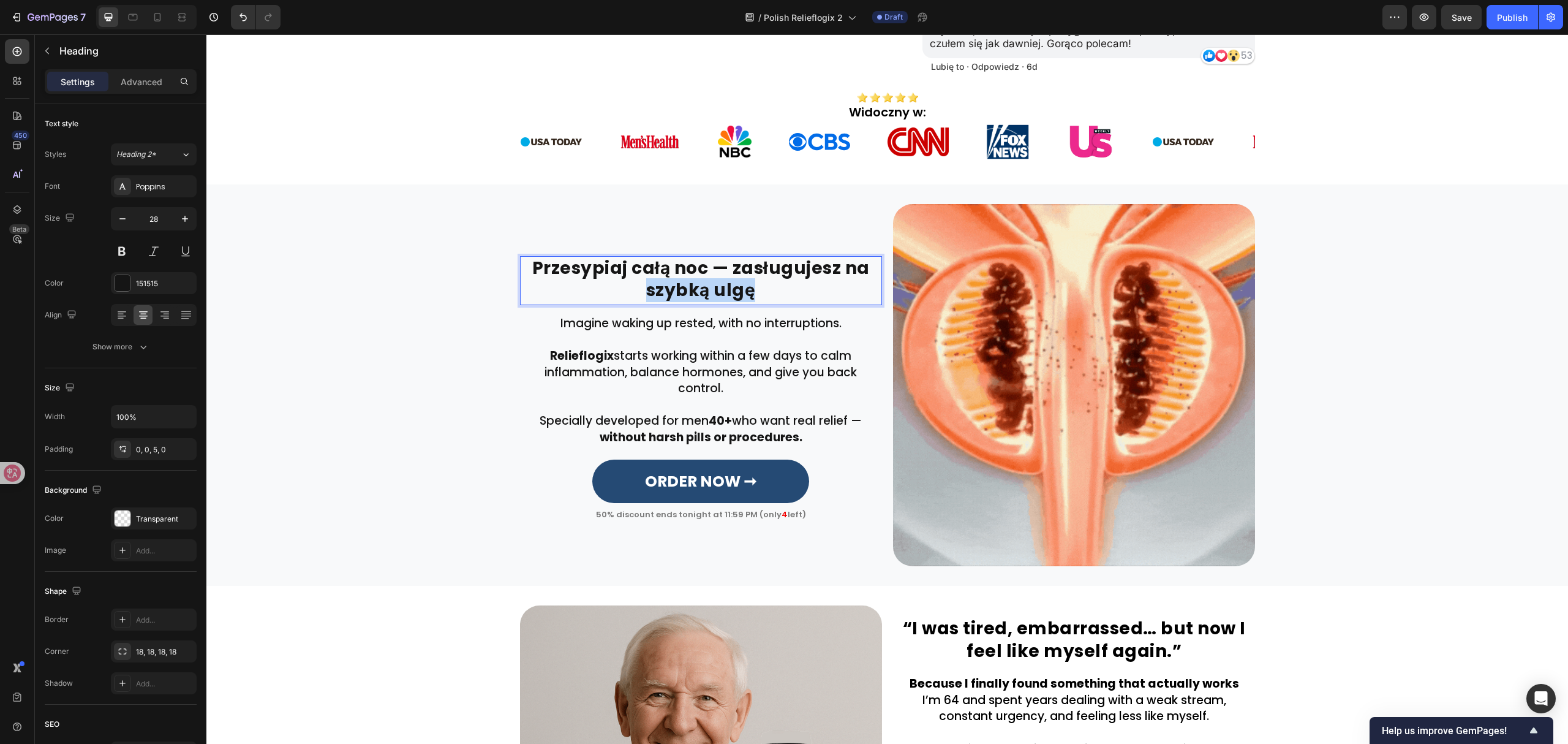
click at [779, 273] on p "Przesypiaj całą noc — zasługujesz na szybką ulgę" at bounding box center [701, 279] width 360 height 44
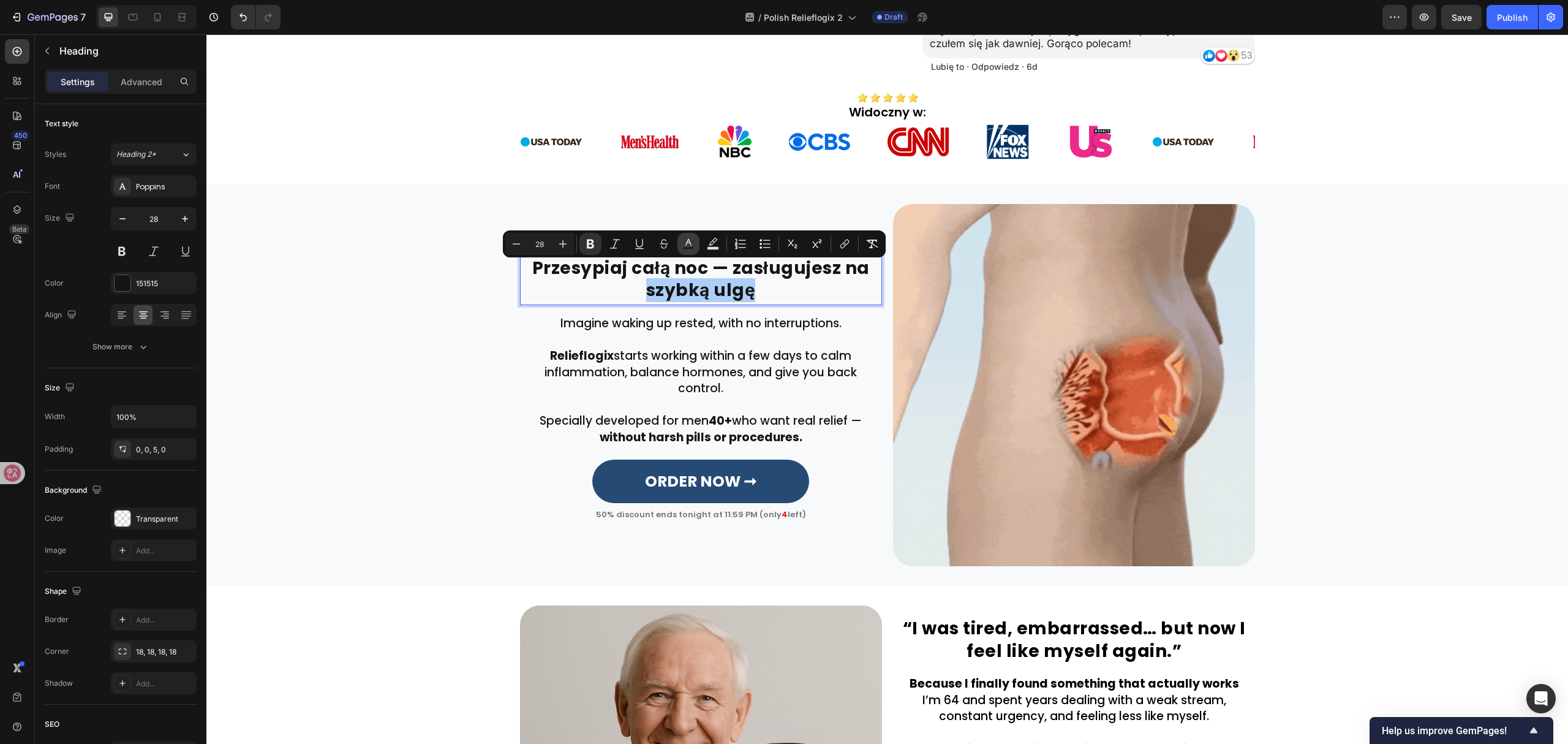
click at [694, 242] on icon "Editor contextual toolbar" at bounding box center [688, 244] width 12 height 12
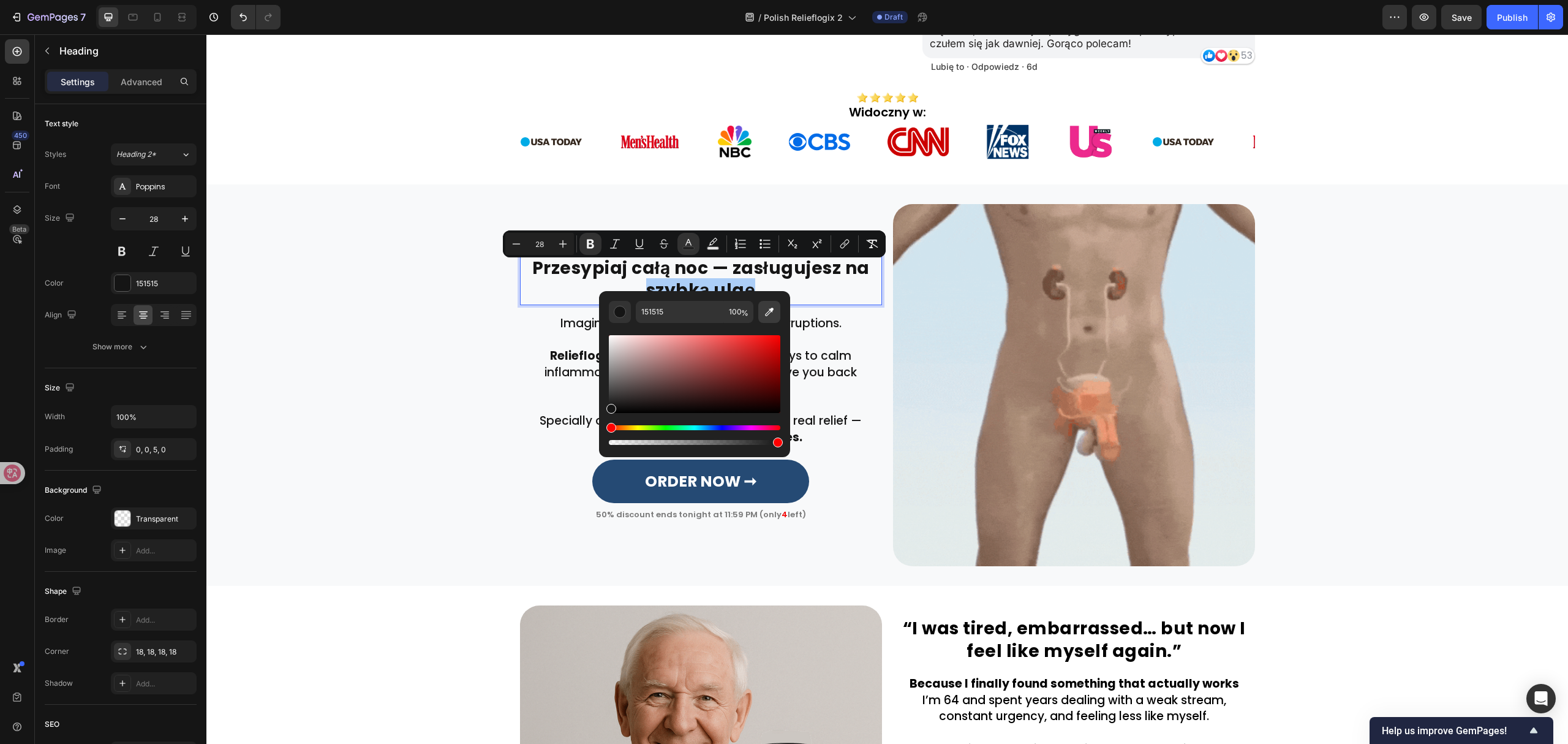
click at [764, 309] on icon "Editor contextual toolbar" at bounding box center [769, 312] width 12 height 12
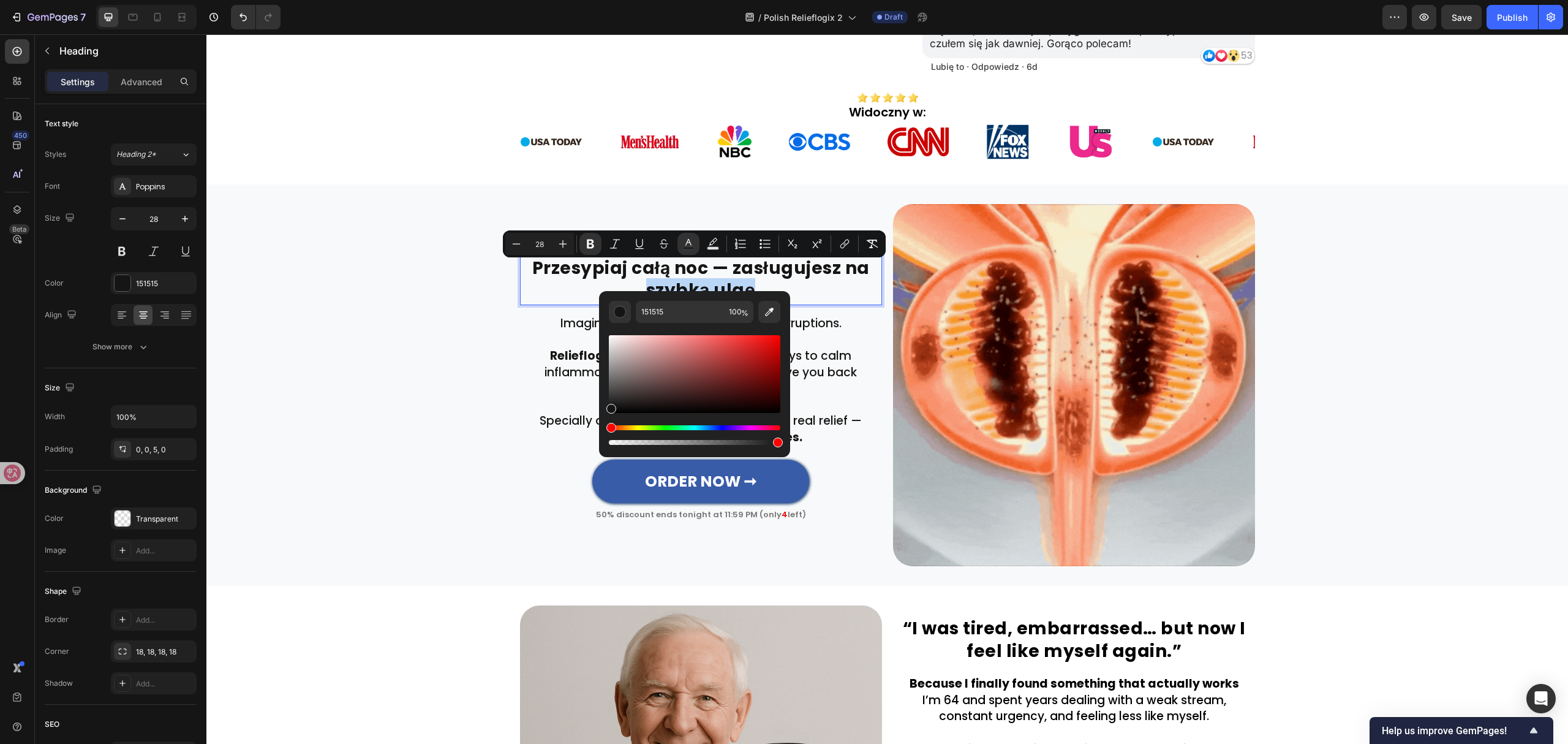
type input "254A74"
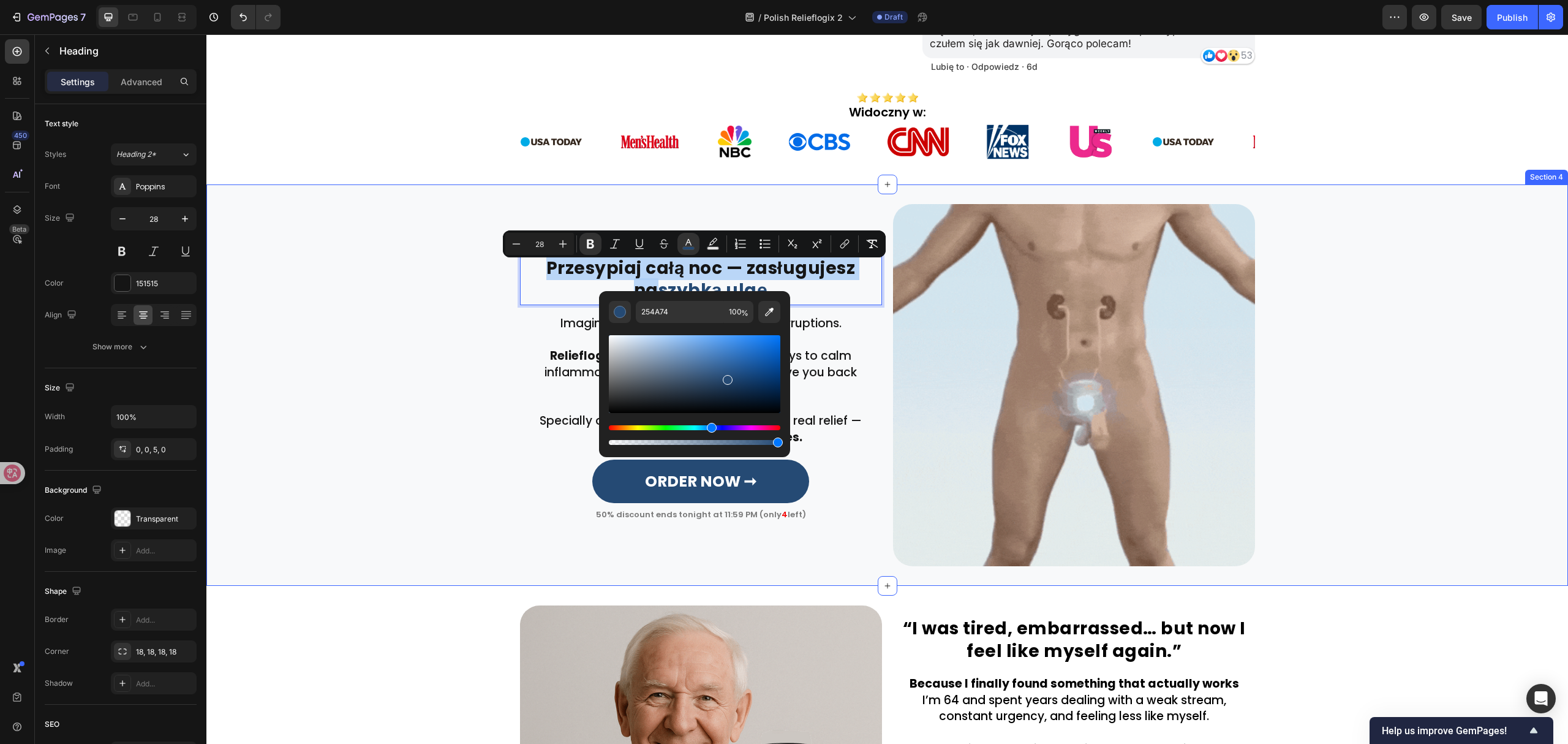
click at [354, 382] on div "Przesypiaj całą noc — zasługujesz na szybką ulgę Heading 0 Row Row Imagine waki…" at bounding box center [887, 385] width 1361 height 362
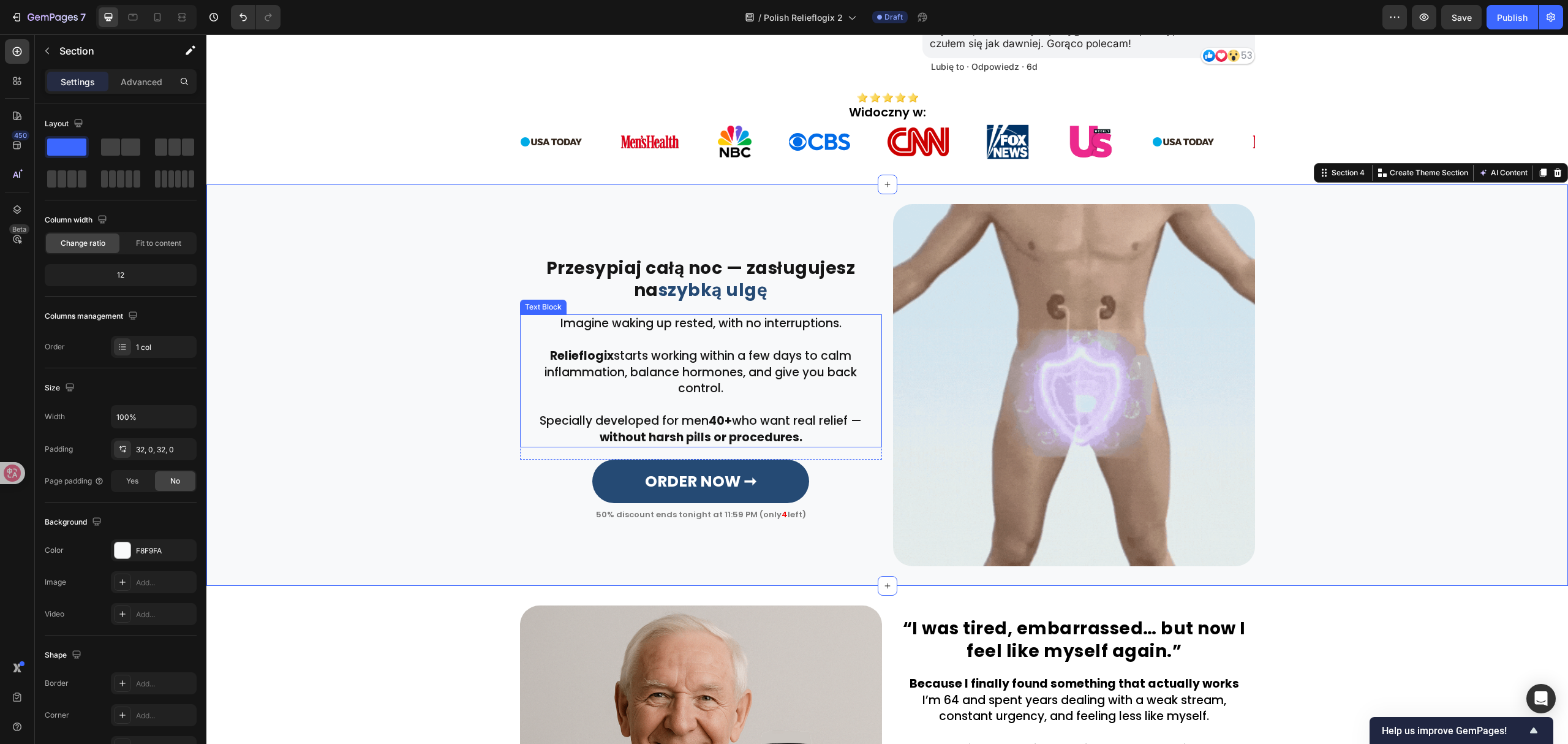
click at [688, 350] on p "Relieflogix starts working within a few days to calm inflammation, balance horm…" at bounding box center [701, 372] width 360 height 49
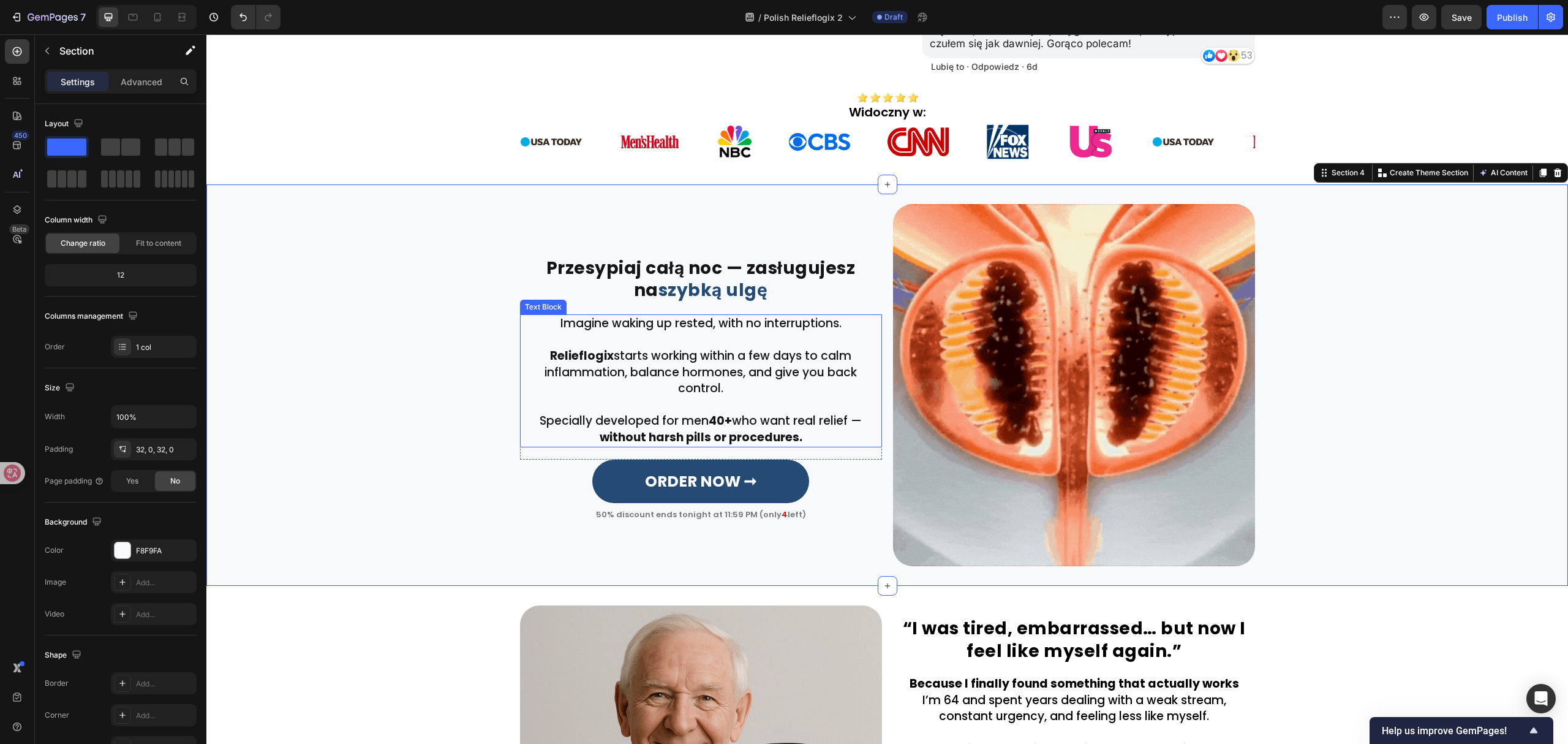
click at [688, 350] on p "Relieflogix starts working within a few days to calm inflammation, balance horm…" at bounding box center [701, 372] width 360 height 49
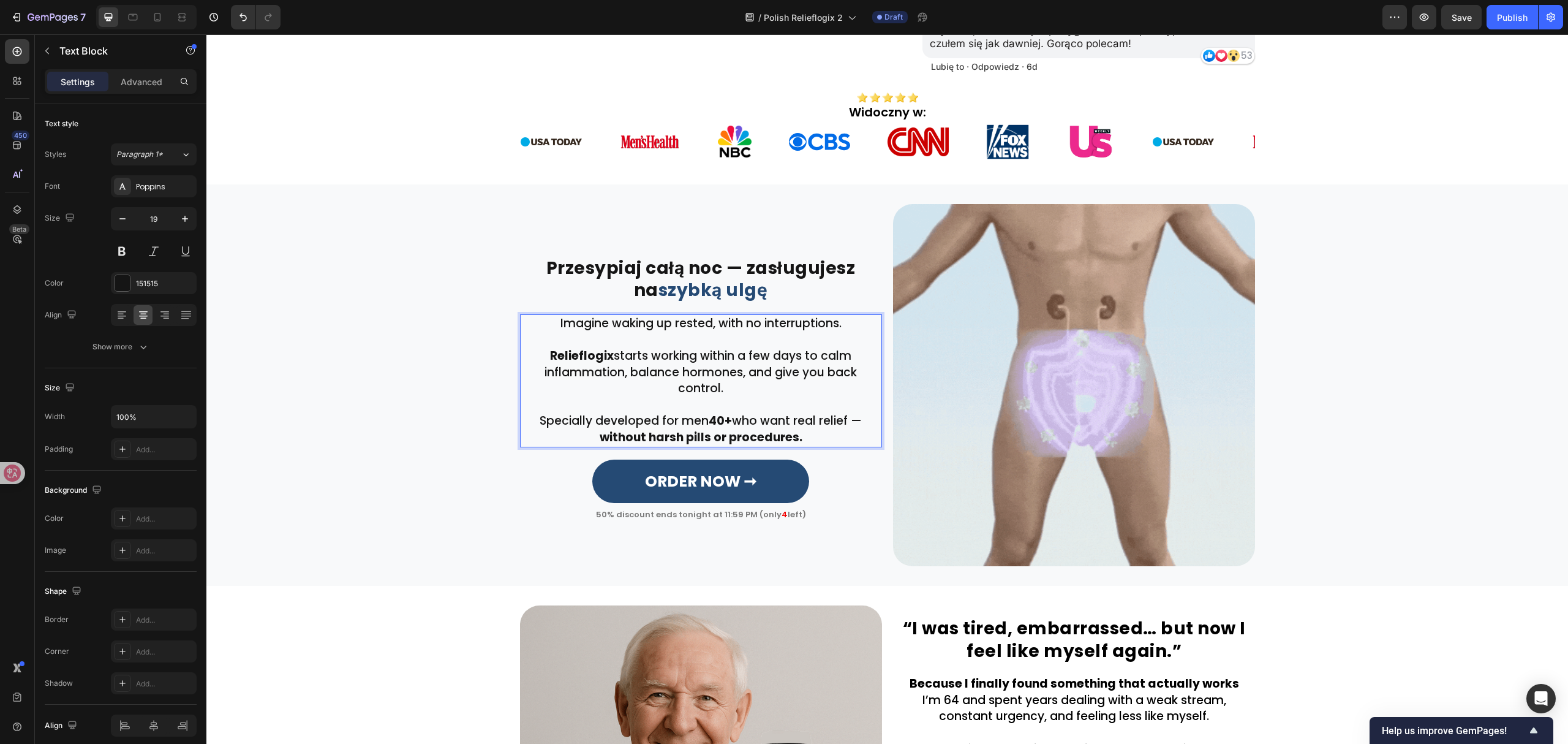
scroll to position [482, 0]
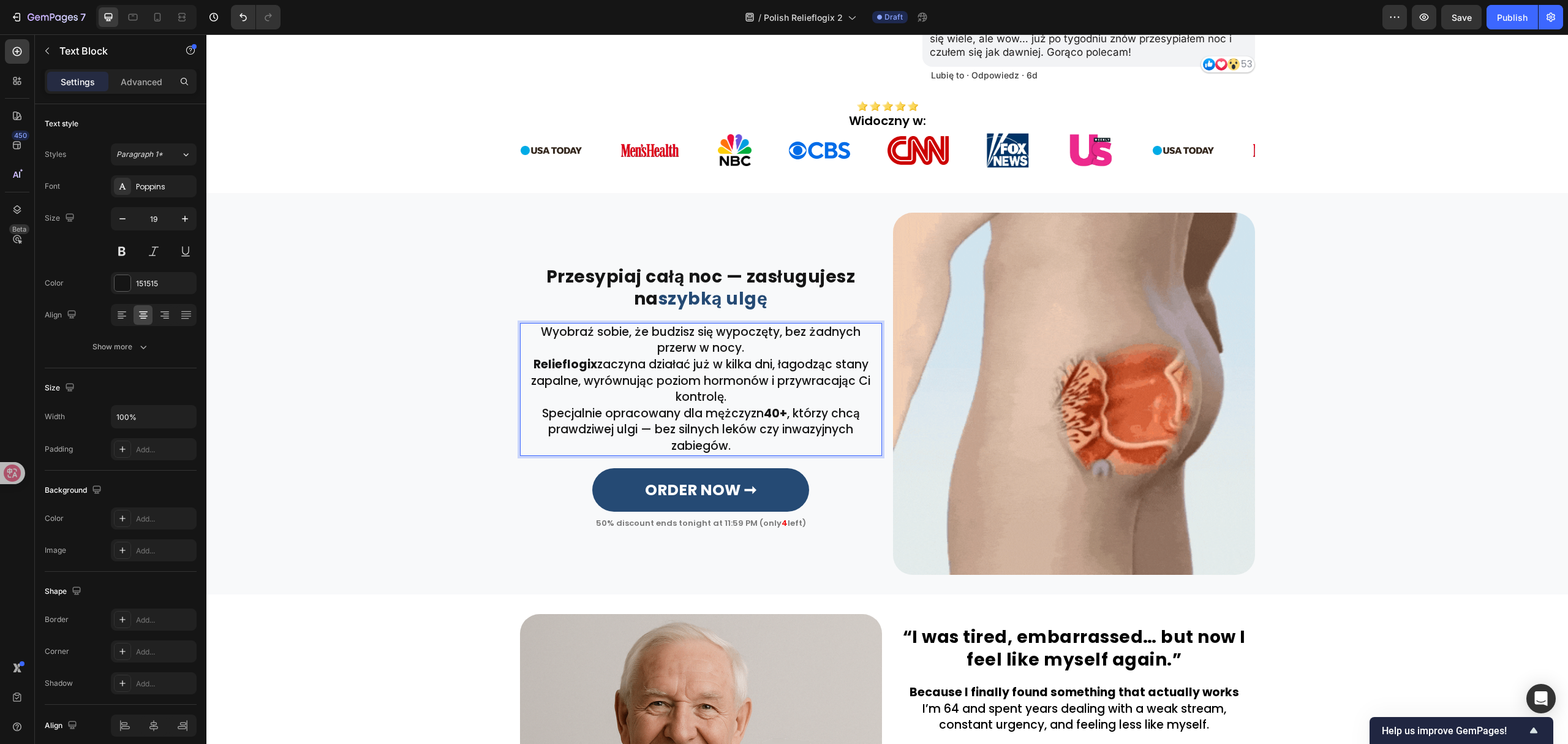
click at [809, 324] on p "Wyobraź sobie, że budzisz się wypoczęty, bez żadnych przerw w nocy." at bounding box center [701, 340] width 360 height 32
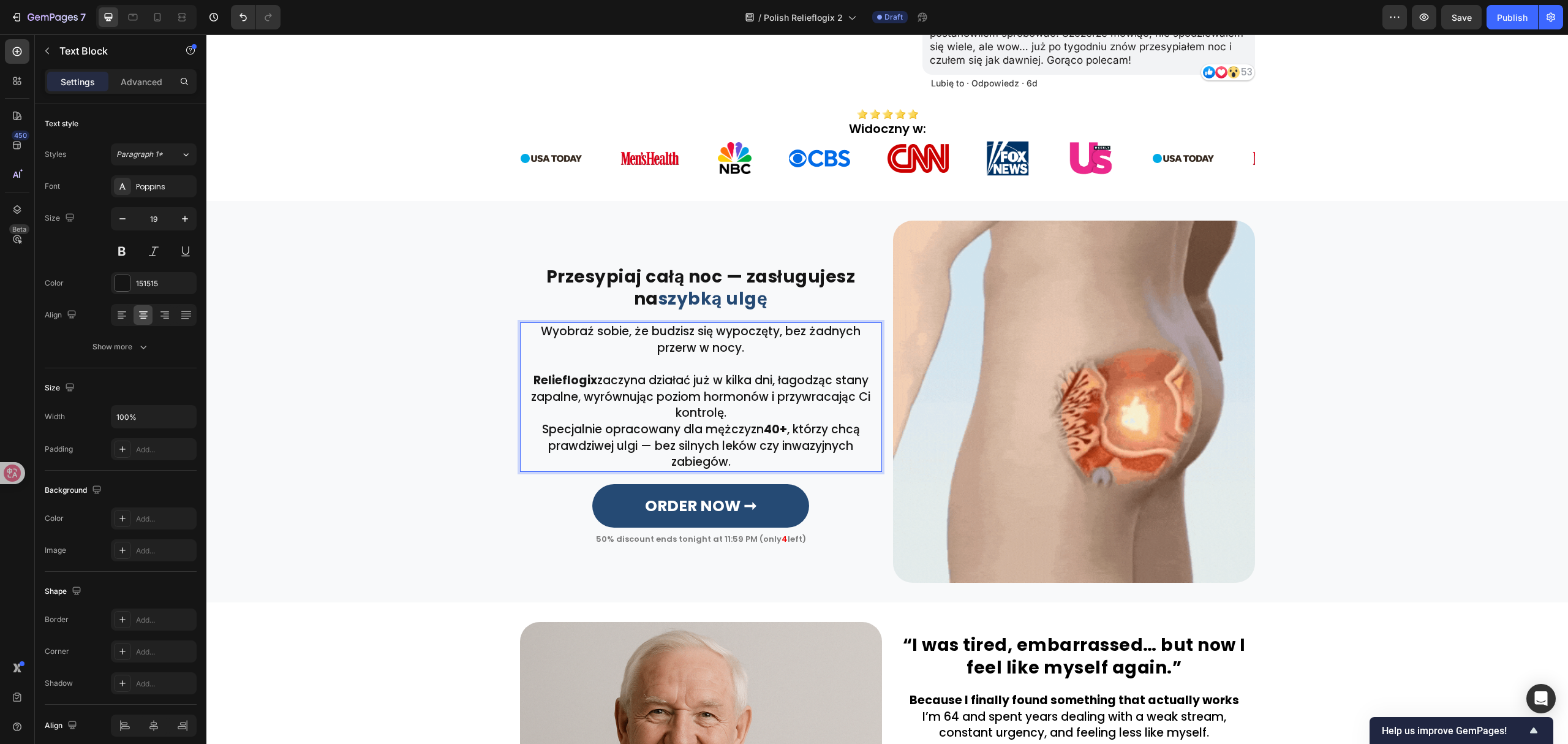
click at [746, 382] on p "Relieflogix zaczyna działać już w kilka dni, łagodząc stany zapalne, wyrównując…" at bounding box center [701, 397] width 360 height 49
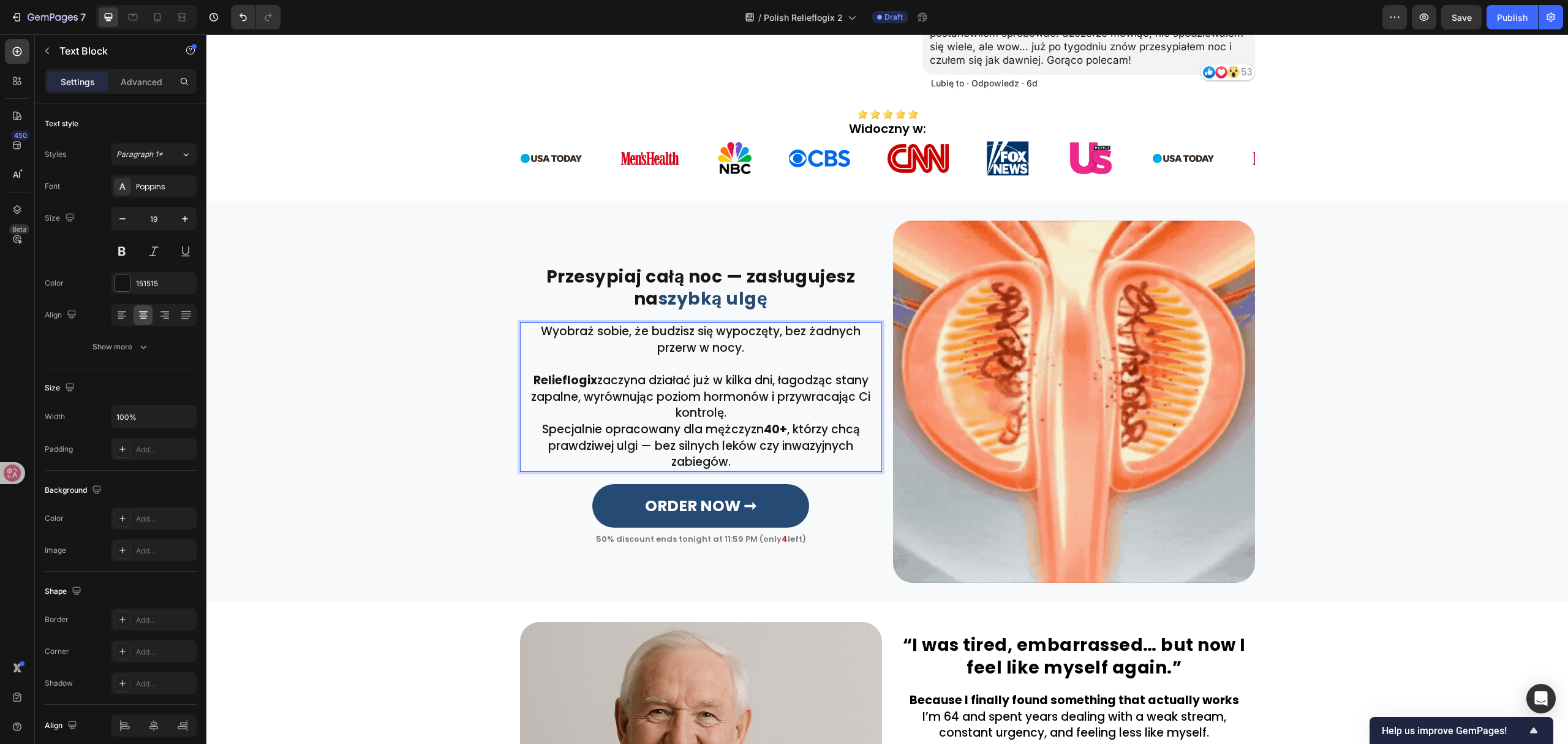
scroll to position [466, 0]
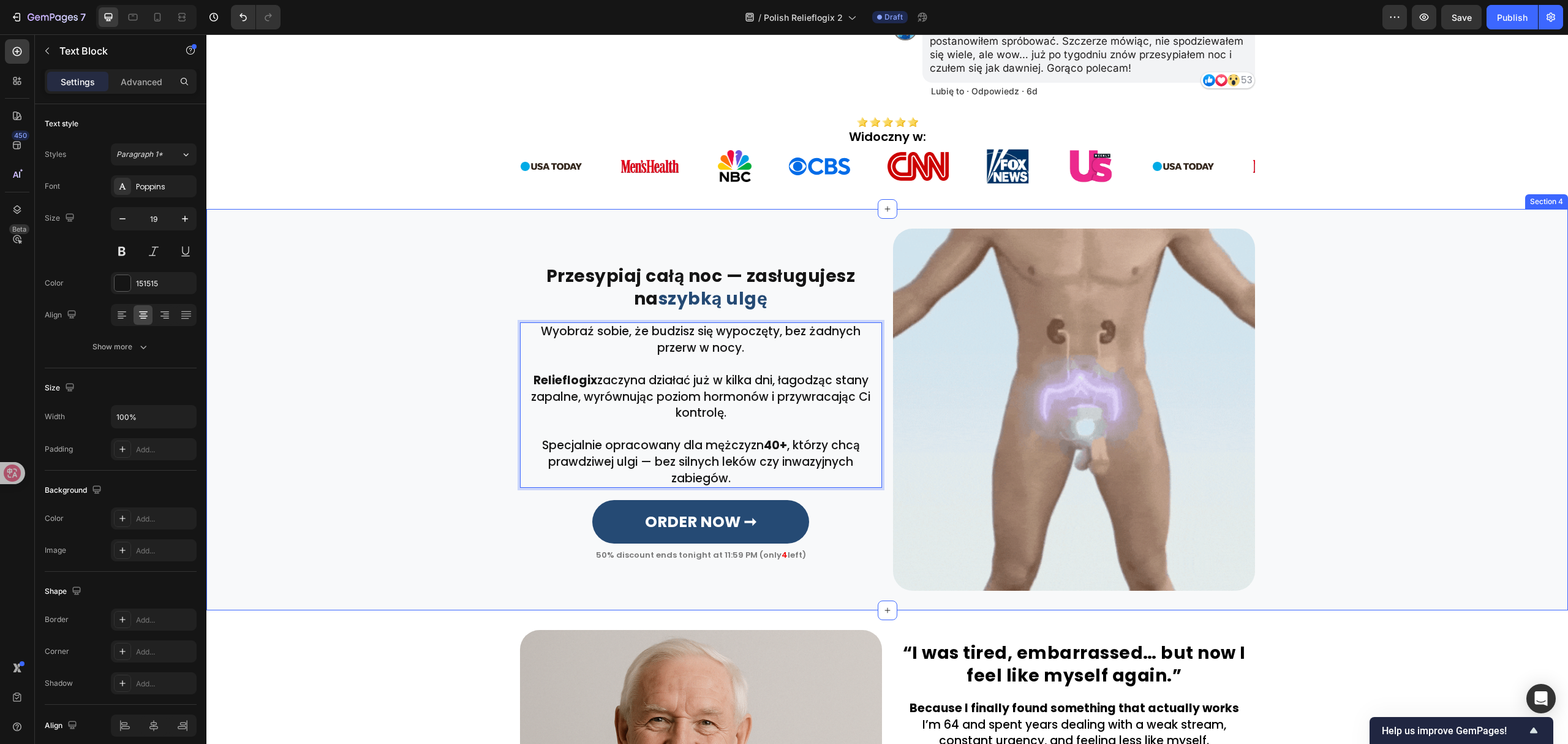
click at [394, 381] on div "⁠⁠⁠⁠⁠⁠⁠ Przesypiaj całą noc — zasługujesz na szybką ulgę Heading Row Row Wyobra…" at bounding box center [887, 409] width 1361 height 362
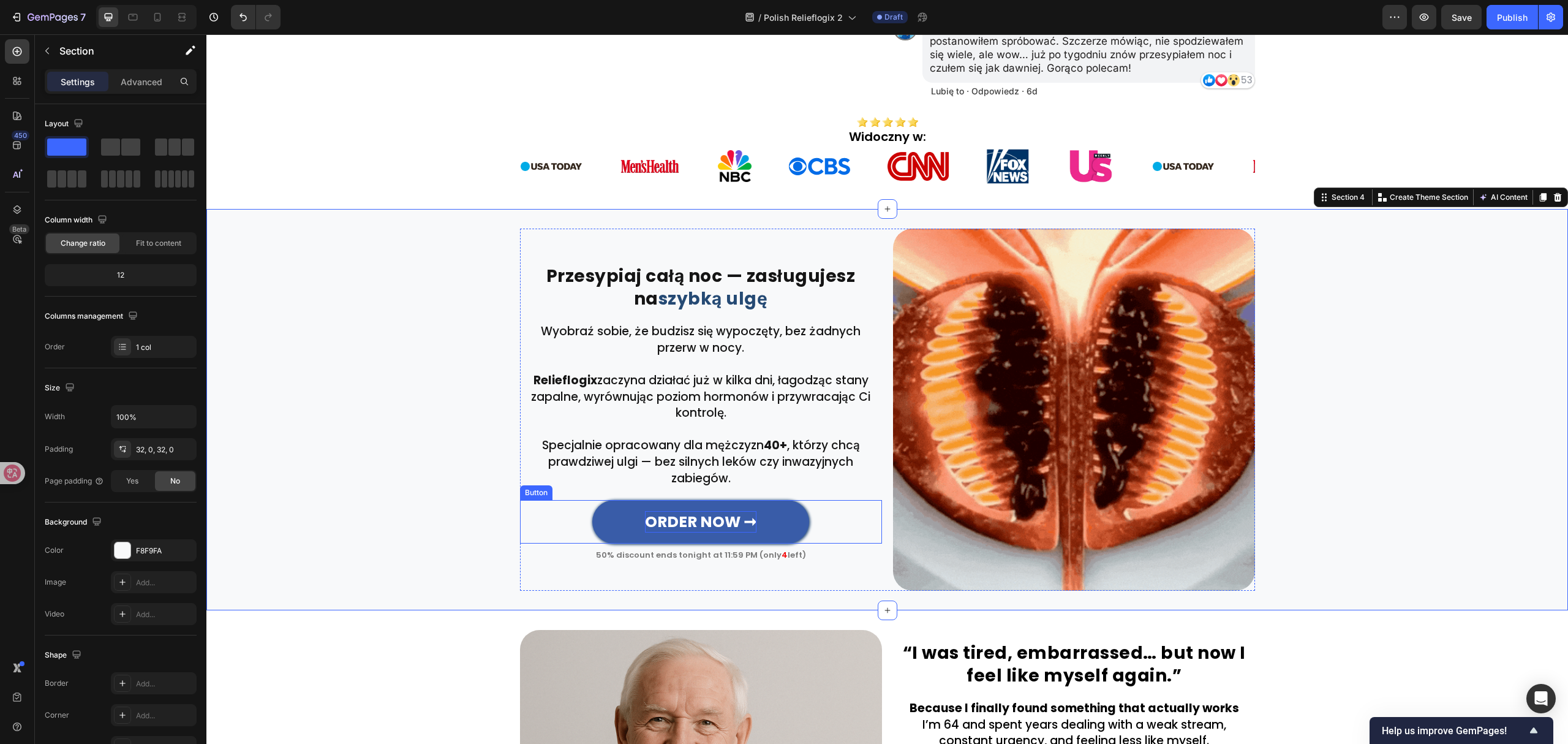
click at [669, 511] on strong "ORDER NOW ➞" at bounding box center [700, 521] width 111 height 22
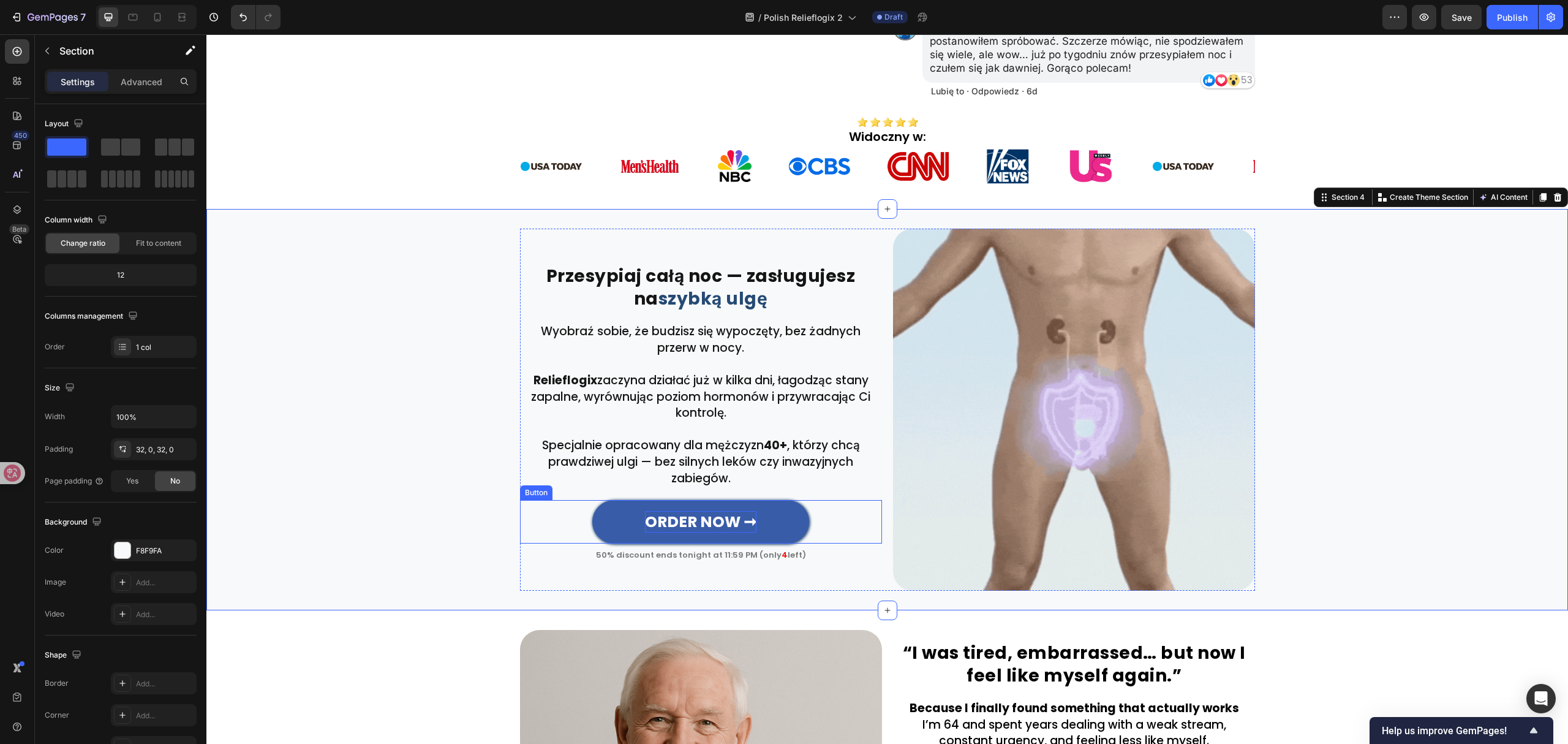
click at [669, 511] on strong "ORDER NOW ➞" at bounding box center [700, 521] width 111 height 22
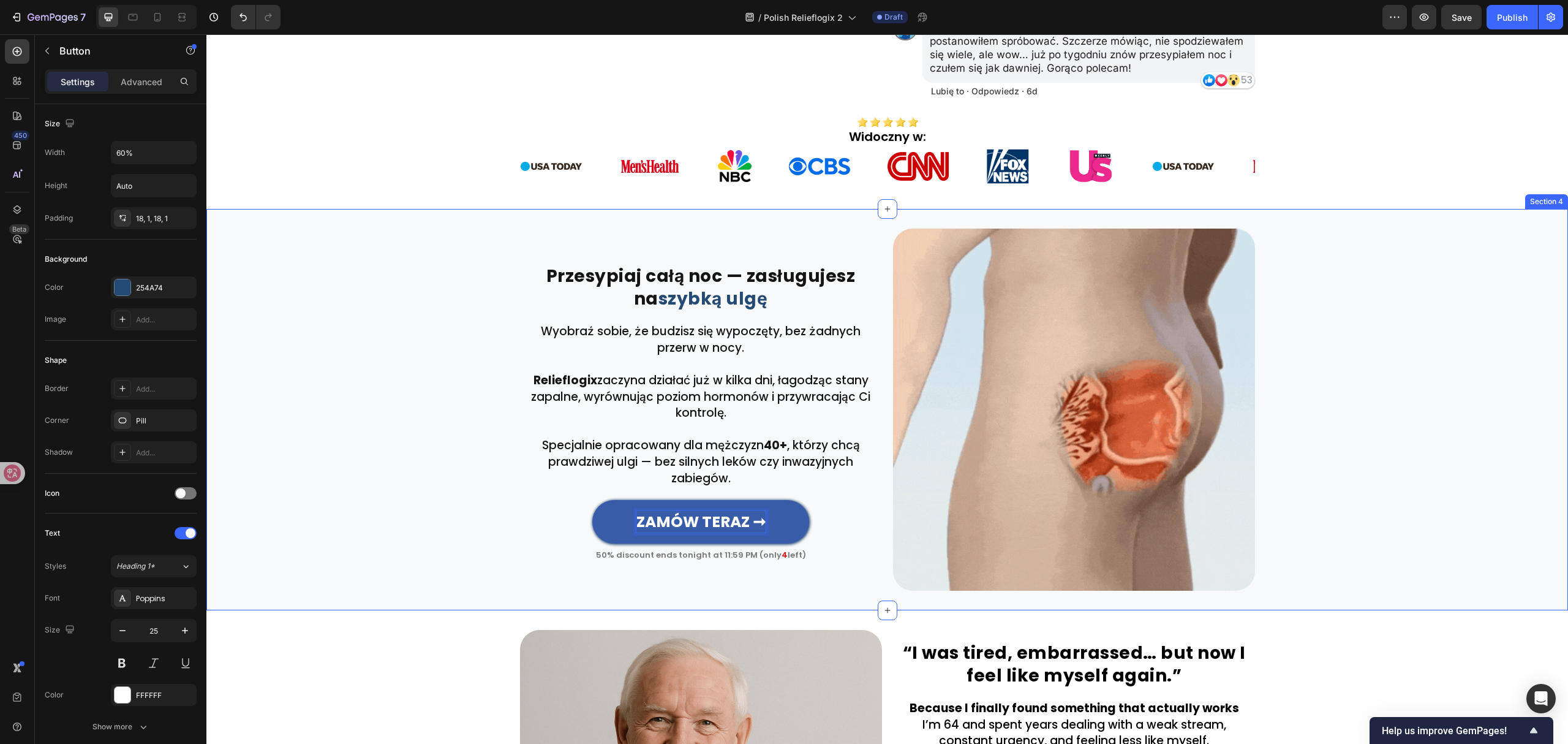
click at [466, 486] on div "⁠⁠⁠⁠⁠⁠⁠ Przesypiaj całą noc — zasługujesz na szybką ulgę Heading Row Row Wyobra…" at bounding box center [887, 409] width 1361 height 362
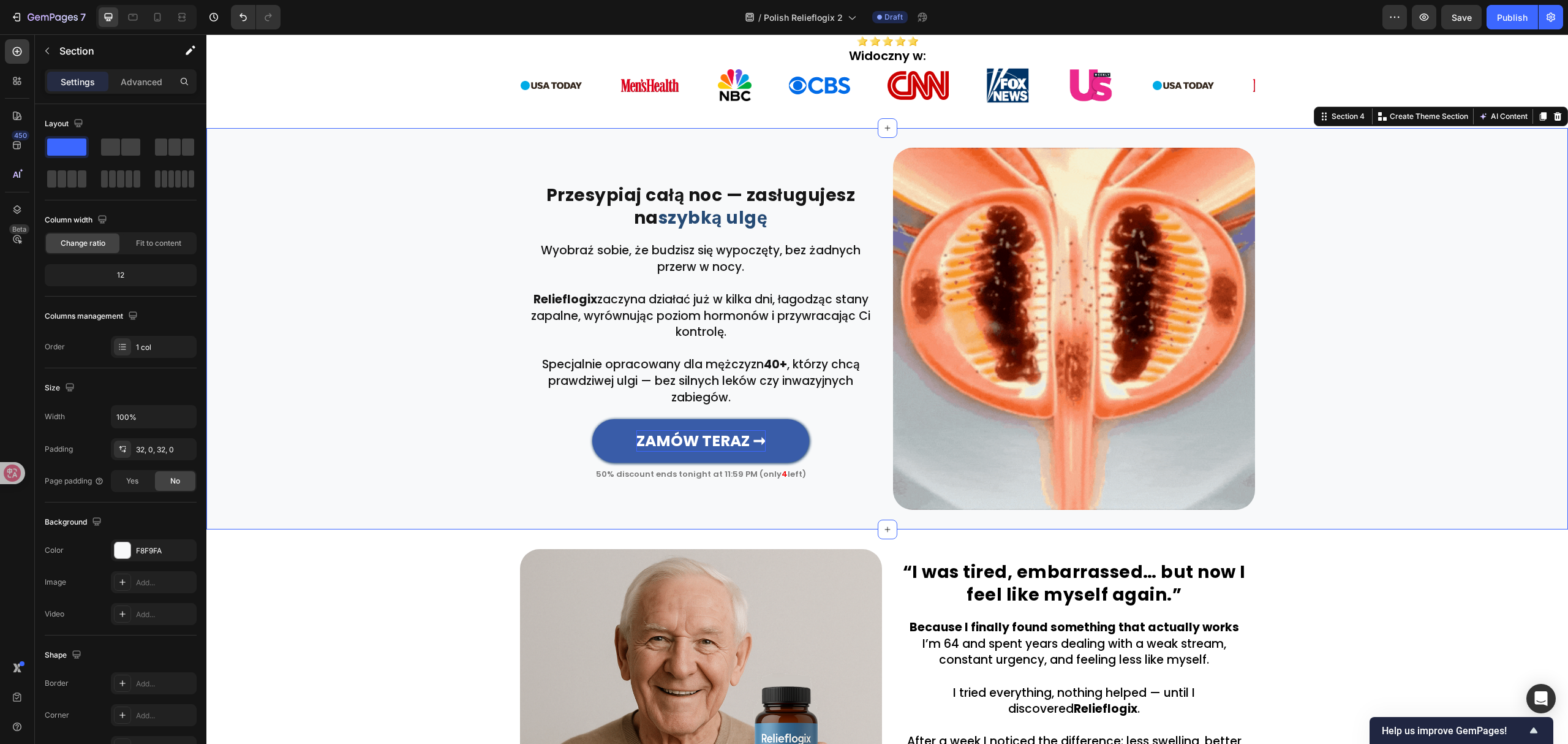
scroll to position [548, 0]
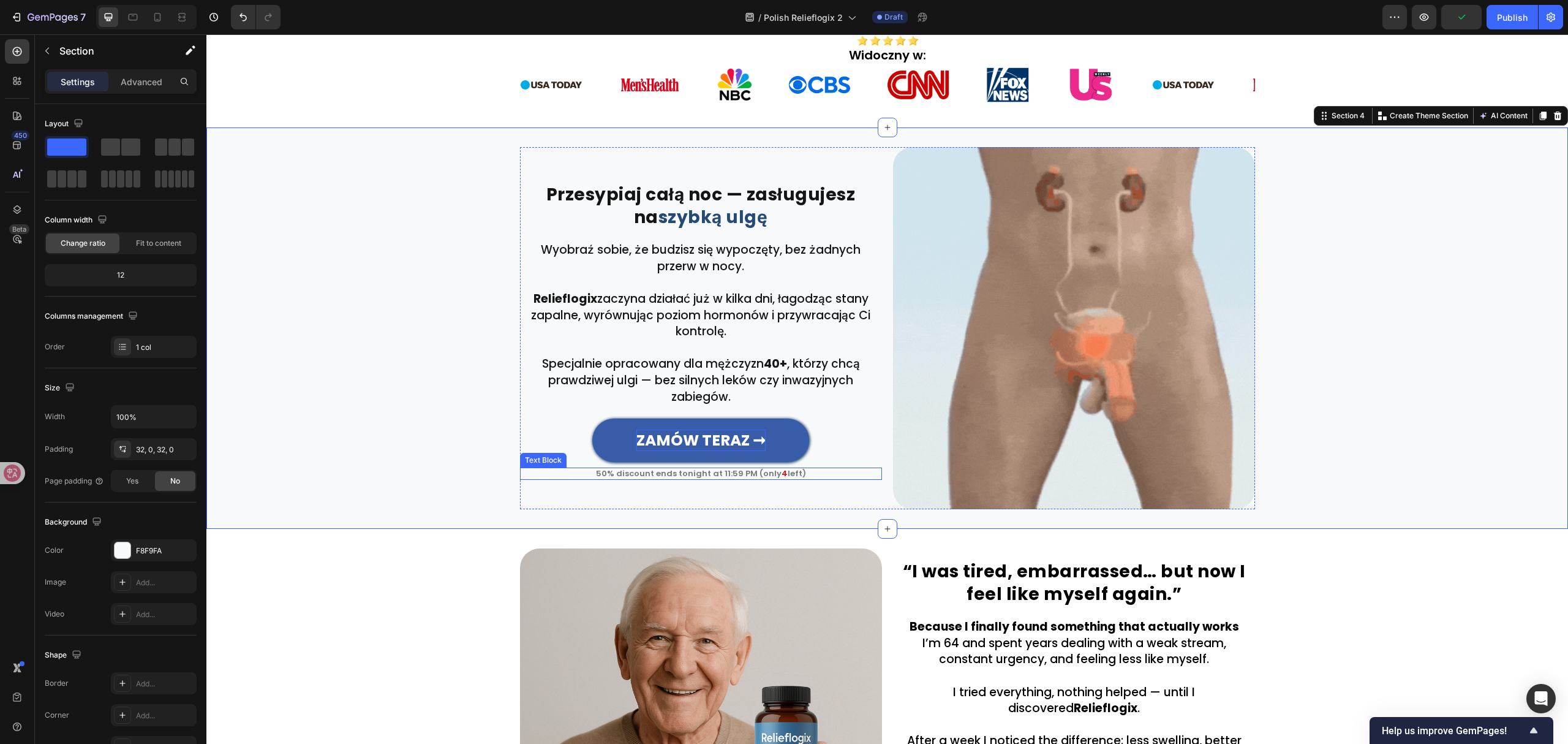
click at [741, 468] on p "50% discount ends tonight at 11:59 PM (only 4 left)" at bounding box center [701, 473] width 360 height 10
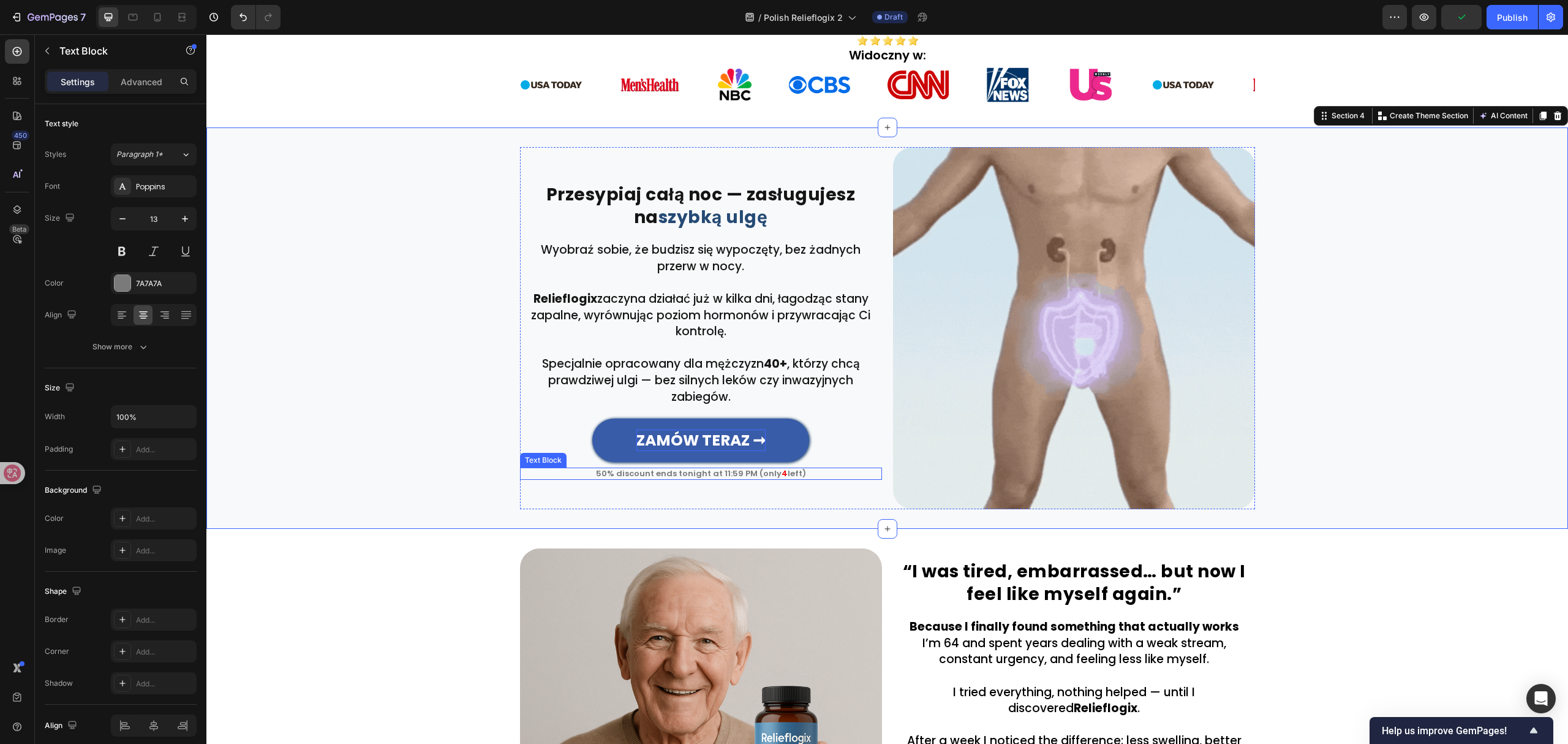
click at [741, 468] on p "50% discount ends tonight at 11:59 PM (only 4 left)" at bounding box center [701, 473] width 360 height 10
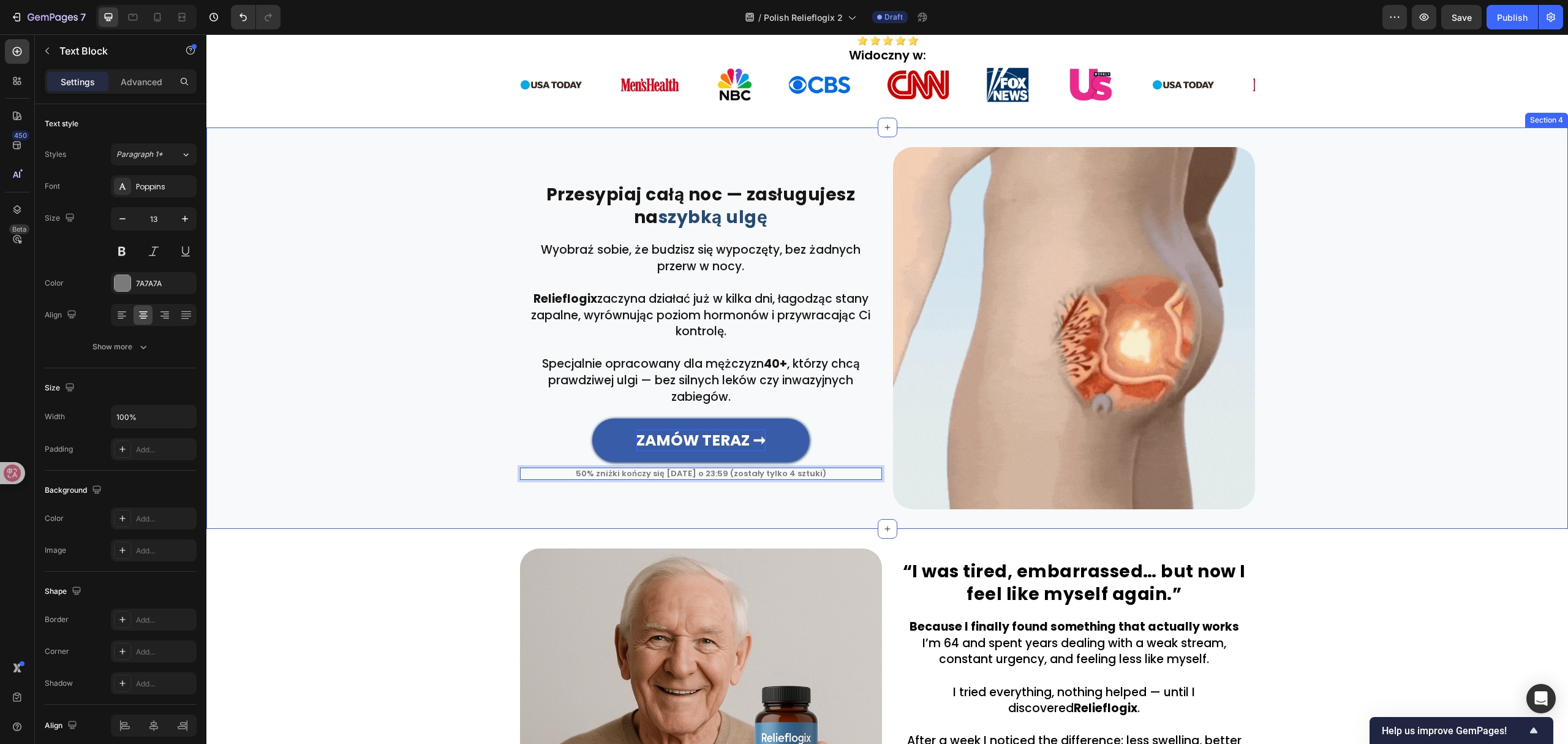
click at [402, 398] on div "⁠⁠⁠⁠⁠⁠⁠ Przesypiaj całą noc — zasługujesz na szybką ulgę Heading Row Row Wyobra…" at bounding box center [887, 328] width 1361 height 362
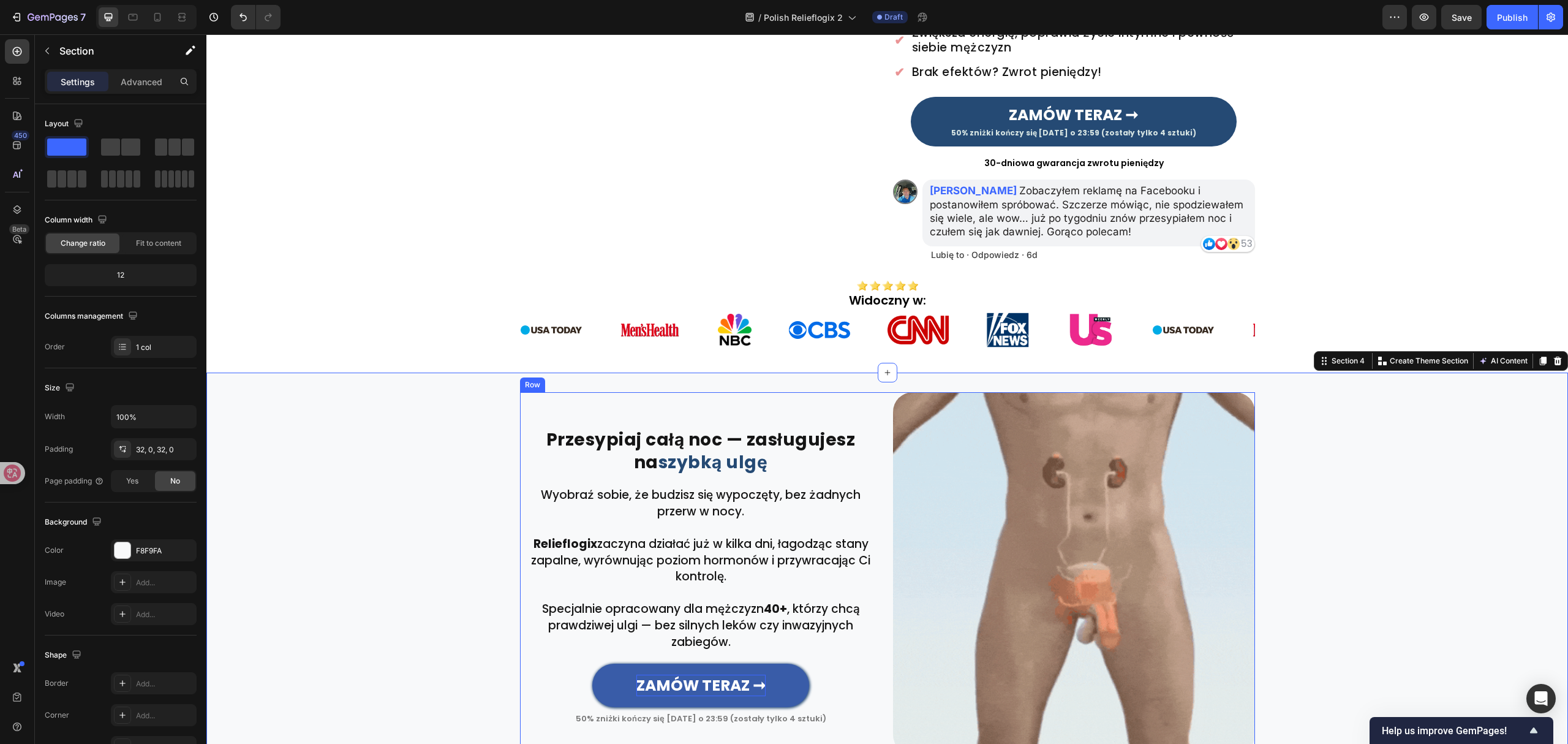
scroll to position [466, 0]
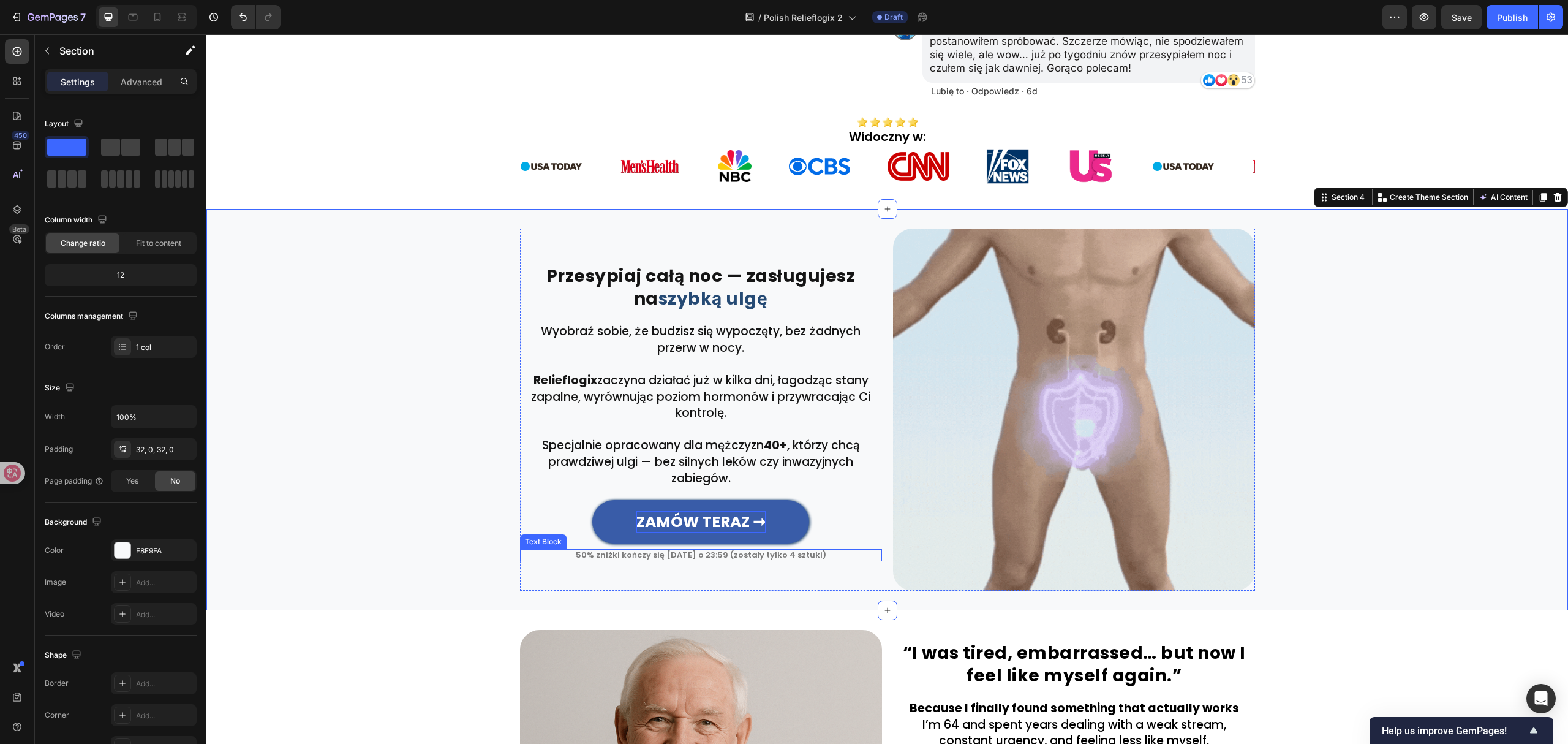
click at [779, 550] on p "50% zniżki kończy się [DATE] o 23:59 (zostały tylko 4 sztuki)" at bounding box center [701, 555] width 360 height 10
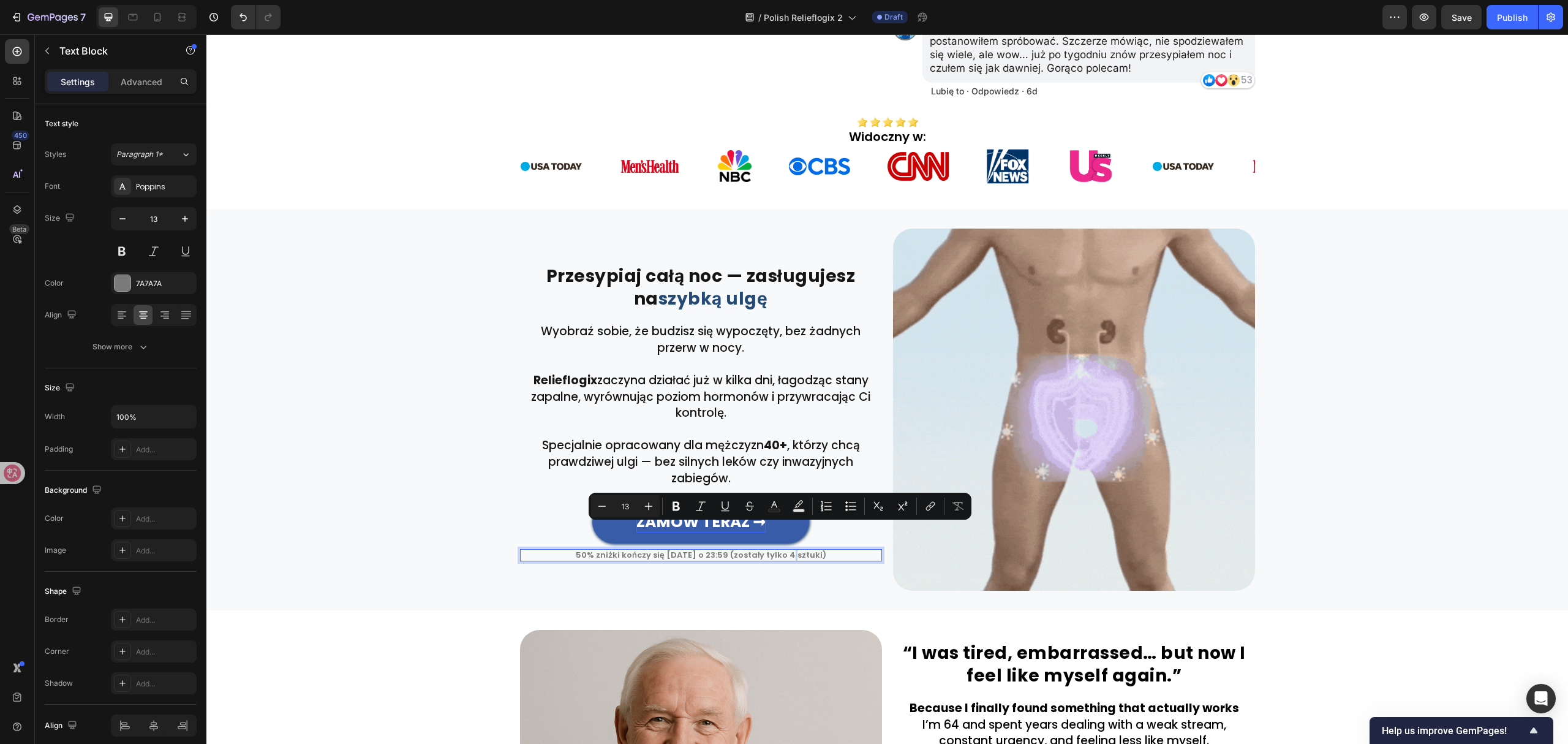
click at [782, 550] on p "50% zniżki kończy się [DATE] o 23:59 (zostały tylko 4 sztuki)" at bounding box center [701, 555] width 360 height 10
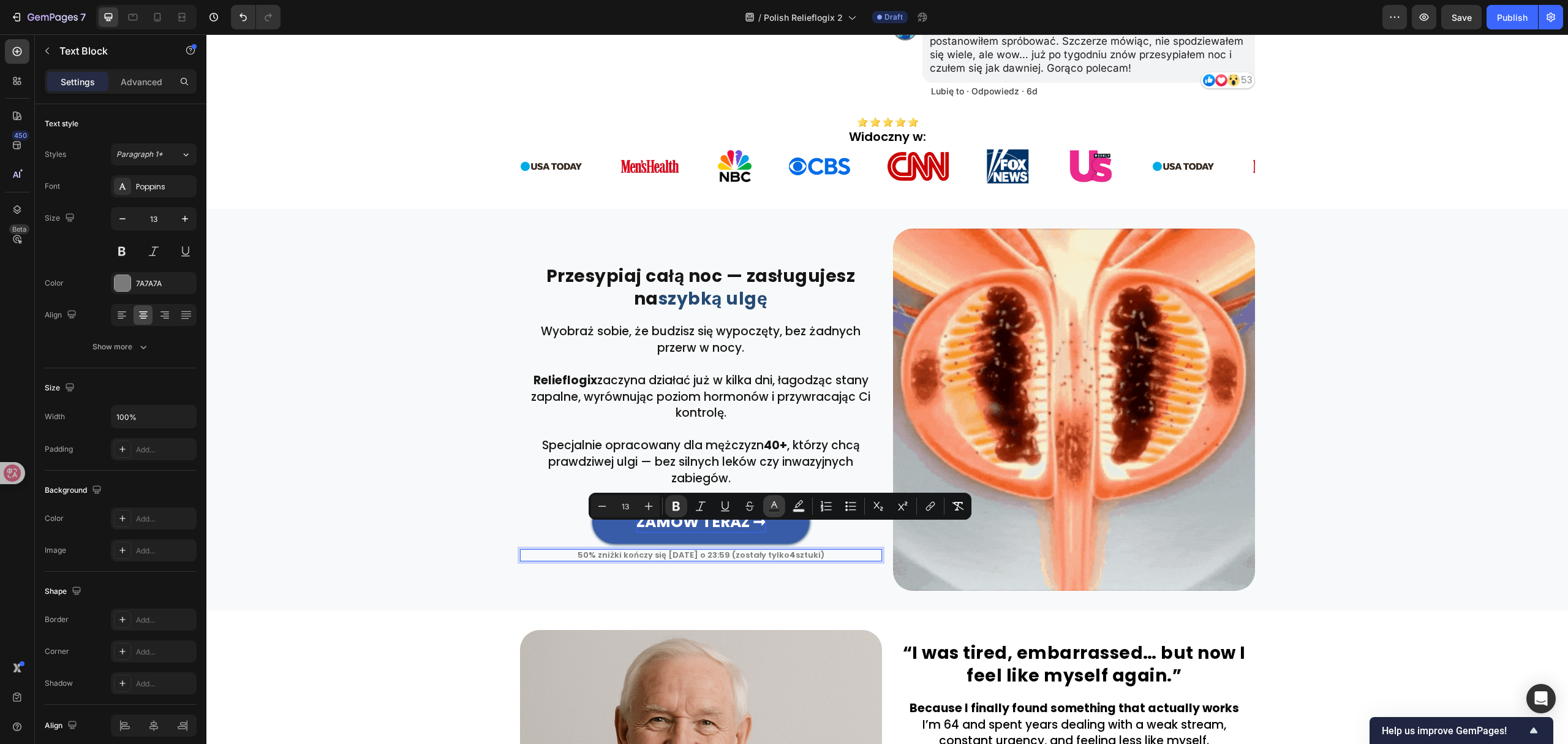
click at [779, 508] on icon "Editor contextual toolbar" at bounding box center [774, 506] width 12 height 12
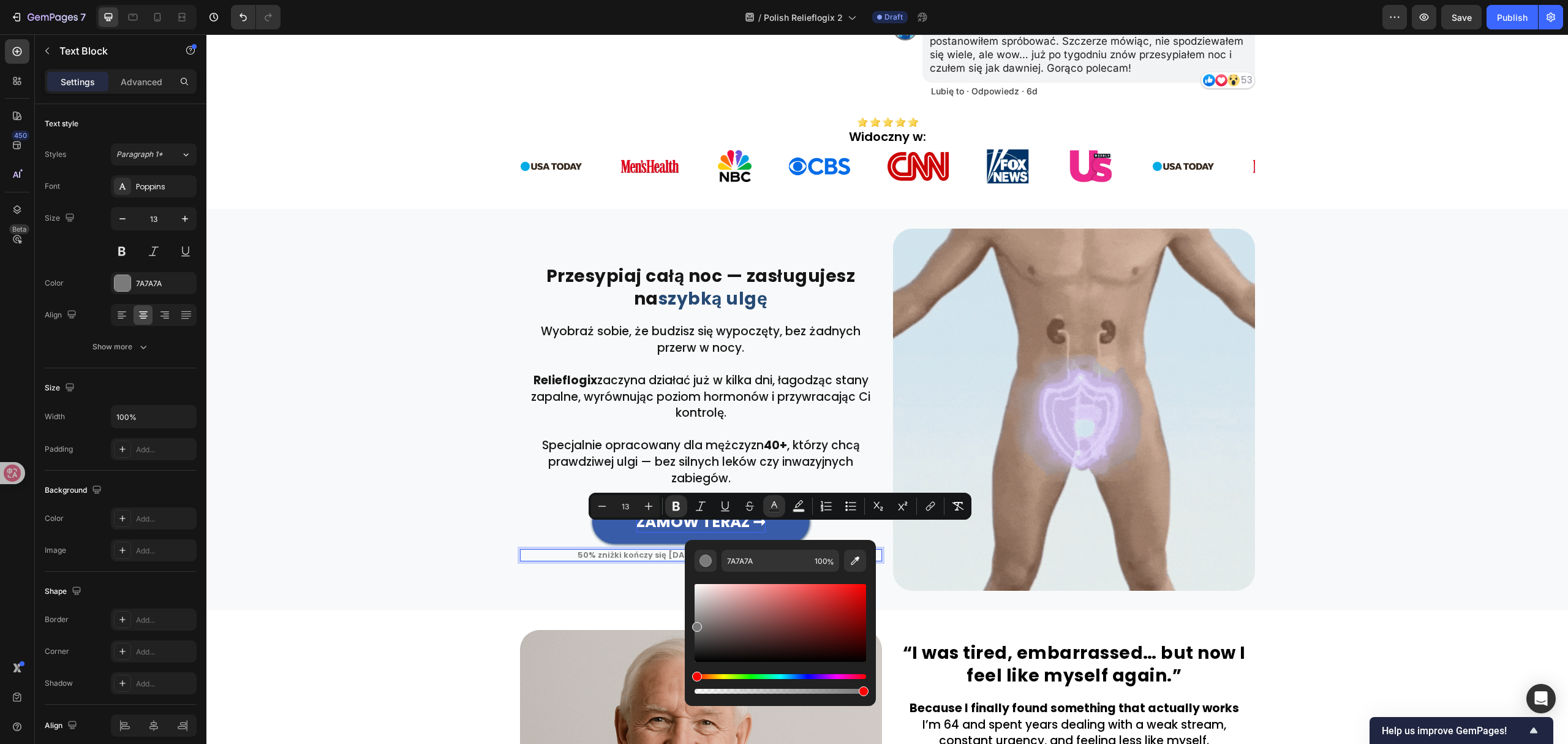
click at [850, 597] on div "Editor contextual toolbar" at bounding box center [779, 623] width 171 height 78
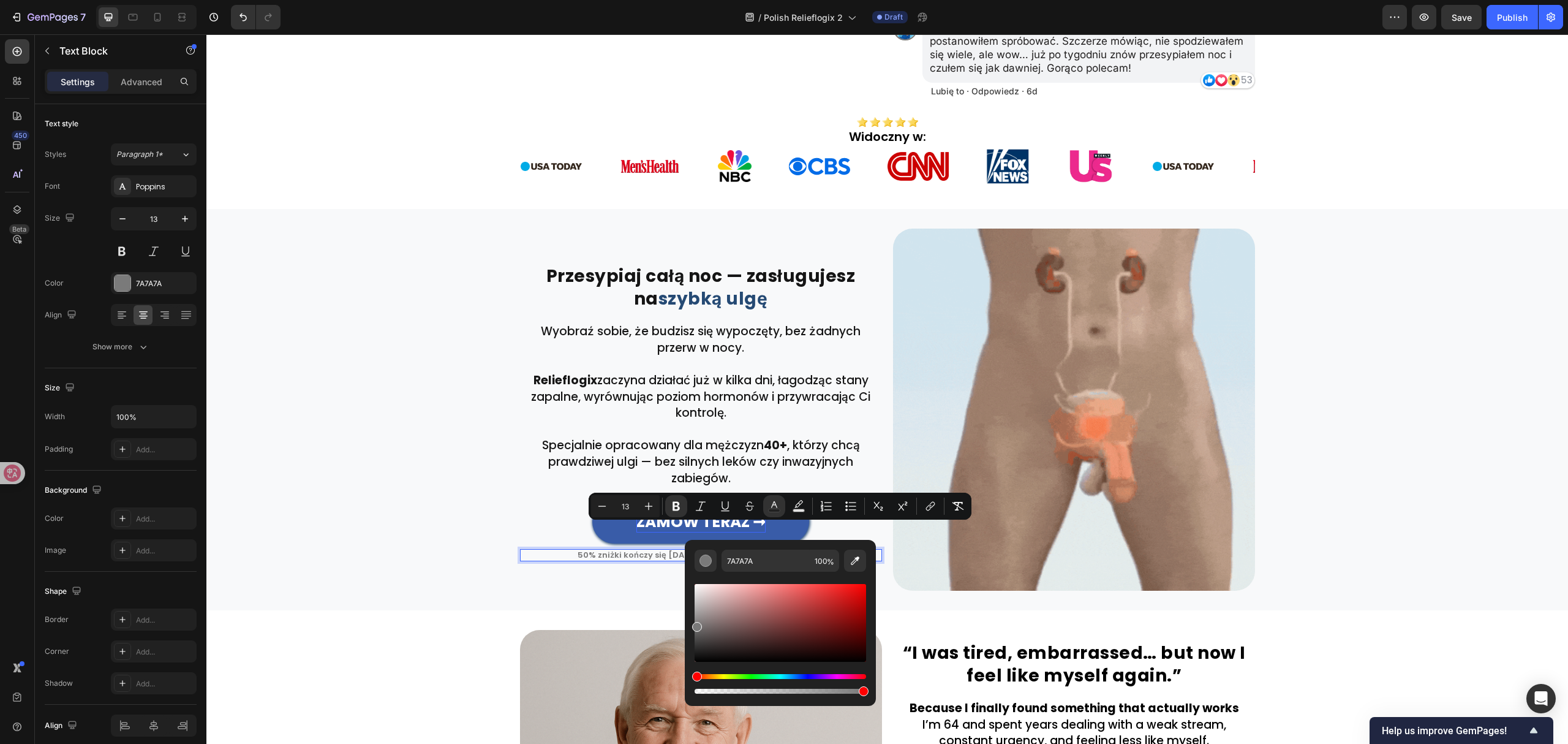
type input "D31313"
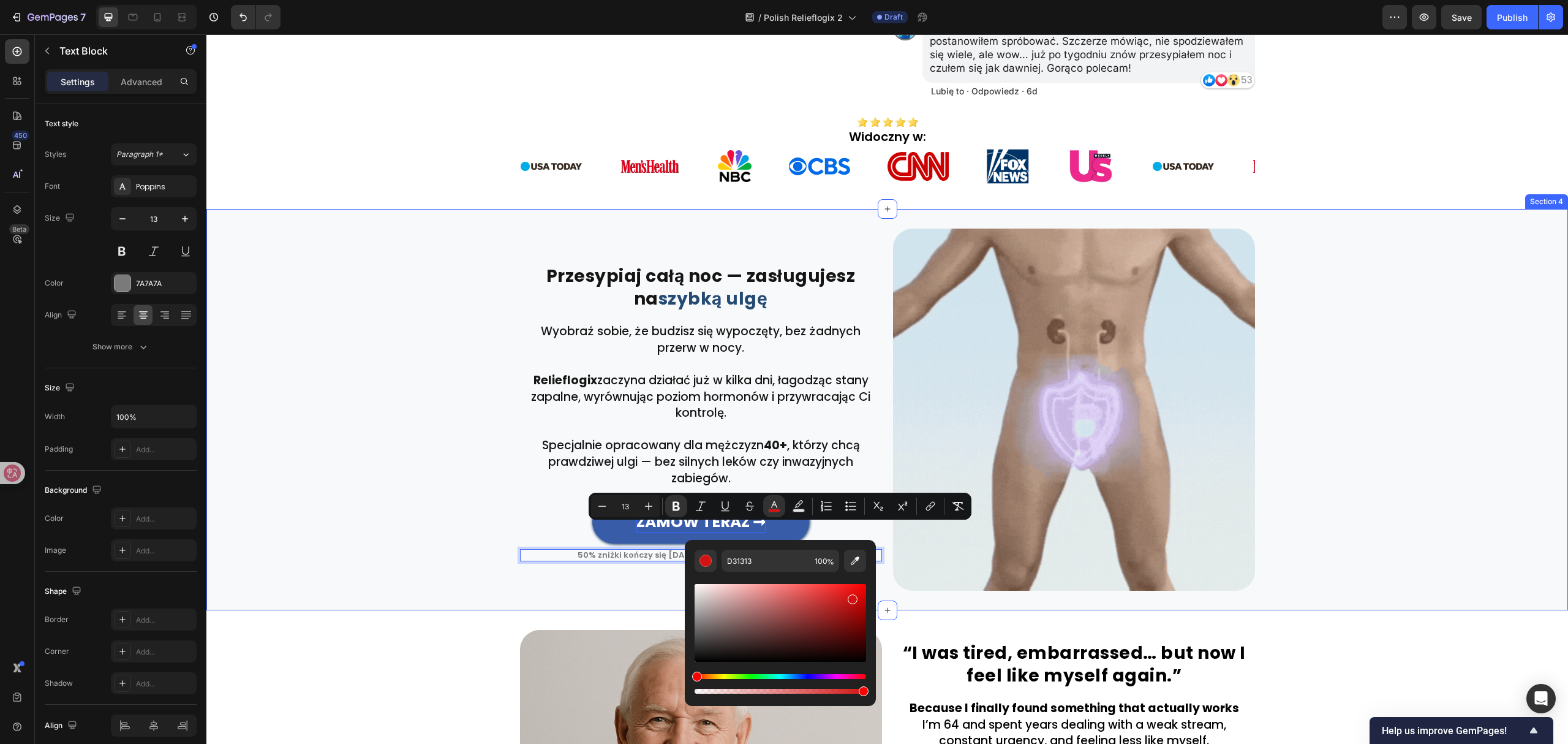
click at [445, 513] on div "⁠⁠⁠⁠⁠⁠⁠ Przesypiaj całą noc — zasługujesz na szybką ulgę Heading Row Row Wyobra…" at bounding box center [887, 409] width 1361 height 362
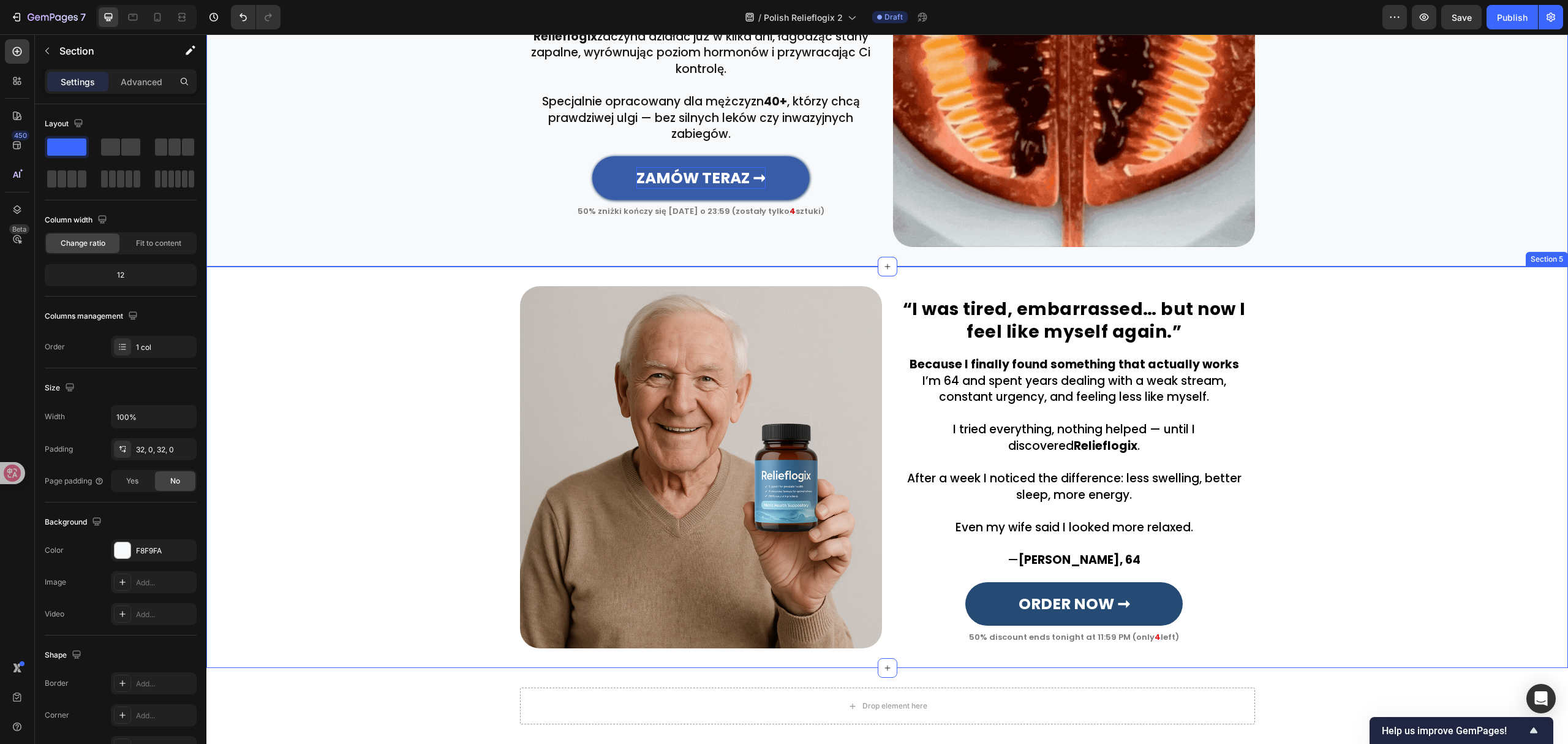
scroll to position [793, 0]
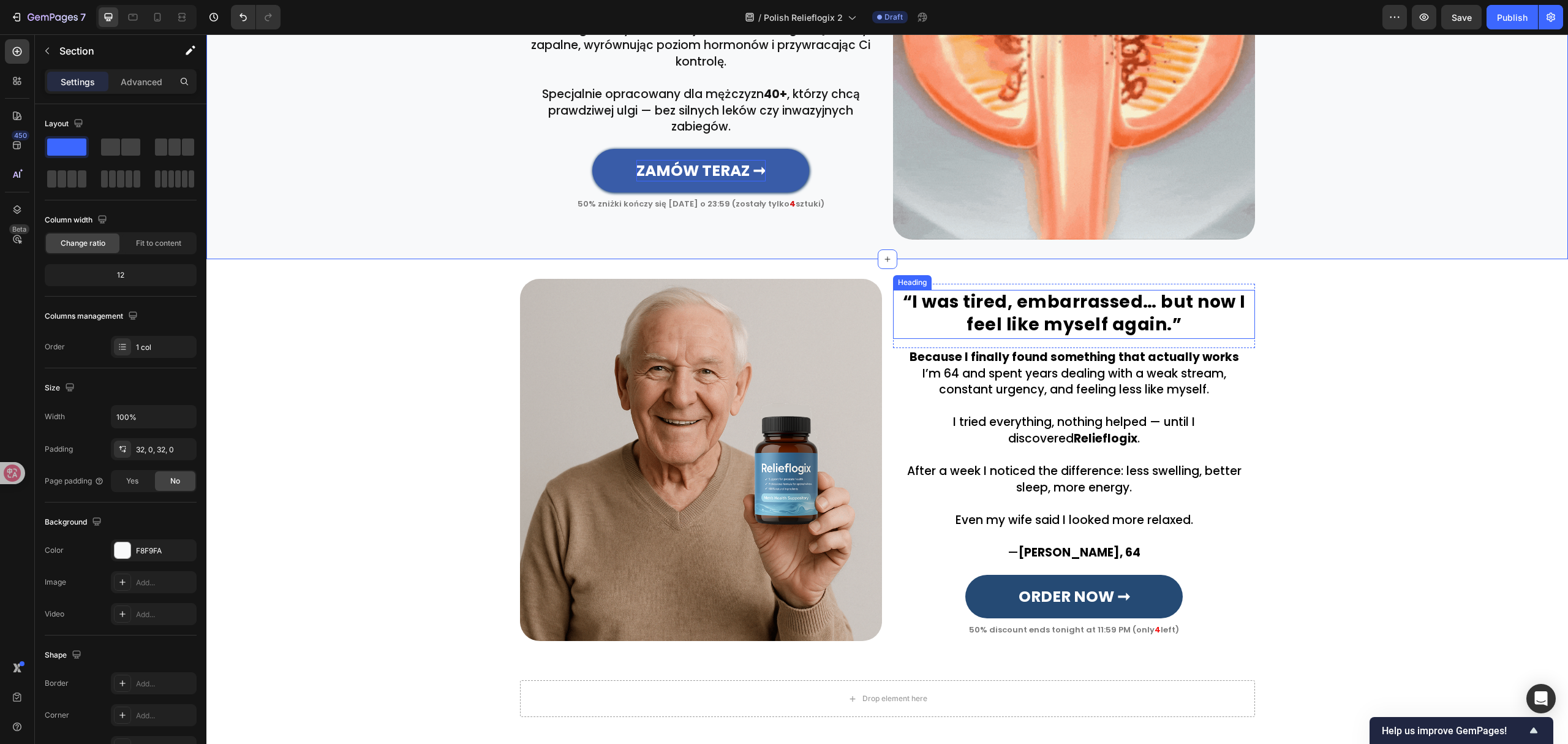
click at [1070, 324] on h2 "“I was tired, embarrassed… but now I feel like myself again.”" at bounding box center [1074, 314] width 362 height 49
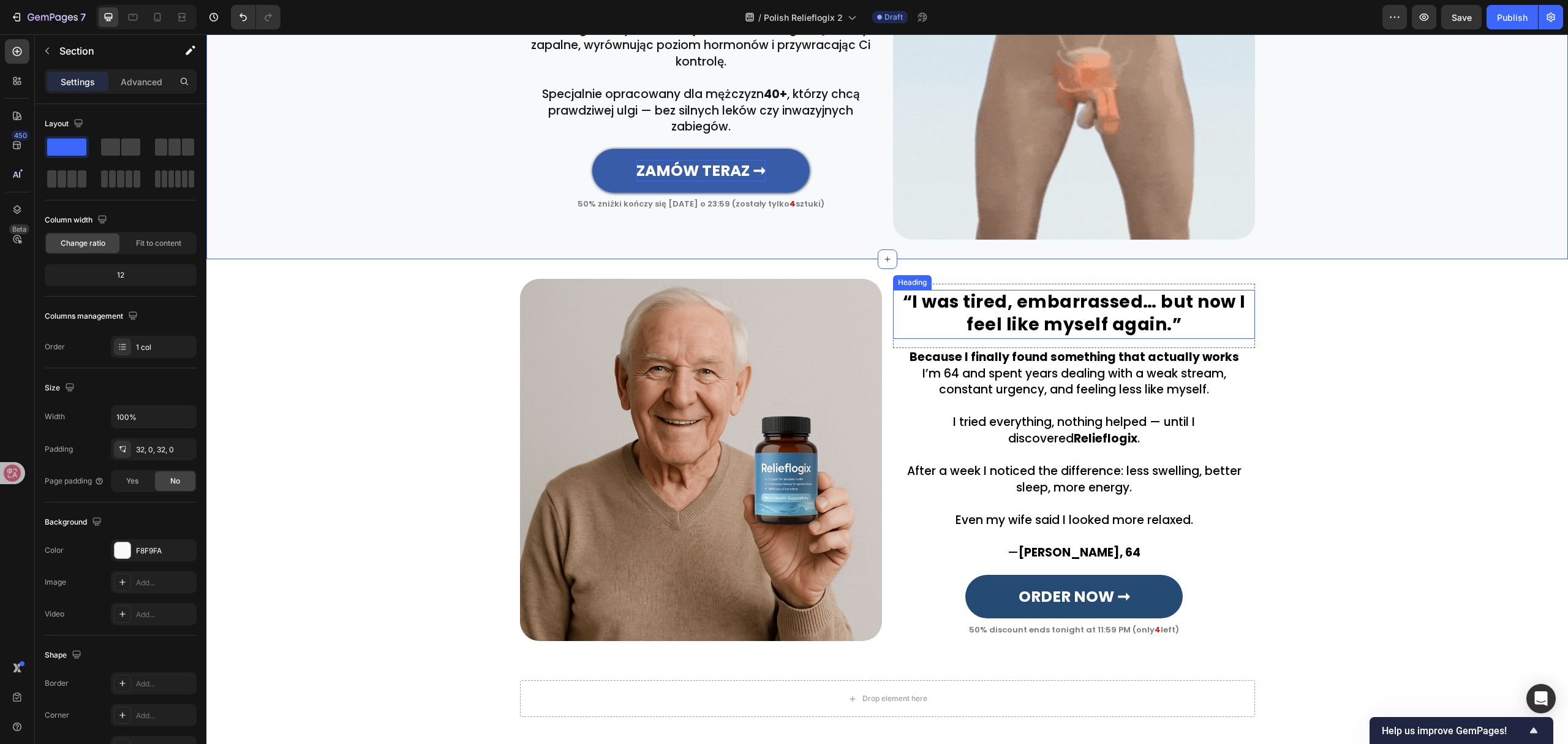
click at [1070, 324] on h2 "“I was tired, embarrassed… but now I feel like myself again.”" at bounding box center [1074, 314] width 362 height 49
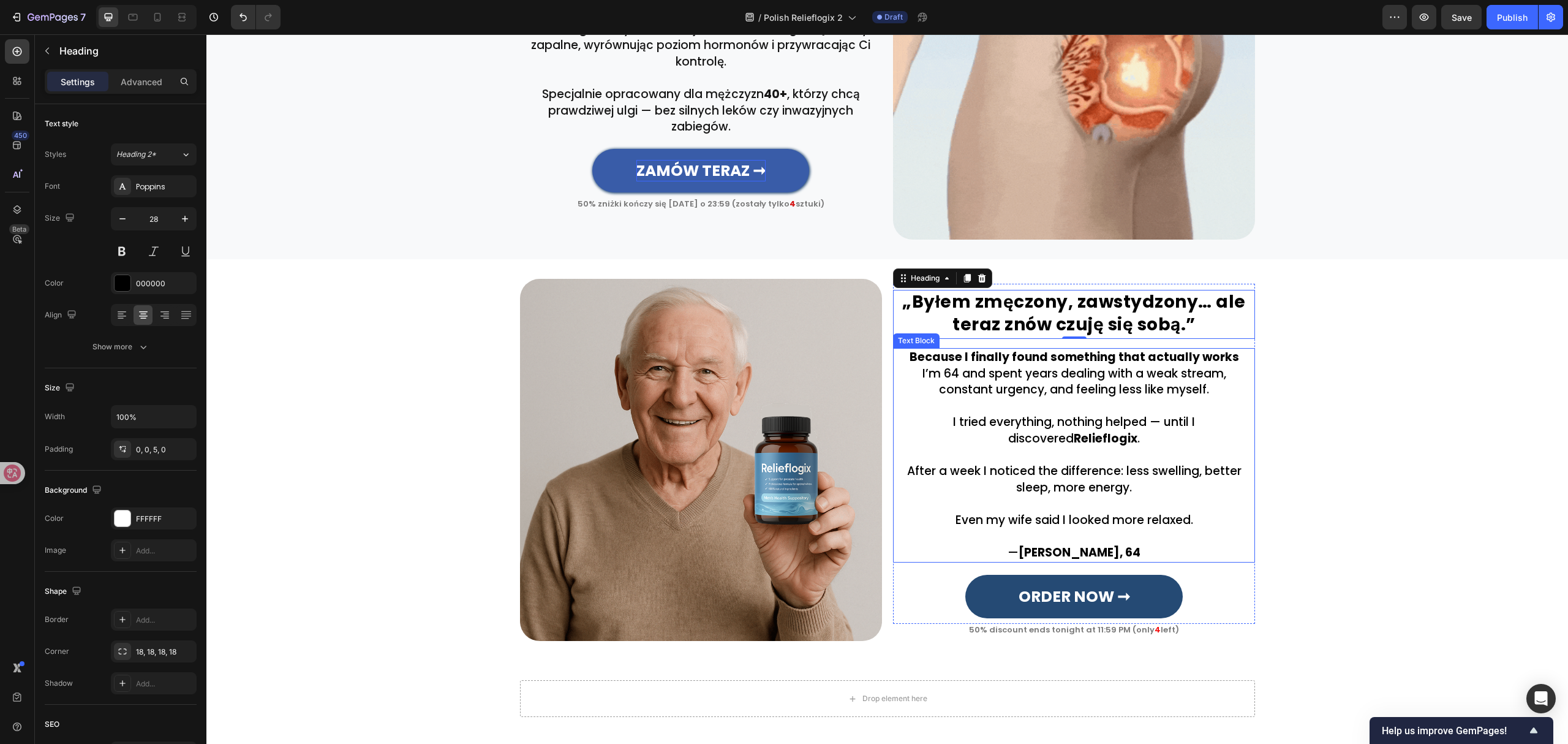
click at [1030, 440] on p "I tried everything, nothing helped — until I discovered Relieflogix ." at bounding box center [1074, 422] width 360 height 49
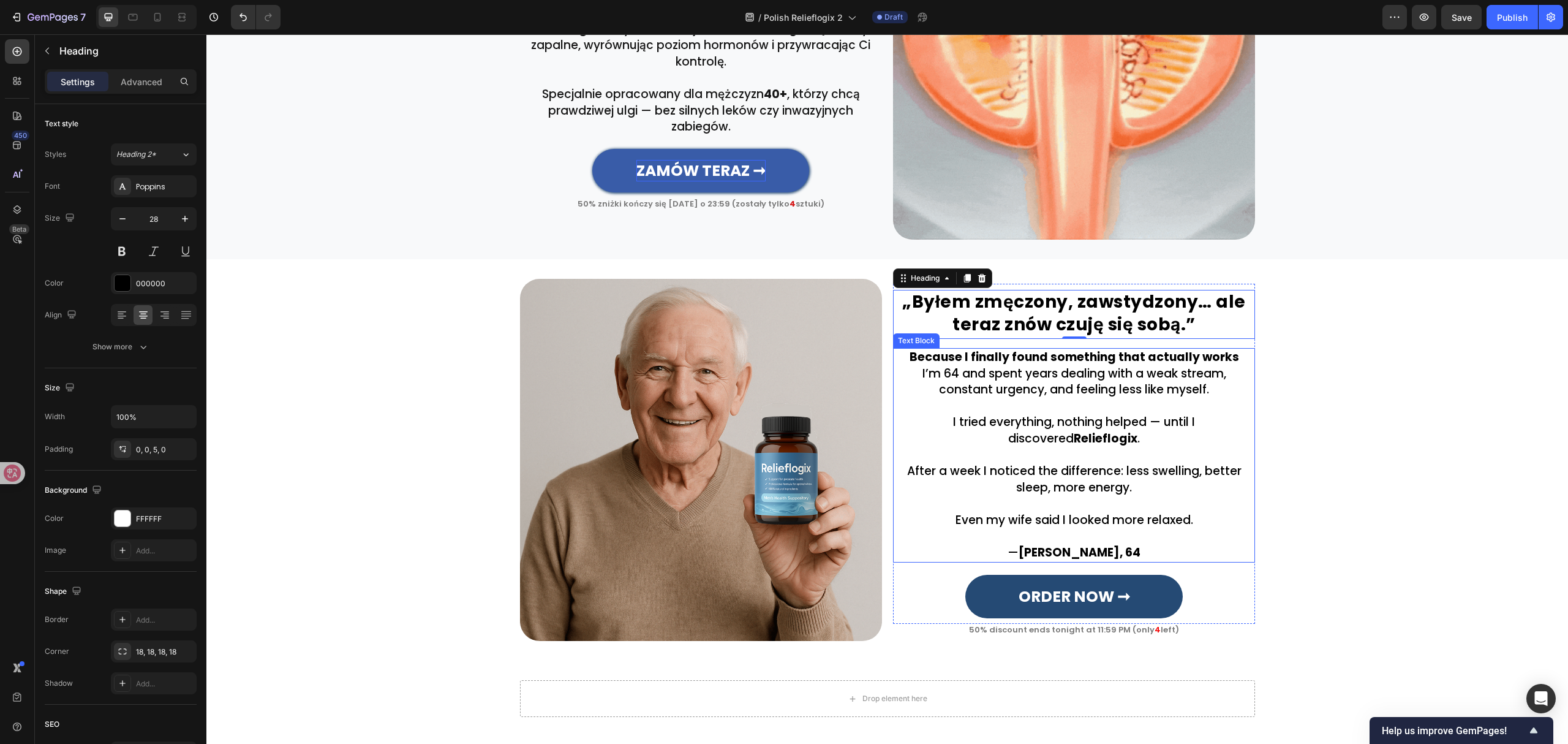
click at [1030, 440] on p "I tried everything, nothing helped — until I discovered Relieflogix ." at bounding box center [1074, 422] width 360 height 49
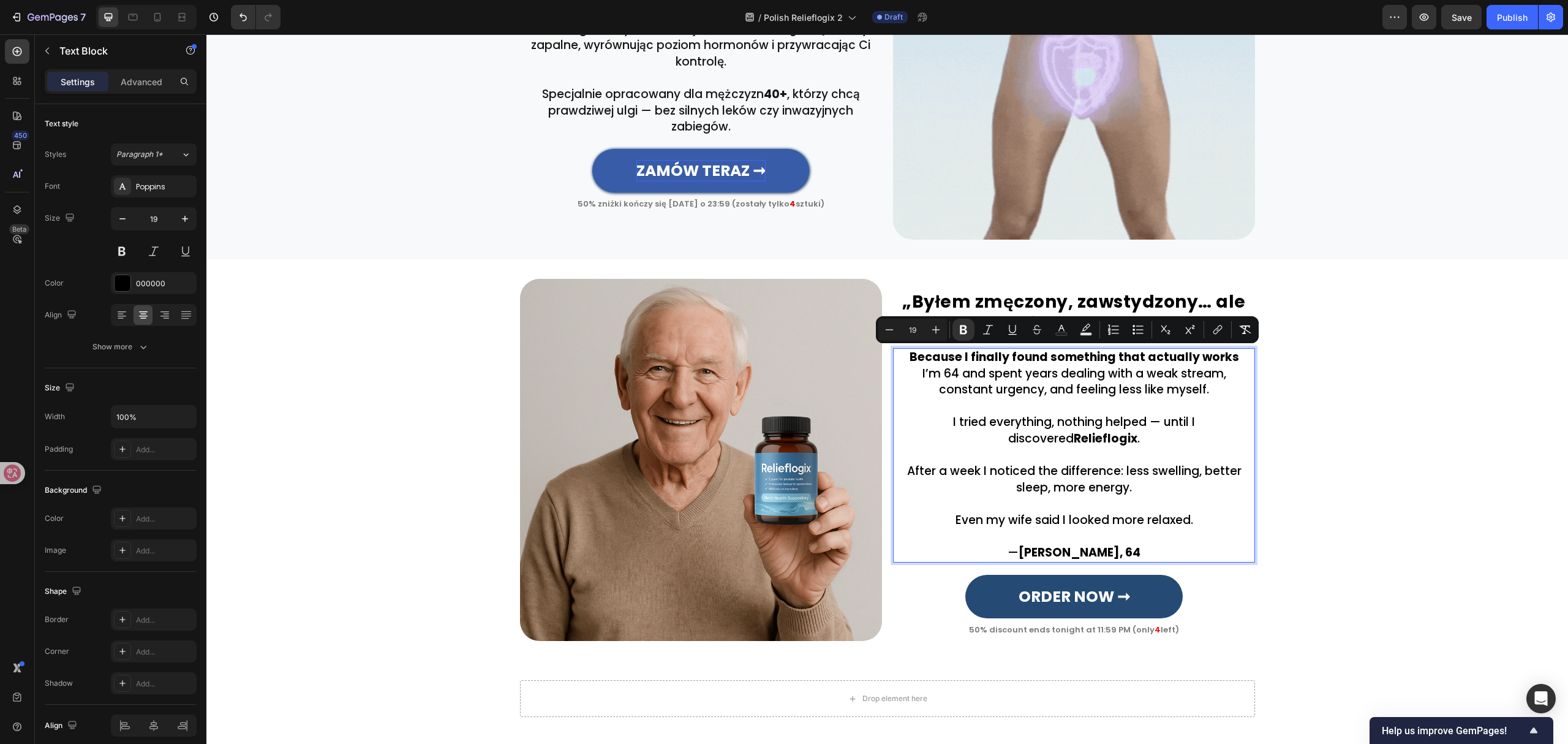
scroll to position [809, 0]
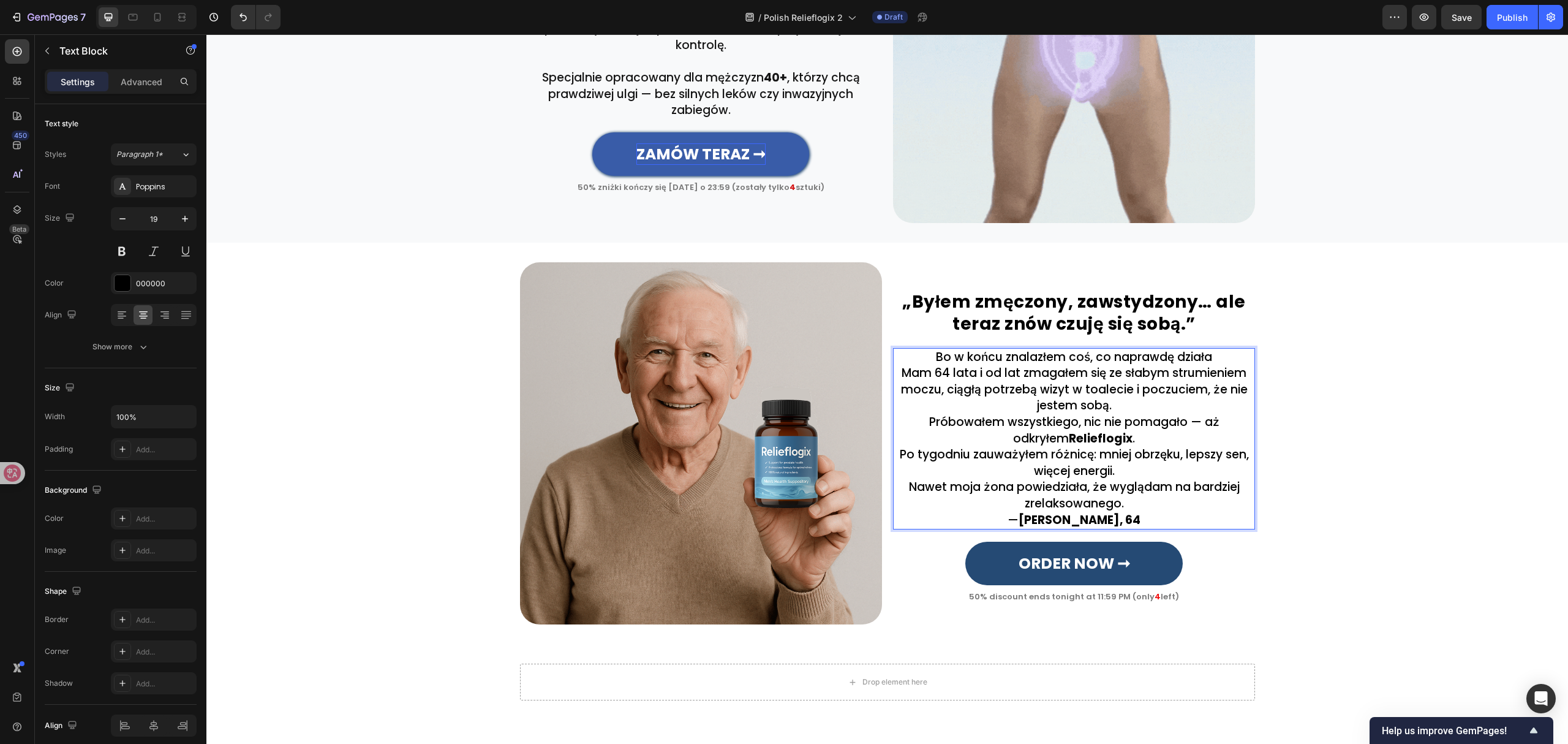
click at [1211, 356] on p "Bo w końcu znalazłem coś, co naprawdę działa" at bounding box center [1074, 357] width 360 height 17
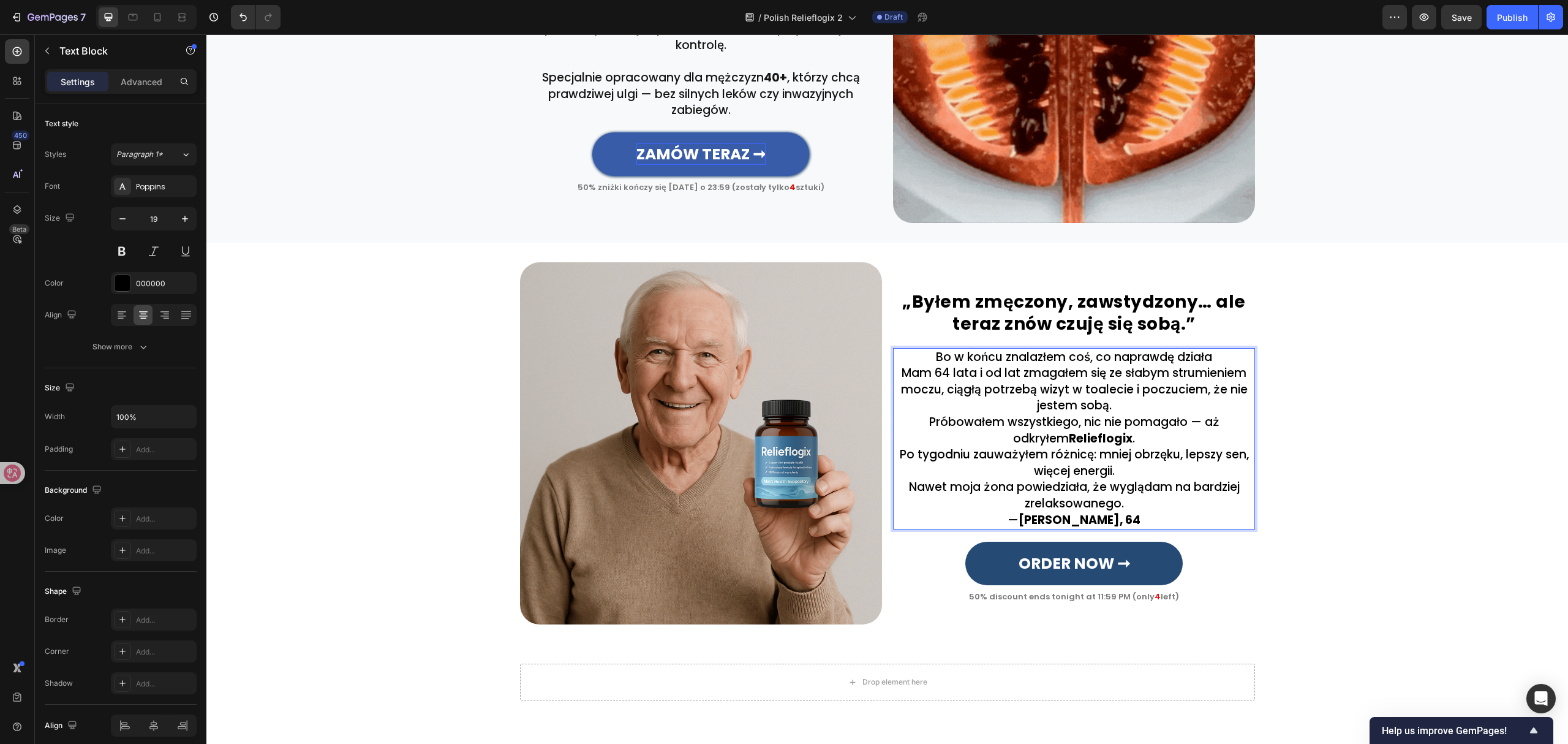
scroll to position [800, 0]
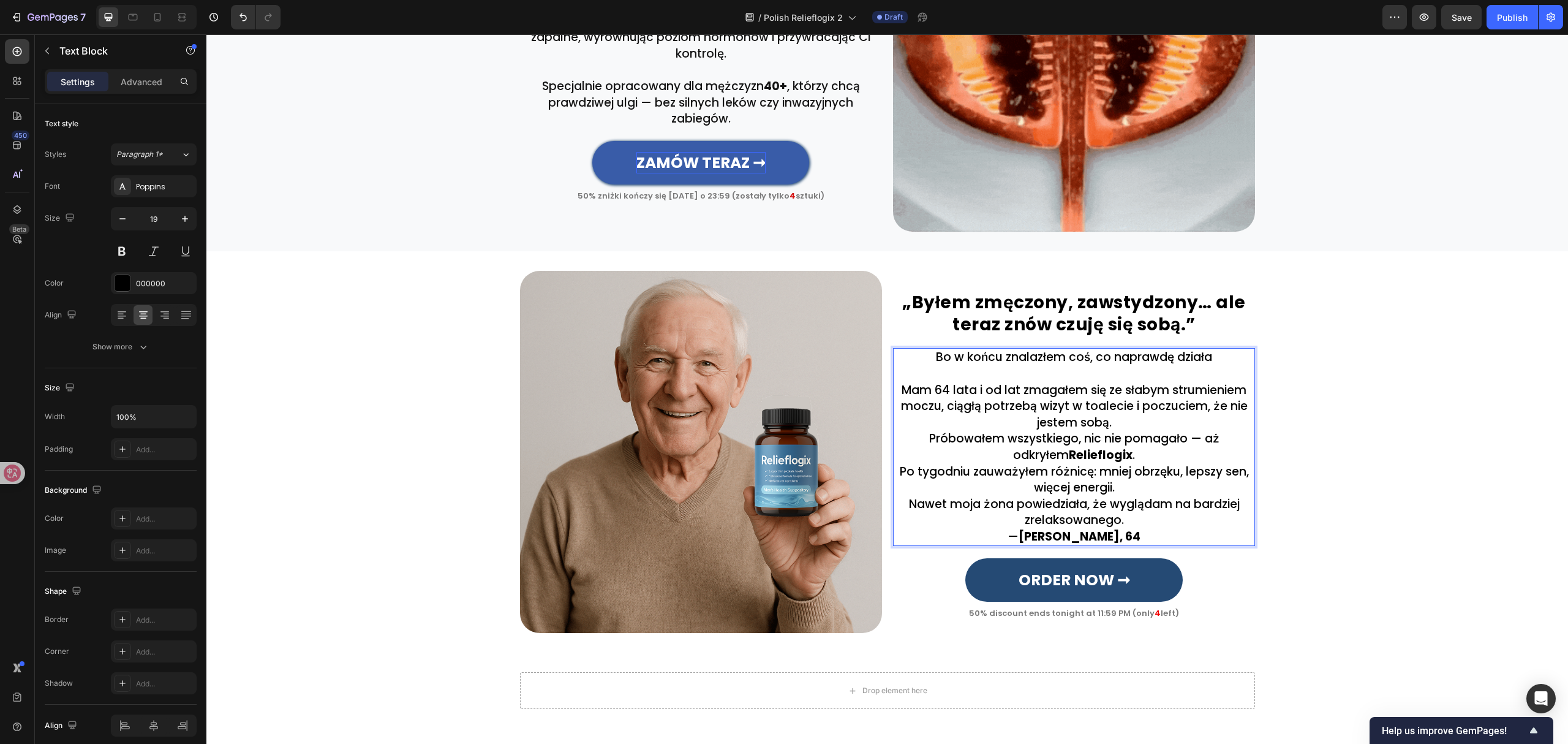
click at [1125, 417] on p "Mam 64 lata i od lat zmagałem się ze słabym strumieniem moczu, ciągłą potrzebą …" at bounding box center [1074, 407] width 360 height 49
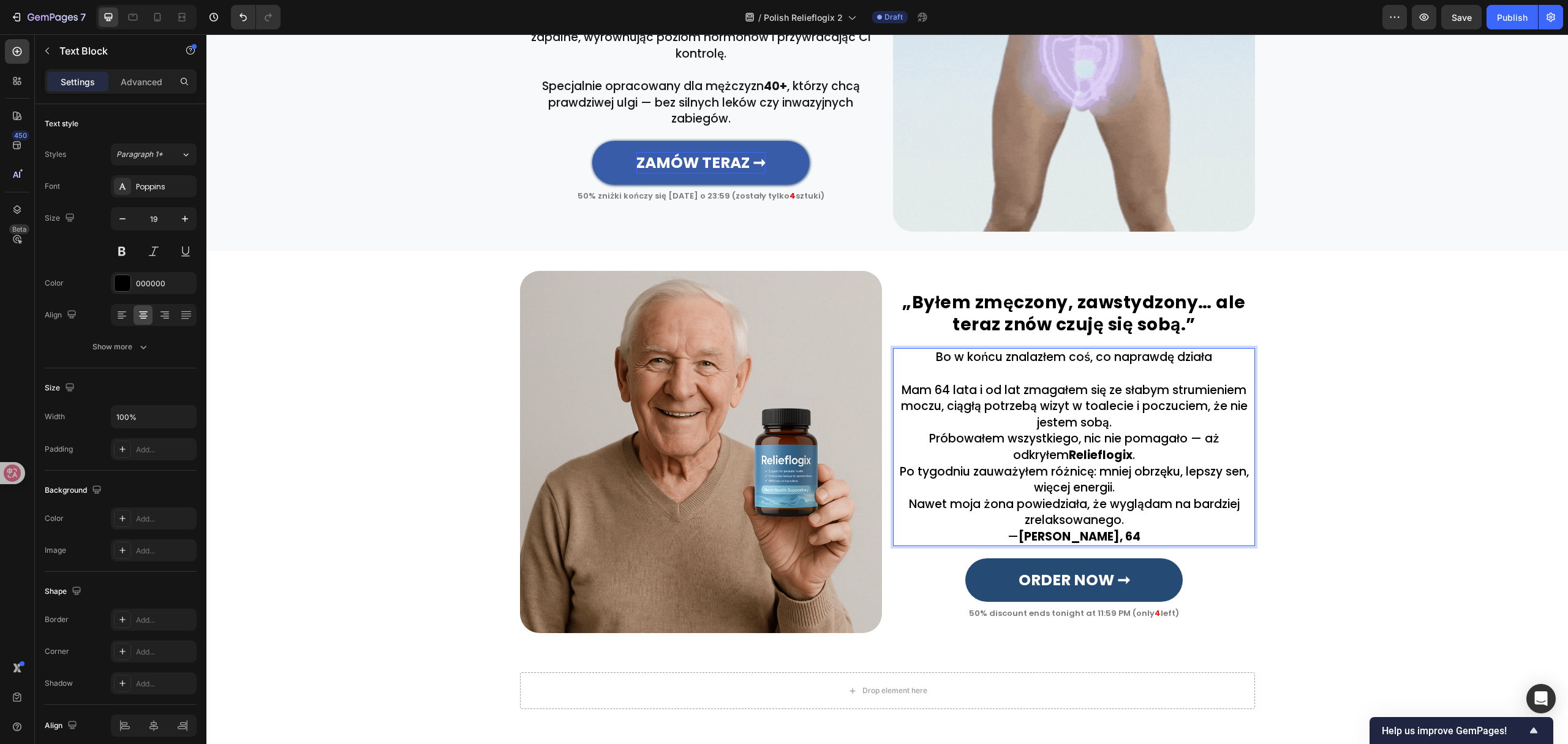
scroll to position [793, 0]
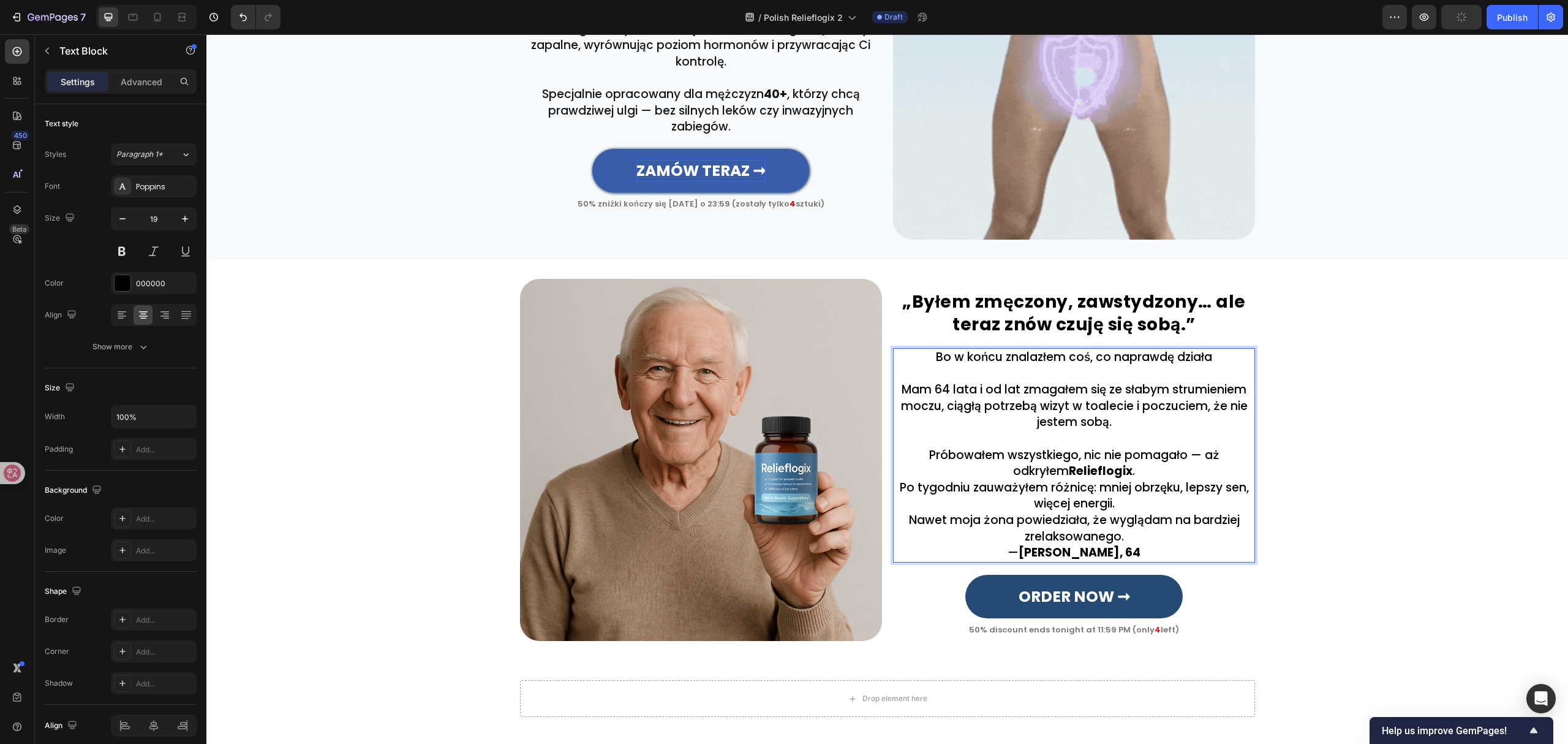
click at [1130, 469] on p "Próbowałem wszystkiego, nic nie pomagało — aż odkryłem Relieflogix ." at bounding box center [1074, 463] width 360 height 32
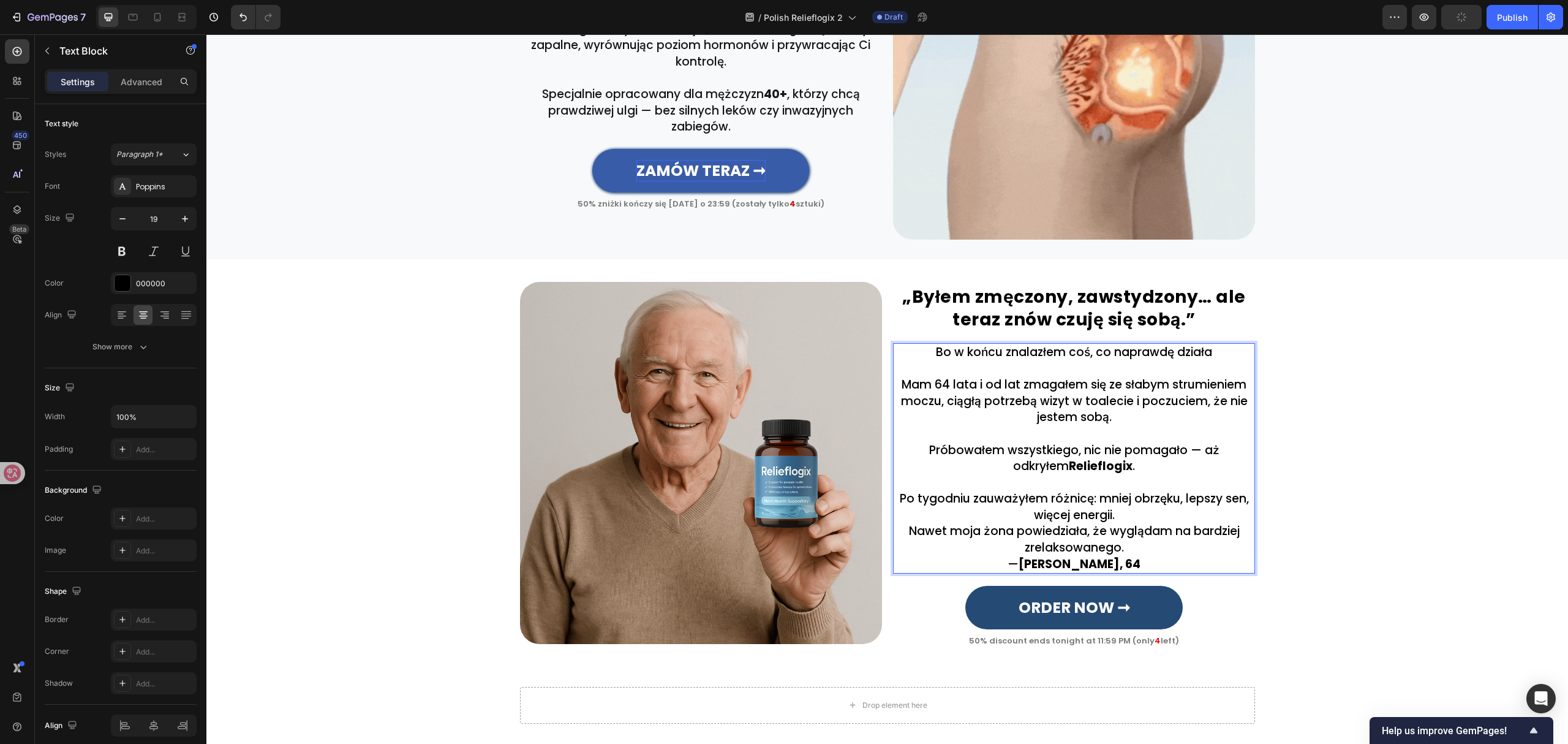
scroll to position [787, 0]
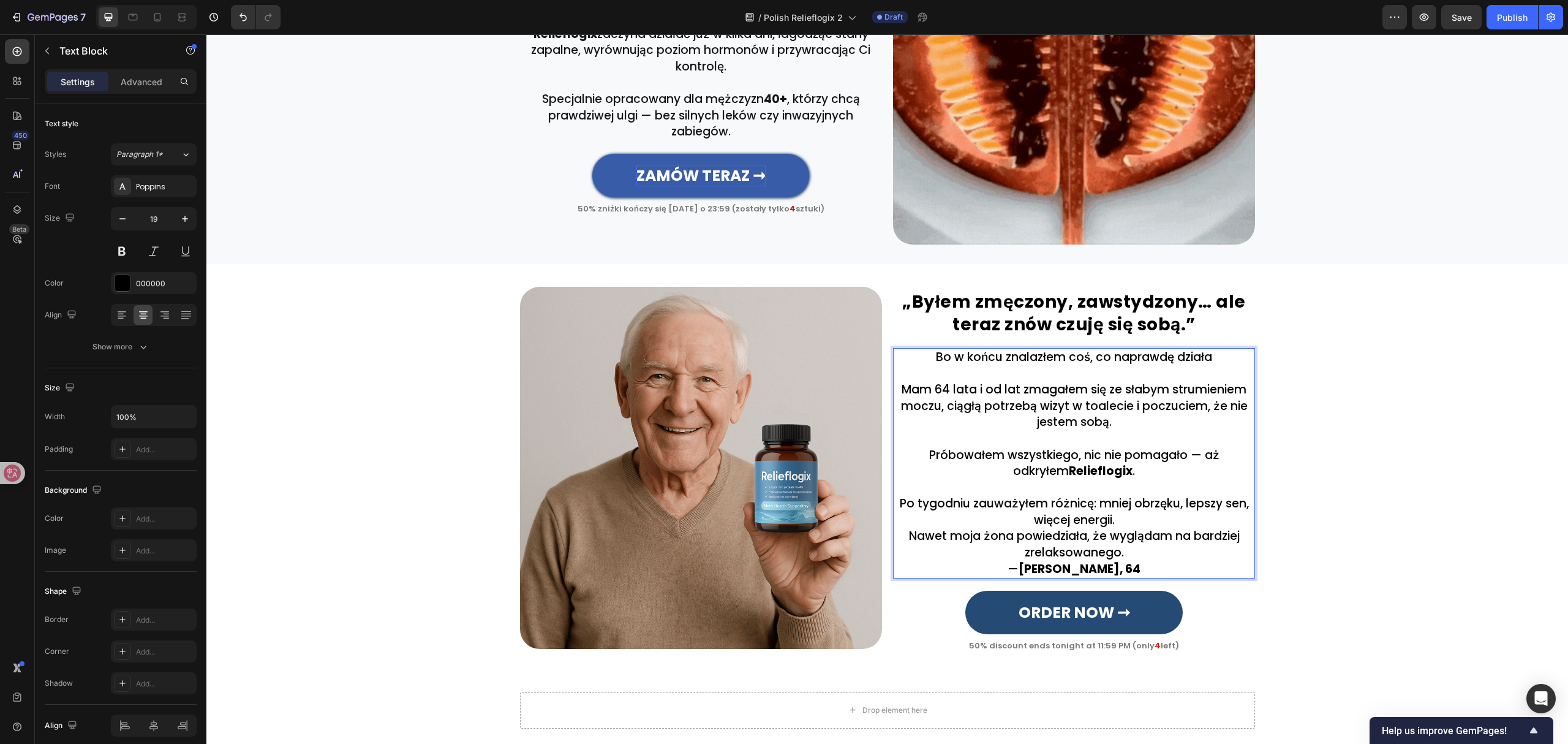
click at [1123, 520] on p "Po tygodniu zauważyłem różnicę: mniej obrzęku, lepszy sen, więcej energii." at bounding box center [1074, 511] width 360 height 32
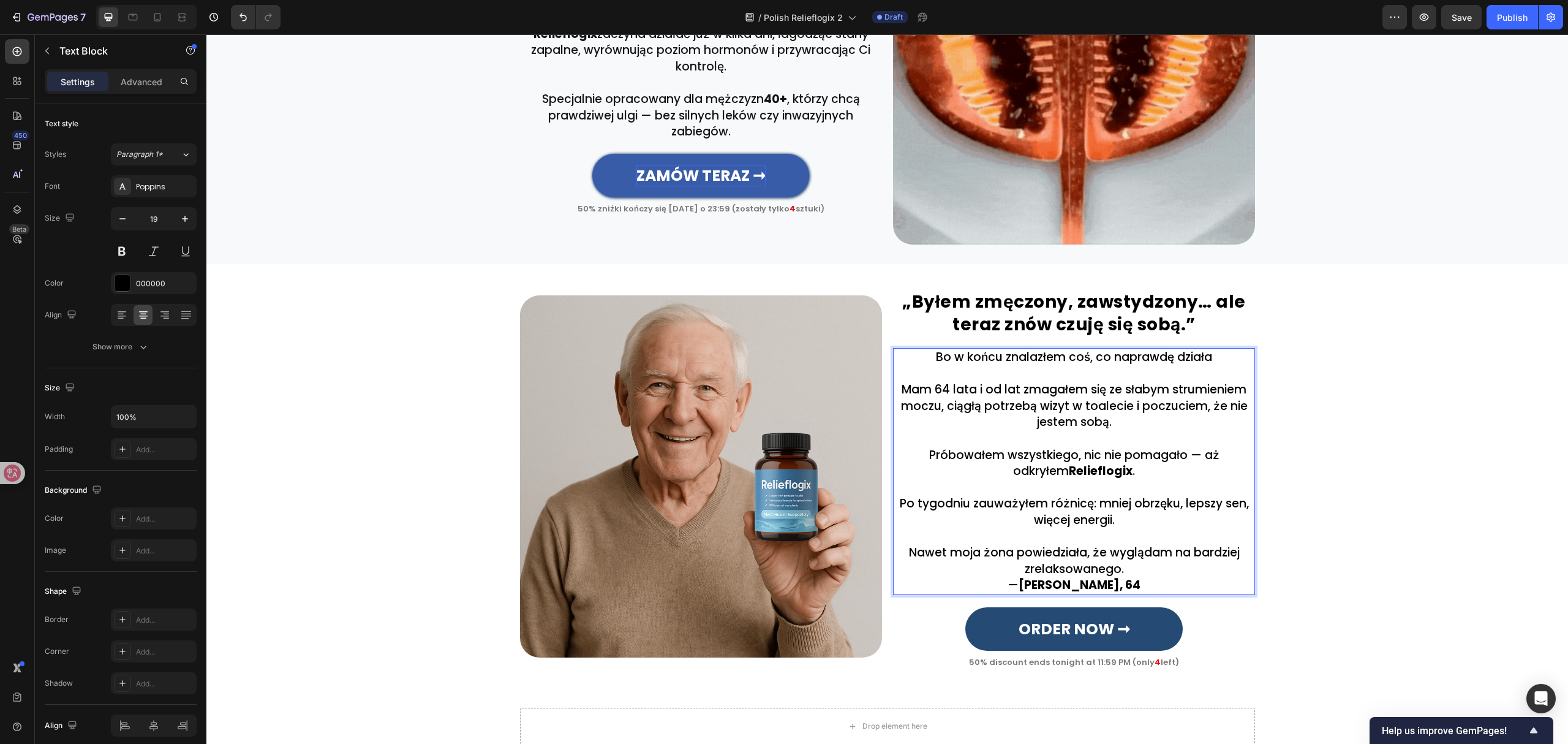
click at [1132, 572] on p "Nawet moja żona powiedziała, że wyglądam na bardziej zrelaksowanego." at bounding box center [1074, 561] width 360 height 32
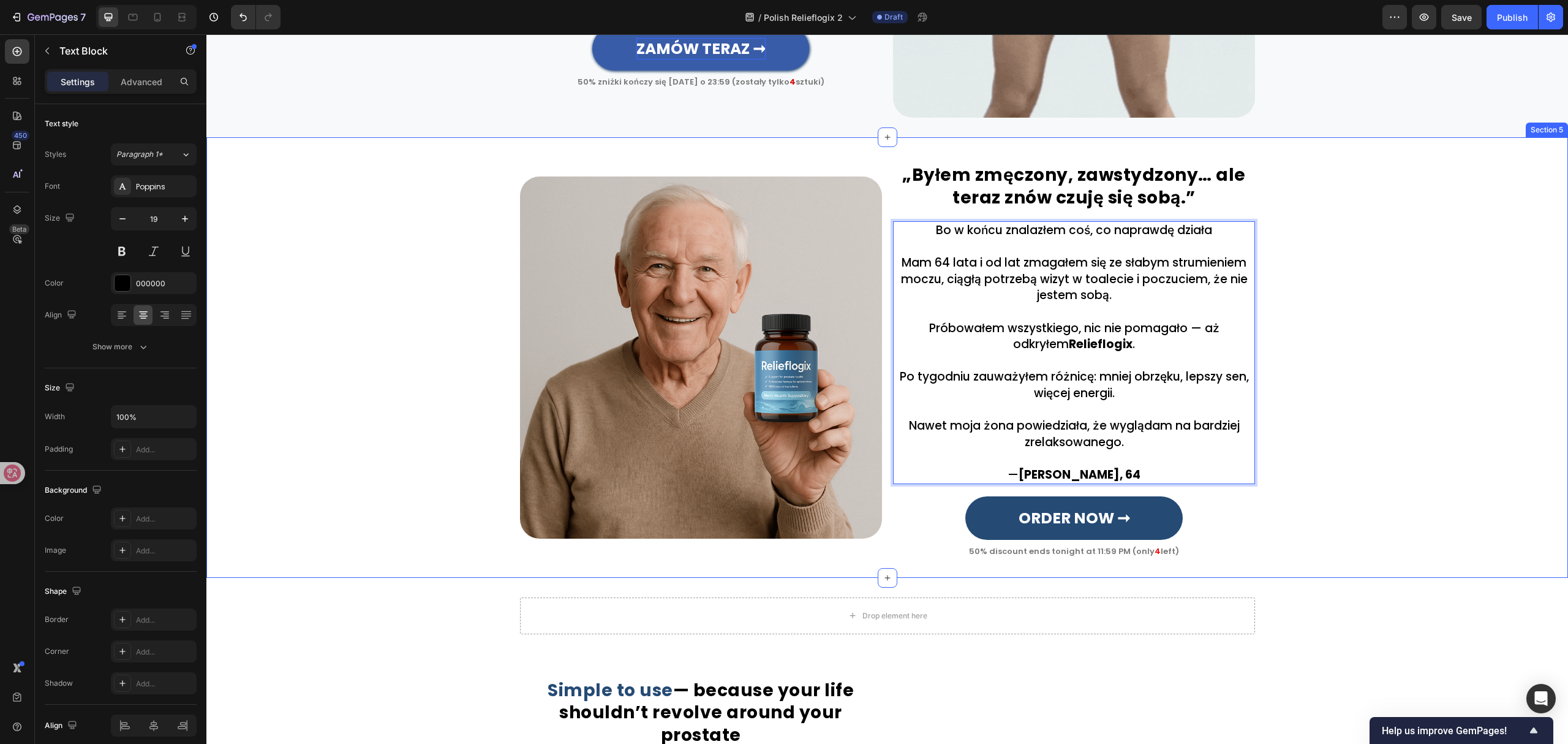
scroll to position [951, 0]
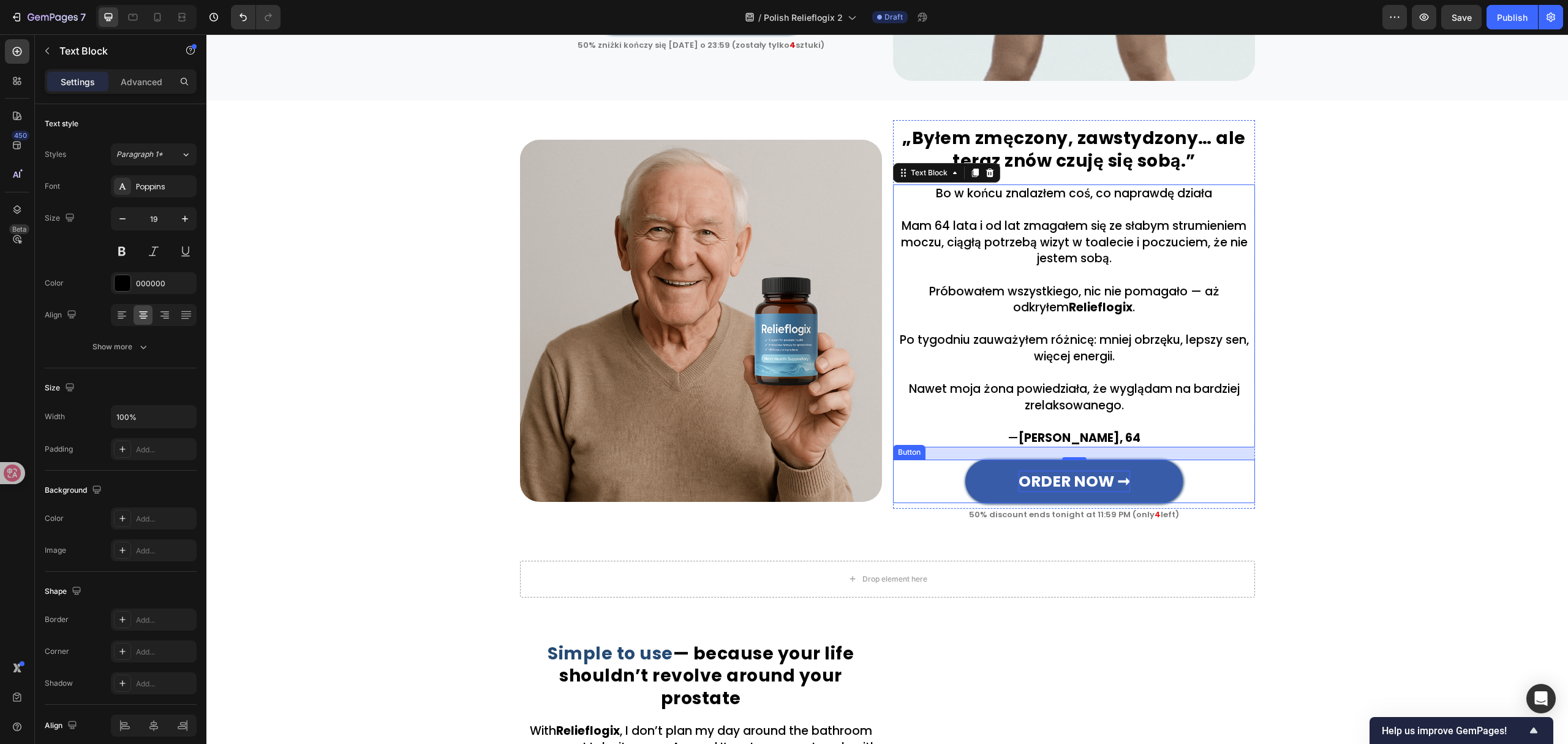
click at [1071, 482] on strong "ORDER NOW ➞" at bounding box center [1074, 481] width 111 height 22
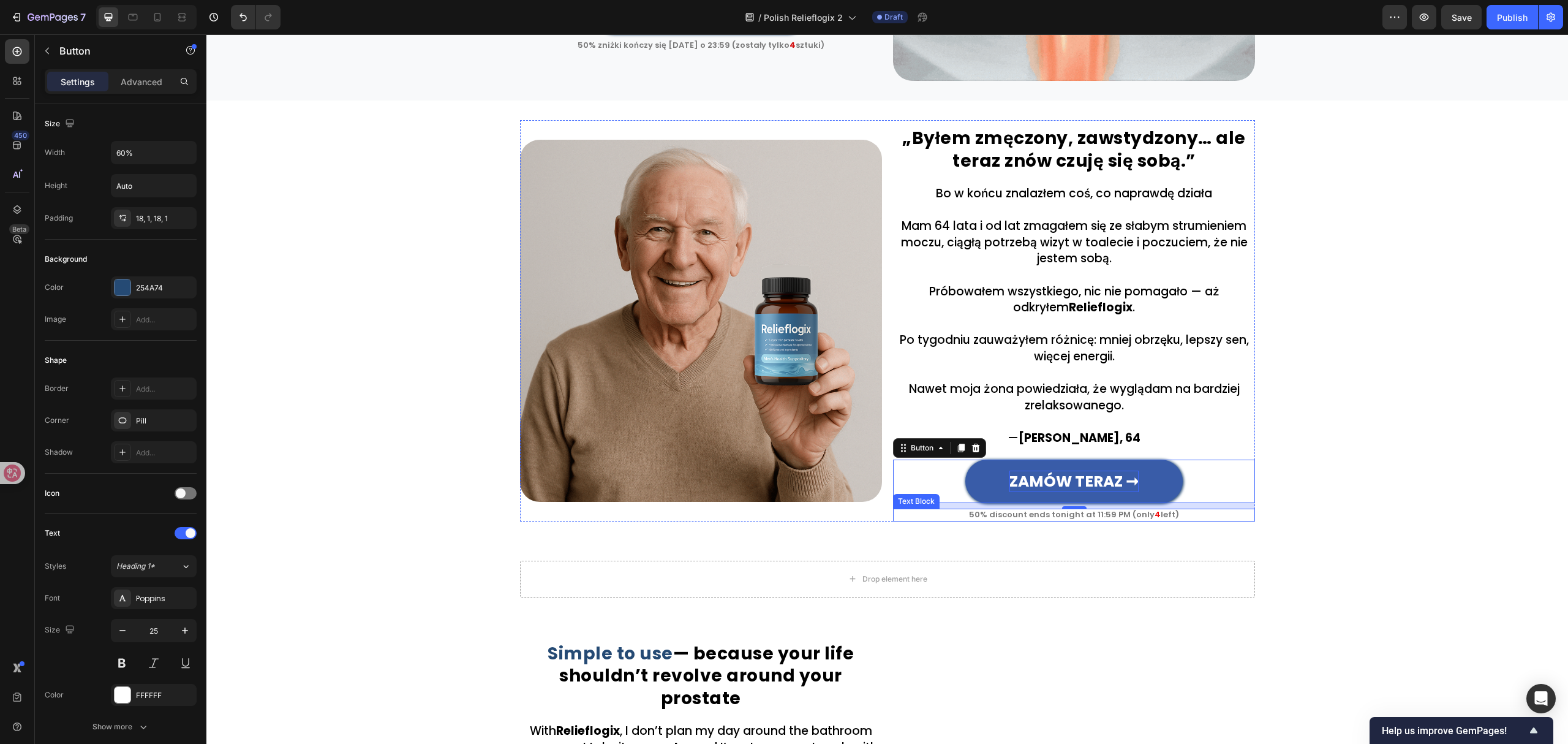
click at [1135, 516] on p "50% discount ends tonight at 11:59 PM (only 4 left)" at bounding box center [1074, 515] width 360 height 10
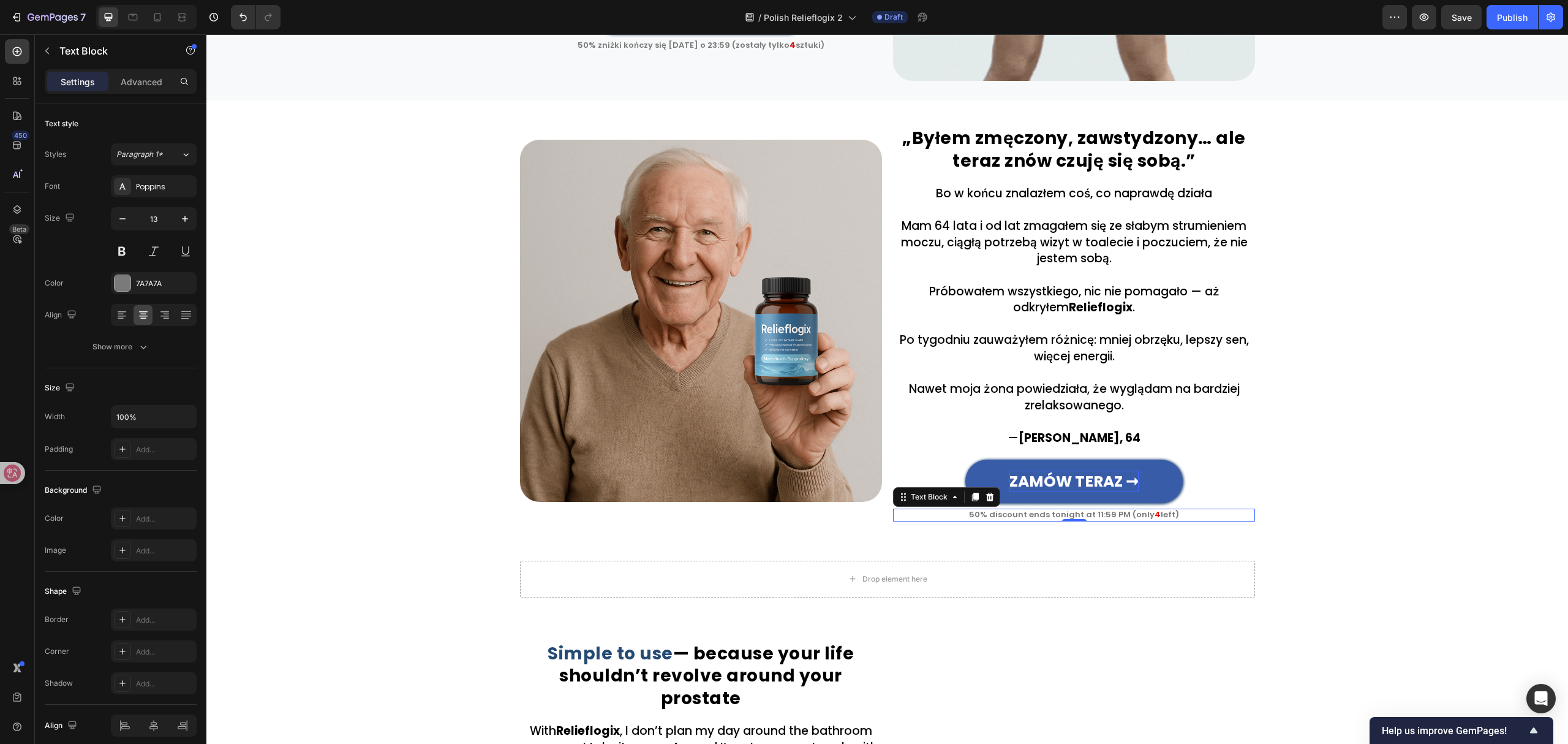
click at [1135, 516] on p "50% discount ends tonight at 11:59 PM (only 4 left)" at bounding box center [1074, 515] width 360 height 10
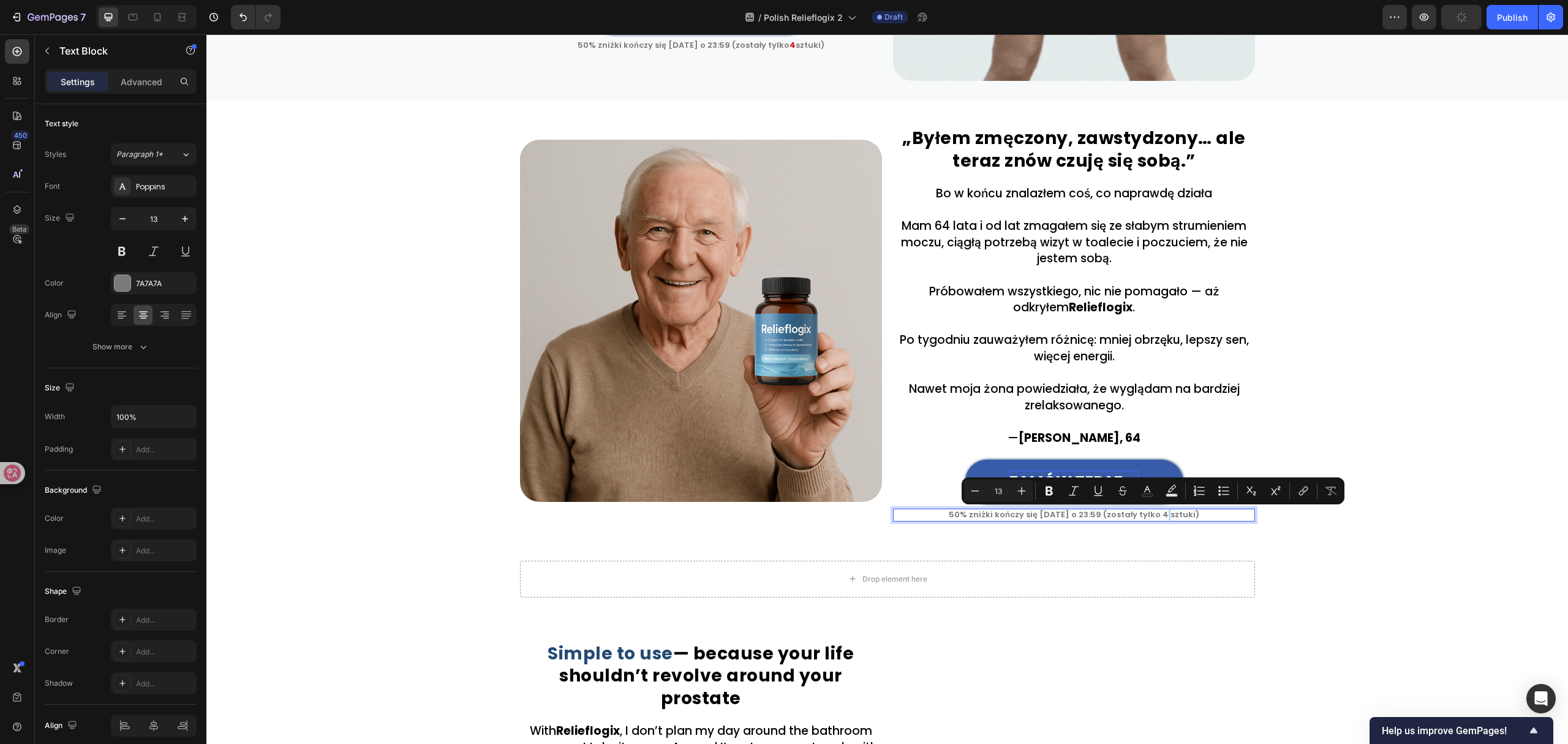
click at [1154, 514] on p "50% zniżki kończy się [DATE] o 23:59 (zostały tylko 4 sztuki)" at bounding box center [1074, 515] width 360 height 10
click at [1147, 488] on icon "Editor contextual toolbar" at bounding box center [1147, 491] width 12 height 12
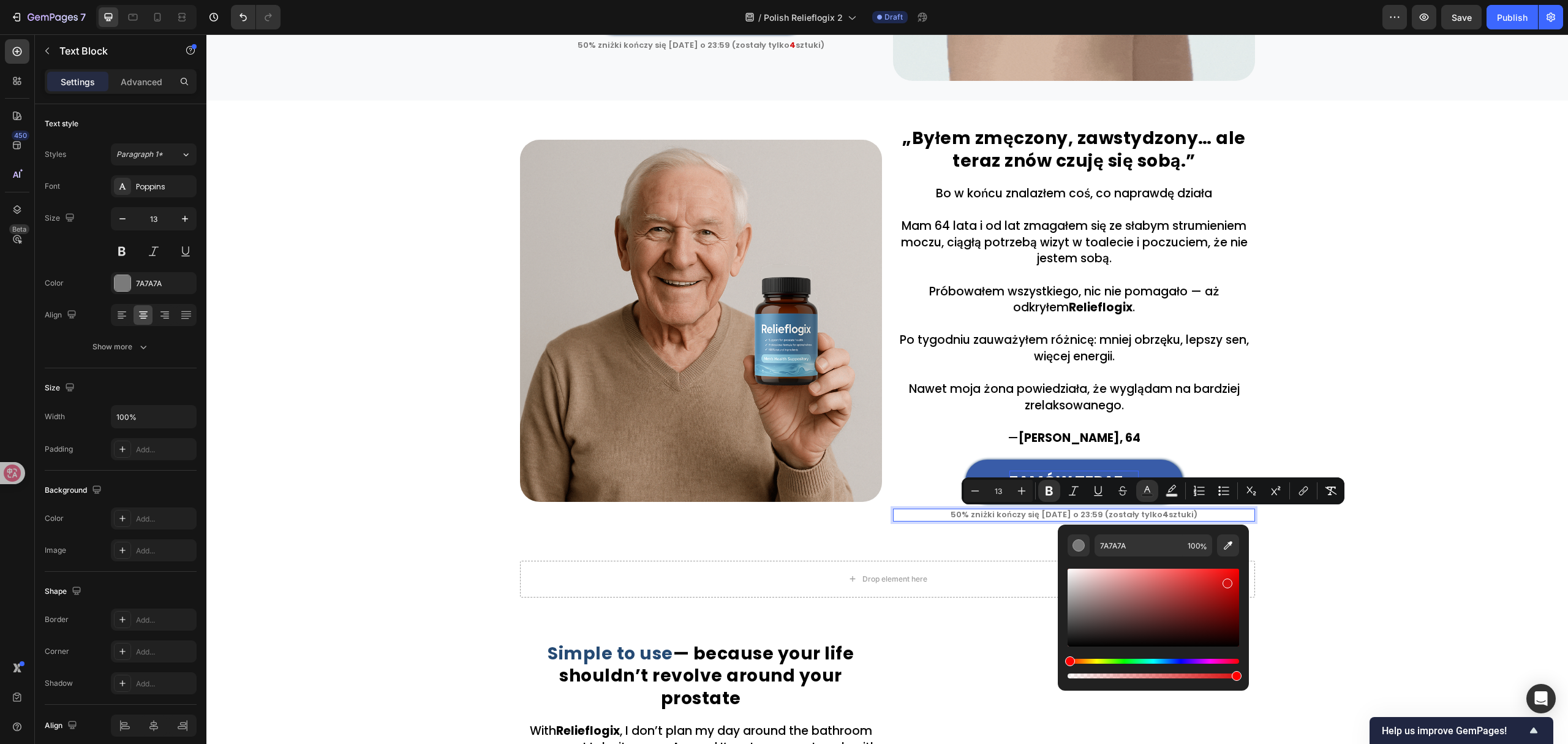
click at [1226, 581] on div "Editor contextual toolbar" at bounding box center [1153, 608] width 171 height 78
type input "D61111"
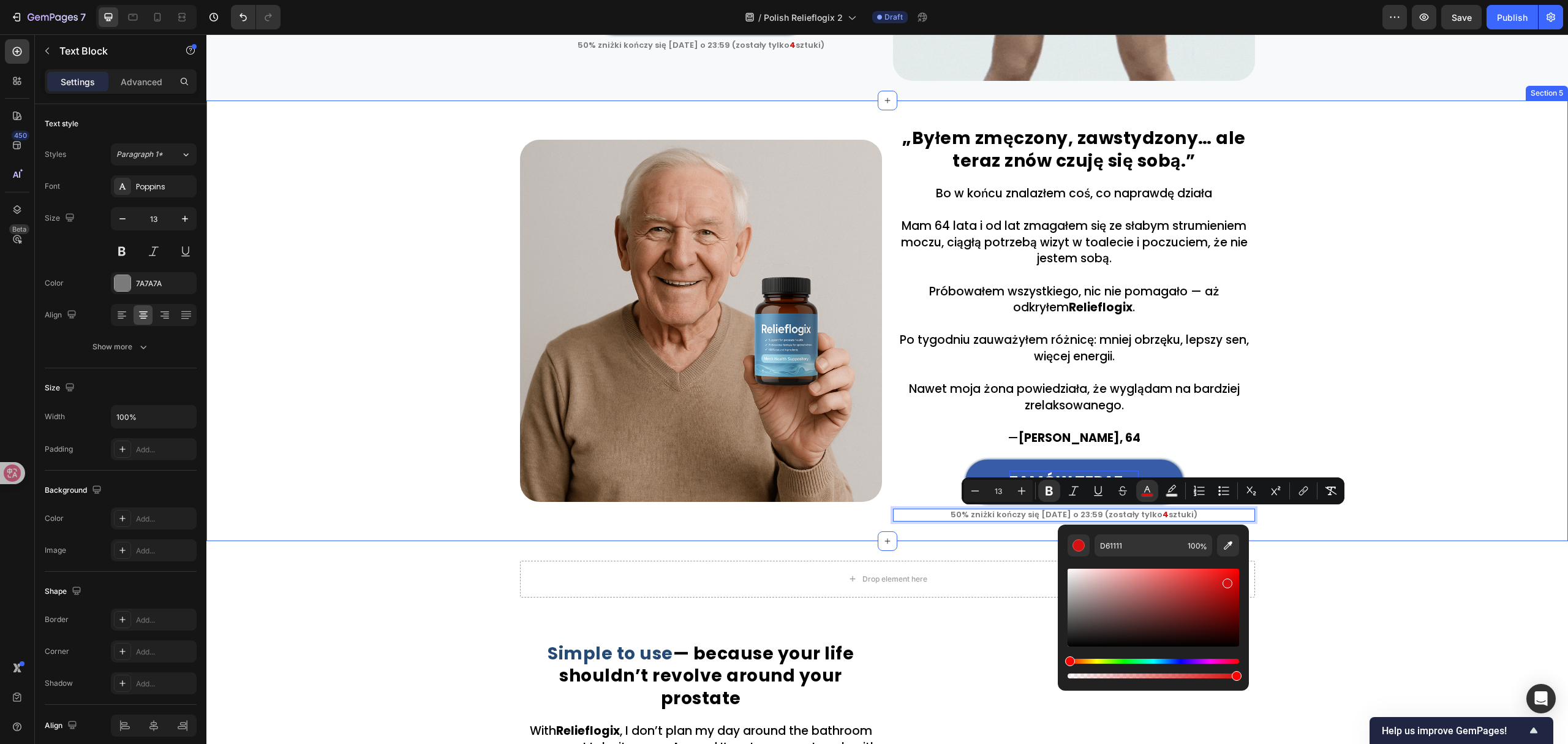
click at [1333, 361] on div "„Byłem zmęczony, zawstydzony… ale teraz znów czuję się sobą.” Heading Row Bo w …" at bounding box center [887, 321] width 1360 height 402
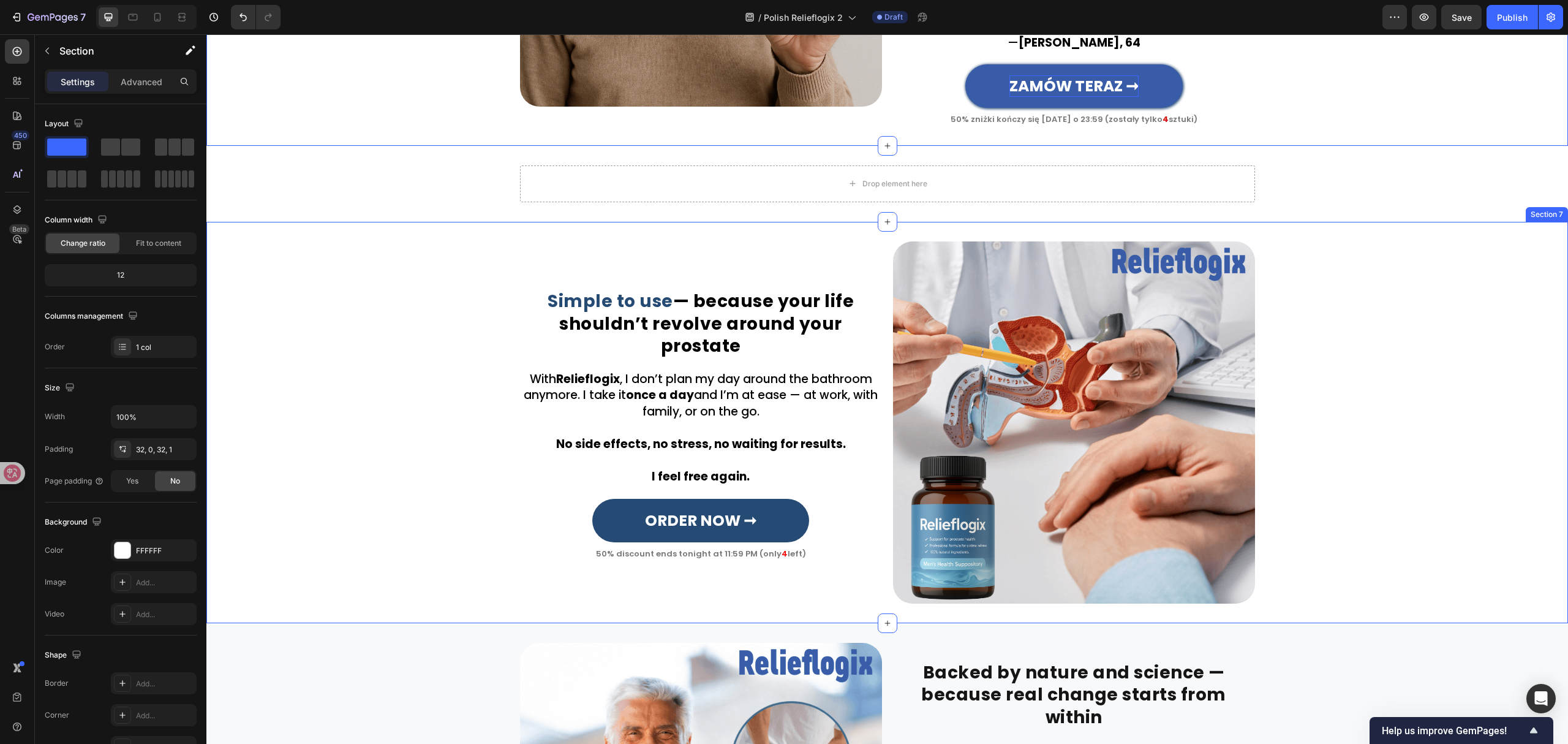
scroll to position [1441, 0]
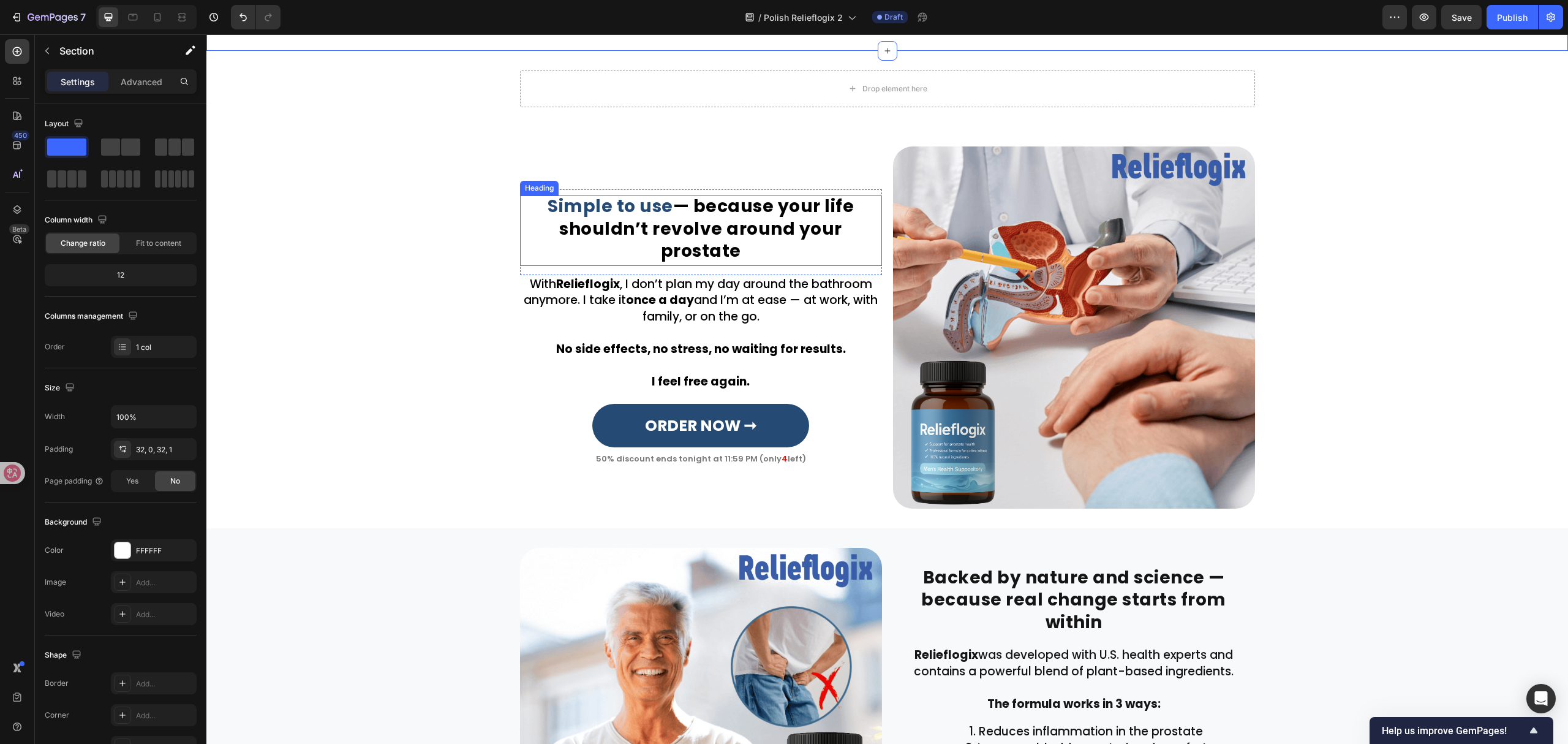
click at [647, 218] on span "Simple to use" at bounding box center [610, 205] width 126 height 23
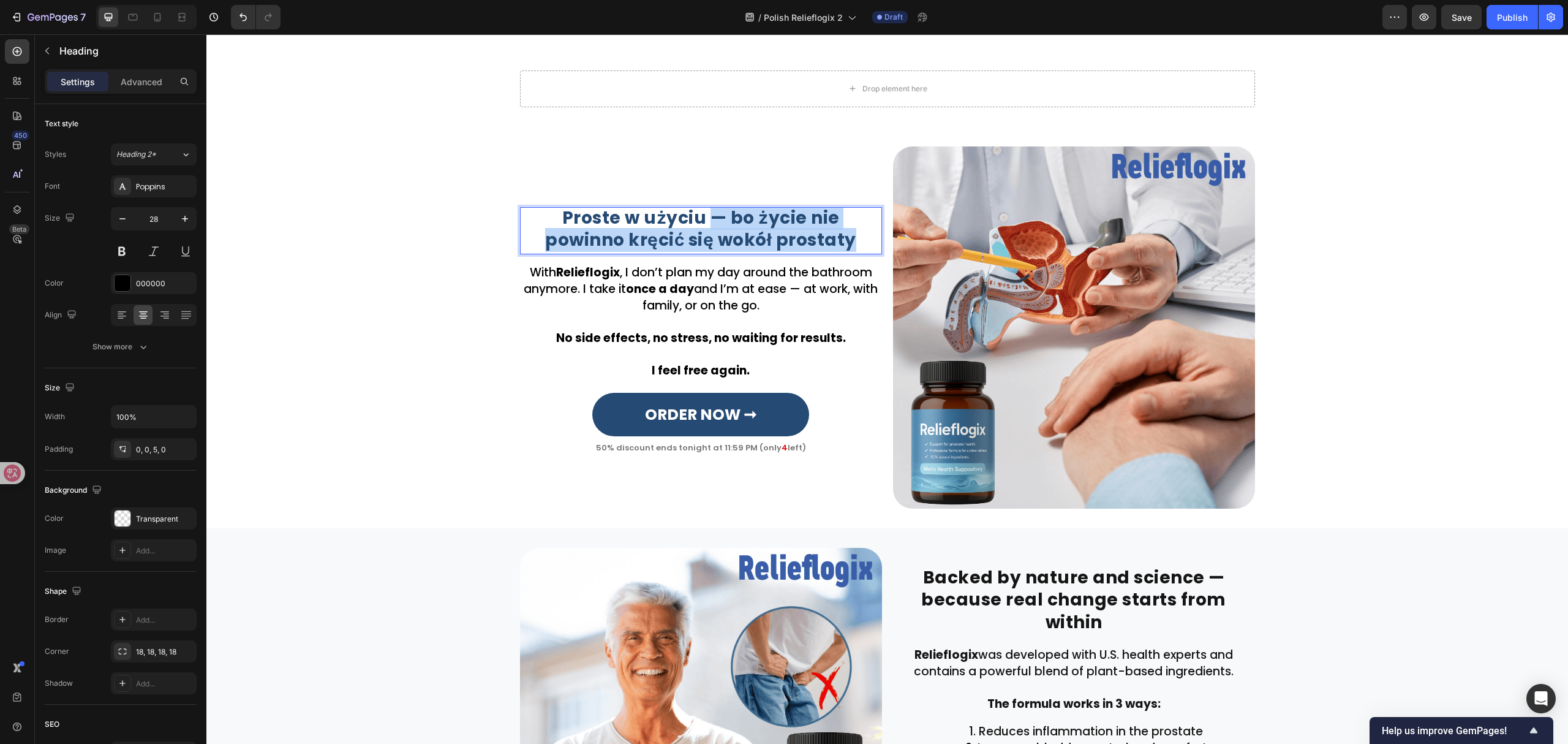
drag, startPoint x: 665, startPoint y: 219, endPoint x: 823, endPoint y: 244, distance: 160.0
click at [823, 244] on p "Proste w użyciu — bo życie nie powinno kręcić się wokół prostaty" at bounding box center [701, 229] width 360 height 44
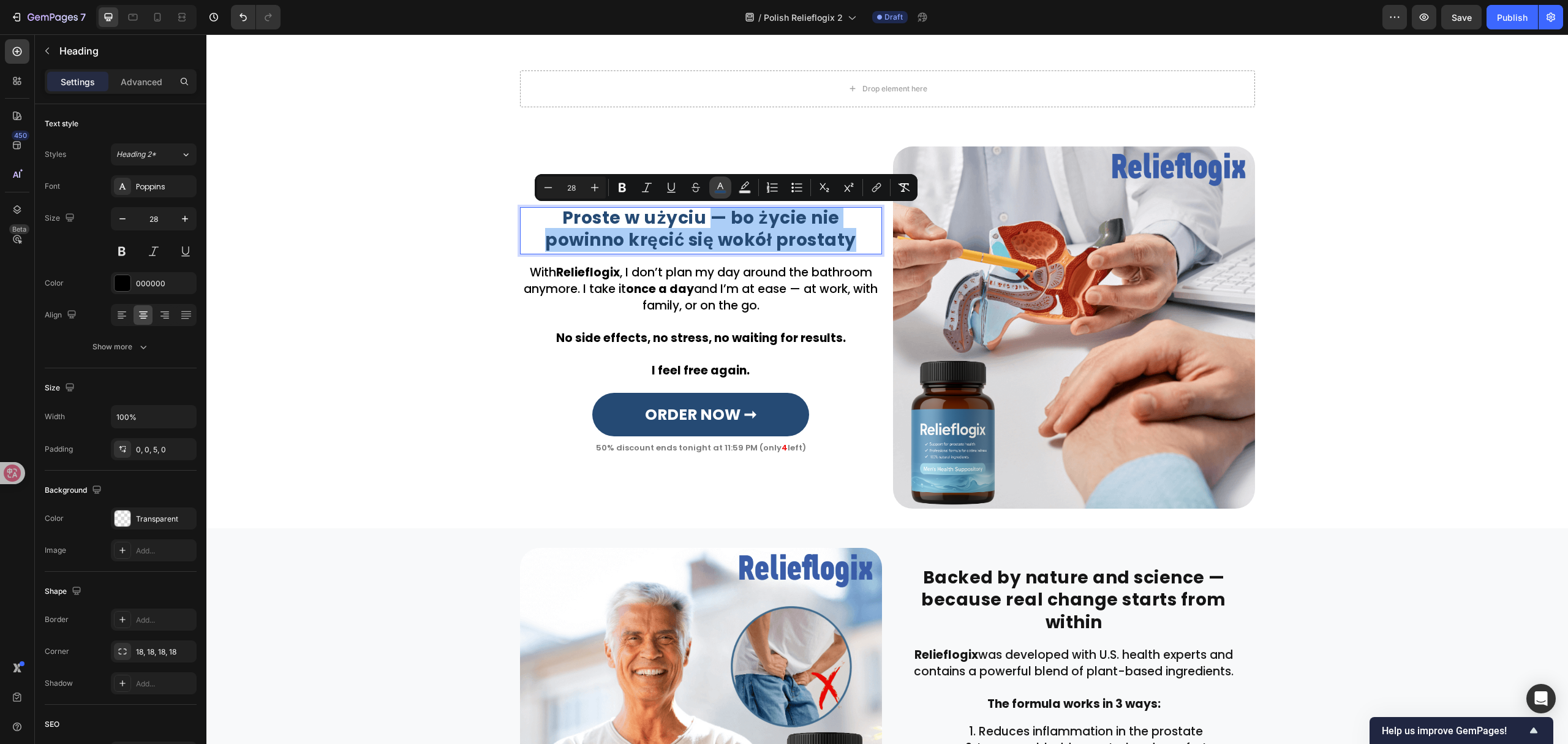
click at [725, 184] on icon "Editor contextual toolbar" at bounding box center [720, 188] width 12 height 12
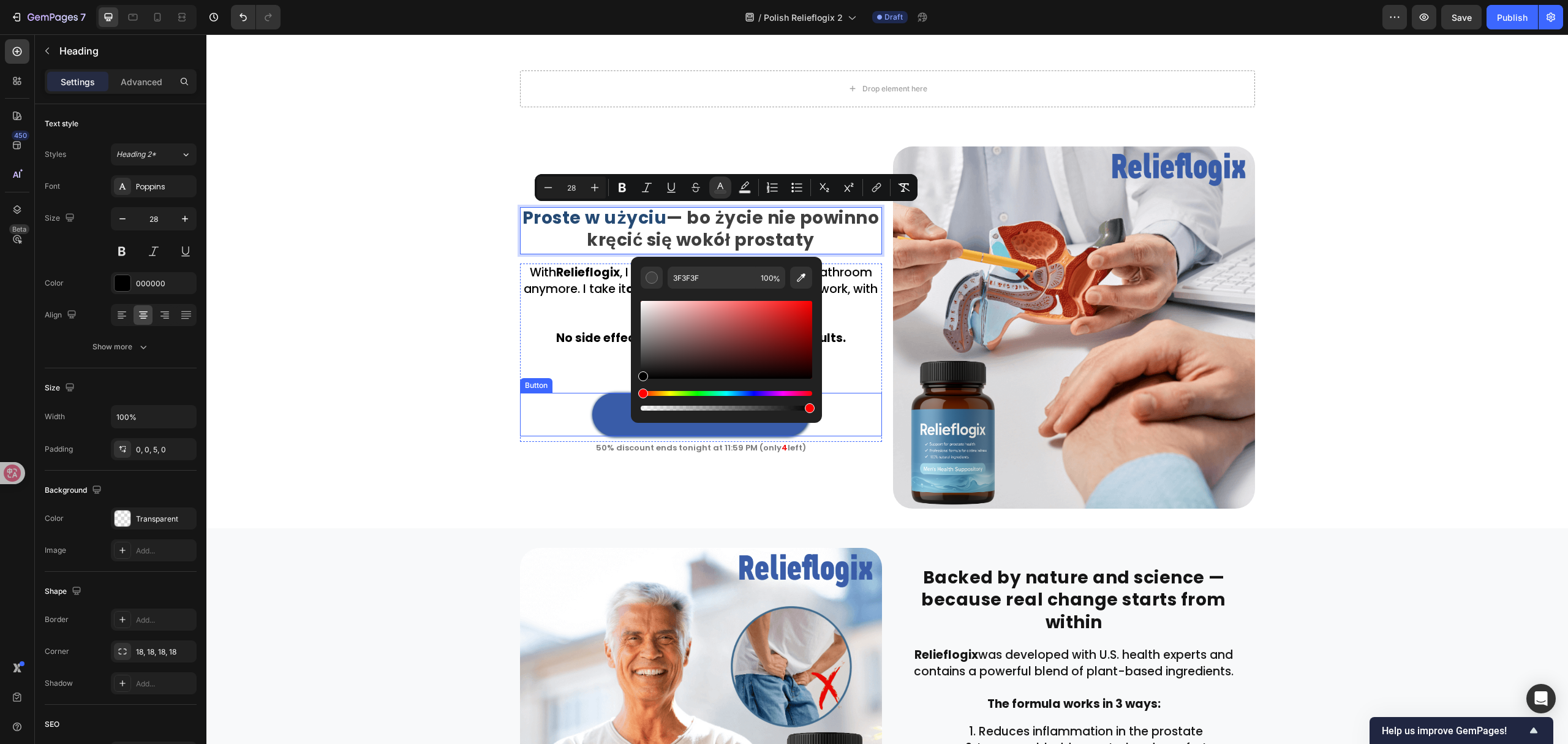
drag, startPoint x: 969, startPoint y: 380, endPoint x: 611, endPoint y: 409, distance: 359.2
type input "000000"
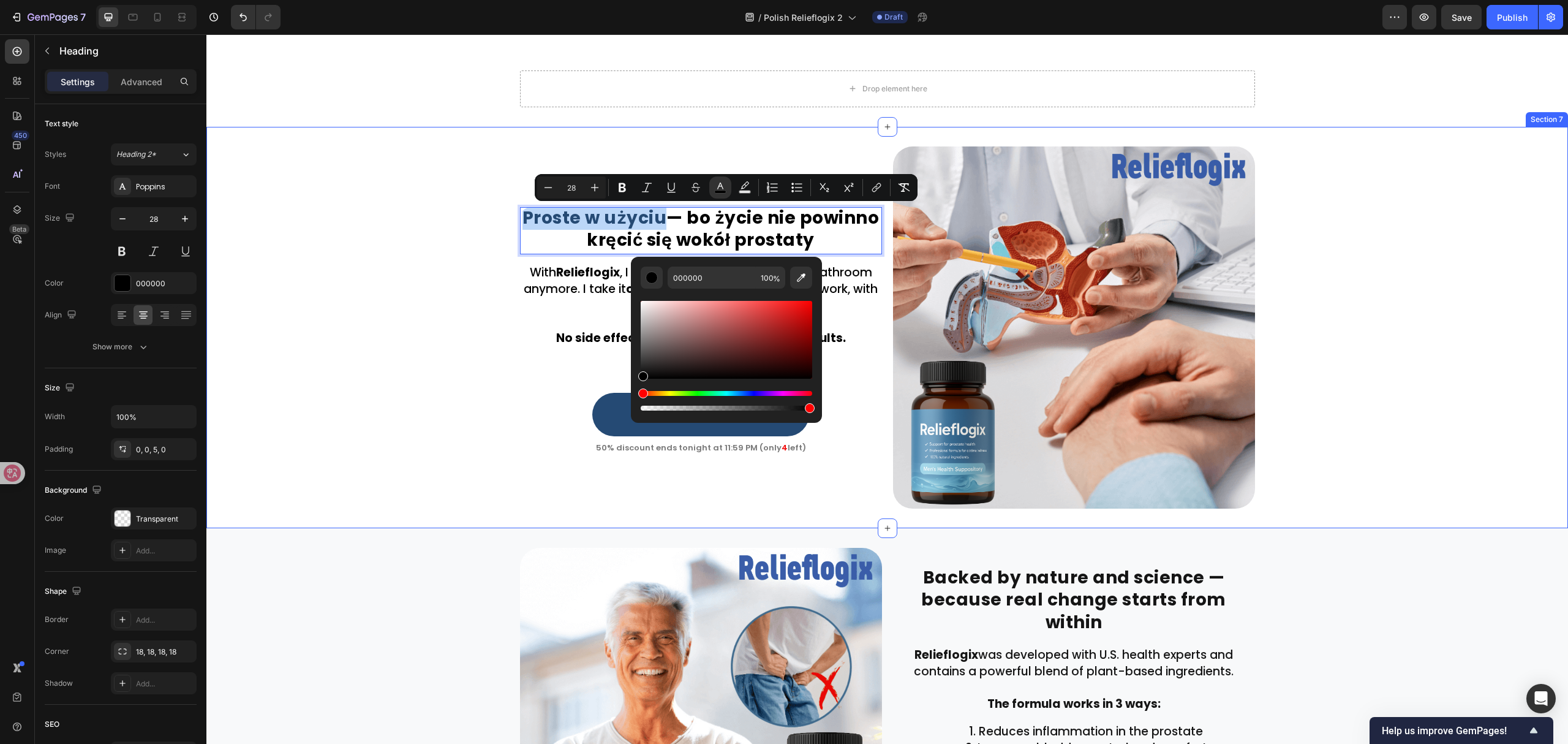
click at [355, 363] on div "Proste w użyciu — bo życie nie powinno kręcić się wokół prostaty Heading 0 Row …" at bounding box center [887, 327] width 1361 height 362
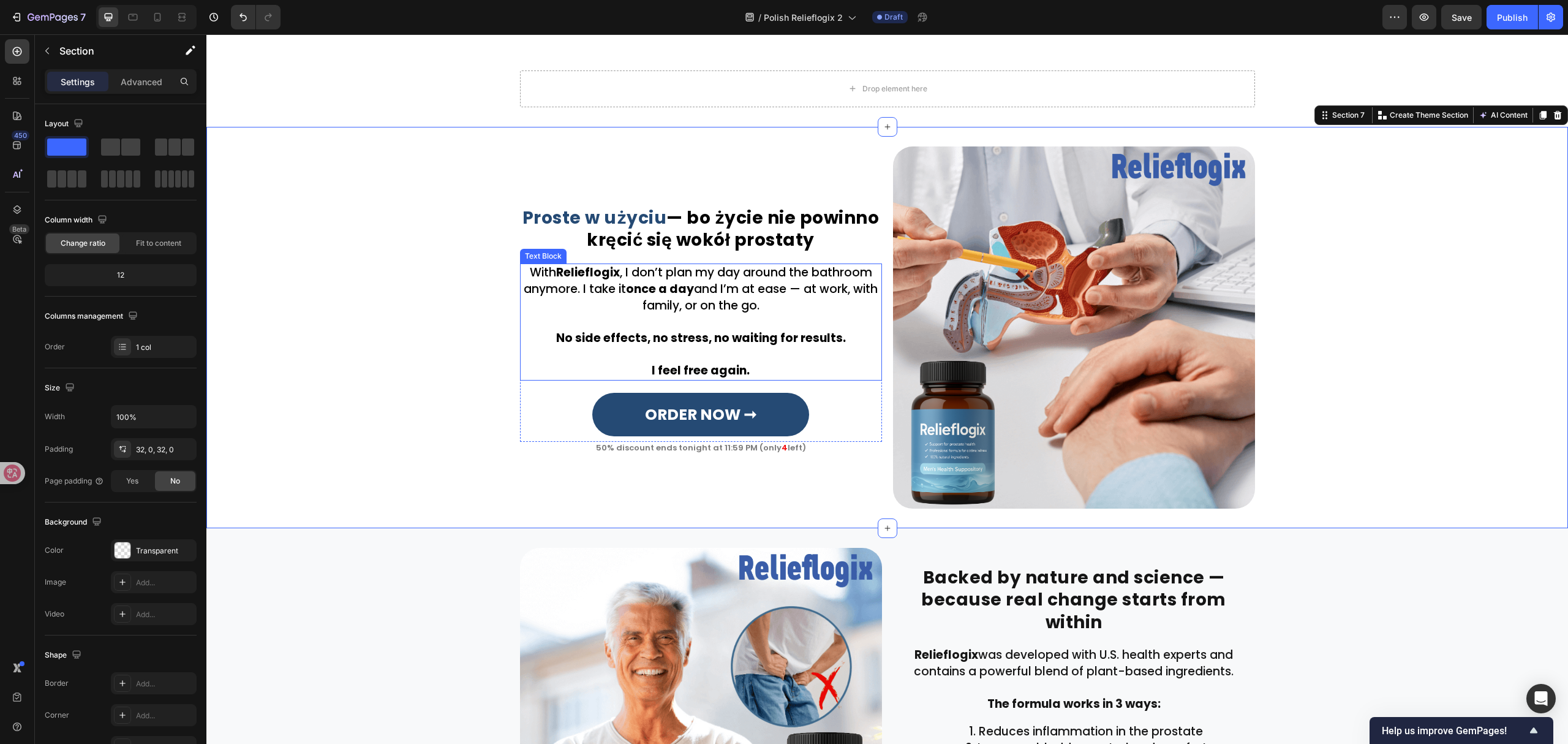
click at [709, 321] on p at bounding box center [701, 322] width 360 height 17
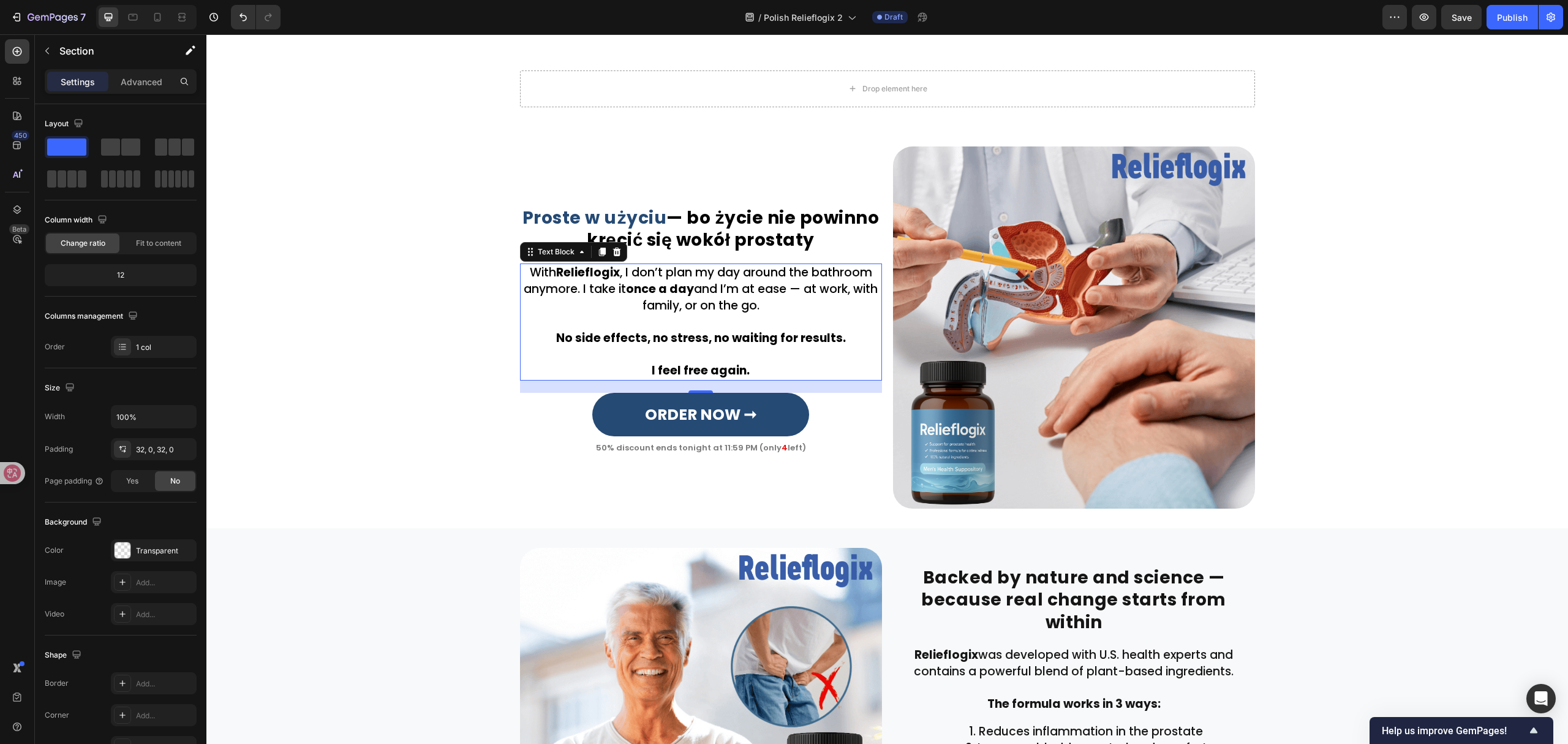
click at [709, 321] on p "Rich Text Editor. Editing area: main" at bounding box center [701, 322] width 360 height 17
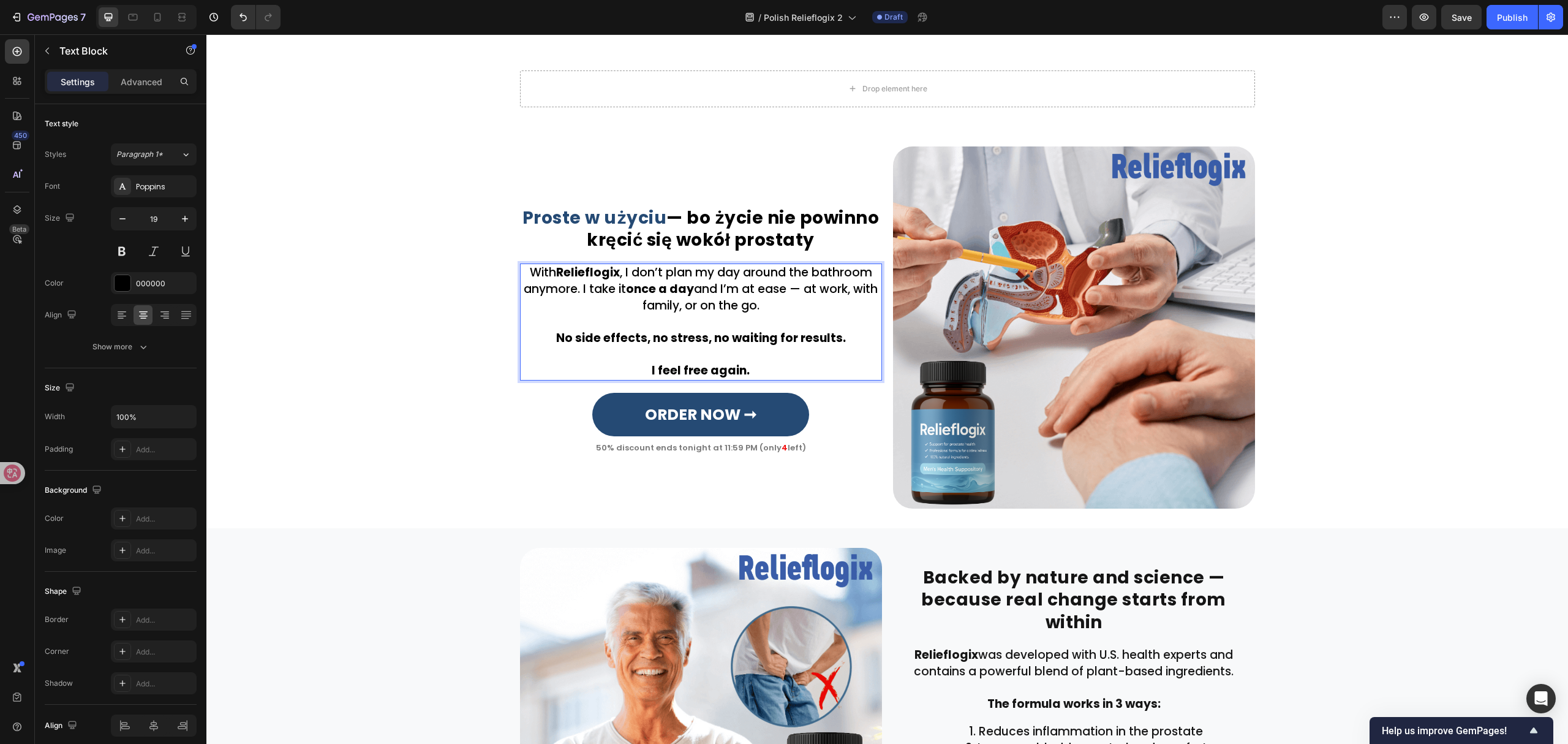
scroll to position [1457, 0]
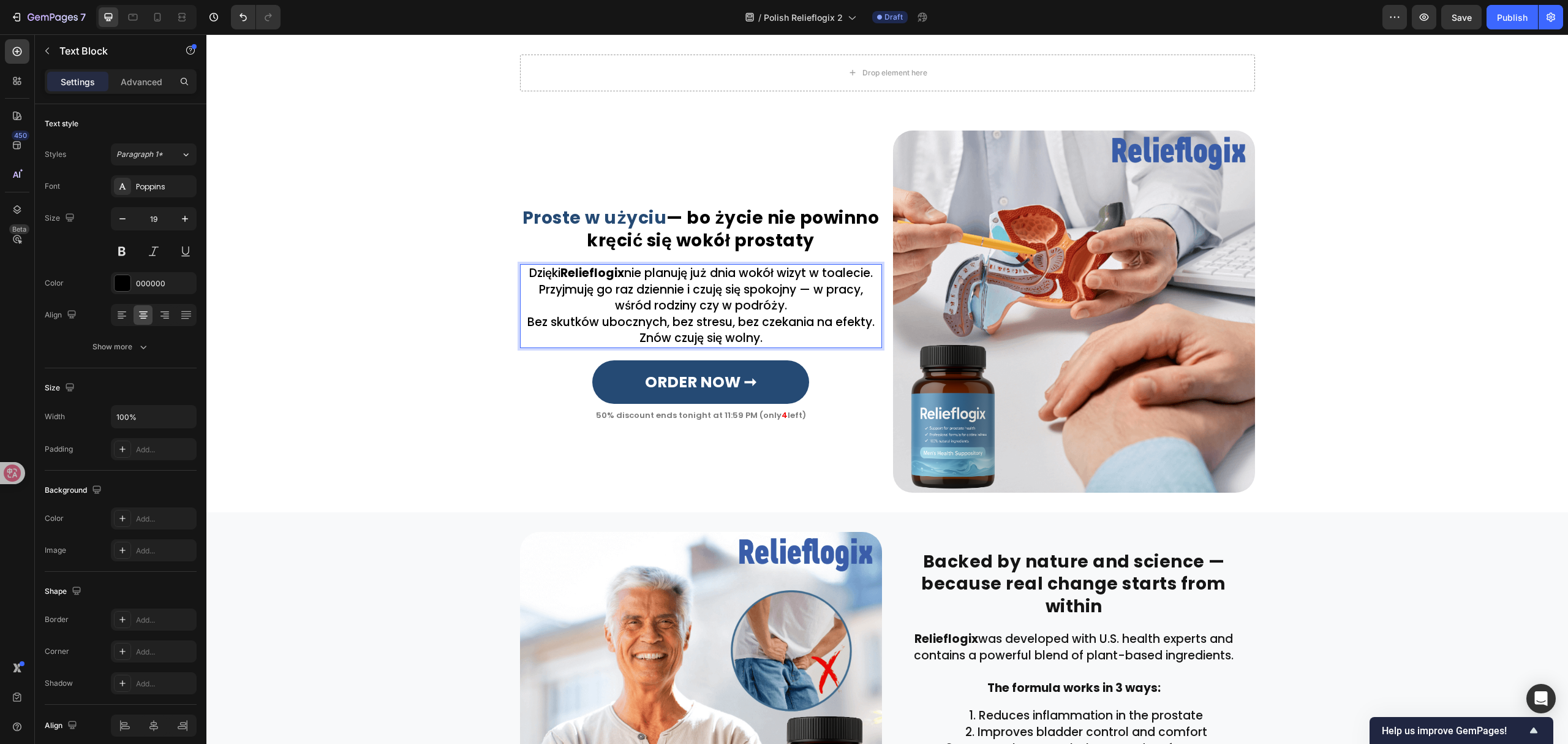
click at [807, 299] on p "Dzięki Relieflogix nie planuję już dnia wokół wizyt w toalecie. Przyjmuję go ra…" at bounding box center [701, 289] width 360 height 49
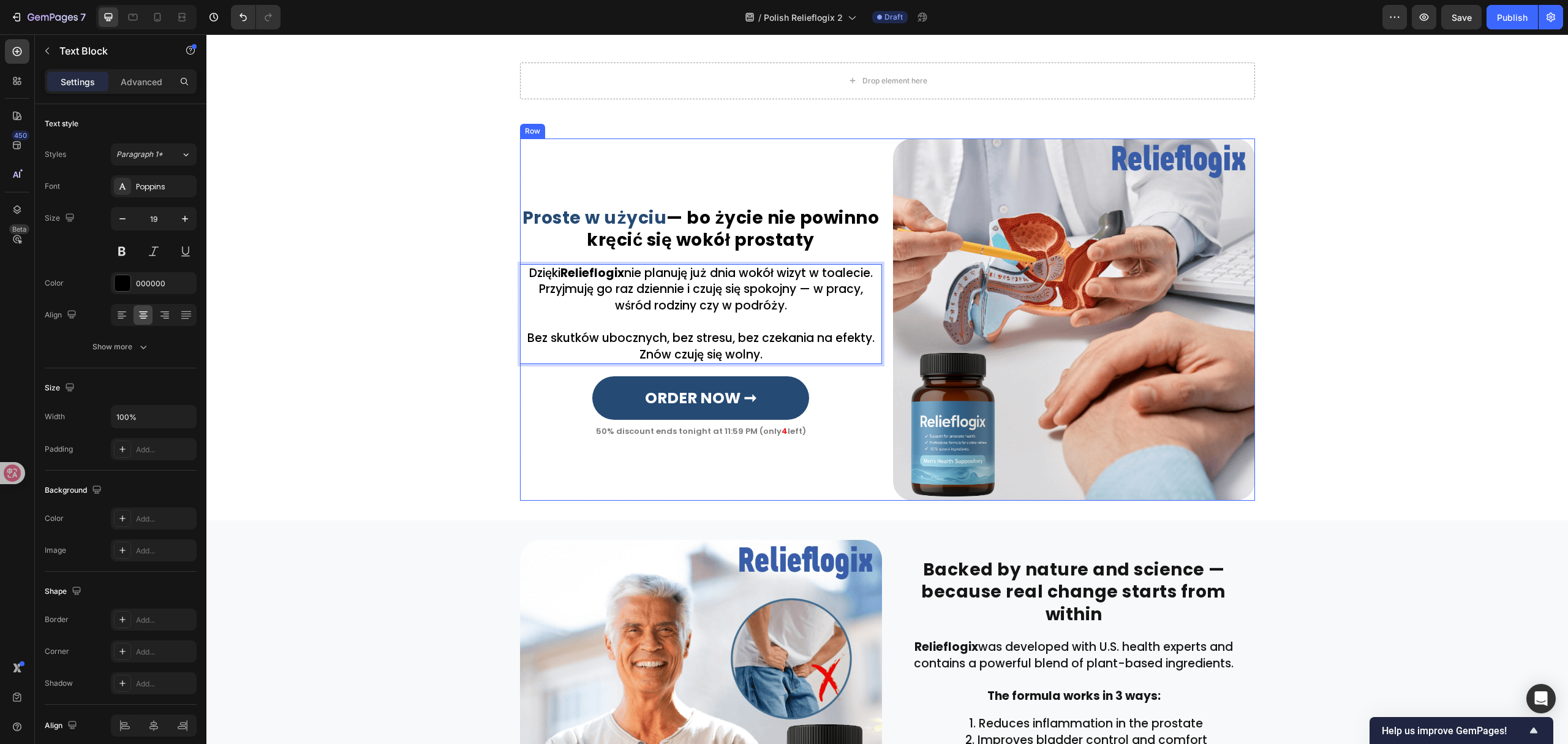
click at [875, 342] on div "⁠⁠⁠⁠⁠⁠⁠ Proste w użyciu — bo życie nie powinno kręcić się wokół prostaty Headin…" at bounding box center [888, 319] width 735 height 362
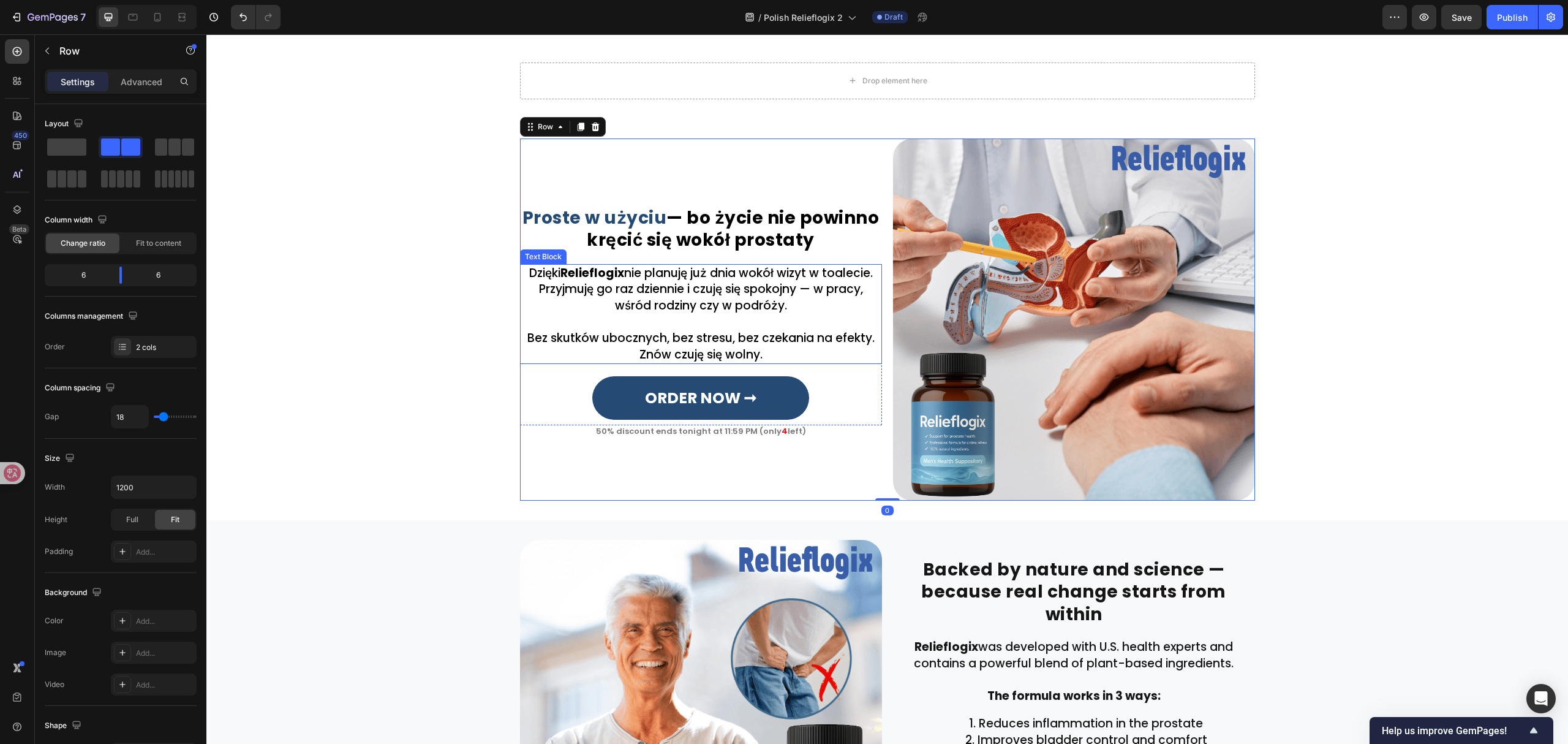
click at [867, 338] on p "Bez skutków ubocznych, bez stresu, bez czekania na efekty." at bounding box center [701, 338] width 360 height 17
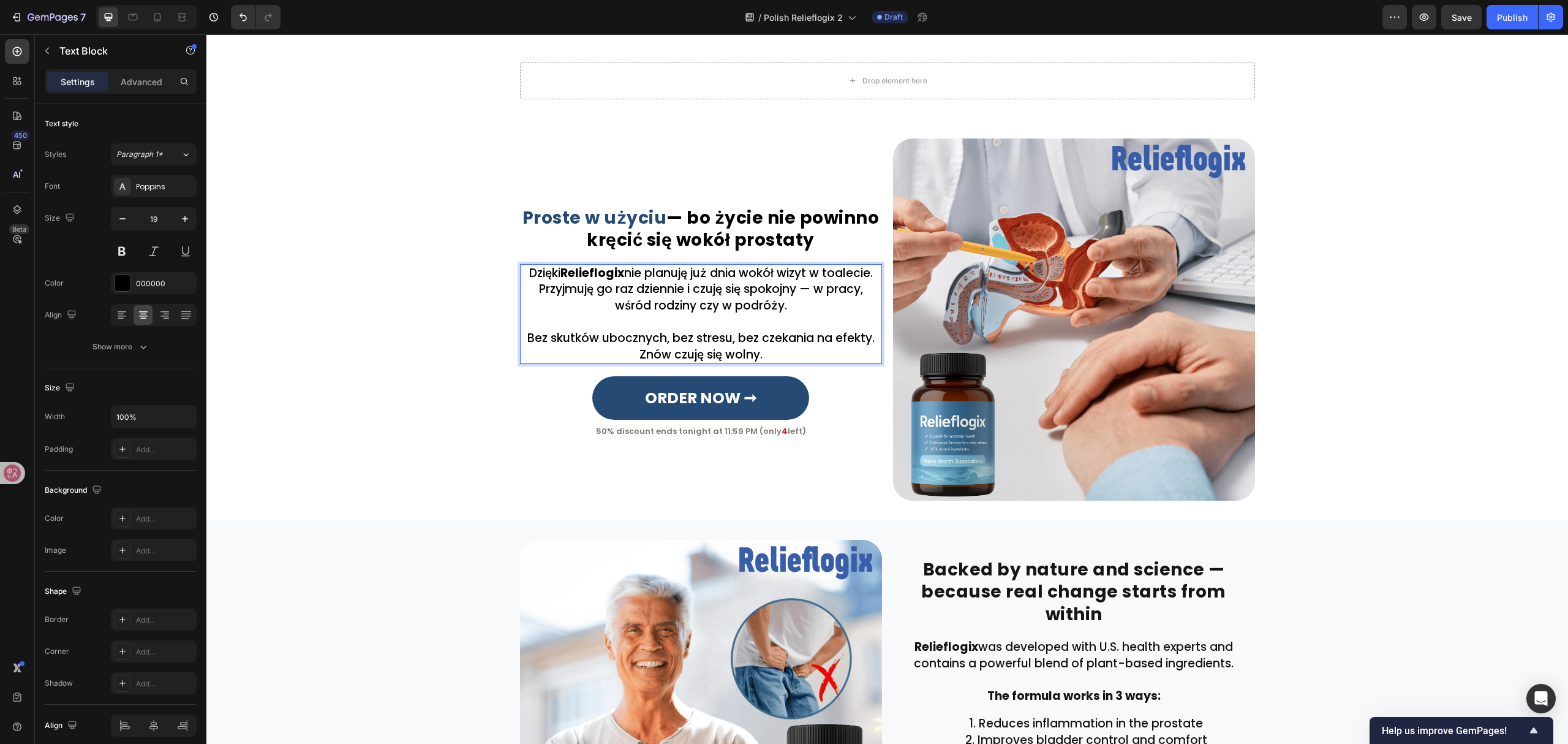
scroll to position [1441, 0]
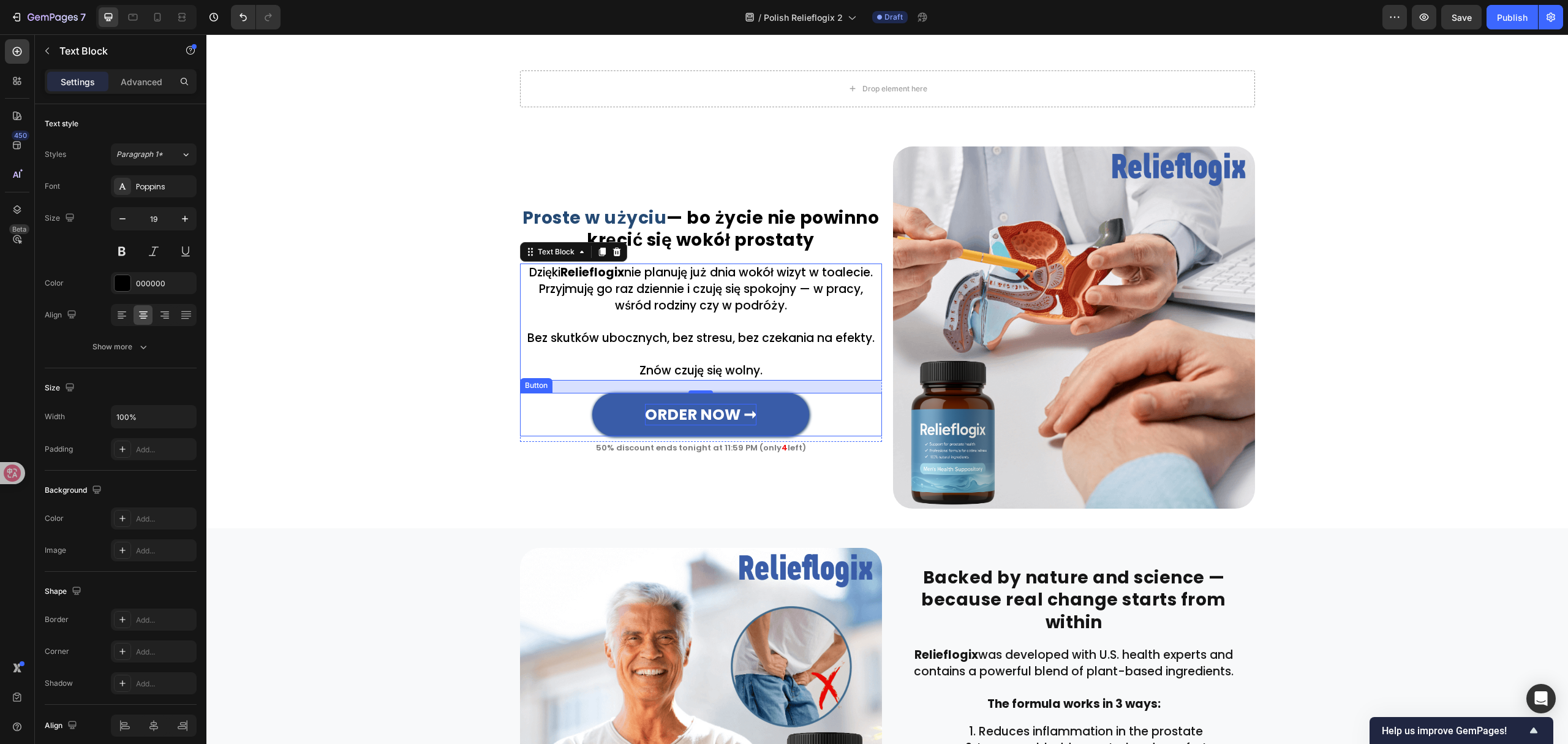
click at [706, 413] on strong "ORDER NOW ➞" at bounding box center [700, 415] width 111 height 22
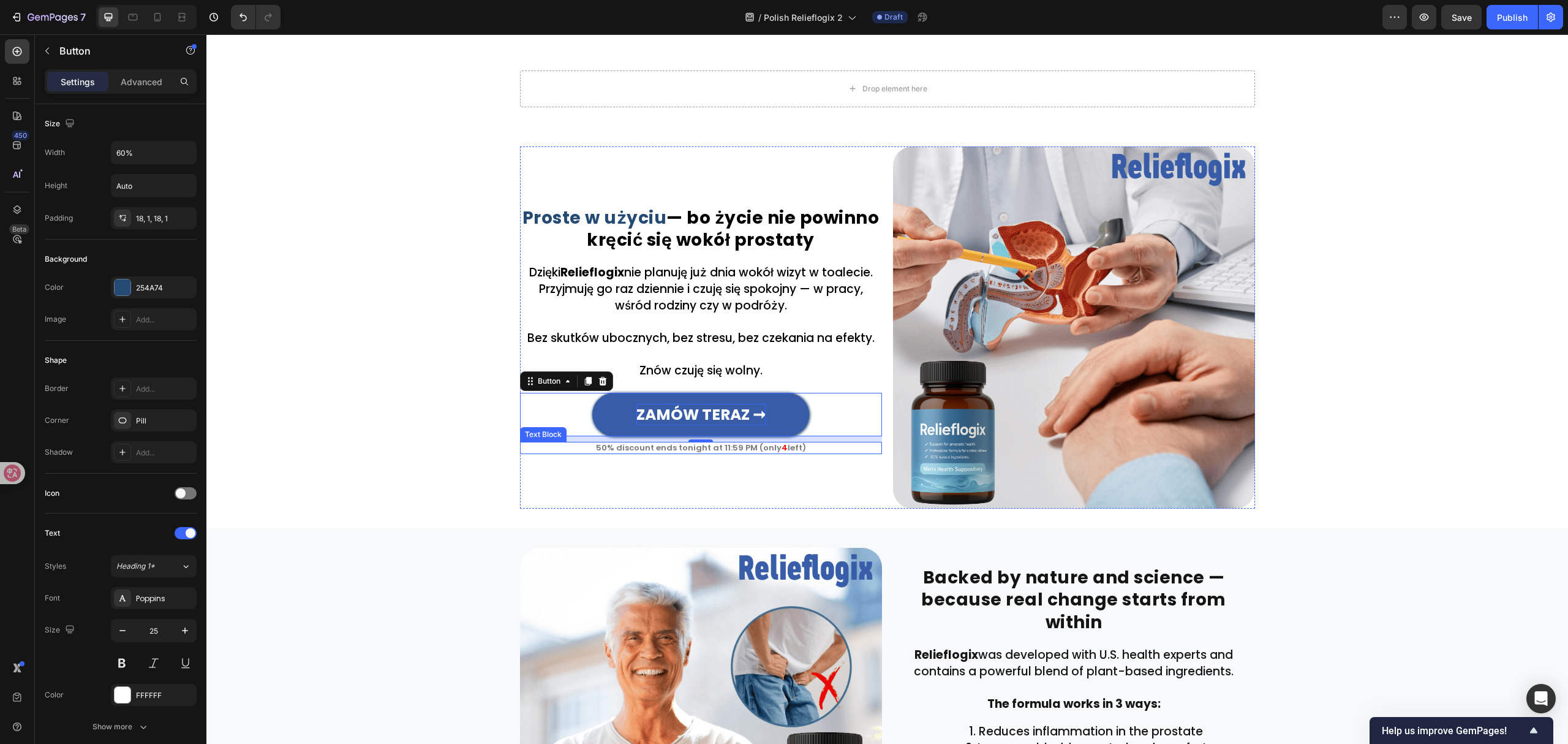
click at [684, 444] on p "50% discount ends tonight at 11:59 PM (only 4 left)" at bounding box center [701, 448] width 360 height 10
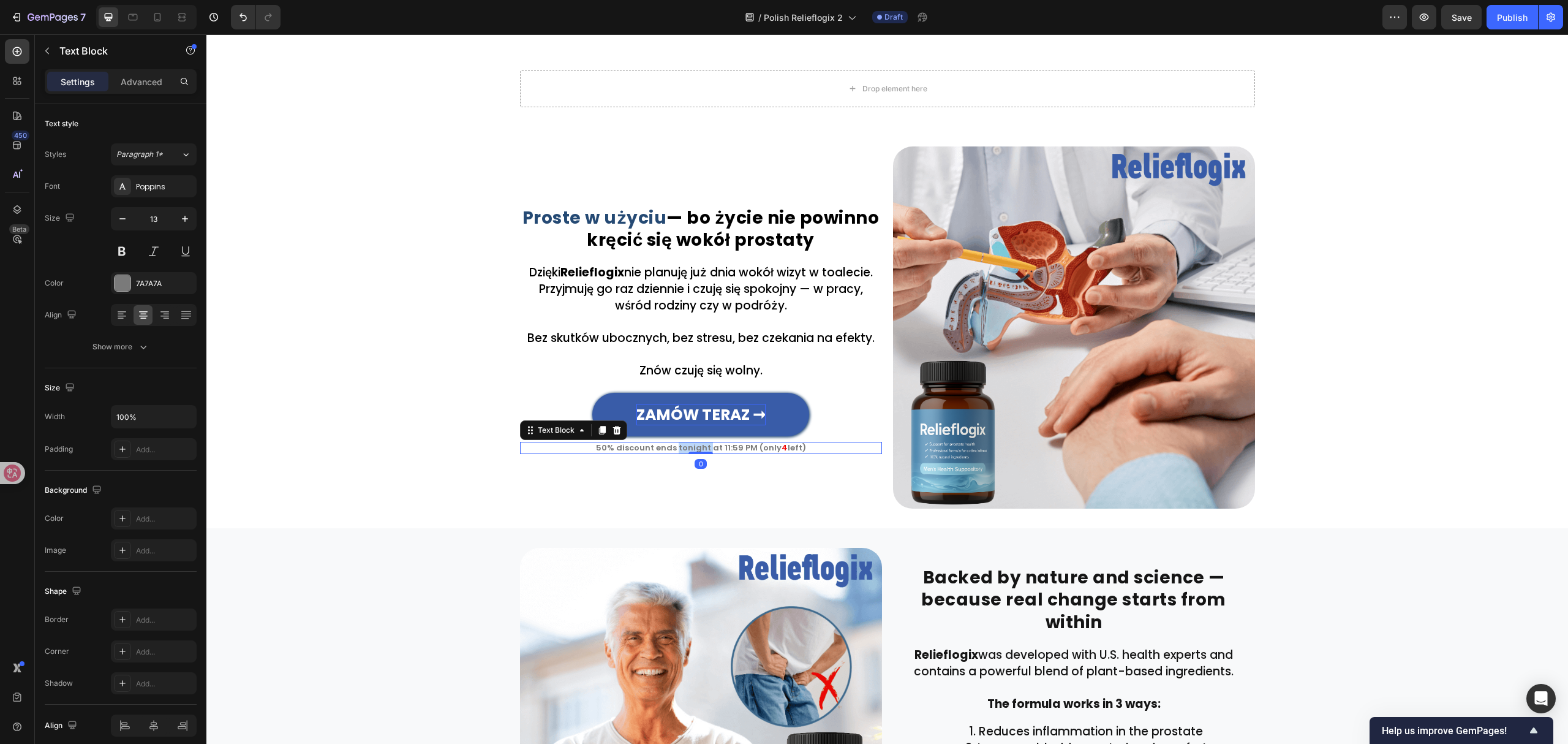
click at [684, 444] on p "50% discount ends tonight at 11:59 PM (only 4 left)" at bounding box center [701, 448] width 360 height 10
click at [775, 446] on p "50% zniżki kończy się [DATE] o 23:59 (zostały tylko 4 sztuki)" at bounding box center [701, 448] width 360 height 10
drag, startPoint x: 775, startPoint y: 446, endPoint x: 782, endPoint y: 448, distance: 7.3
click at [782, 448] on p "50% zniżki kończy się [DATE] o 23:59 (zostały tylko 4 sztuki)" at bounding box center [701, 448] width 360 height 10
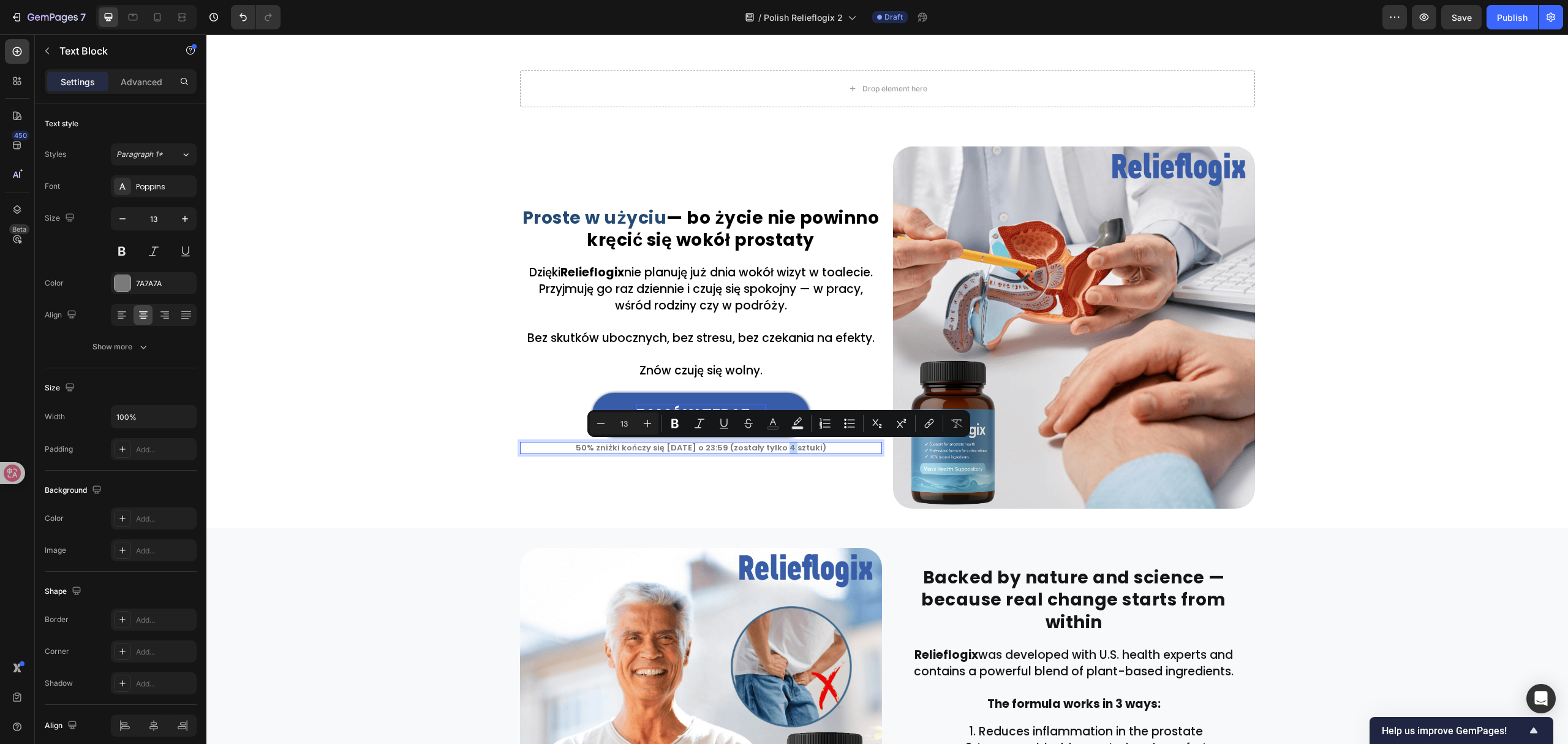
click at [782, 448] on p "50% zniżki kończy się [DATE] o 23:59 (zostały tylko 4 sztuki)" at bounding box center [701, 448] width 360 height 10
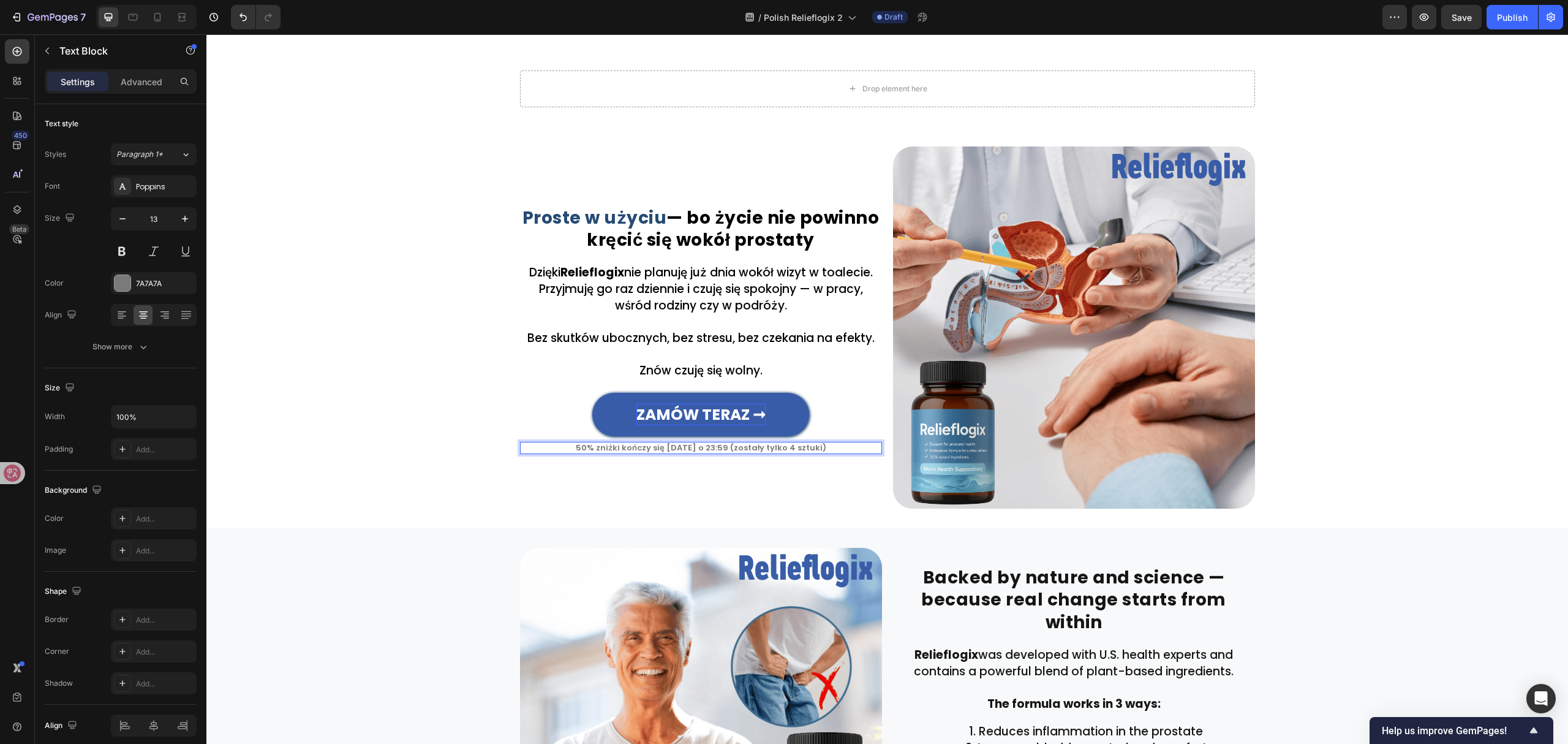
click at [779, 448] on p "50% zniżki kończy się [DATE] o 23:59 (zostały tylko 4 sztuki)" at bounding box center [701, 448] width 360 height 10
click at [777, 449] on p "50% zniżki kończy się [DATE] o 23:59 (zostały tylko 4 sztuki)" at bounding box center [701, 448] width 360 height 10
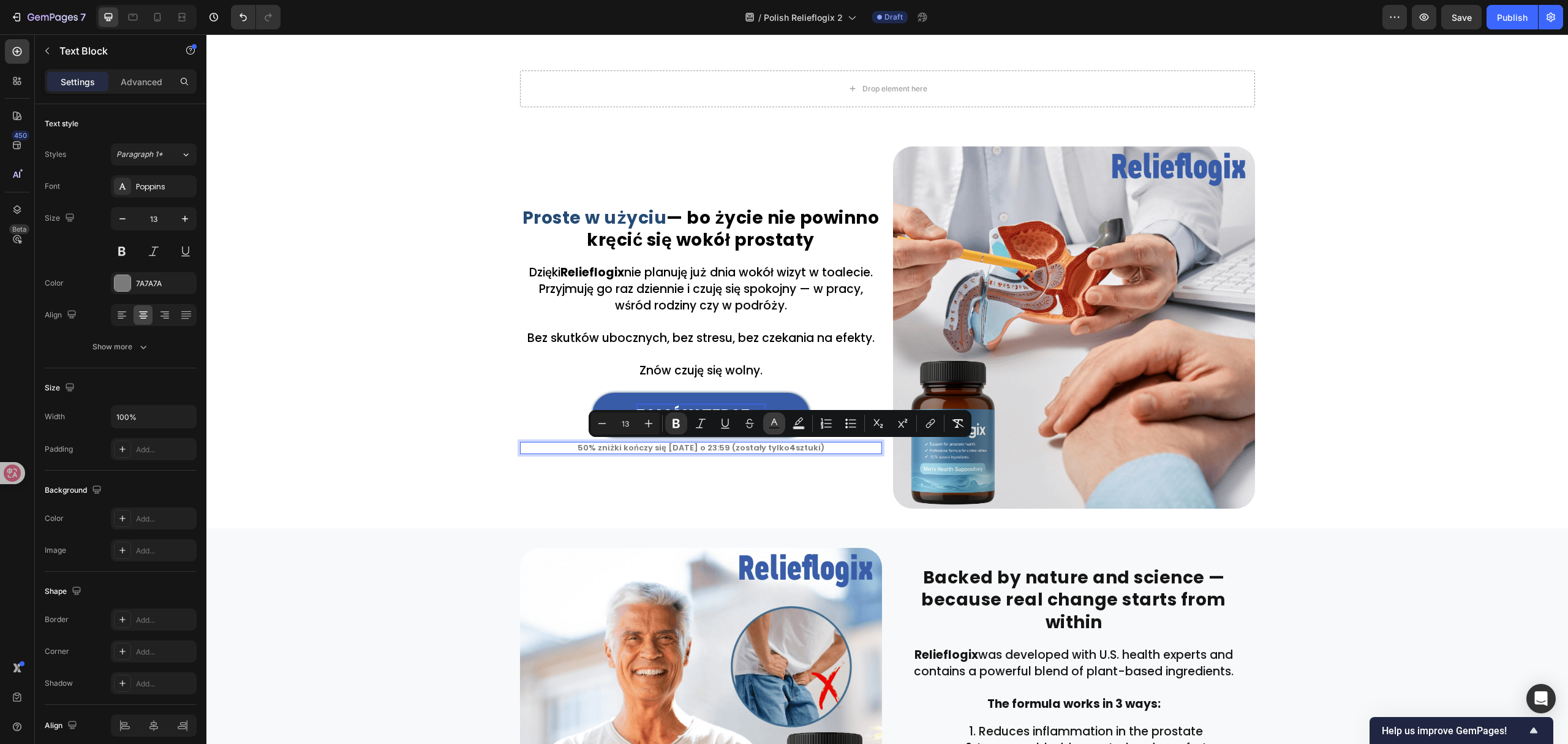
click at [774, 422] on icon "Editor contextual toolbar" at bounding box center [774, 423] width 12 height 12
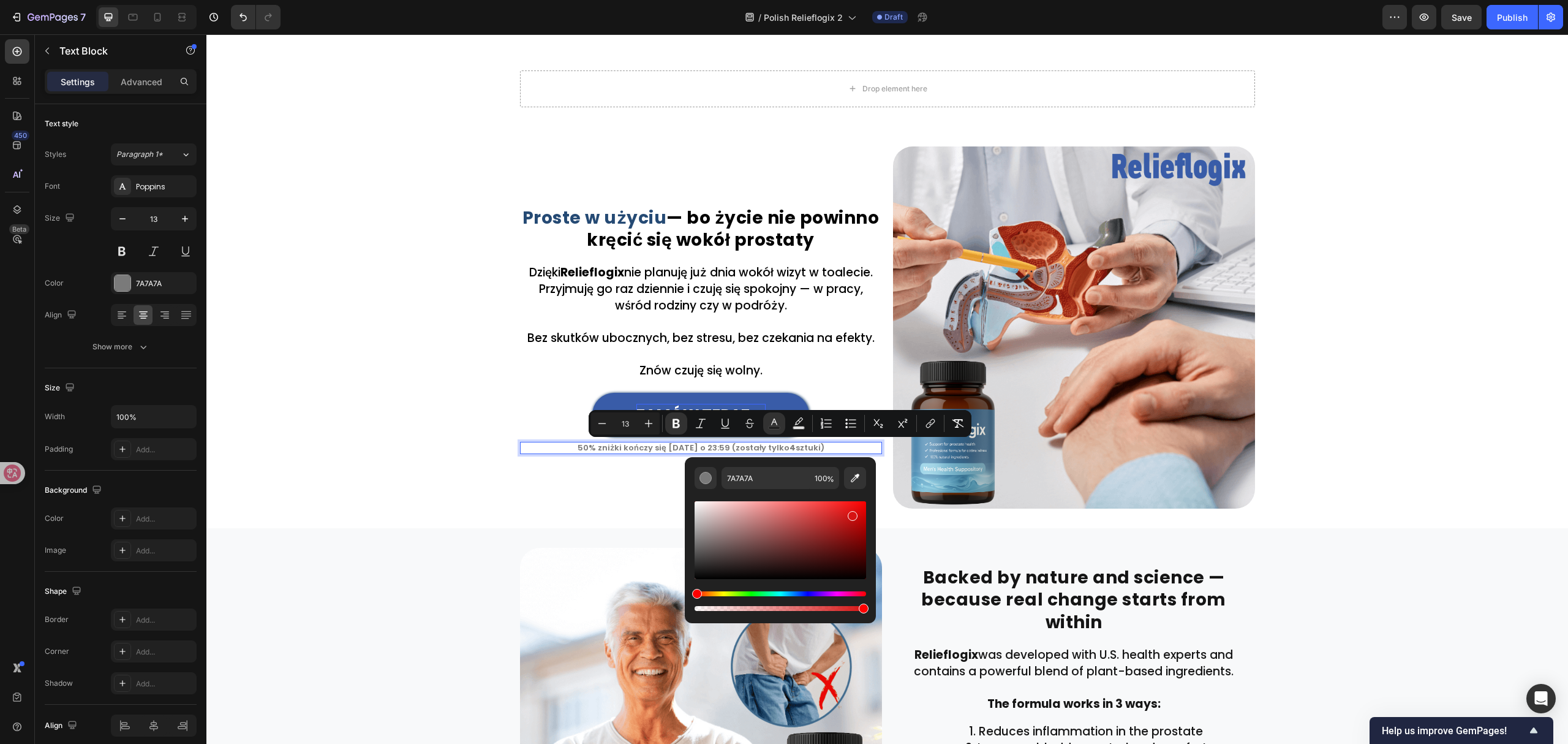
click at [851, 514] on div "Editor contextual toolbar" at bounding box center [779, 541] width 171 height 78
type input "D61313"
click at [449, 459] on div "⁠⁠⁠⁠⁠⁠⁠ Proste w użyciu — bo życie nie powinno kręcić się wokół prostaty Headin…" at bounding box center [887, 327] width 1361 height 362
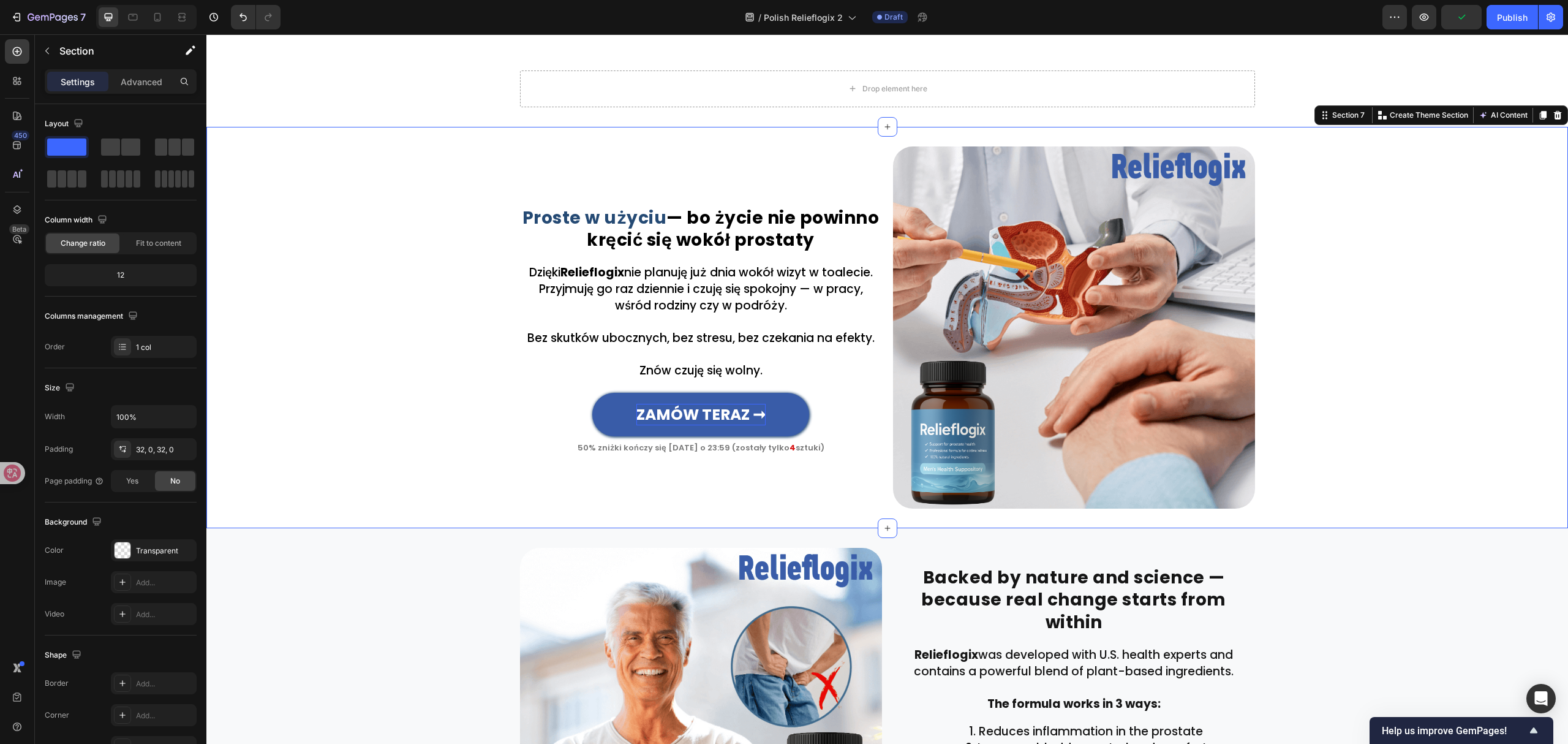
click at [480, 442] on div "⁠⁠⁠⁠⁠⁠⁠ Proste w użyciu — bo życie nie powinno kręcić się wokół prostaty Headin…" at bounding box center [887, 327] width 1361 height 362
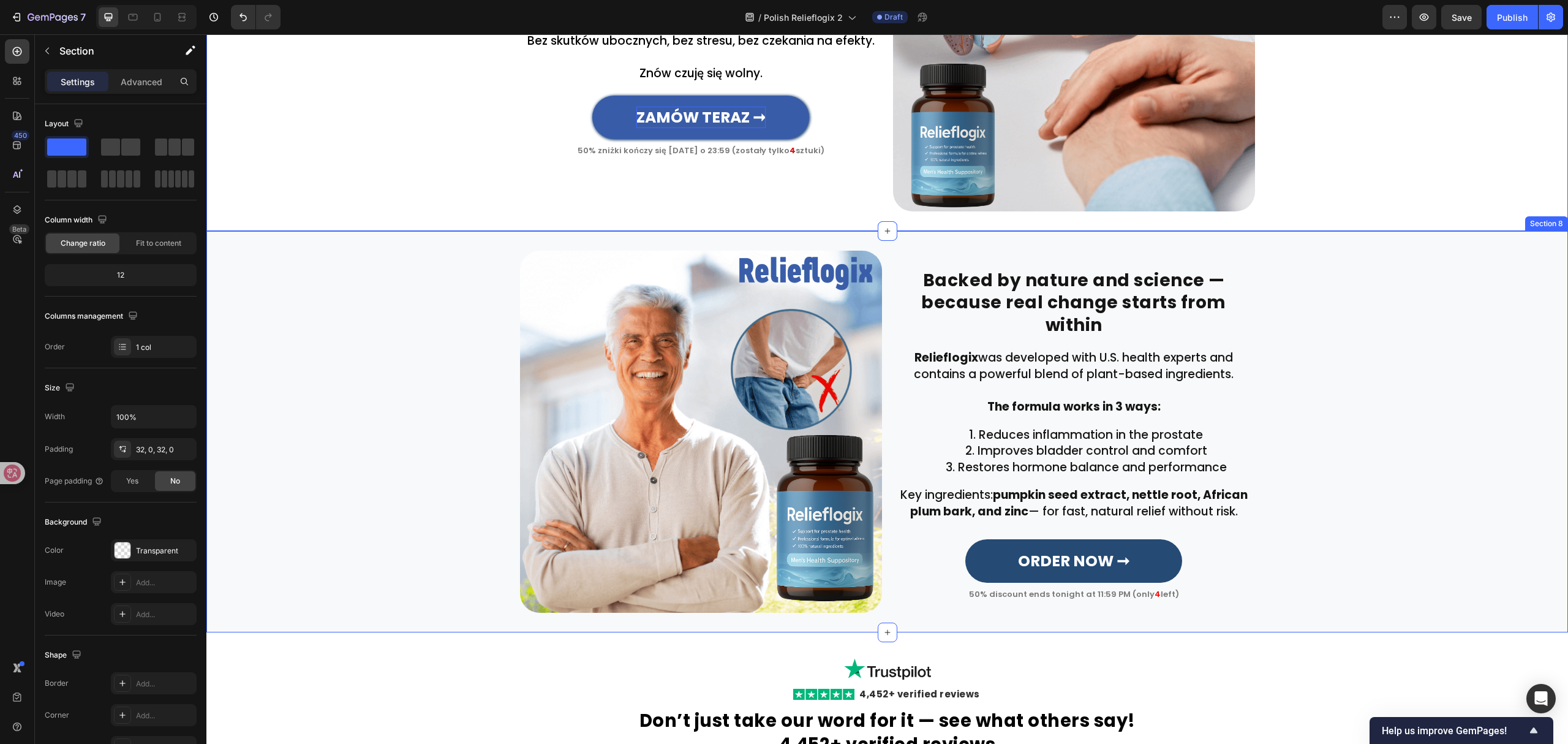
scroll to position [1768, 0]
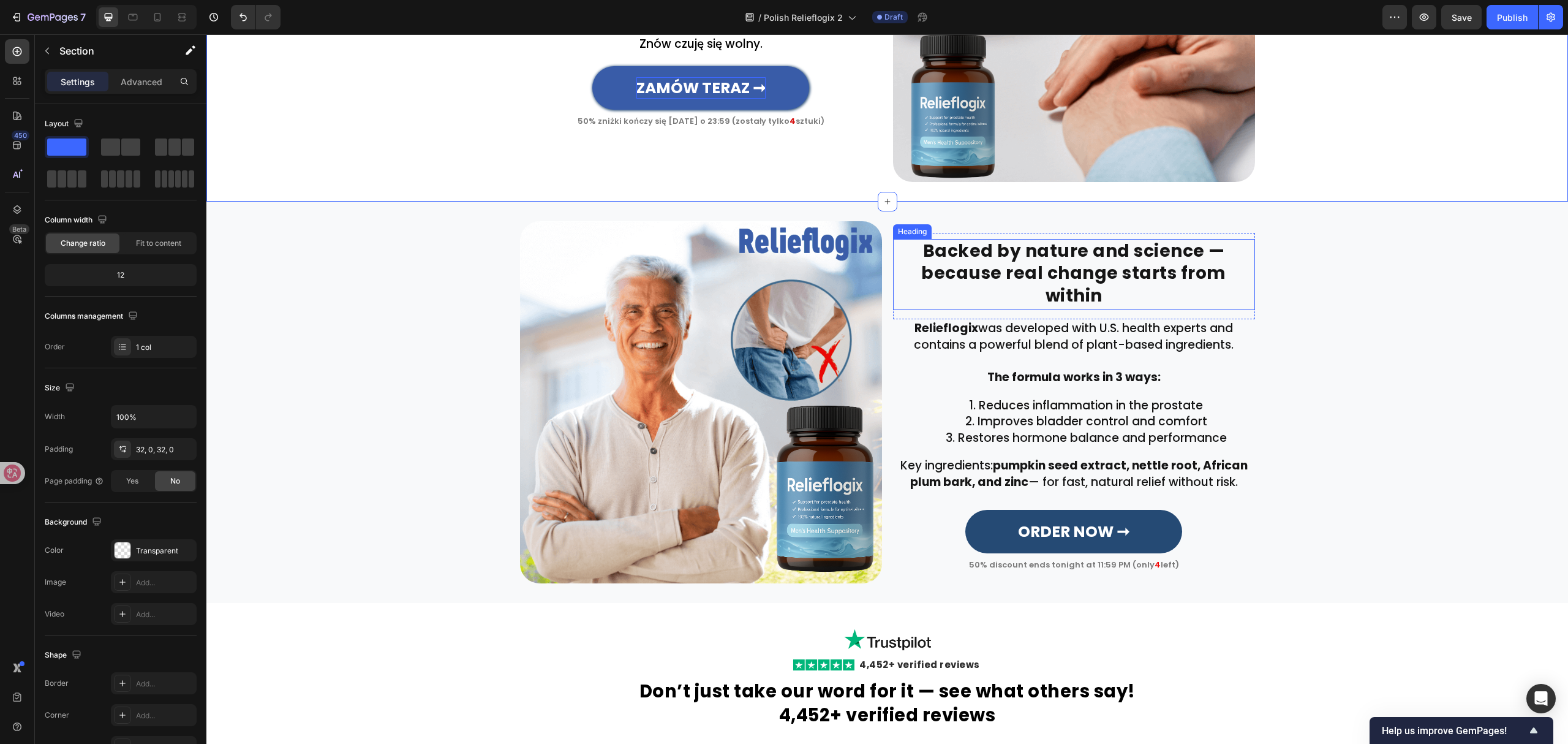
click at [1051, 283] on h2 "Backed by nature and science — because real change starts from within" at bounding box center [1074, 275] width 362 height 71
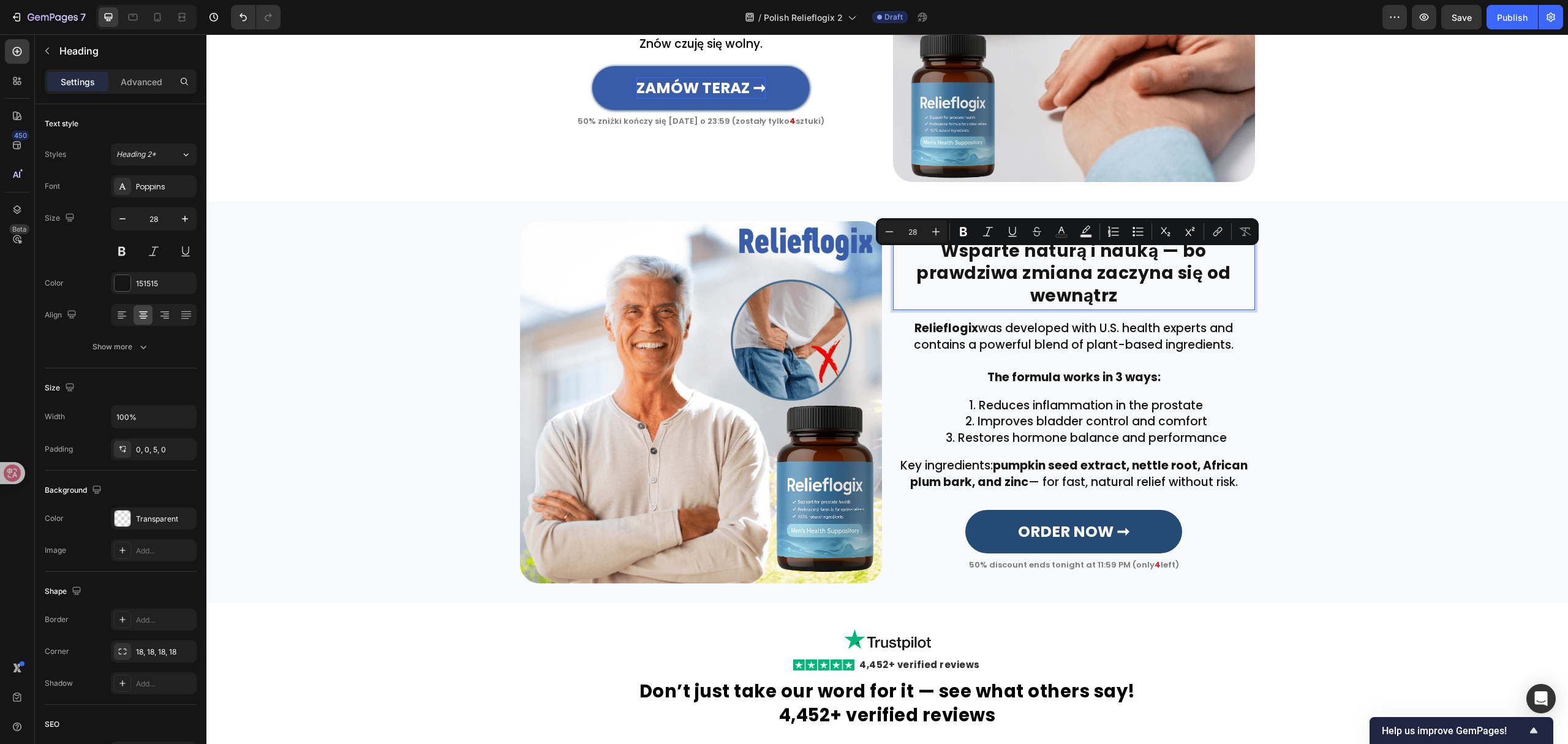
scroll to position [1756, 0]
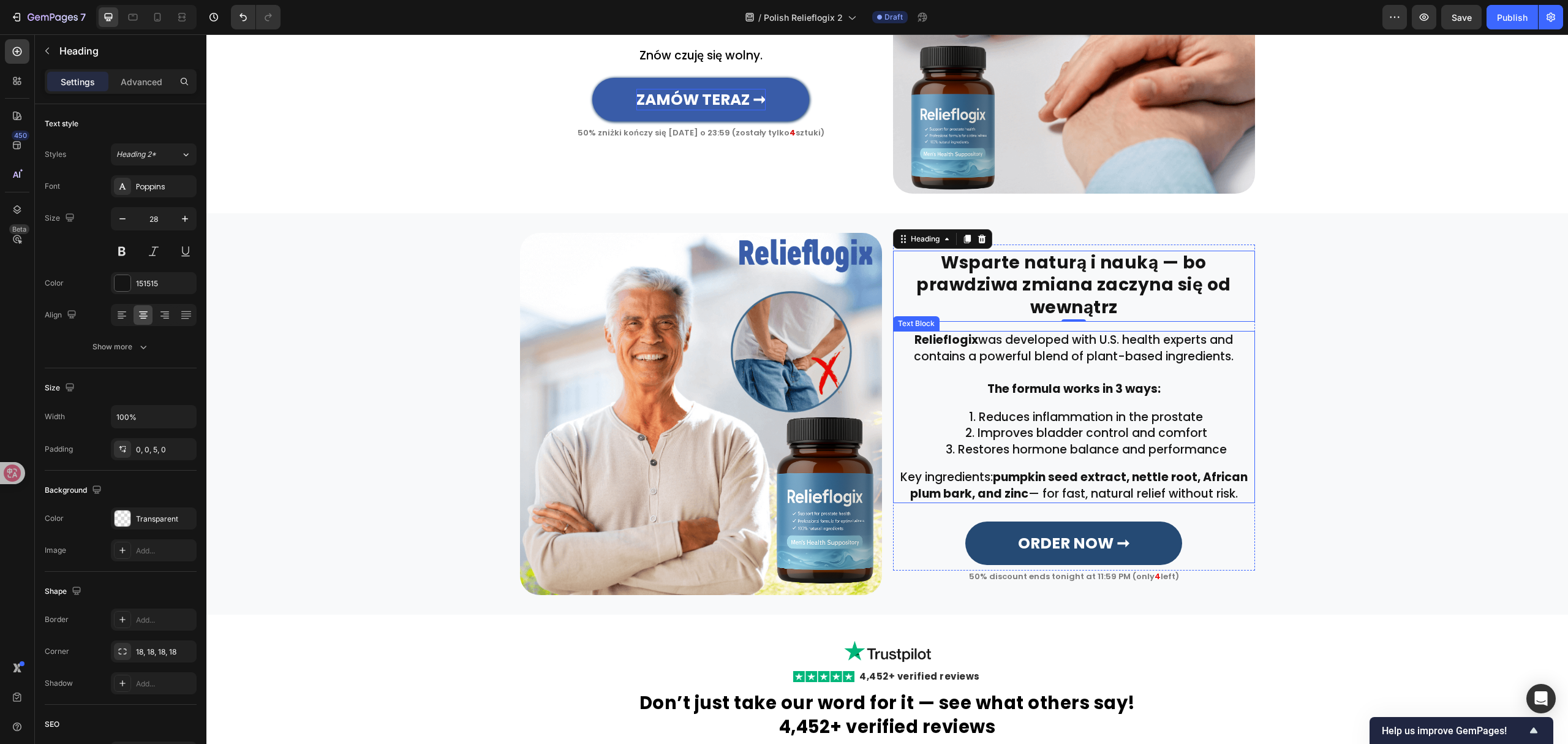
click at [1042, 362] on p "Relieflogix was developed with U.S. health experts and contains a powerful blen…" at bounding box center [1074, 348] width 360 height 32
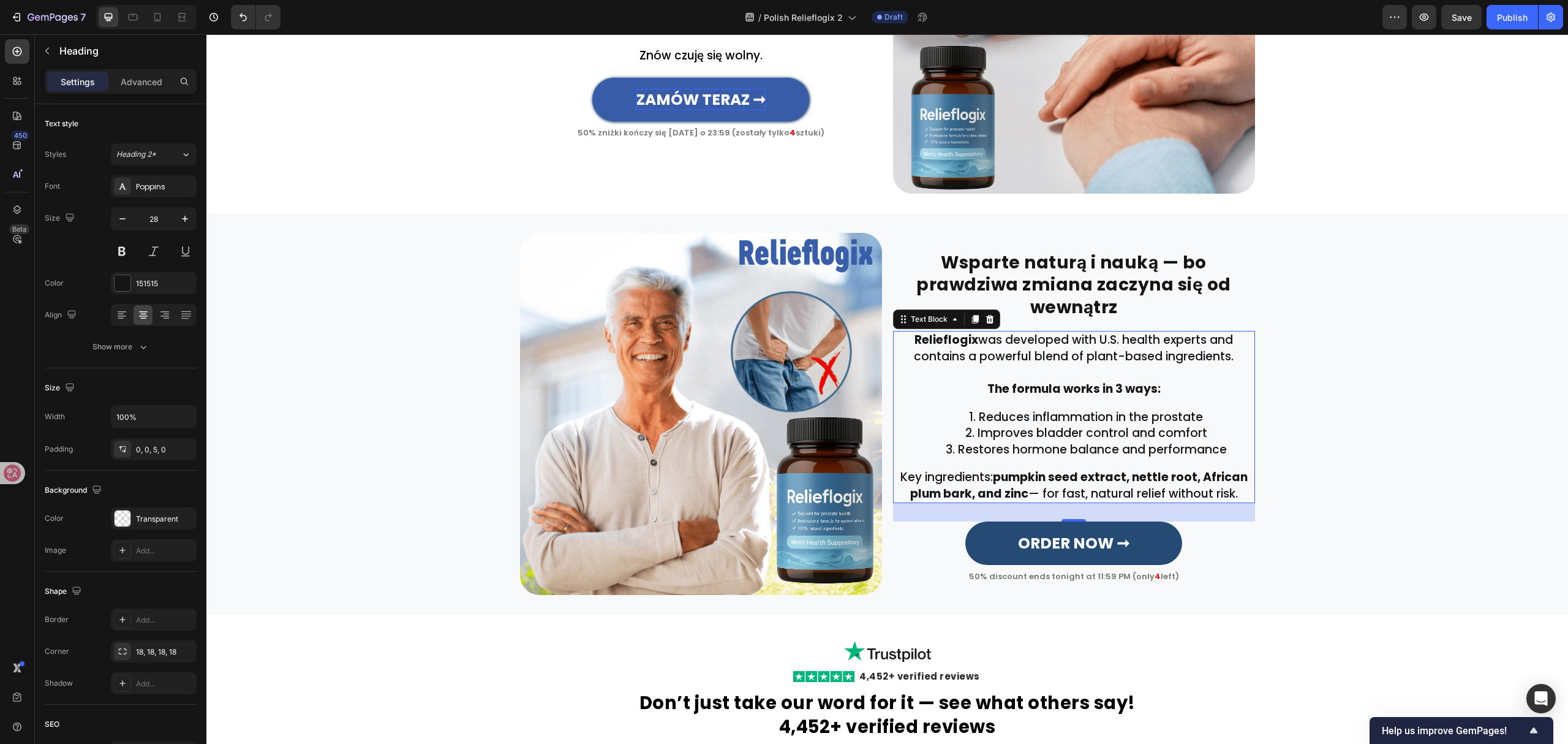
click at [1042, 362] on p "Relieflogix was developed with U.S. health experts and contains a powerful blen…" at bounding box center [1074, 348] width 360 height 32
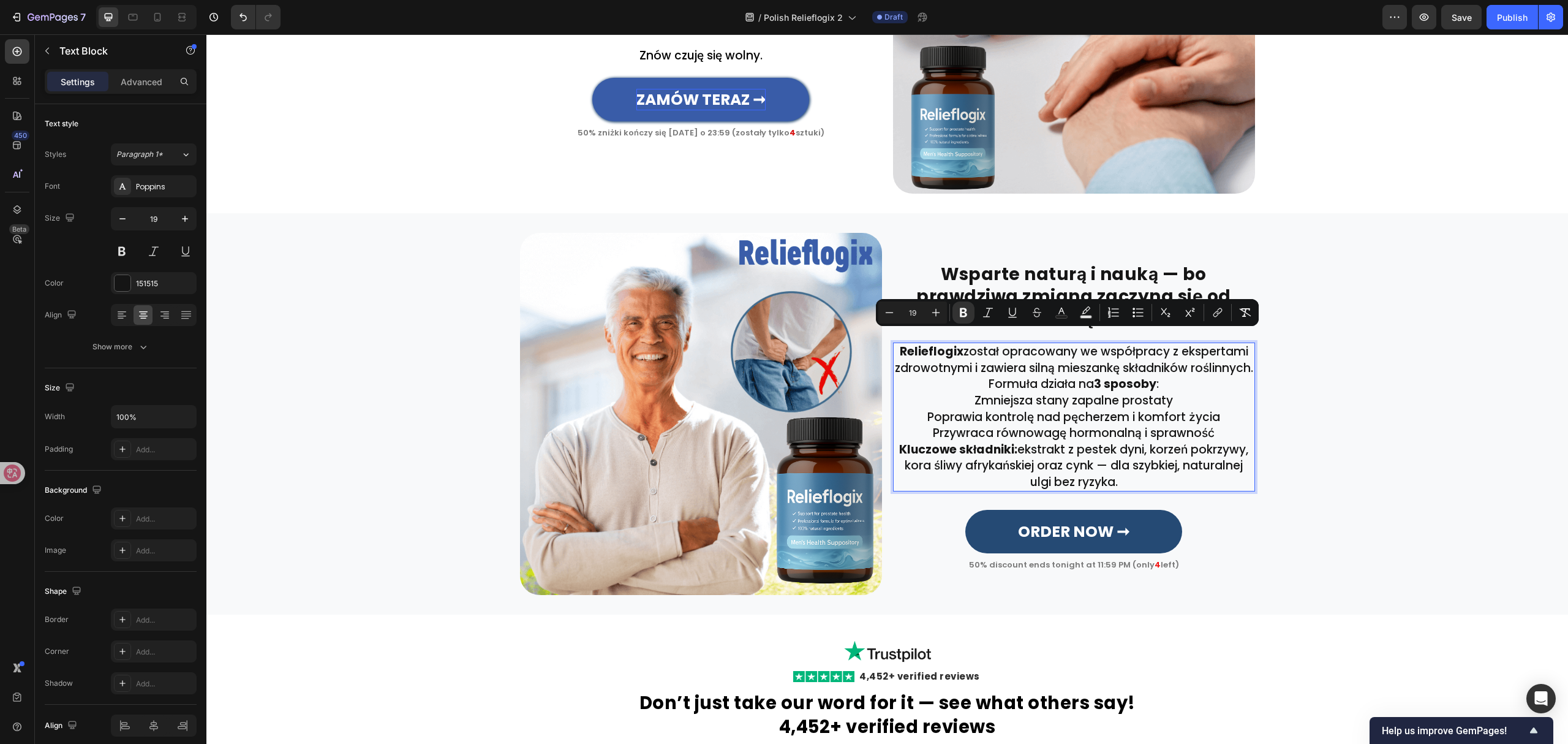
scroll to position [1760, 0]
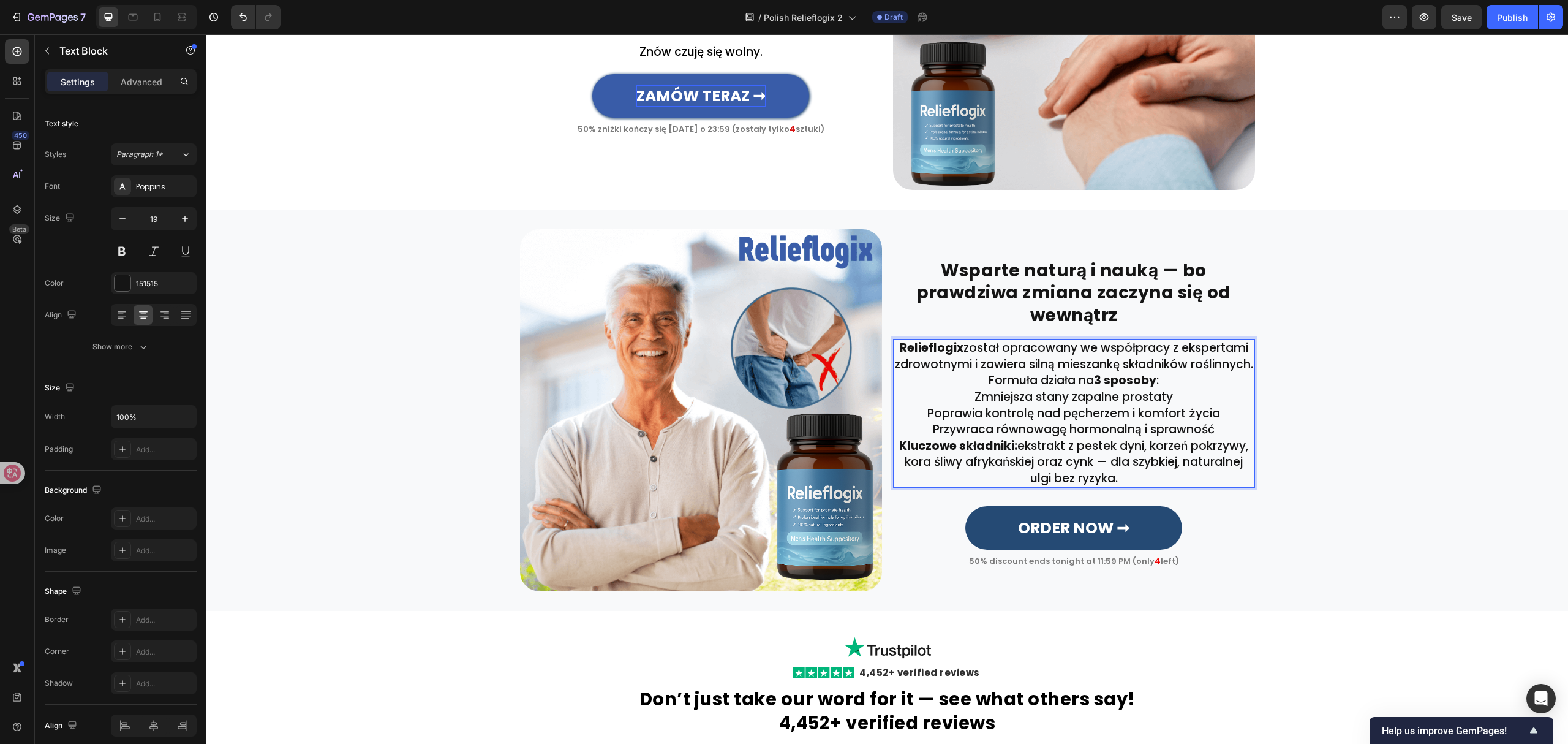
click at [1135, 373] on p "Relieflogix został opracowany we współpracy z ekspertami zdrowotnymi i zawiera …" at bounding box center [1074, 355] width 360 height 32
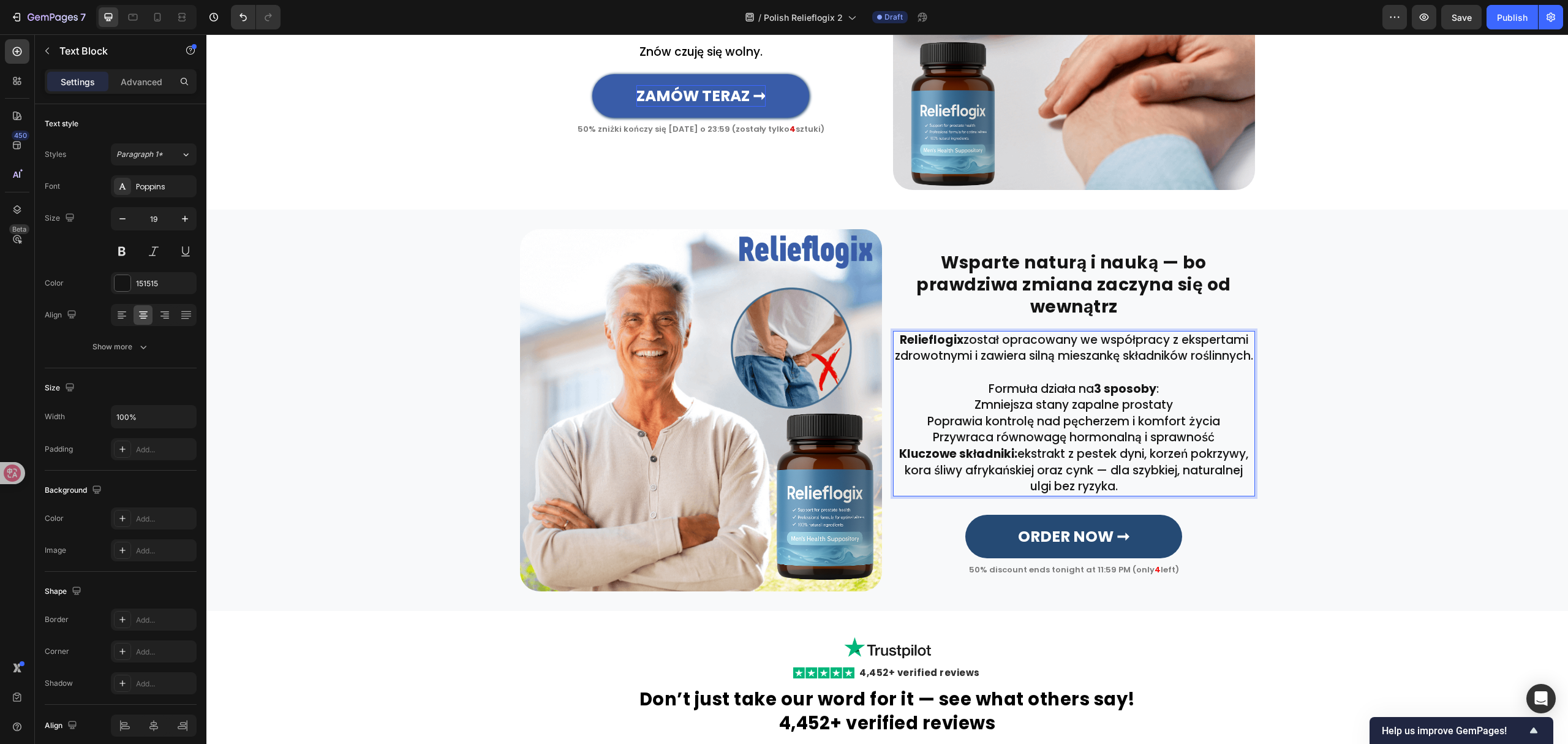
scroll to position [1751, 0]
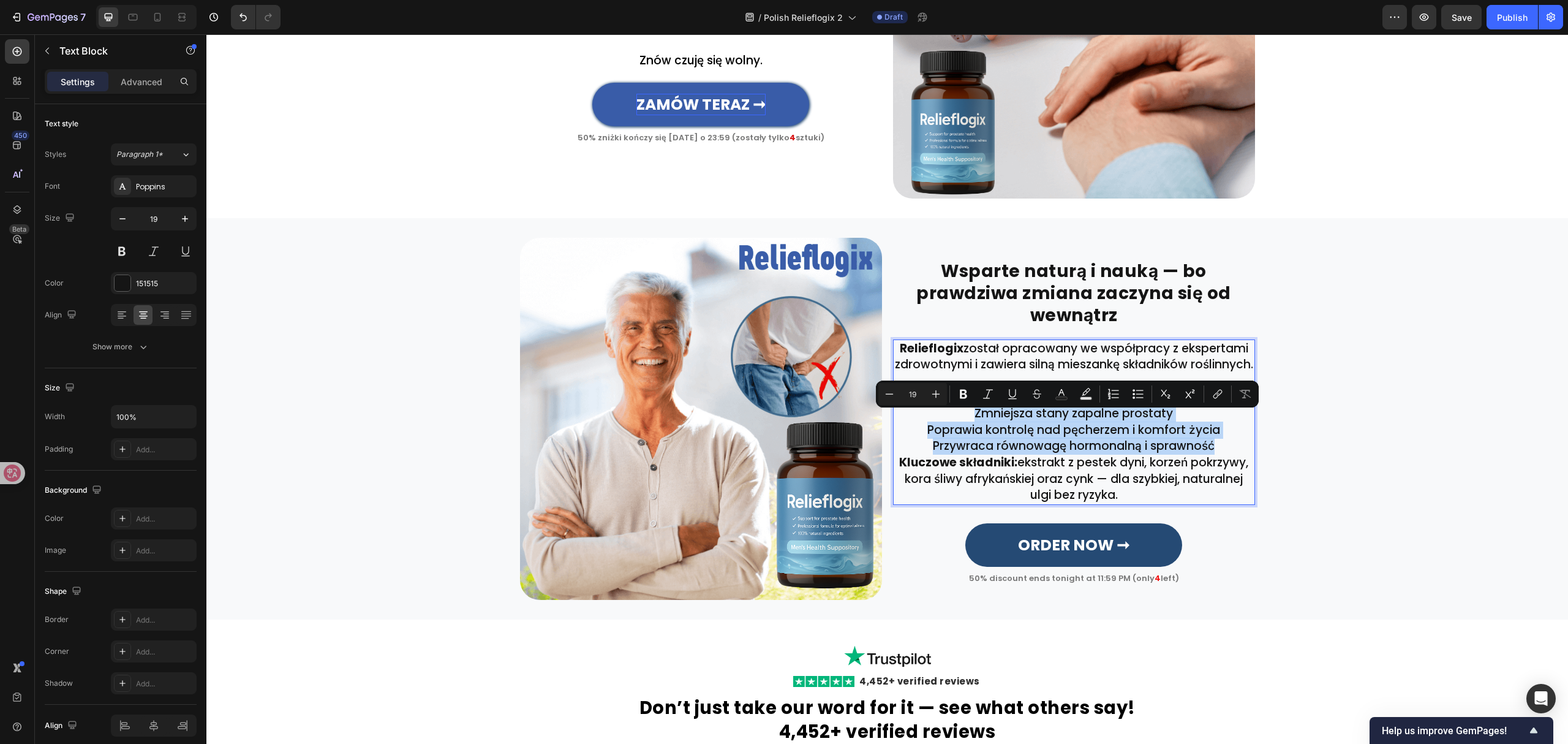
drag, startPoint x: 963, startPoint y: 418, endPoint x: 1222, endPoint y: 457, distance: 261.9
click at [1222, 457] on div "Relieflogix został opracowany we współpracy z ekspertami zdrowotnymi i zawiera …" at bounding box center [1074, 422] width 362 height 165
click at [1139, 393] on icon "Editor contextual toolbar" at bounding box center [1138, 394] width 12 height 12
type input "19"
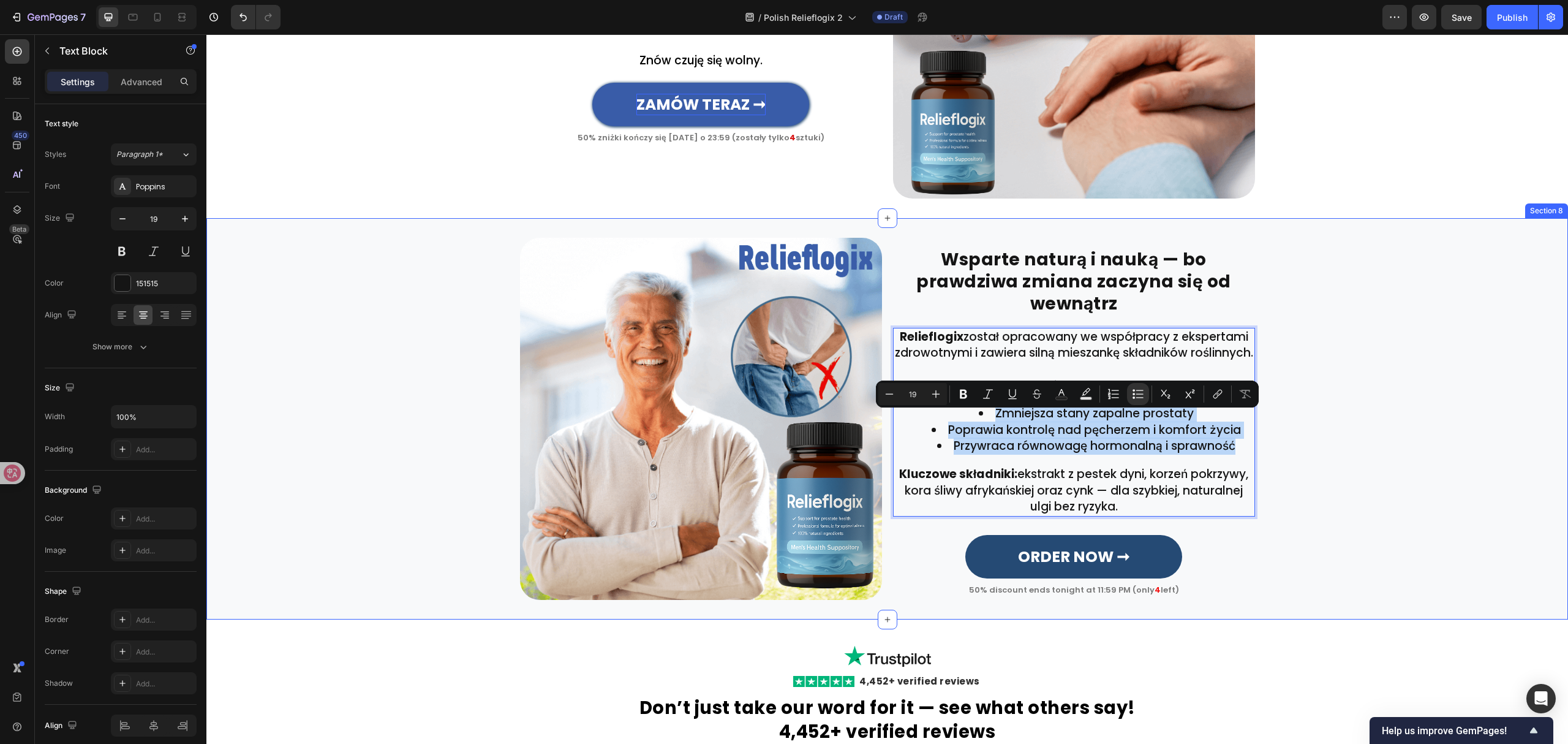
click at [1293, 349] on div "Wsparte naturą i nauką — bo prawdziwa zmiana zaczyna się od wewnątrz Heading Ro…" at bounding box center [887, 419] width 1361 height 362
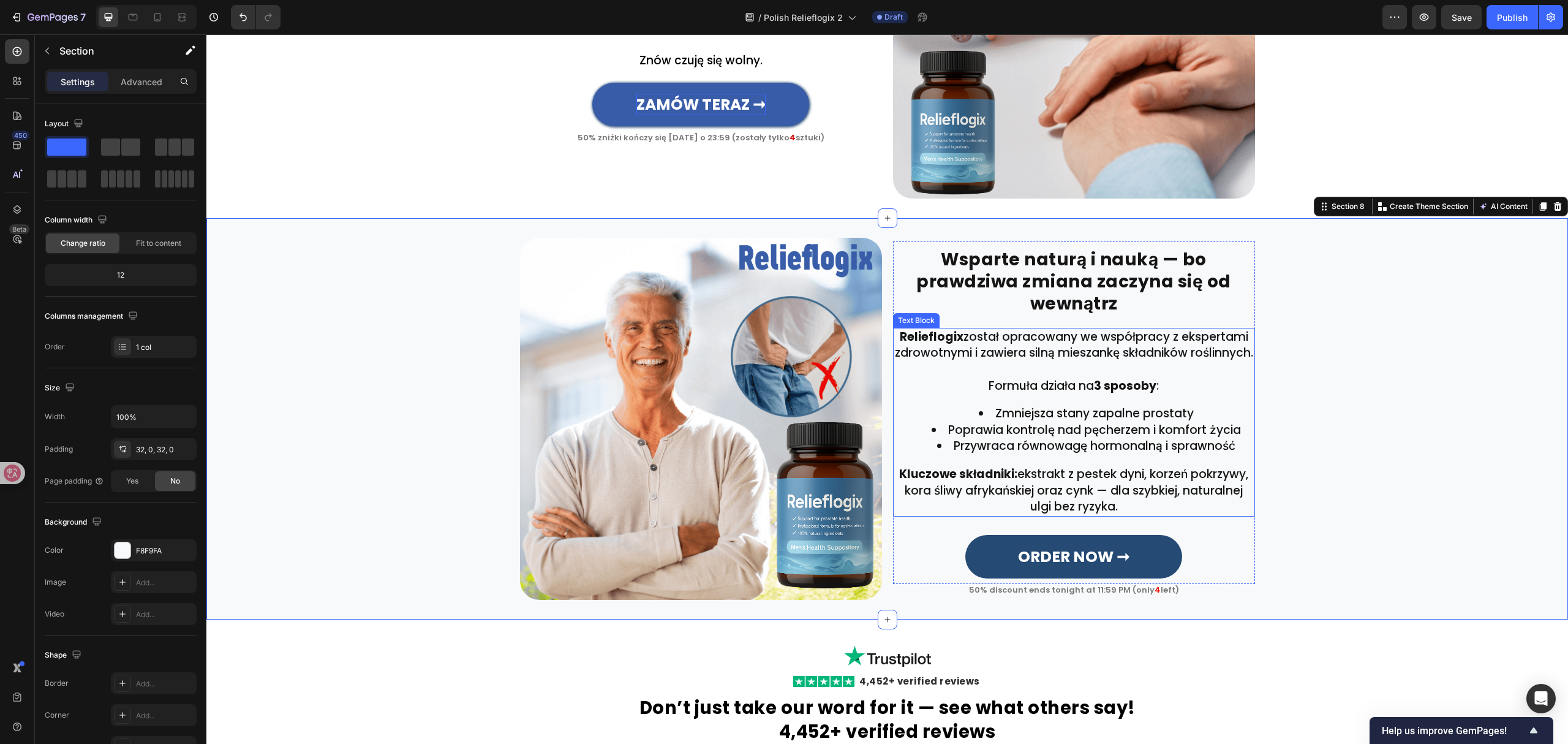
click at [1144, 418] on li "Zmniejsza stany zapalne prostaty" at bounding box center [1086, 414] width 335 height 17
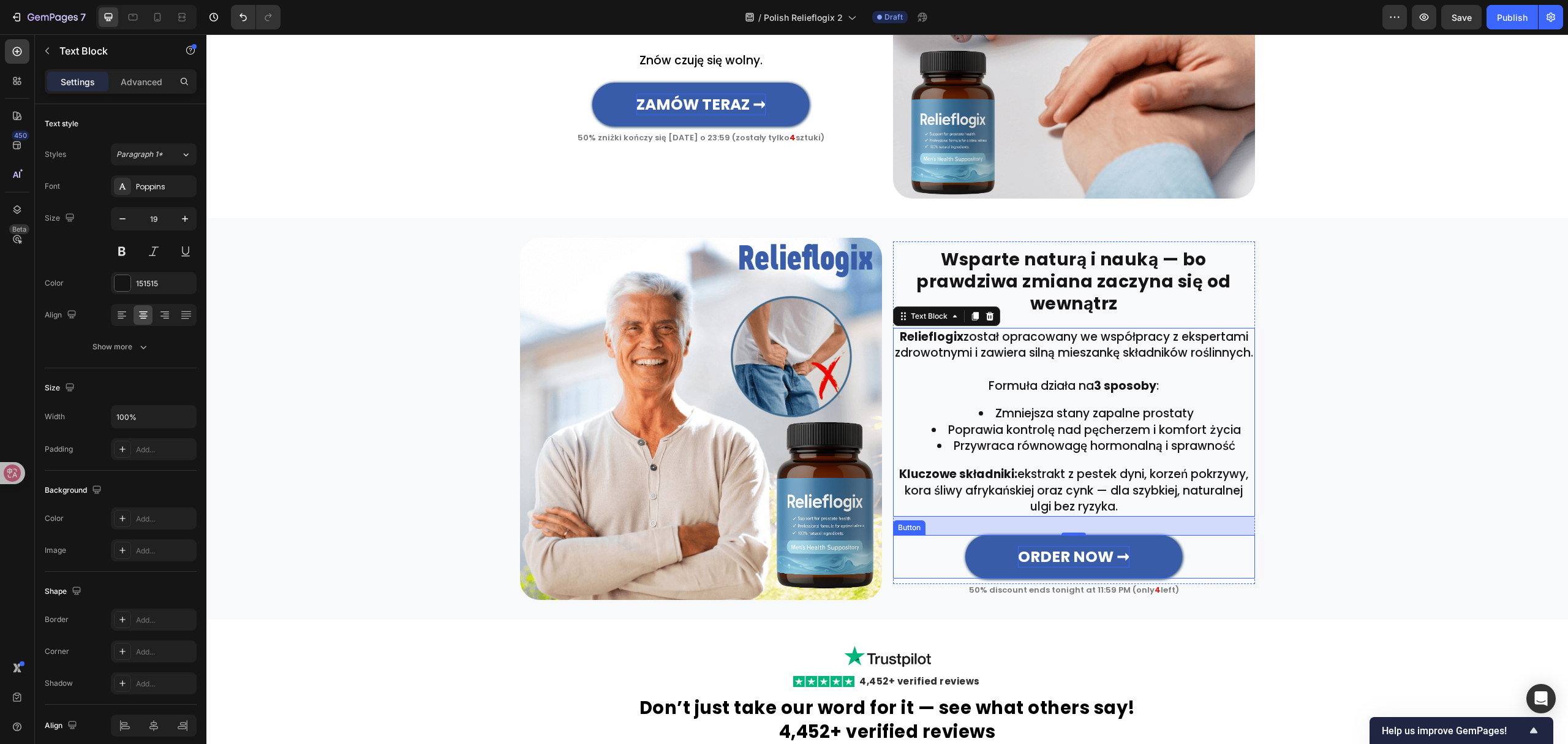
click at [1046, 568] on strong "ORDER NOW ➞" at bounding box center [1074, 556] width 111 height 22
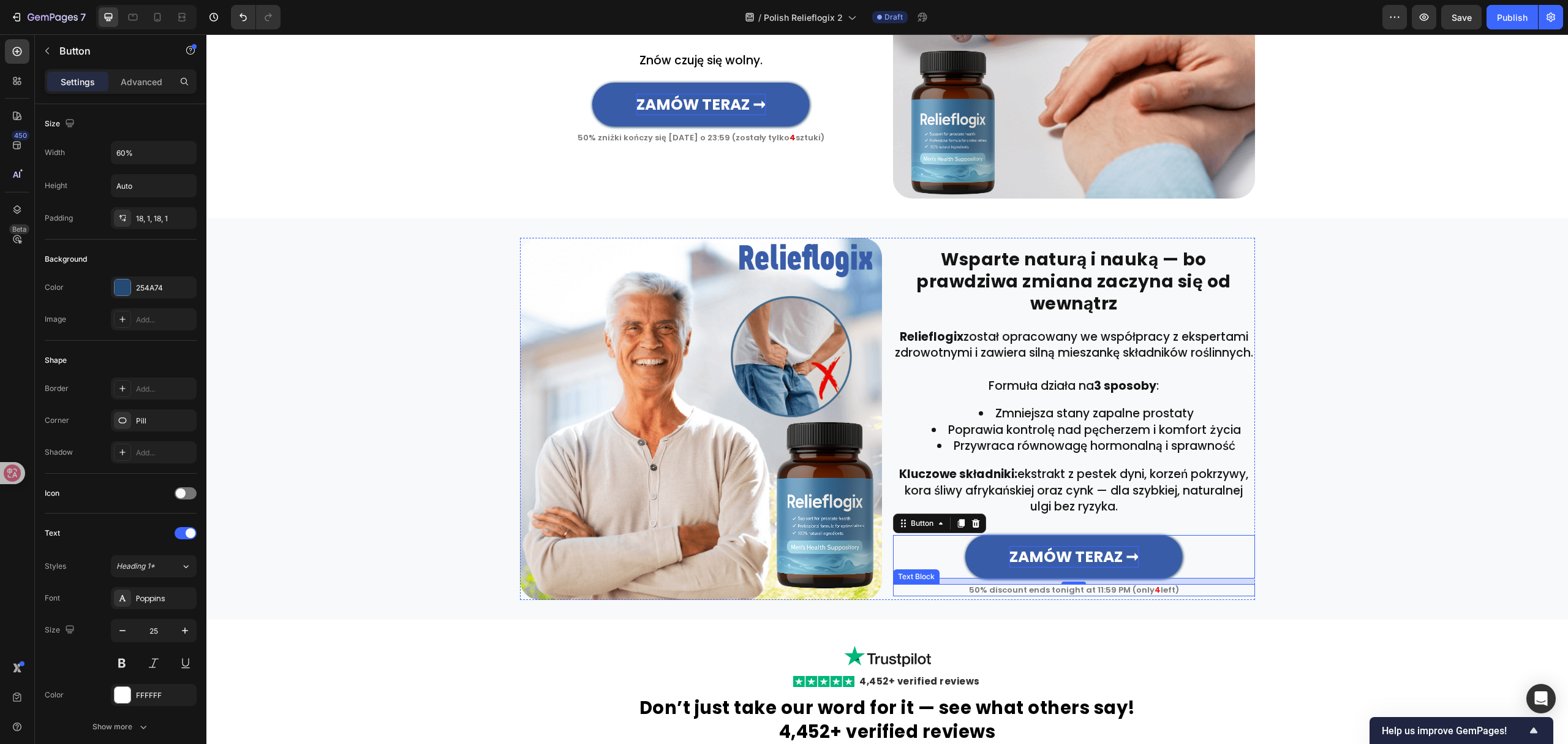
click at [1094, 595] on p "50% discount ends tonight at 11:59 PM (only 4 left)" at bounding box center [1074, 589] width 360 height 10
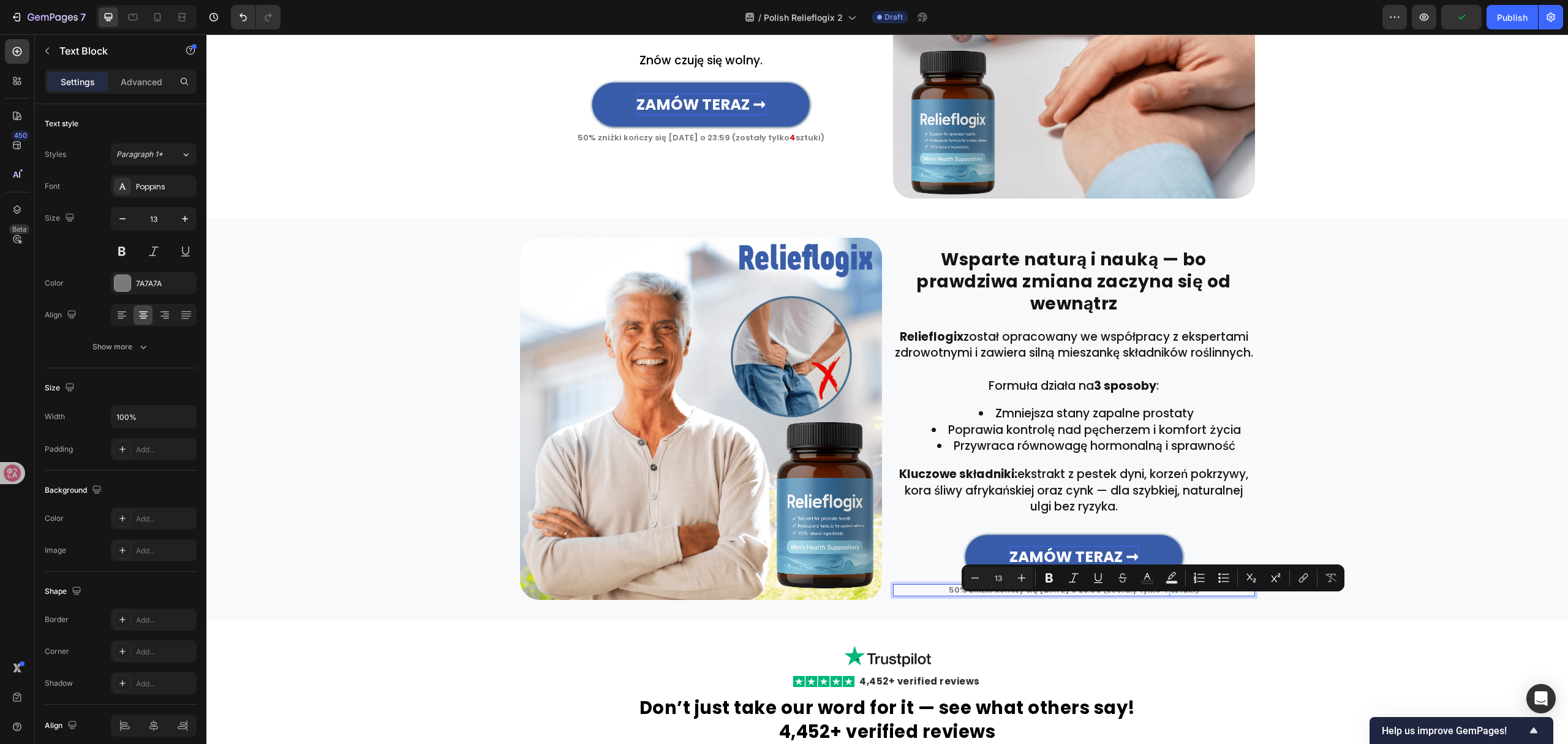
click at [1156, 595] on p "50% zniżki kończy się [DATE] o 23:59 (zostały tylko 4 sztuki)" at bounding box center [1074, 589] width 360 height 10
click at [1142, 579] on icon "Editor contextual toolbar" at bounding box center [1147, 578] width 12 height 12
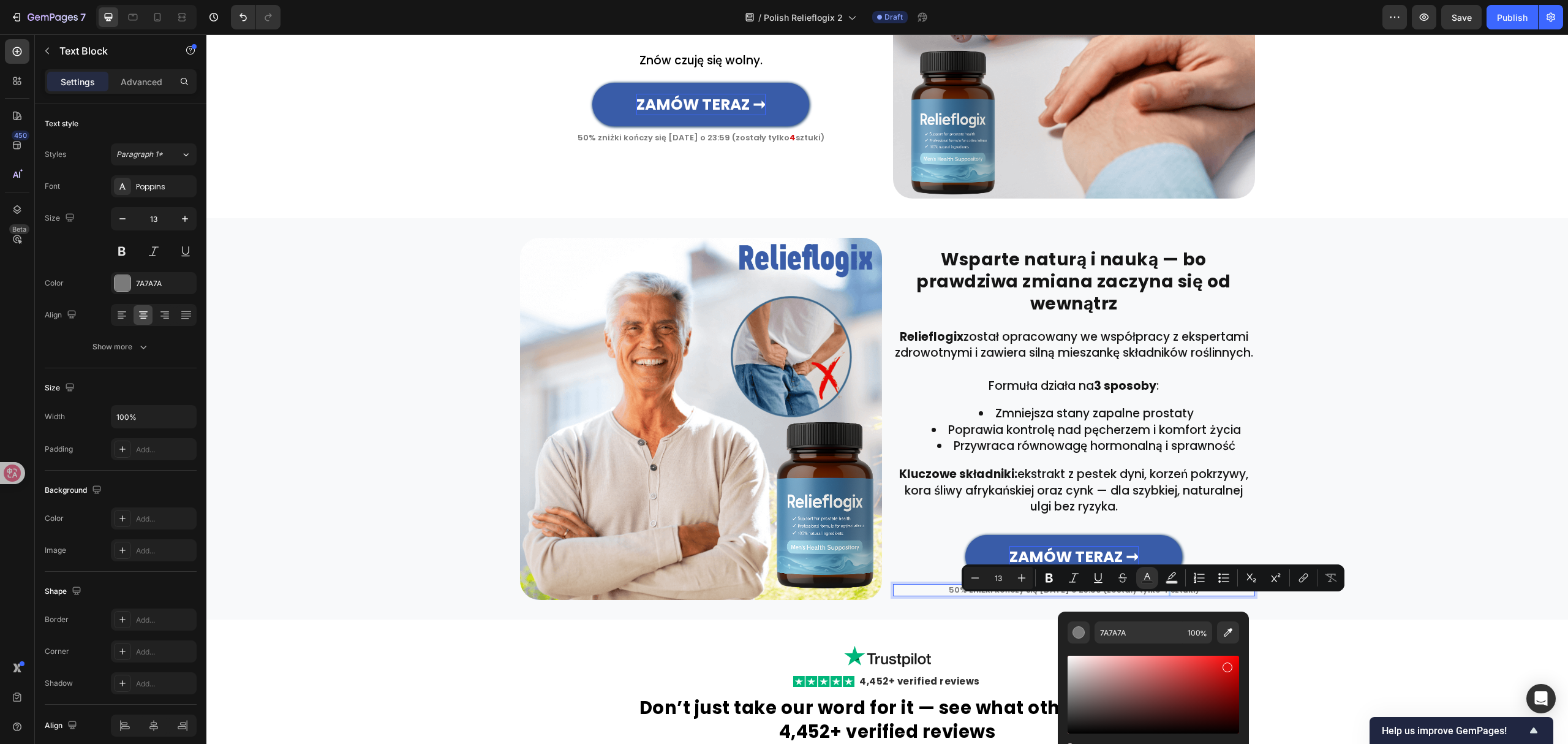
click at [1226, 665] on div "Editor contextual toolbar" at bounding box center [1153, 694] width 171 height 78
type input "E01111"
click at [1319, 502] on div "Wsparte naturą i nauką — bo prawdziwa zmiana zaczyna się od wewnątrz Heading Ro…" at bounding box center [887, 419] width 1361 height 362
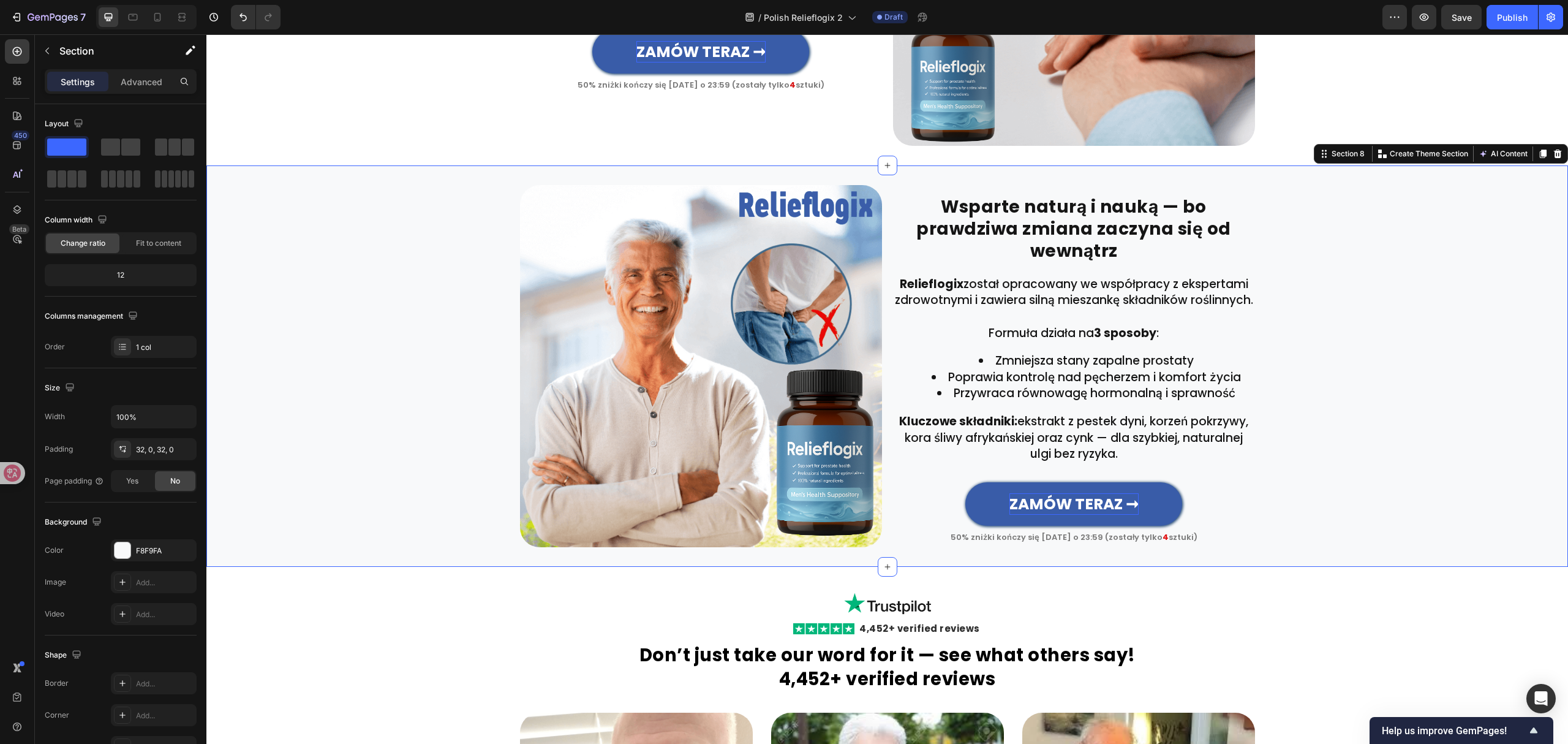
scroll to position [1833, 0]
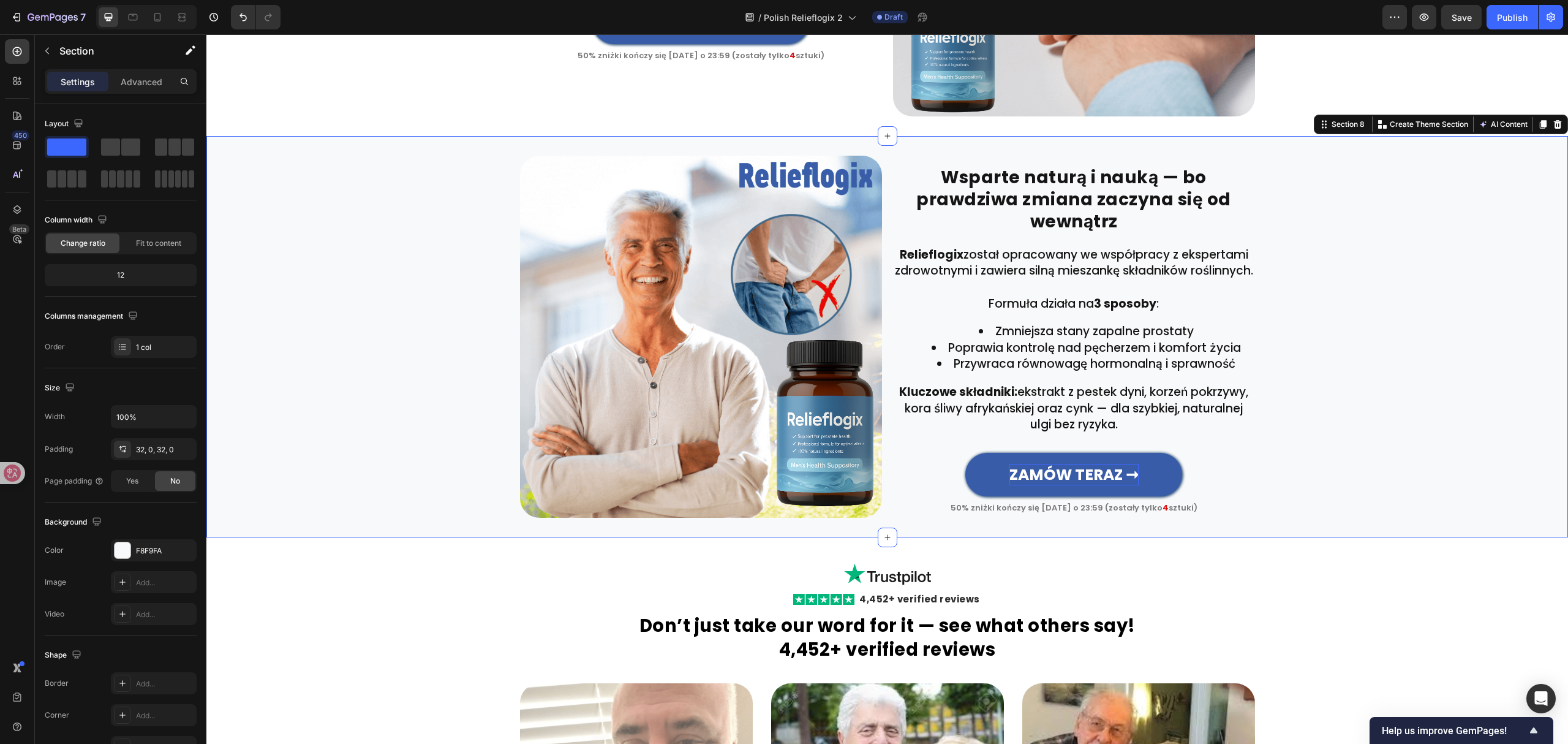
click at [1316, 391] on div "Wsparte naturą i nauką — bo prawdziwa zmiana zaczyna się od wewnątrz Heading Ro…" at bounding box center [887, 336] width 1361 height 362
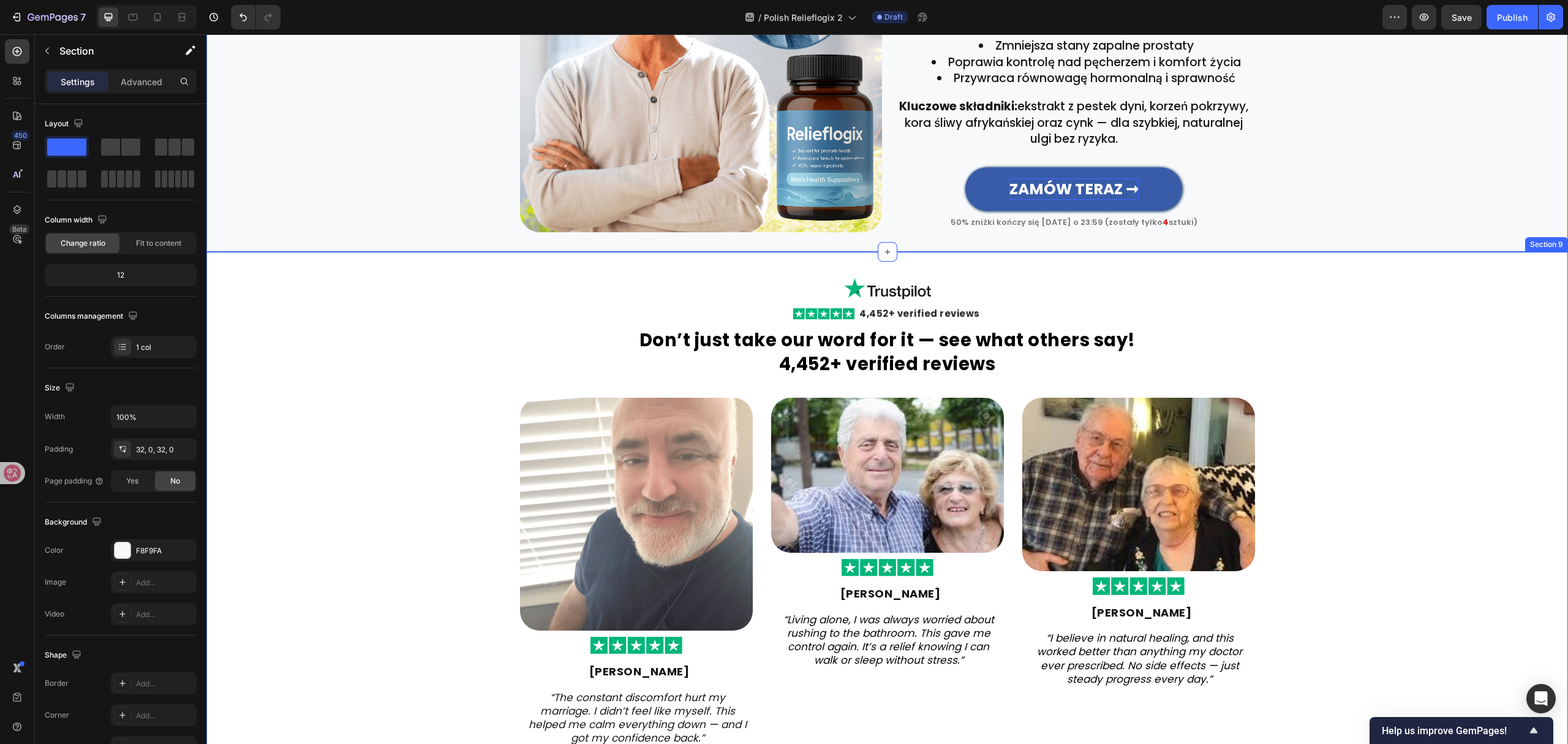
scroll to position [2242, 0]
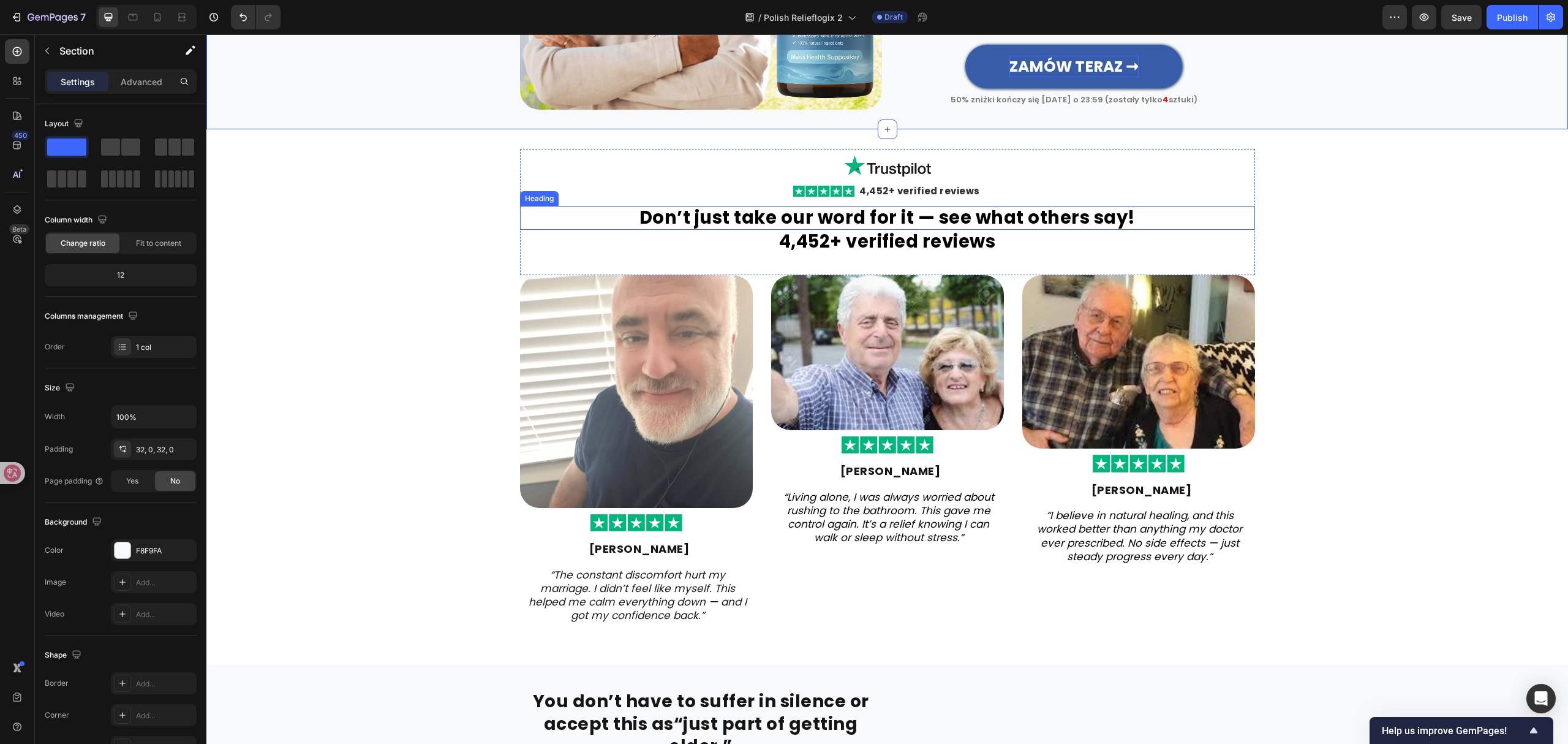
click at [875, 221] on strong "Don’t just take our word for it — see what others say!" at bounding box center [887, 217] width 496 height 24
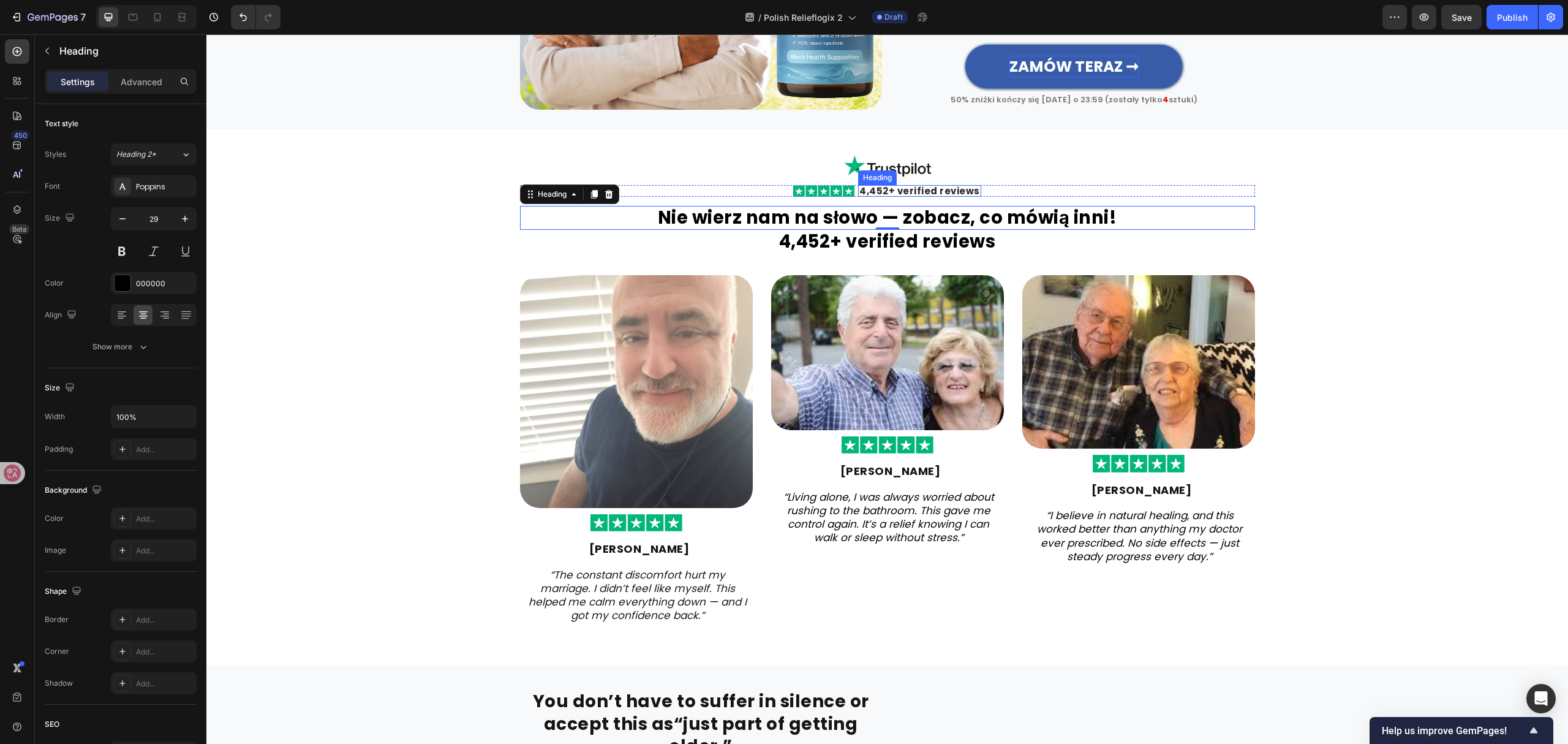
click at [933, 196] on h2 "4,452+ verified reviews" at bounding box center [920, 190] width 123 height 11
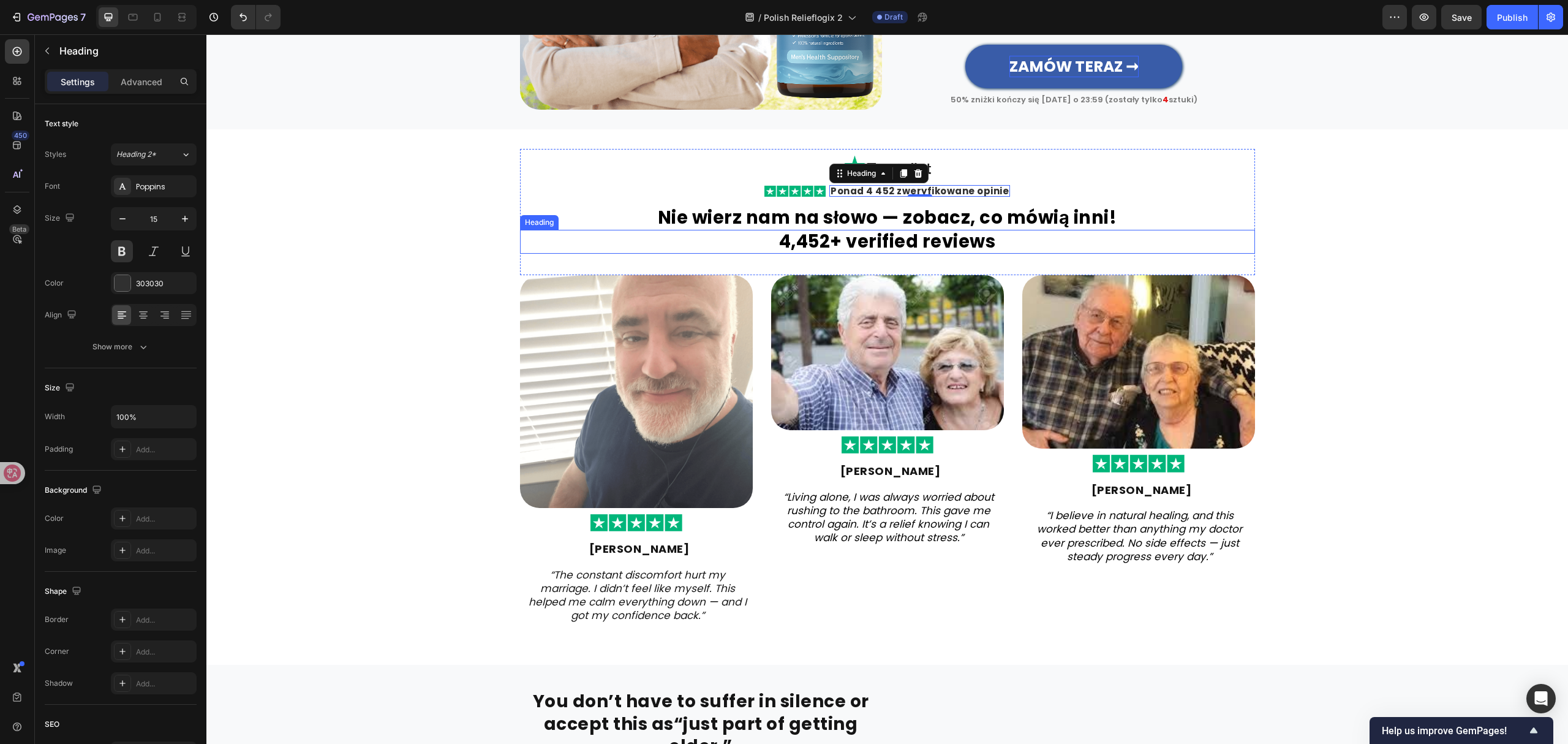
click at [879, 253] on strong "4,452+ verified reviews" at bounding box center [888, 242] width 217 height 24
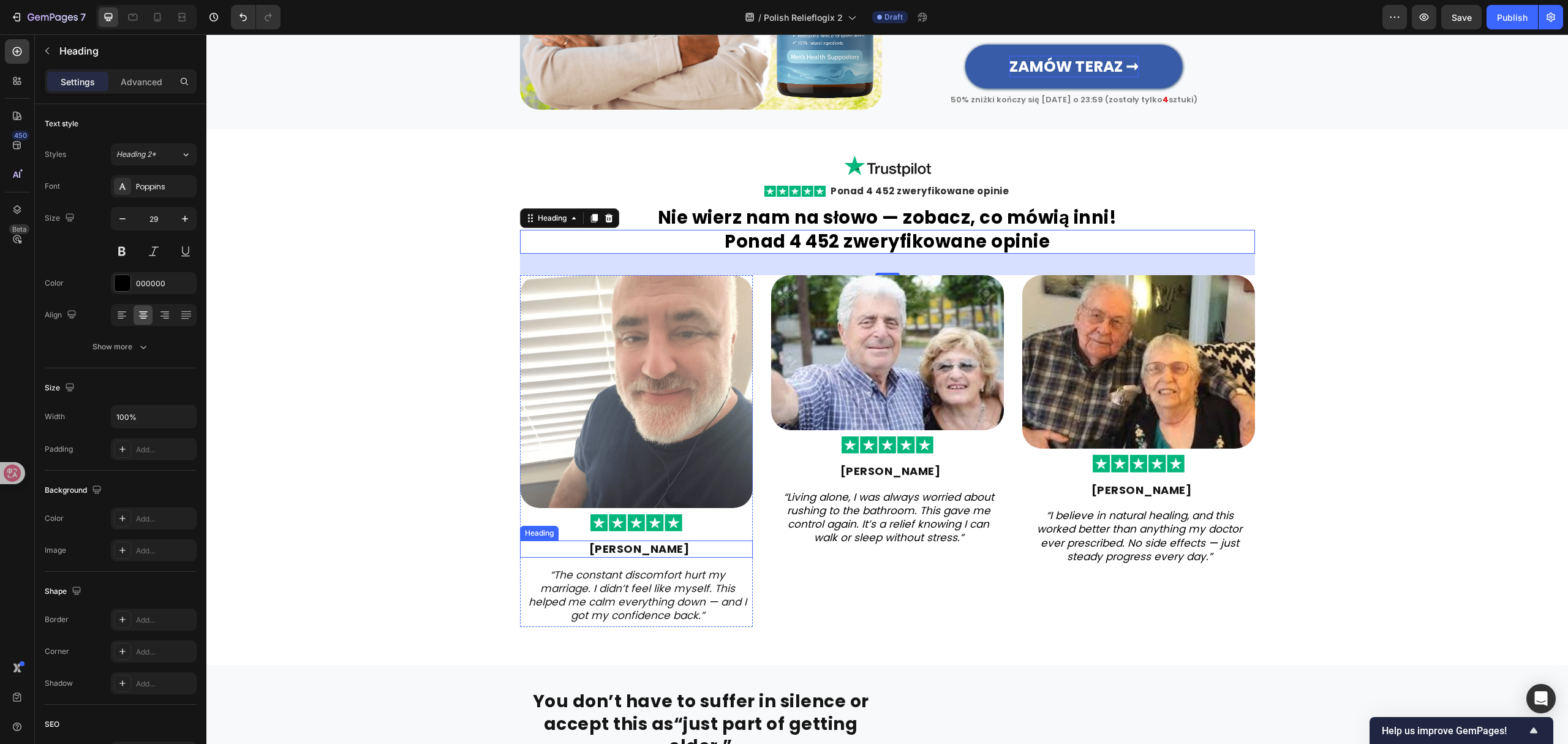
click at [618, 556] on strong "[PERSON_NAME]" at bounding box center [639, 548] width 101 height 16
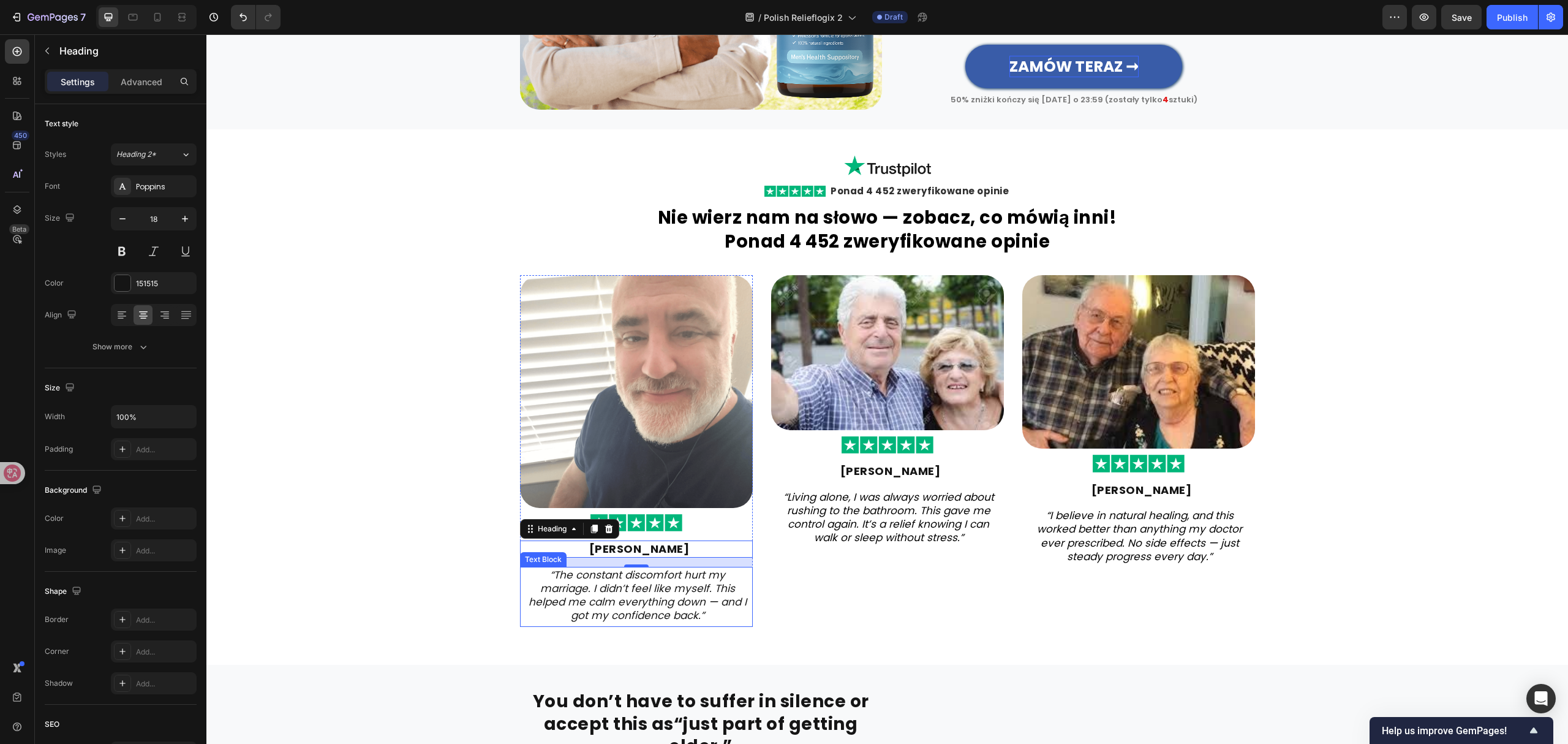
click at [659, 583] on icon "“The constant discomfort hurt my marriage. I didn’t feel like myself. This help…" at bounding box center [637, 595] width 218 height 55
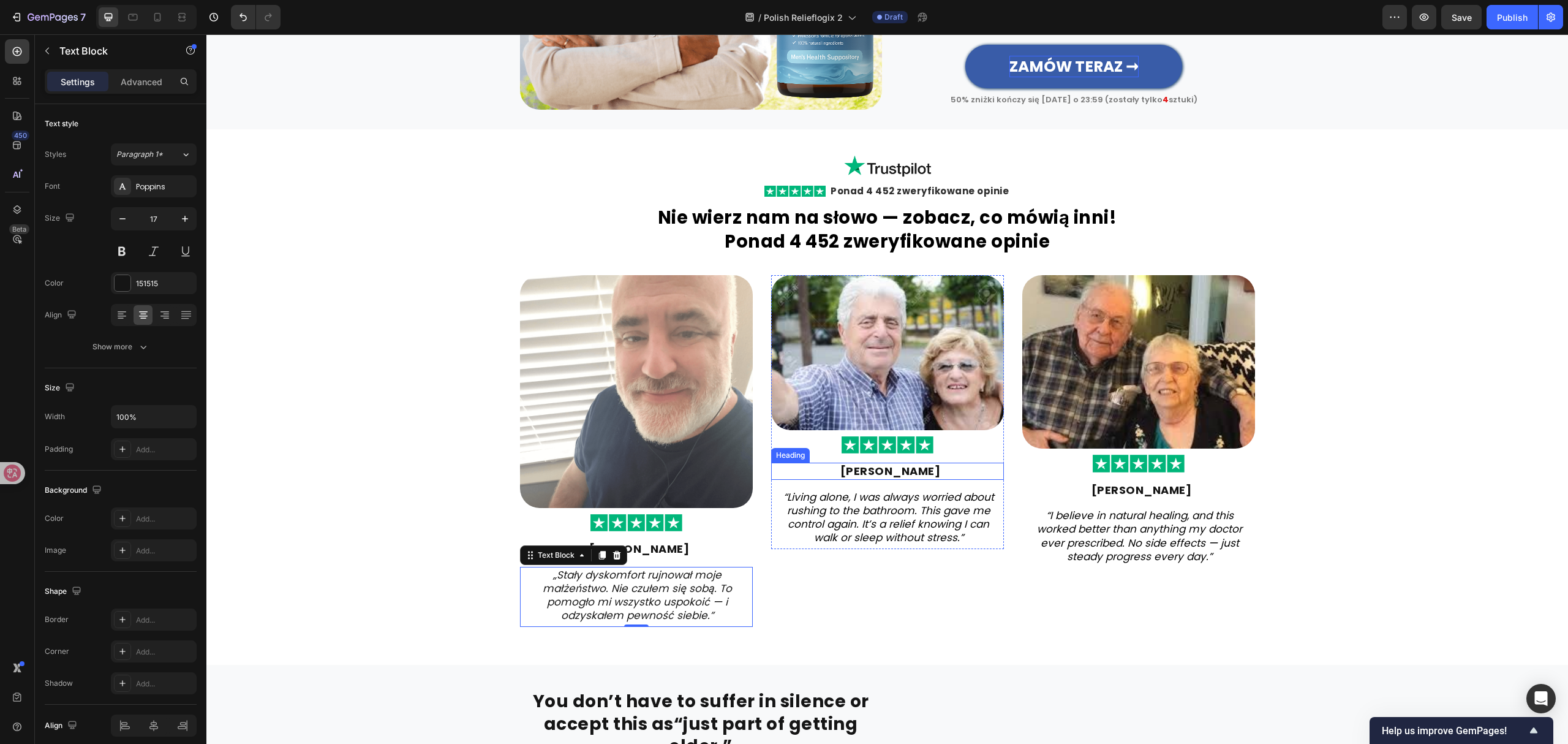
click at [912, 478] on strong "[PERSON_NAME]" at bounding box center [890, 471] width 101 height 16
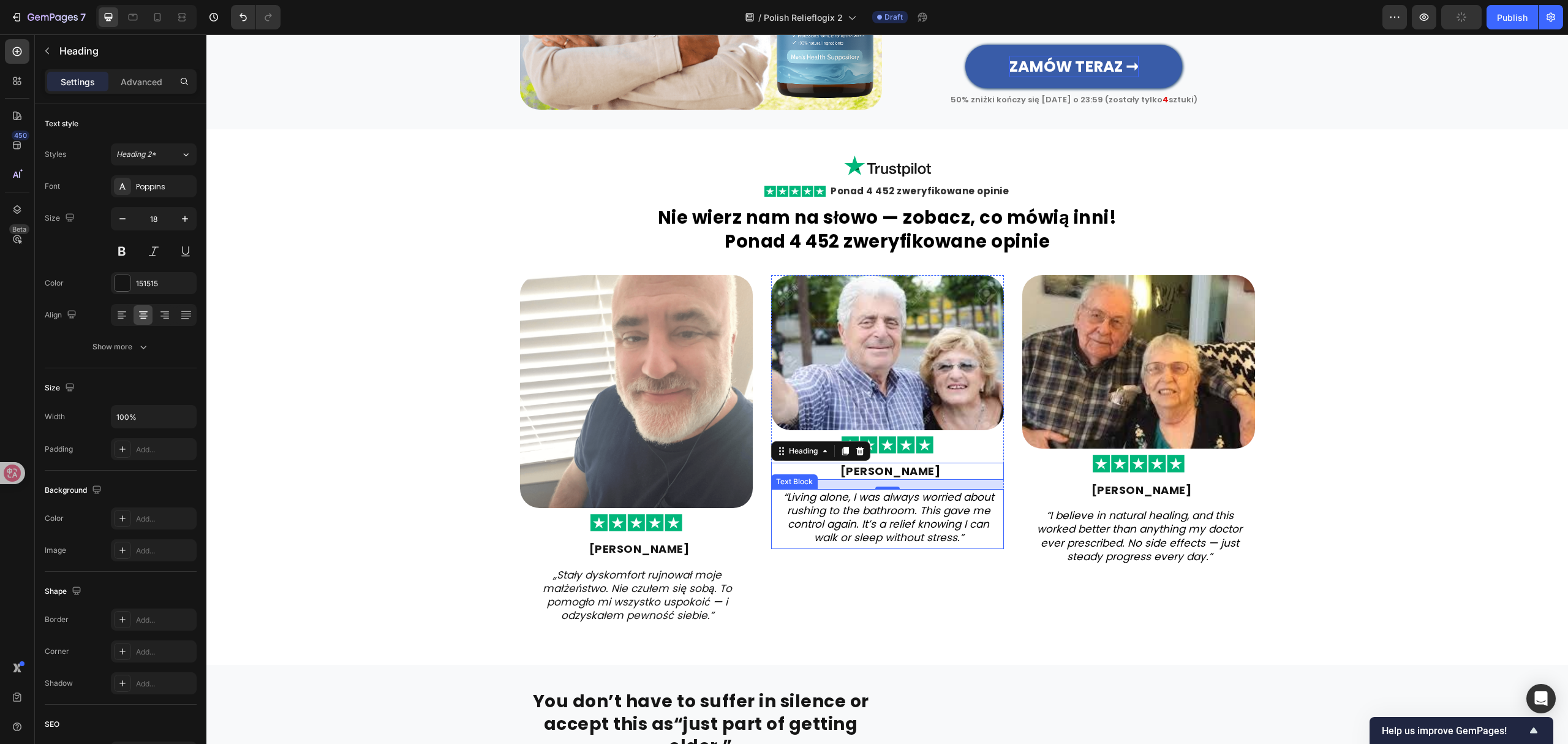
click at [929, 520] on icon "“Living alone, I was always worried about rushing to the bathroom. This gave me…" at bounding box center [889, 516] width 211 height 55
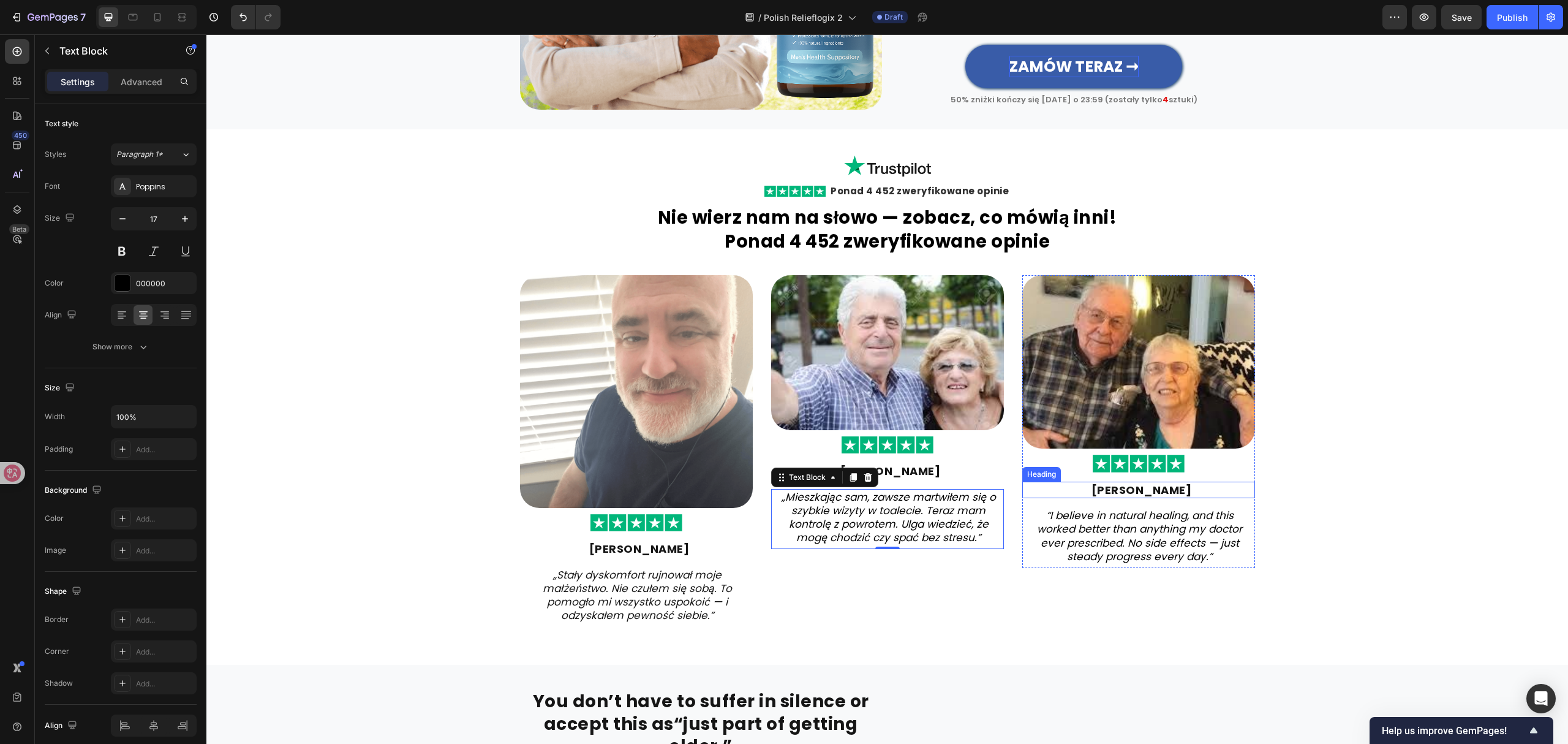
click at [1132, 497] on strong "[PERSON_NAME]" at bounding box center [1141, 490] width 101 height 16
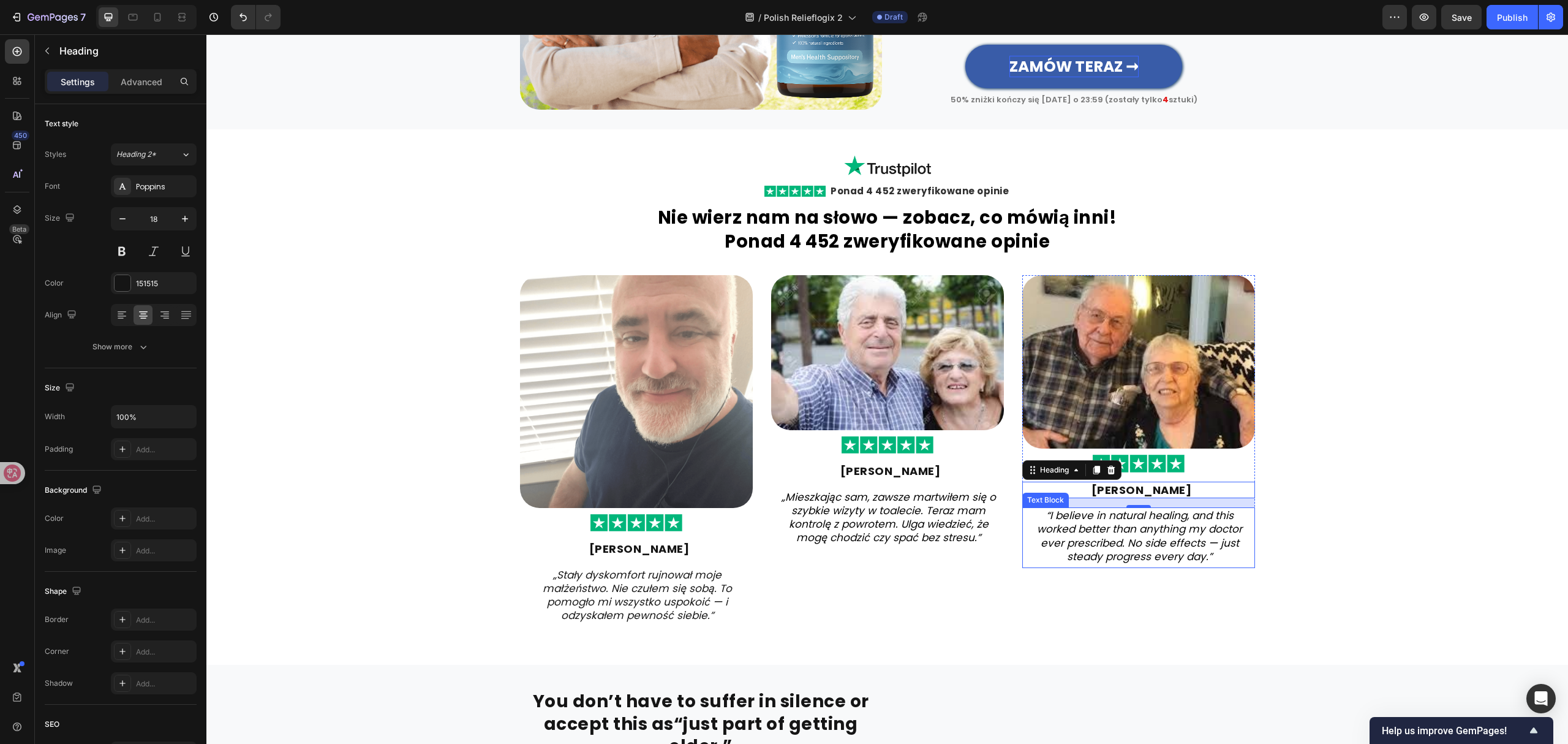
click at [1137, 548] on icon "“I believe in natural healing, and this worked better than anything my doctor e…" at bounding box center [1139, 535] width 205 height 55
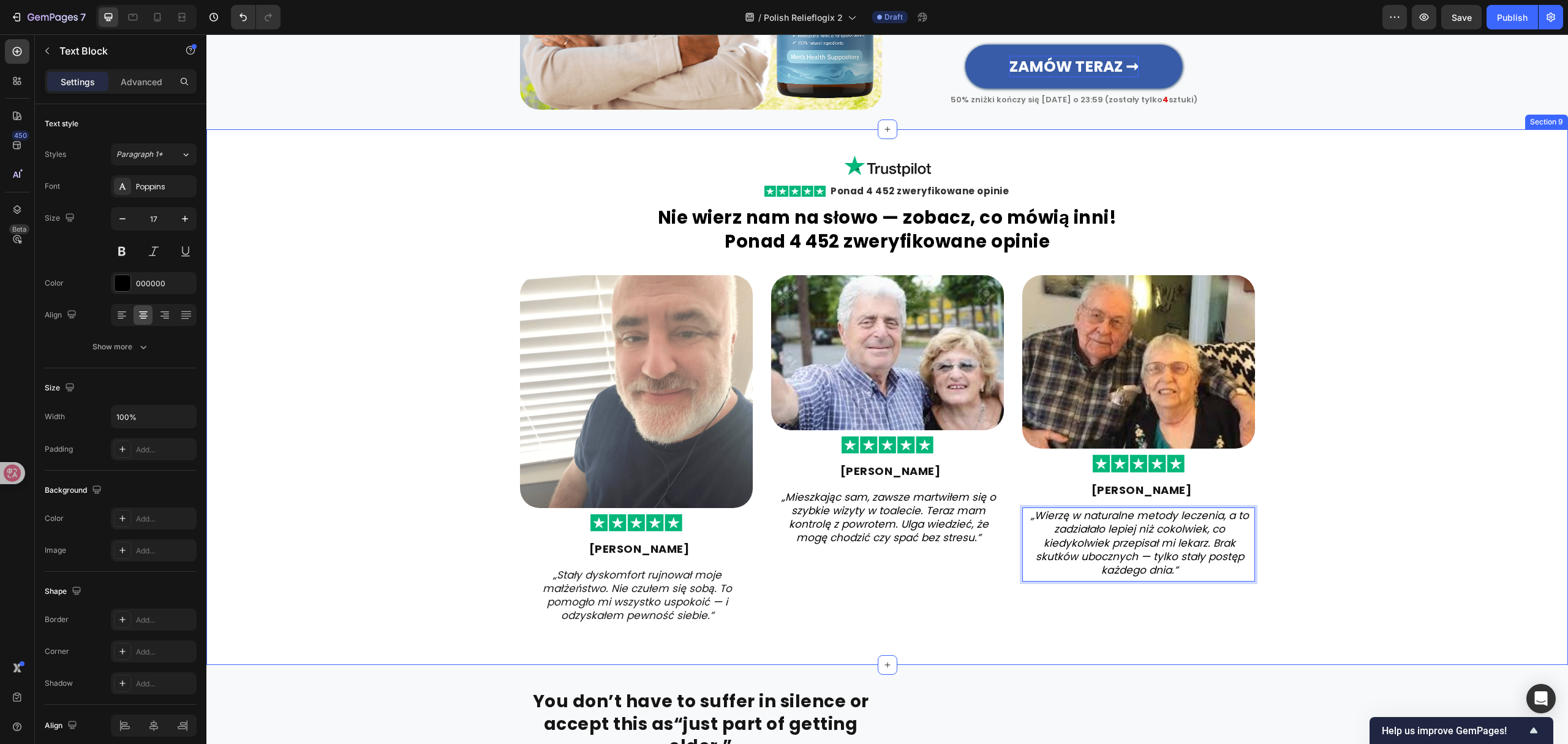
click at [1348, 452] on div "Image Row Image Ponad 4 452 zweryfikowane opinie Heading Row ⁠⁠⁠⁠⁠⁠⁠ Nie wierz …" at bounding box center [887, 396] width 1361 height 496
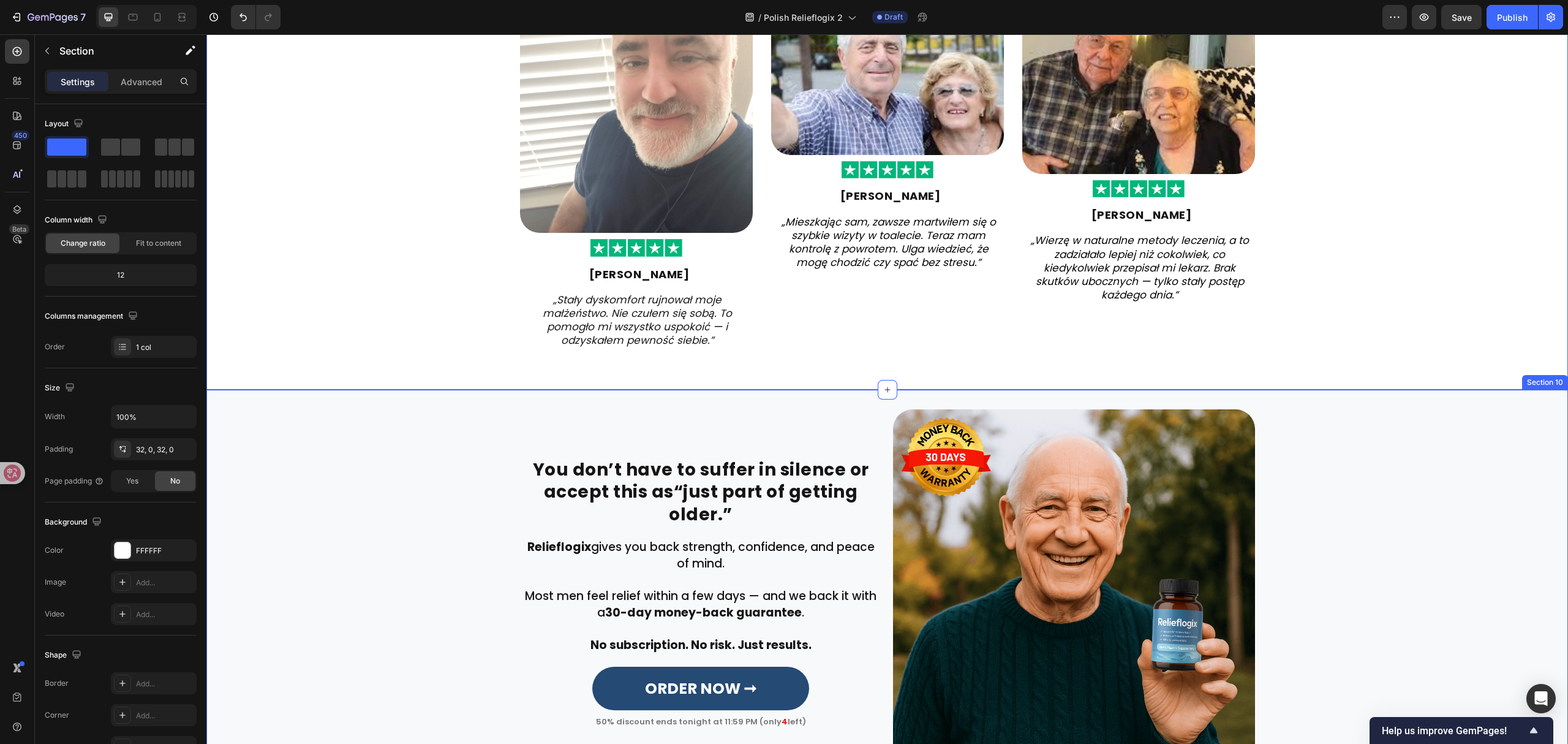
scroll to position [2732, 0]
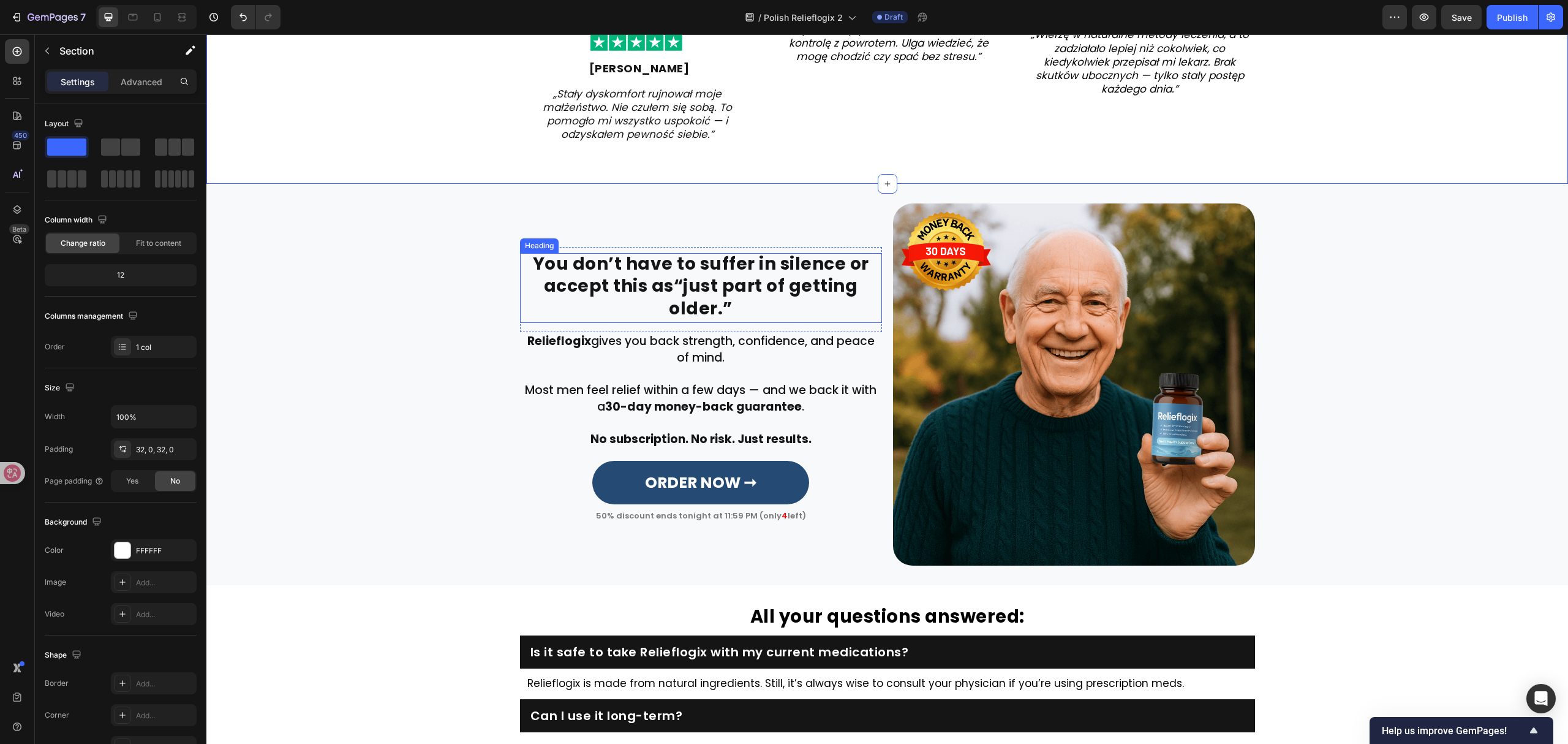
click at [694, 284] on strong "“just part of getting older.”" at bounding box center [763, 296] width 189 height 46
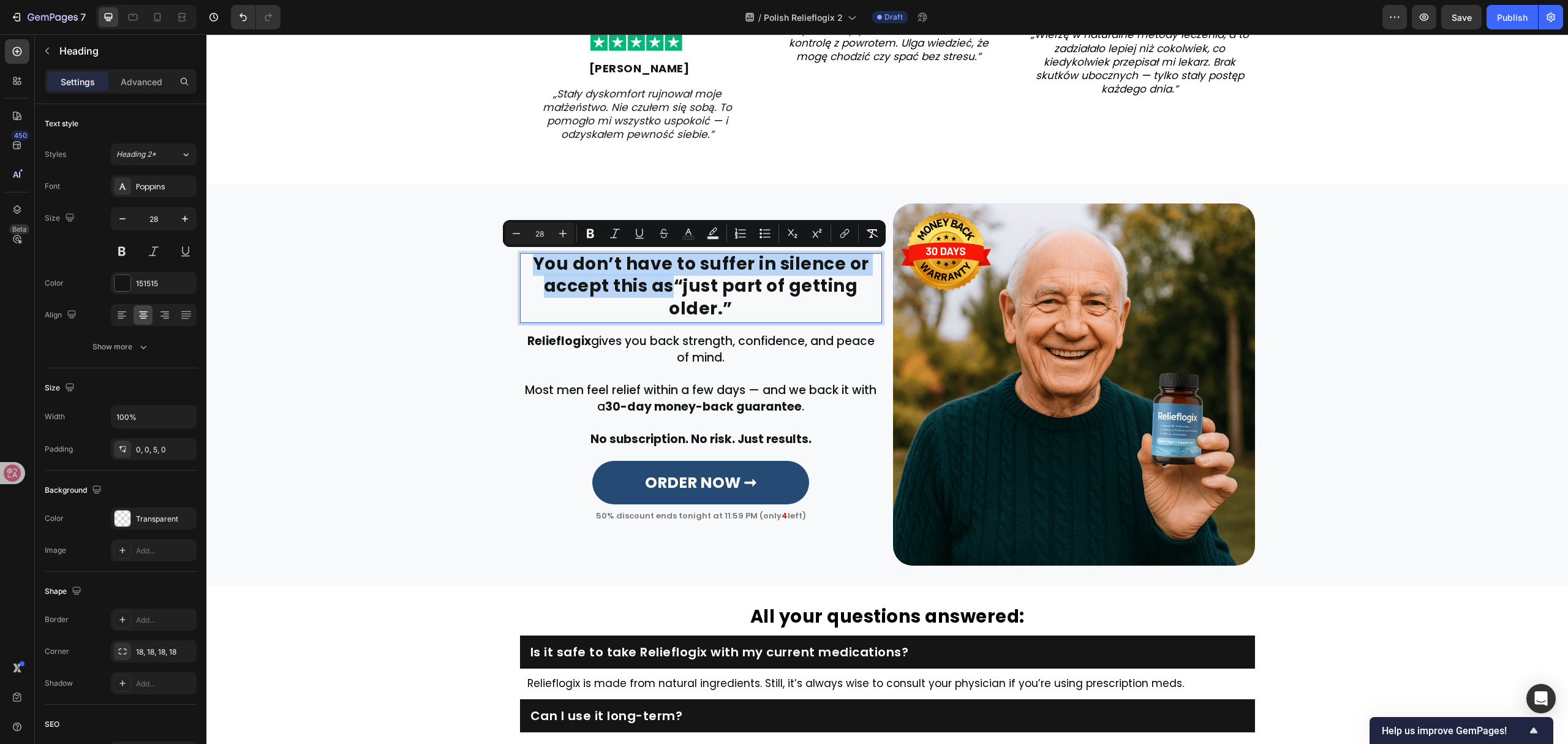
scroll to position [2742, 0]
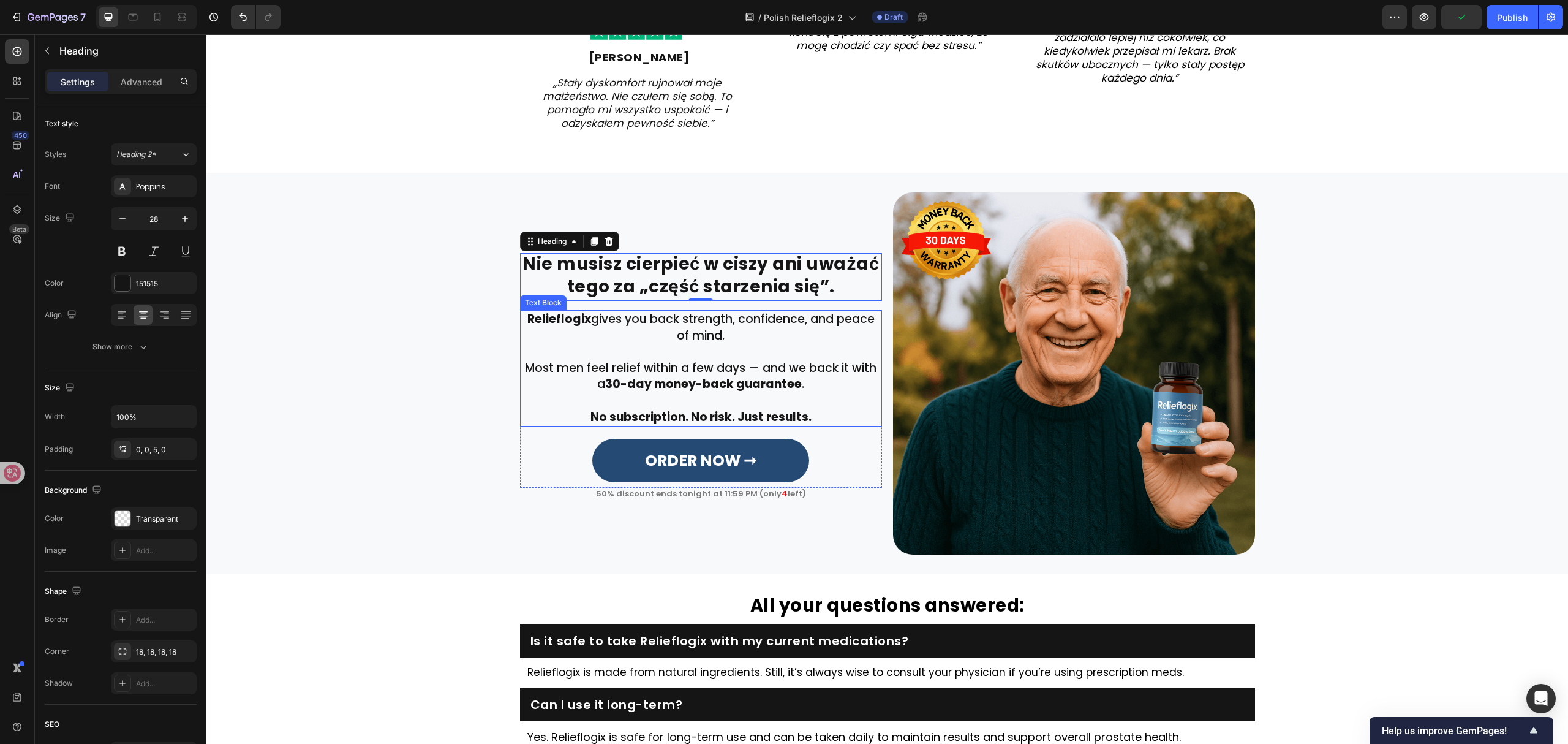
click at [675, 379] on strong "30-day money-back guarantee" at bounding box center [704, 383] width 196 height 17
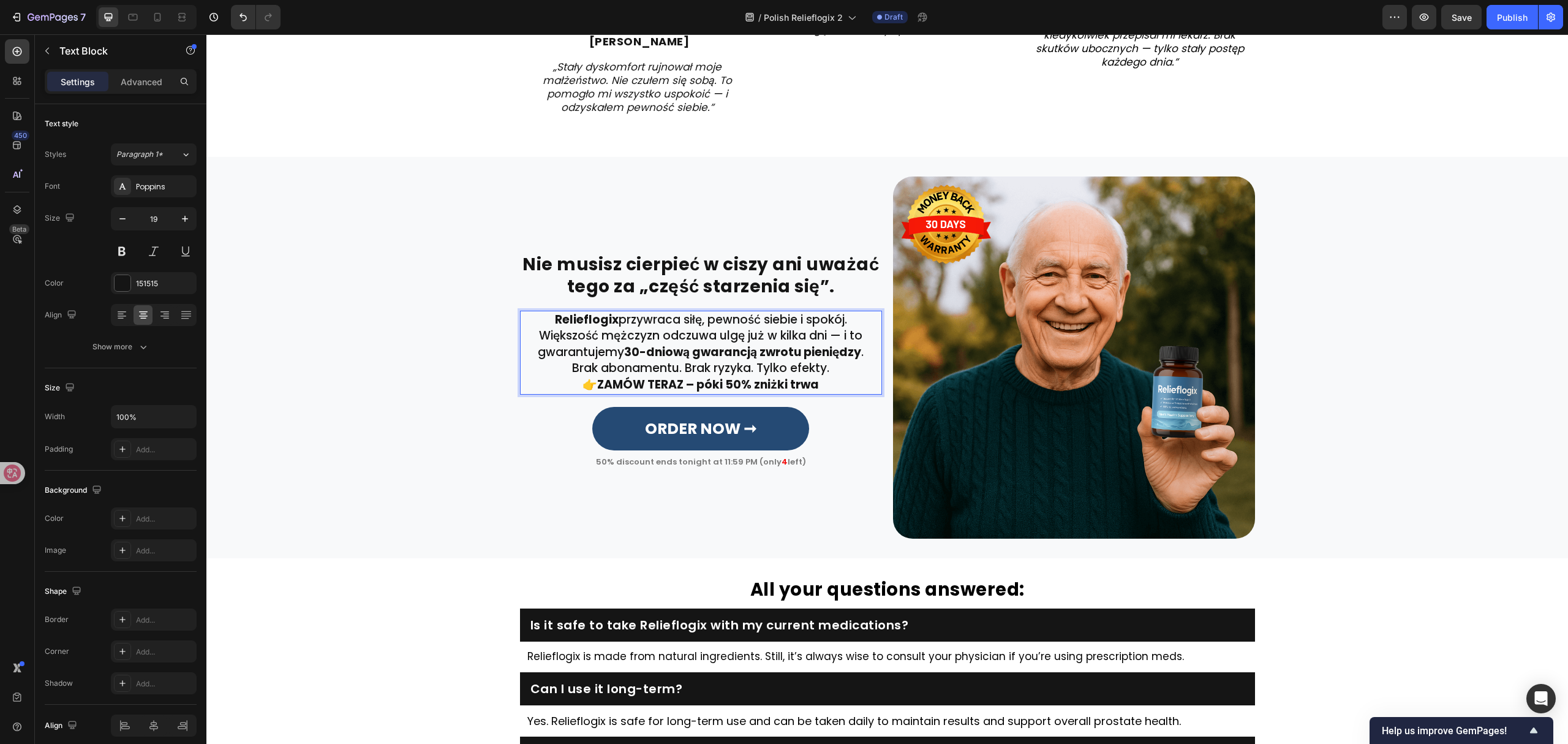
click at [863, 313] on p "Relieflogix przywraca siłę, pewność siebie i spokój." at bounding box center [701, 320] width 360 height 17
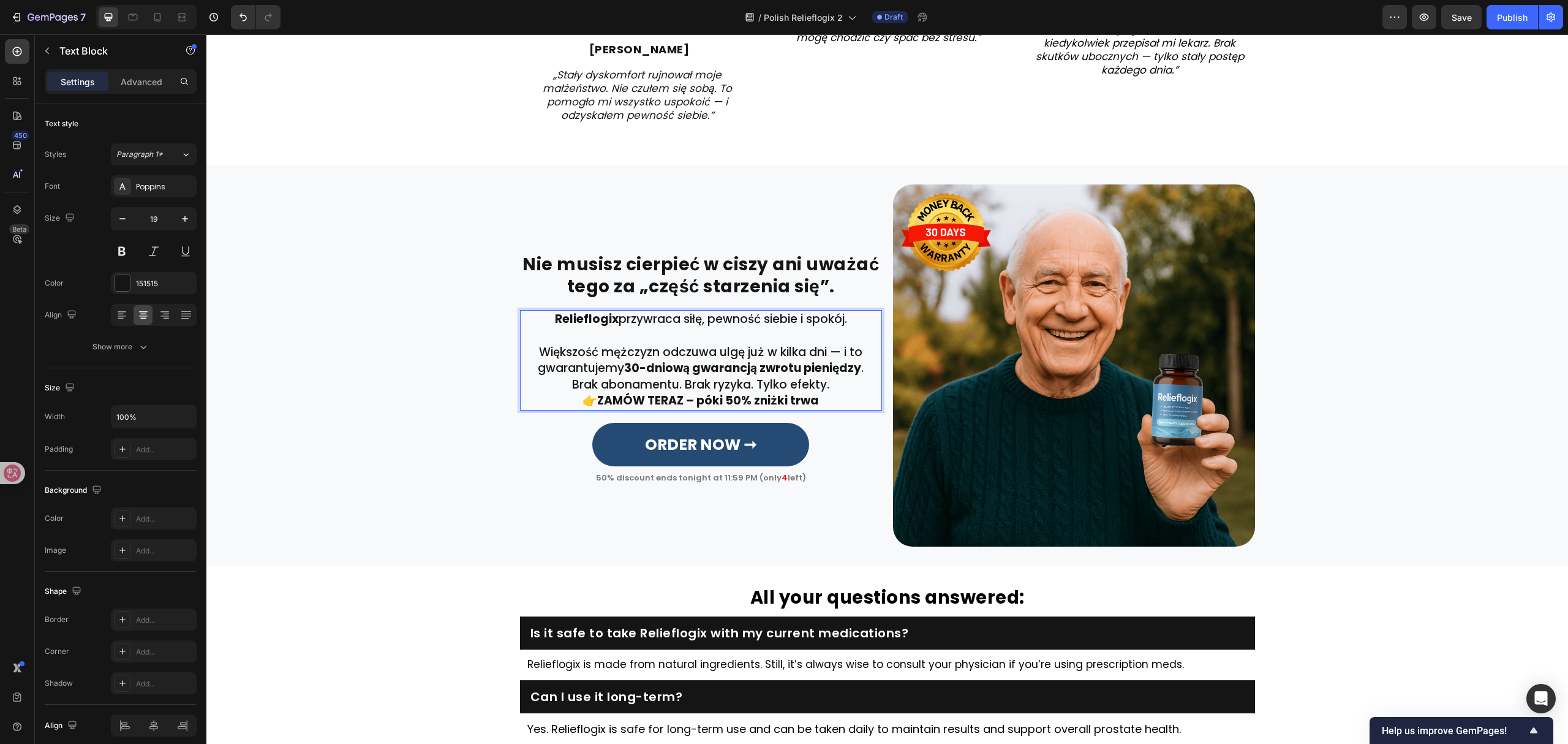
click at [863, 373] on p "Większość mężczyzn odczuwa ulgę już w kilka dni — i to gwarantujemy 30-dniową g…" at bounding box center [701, 360] width 360 height 32
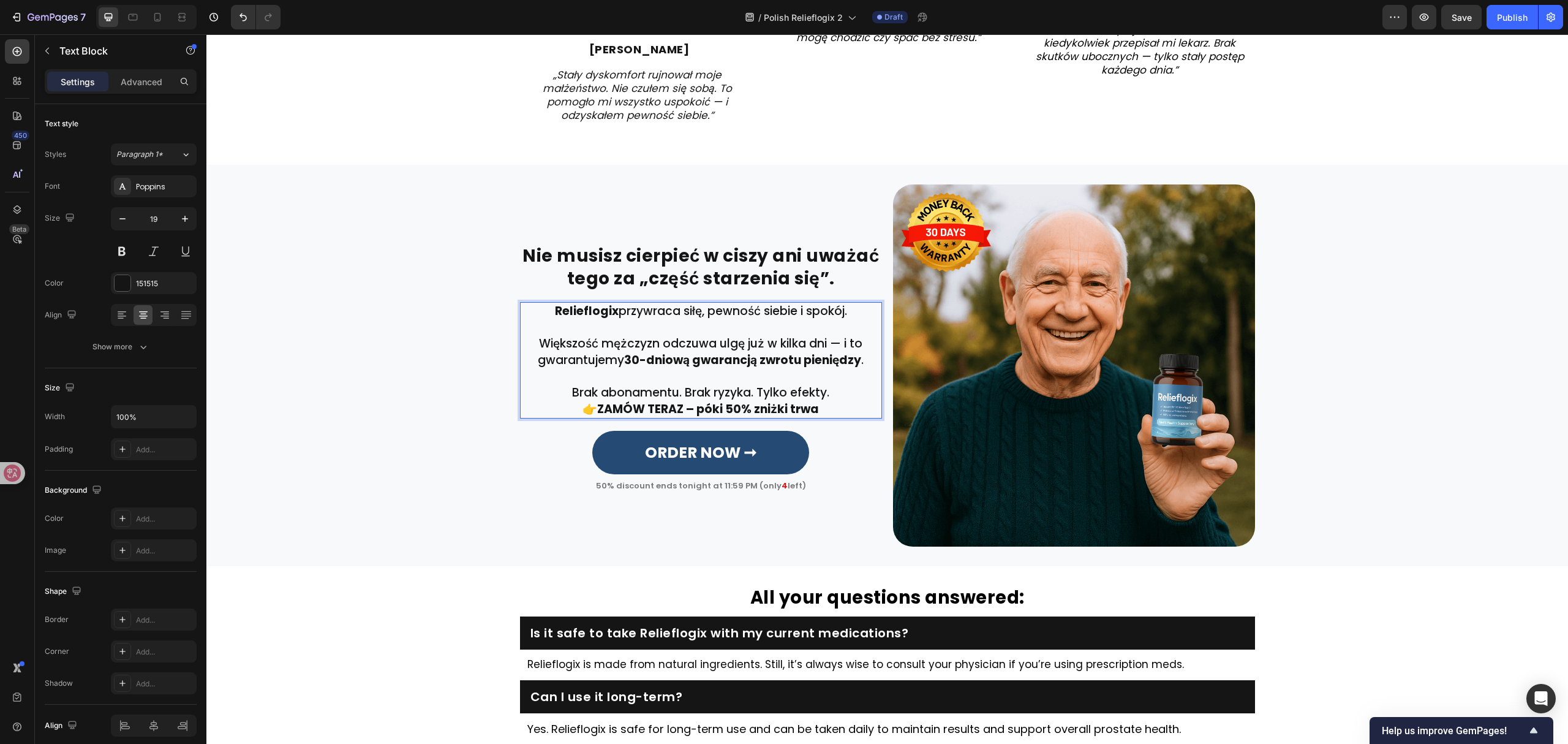
scroll to position [2742, 0]
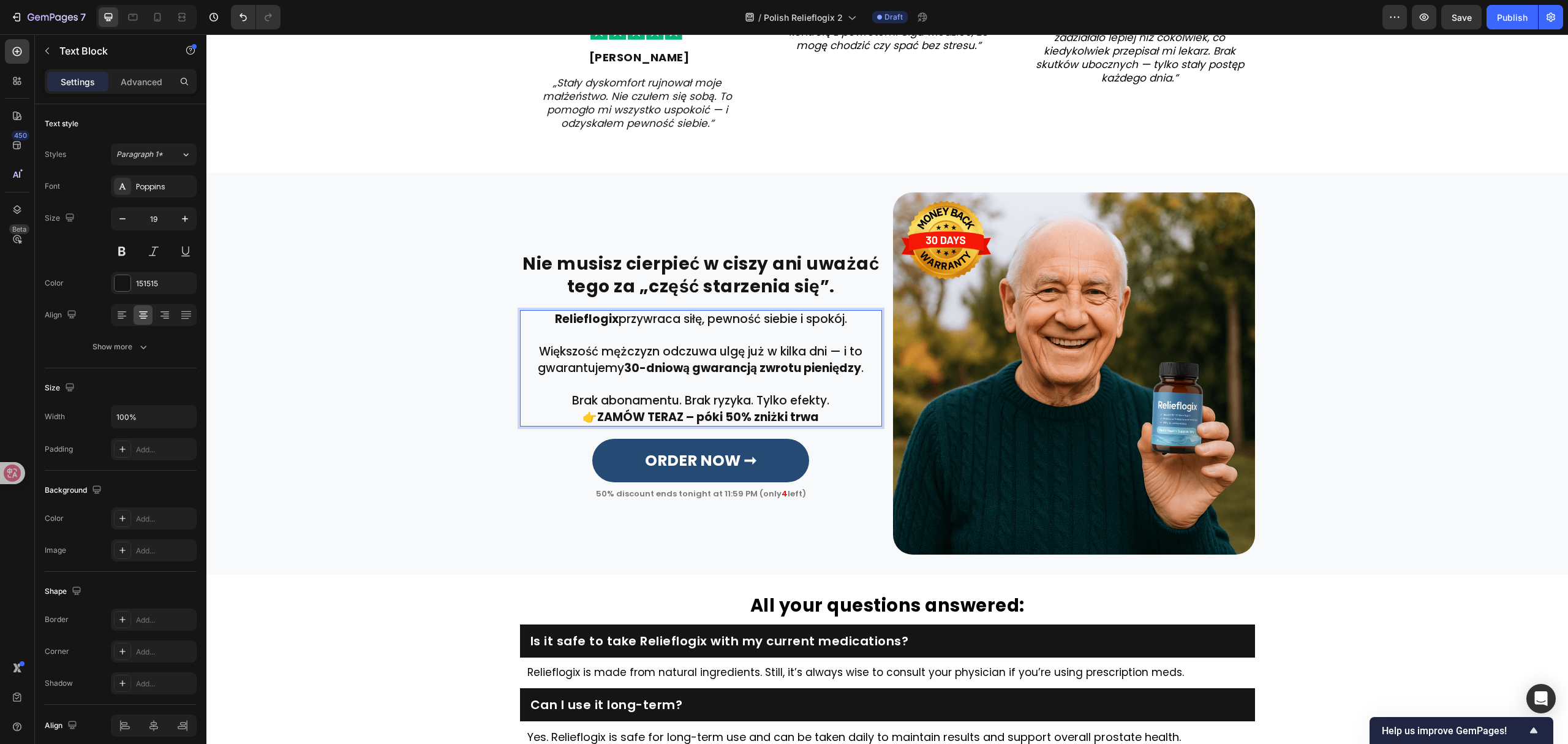
click at [830, 403] on p "Brak abonamentu. Brak ryzyka. Tylko efekty." at bounding box center [701, 401] width 360 height 17
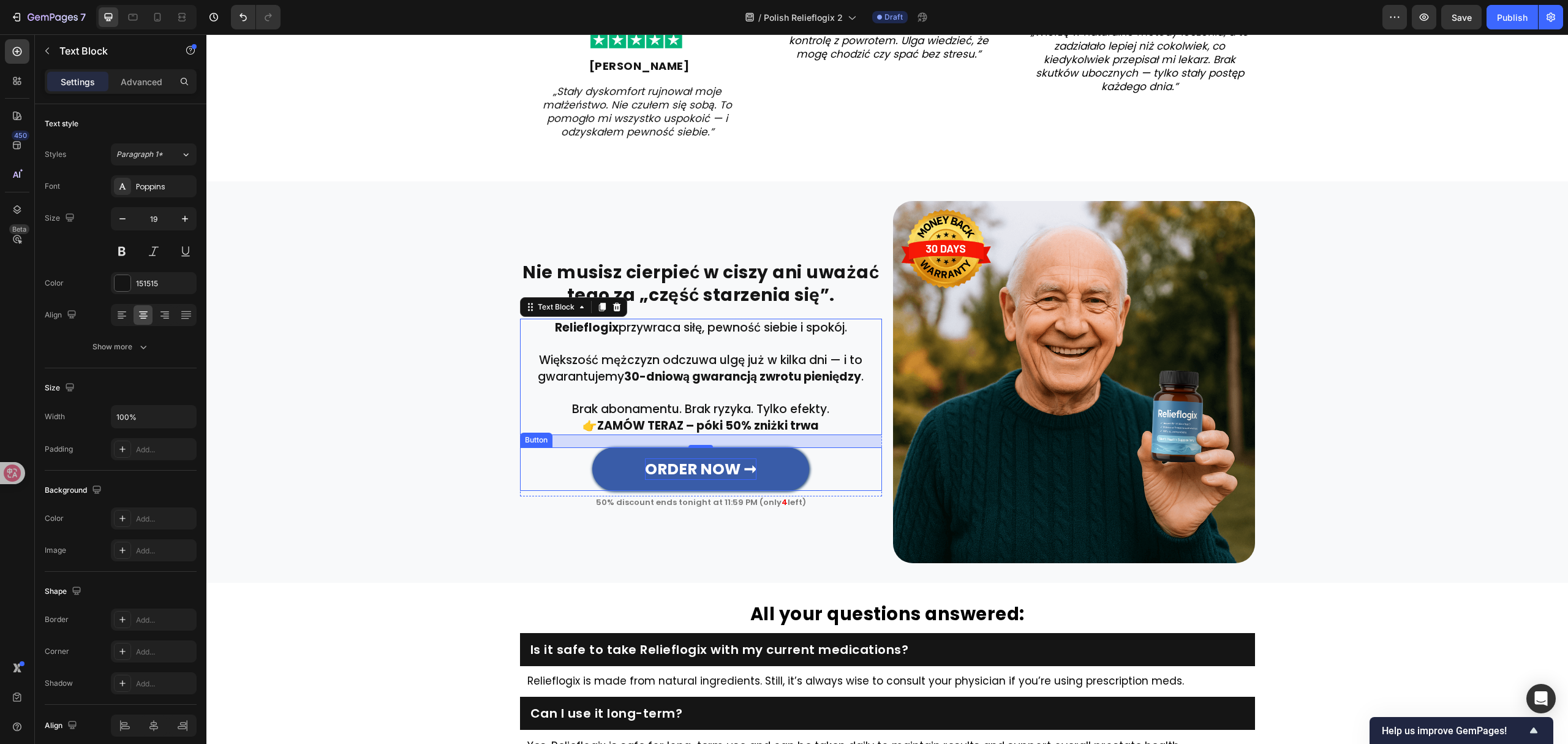
click at [709, 469] on strong "ORDER NOW ➞" at bounding box center [700, 468] width 111 height 22
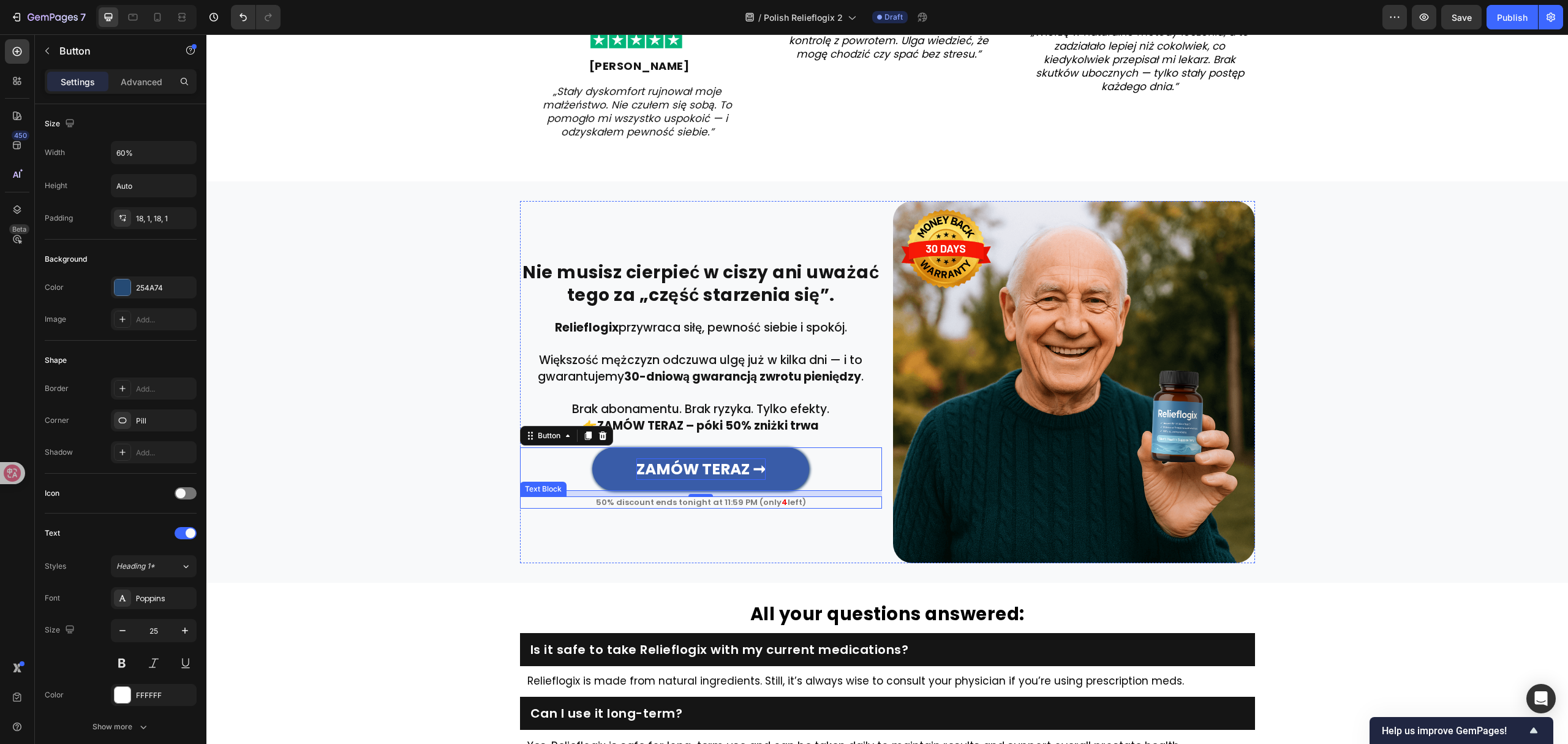
click at [748, 505] on p "50% discount ends tonight at 11:59 PM (only 4 left)" at bounding box center [701, 502] width 360 height 10
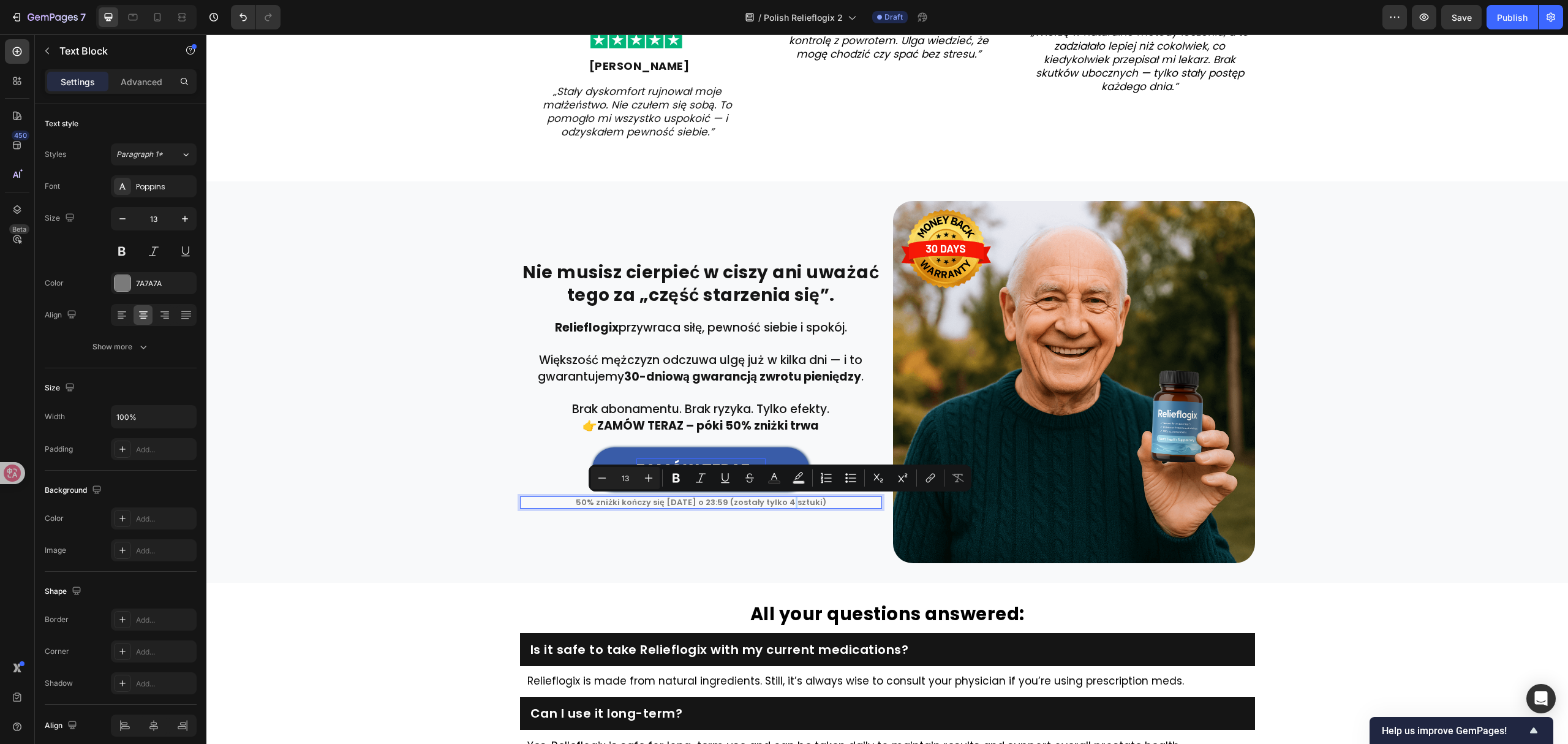
click at [779, 502] on p "50% zniżki kończy się [DATE] o 23:59 (zostały tylko 4 sztuki)" at bounding box center [701, 502] width 360 height 10
click at [773, 479] on icon "Editor contextual toolbar" at bounding box center [774, 478] width 12 height 12
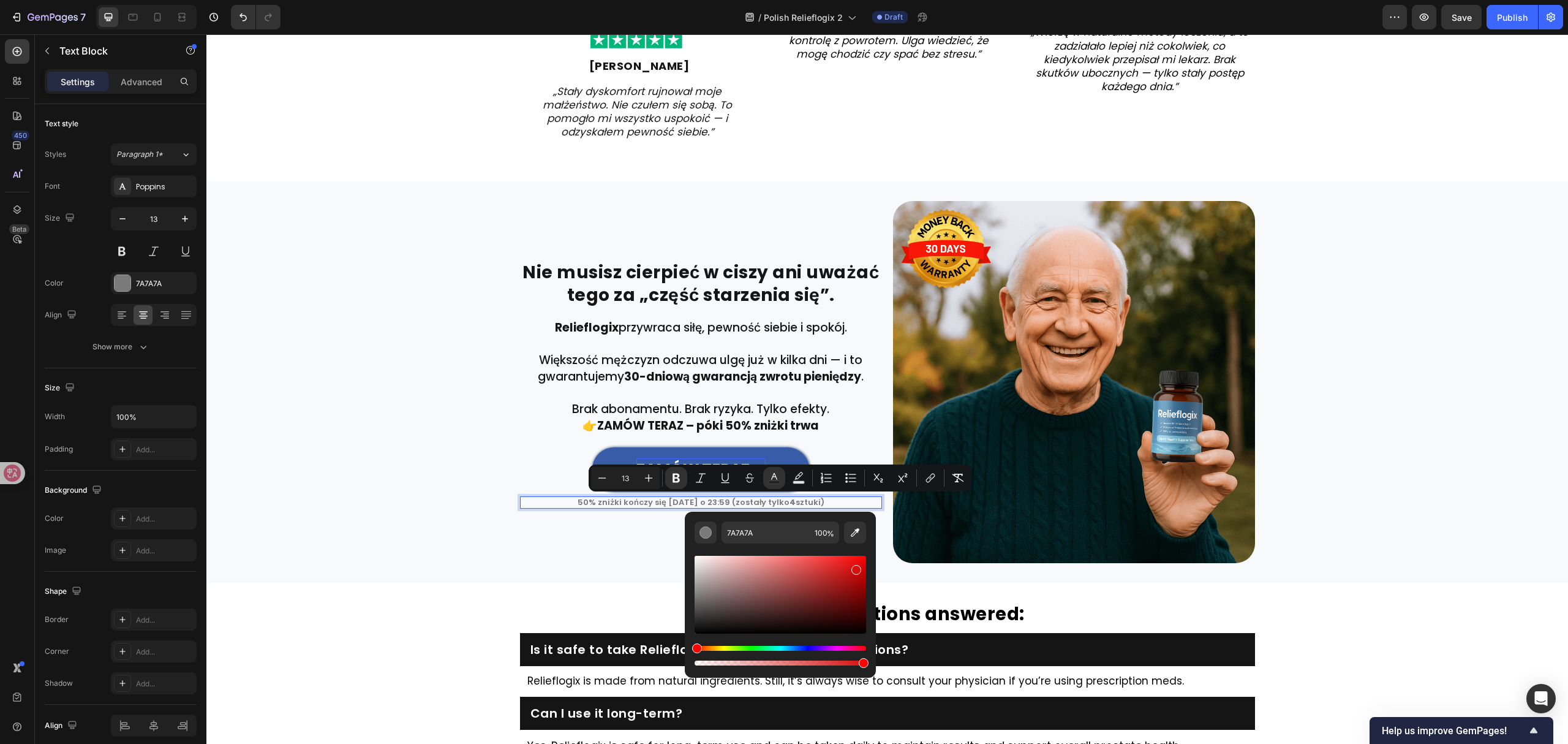
click at [854, 568] on div "Editor contextual toolbar" at bounding box center [779, 595] width 171 height 78
type input "D80F0F"
click at [449, 452] on div "Nie musisz cierpieć w ciszy ani uważać tego za „część starzenia się”. Heading R…" at bounding box center [887, 382] width 1343 height 362
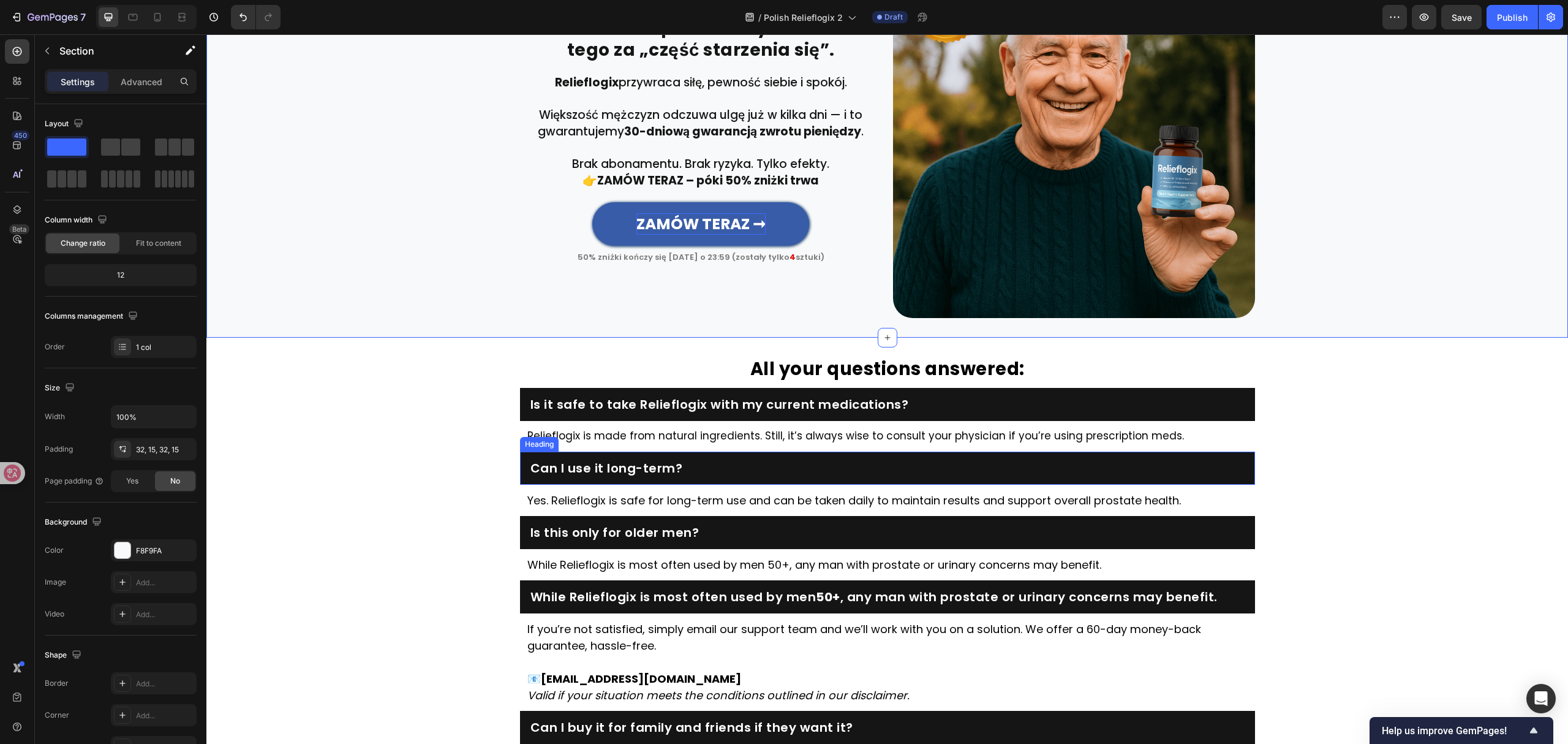
scroll to position [3061, 0]
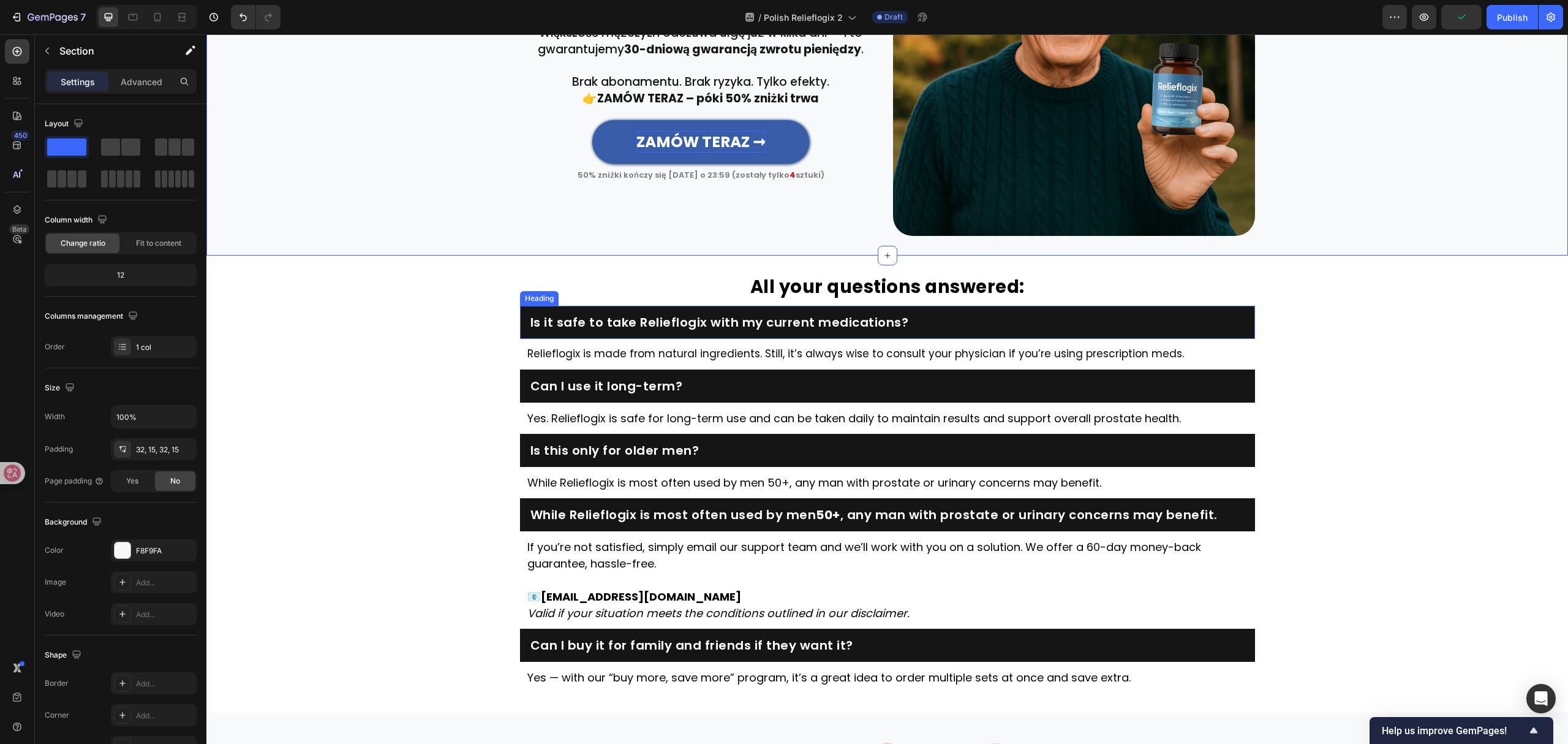
click at [966, 288] on strong "All your questions answered:" at bounding box center [888, 287] width 275 height 24
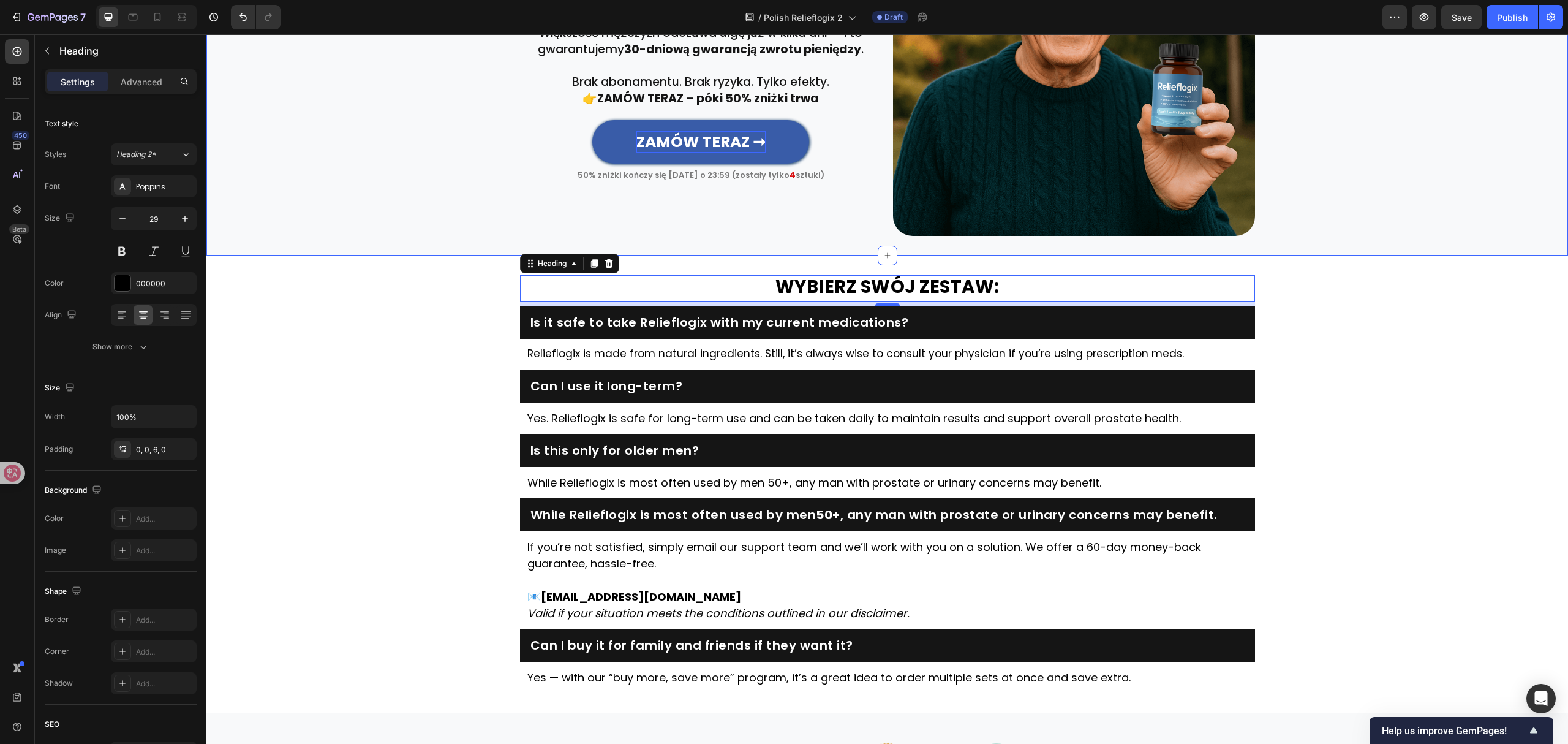
click at [1367, 160] on div "Nie musisz cierpieć w ciszy ani uważać tego za „część starzenia się”. Heading R…" at bounding box center [887, 55] width 1343 height 362
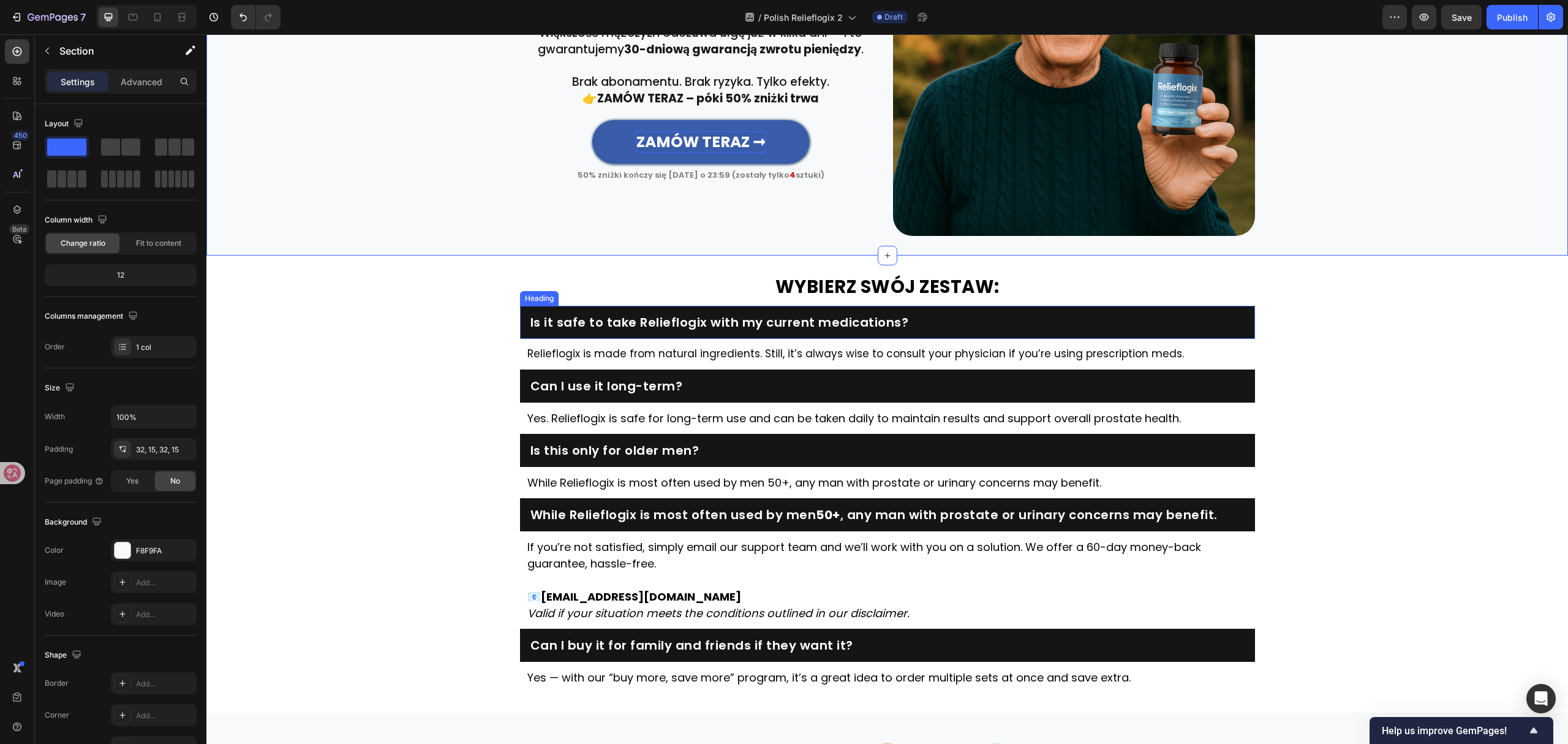
click at [699, 324] on h2 "Is it safe to take Relieflogix with my current medications?" at bounding box center [887, 322] width 717 height 17
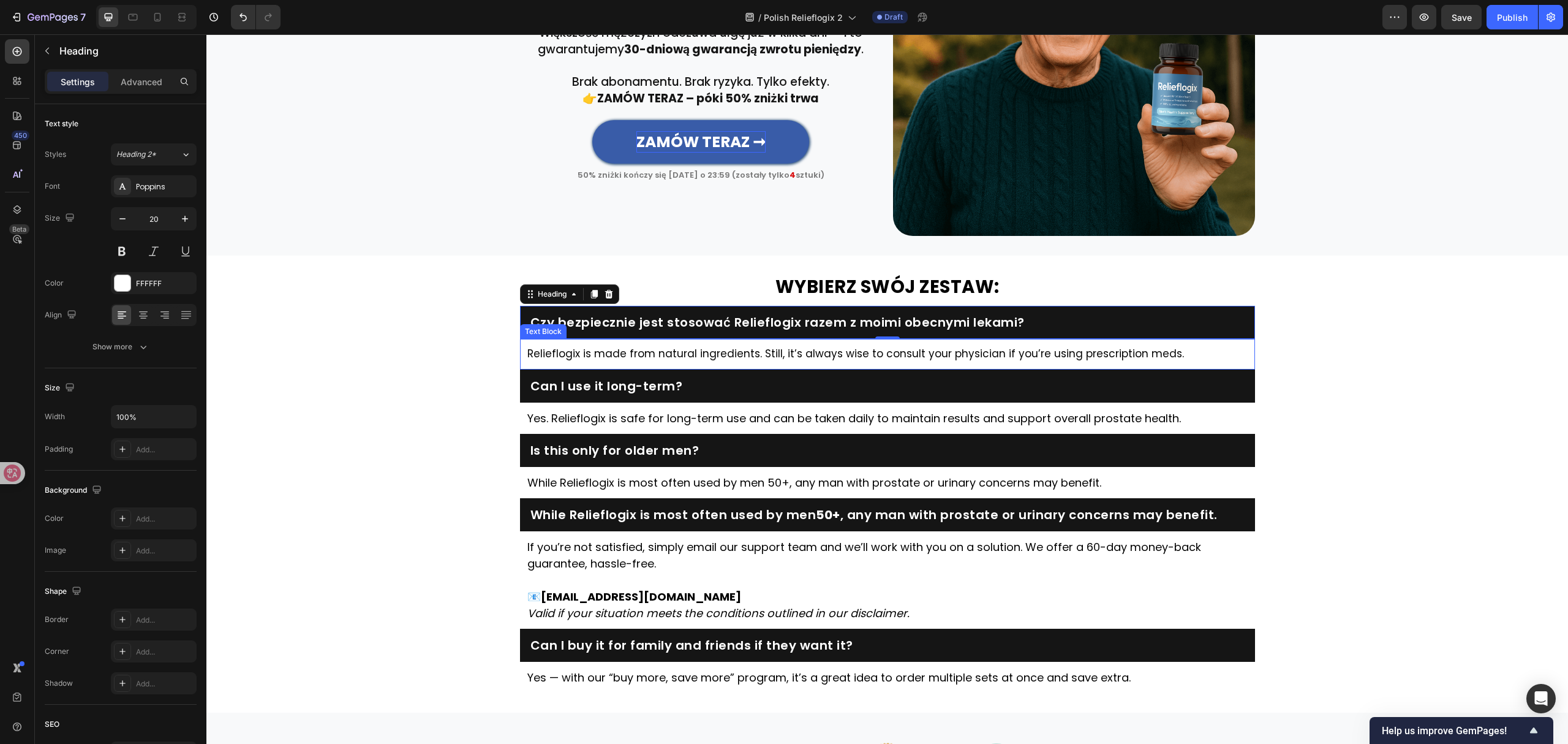
click at [747, 352] on p "Relieflogix is made from natural ingredients. Still, it’s always wise to consul…" at bounding box center [887, 354] width 720 height 16
click at [746, 352] on p "Relieflogix is made from natural ingredients. Still, it’s always wise to consul…" at bounding box center [887, 354] width 720 height 16
click at [665, 383] on h2 "Can I use it long-term?" at bounding box center [887, 386] width 717 height 17
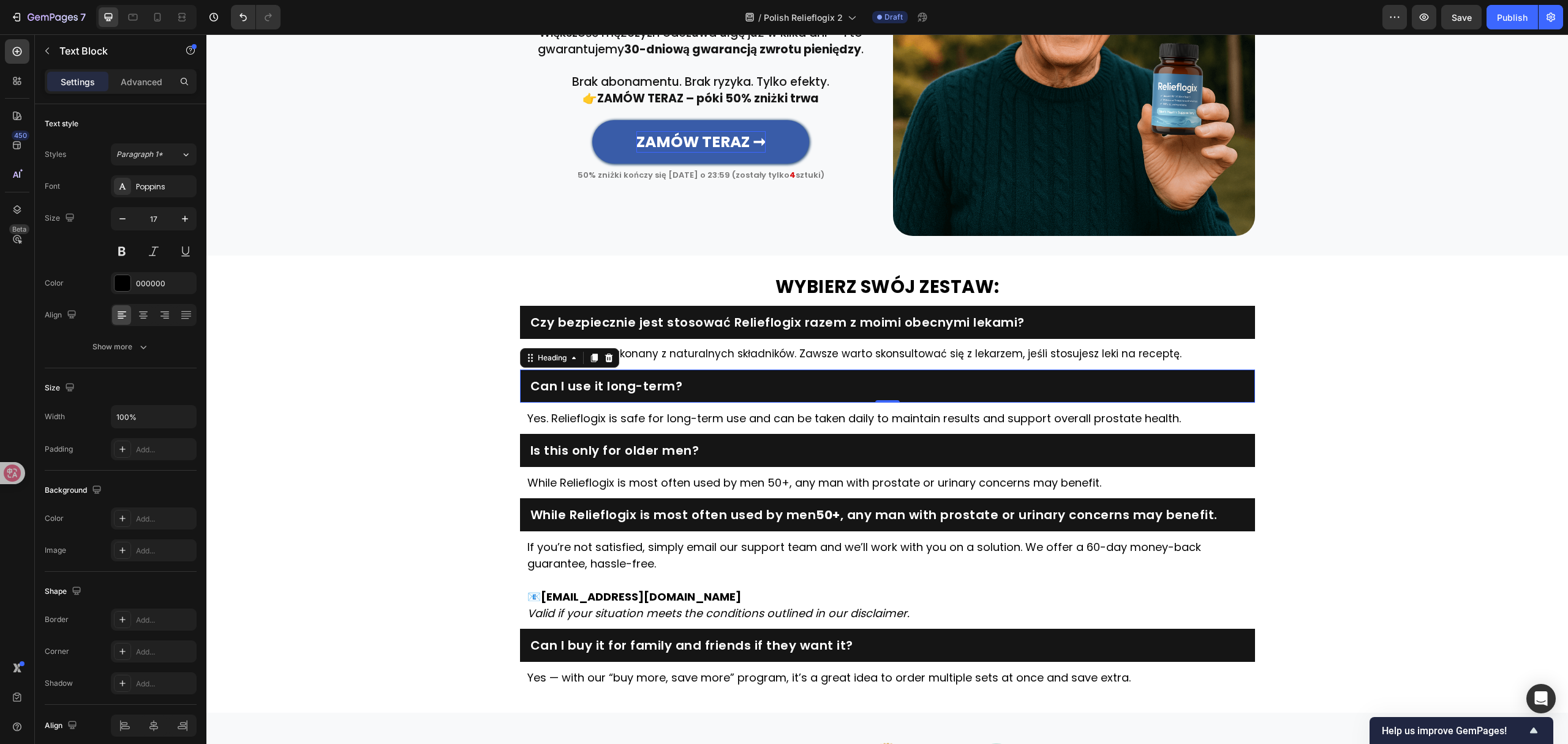
click at [665, 383] on h2 "Can I use it long-term?" at bounding box center [887, 386] width 717 height 17
click at [817, 410] on p "Yes. Relieflogix is safe for long-term use and can be taken daily to maintain r…" at bounding box center [887, 418] width 720 height 17
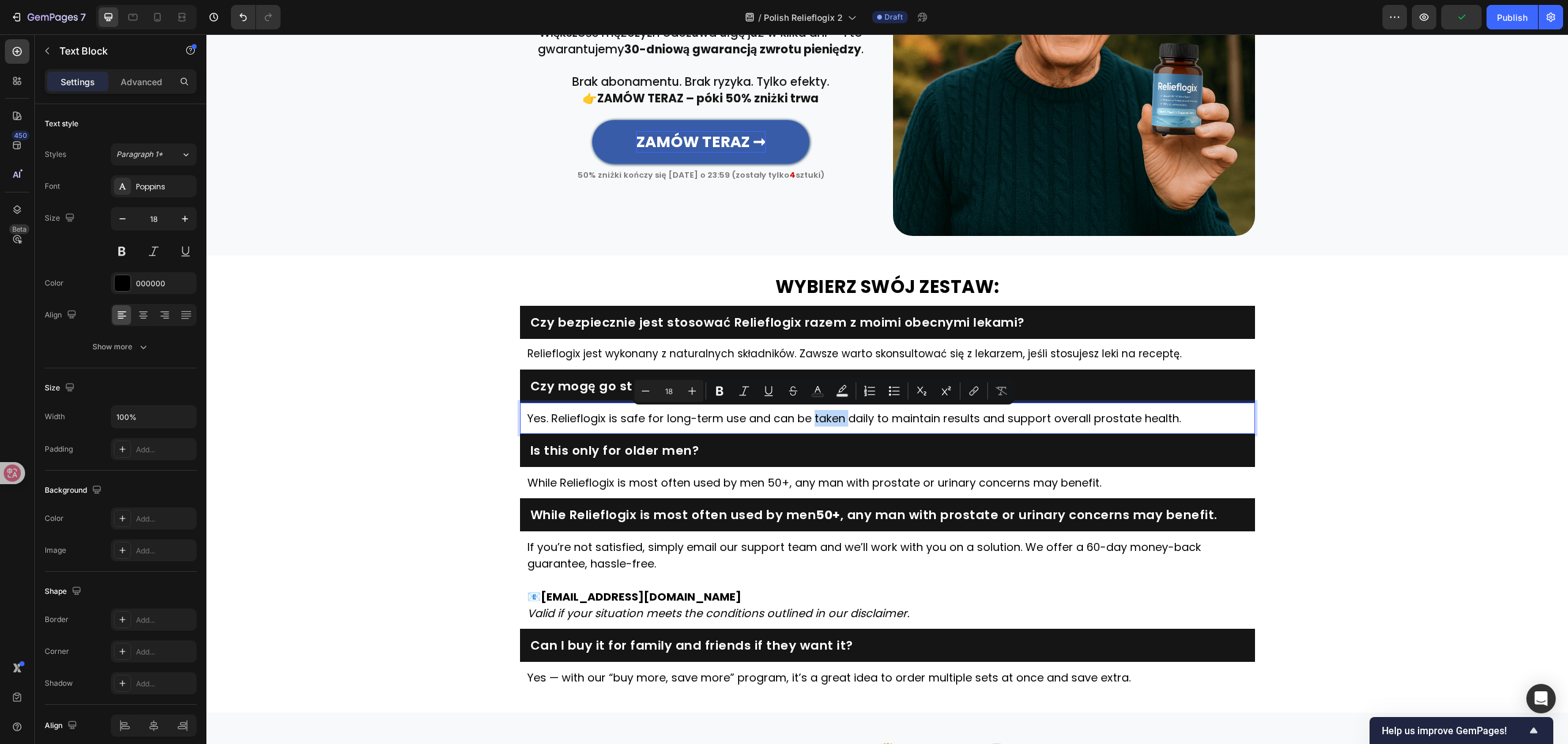
click at [821, 415] on p "Yes. Relieflogix is safe for long-term use and can be taken daily to maintain r…" at bounding box center [887, 418] width 720 height 17
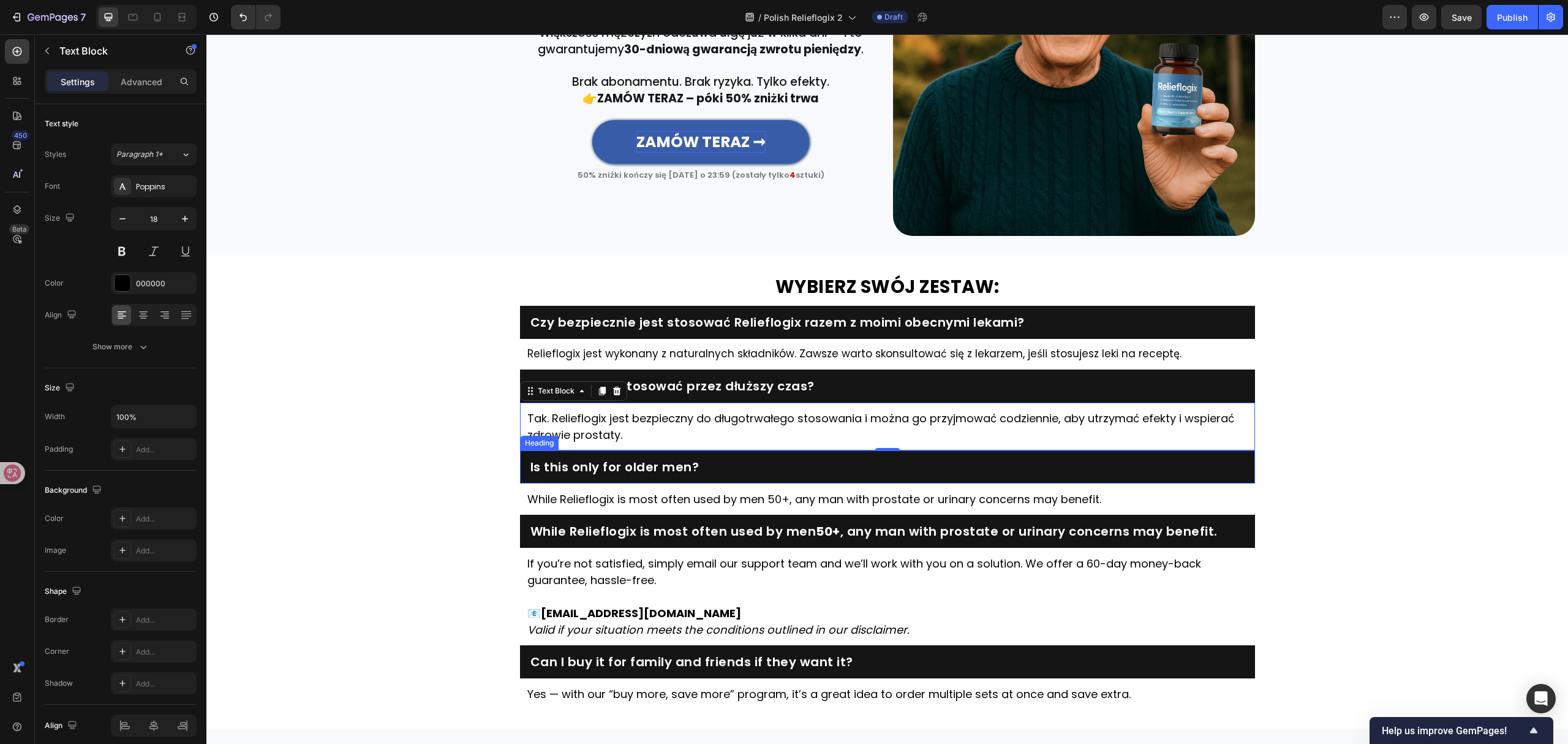
click at [654, 464] on h2 "Is this only for older men?" at bounding box center [887, 467] width 717 height 17
click at [888, 495] on p "While Relieflogix is most often used by men 50+, any man with prostate or urina…" at bounding box center [887, 499] width 720 height 17
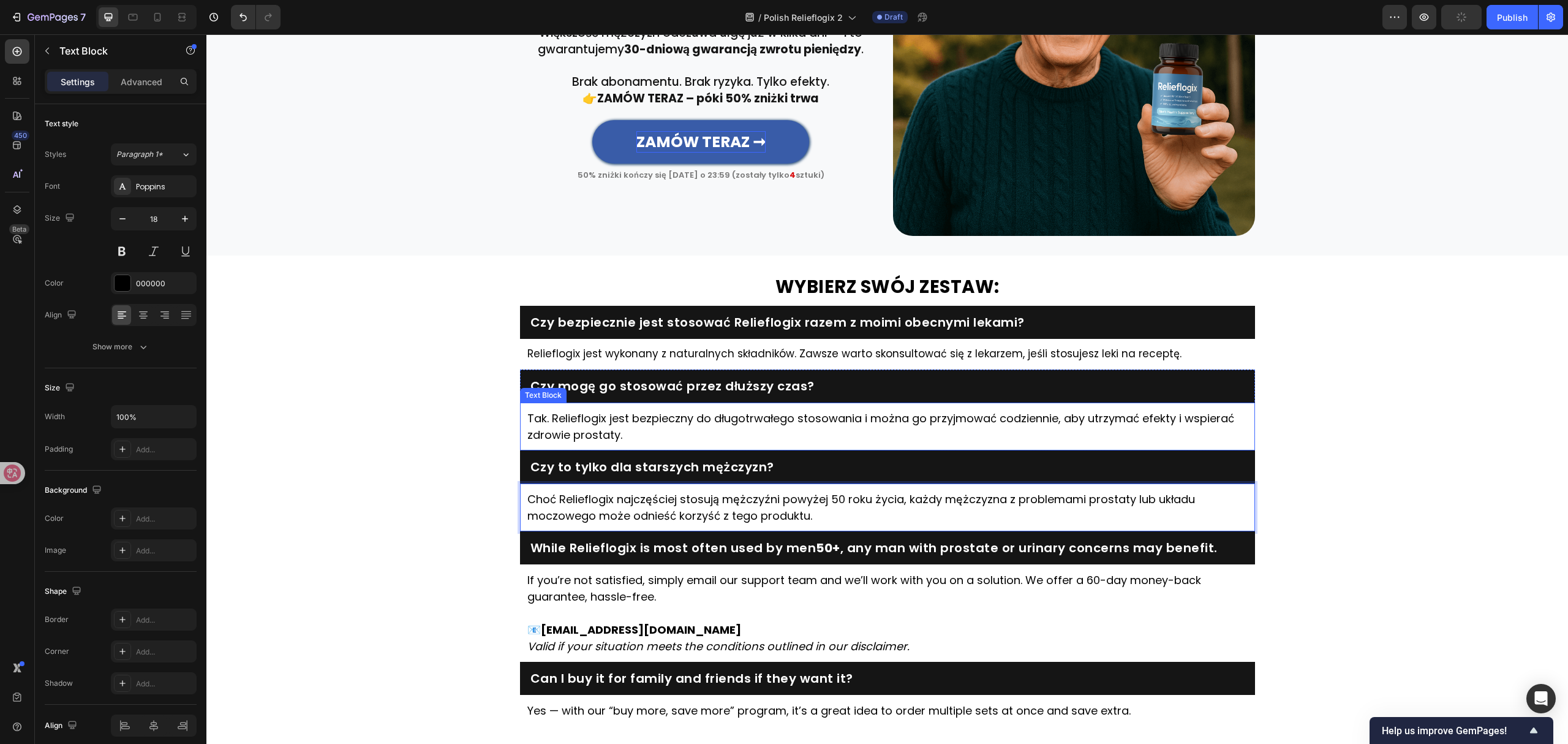
scroll to position [3225, 0]
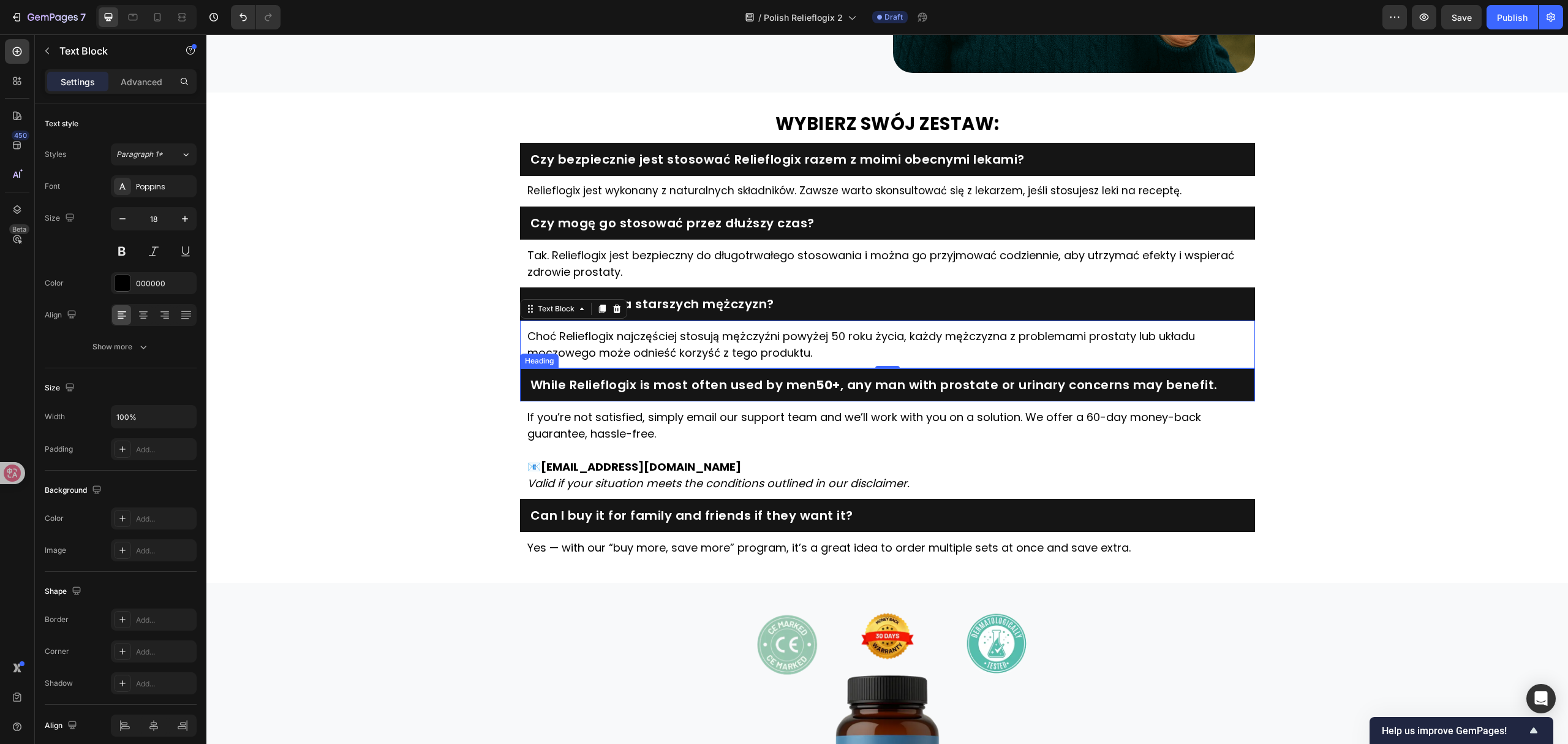
click at [1036, 388] on h2 "While Relieflogix is most often used by men 50+ , any man with prostate or urin…" at bounding box center [887, 385] width 717 height 17
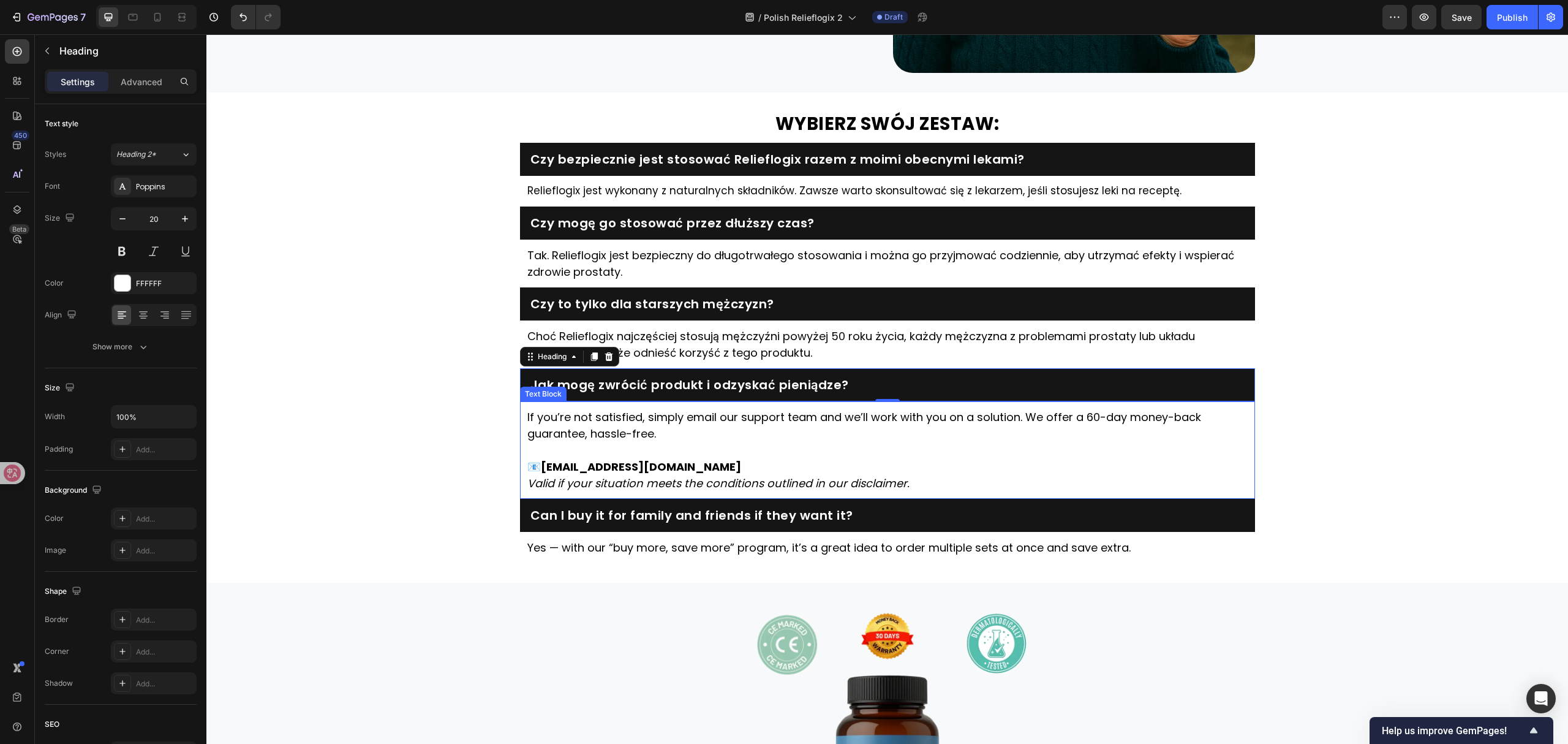
click at [831, 447] on p "📧 [EMAIL_ADDRESS][DOMAIN_NAME]" at bounding box center [887, 458] width 720 height 33
